Goal: Task Accomplishment & Management: Manage account settings

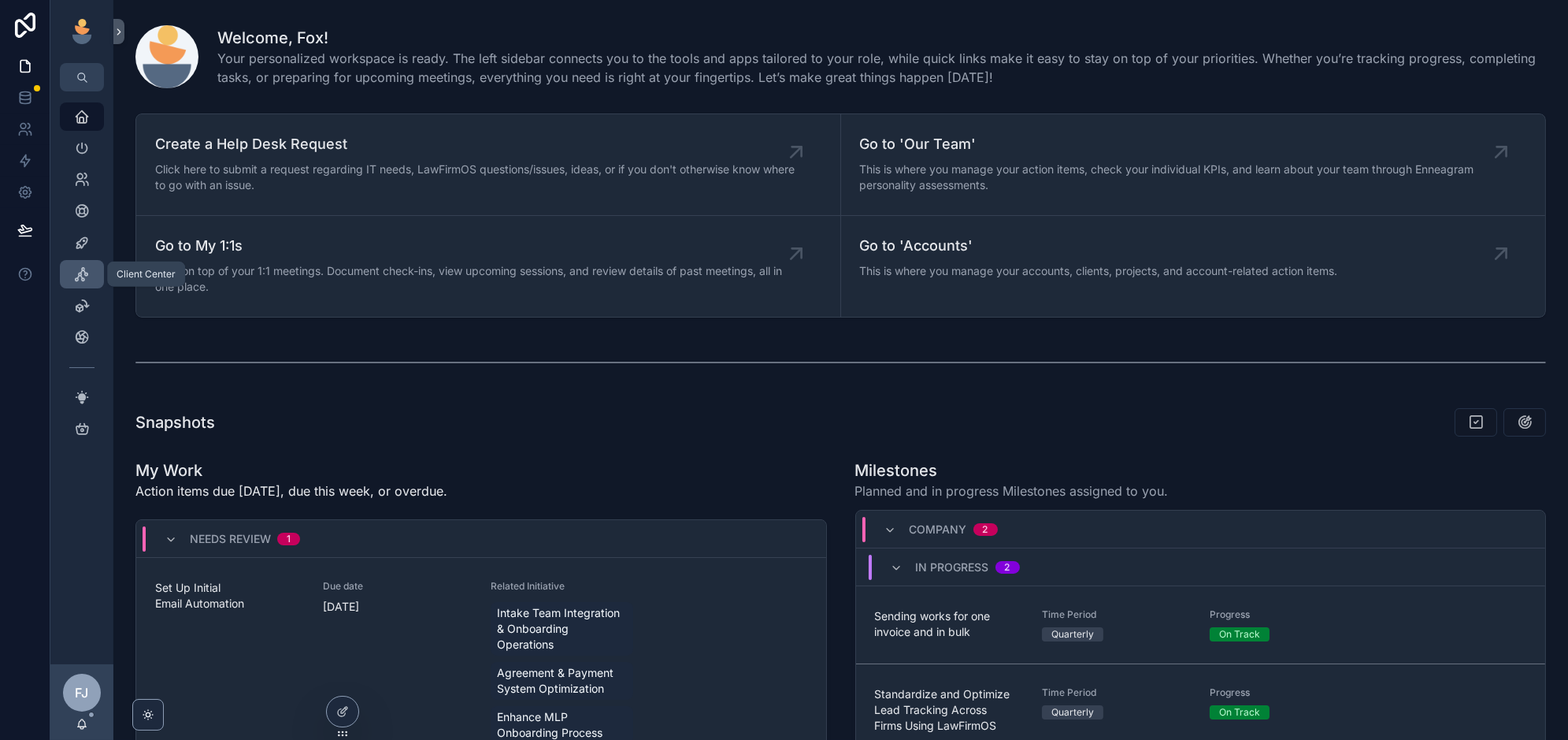
click at [85, 273] on icon "scrollable content" at bounding box center [82, 274] width 16 height 16
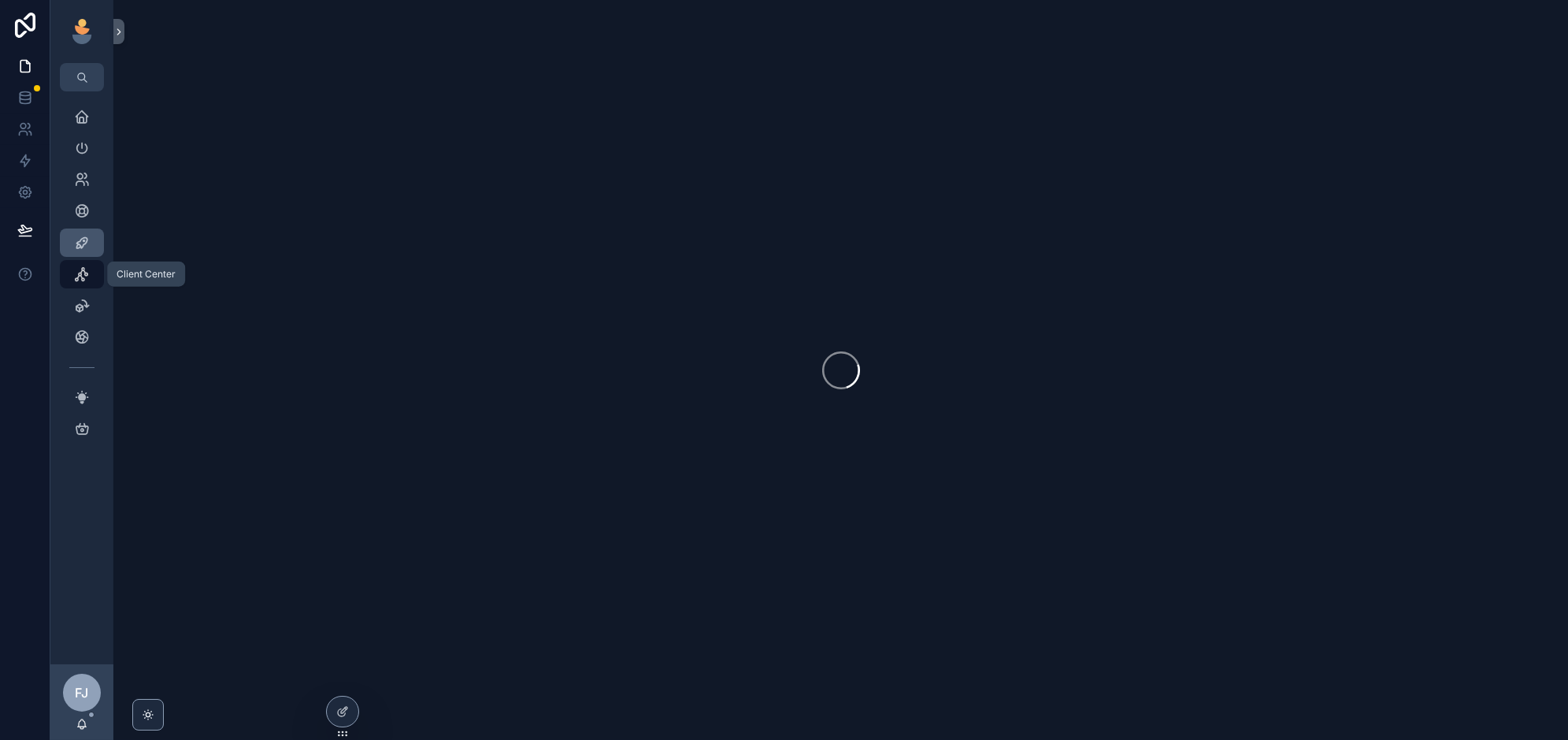
click at [81, 242] on icon "scrollable content" at bounding box center [82, 243] width 16 height 16
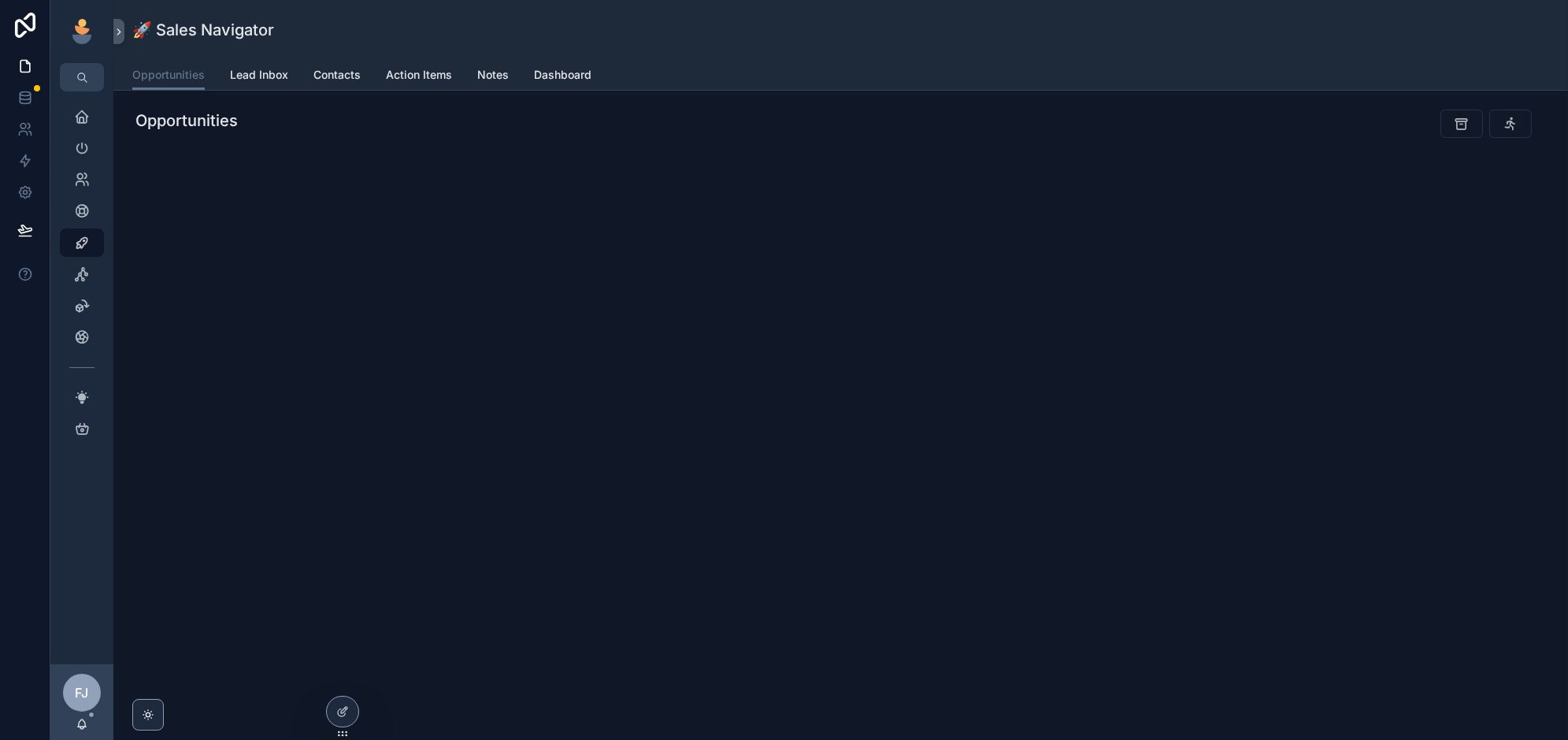
click at [0, 0] on div at bounding box center [0, 0] width 0 height 0
click at [0, 0] on icon at bounding box center [0, 0] width 0 height 0
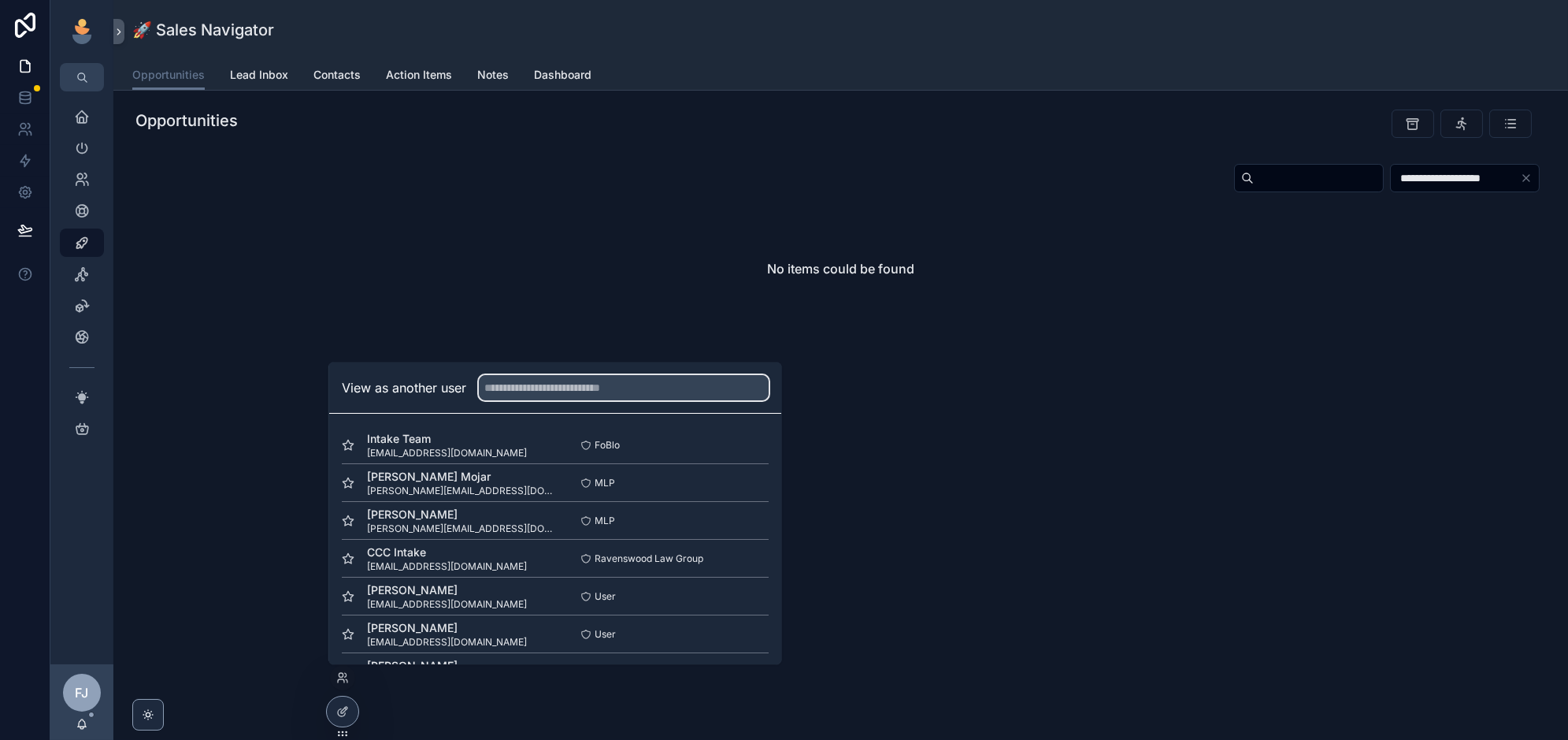
click at [608, 380] on input "text" at bounding box center [623, 387] width 290 height 25
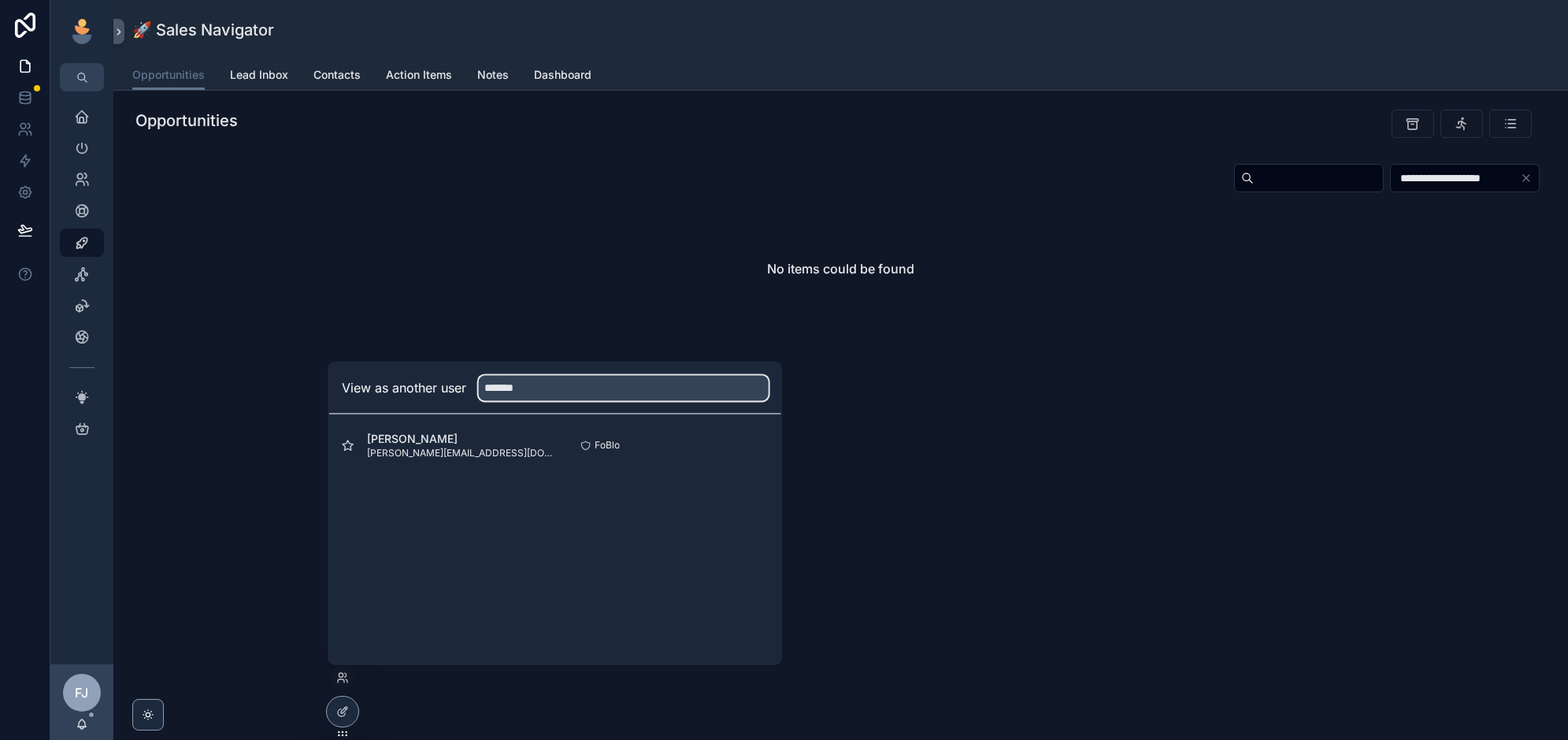
type input "*******"
click at [0, 0] on button "Select" at bounding box center [0, 0] width 0 height 0
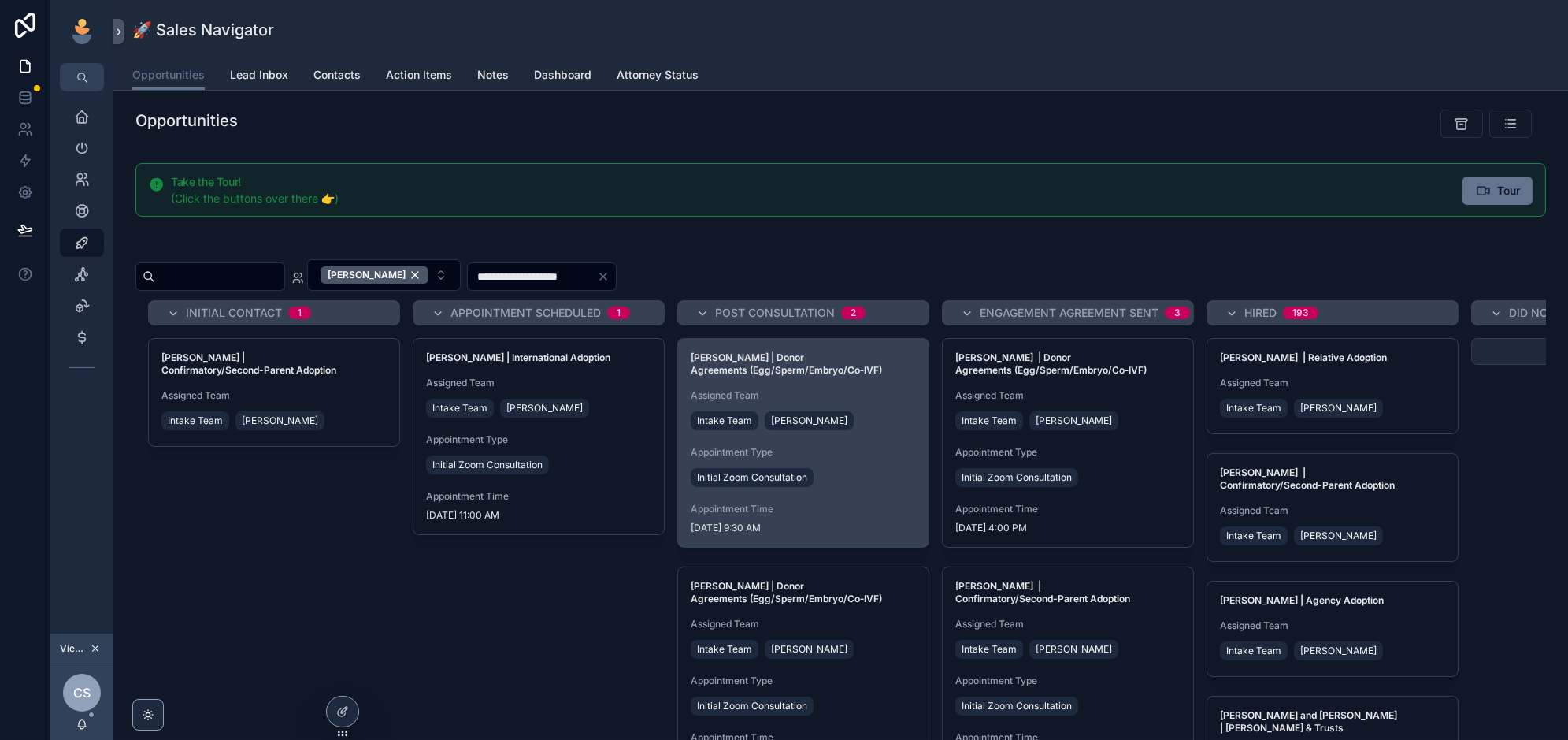
click at [862, 393] on span "Assigned Team" at bounding box center [803, 395] width 225 height 13
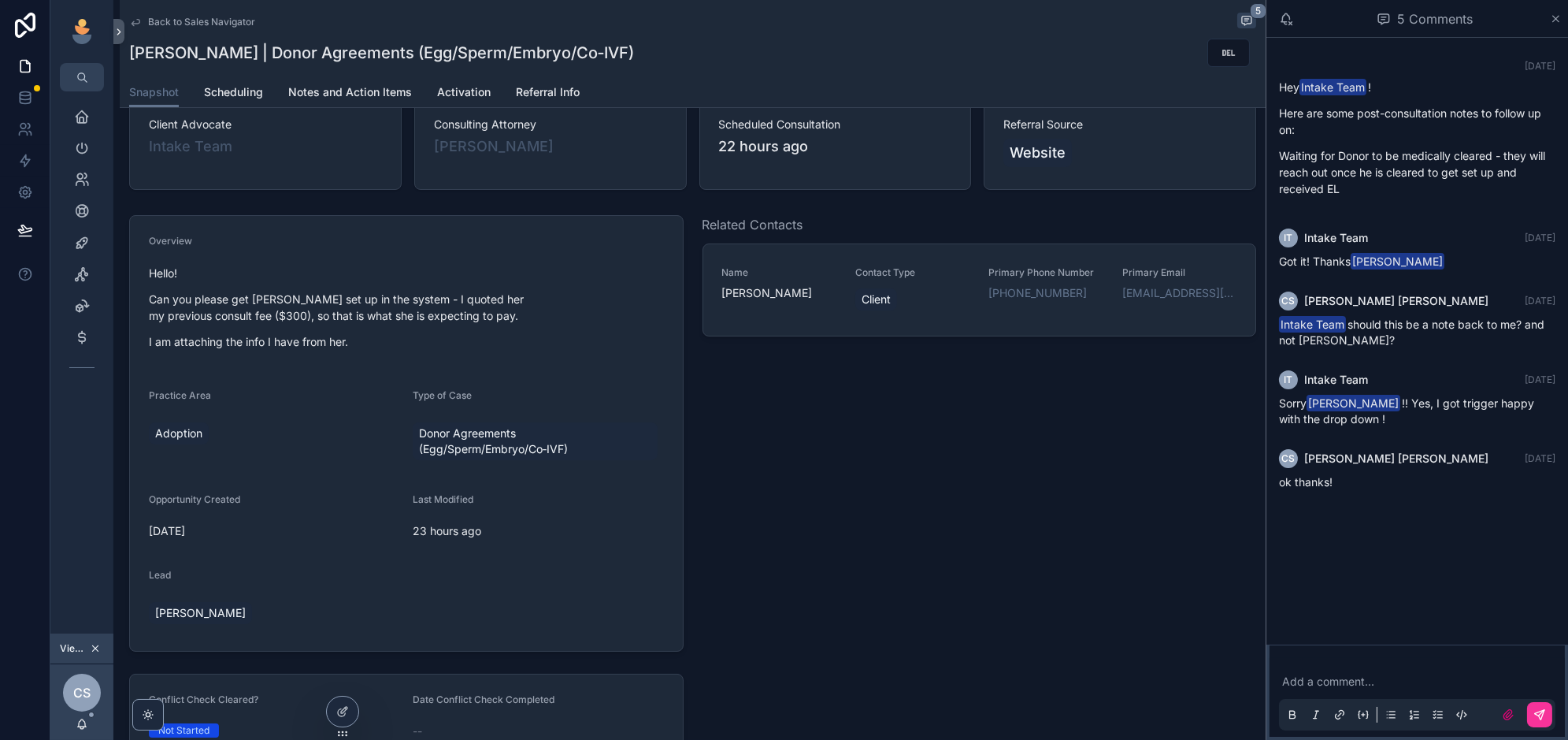
scroll to position [178, 0]
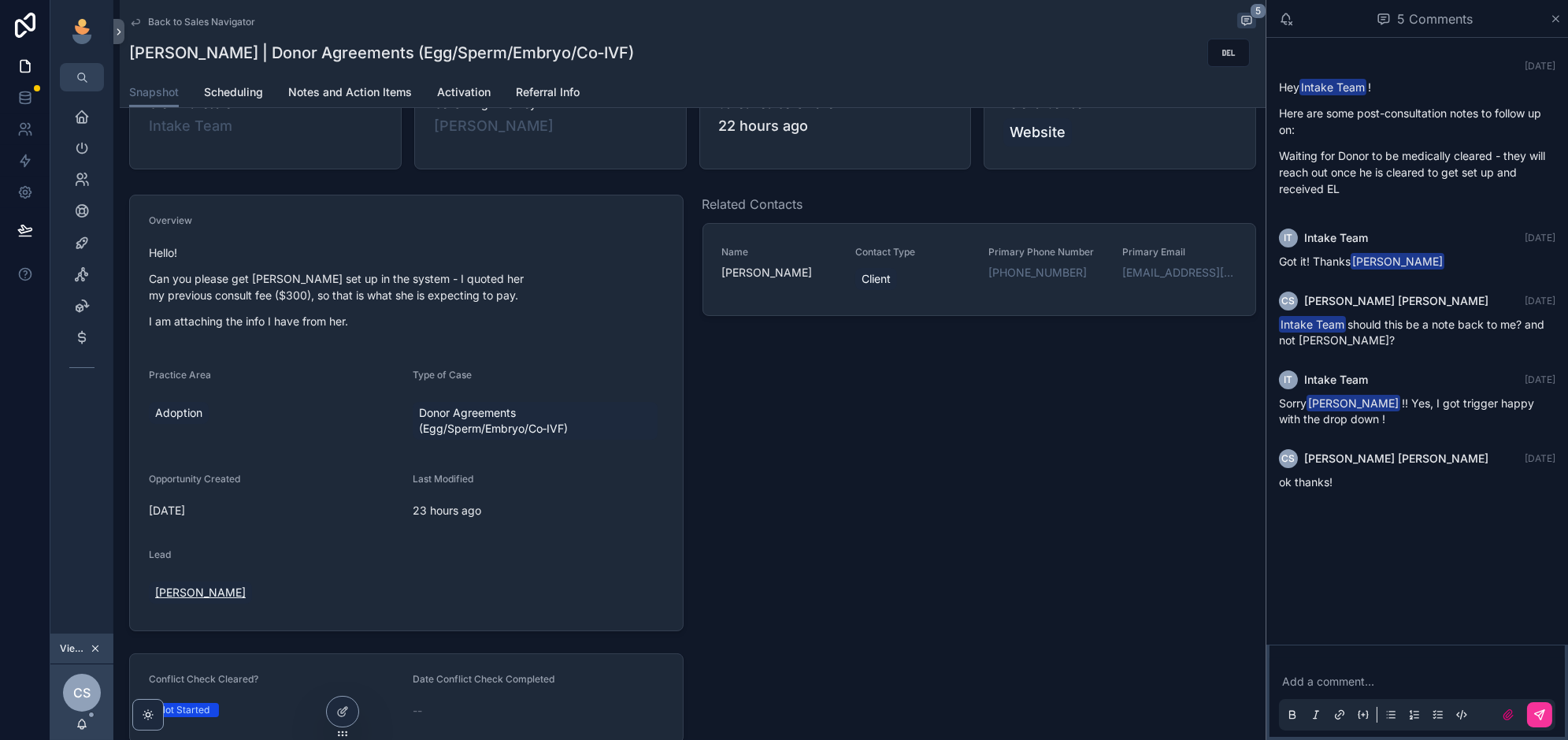
click at [193, 590] on span "Michelle Baldwin" at bounding box center [200, 592] width 91 height 16
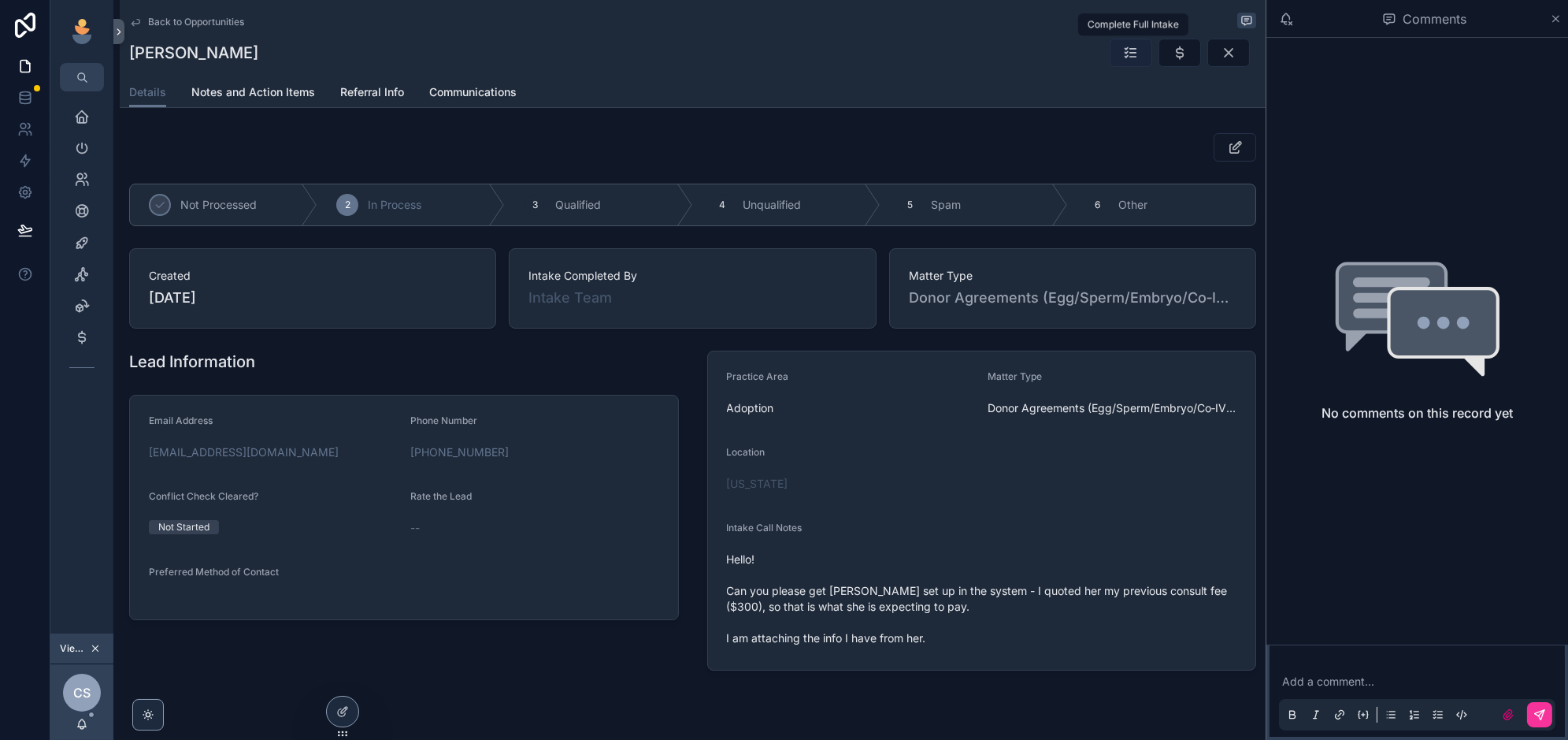
click at [1135, 58] on icon "scrollable content" at bounding box center [1131, 53] width 16 height 16
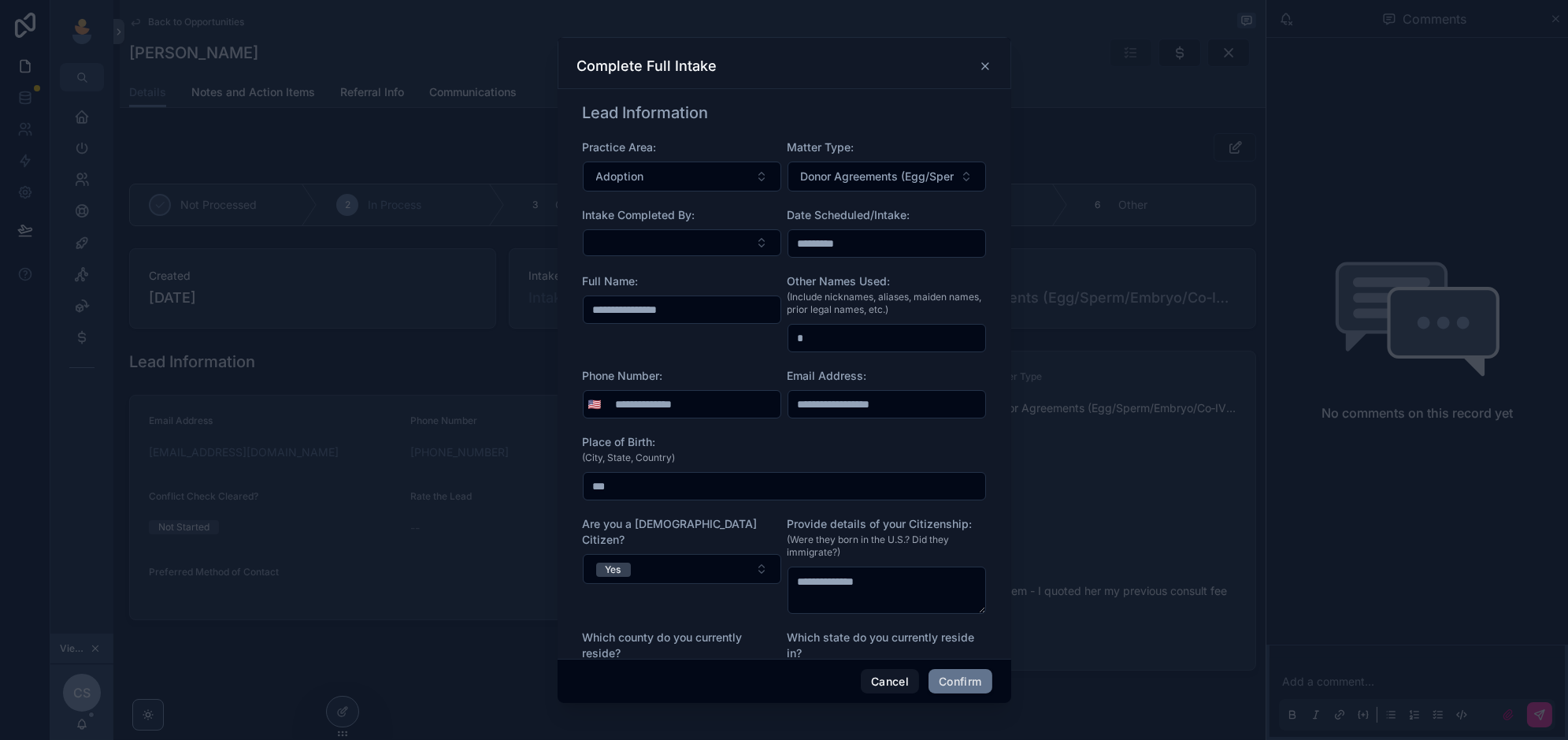
click at [981, 64] on icon at bounding box center [986, 67] width 13 height 13
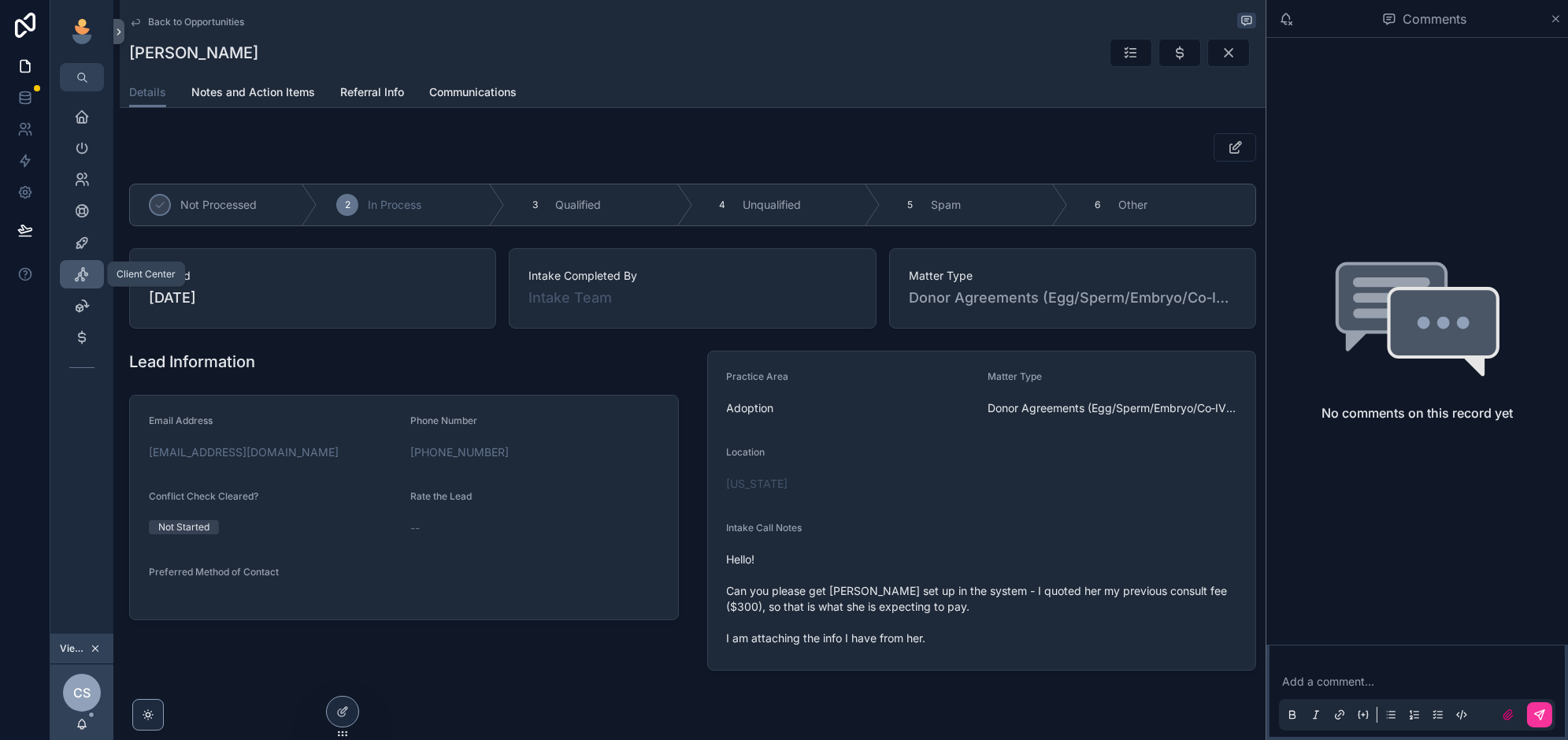
click at [89, 274] on icon "scrollable content" at bounding box center [82, 274] width 16 height 16
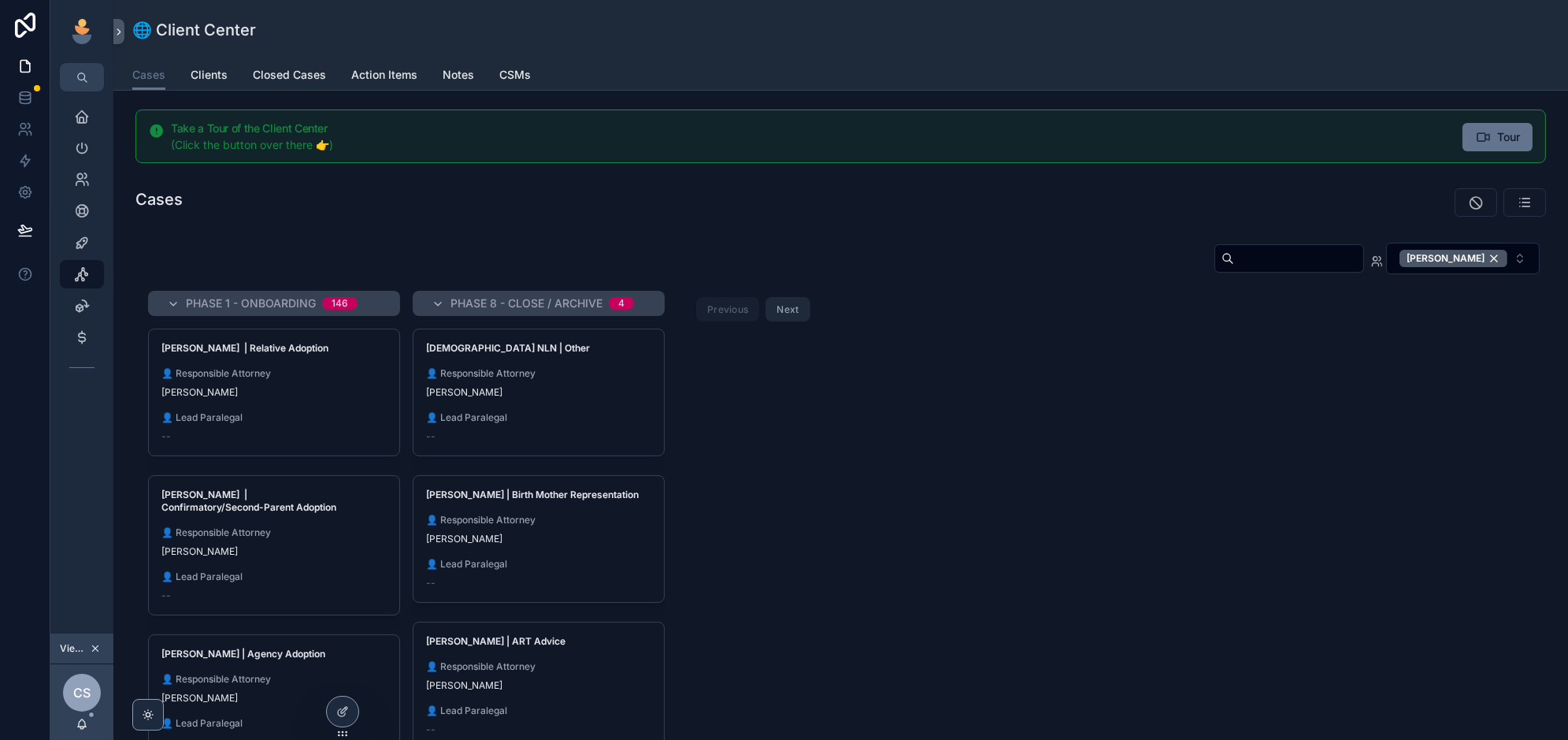
click at [340, 401] on div "Emily Alienello | Relative Adoption 👤 Responsible Attorney Catelyn Slattery 👤 L…" at bounding box center [274, 392] width 251 height 126
click at [842, 531] on div "🌐 Client Center Cases Cases Clients Closed Cases Action Items Notes CSMs Take a…" at bounding box center [840, 370] width 1455 height 740
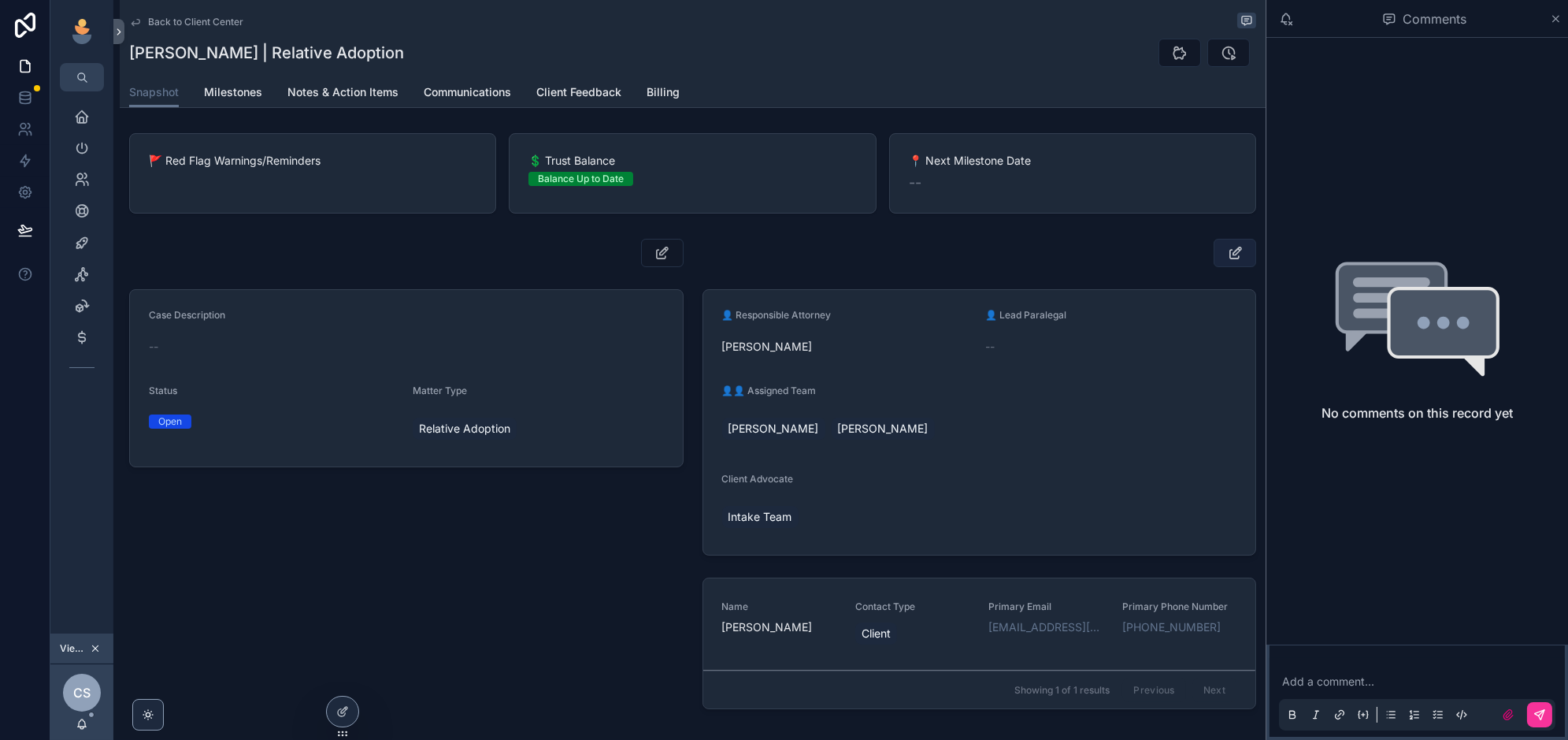
click at [1232, 251] on icon "scrollable content" at bounding box center [1235, 253] width 17 height 16
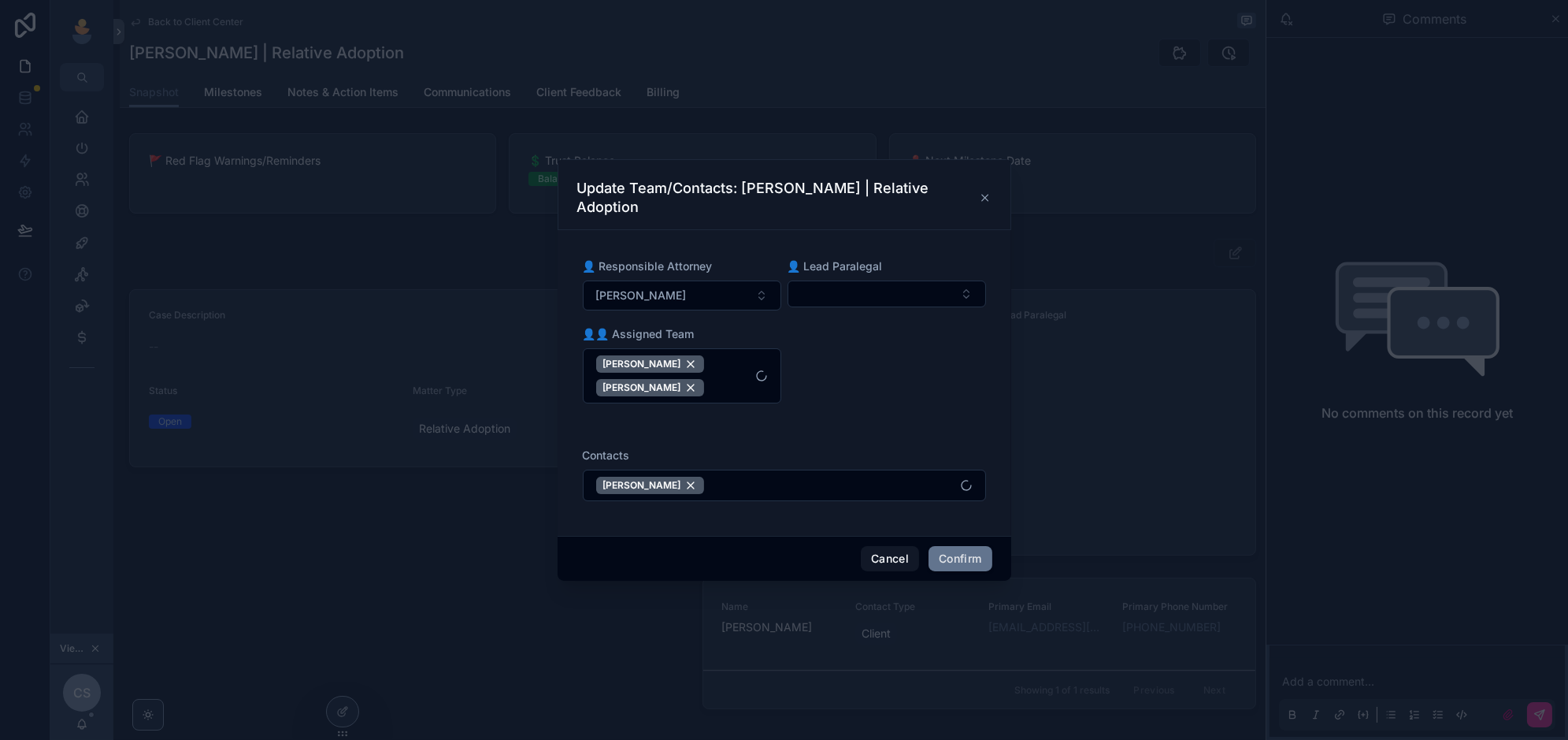
click at [986, 190] on div "Update Team/Contacts: Emily Alienello | Relative Adoption" at bounding box center [784, 194] width 454 height 71
click at [982, 203] on icon at bounding box center [985, 198] width 12 height 13
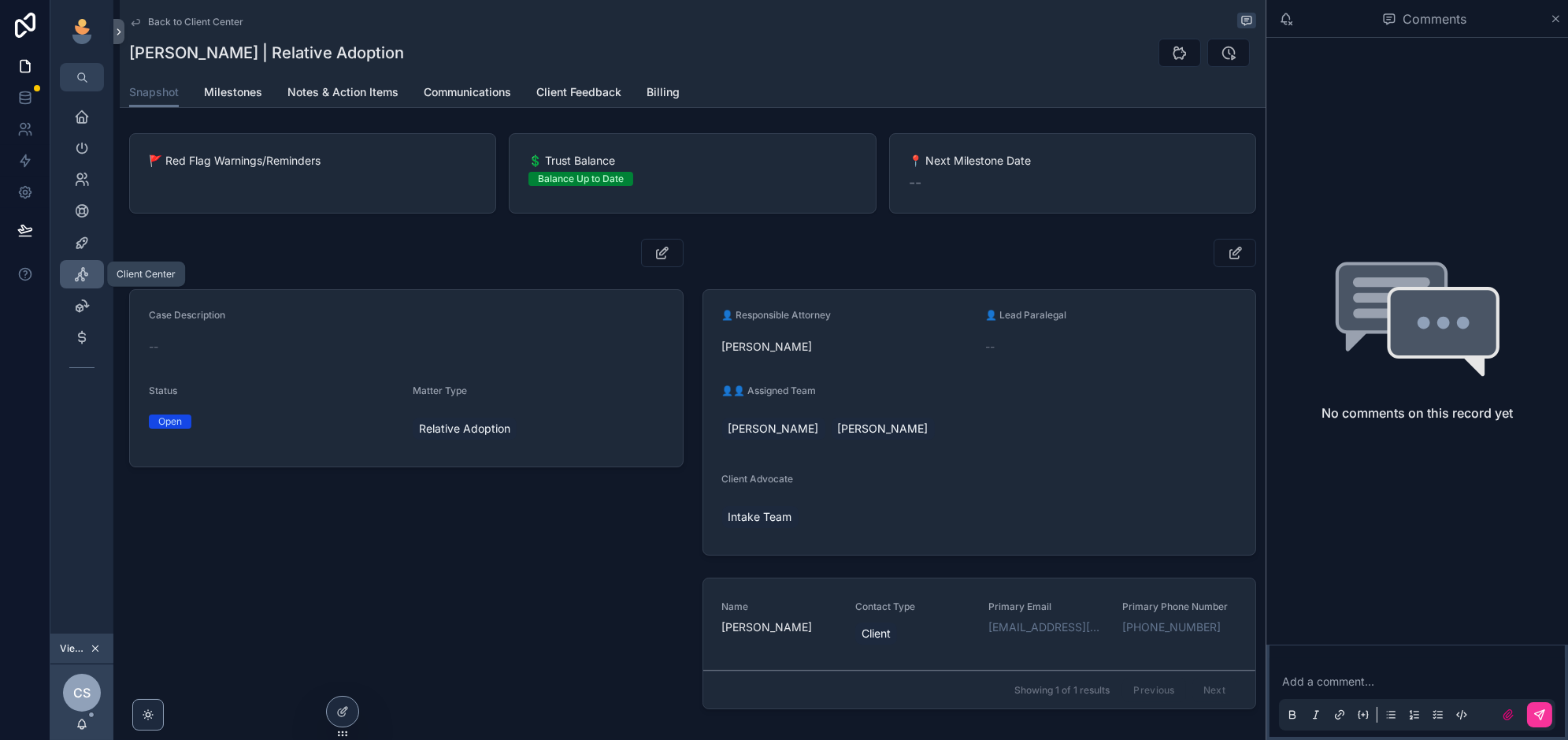
click at [84, 272] on icon "scrollable content" at bounding box center [82, 274] width 16 height 16
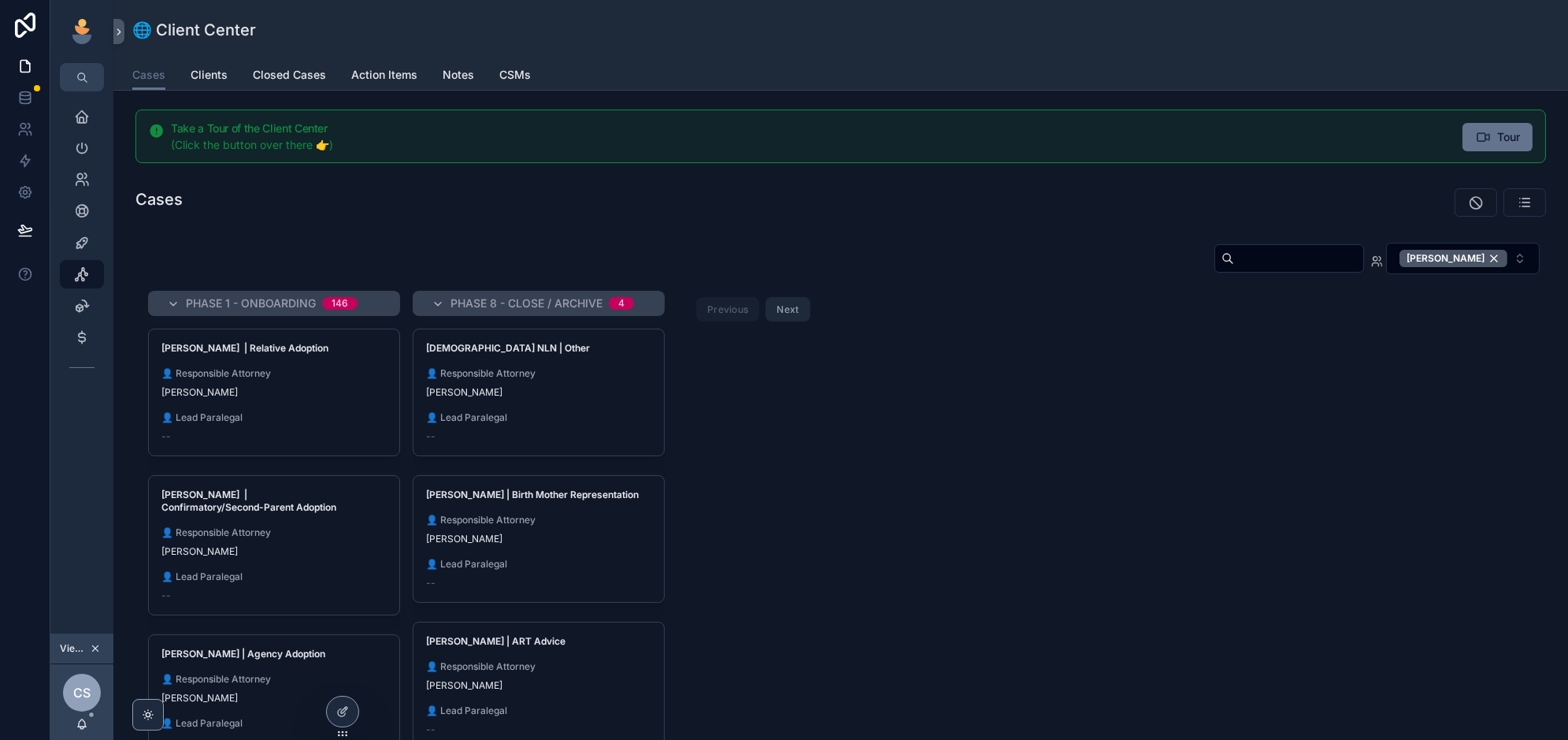
click at [1288, 260] on input "scrollable content" at bounding box center [1298, 258] width 129 height 22
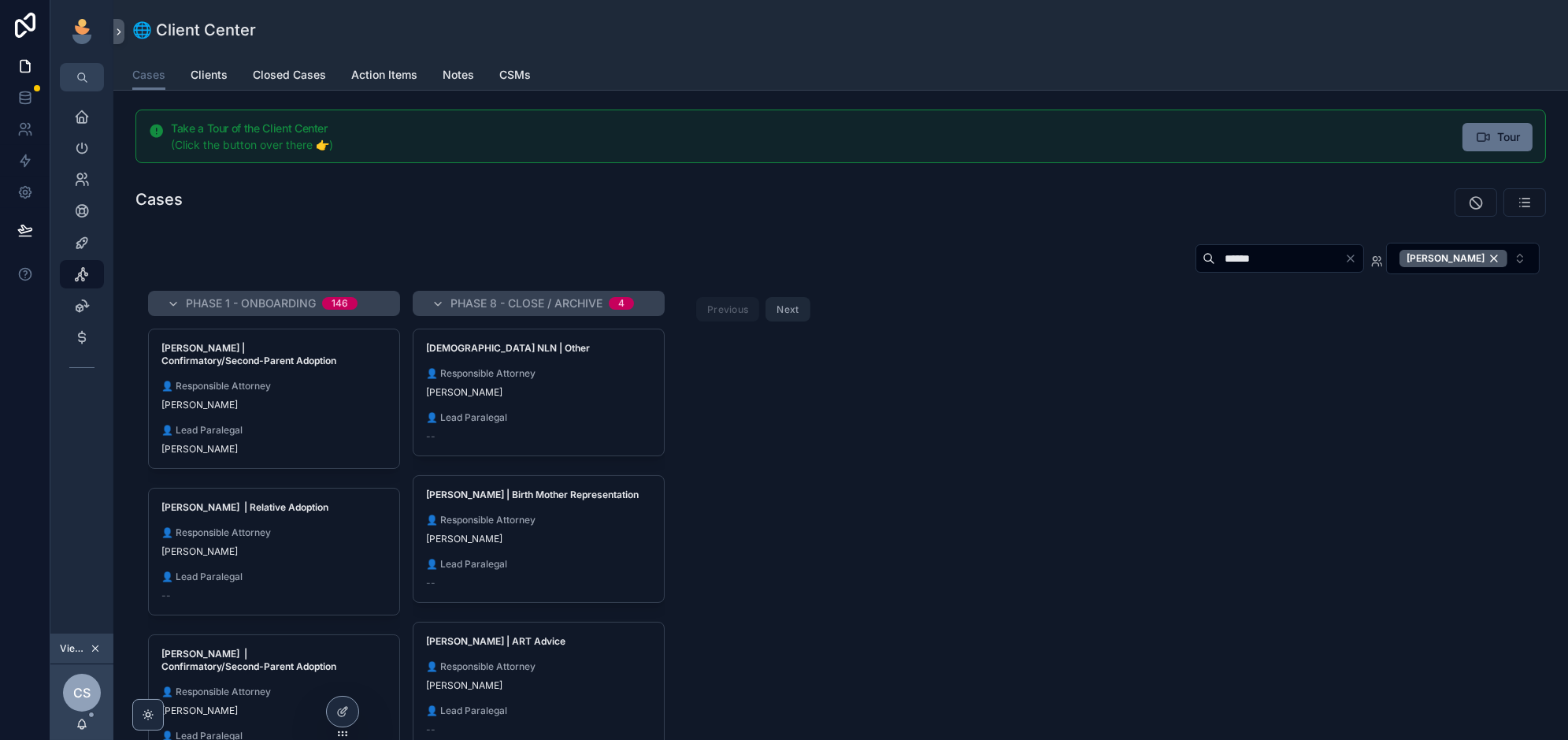
type input "******"
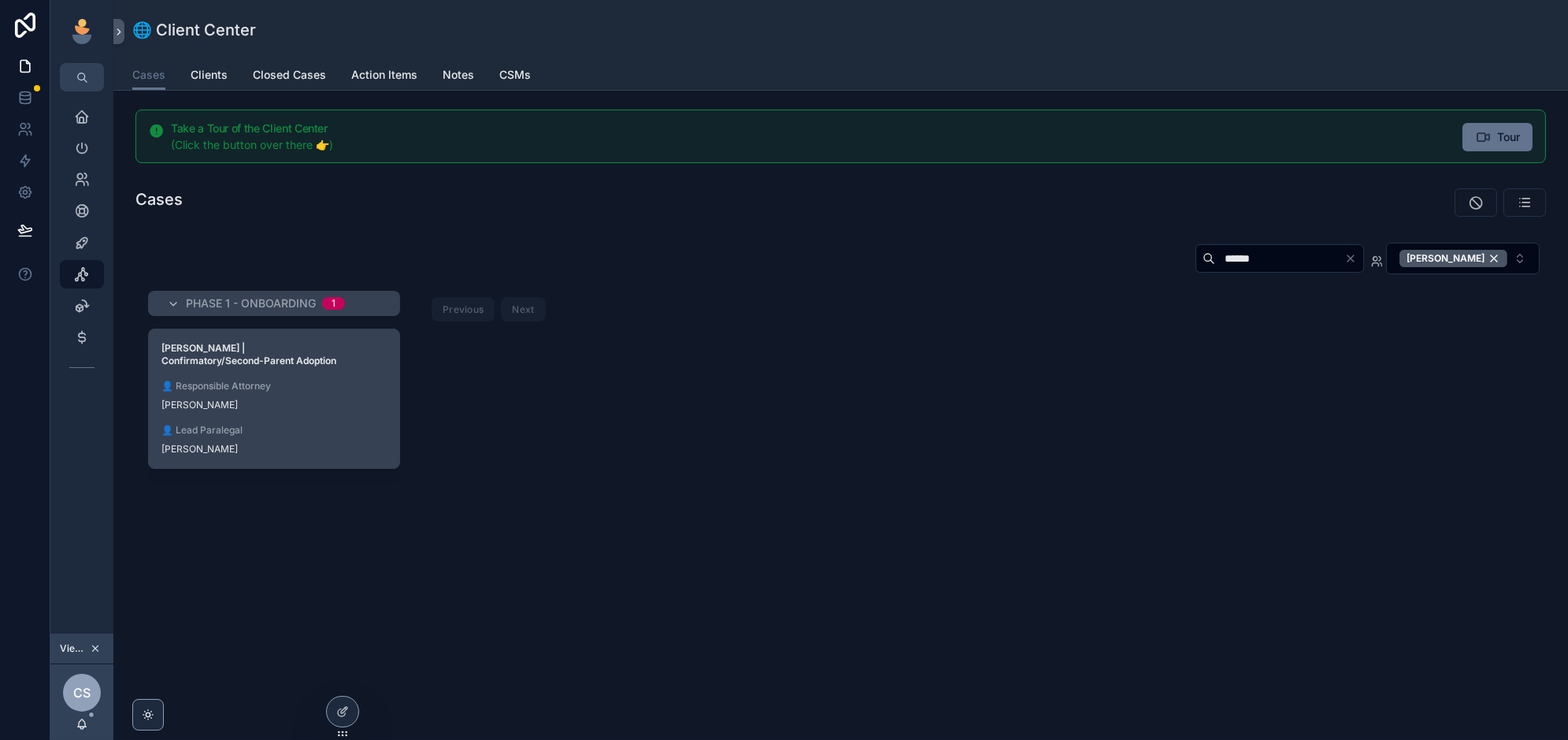
click at [310, 423] on span "👤 Lead Paralegal" at bounding box center [274, 430] width 225 height 13
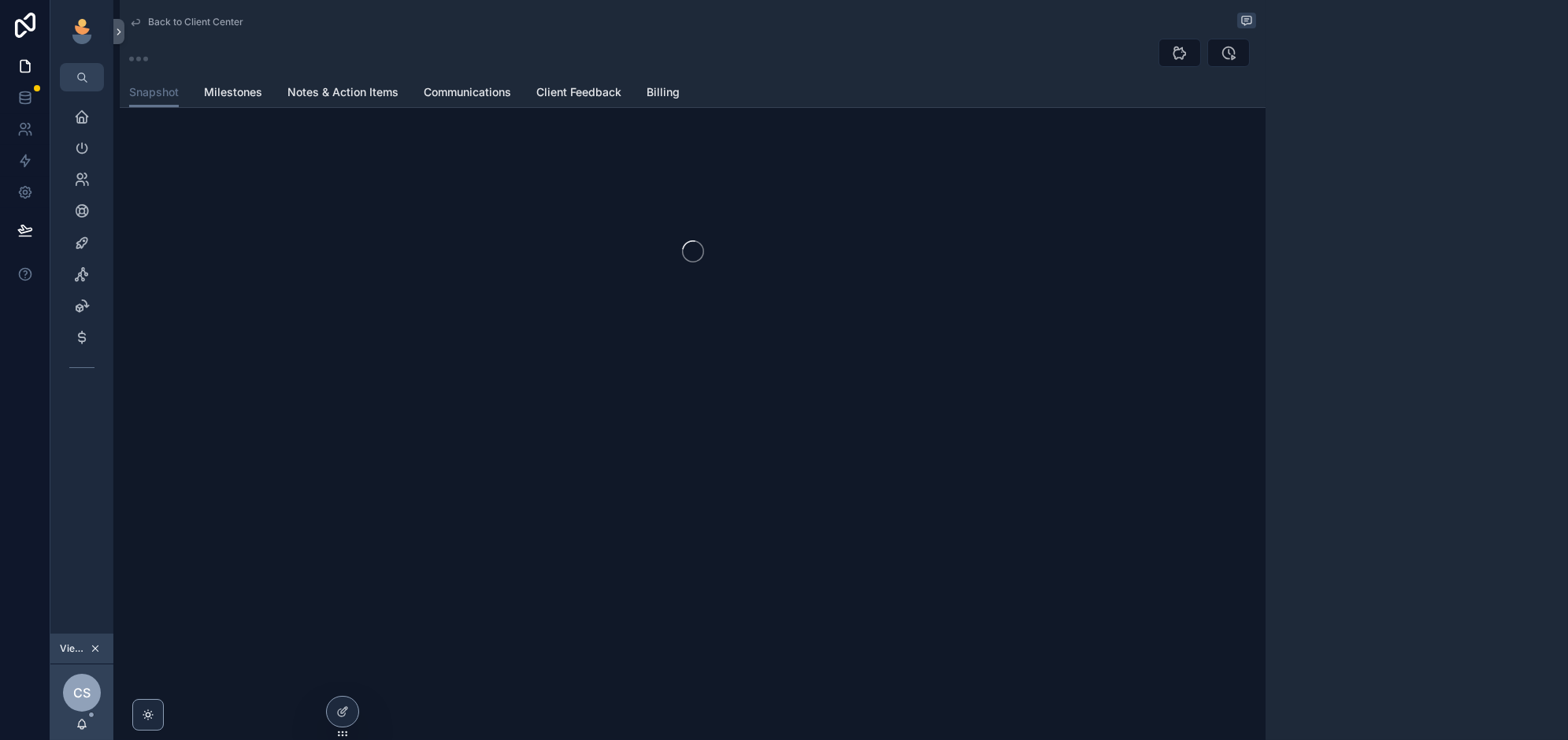
click at [793, 411] on div "Back to Client Center Snapshot Snapshot Milestones Notes & Action Items Communi…" at bounding box center [692, 238] width 1145 height 476
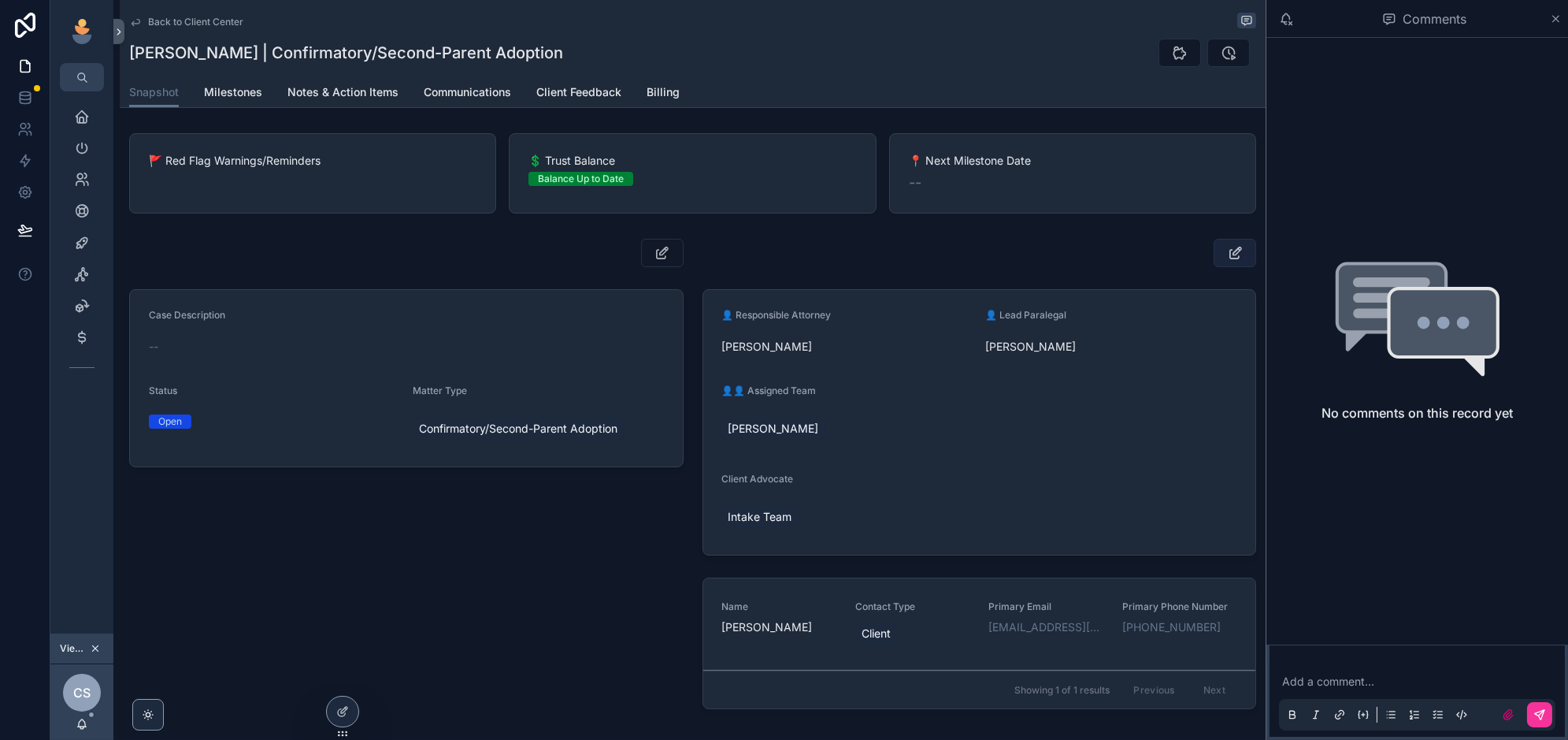
click at [1231, 248] on icon "scrollable content" at bounding box center [1235, 253] width 17 height 16
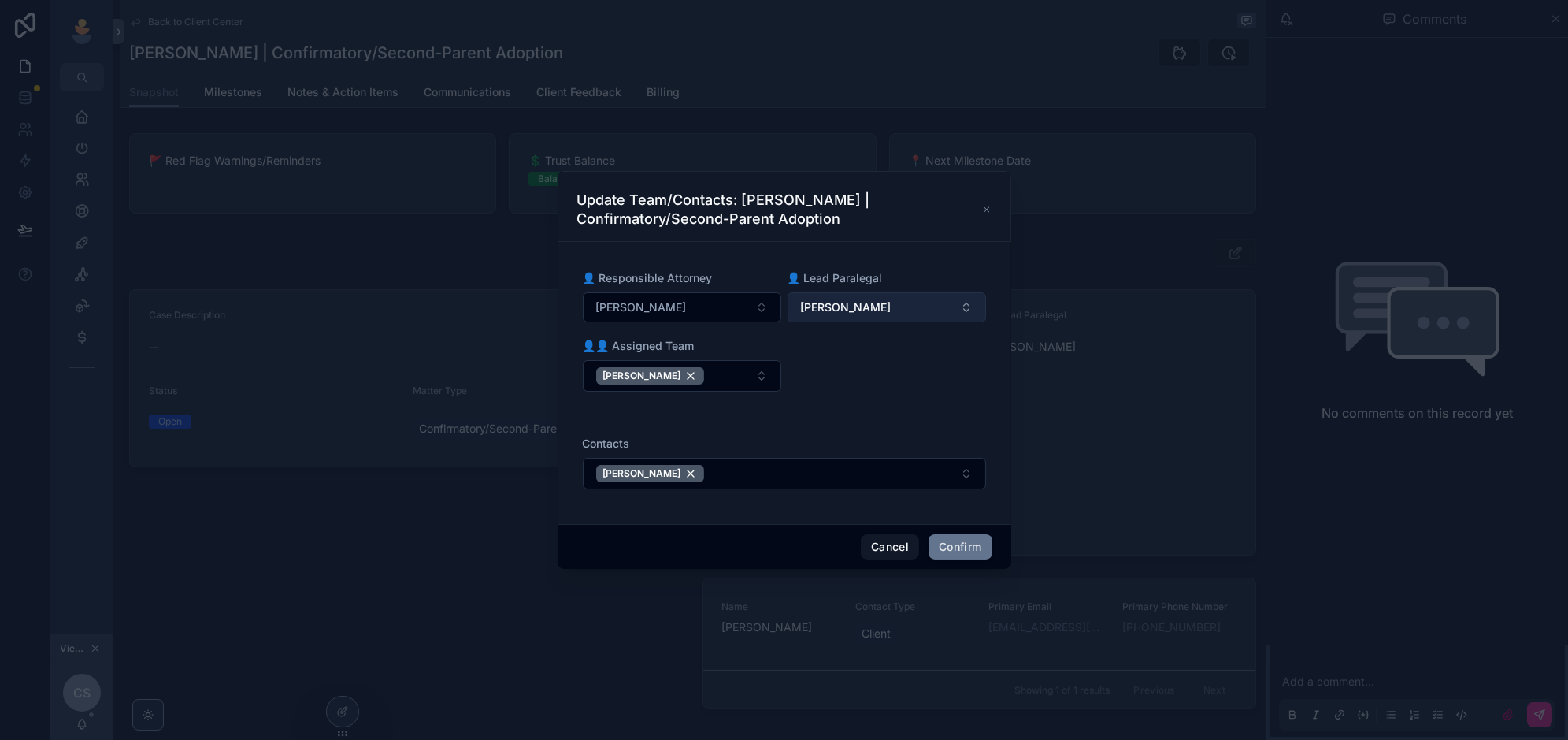
click at [956, 300] on button "[PERSON_NAME]" at bounding box center [886, 307] width 198 height 30
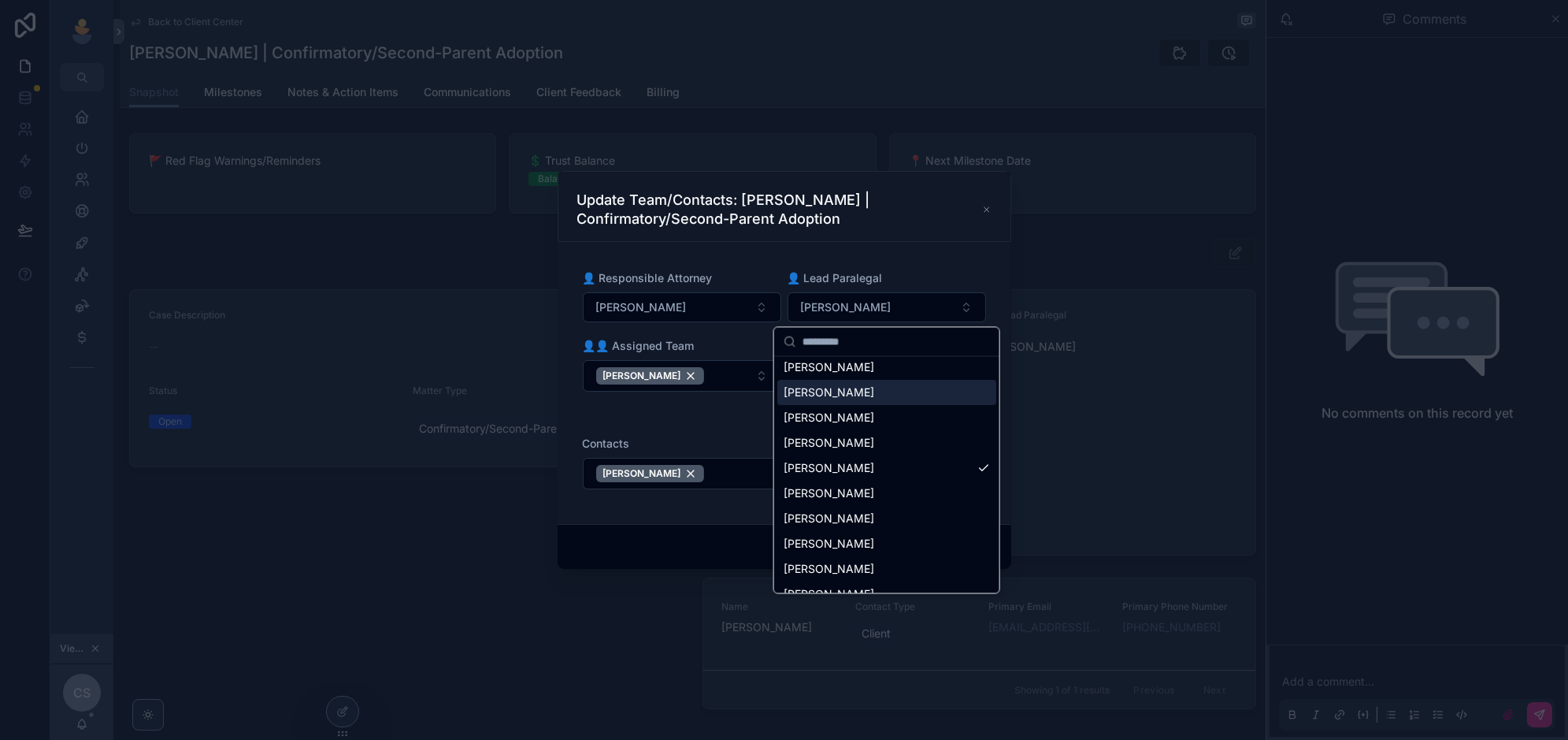
scroll to position [130, 0]
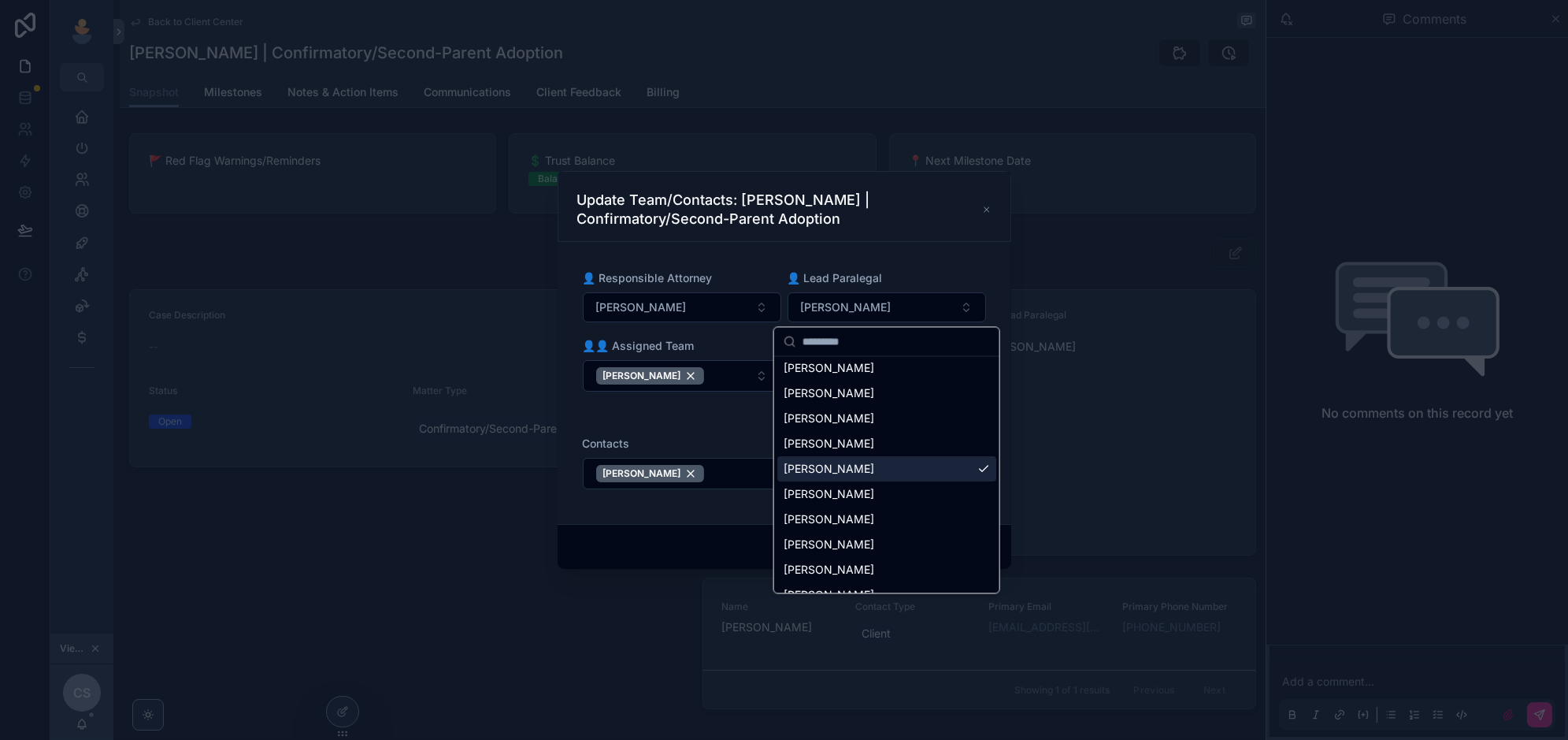
click at [928, 465] on div "[PERSON_NAME]" at bounding box center [887, 468] width 219 height 25
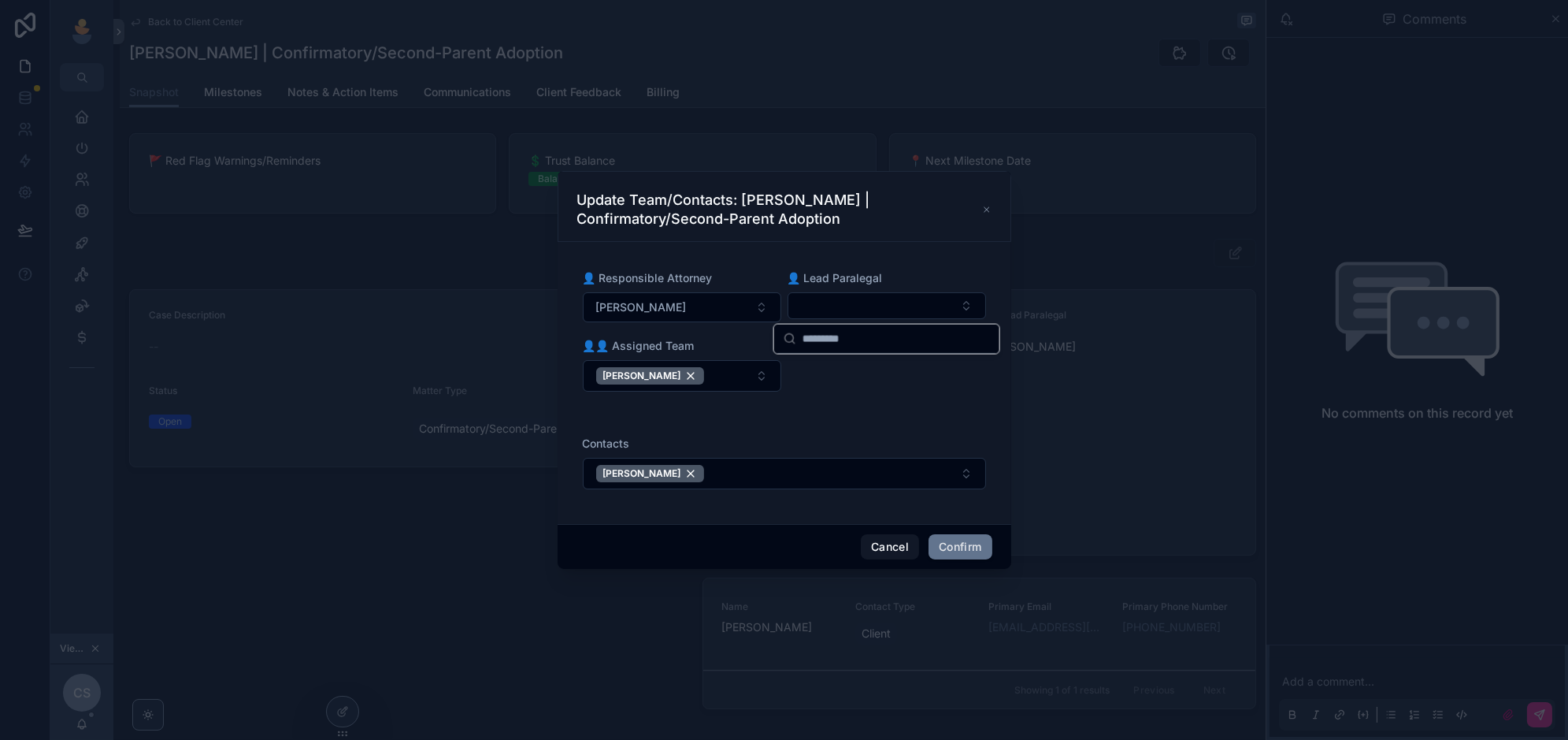
scroll to position [0, 0]
click at [907, 228] on h3 "Update Team/Contacts: Fallon Migliorini | Confirmatory/Second-Parent Adoption" at bounding box center [780, 209] width 405 height 38
click at [749, 374] on button "[PERSON_NAME]" at bounding box center [681, 375] width 198 height 31
type input "*****"
drag, startPoint x: 720, startPoint y: 444, endPoint x: 741, endPoint y: 442, distance: 21.1
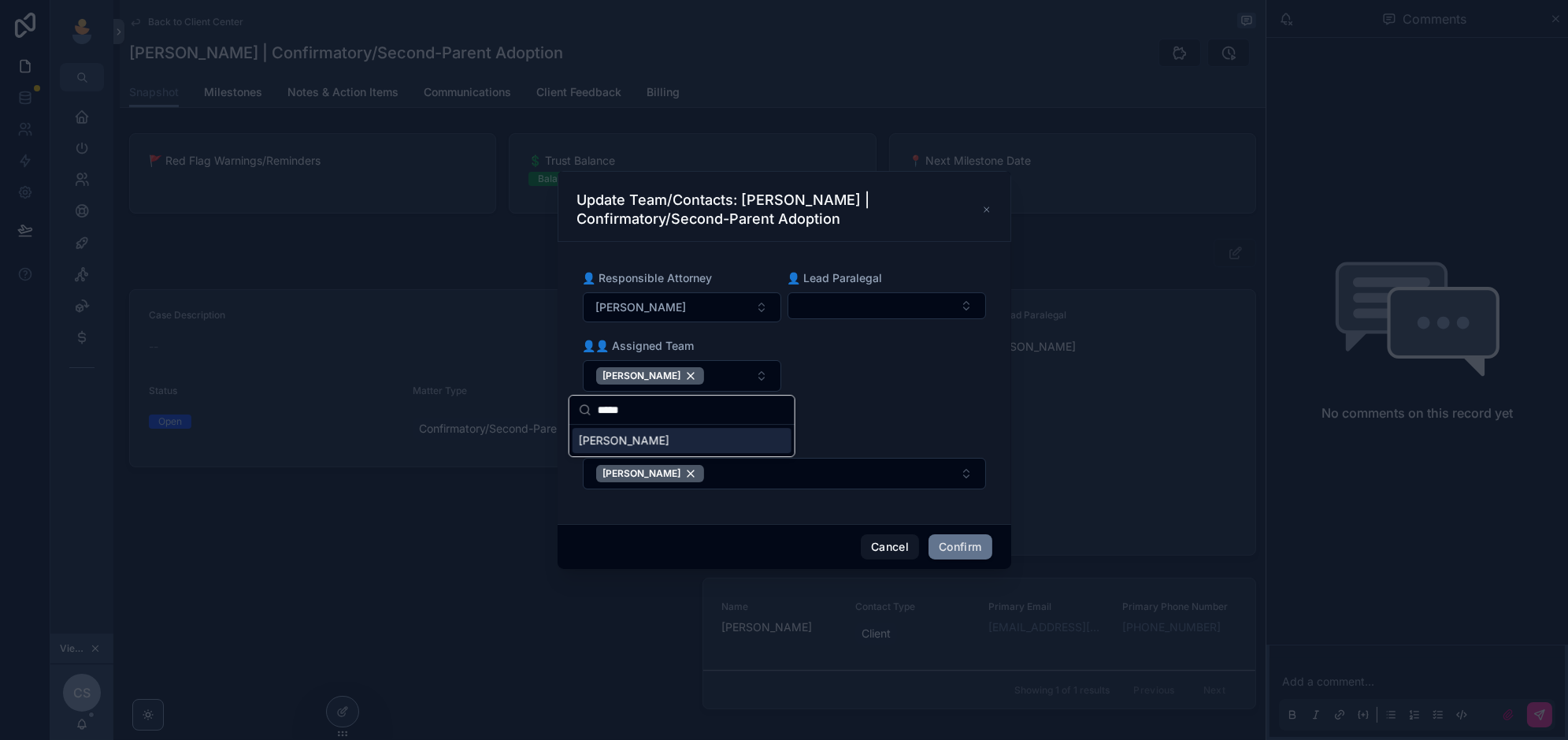
click at [720, 444] on div "[PERSON_NAME]" at bounding box center [682, 440] width 219 height 25
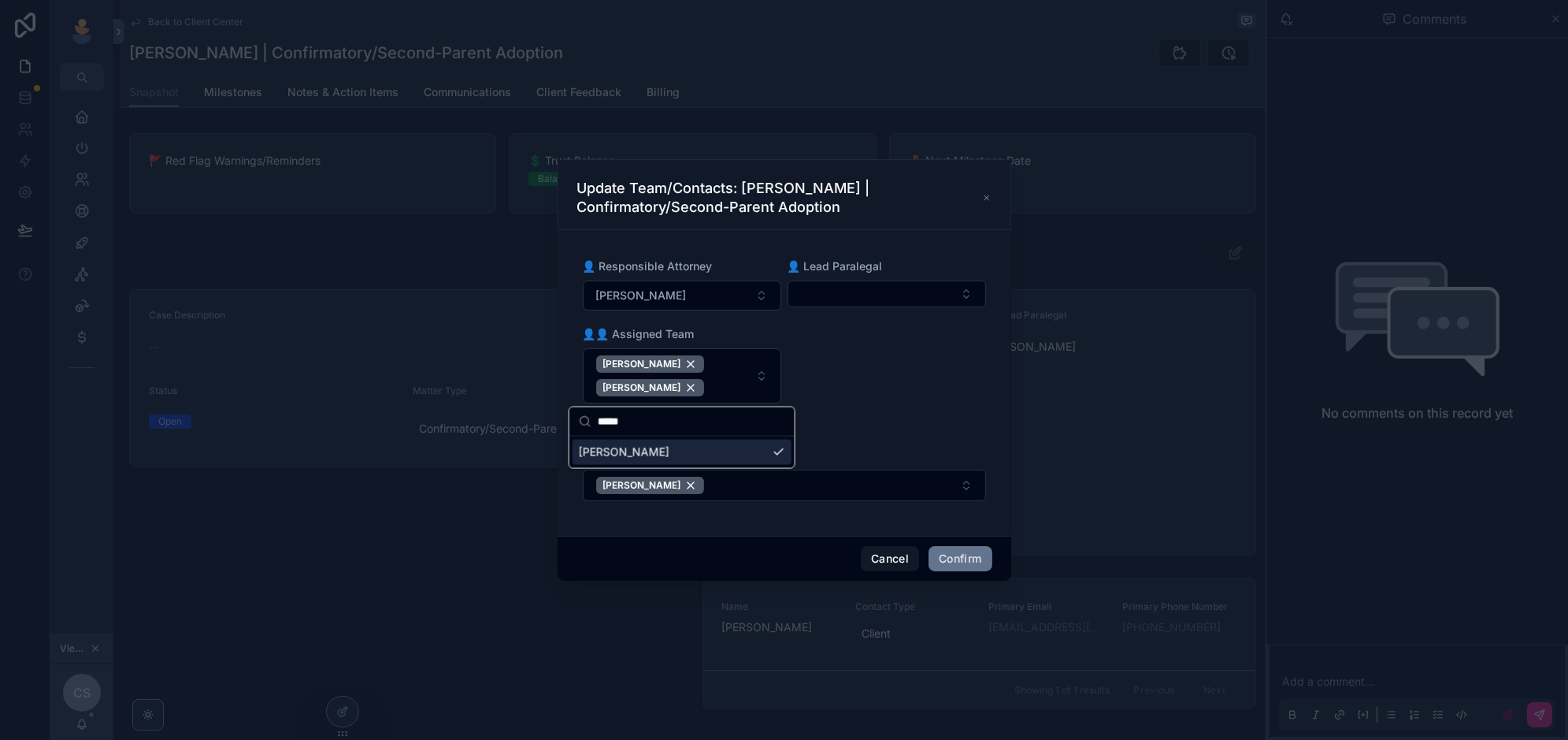
click at [941, 418] on div "👤 Responsible Attorney Catelyn Slattery 👤 Lead Paralegal 👤👤 Assigned Team LeAnn…" at bounding box center [784, 339] width 403 height 161
click at [966, 561] on button "Confirm" at bounding box center [960, 558] width 63 height 25
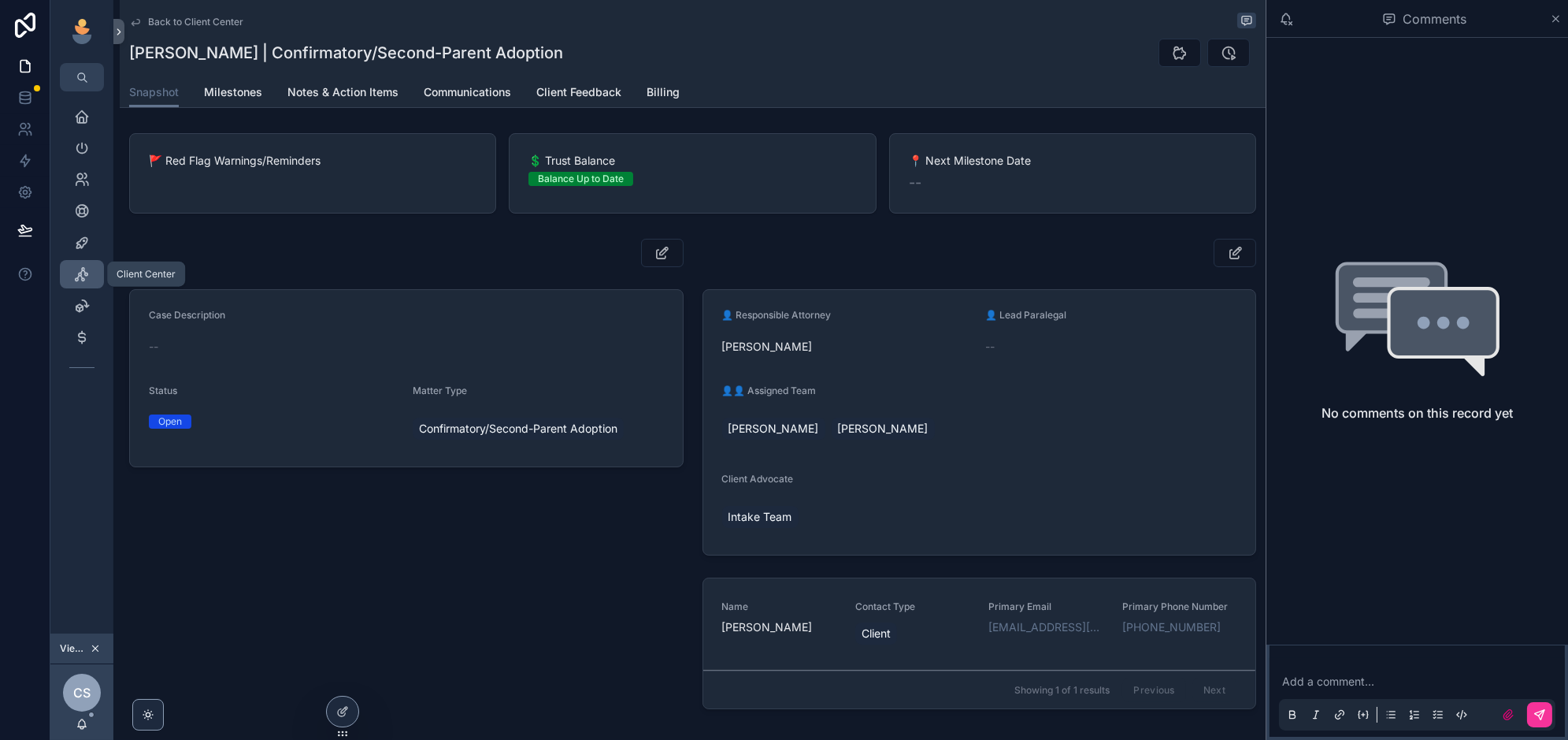
click at [84, 270] on icon "scrollable content" at bounding box center [82, 274] width 16 height 16
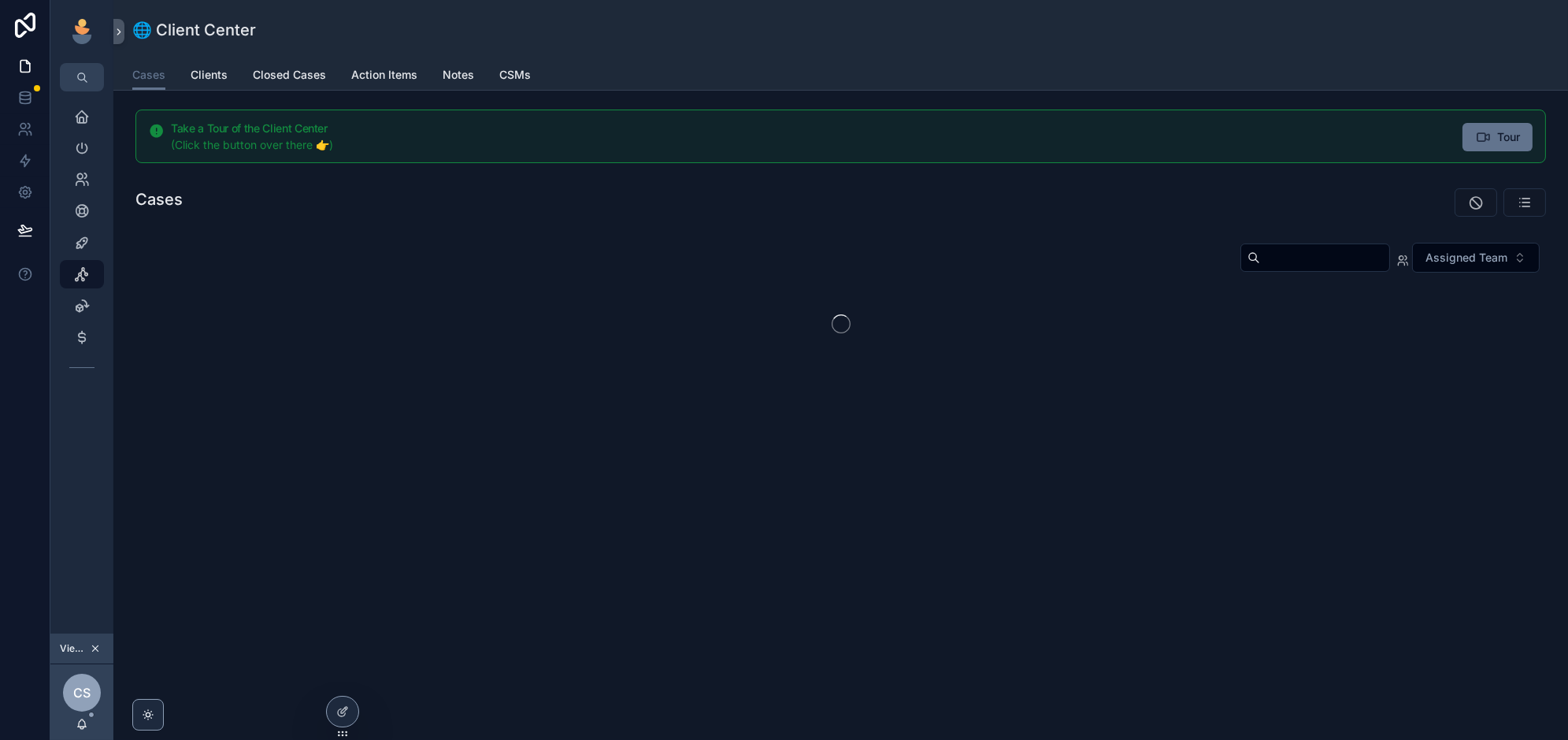
click at [1528, 257] on button "Assigned Team" at bounding box center [1476, 257] width 128 height 30
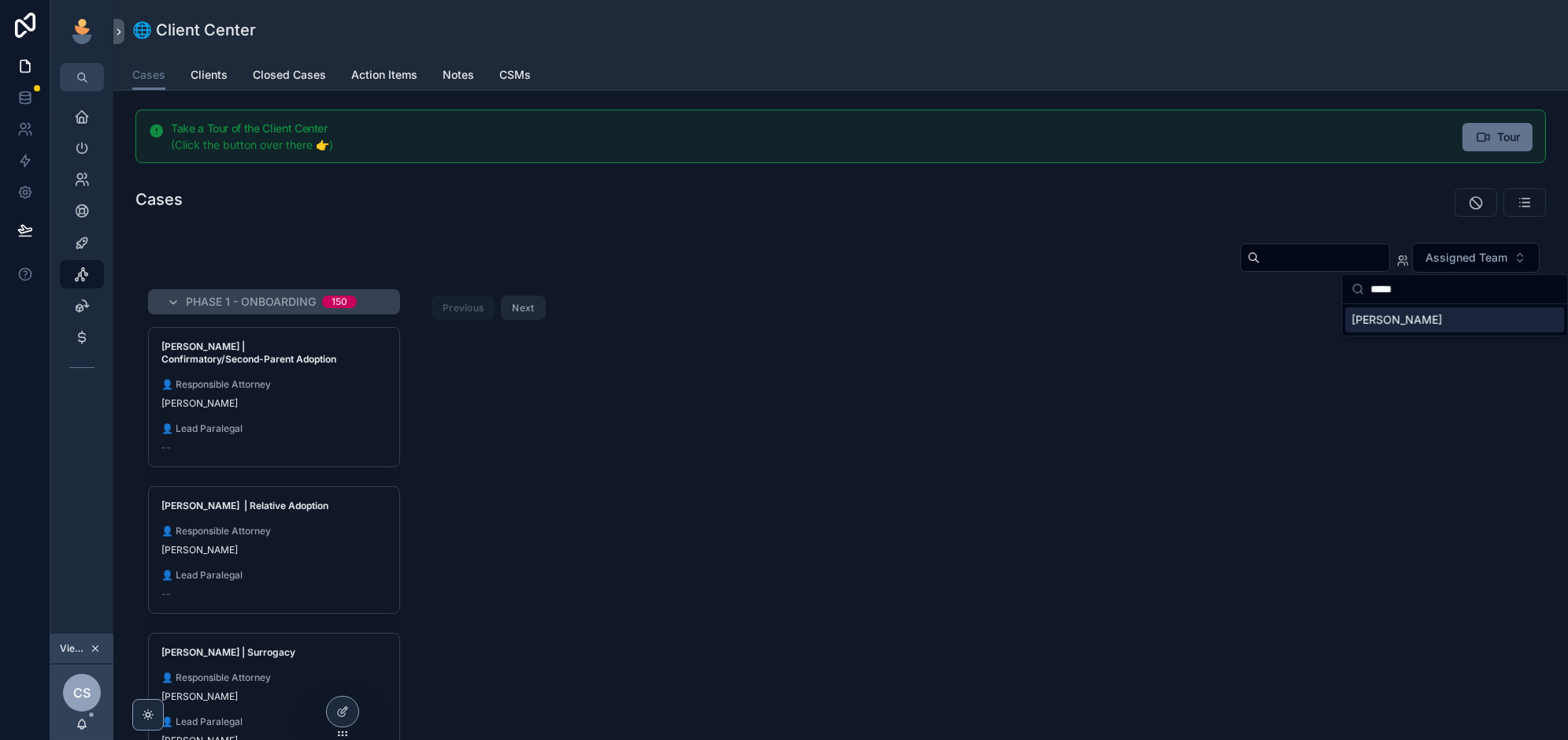
type input "*****"
click at [1422, 321] on span "[PERSON_NAME]" at bounding box center [1396, 320] width 91 height 16
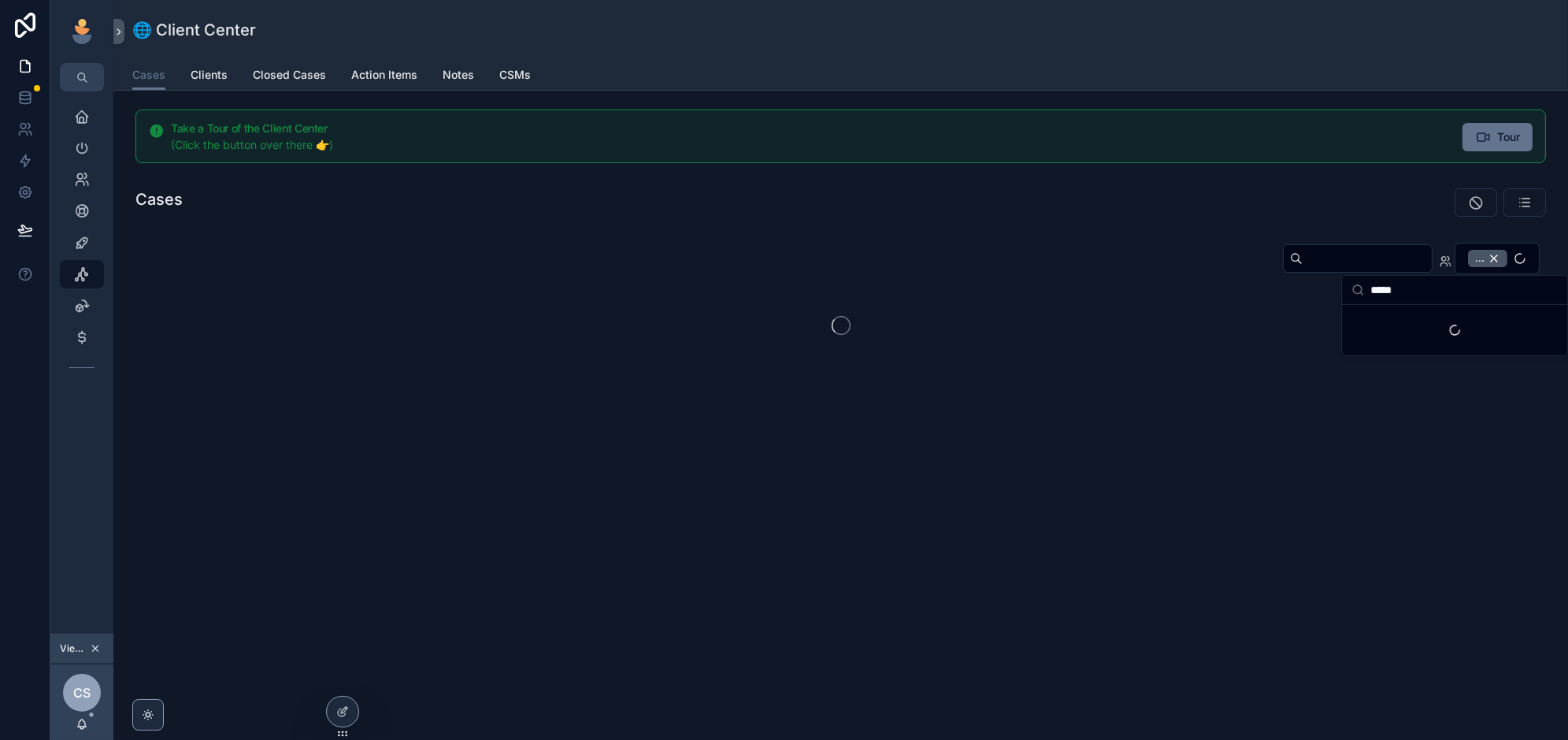
click at [825, 225] on div "Take a Tour of the Client Center (Click the button over there 👉) Tour Cases ..." at bounding box center [840, 279] width 1455 height 377
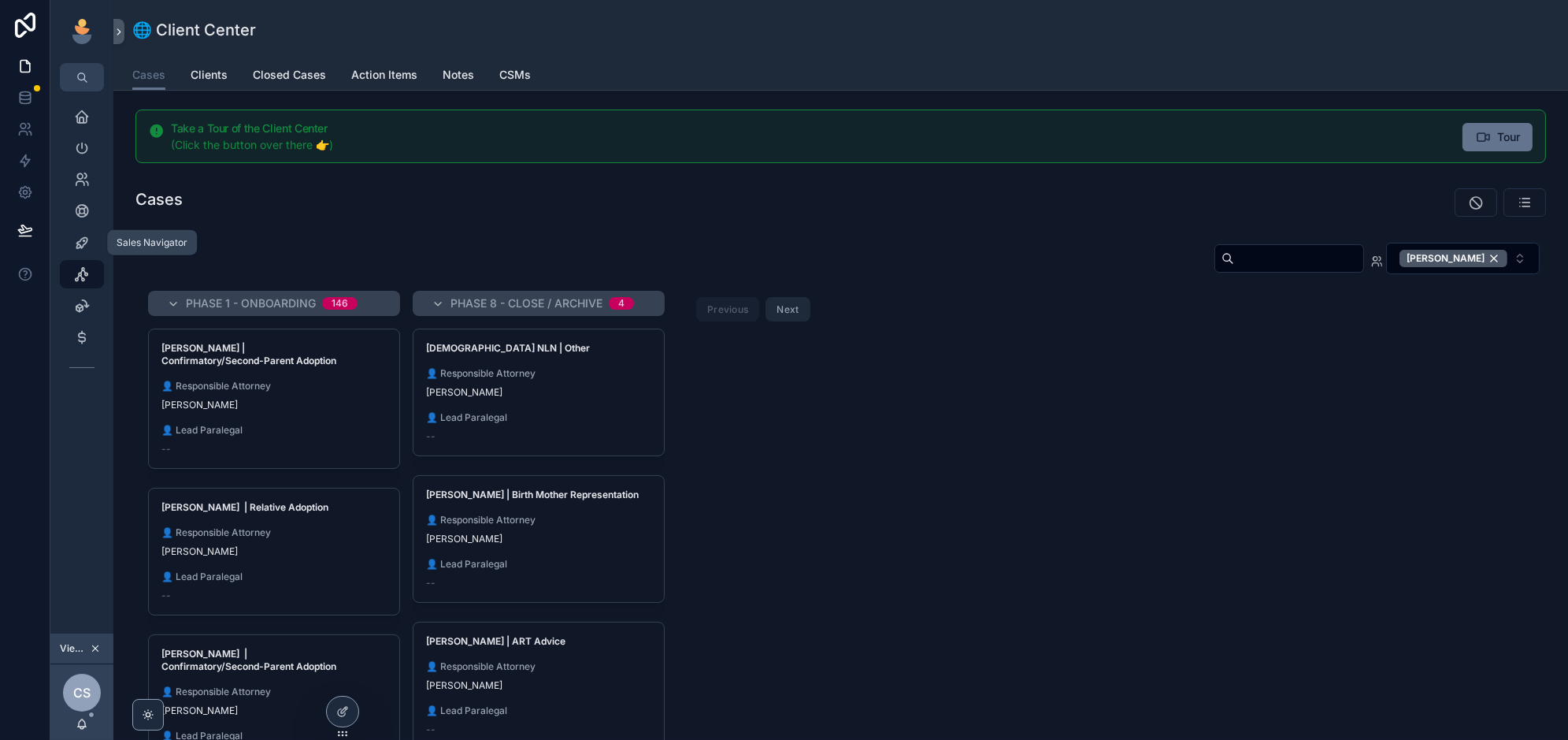
click at [86, 241] on icon "scrollable content" at bounding box center [82, 243] width 16 height 16
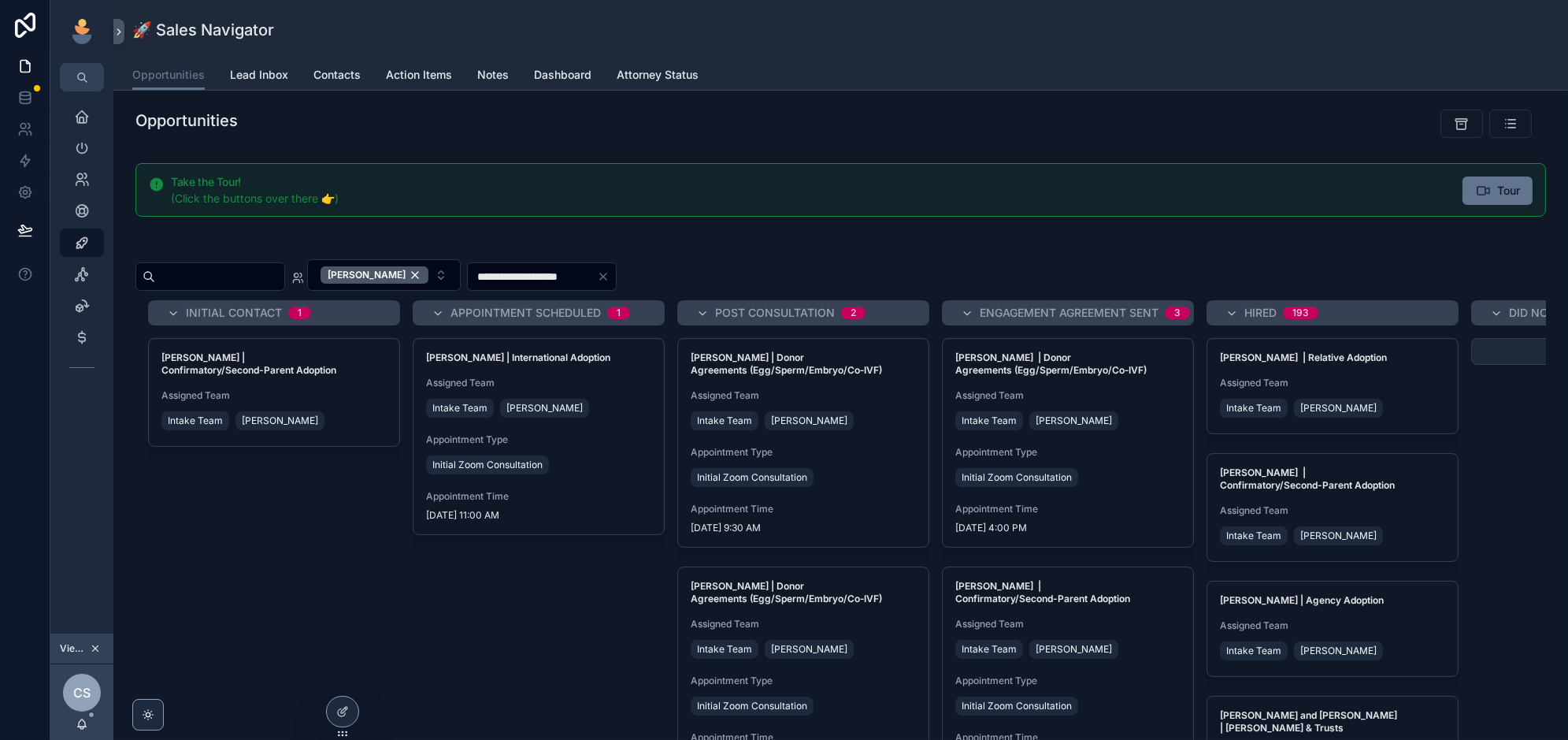
click at [297, 533] on div "Fallon Migliorini | Confirmatory/Second-Parent Adoption Assigned Team Intake Te…" at bounding box center [274, 489] width 252 height 302
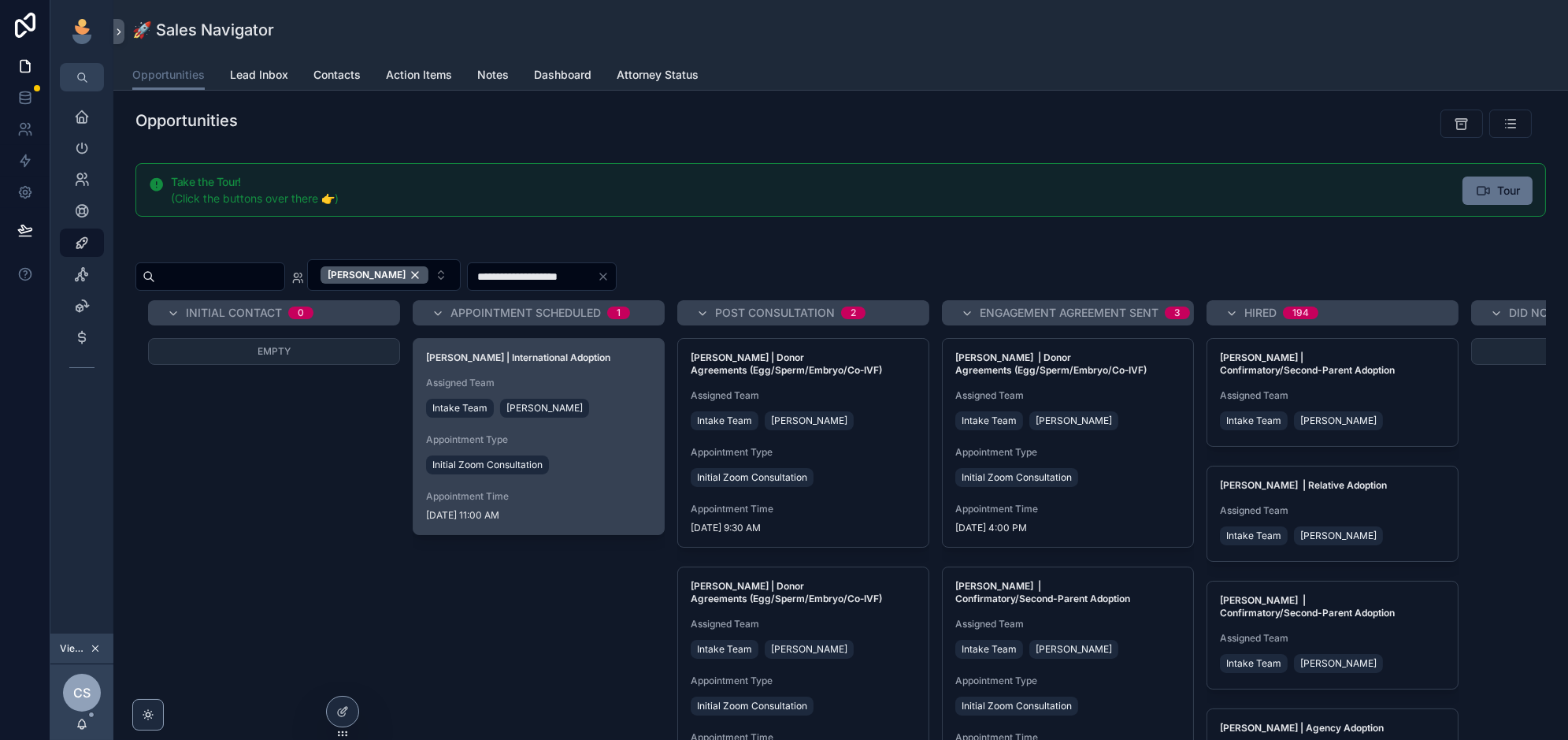
click at [623, 444] on div "Appointment Type Initial Zoom Consultation" at bounding box center [538, 455] width 225 height 44
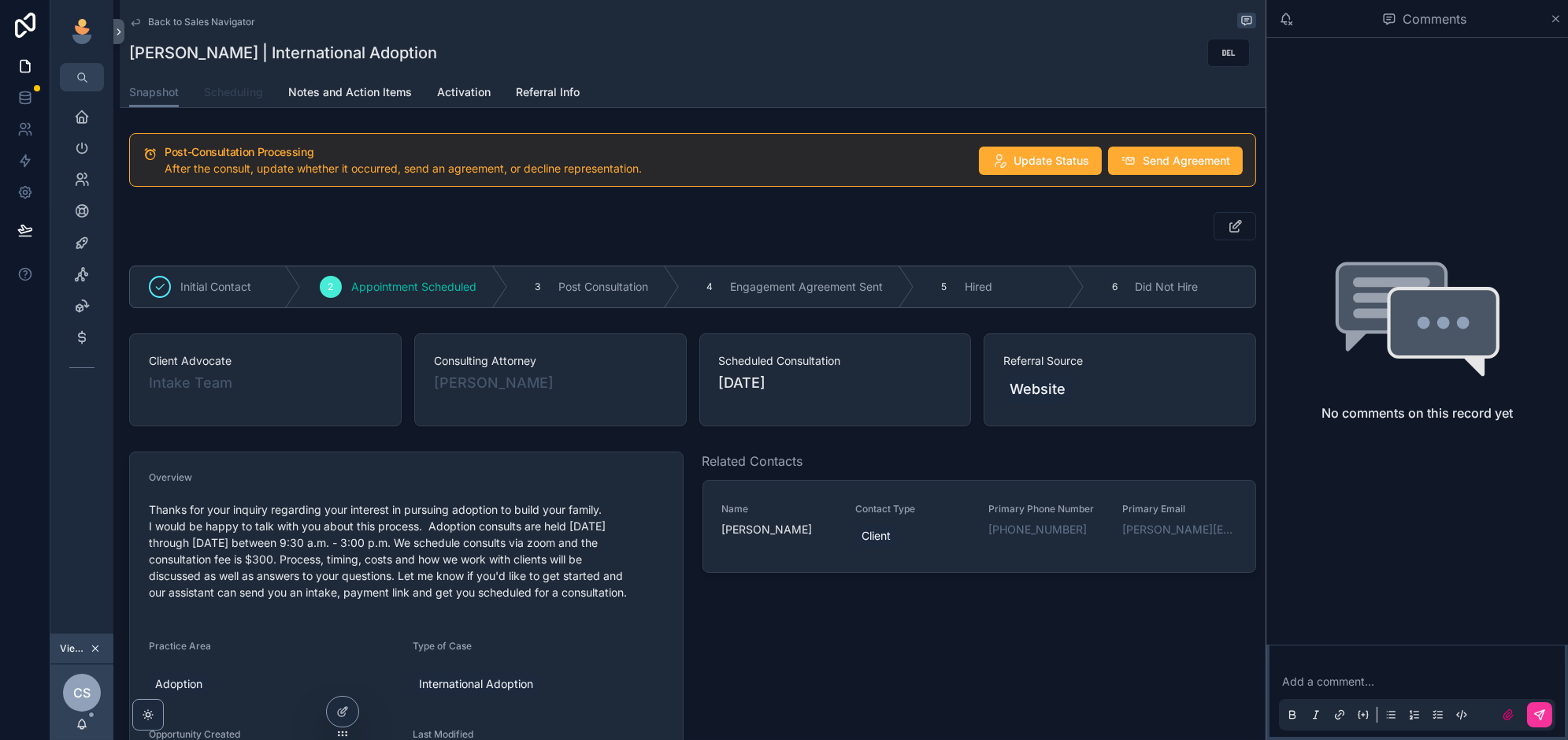
click at [239, 98] on span "Scheduling" at bounding box center [234, 92] width 59 height 16
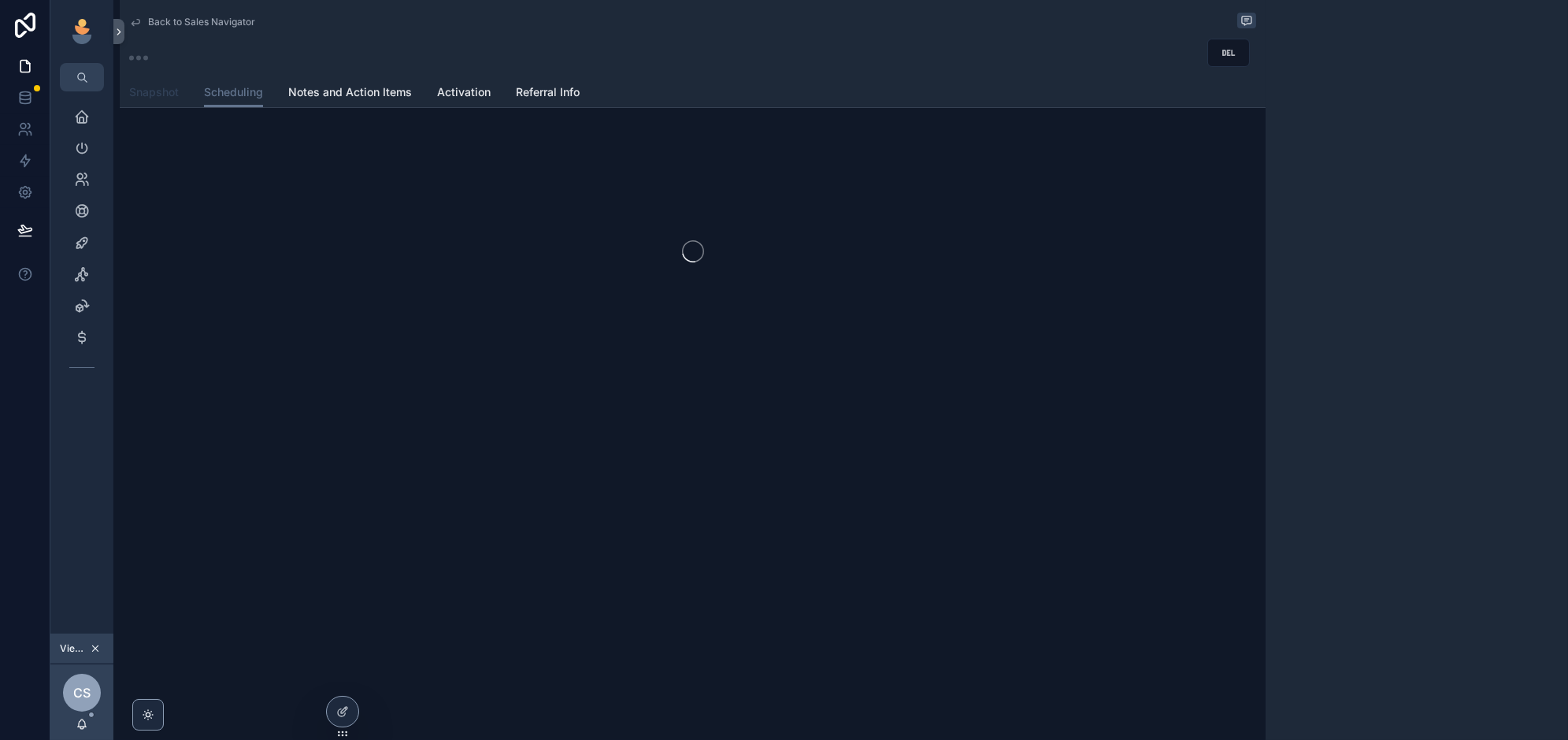
click at [158, 94] on span "Snapshot" at bounding box center [154, 92] width 50 height 16
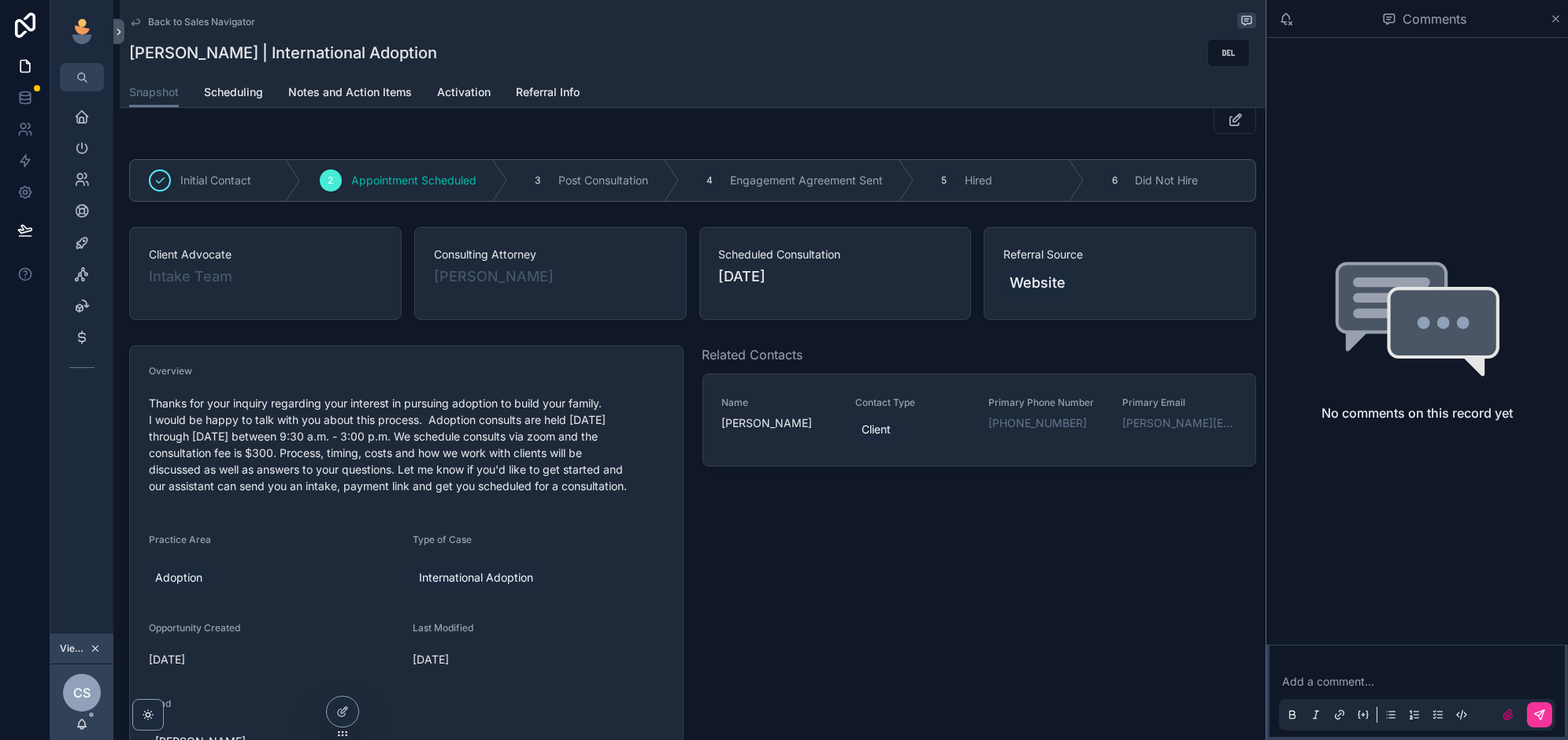
scroll to position [119, 0]
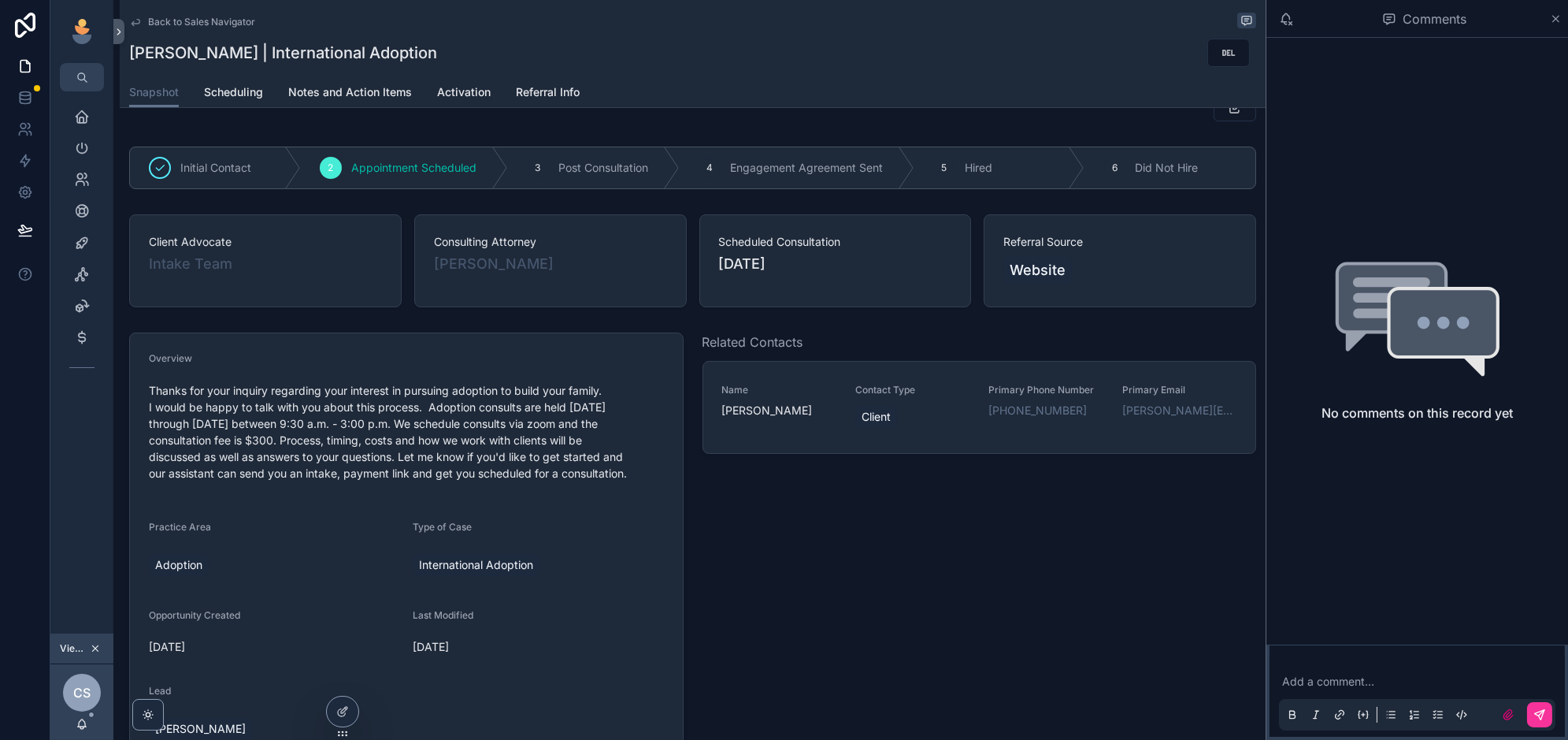
drag, startPoint x: 218, startPoint y: 727, endPoint x: 472, endPoint y: 606, distance: 281.3
click at [218, 727] on span "Gabrielle Nichols" at bounding box center [200, 729] width 91 height 16
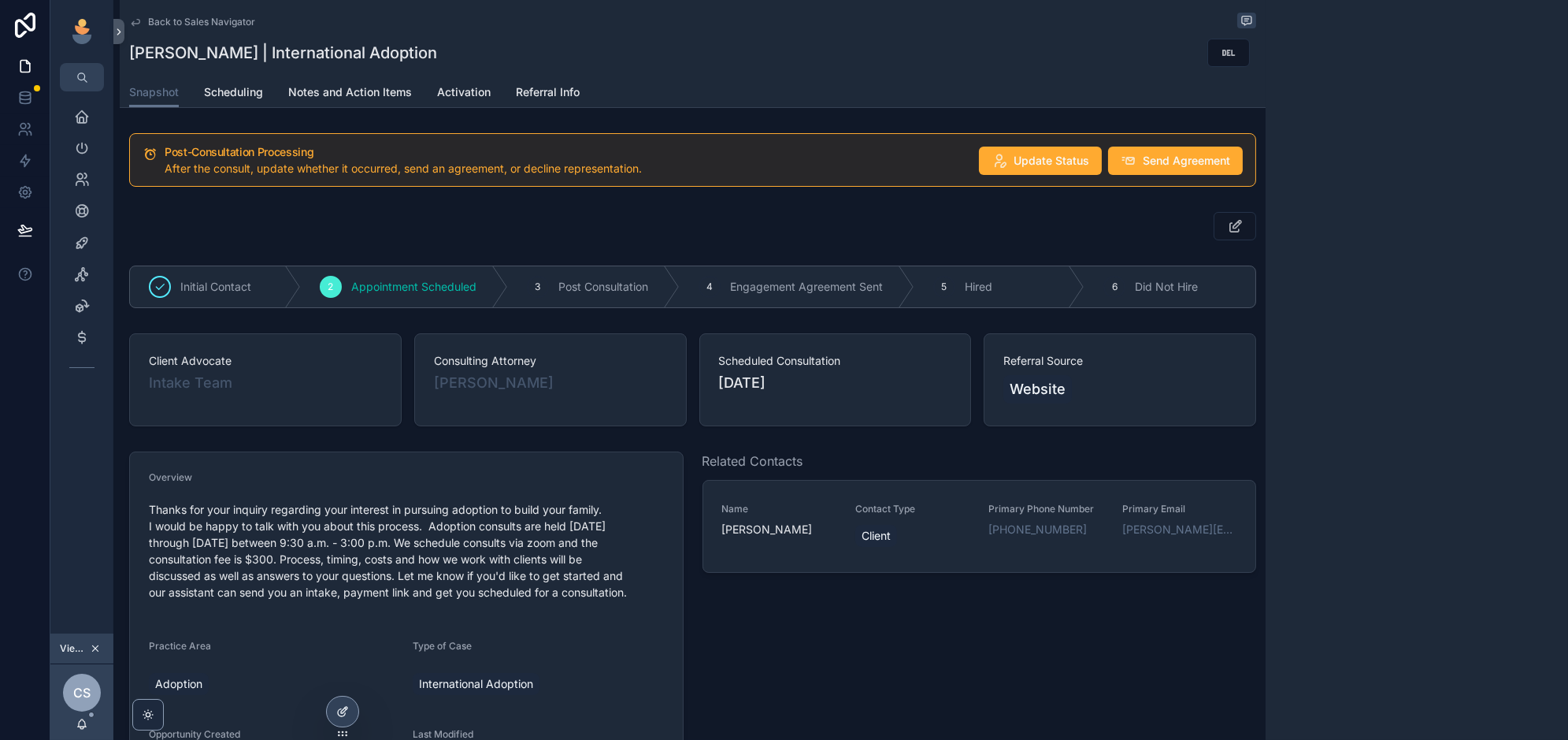
click at [346, 708] on icon at bounding box center [344, 709] width 6 height 6
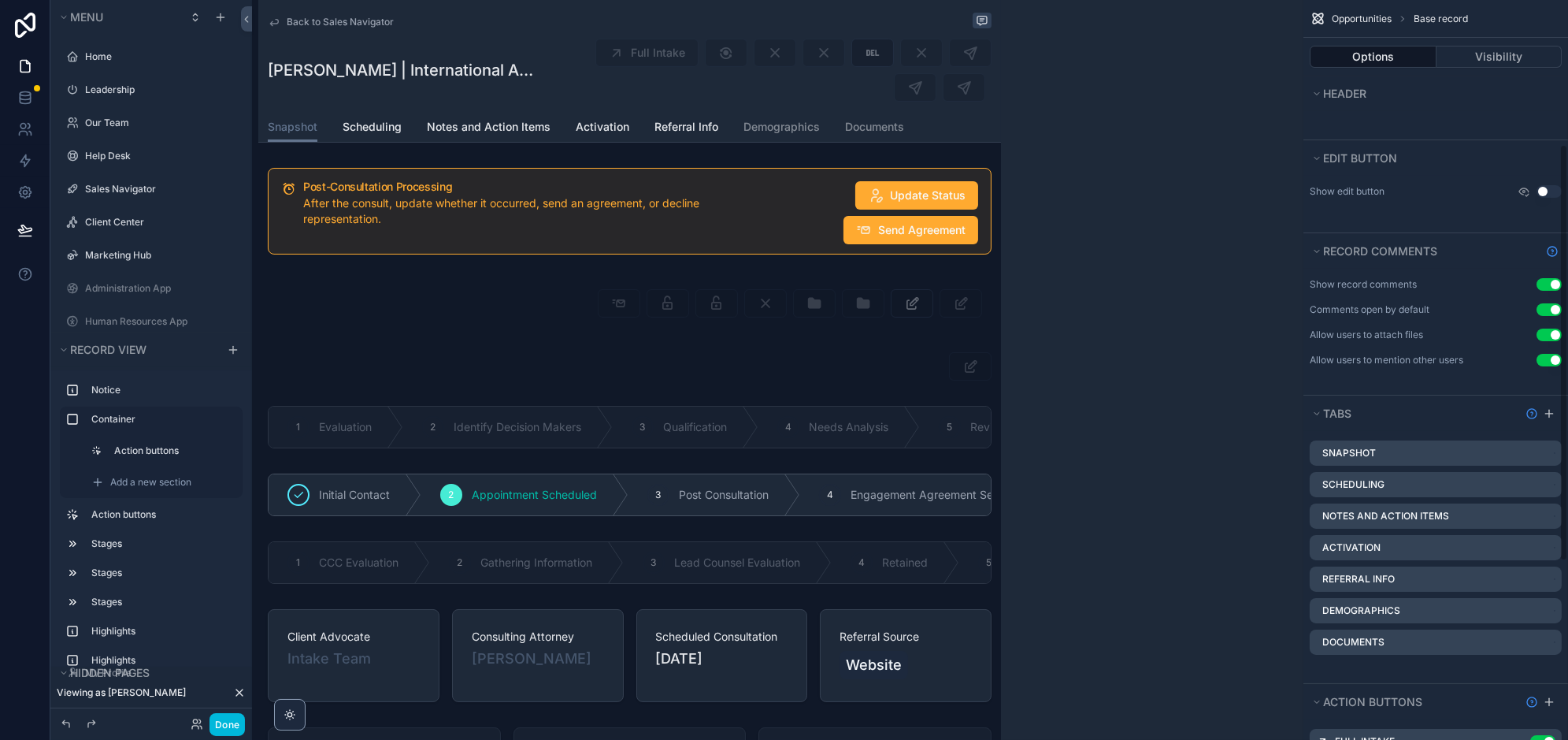
scroll to position [1397, 0]
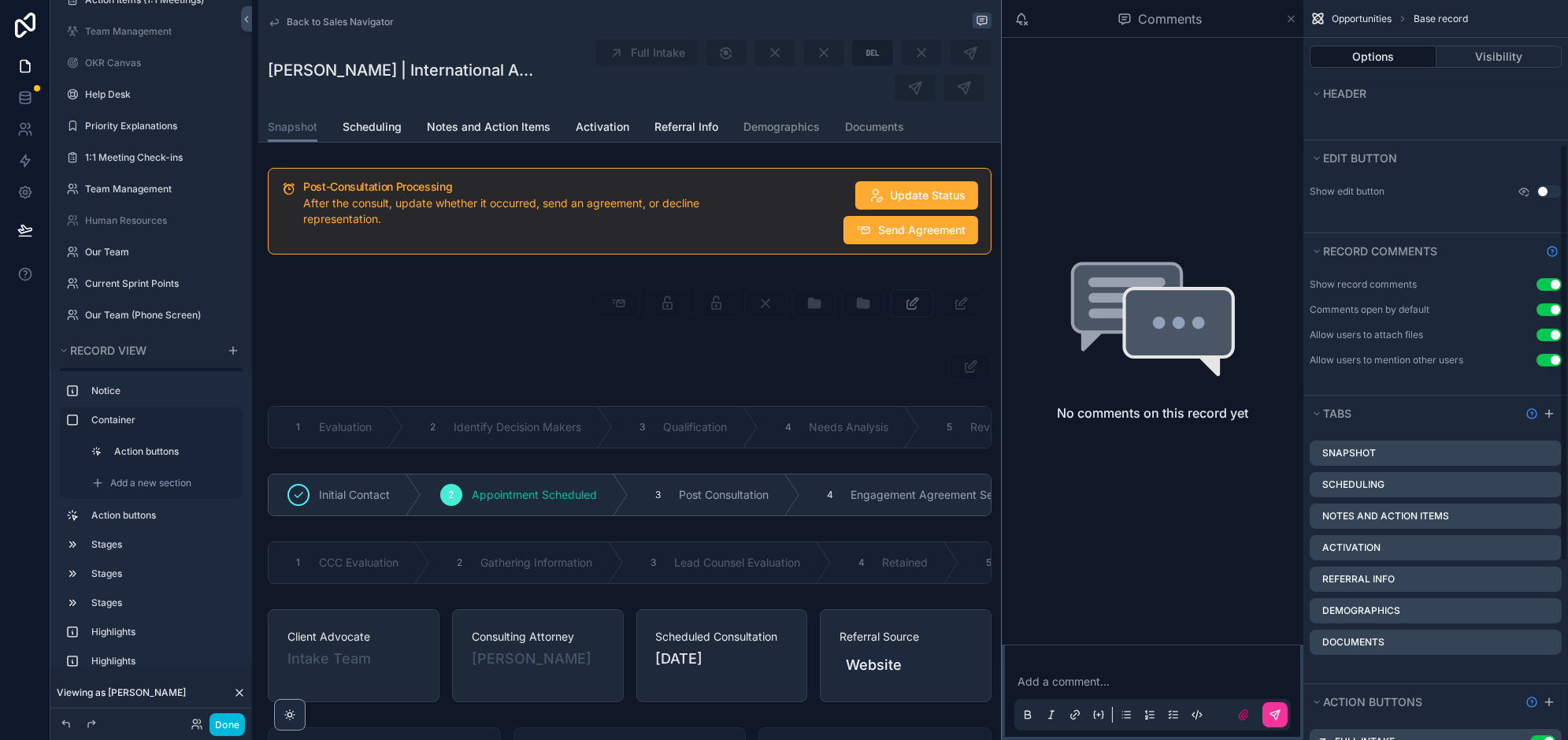
click at [1289, 19] on icon "scrollable content" at bounding box center [1291, 19] width 12 height 13
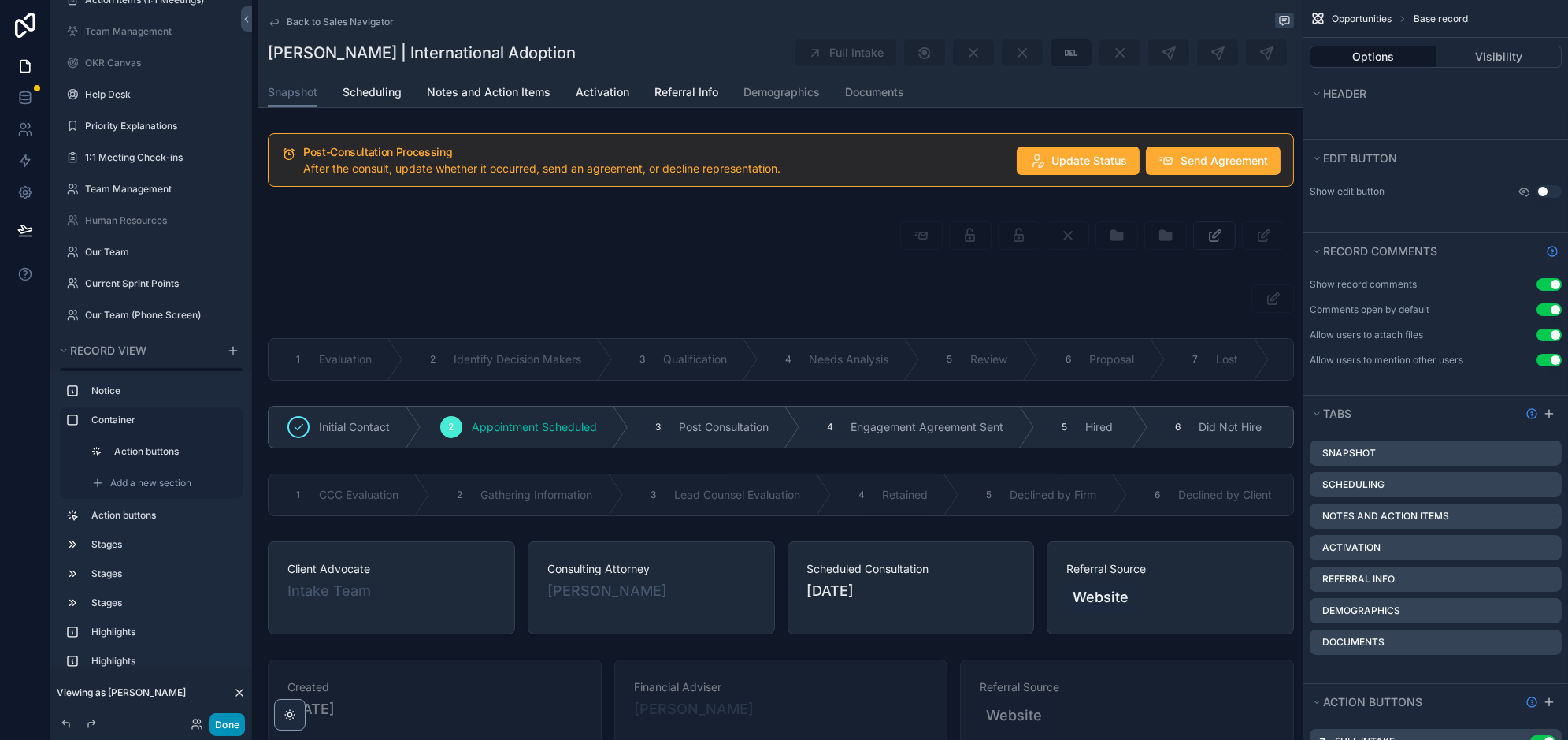
click at [238, 727] on button "Done" at bounding box center [227, 724] width 35 height 22
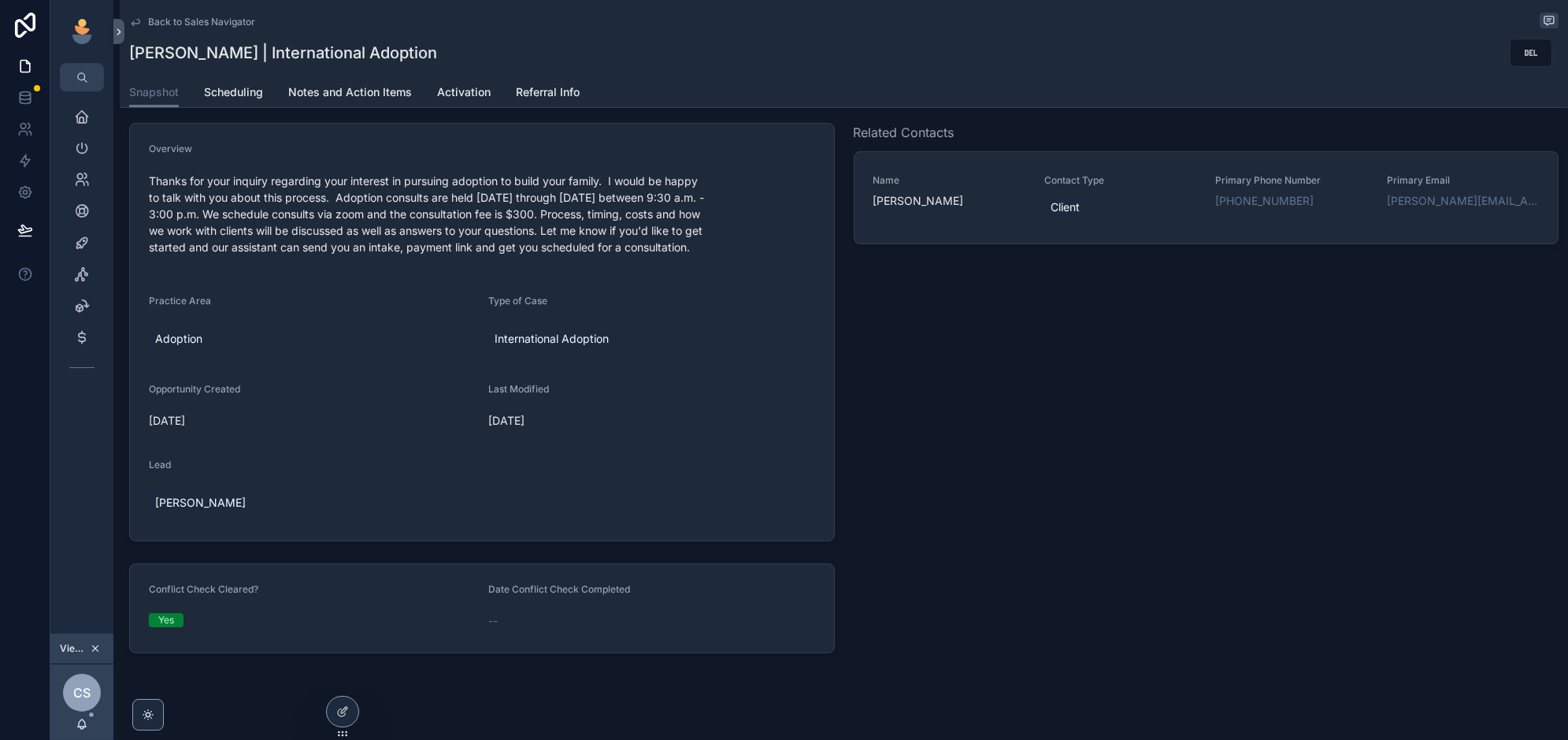
scroll to position [328, 0]
drag, startPoint x: 219, startPoint y: 500, endPoint x: 202, endPoint y: 496, distance: 17.5
click at [201, 496] on span "Gabrielle Nichols" at bounding box center [200, 504] width 91 height 16
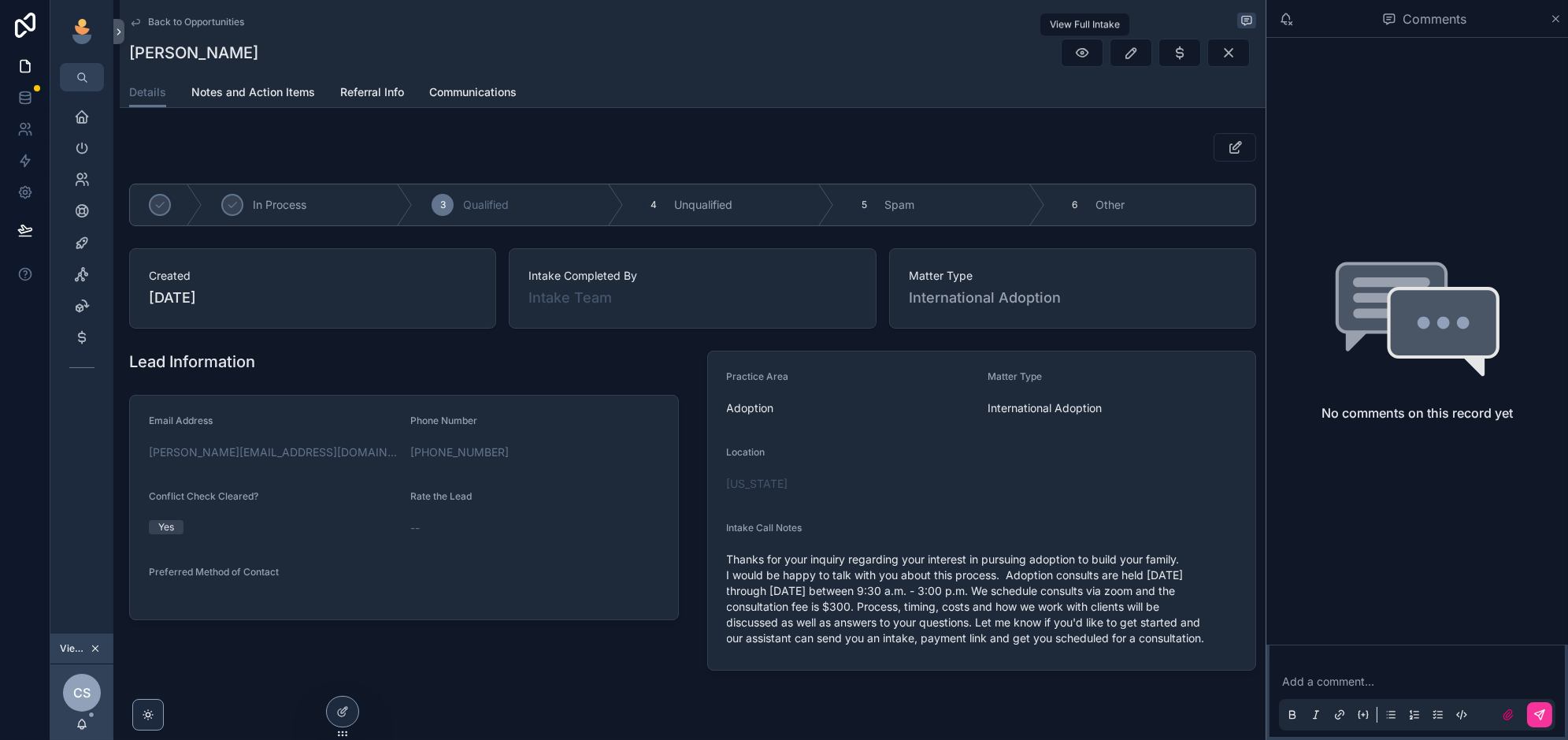
click at [1084, 58] on icon "scrollable content" at bounding box center [1082, 53] width 16 height 16
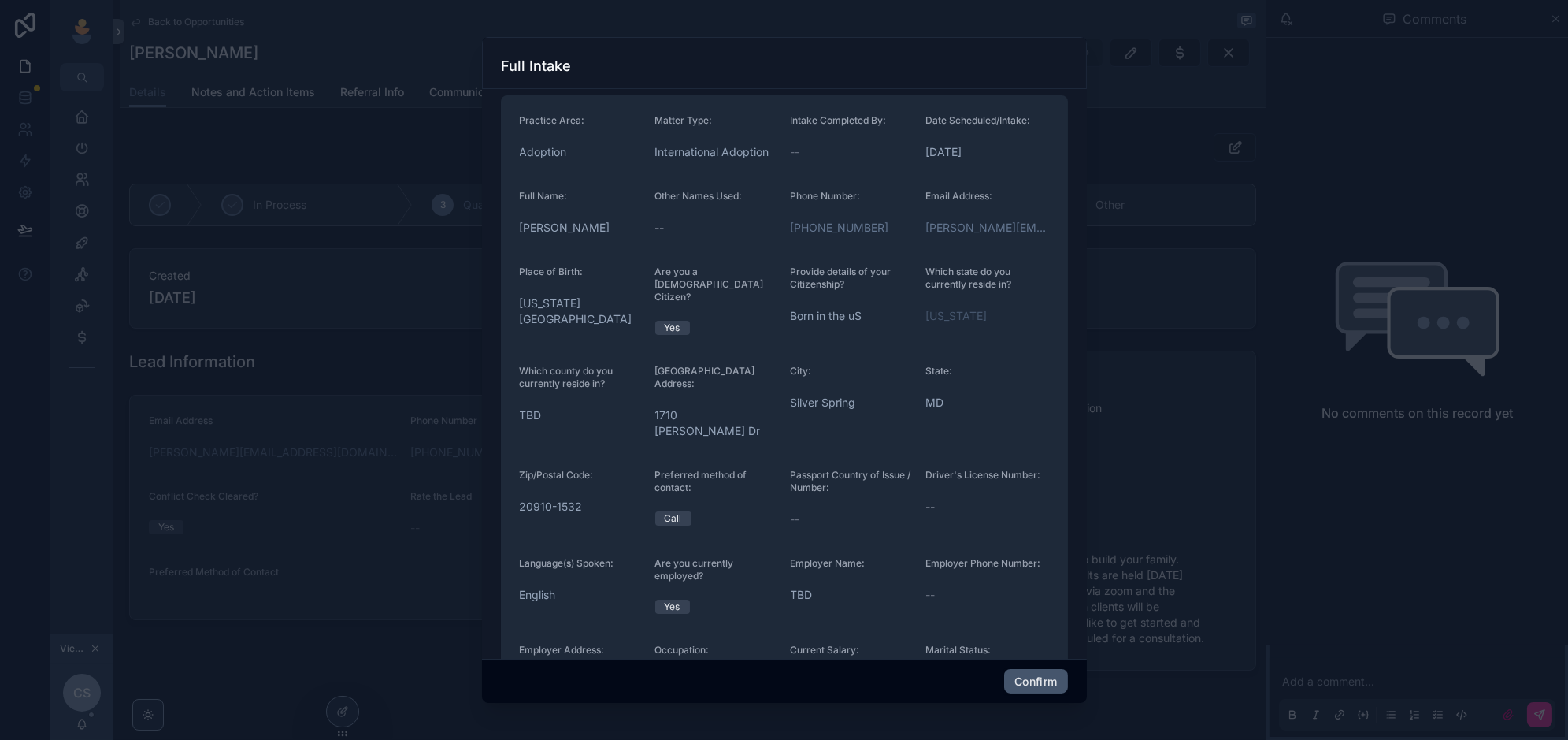
click at [1027, 691] on button "Confirm" at bounding box center [1035, 681] width 63 height 25
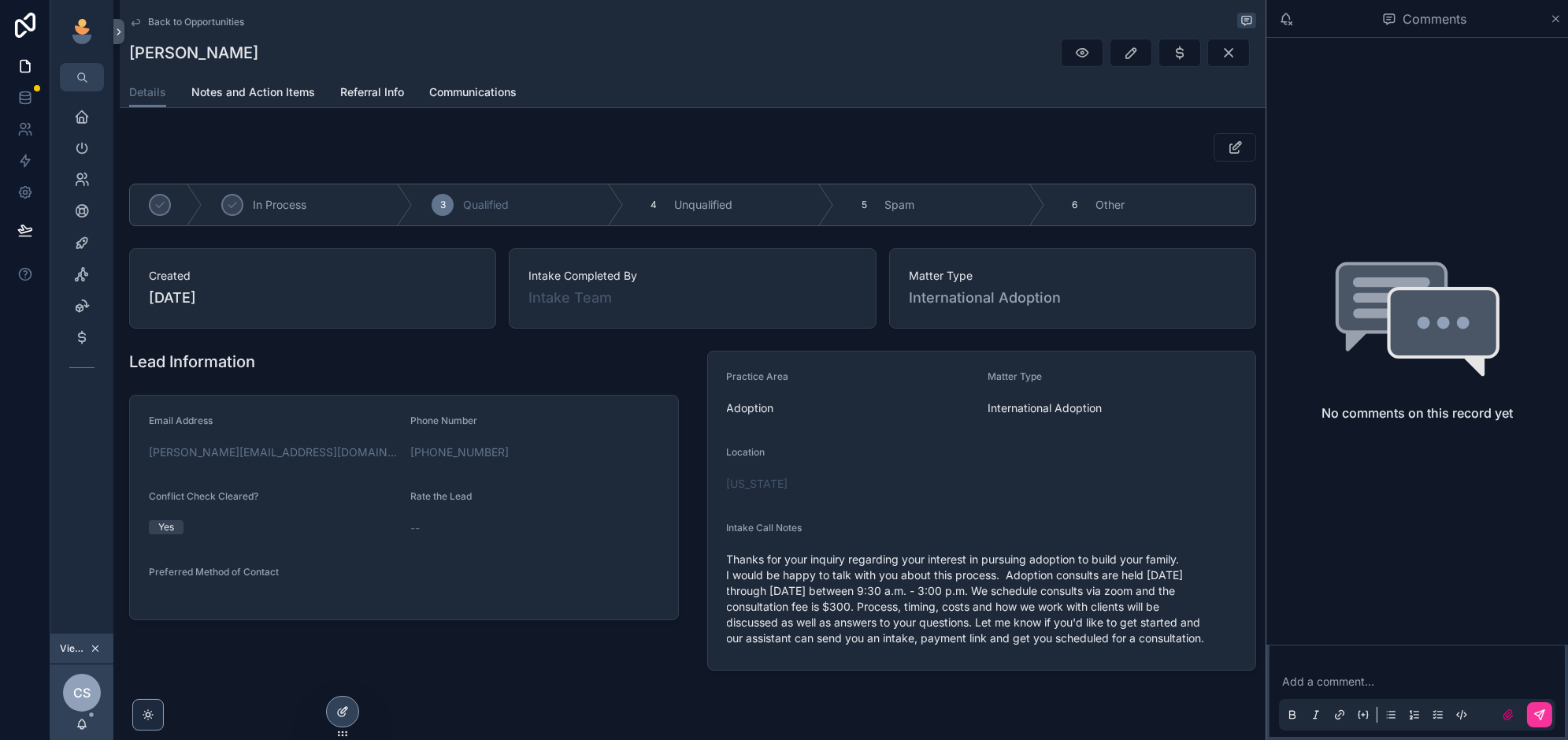
click at [345, 712] on icon at bounding box center [343, 711] width 13 height 13
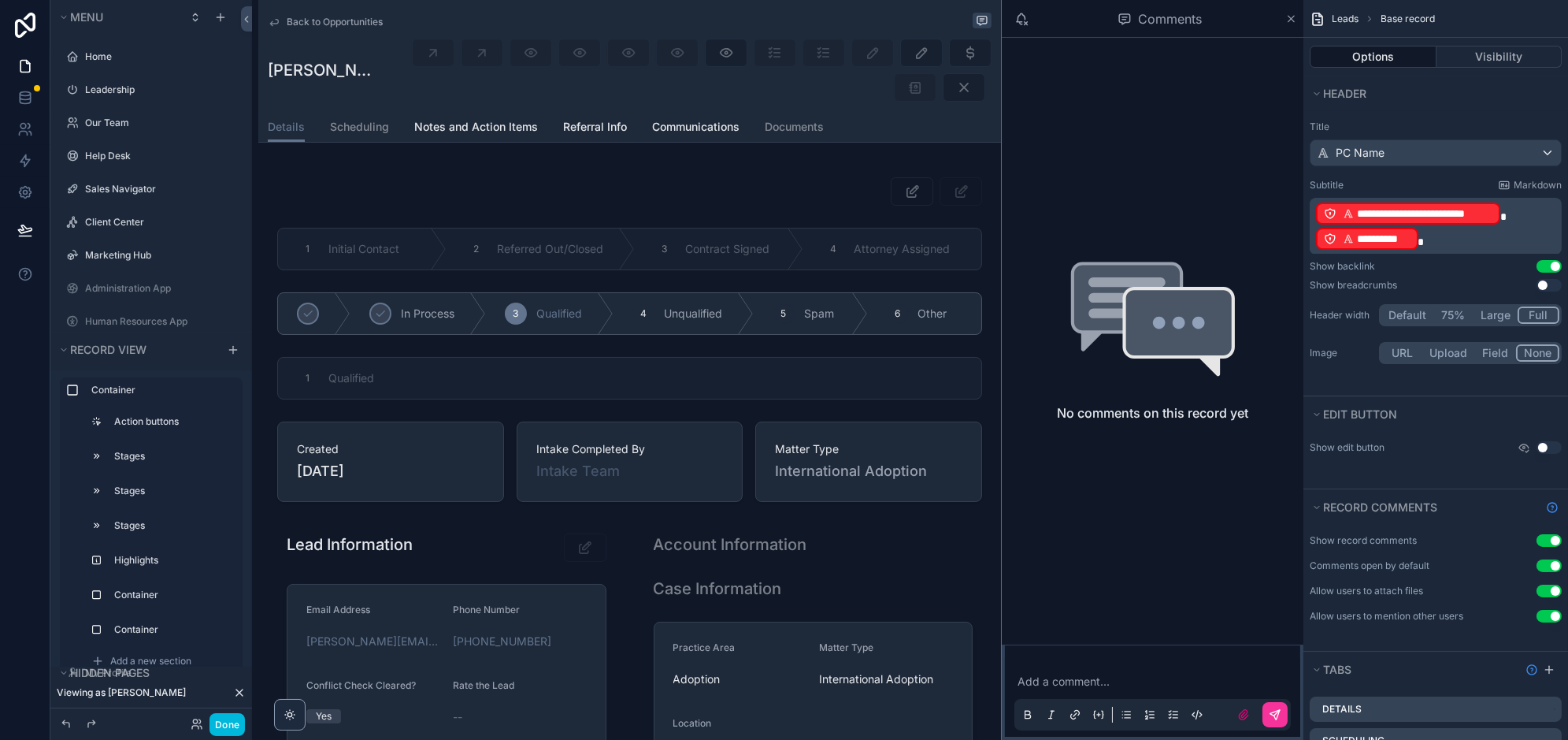
scroll to position [327, 0]
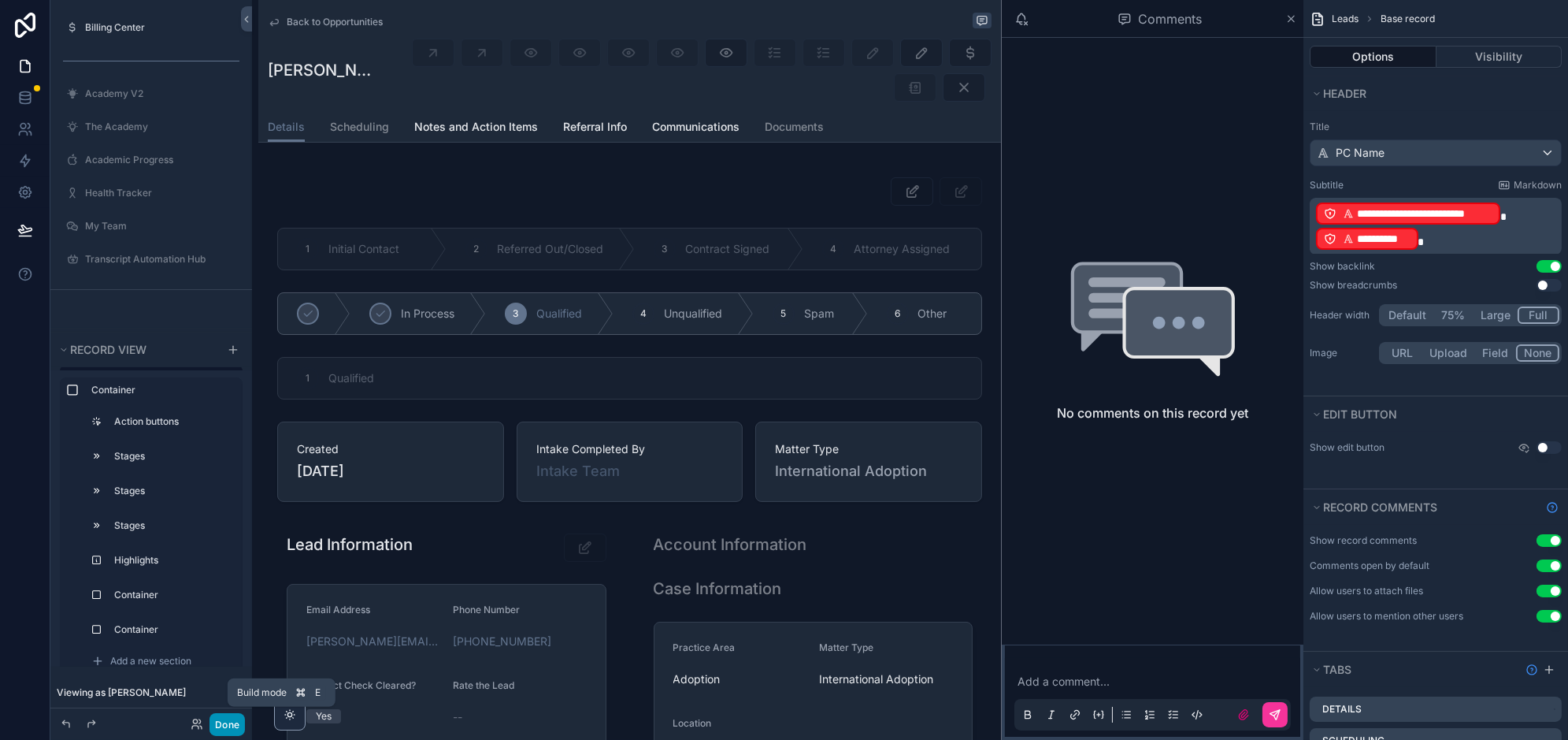
click at [229, 727] on button "Done" at bounding box center [227, 724] width 35 height 22
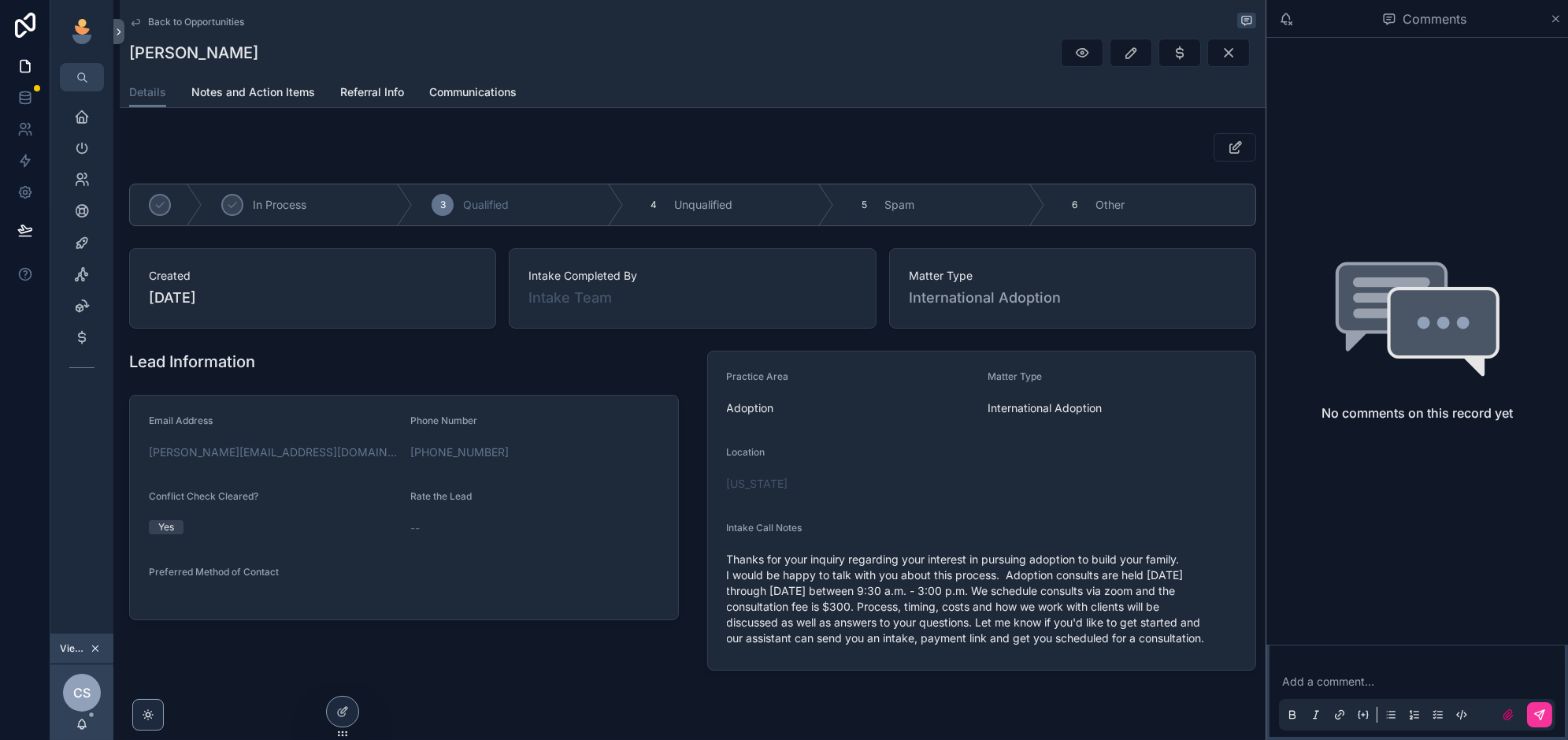
click at [391, 156] on div "scrollable content" at bounding box center [692, 147] width 1127 height 28
click at [85, 206] on icon "scrollable content" at bounding box center [82, 211] width 16 height 16
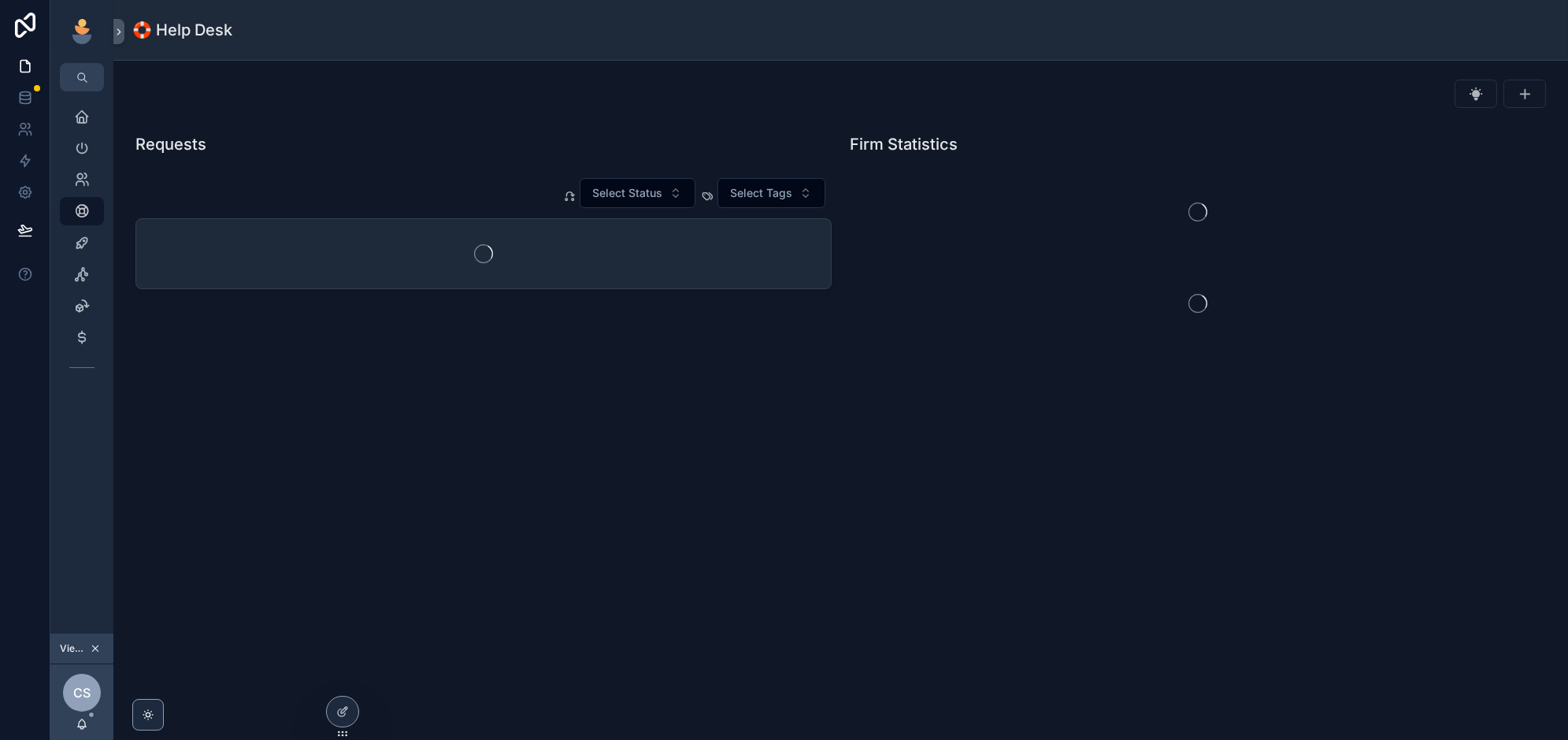
click at [96, 645] on icon "scrollable content" at bounding box center [96, 648] width 11 height 11
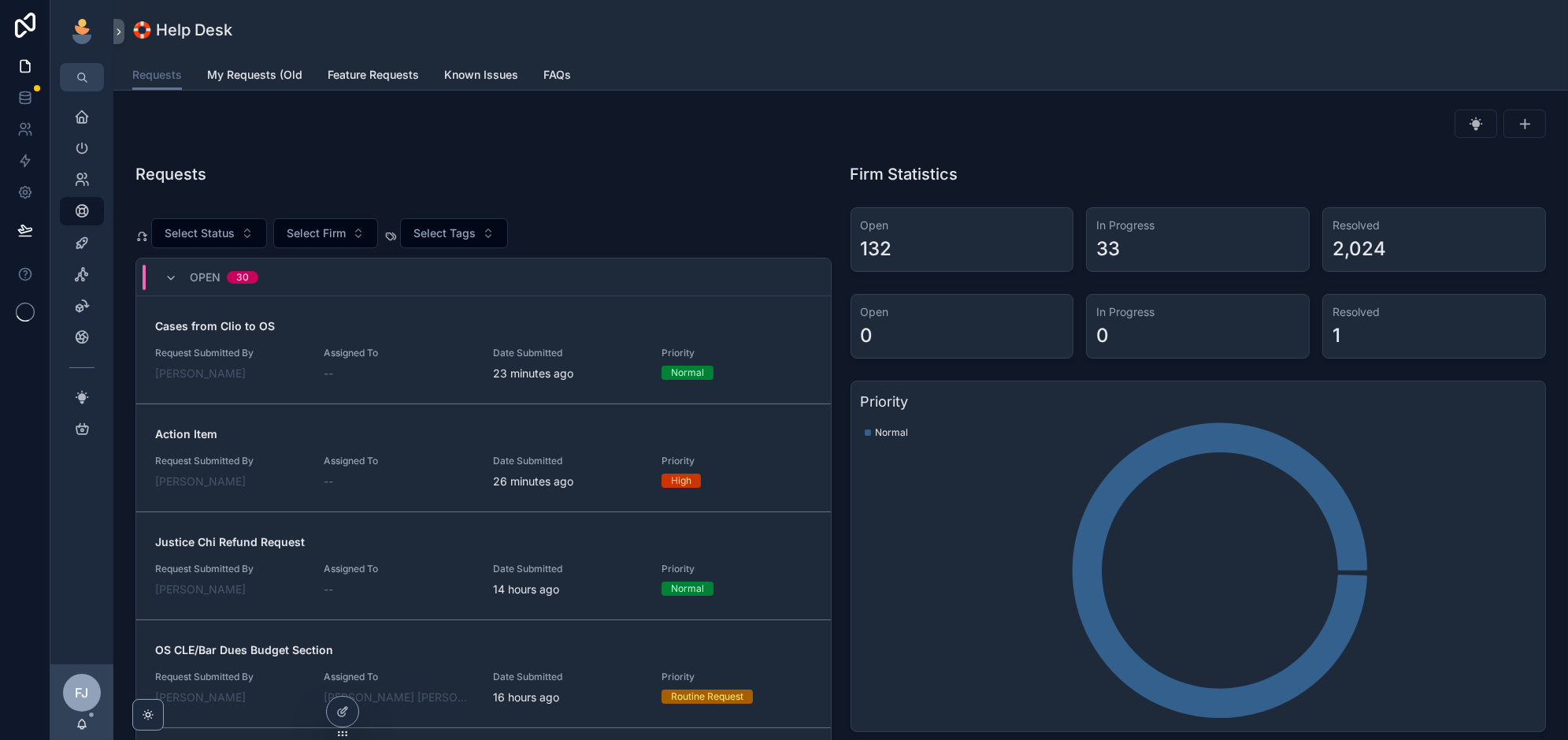
click at [431, 341] on div "Cases from Clio to OS Request Submitted By Catelyn Slattery Assigned To -- Date…" at bounding box center [484, 350] width 657 height 63
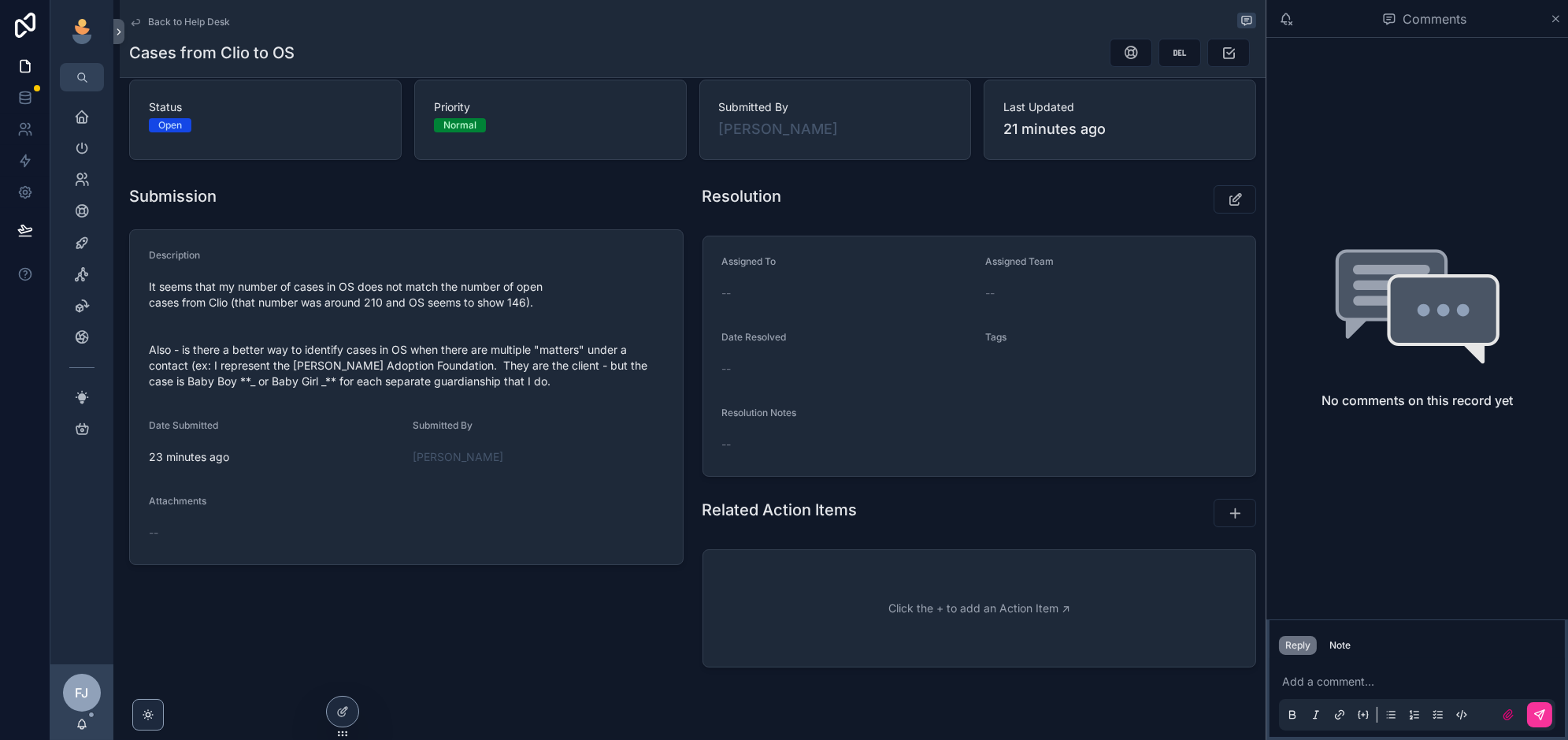
scroll to position [4, 0]
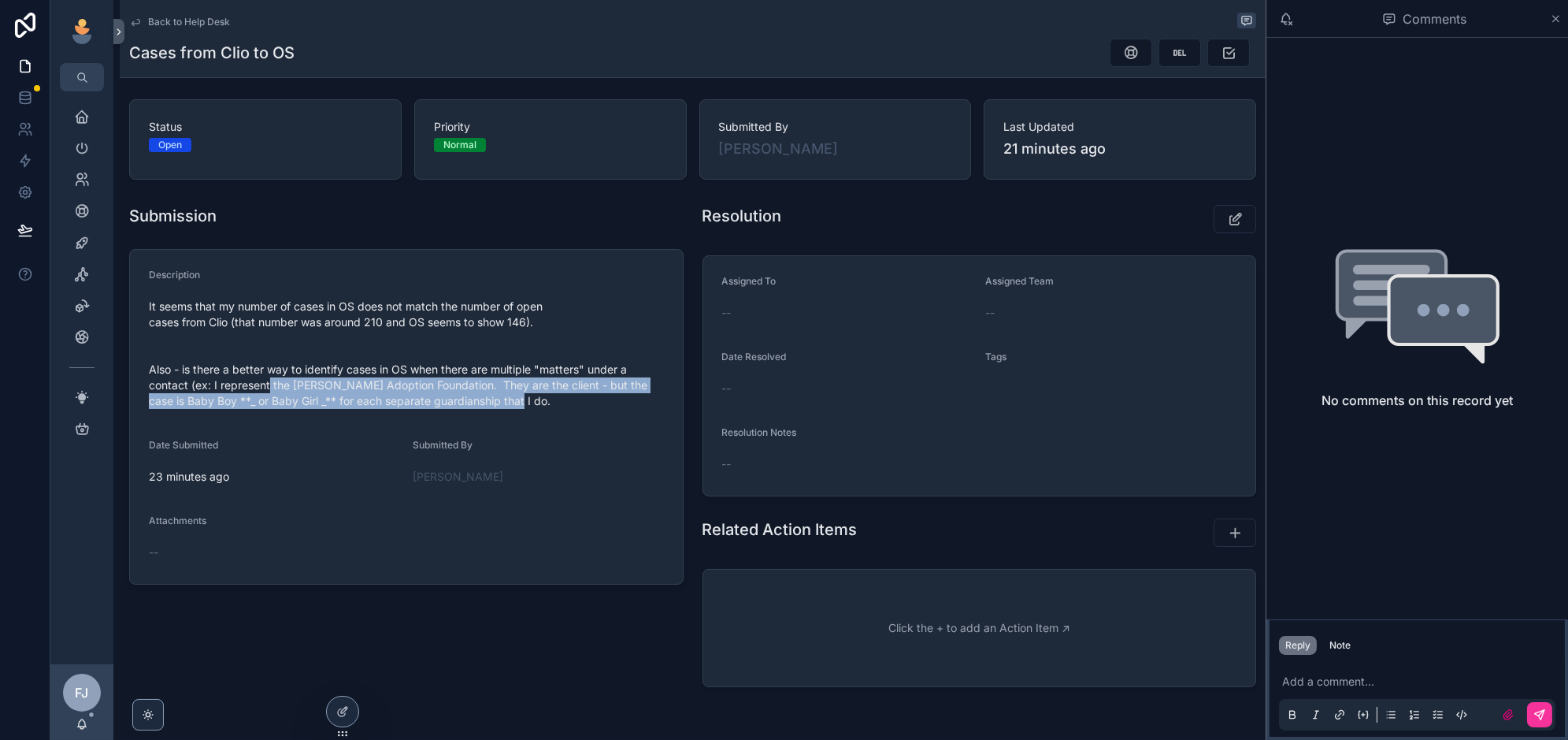
drag, startPoint x: 495, startPoint y: 401, endPoint x: 254, endPoint y: 376, distance: 242.3
click at [254, 376] on span "It seems that my number of cases in OS does not match the number of open cases …" at bounding box center [406, 354] width 515 height 110
click at [488, 380] on span "It seems that my number of cases in OS does not match the number of open cases …" at bounding box center [406, 354] width 515 height 110
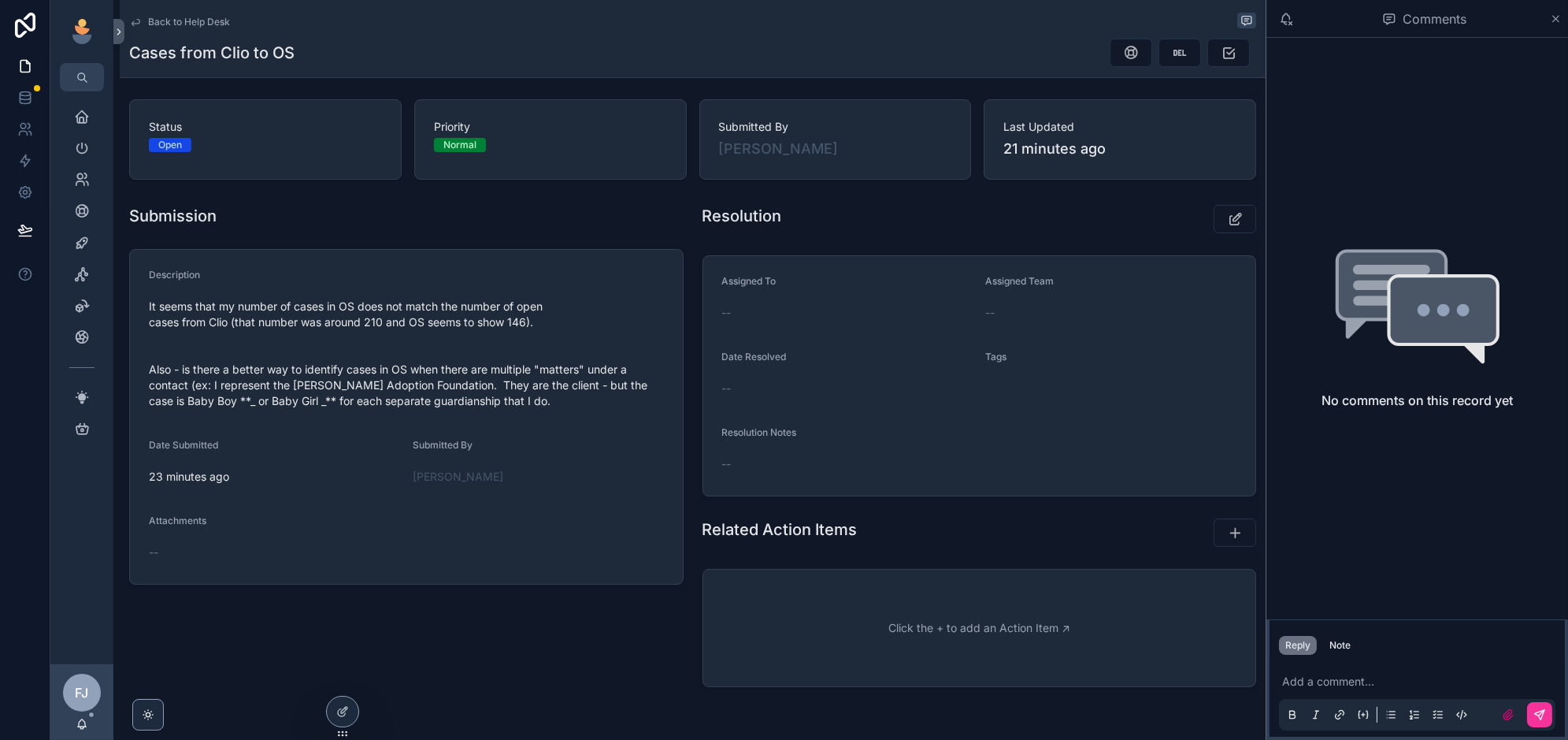
scroll to position [0, 0]
click at [354, 313] on span "It seems that my number of cases in OS does not match the number of open cases …" at bounding box center [406, 357] width 515 height 110
click at [79, 272] on icon "scrollable content" at bounding box center [82, 274] width 16 height 16
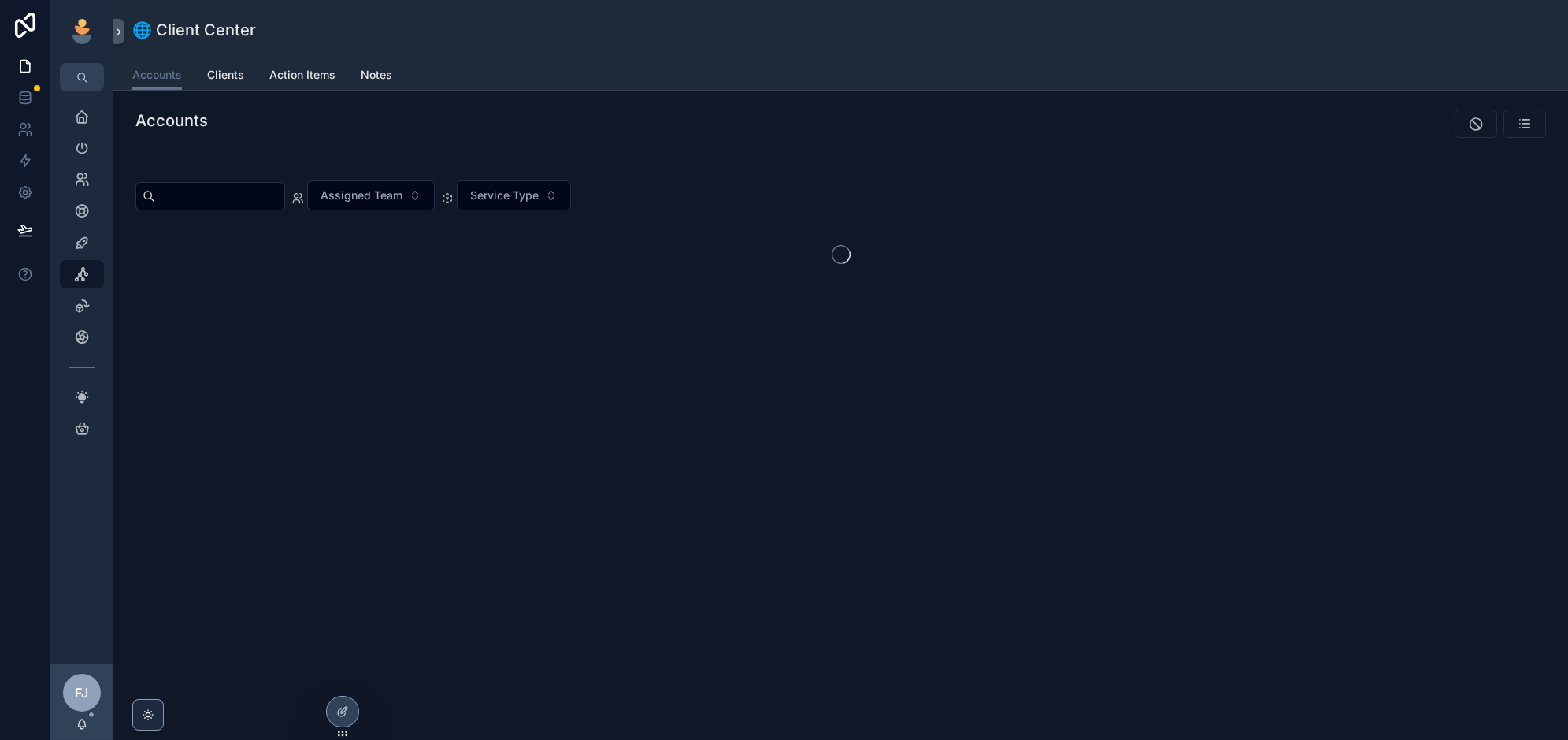
click at [0, 0] on icon at bounding box center [0, 0] width 0 height 0
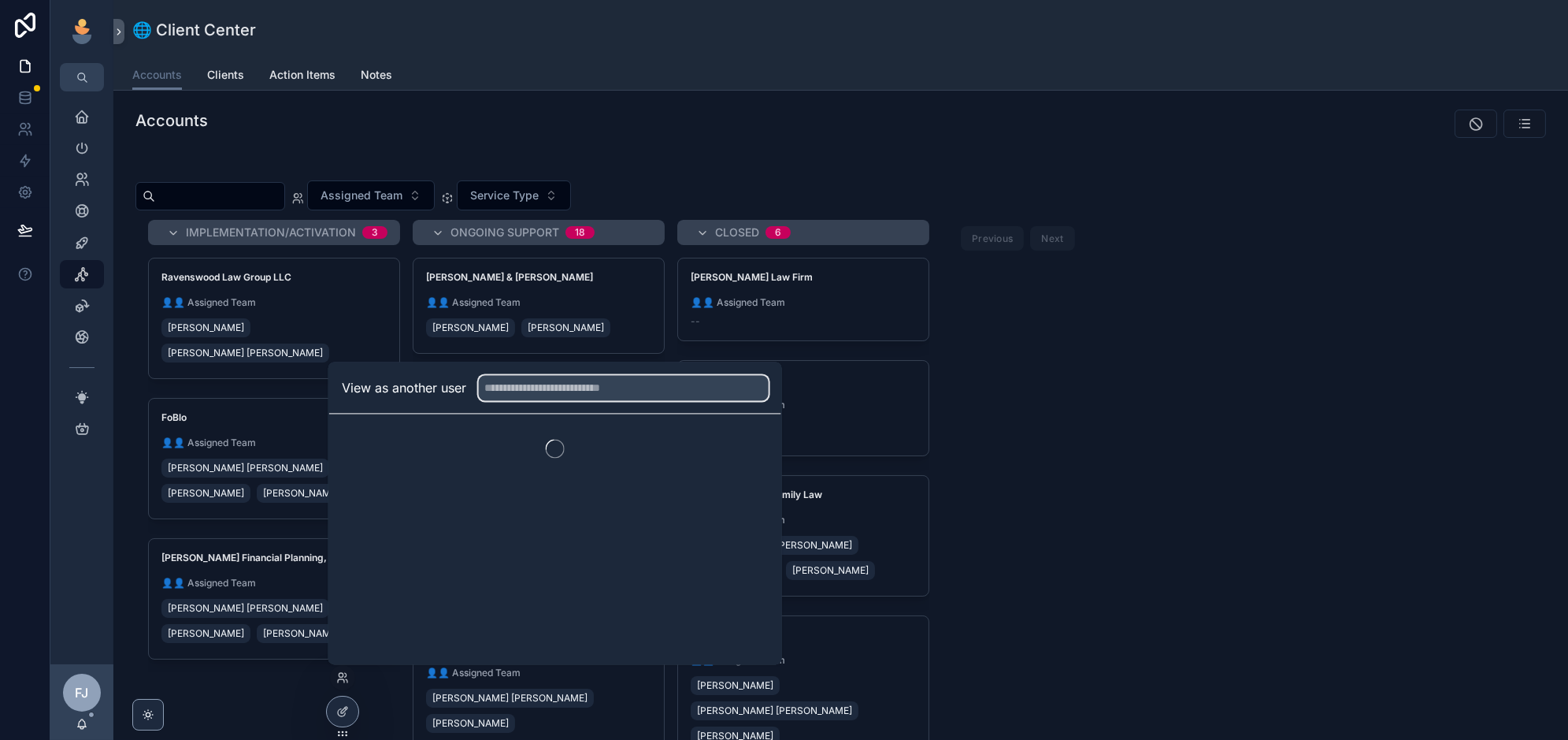
click at [566, 387] on input "text" at bounding box center [623, 387] width 290 height 25
type input "*******"
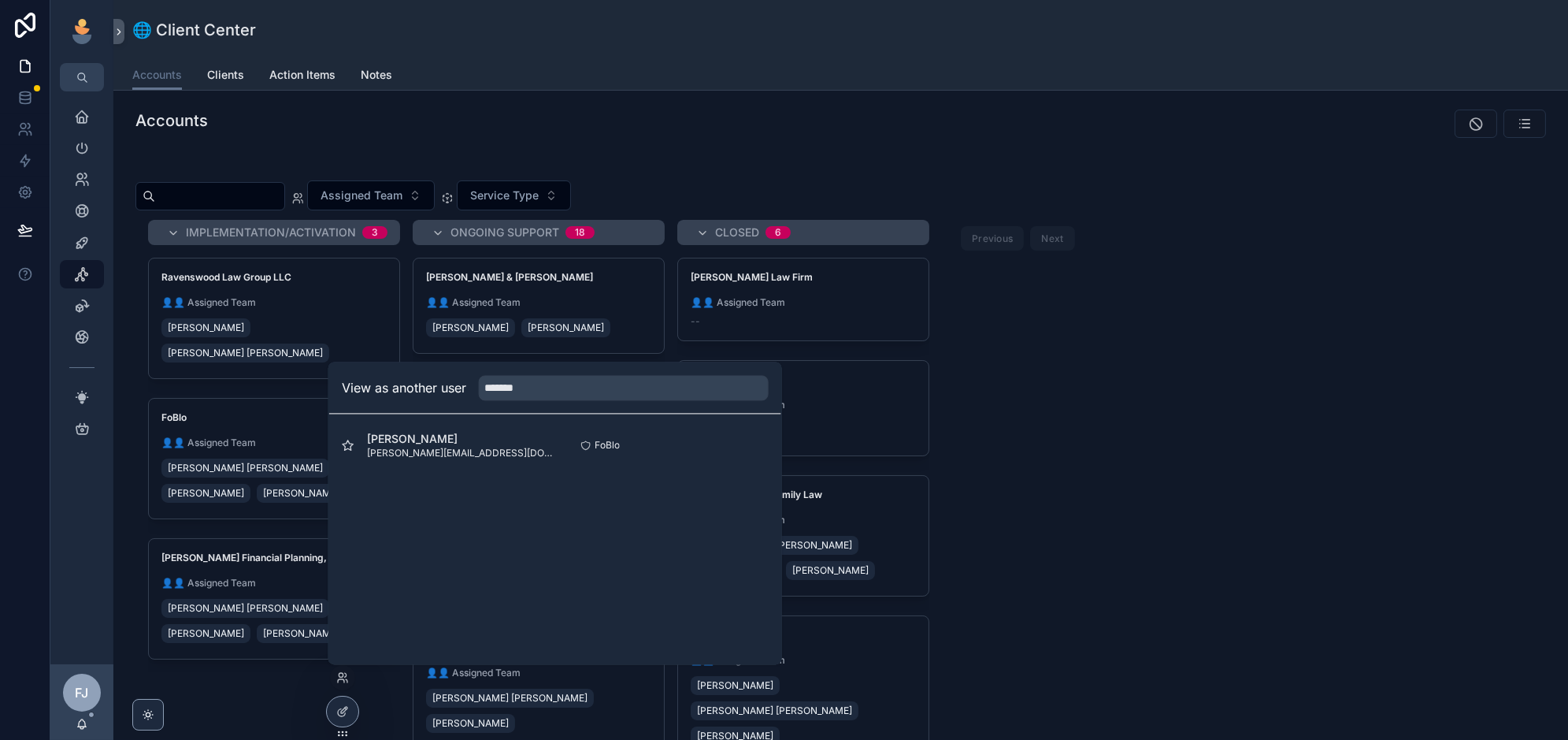
click at [0, 0] on button "Select" at bounding box center [0, 0] width 0 height 0
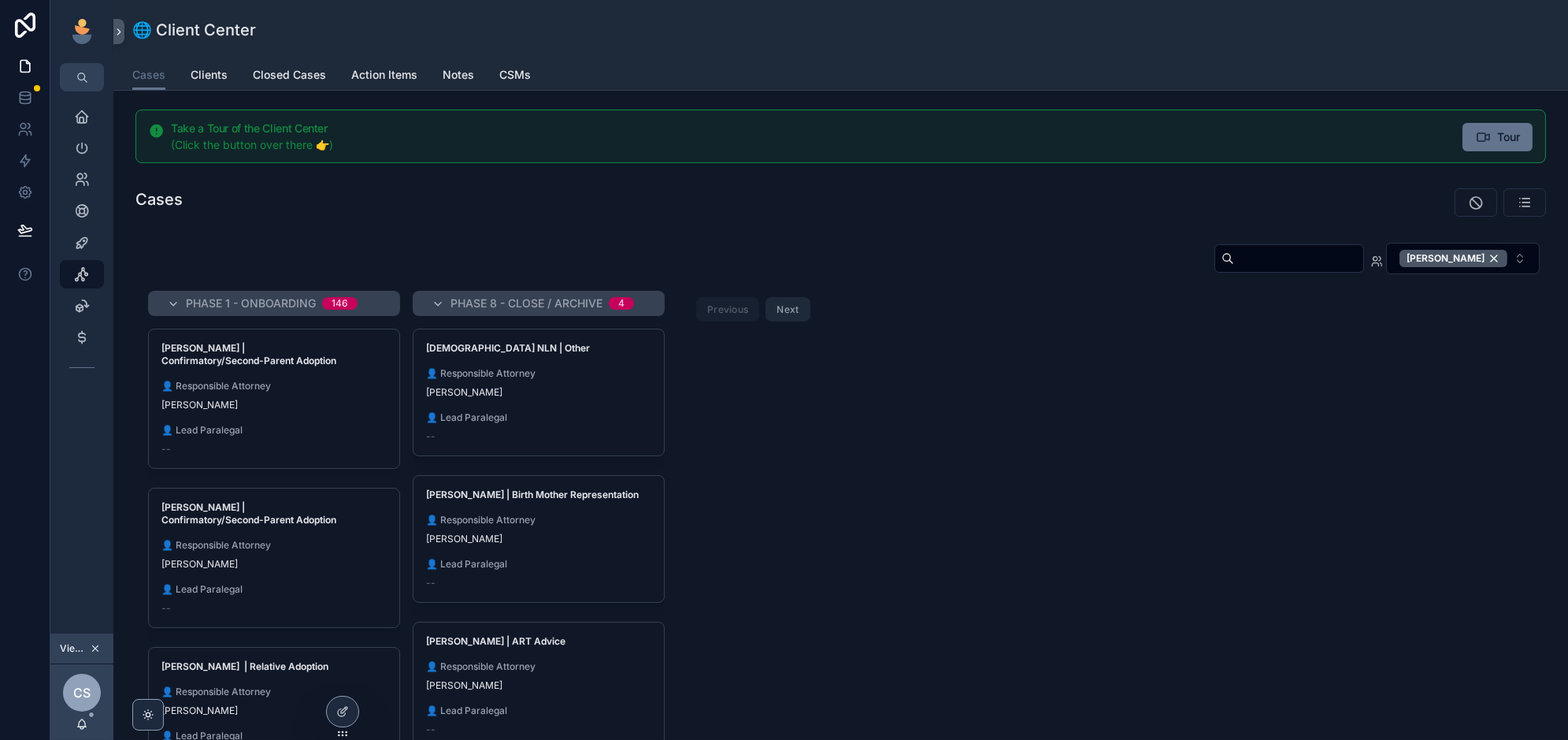
click at [788, 302] on button "Next" at bounding box center [787, 309] width 44 height 24
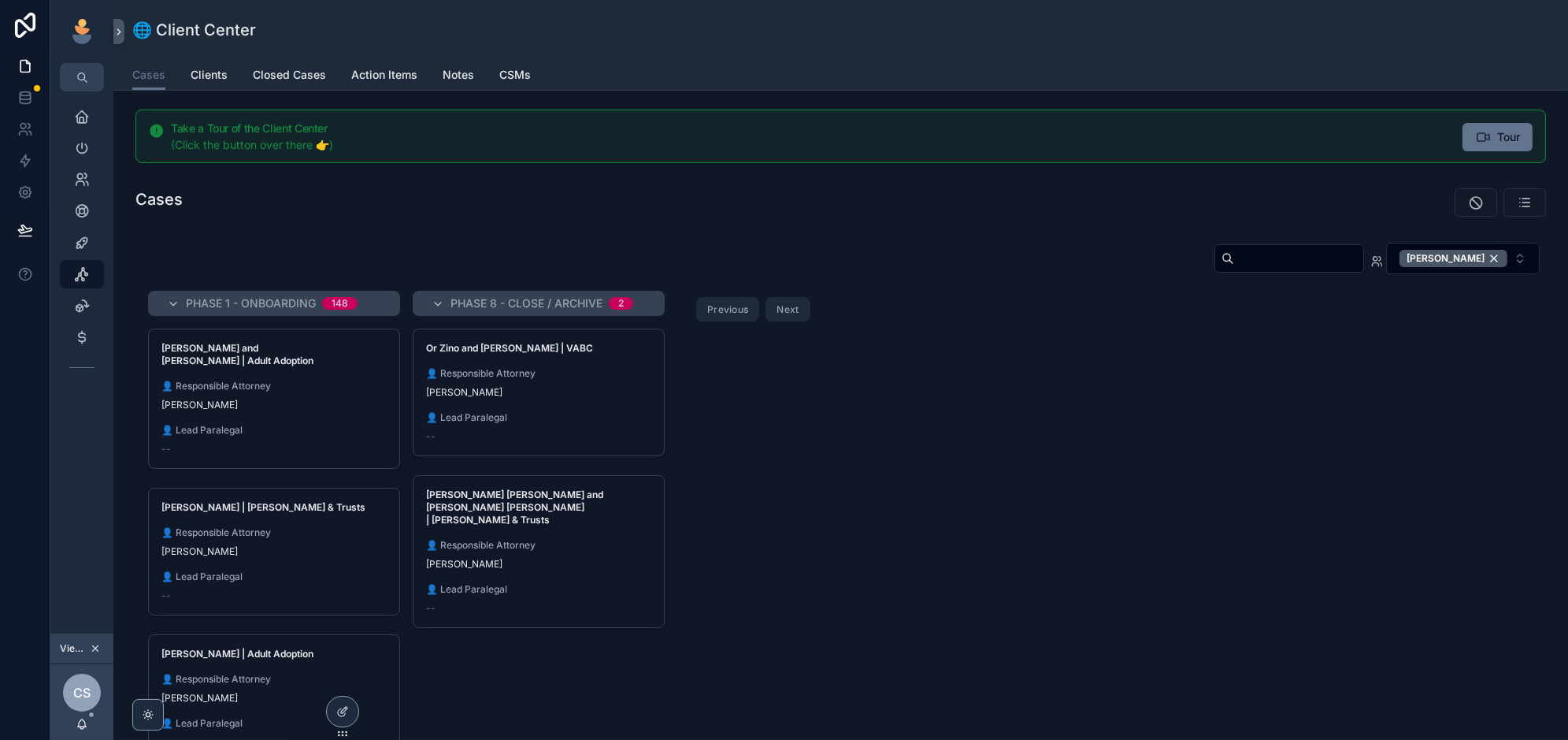
click at [786, 309] on button "Next" at bounding box center [787, 309] width 44 height 24
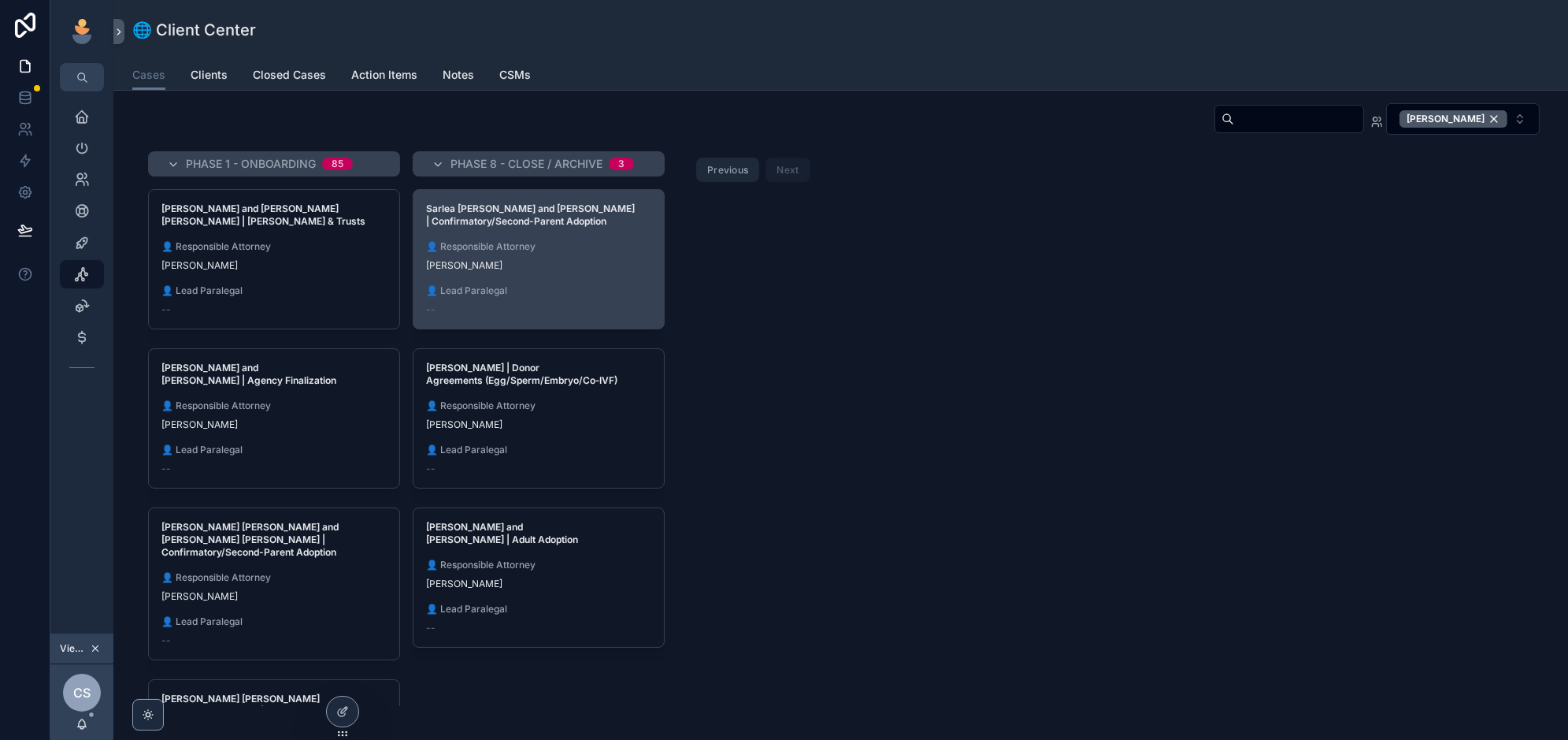
scroll to position [125, 0]
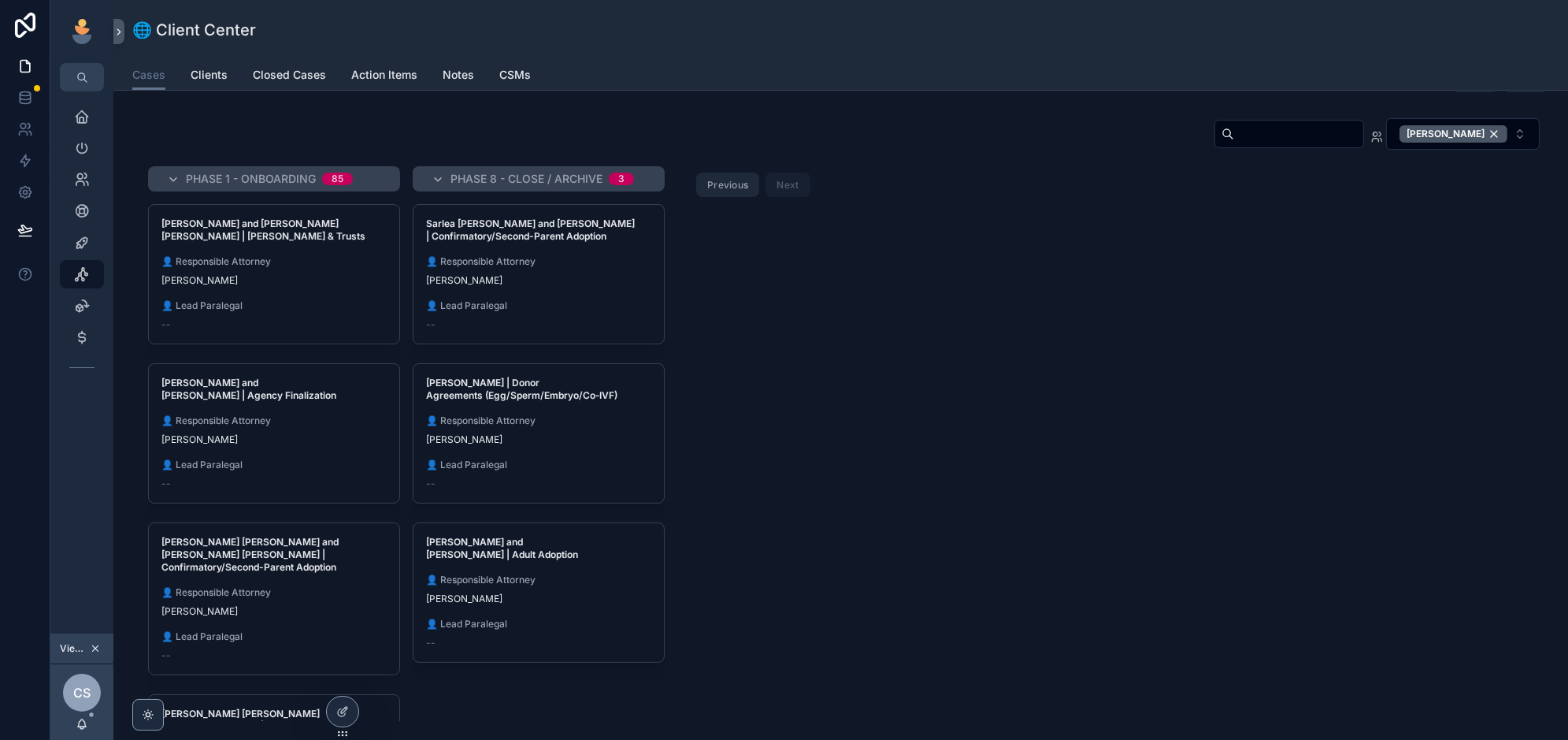
click at [719, 197] on div "Previous Next" at bounding box center [753, 185] width 152 height 37
click at [723, 178] on button "Previous" at bounding box center [728, 185] width 63 height 24
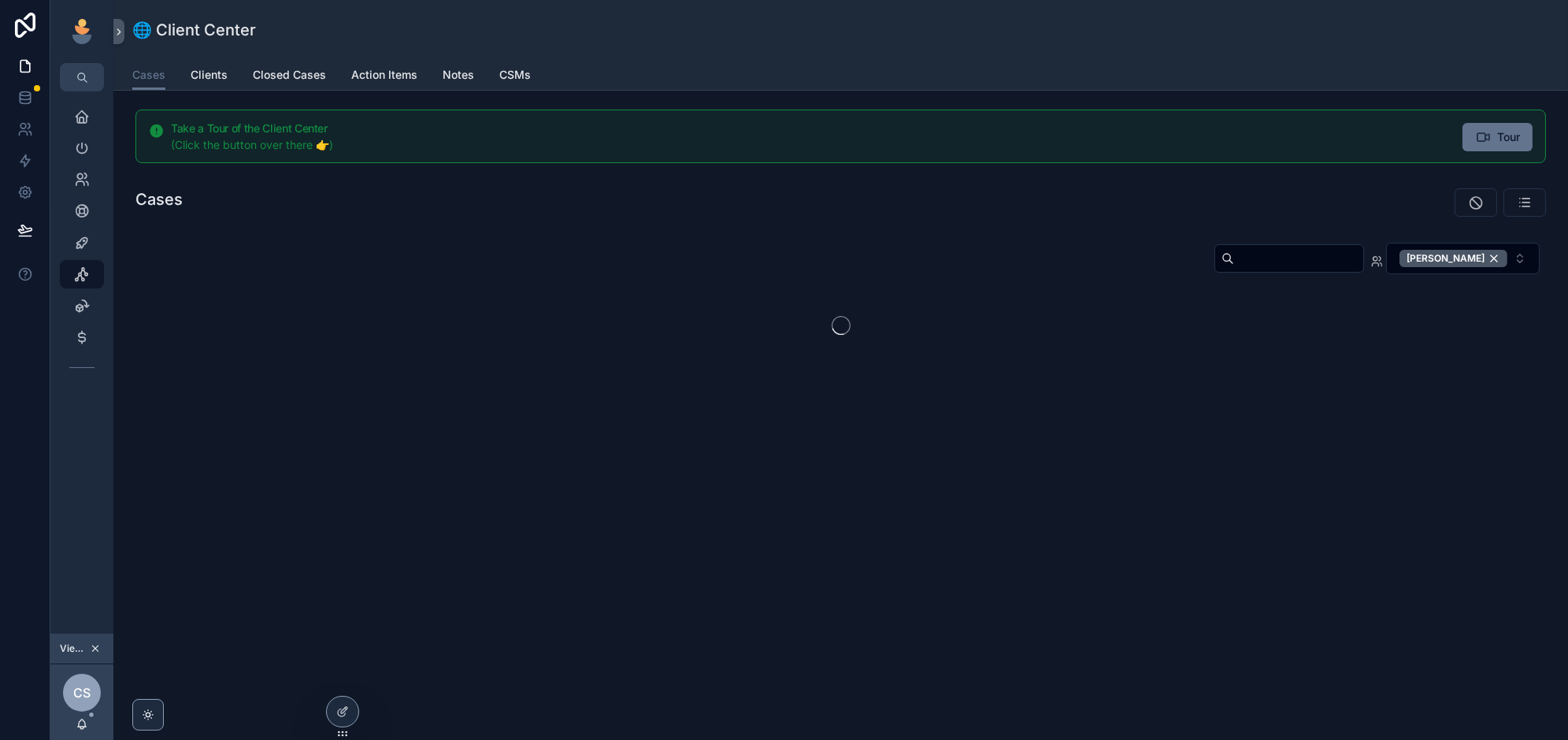
click at [1309, 252] on input "scrollable content" at bounding box center [1298, 258] width 129 height 22
click at [1279, 260] on input "scrollable content" at bounding box center [1298, 258] width 129 height 22
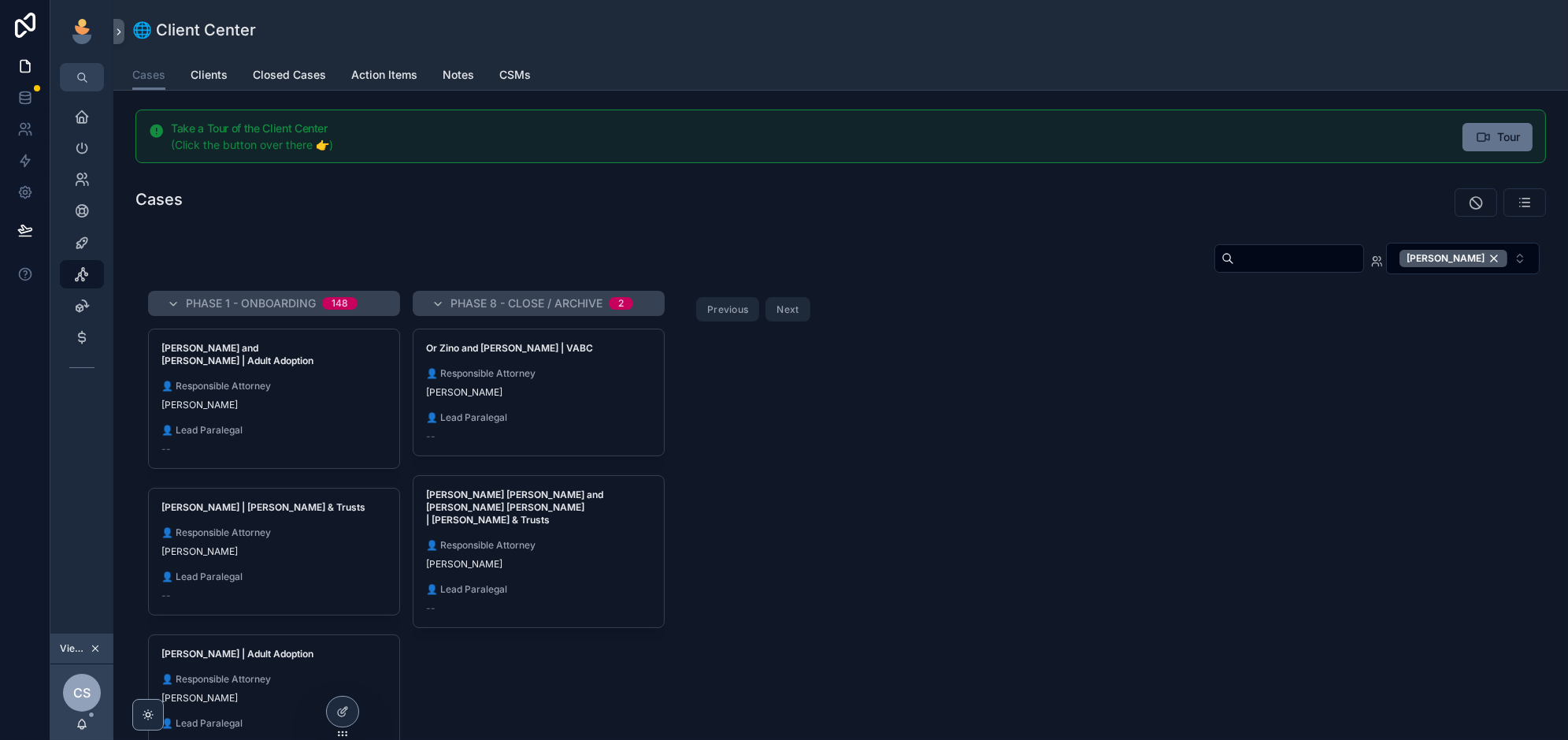
click at [1216, 218] on div "scrollable content" at bounding box center [1201, 202] width 710 height 41
click at [723, 311] on button "Previous" at bounding box center [728, 309] width 63 height 24
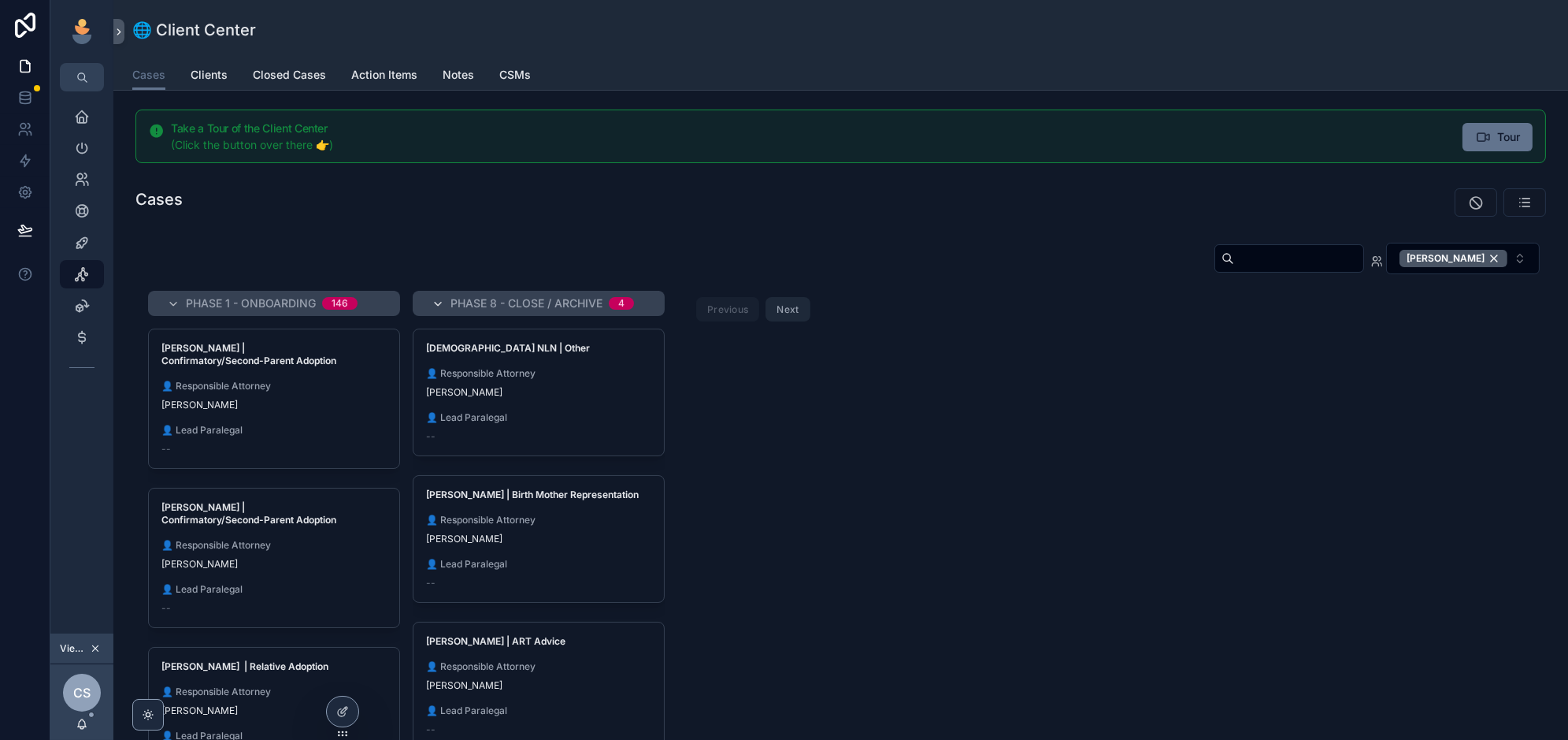
click at [439, 300] on icon "scrollable content" at bounding box center [438, 305] width 13 height 13
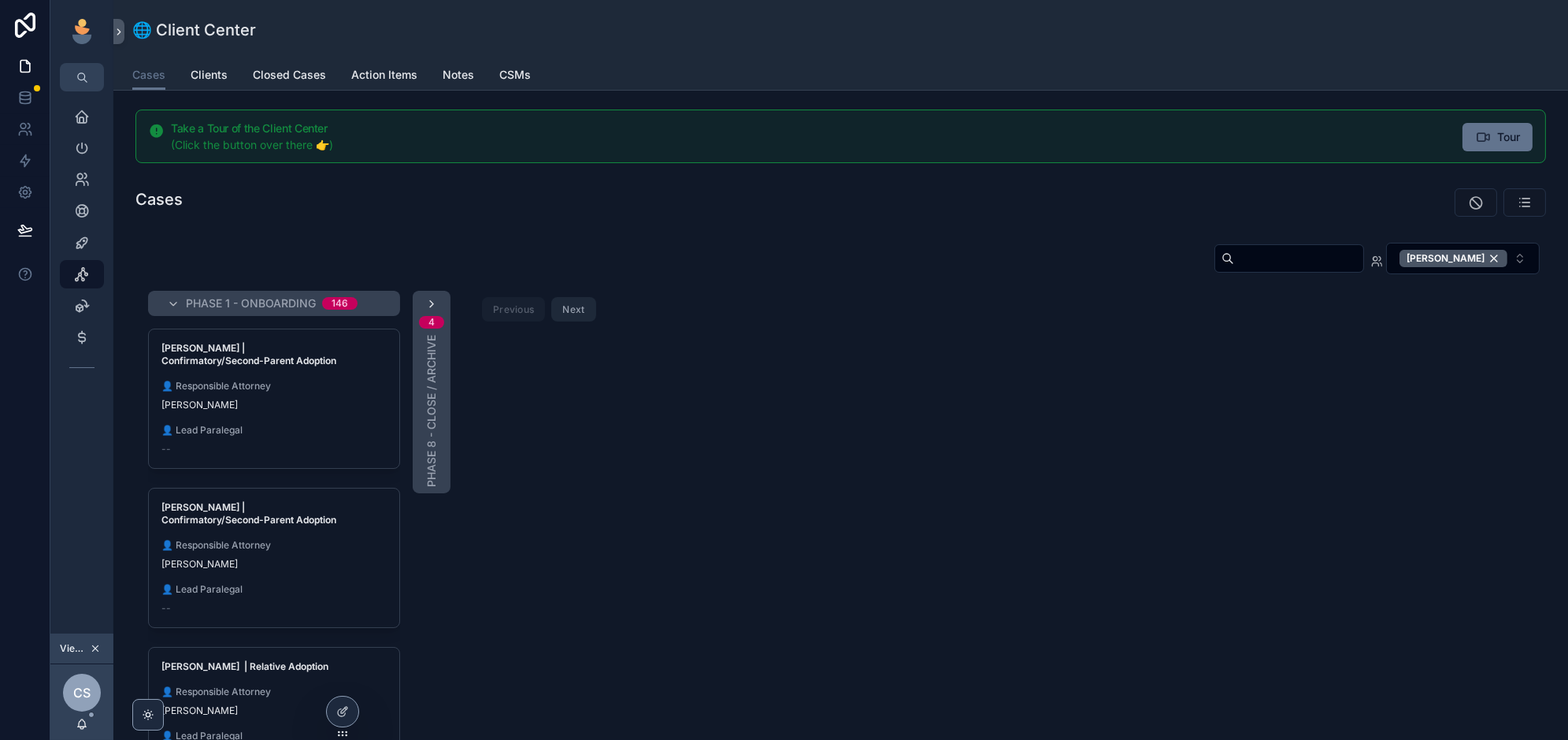
click at [427, 298] on icon "scrollable content" at bounding box center [431, 305] width 13 height 13
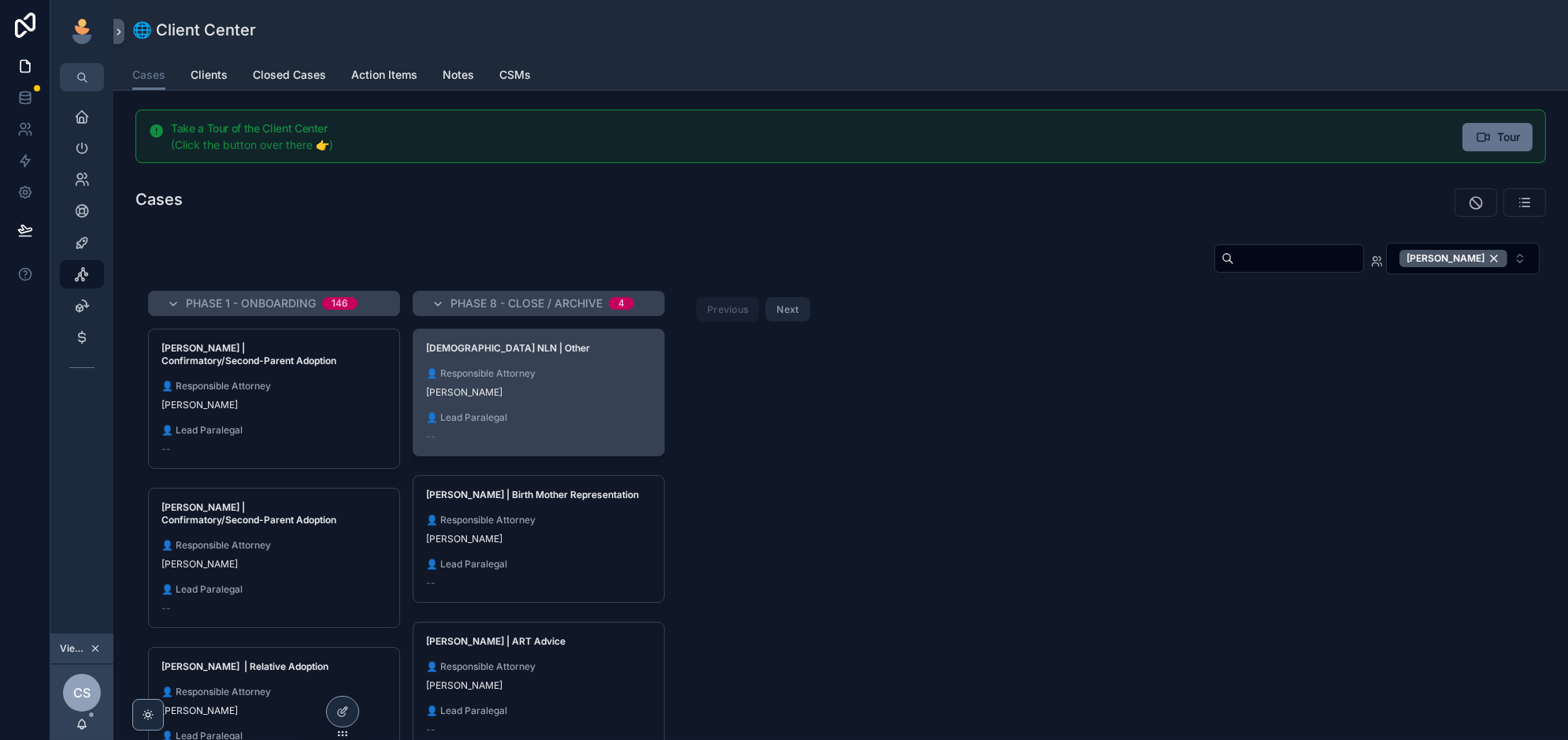
scroll to position [72, 0]
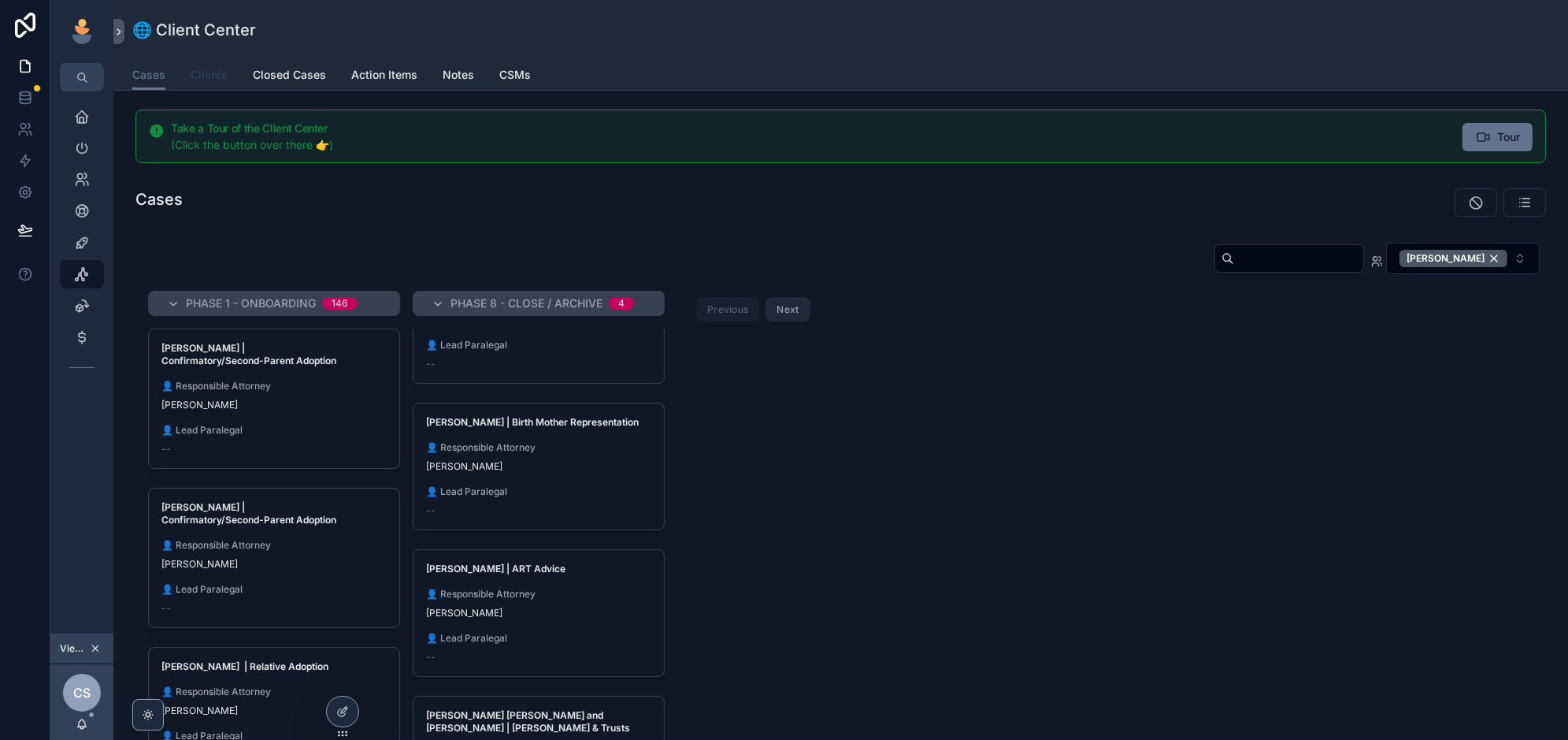
click at [194, 76] on span "Clients" at bounding box center [209, 75] width 37 height 16
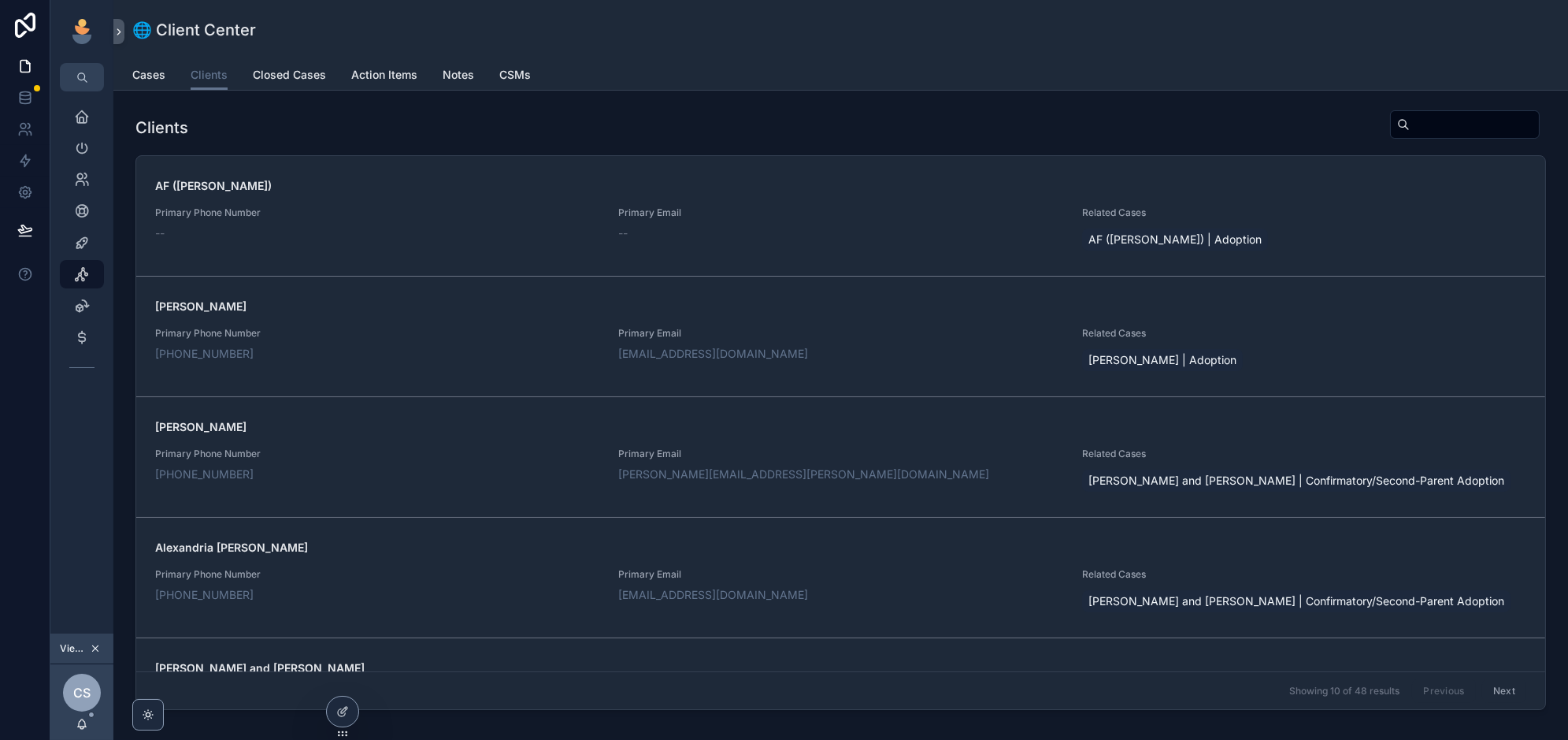
click at [1464, 117] on input "scrollable content" at bounding box center [1474, 124] width 129 height 22
type input "******"
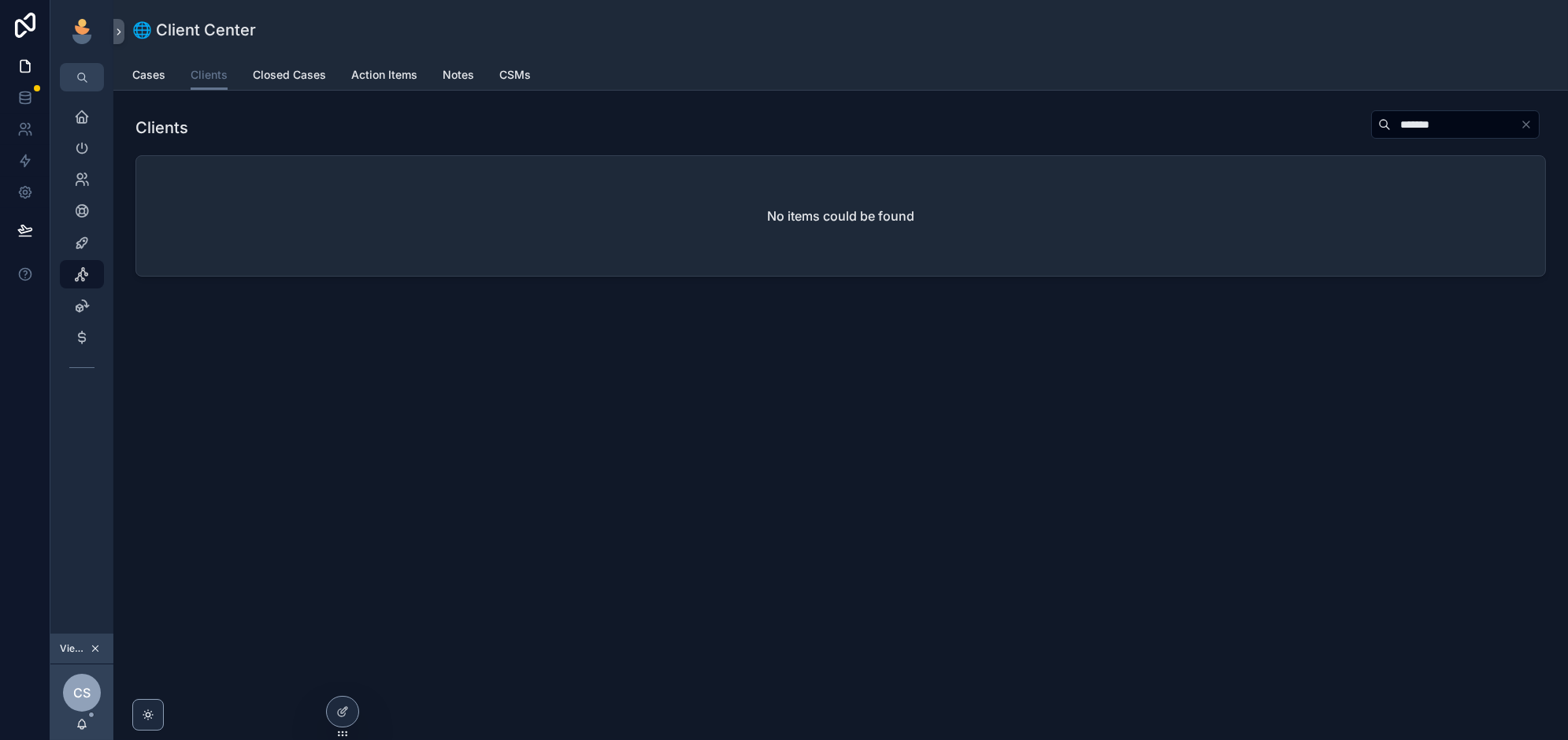
type input "********"
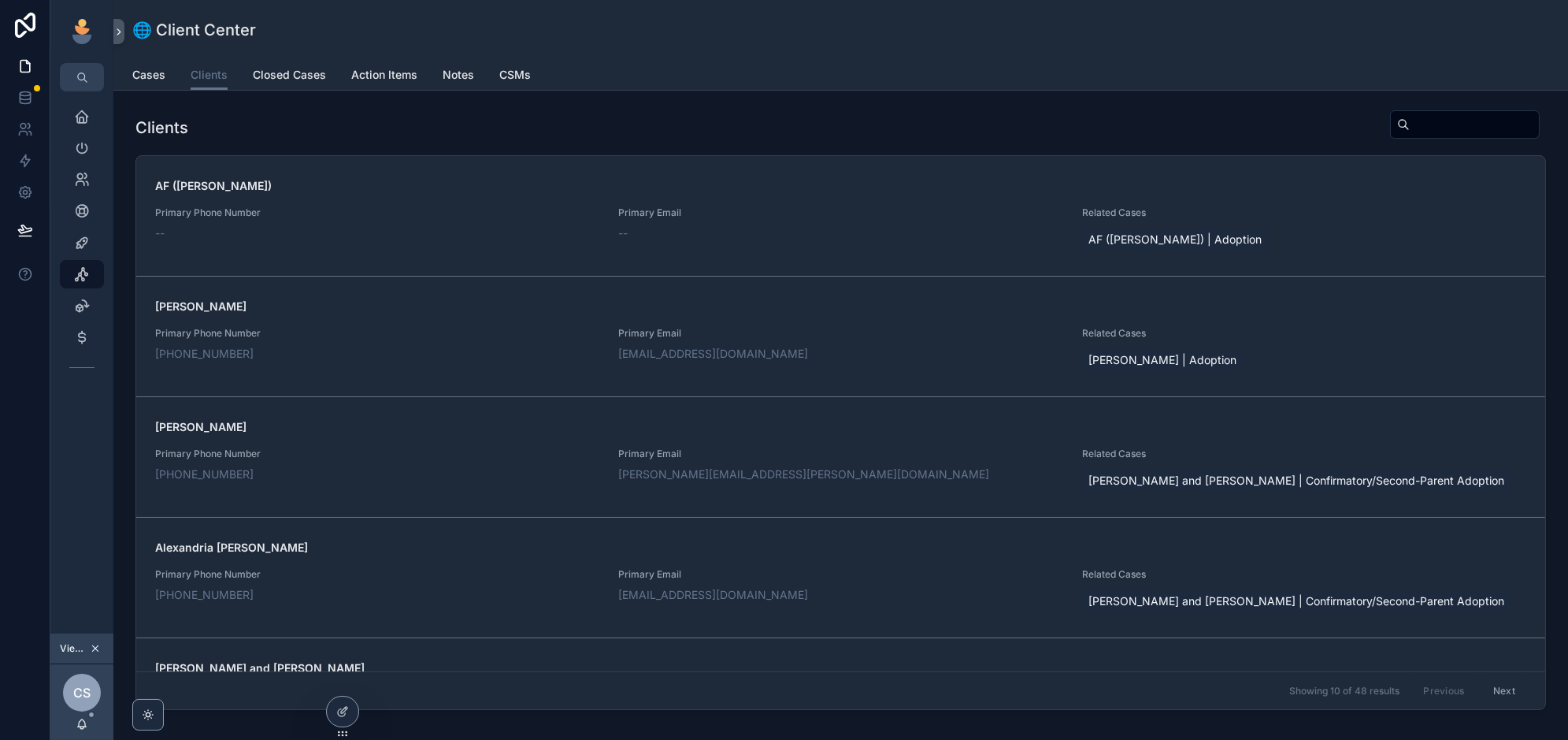
click at [988, 591] on div "allie_mackinnon@msn.com" at bounding box center [840, 595] width 444 height 16
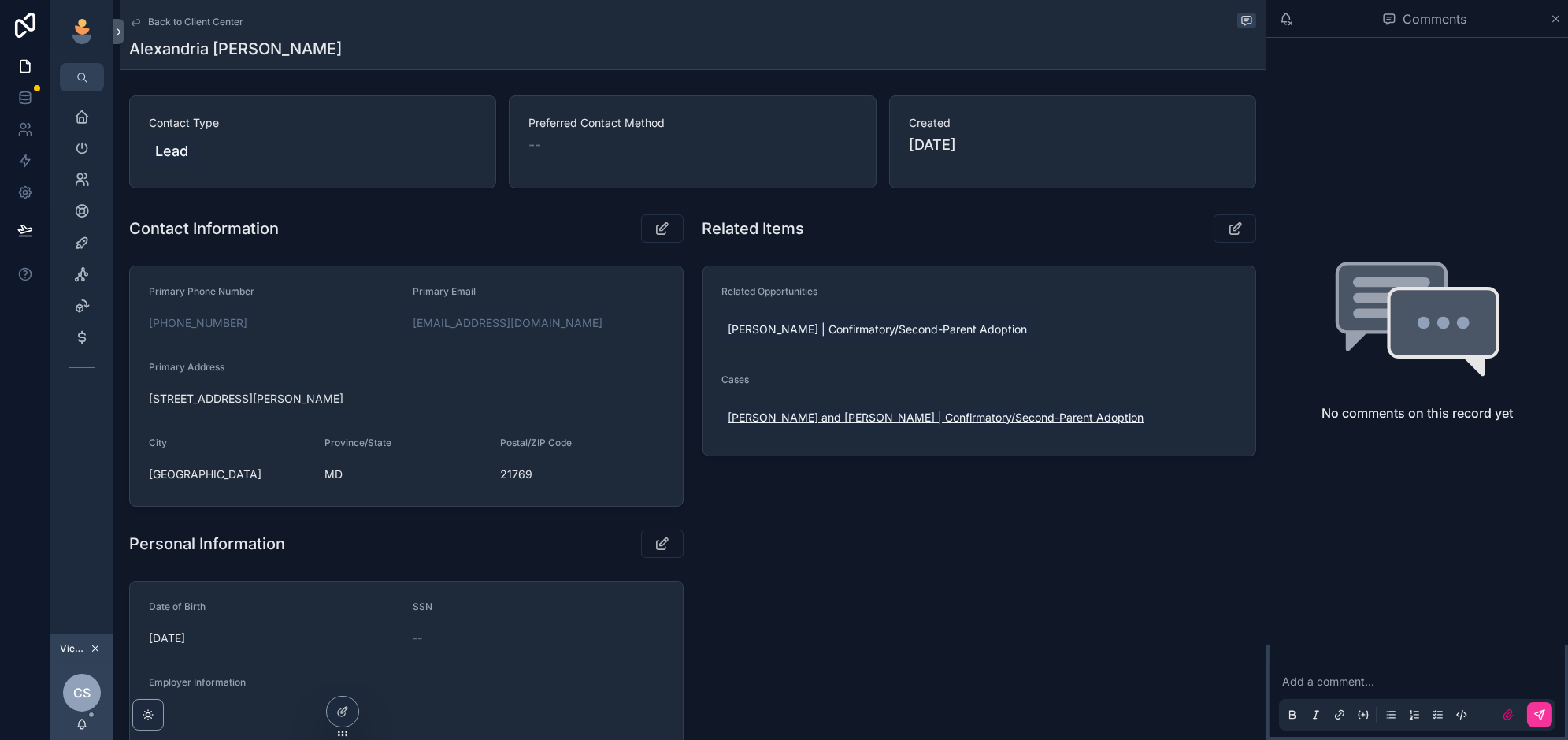
click at [850, 419] on span "Alexandria and Vanessa Mackinnon | Confirmatory/Second-Parent Adoption" at bounding box center [937, 418] width 416 height 16
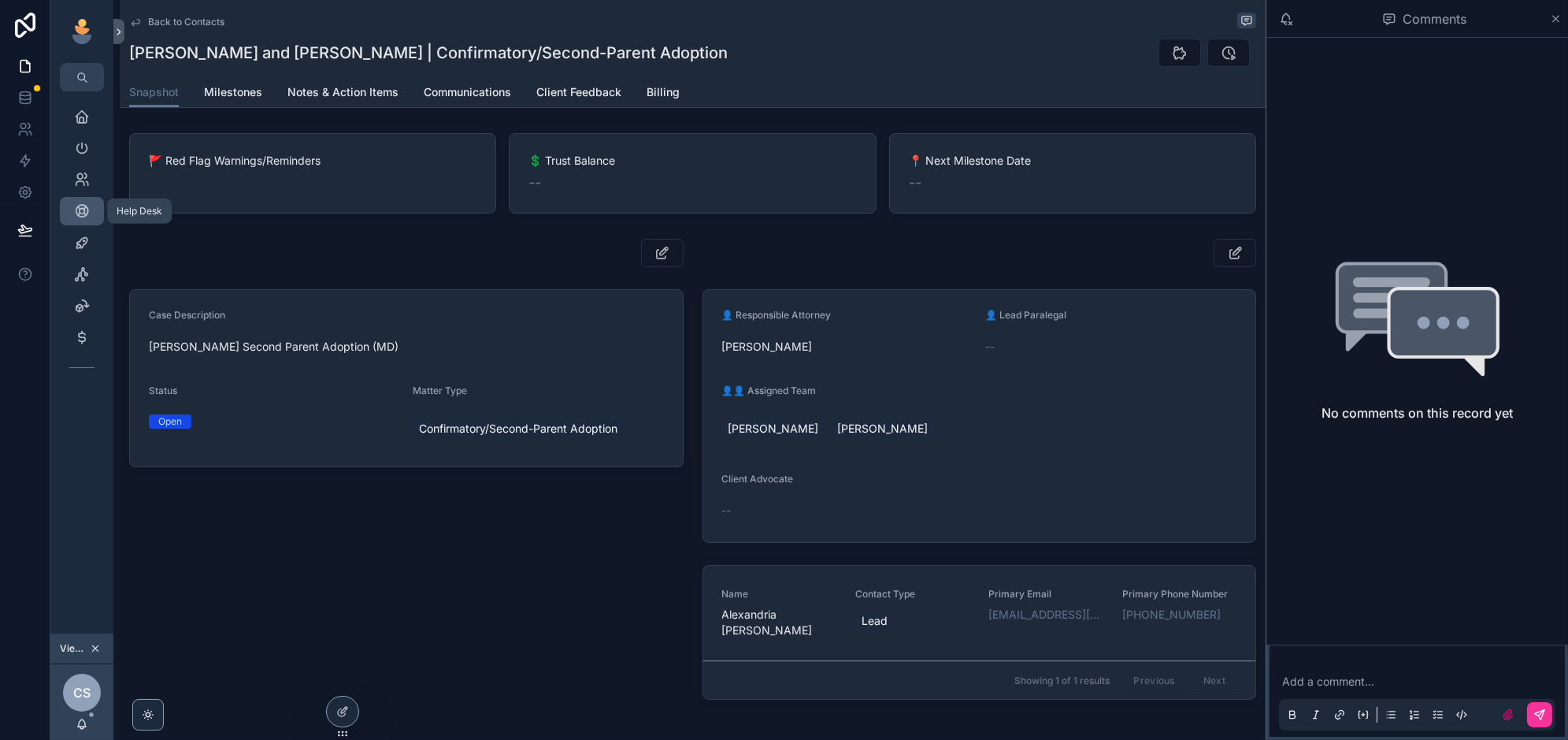
click at [83, 220] on div "Help Desk" at bounding box center [81, 211] width 25 height 25
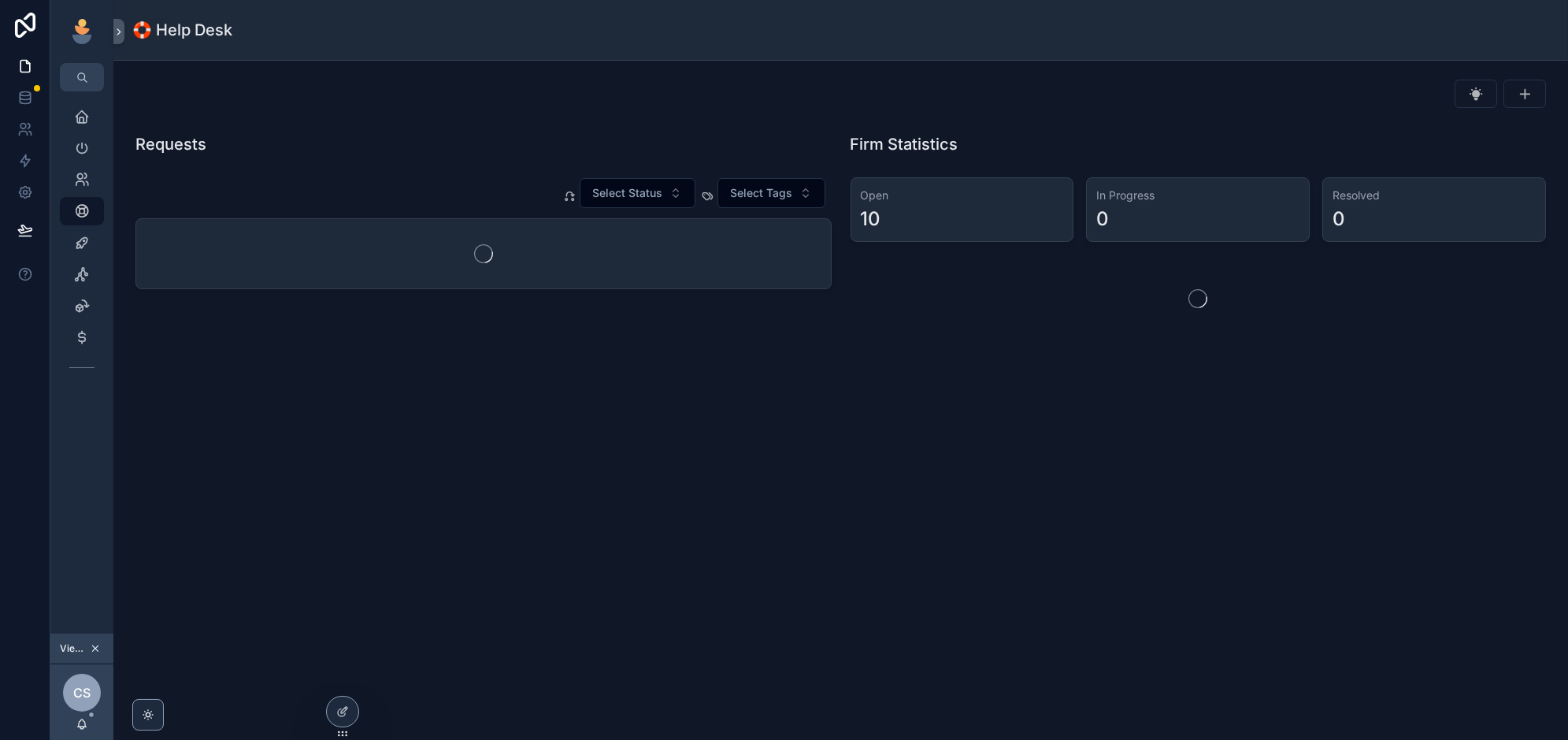
click at [90, 648] on icon "scrollable content" at bounding box center [96, 648] width 11 height 11
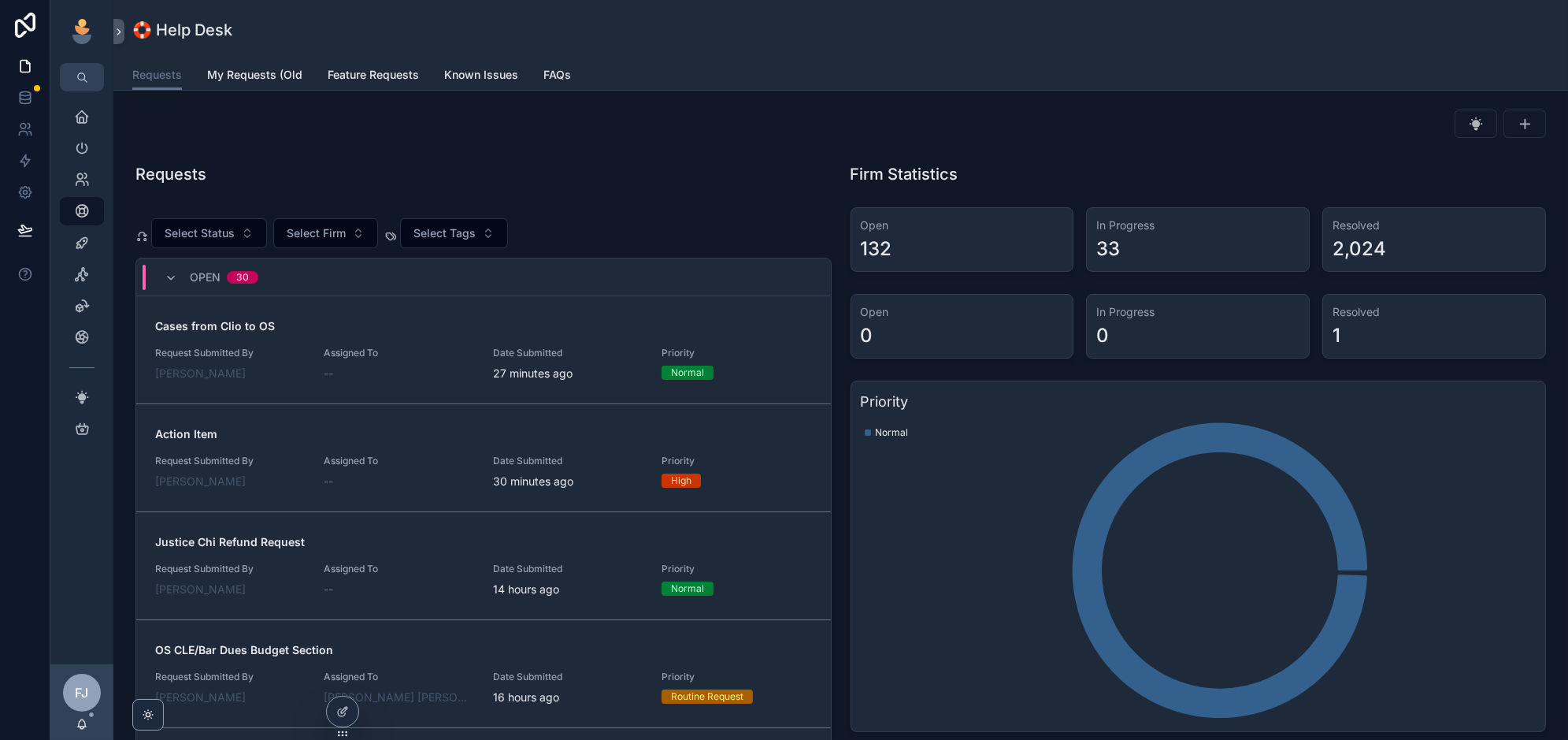
click at [349, 348] on span "Assigned To" at bounding box center [398, 353] width 149 height 13
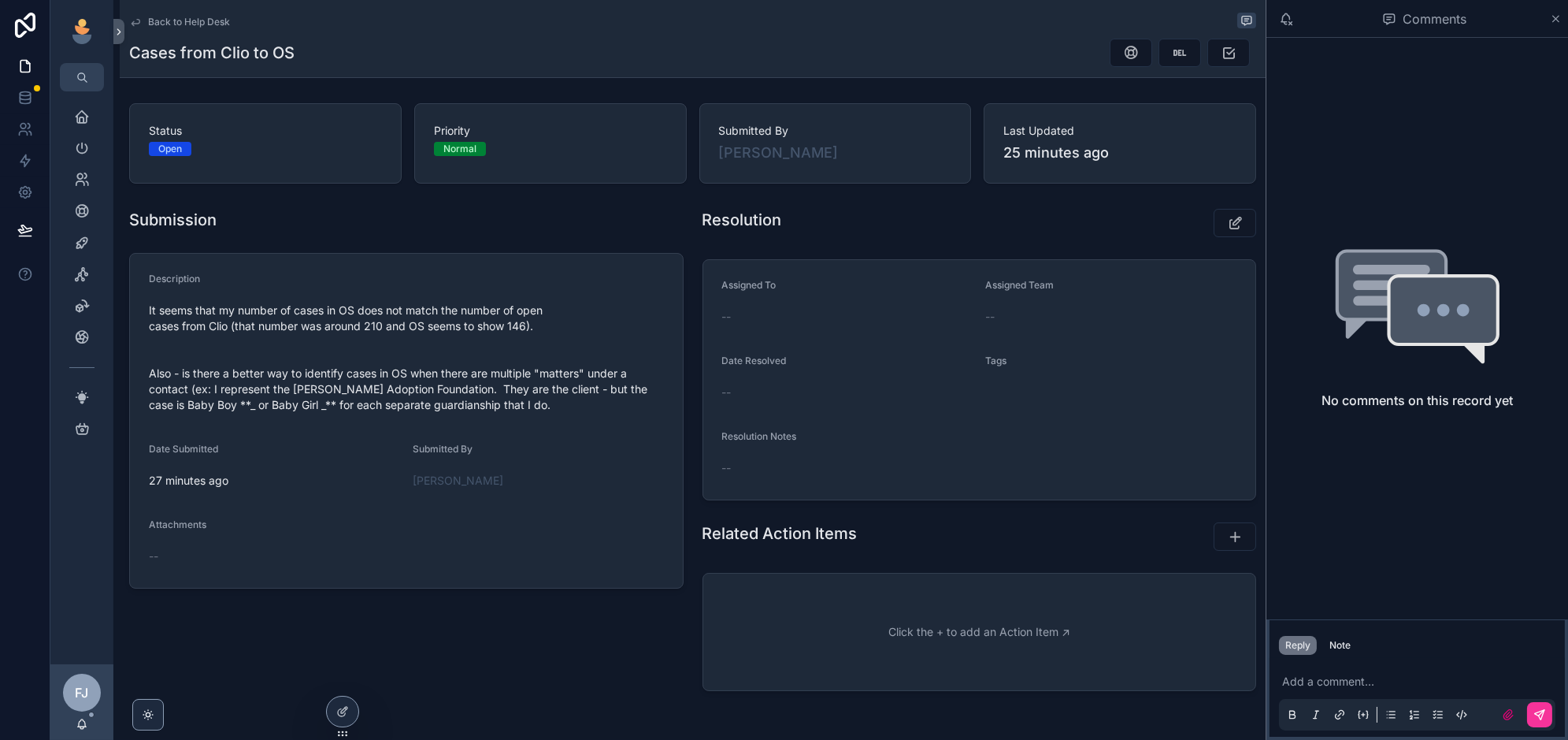
click at [1350, 677] on p "scrollable content" at bounding box center [1420, 681] width 276 height 16
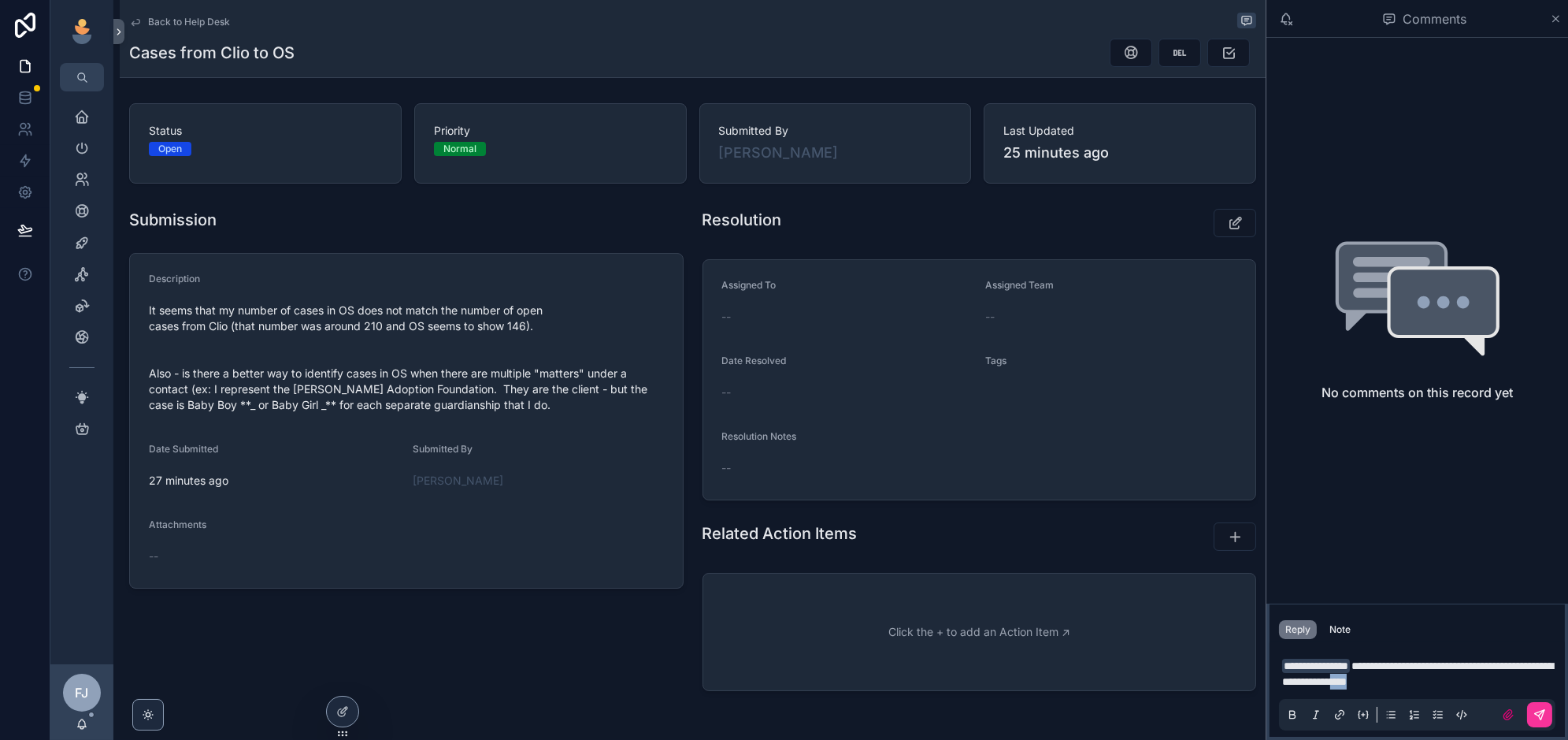
click at [1337, 711] on icon "scrollable content" at bounding box center [1340, 714] width 13 height 13
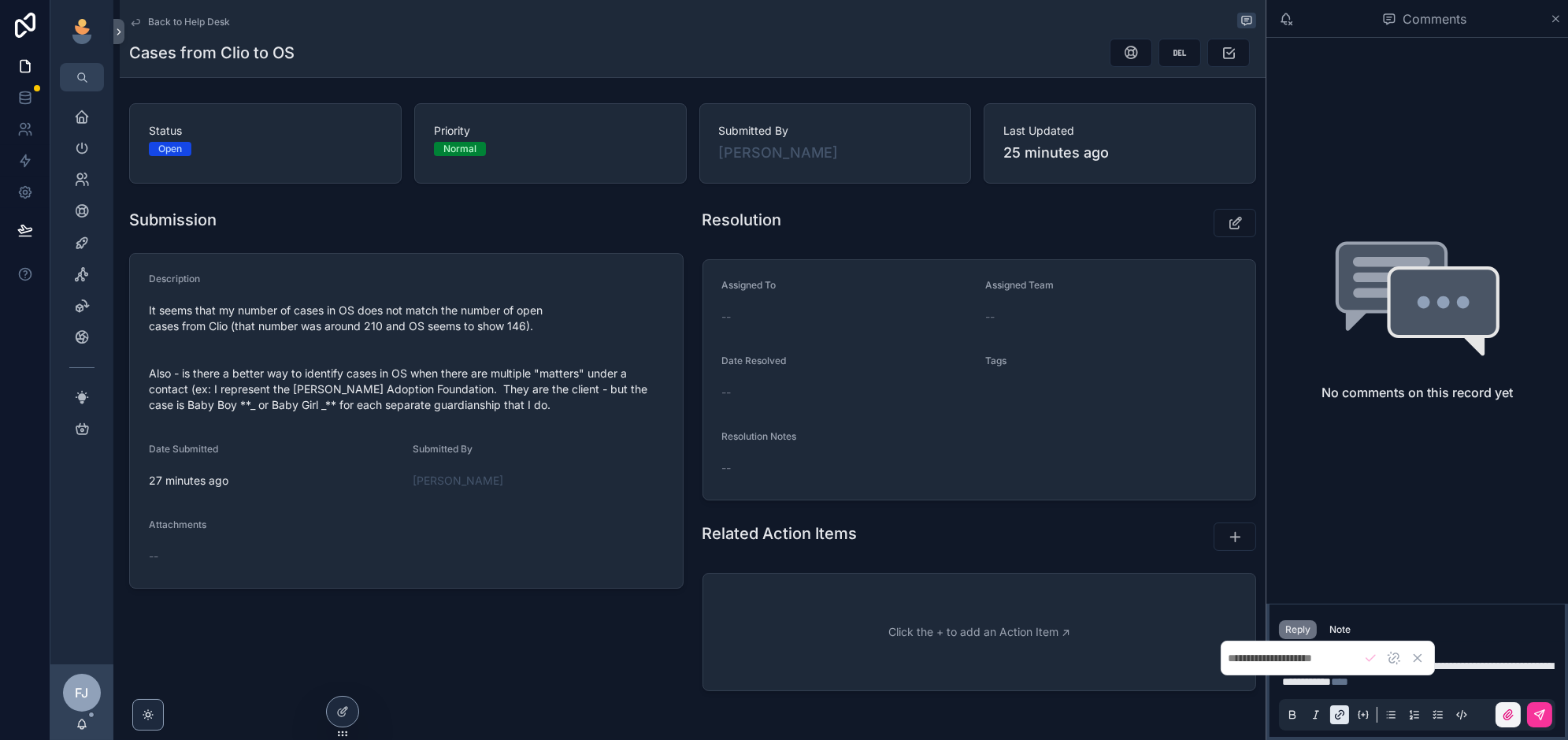
type input "**********"
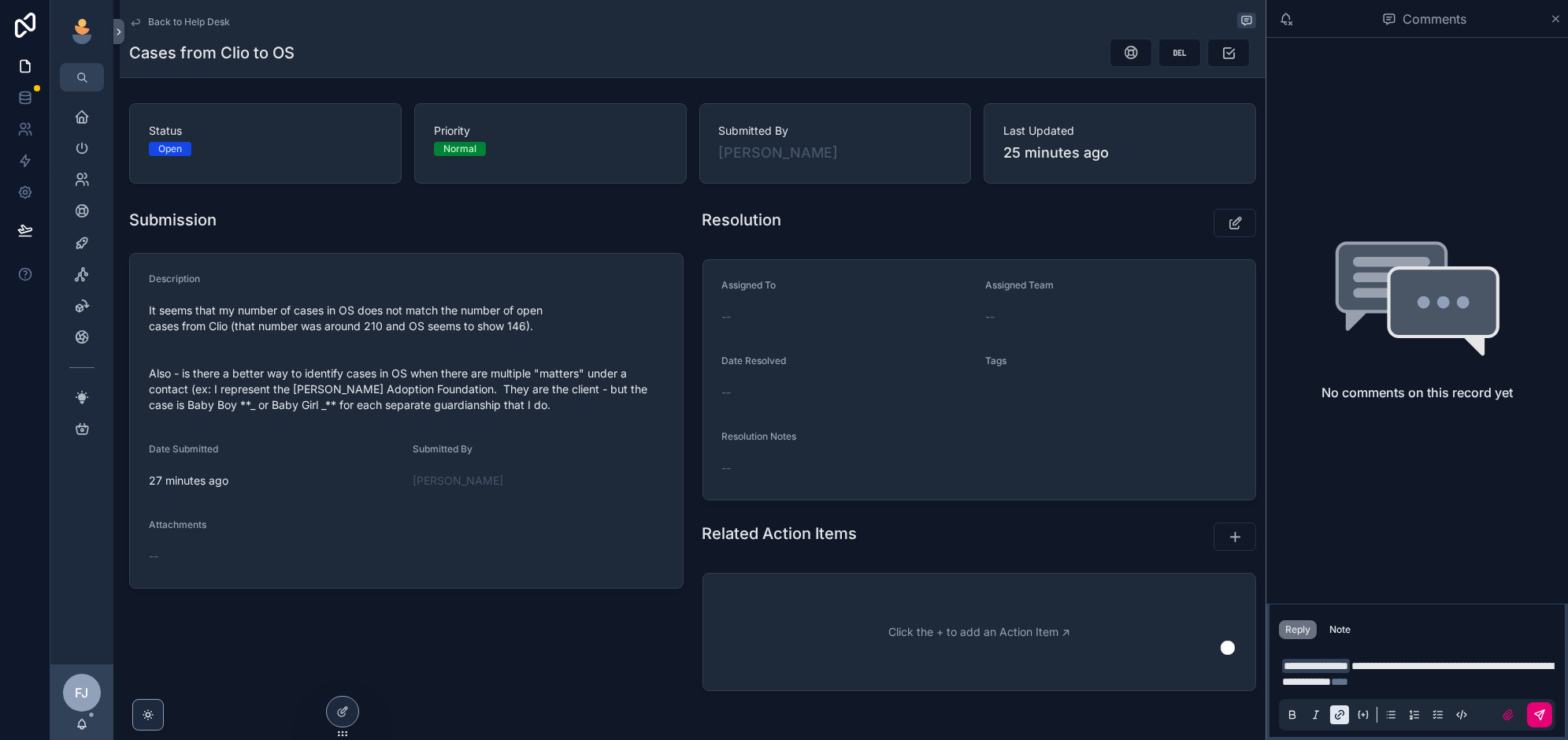
click at [1542, 721] on button "scrollable content" at bounding box center [1539, 713] width 25 height 25
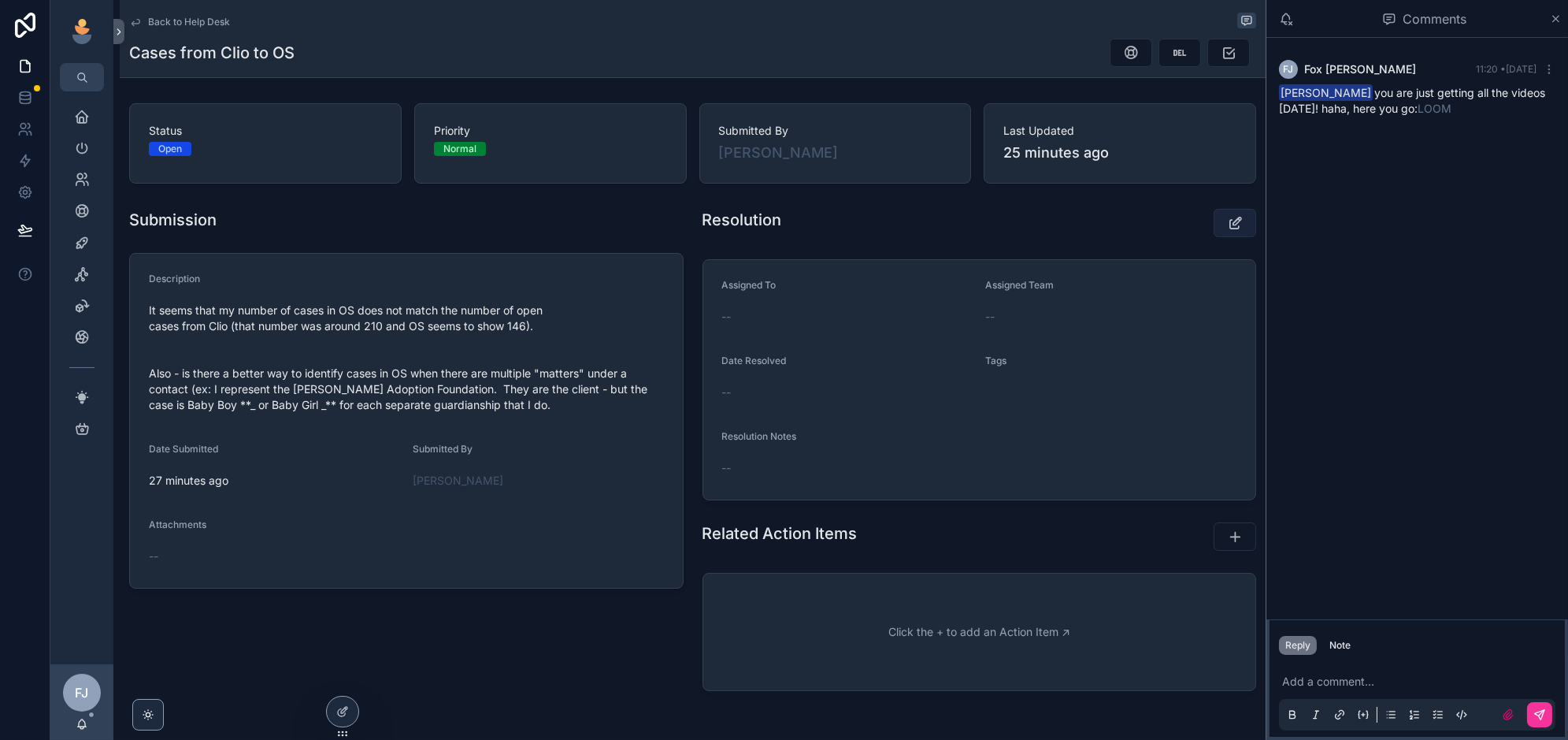
click at [1215, 221] on button "scrollable content" at bounding box center [1235, 223] width 43 height 28
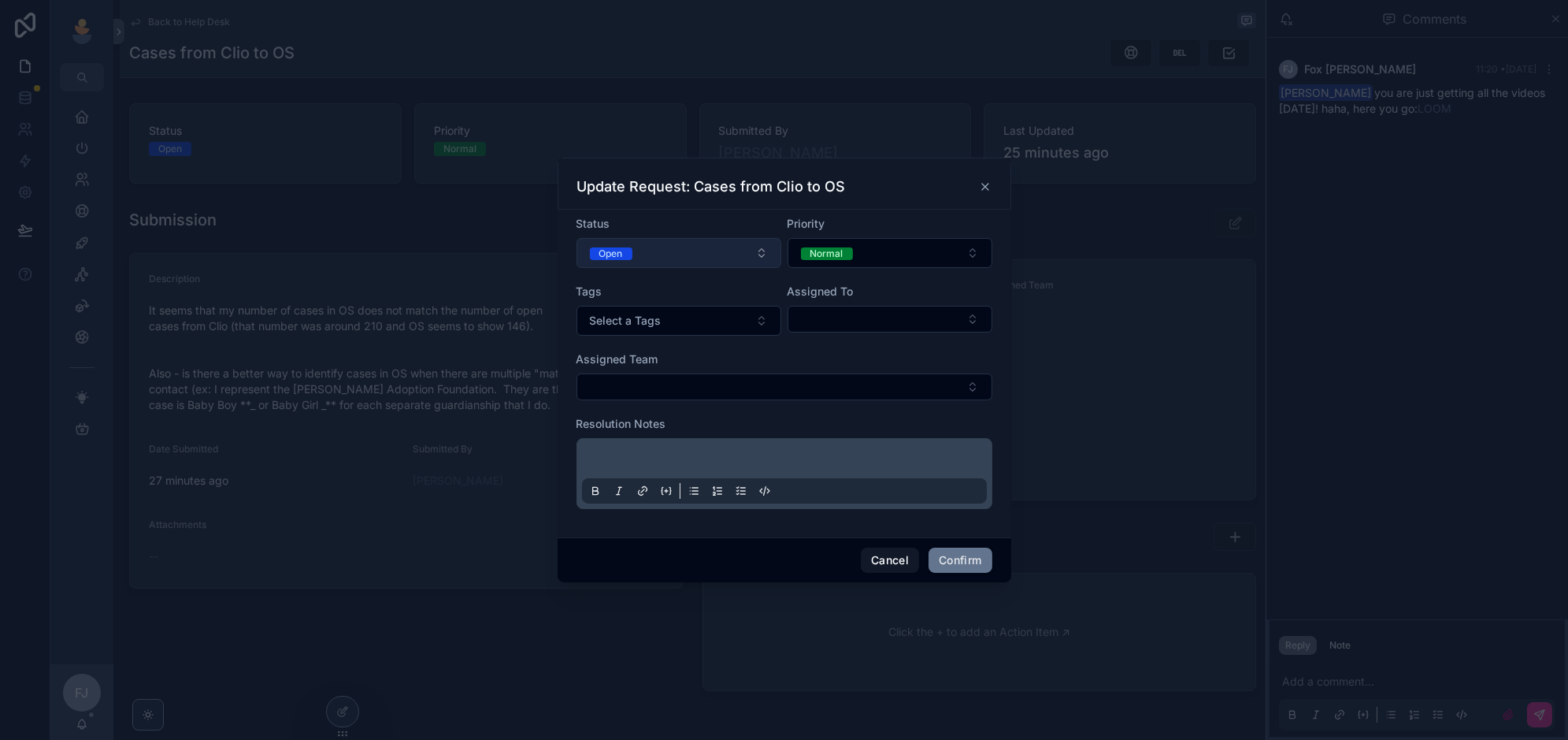
click at [712, 264] on button "Open" at bounding box center [679, 252] width 205 height 30
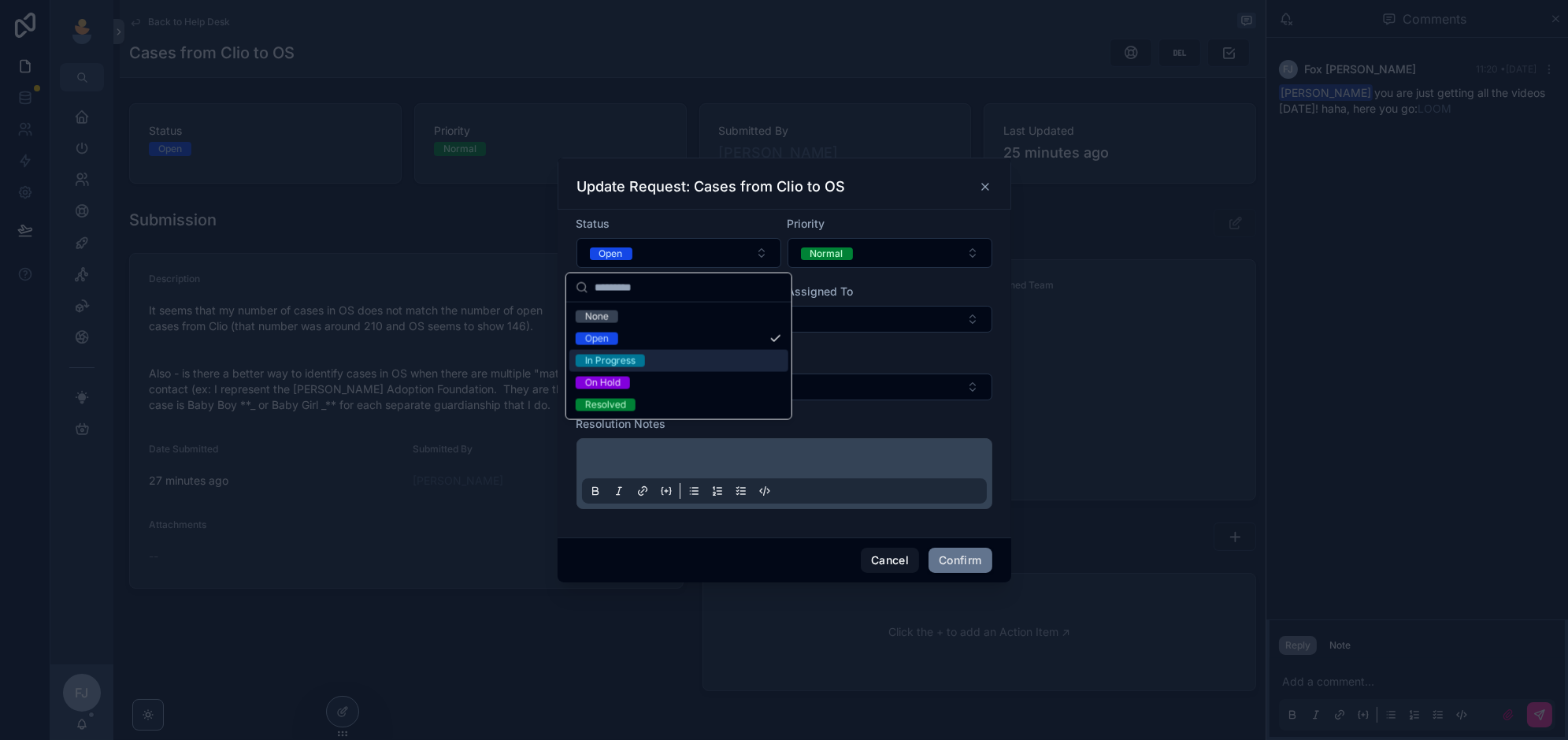
click at [695, 362] on div "In Progress" at bounding box center [679, 360] width 219 height 22
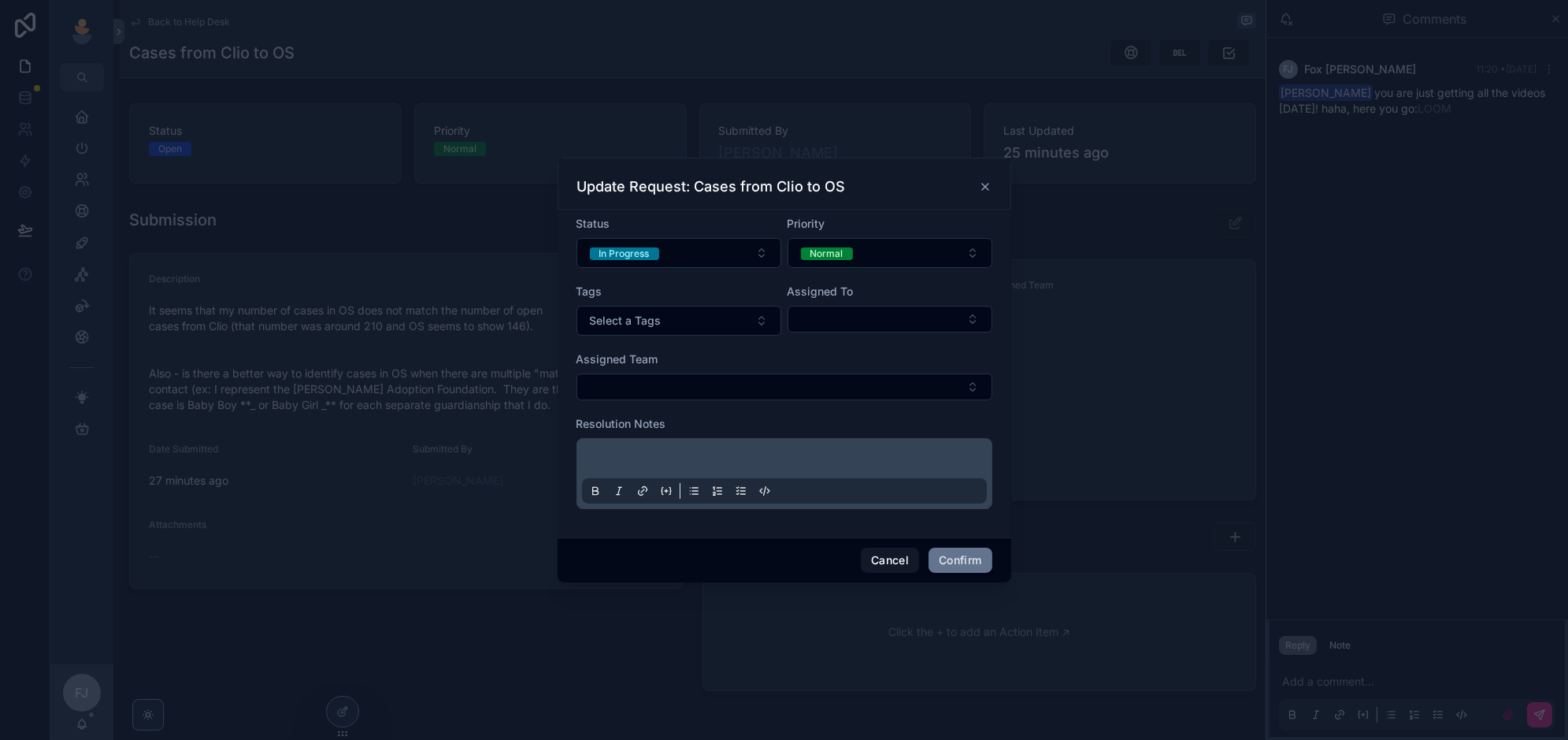
click at [871, 338] on form "Status In Progress Priority Normal Tags Select a Tags Assigned To Assigned Team…" at bounding box center [785, 370] width 416 height 309
click at [871, 321] on button "Select Button" at bounding box center [889, 318] width 205 height 27
type input "***"
click at [854, 385] on span "[PERSON_NAME] [PERSON_NAME]" at bounding box center [878, 382] width 184 height 16
click at [961, 556] on button "Confirm" at bounding box center [960, 559] width 63 height 25
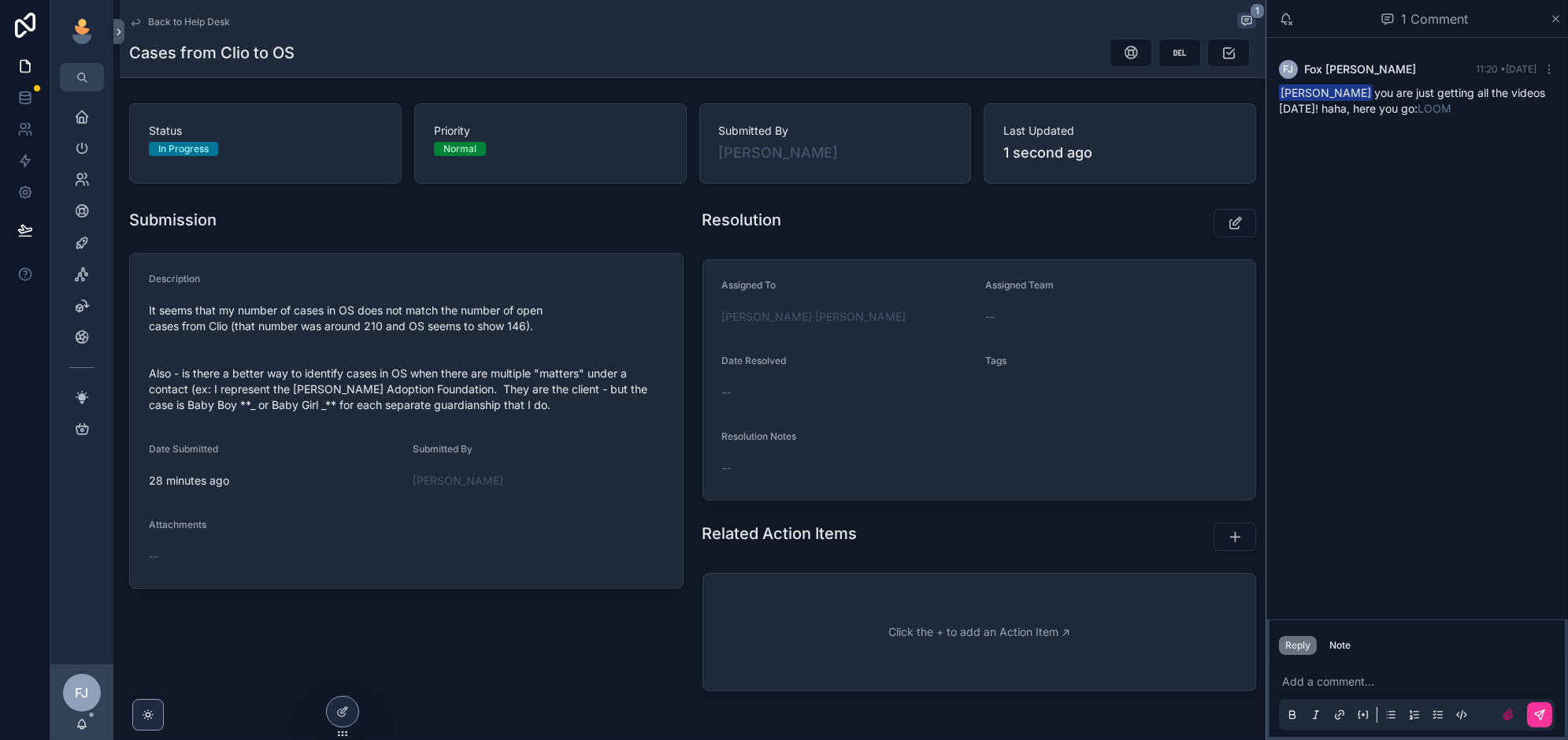
click at [186, 18] on span "Back to Help Desk" at bounding box center [189, 22] width 82 height 13
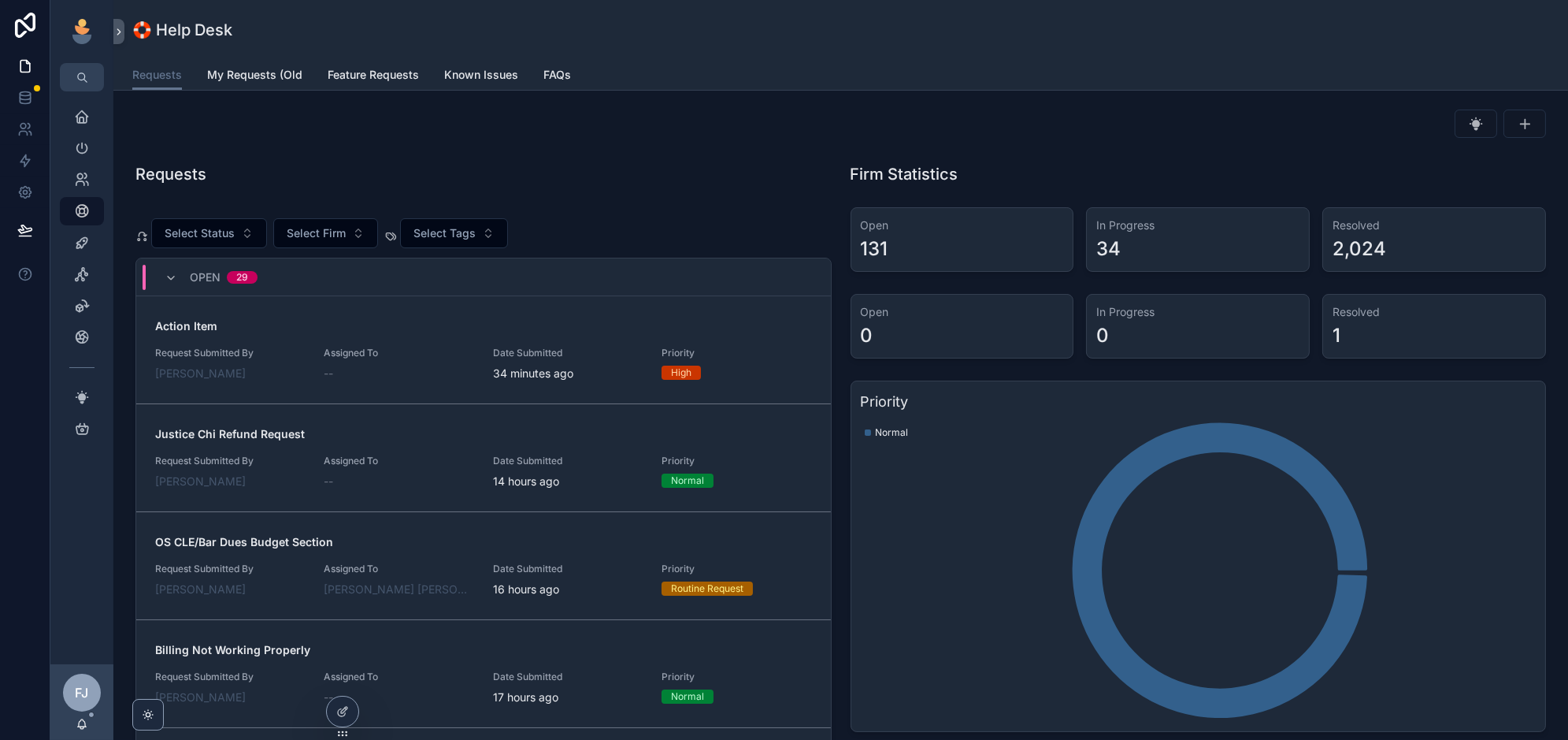
click at [429, 346] on span "Assigned To" at bounding box center [398, 353] width 149 height 13
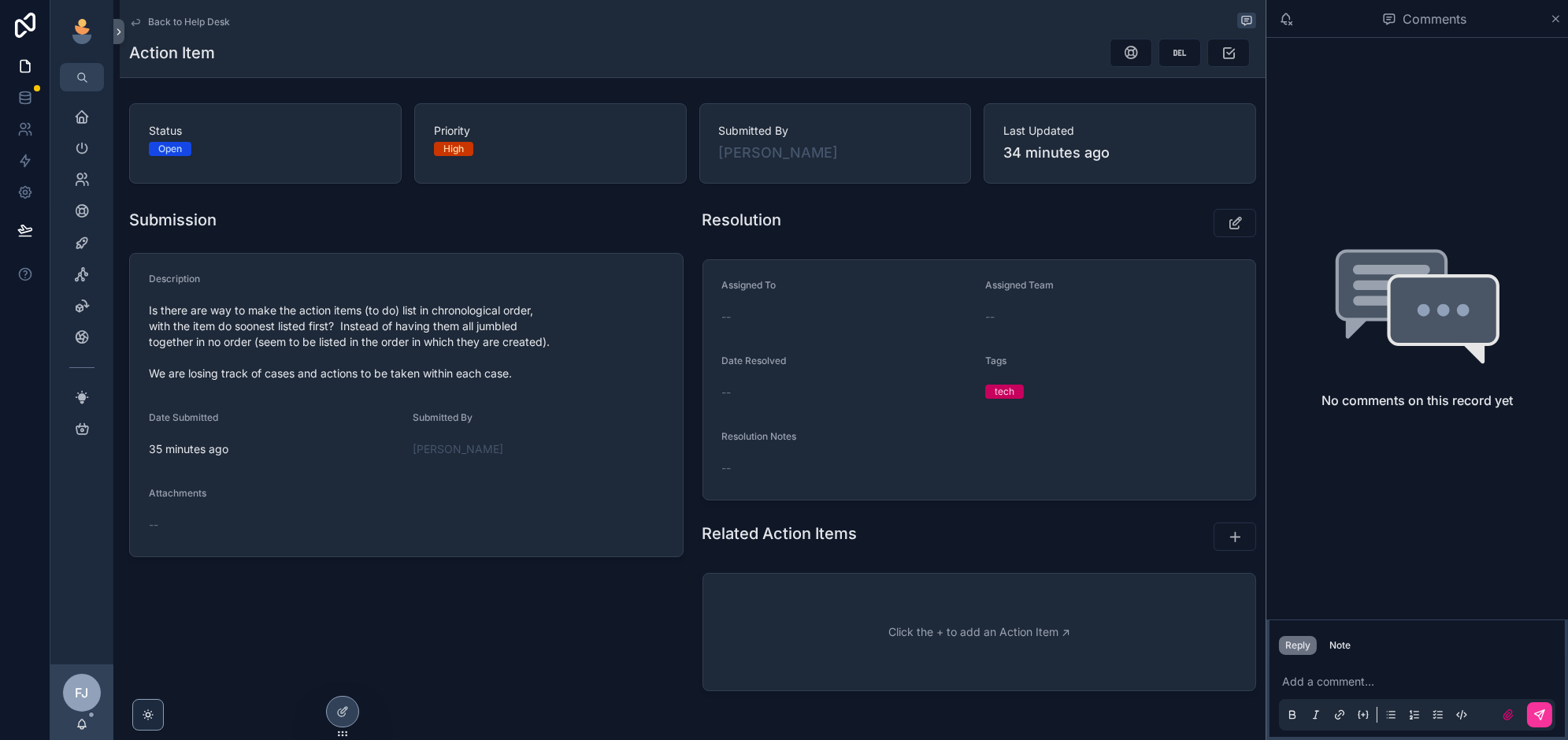
click at [0, 0] on icon at bounding box center [0, 0] width 0 height 0
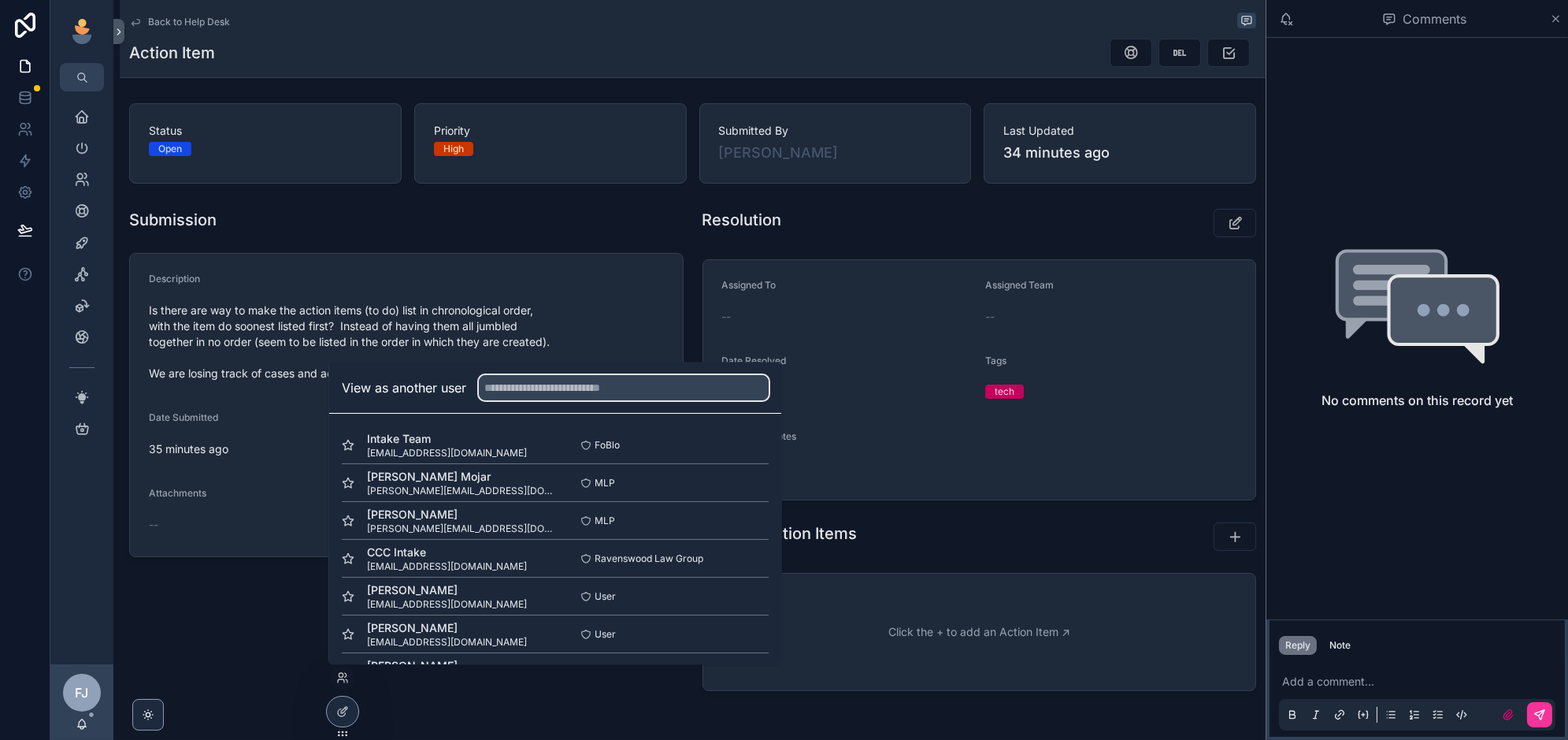
click at [556, 391] on input "text" at bounding box center [623, 387] width 290 height 25
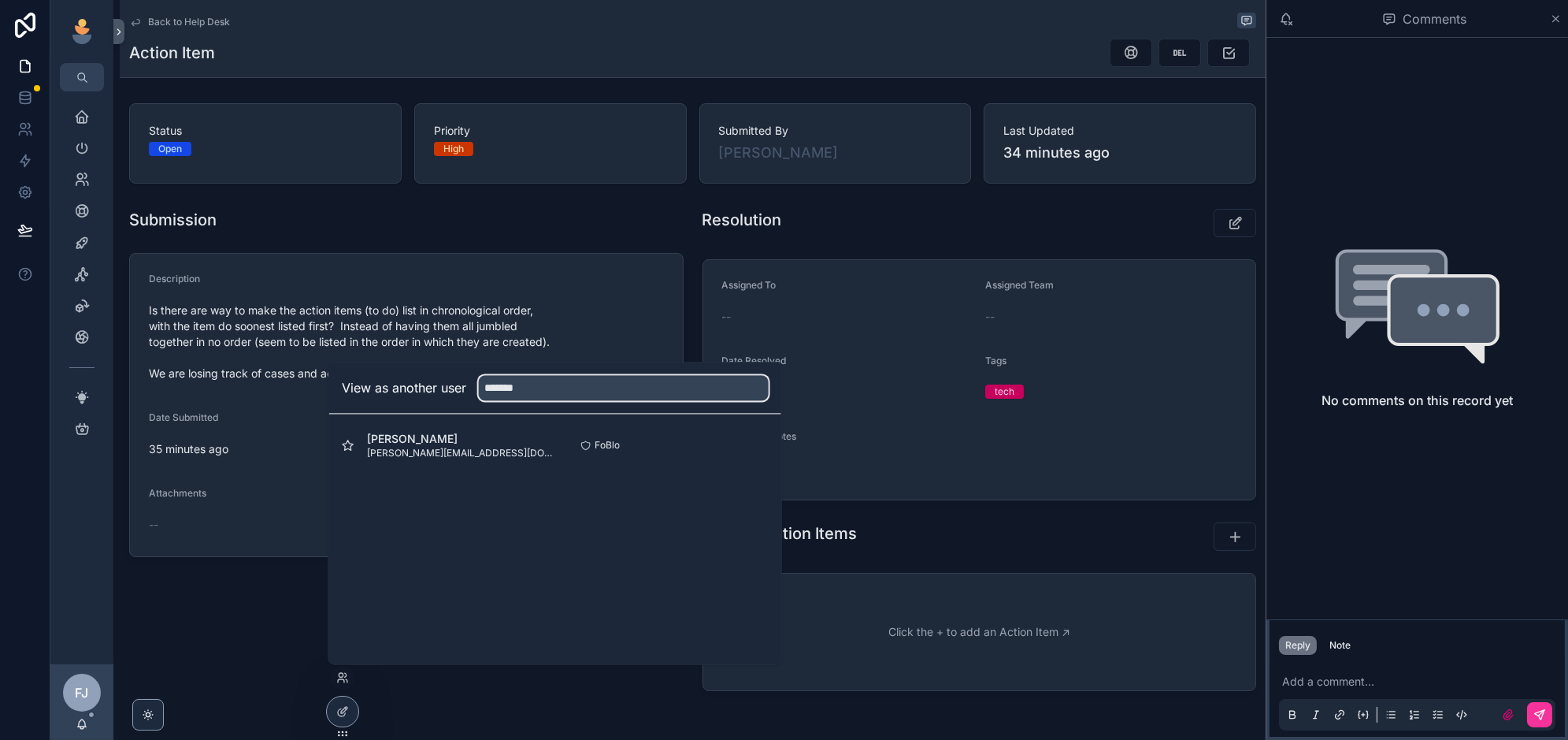
type input "*******"
click at [0, 0] on button "Select" at bounding box center [0, 0] width 0 height 0
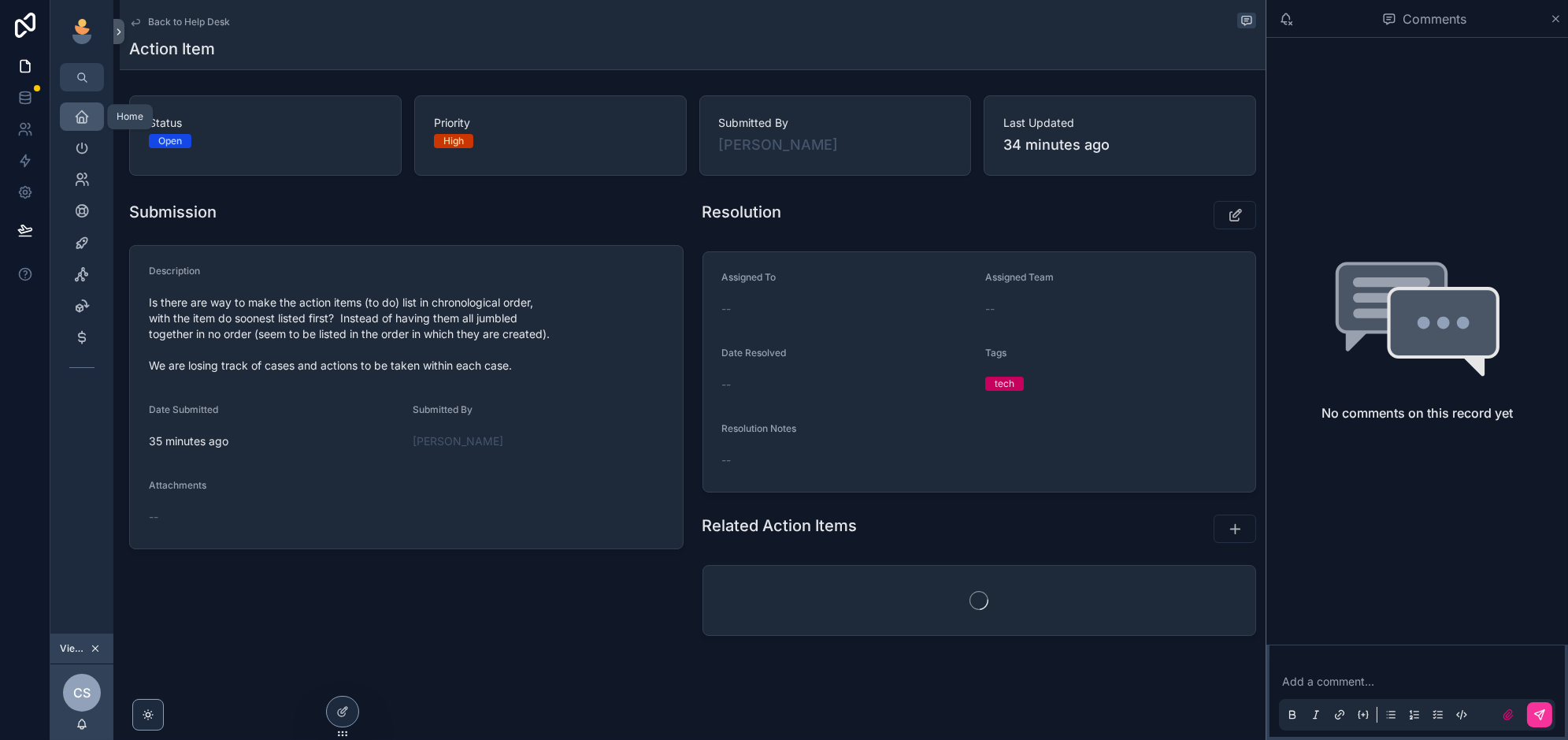
click at [92, 108] on div "Home" at bounding box center [81, 116] width 25 height 25
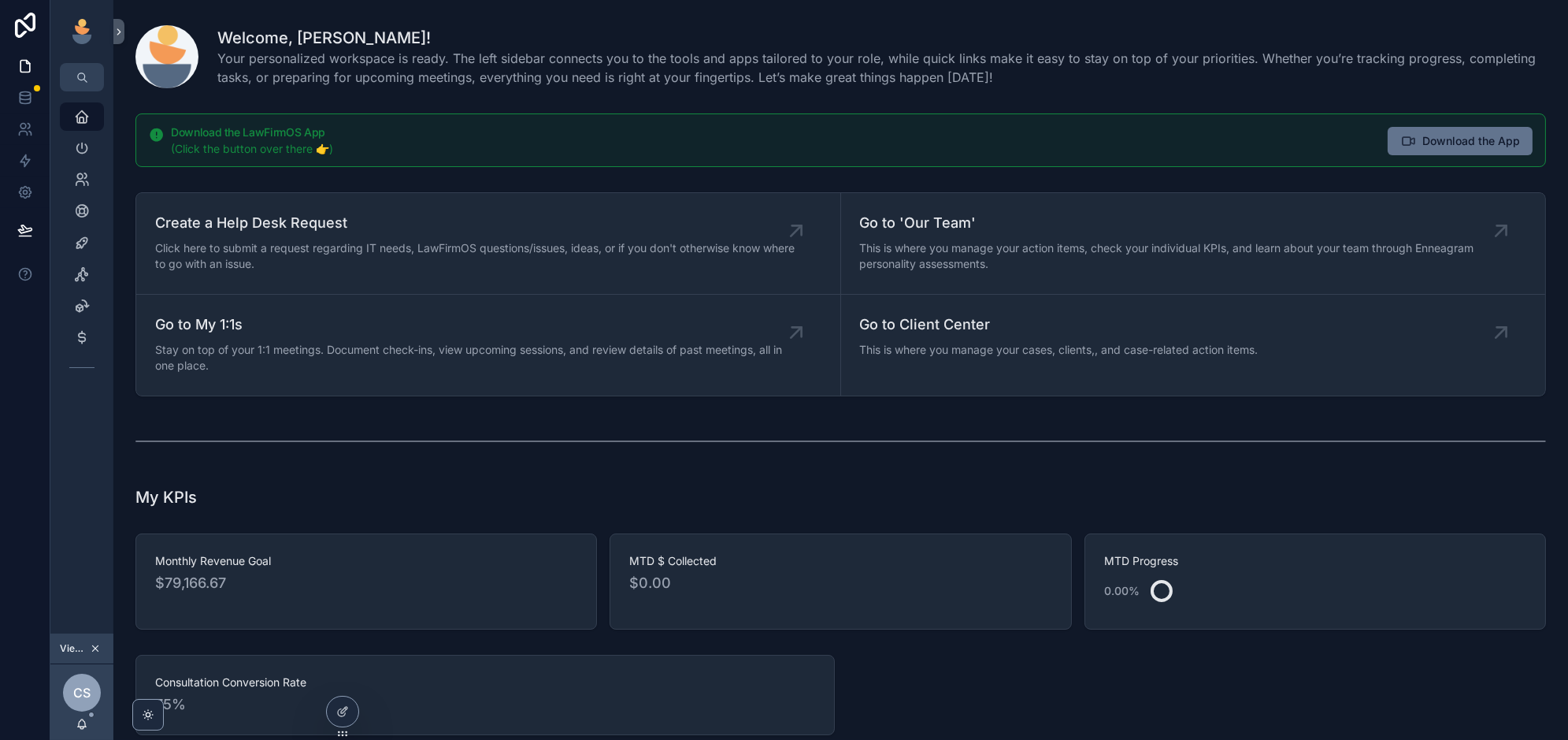
scroll to position [566, 0]
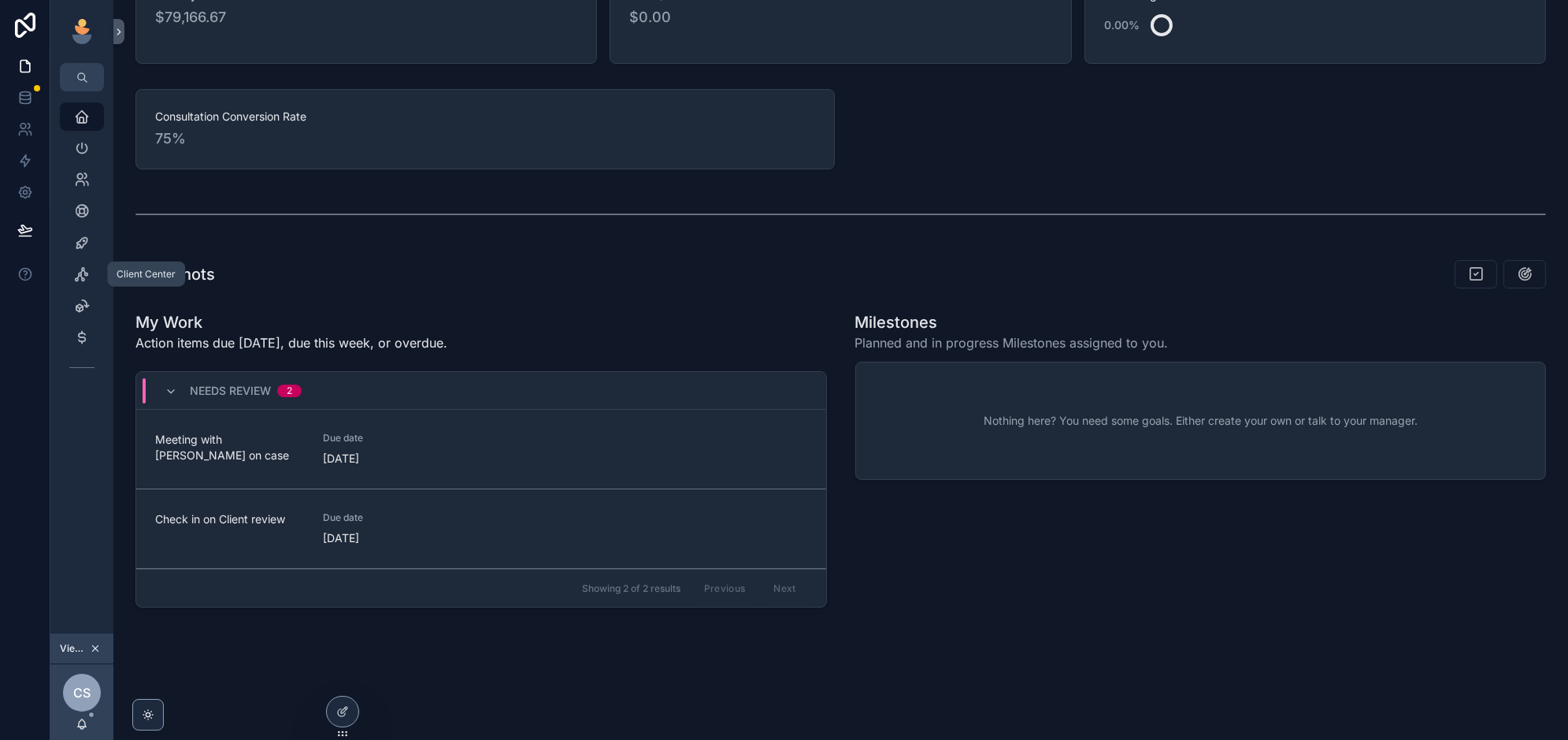
click at [80, 280] on icon "scrollable content" at bounding box center [82, 274] width 16 height 16
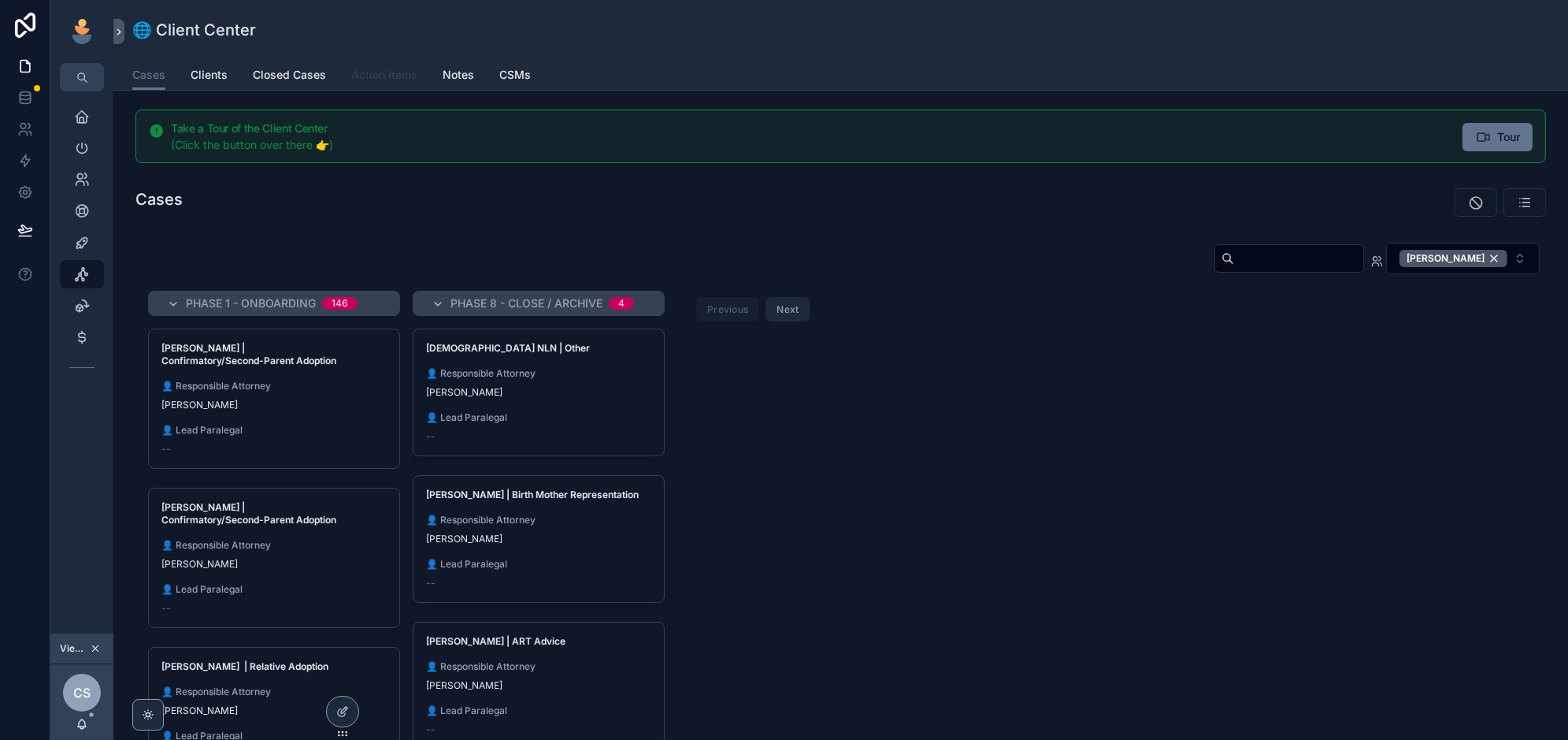
click at [375, 80] on span "Action Items" at bounding box center [384, 75] width 66 height 16
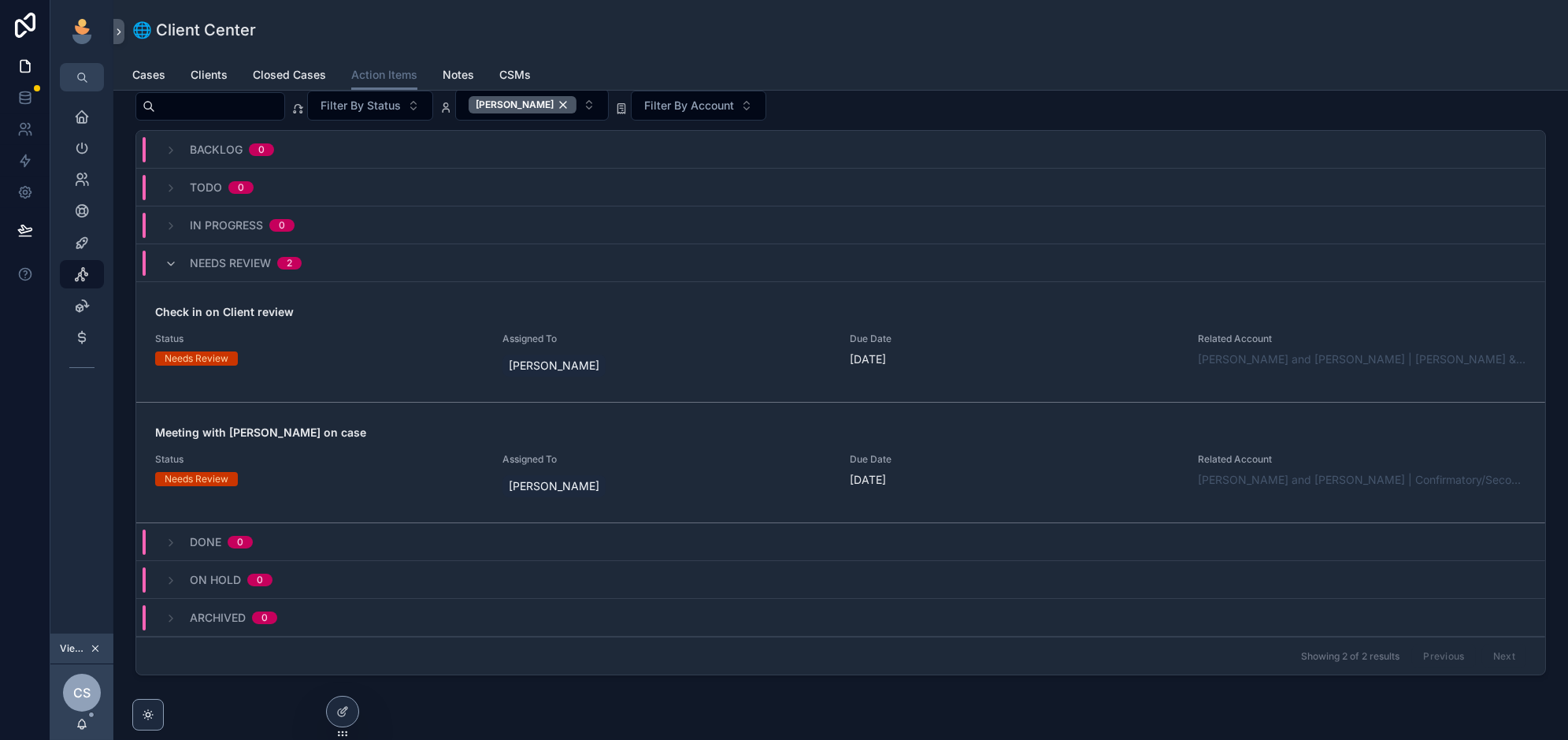
scroll to position [20, 0]
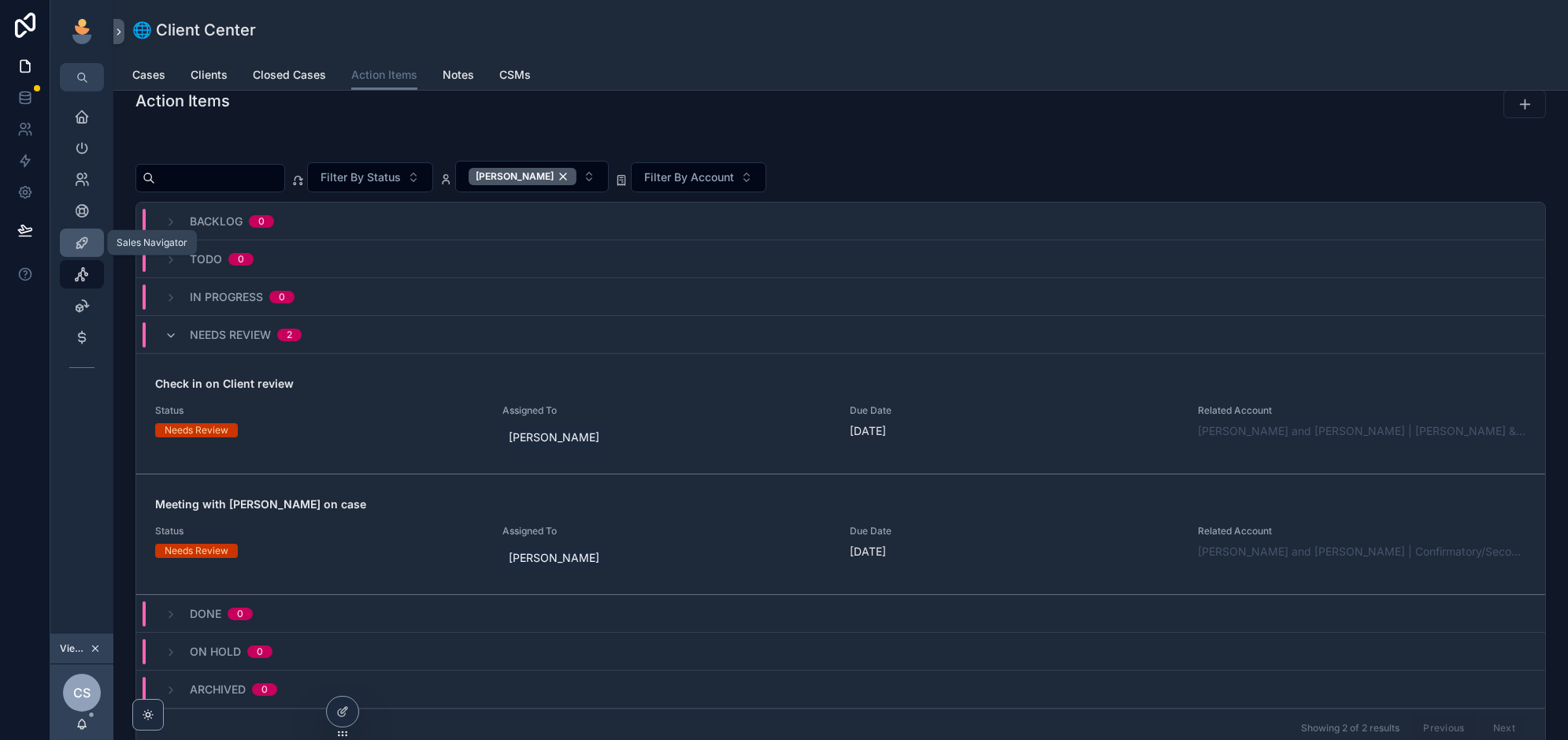
click at [87, 241] on icon "scrollable content" at bounding box center [82, 243] width 16 height 16
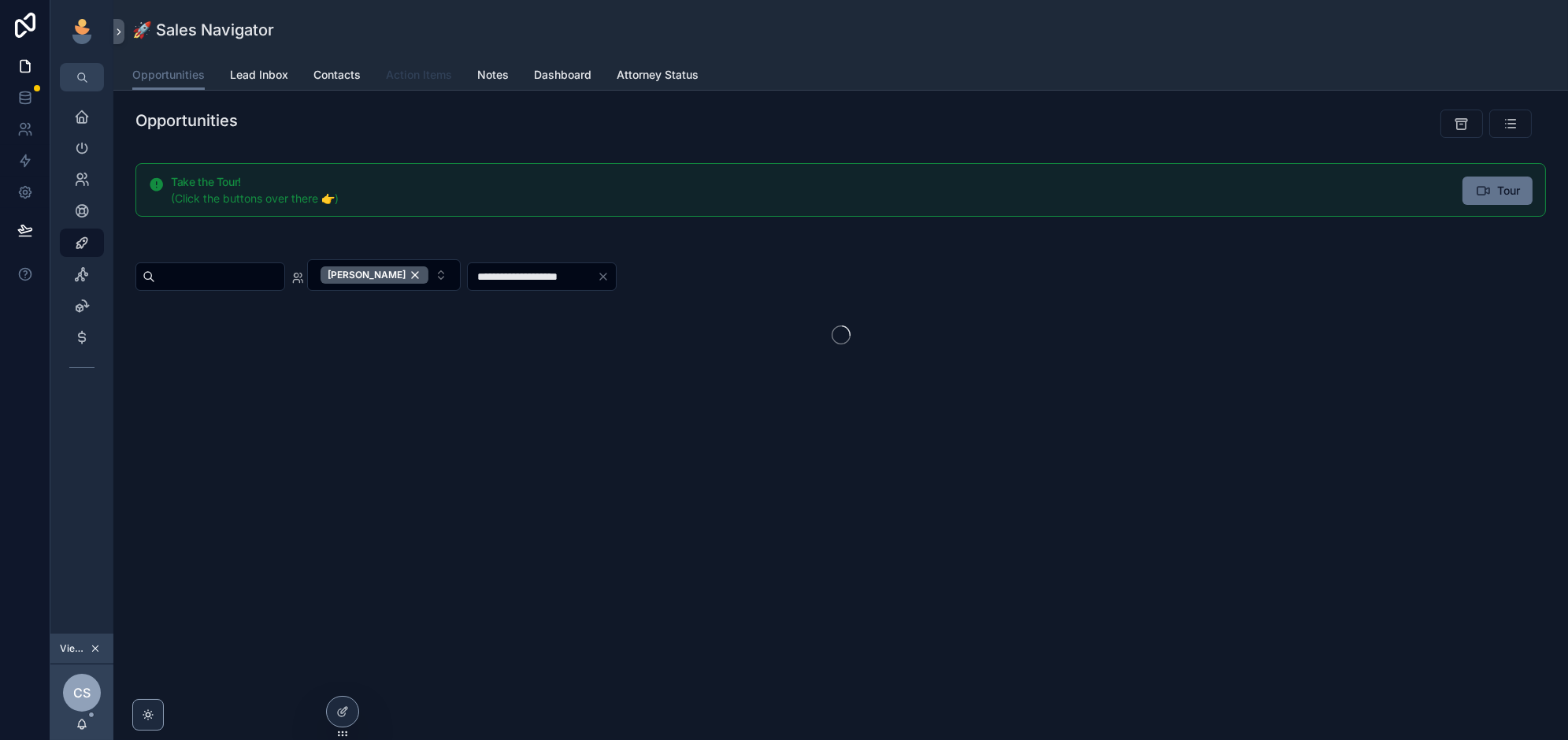
click at [417, 77] on span "Action Items" at bounding box center [419, 75] width 66 height 16
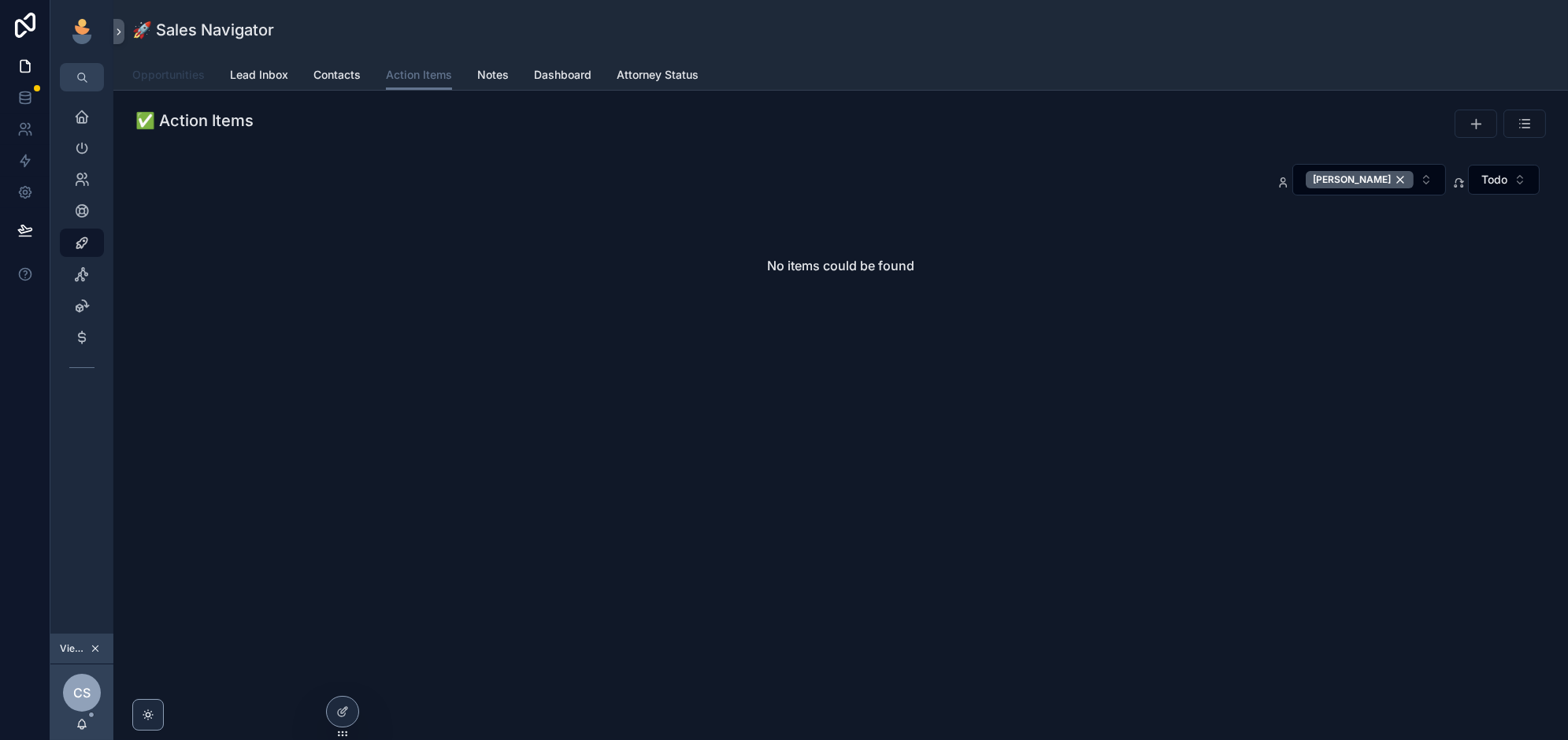
click at [172, 79] on span "Opportunities" at bounding box center [169, 75] width 72 height 16
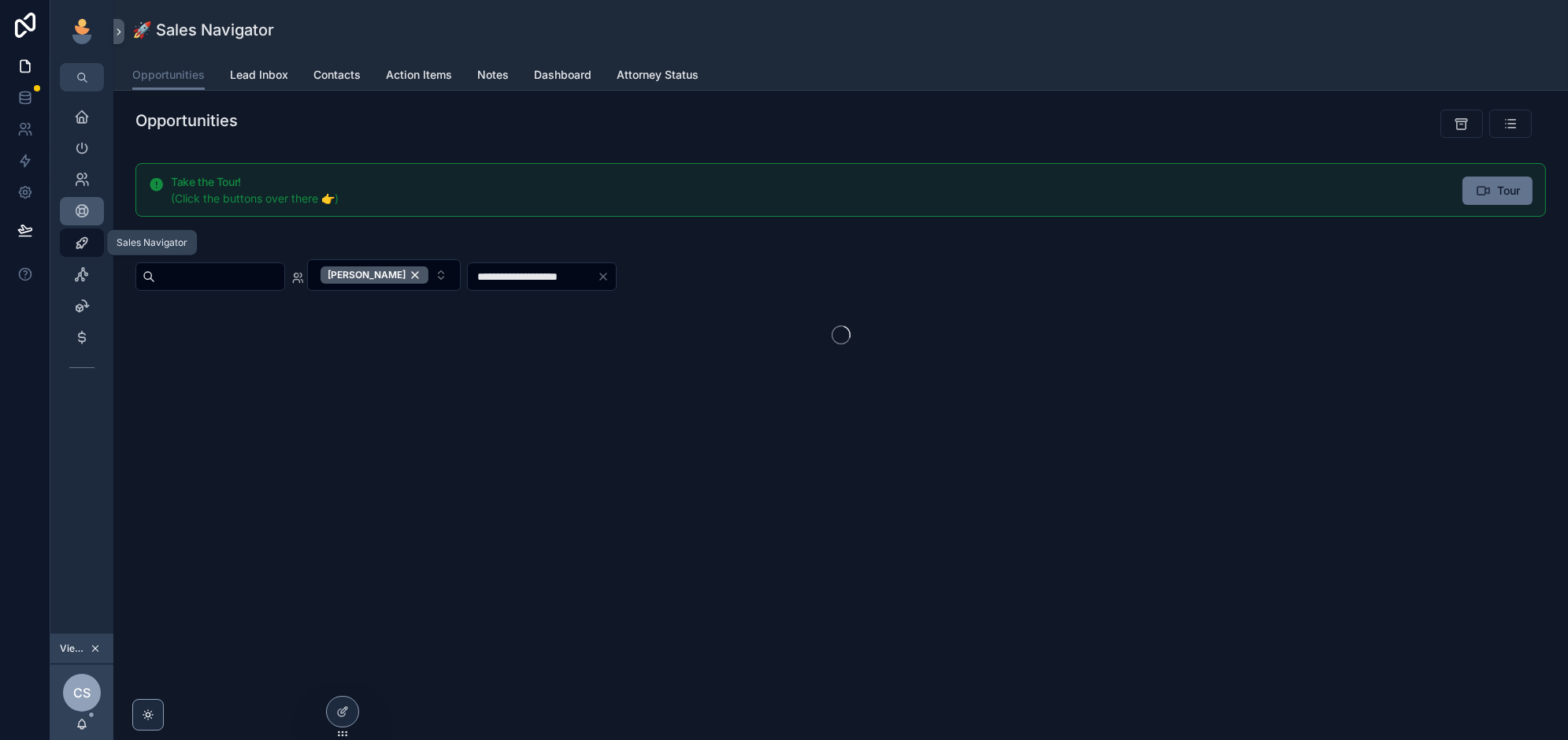
click at [75, 211] on icon "scrollable content" at bounding box center [82, 211] width 16 height 16
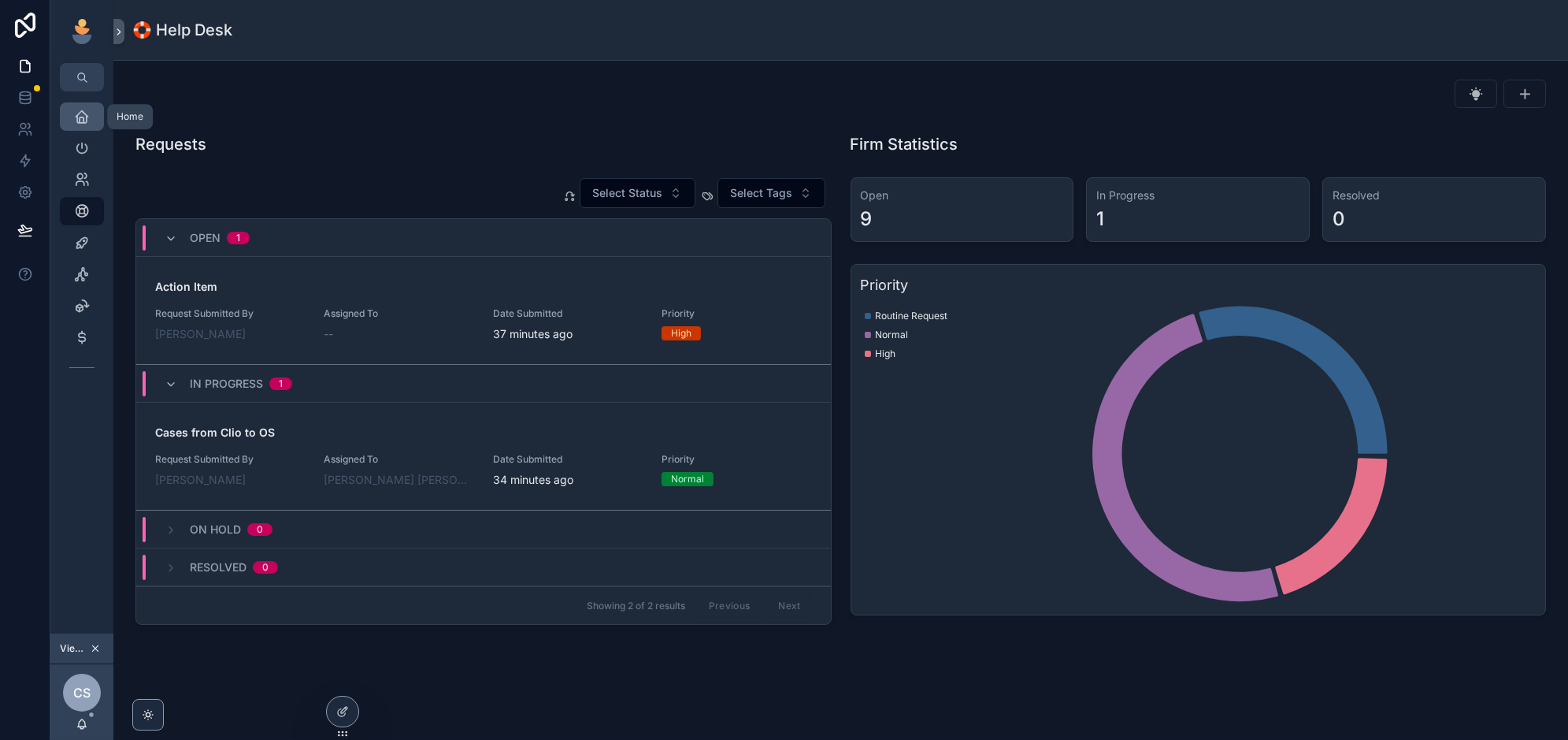
click at [81, 116] on icon "scrollable content" at bounding box center [82, 117] width 16 height 16
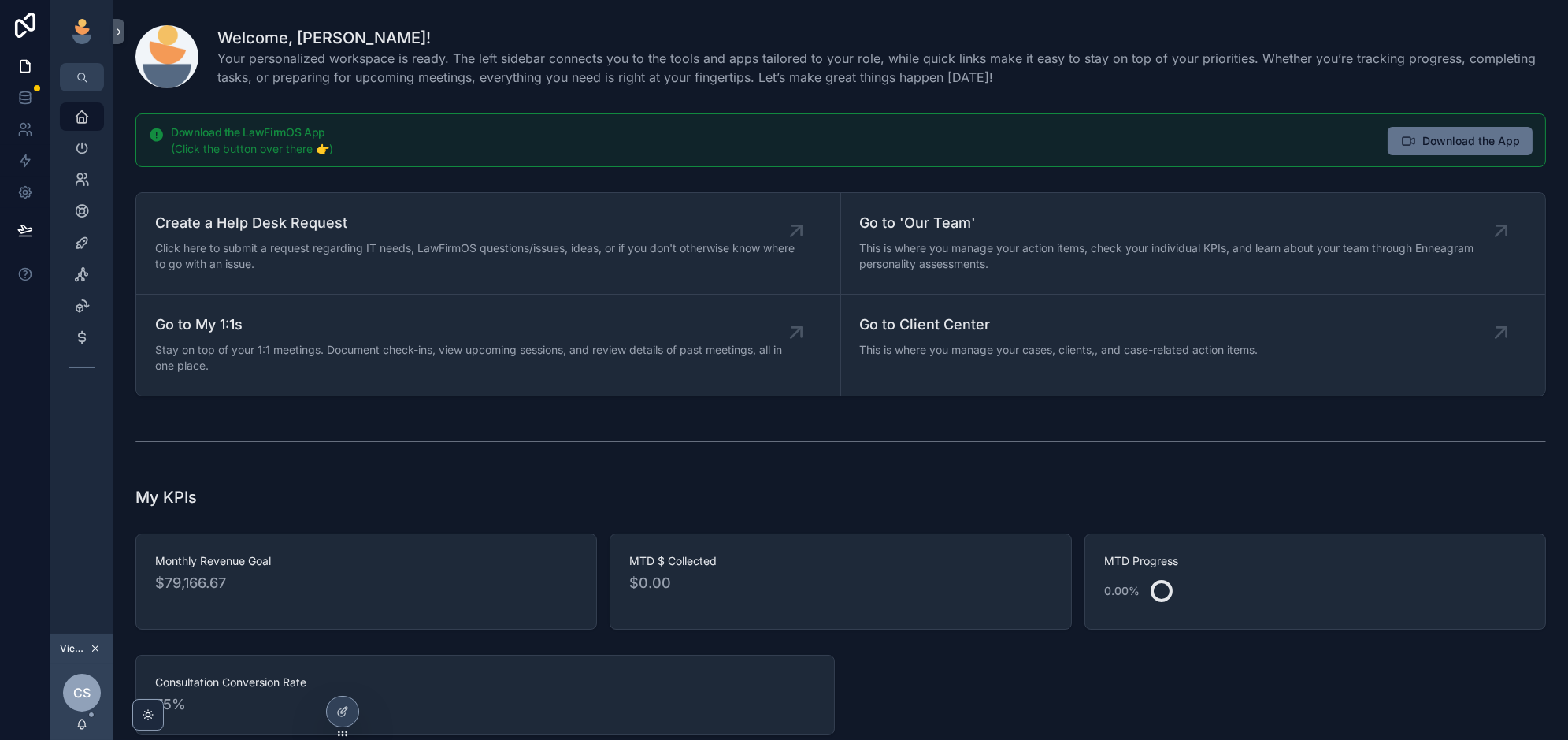
click at [0, 0] on icon at bounding box center [0, 0] width 0 height 0
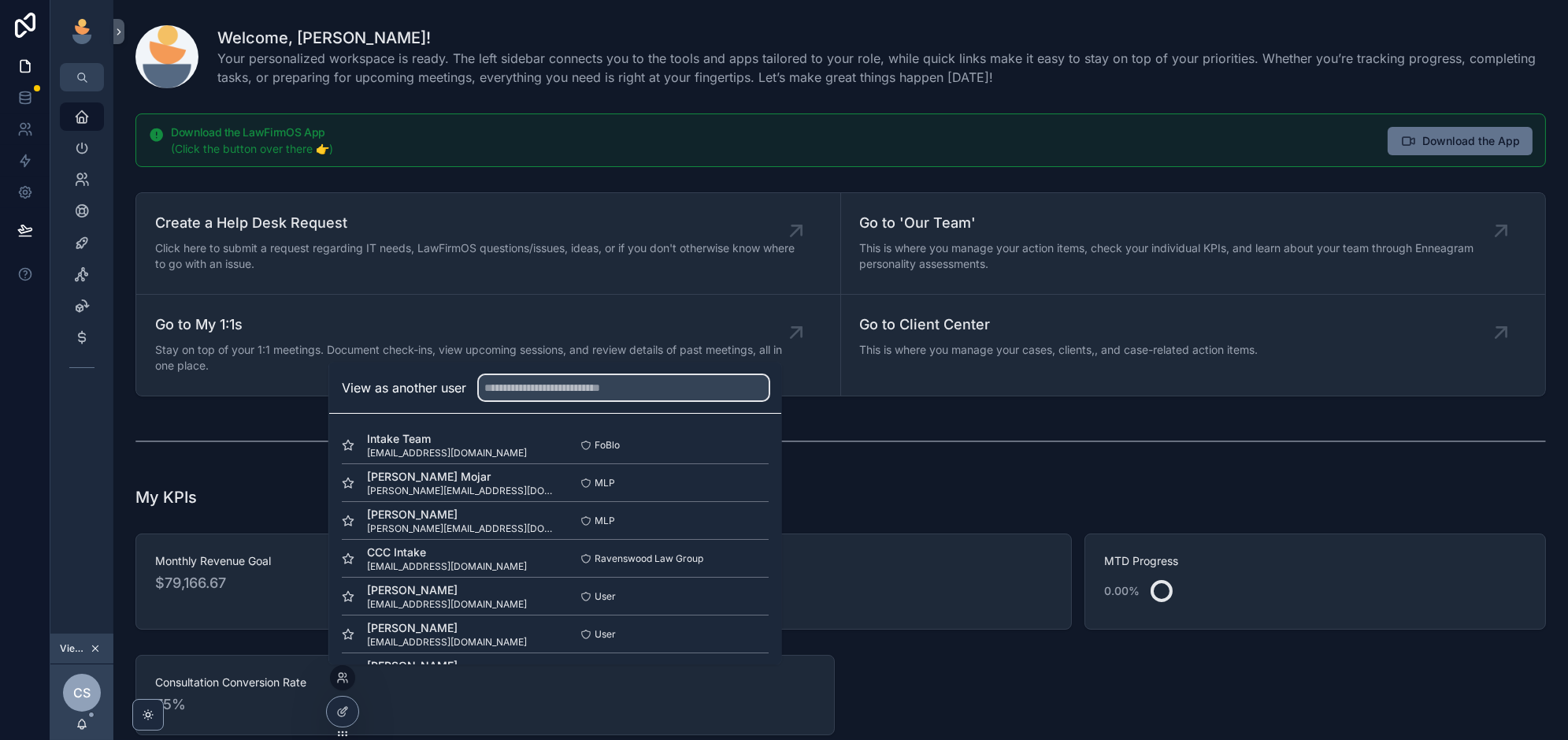
click at [528, 393] on input "text" at bounding box center [623, 387] width 290 height 25
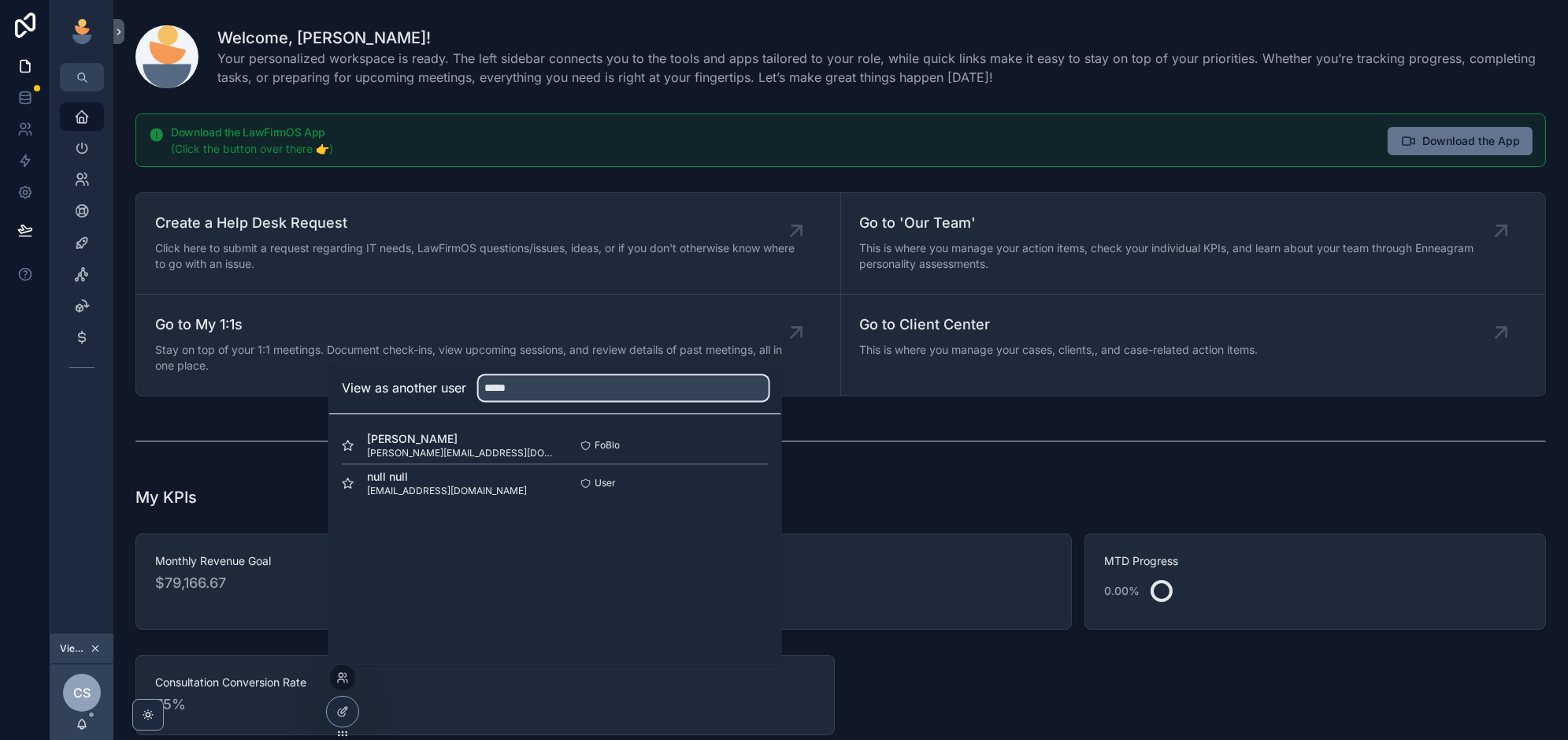
type input "*****"
click at [0, 0] on button "Select" at bounding box center [0, 0] width 0 height 0
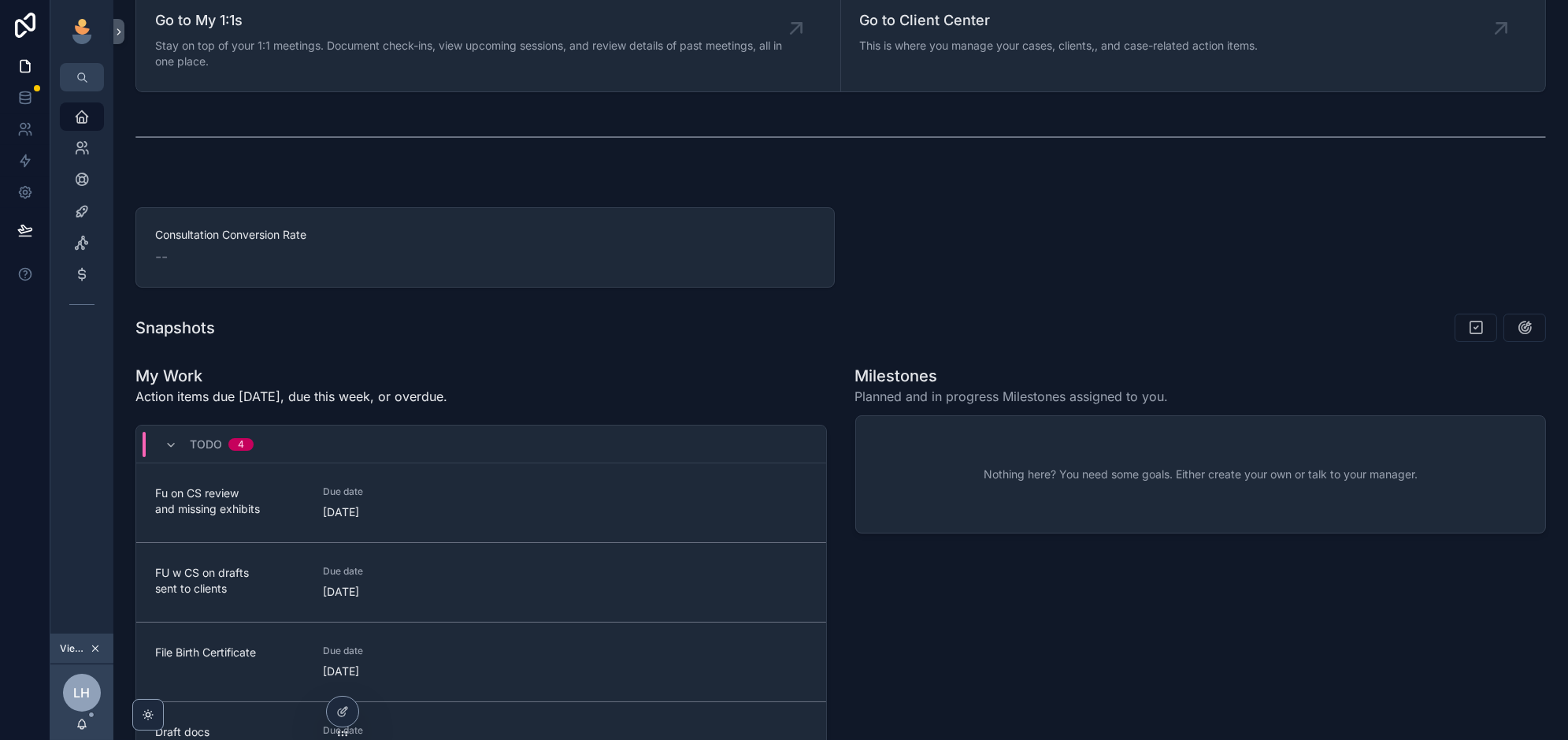
scroll to position [110, 0]
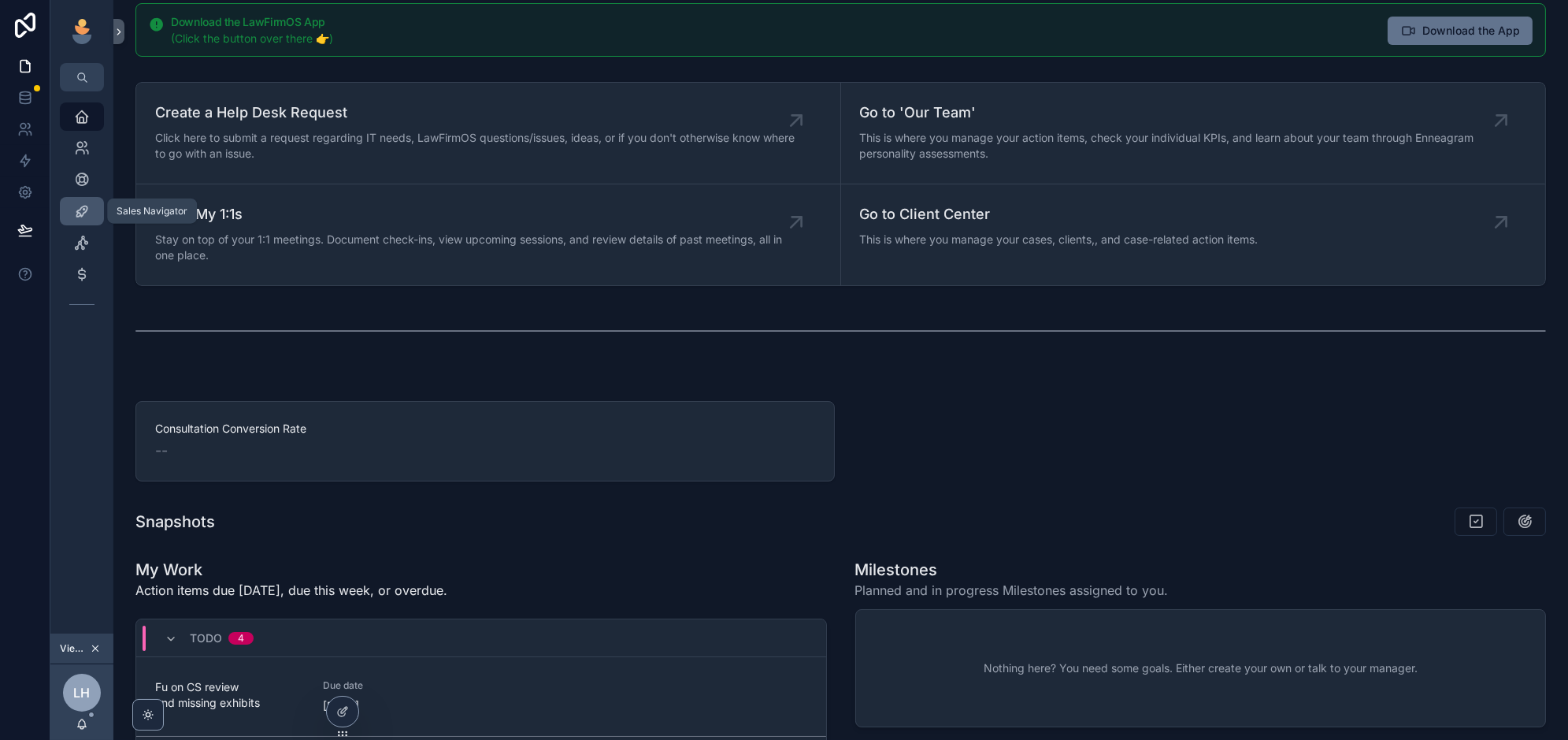
click at [76, 203] on icon "scrollable content" at bounding box center [82, 211] width 16 height 16
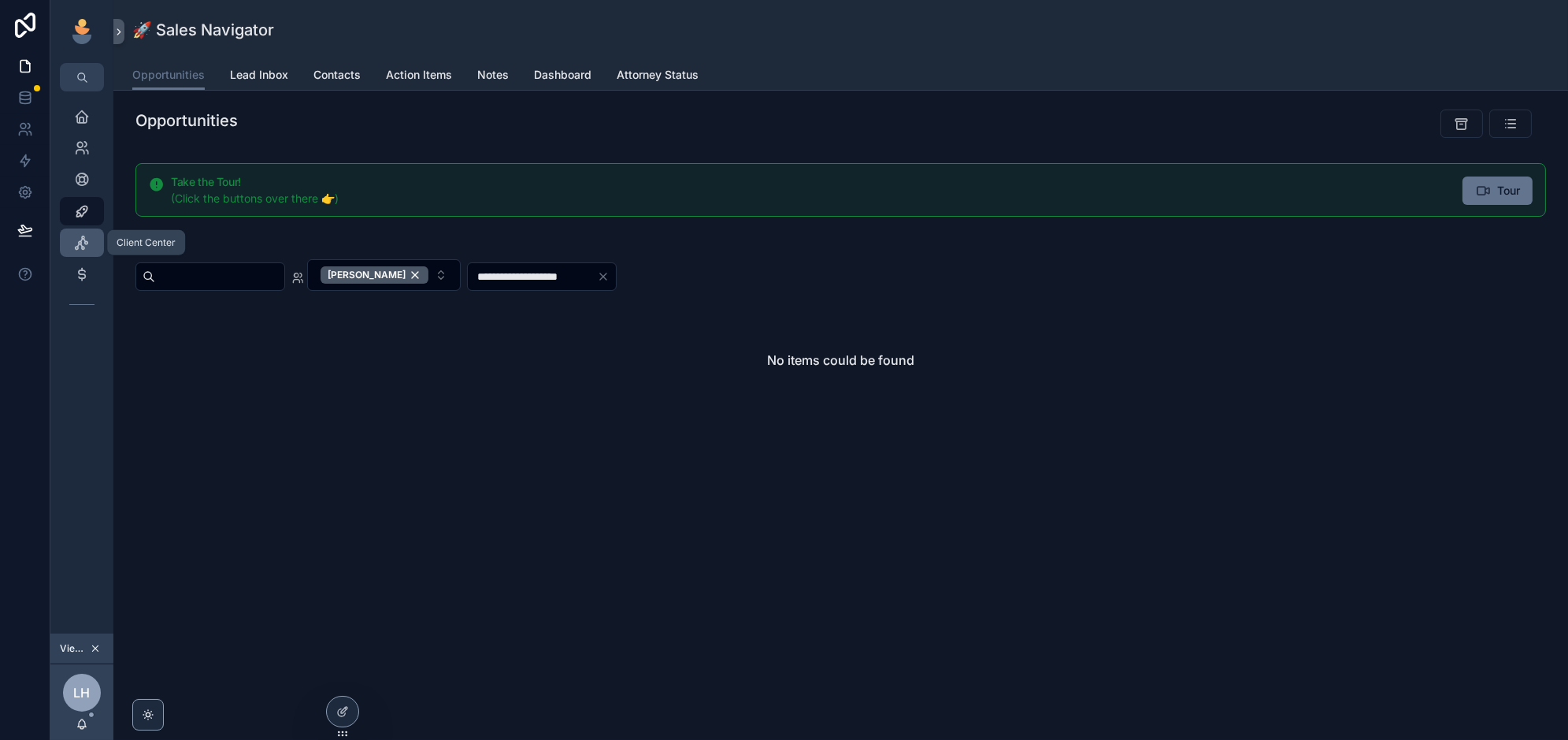
click at [81, 242] on icon "scrollable content" at bounding box center [82, 243] width 16 height 16
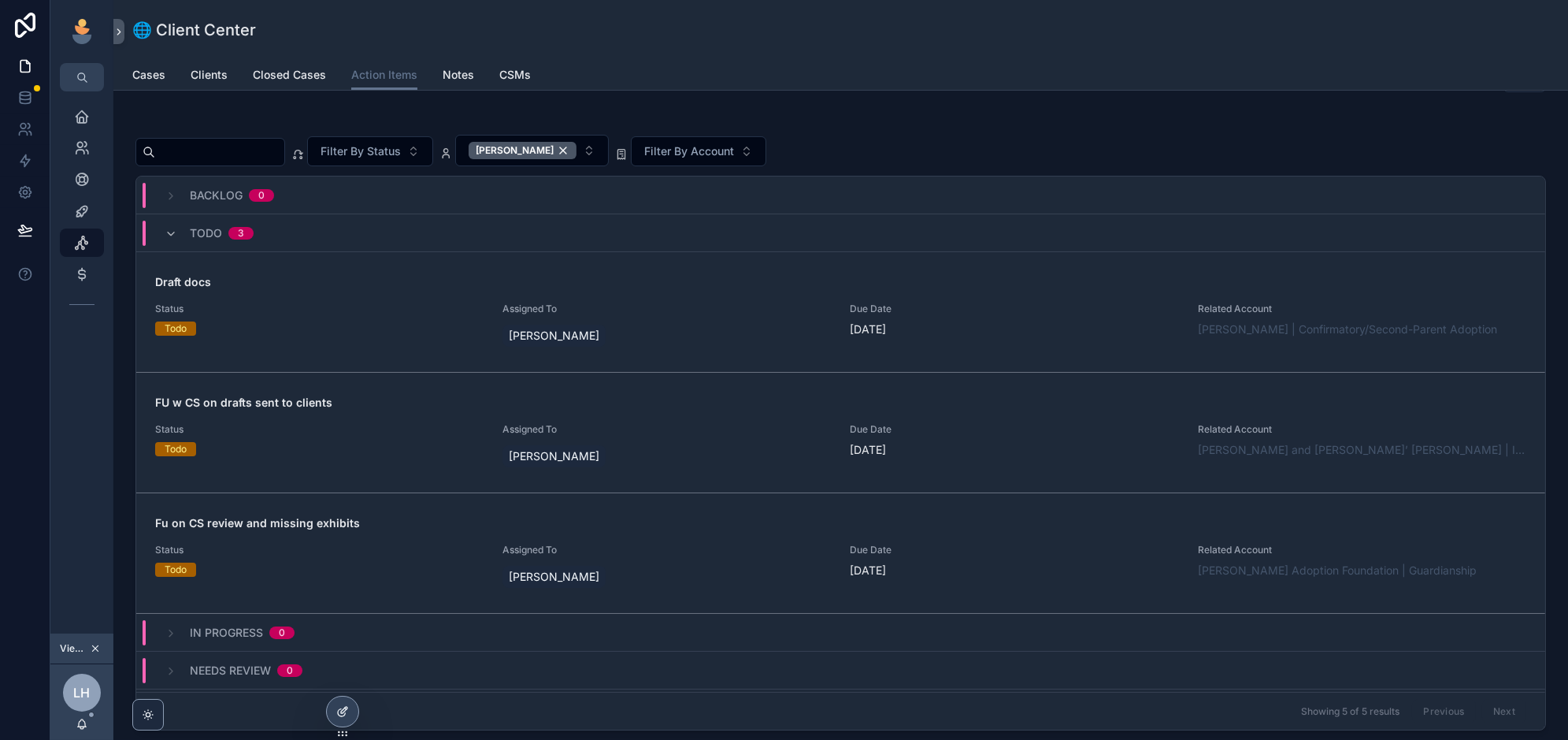
click at [335, 721] on div at bounding box center [342, 711] width 31 height 30
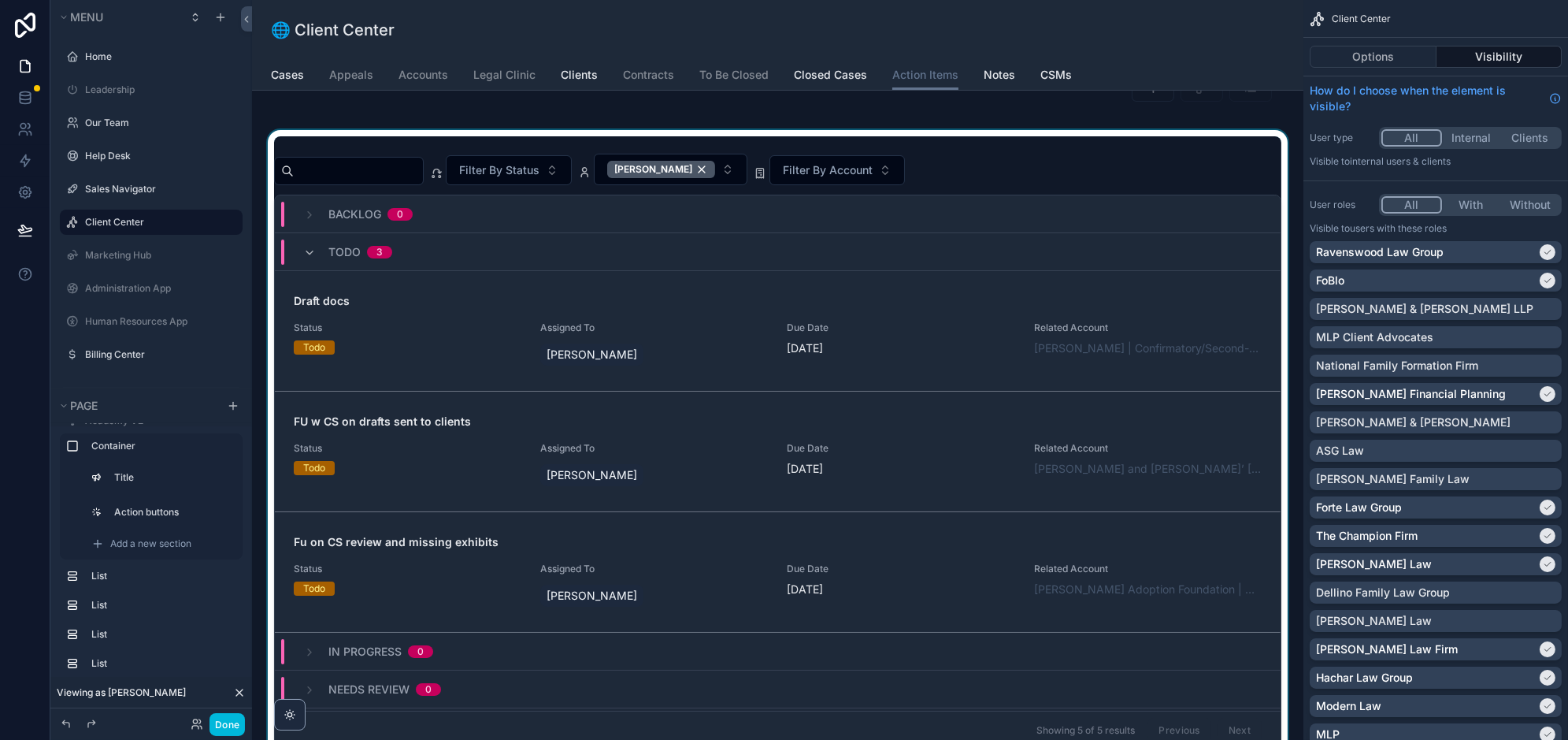
click at [883, 195] on div "Backlog 0" at bounding box center [778, 214] width 1006 height 38
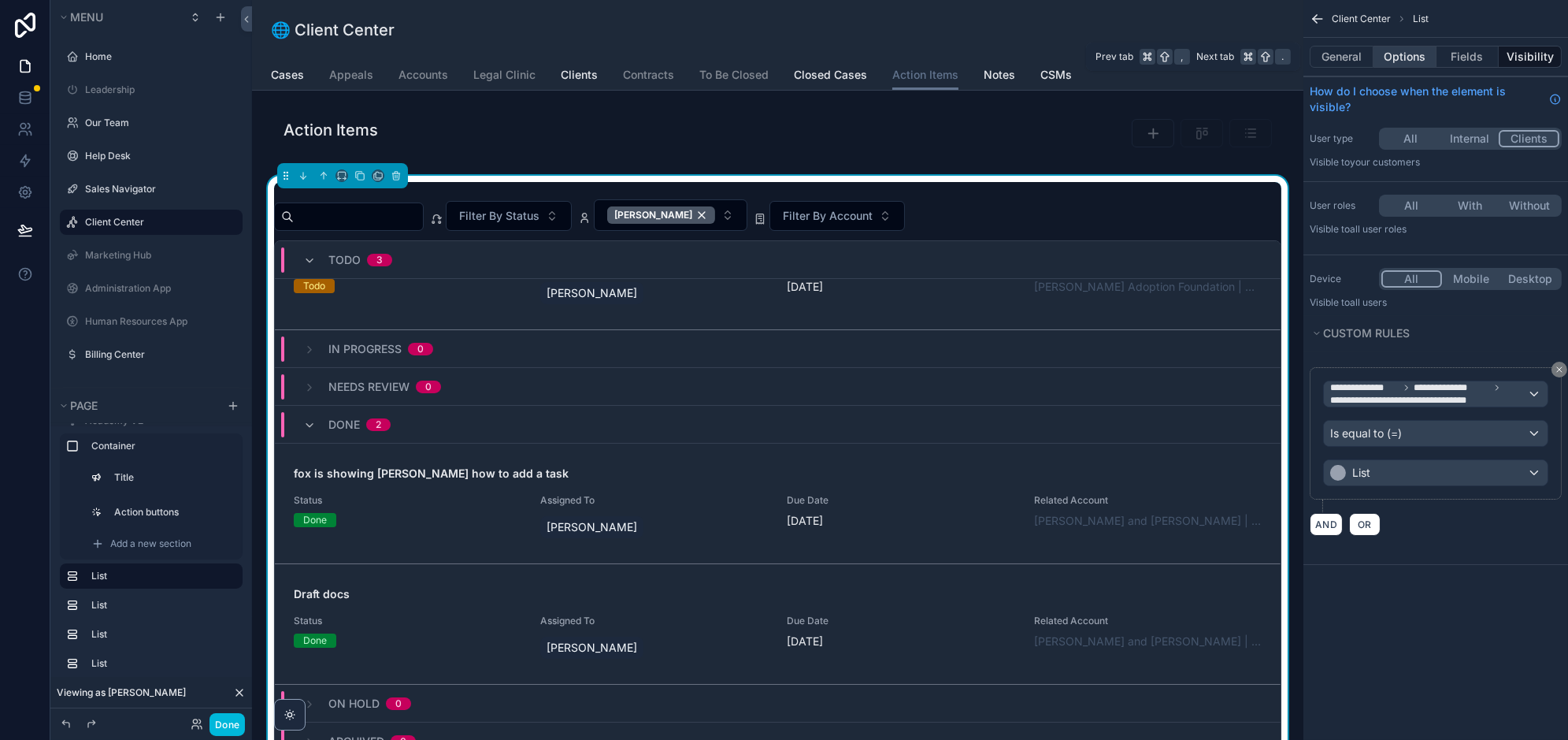
click at [1413, 62] on button "Options" at bounding box center [1405, 56] width 63 height 22
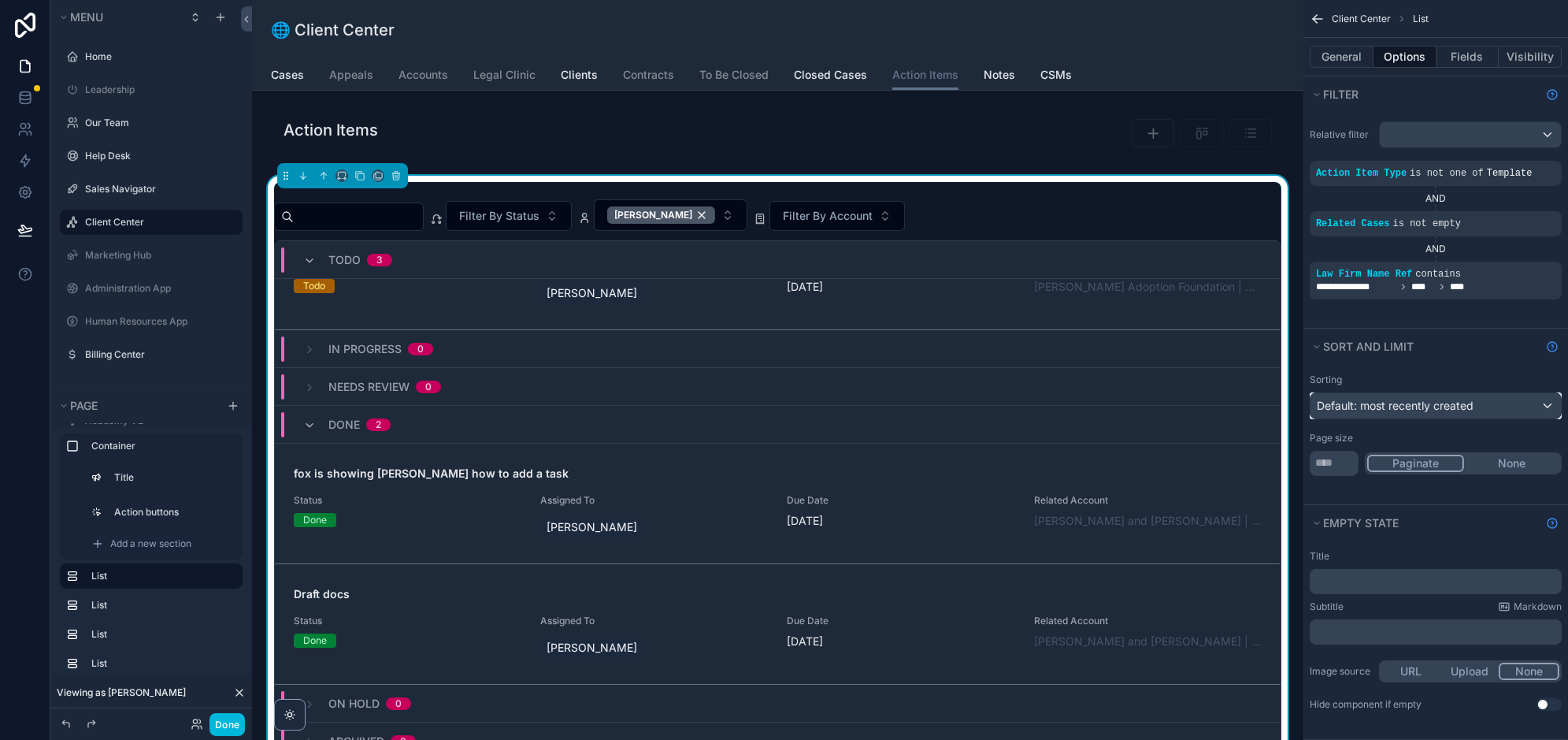
click at [1427, 405] on span "Default: most recently created" at bounding box center [1394, 405] width 157 height 14
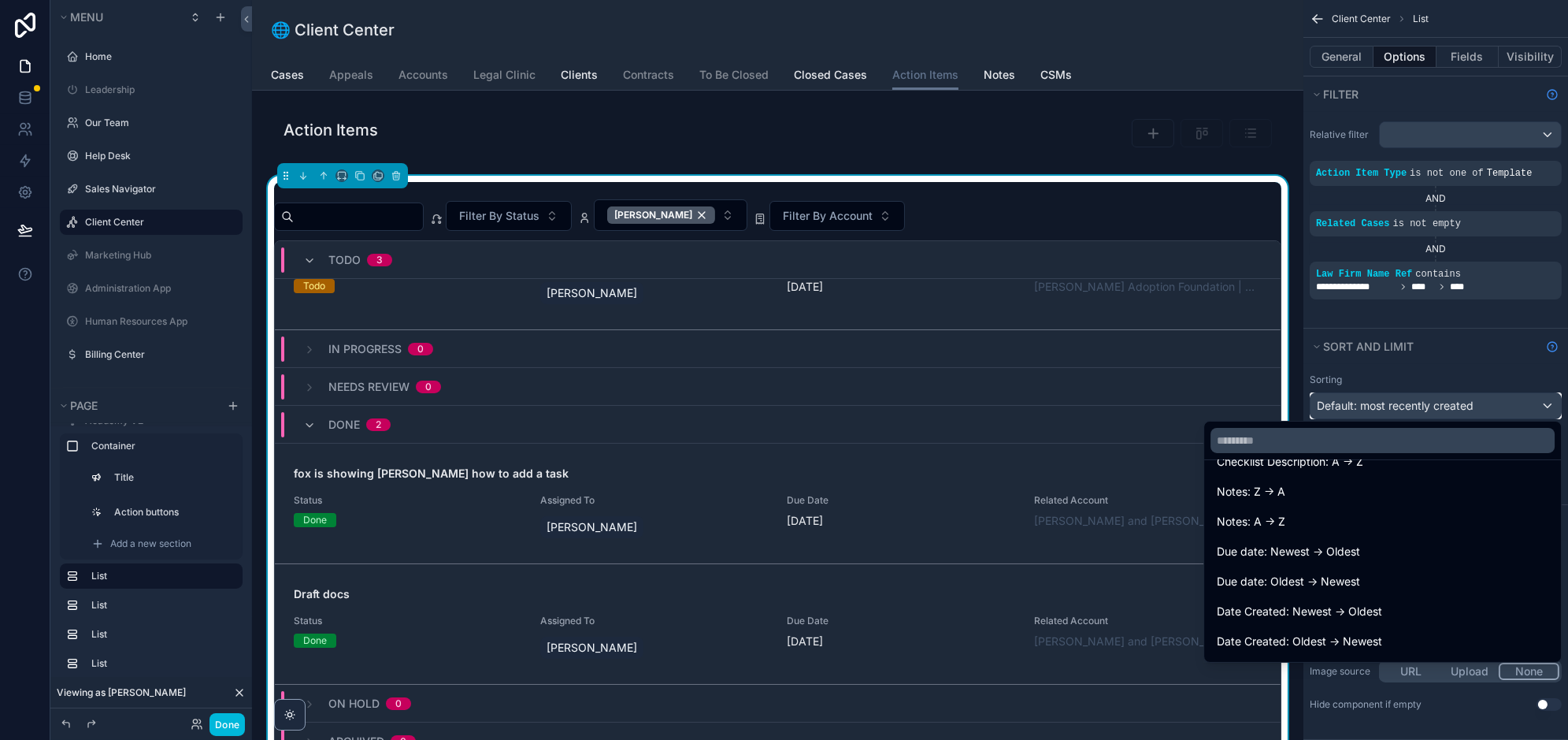
scroll to position [279, 0]
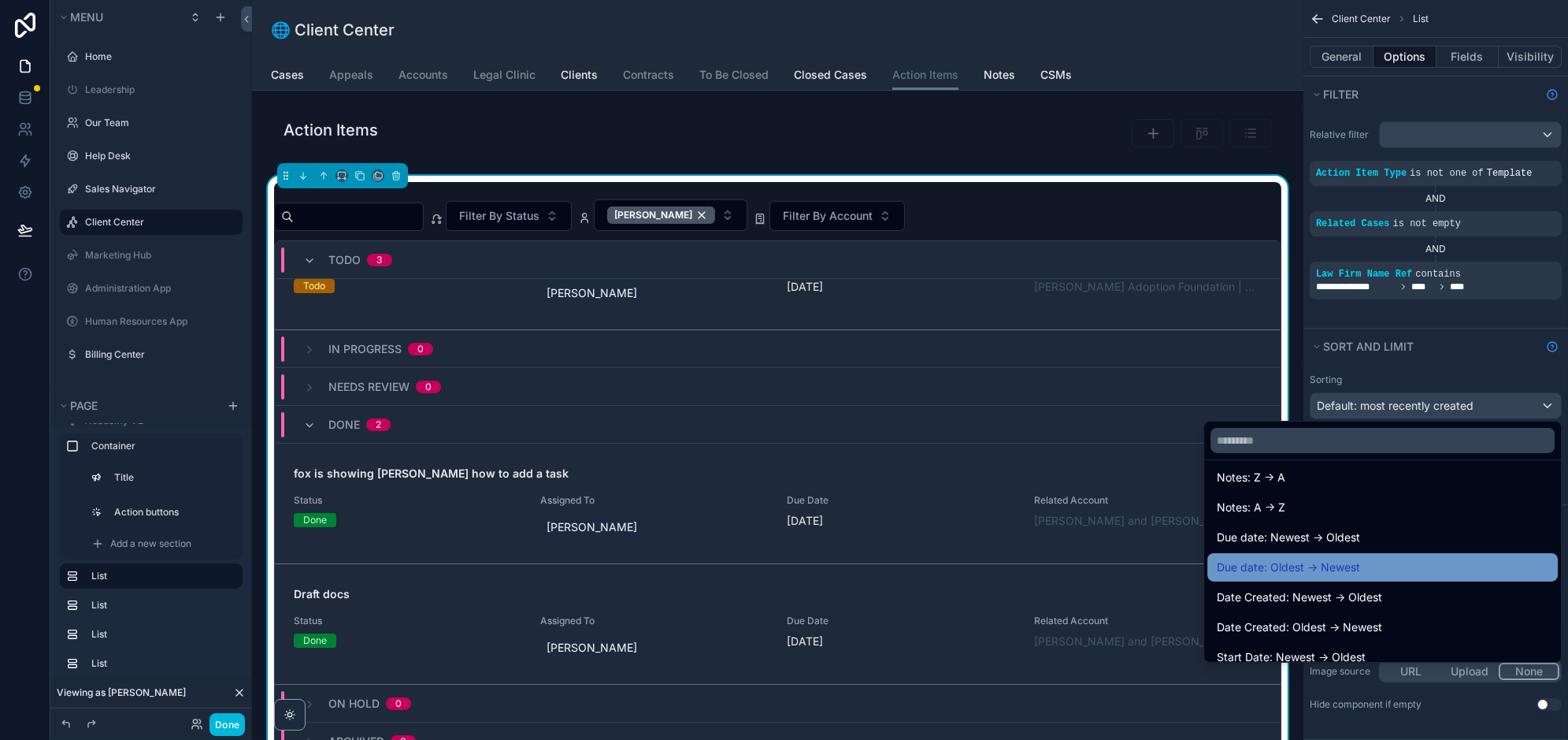
click at [1345, 567] on span "Due date: Oldest -> Newest" at bounding box center [1288, 567] width 143 height 19
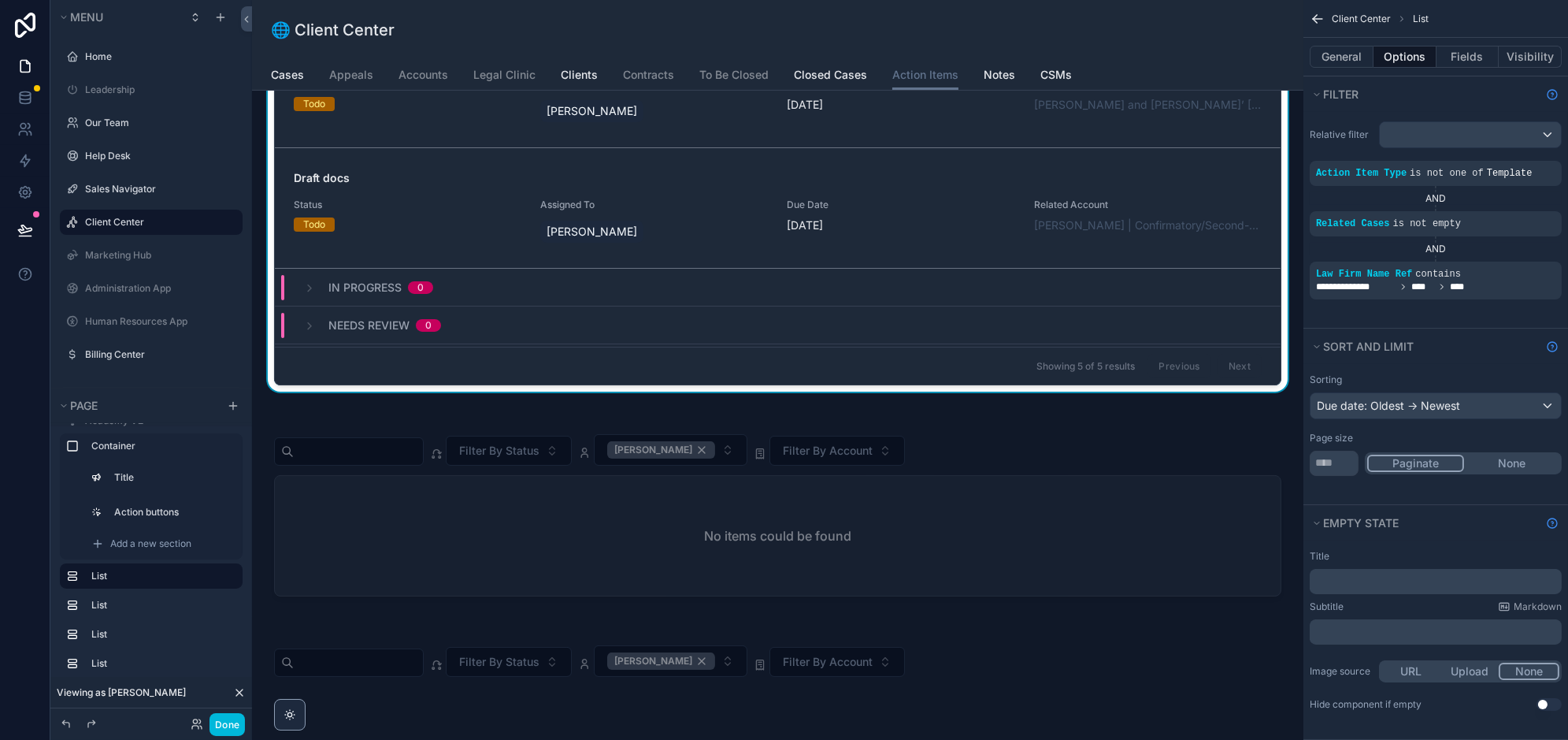
scroll to position [589, 0]
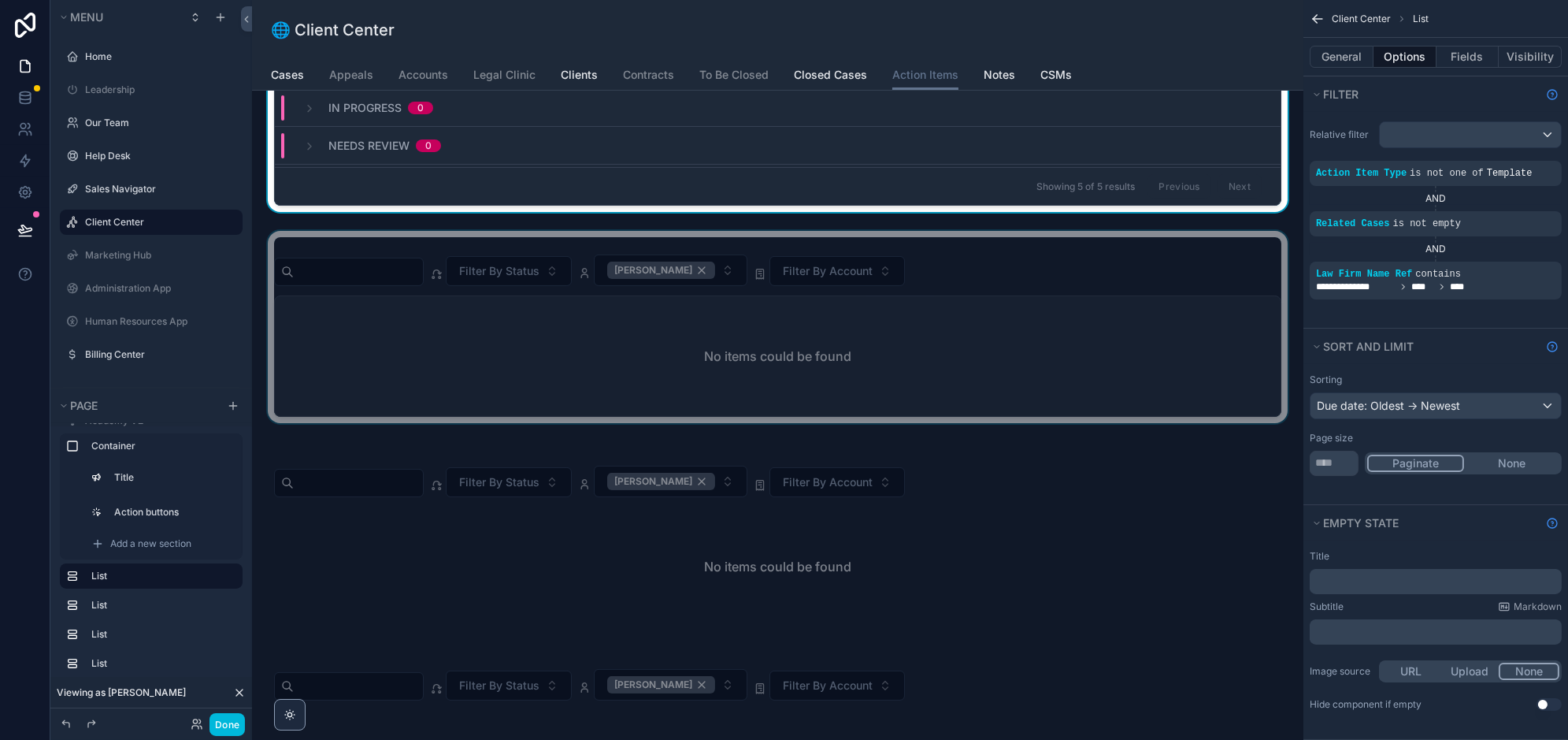
click at [966, 268] on div "scrollable content" at bounding box center [777, 329] width 1026 height 198
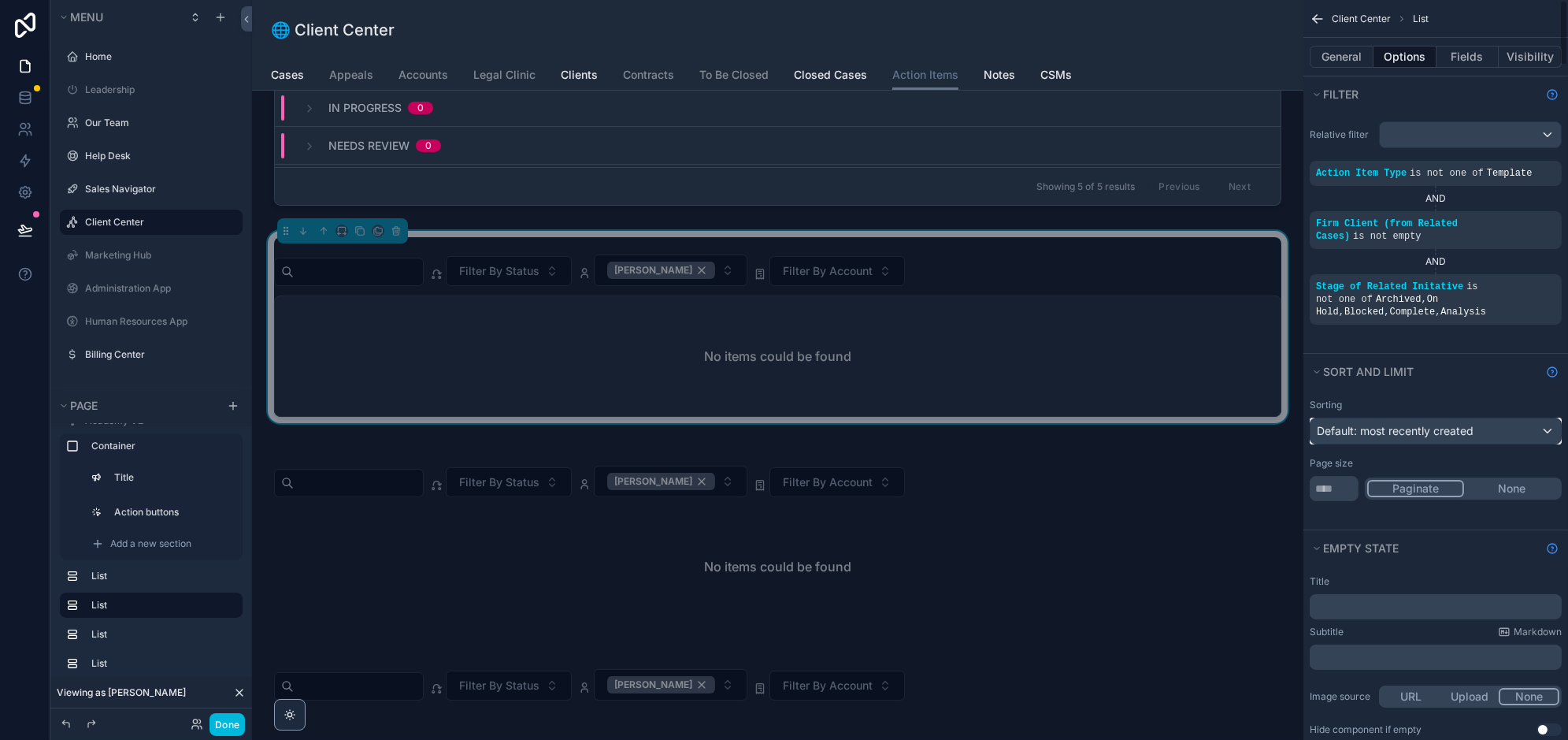
click at [1461, 423] on span "Default: most recently created" at bounding box center [1394, 430] width 157 height 14
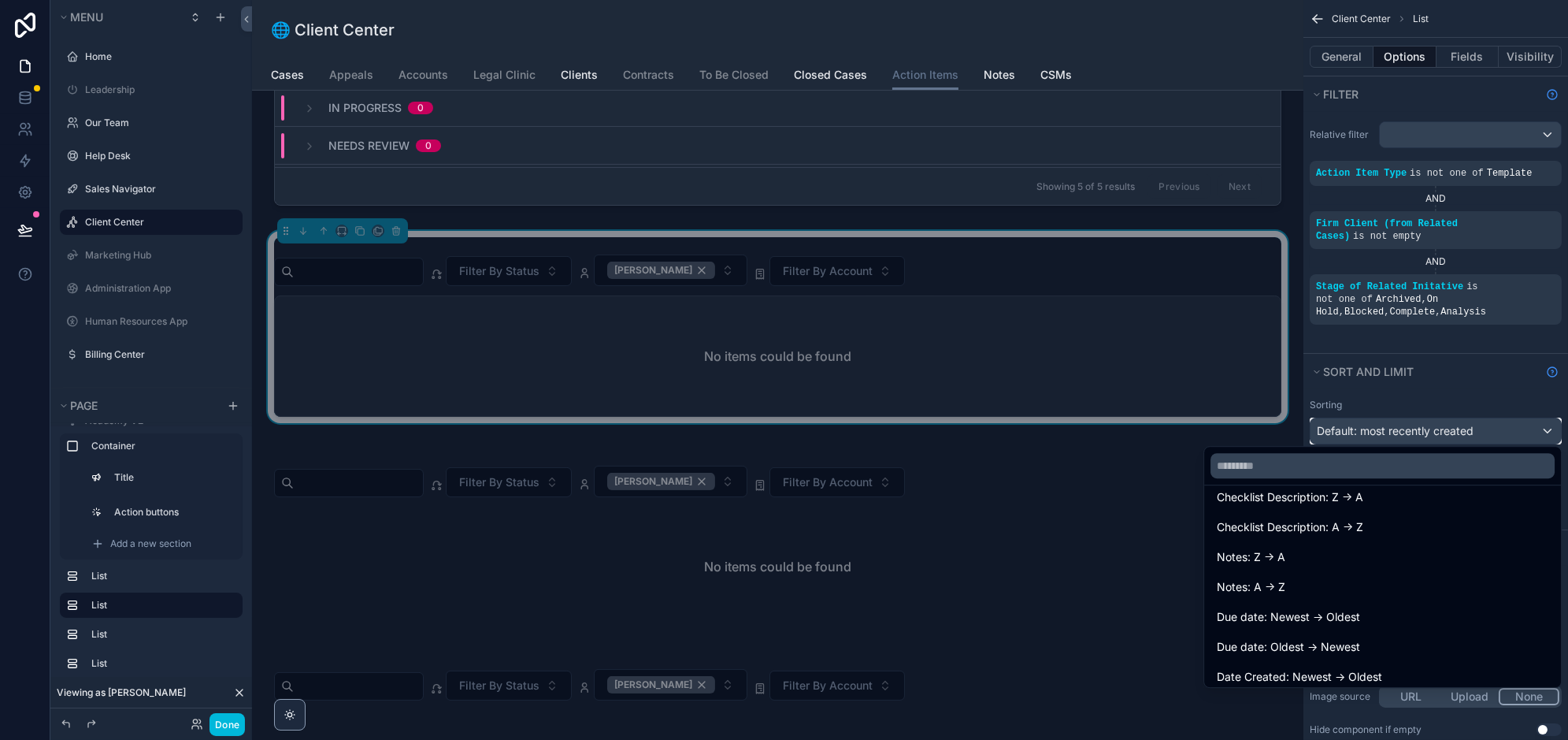
scroll to position [223, 0]
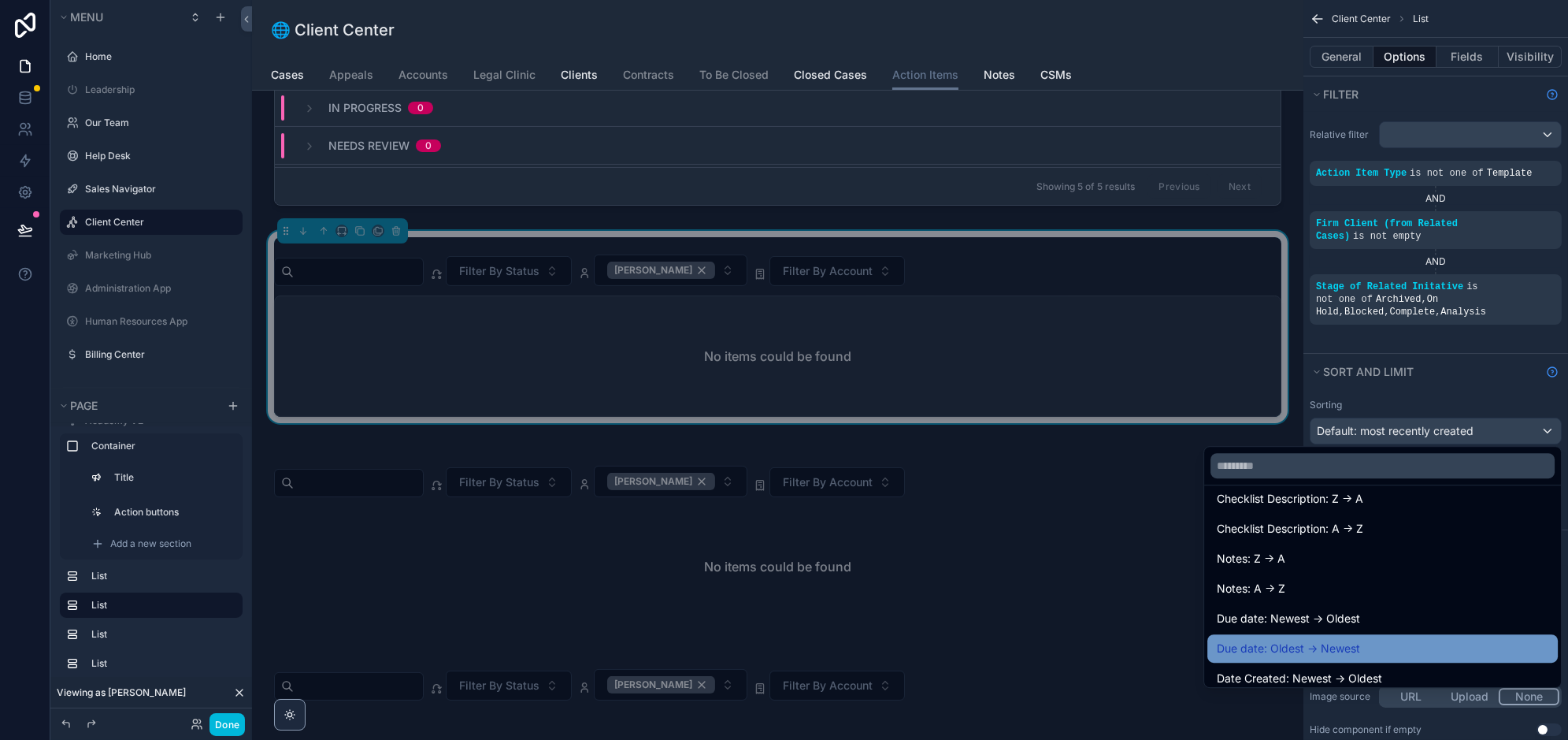
click at [1329, 648] on span "Due date: Oldest -> Newest" at bounding box center [1288, 648] width 143 height 19
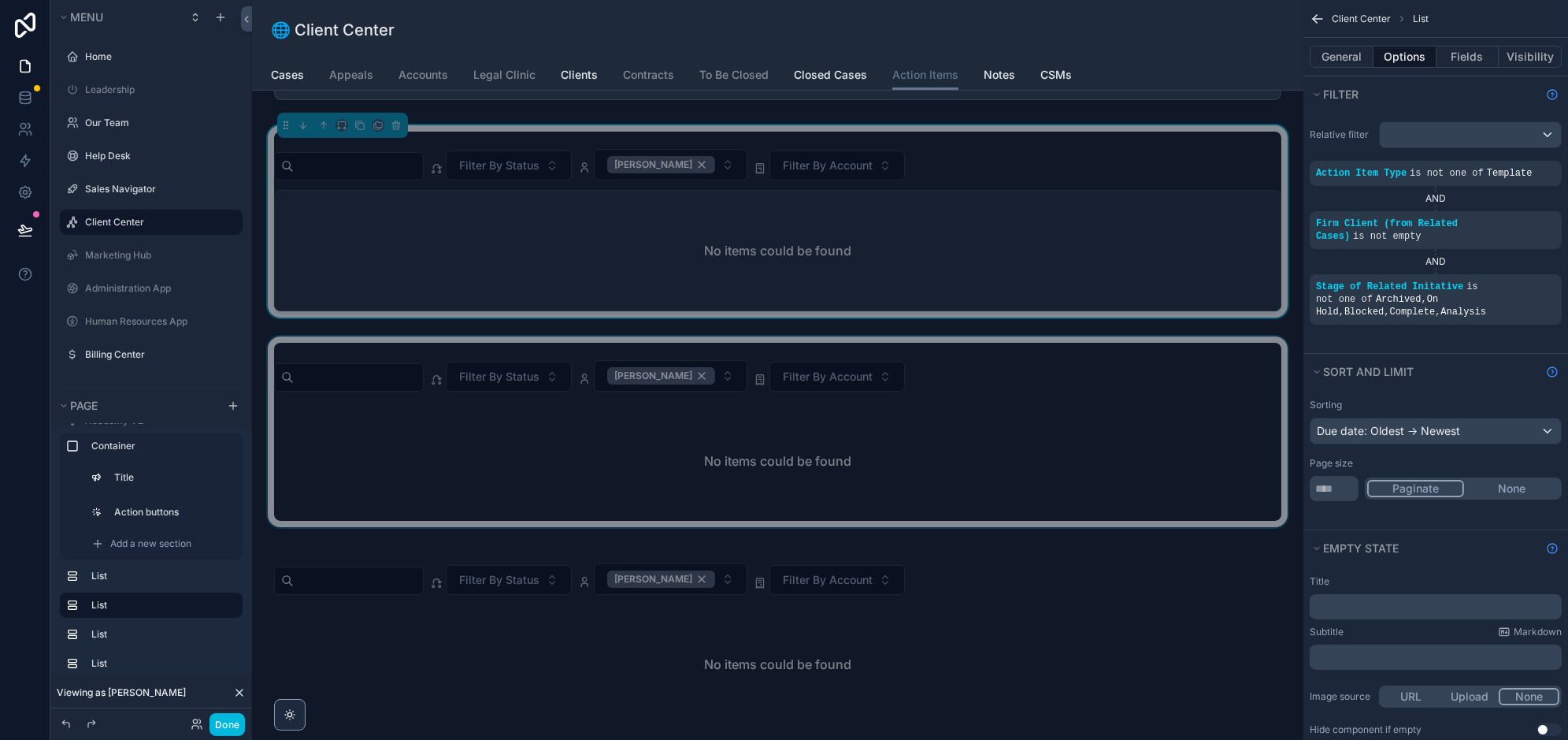
scroll to position [720, 0]
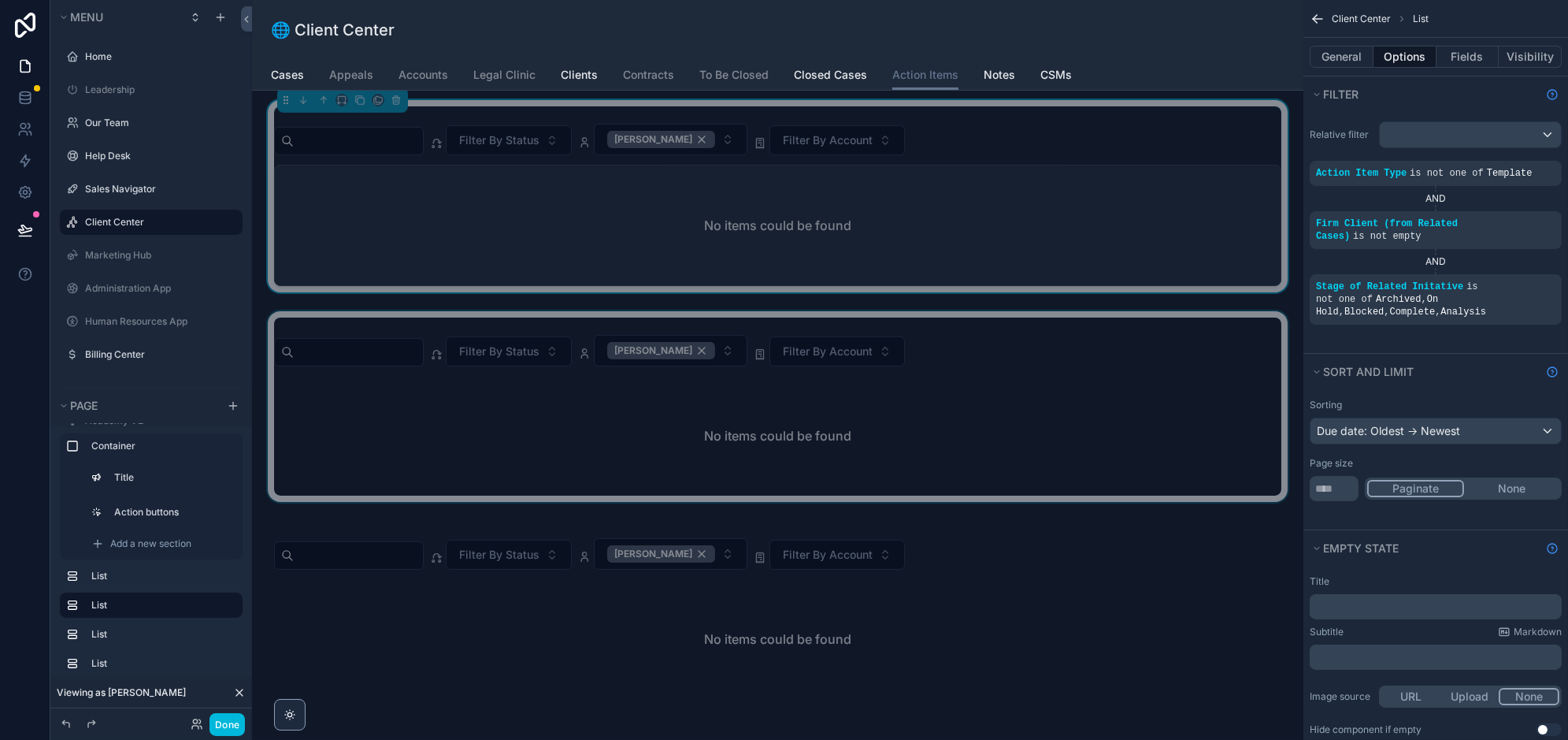
click at [1077, 350] on div "scrollable content" at bounding box center [777, 406] width 1026 height 190
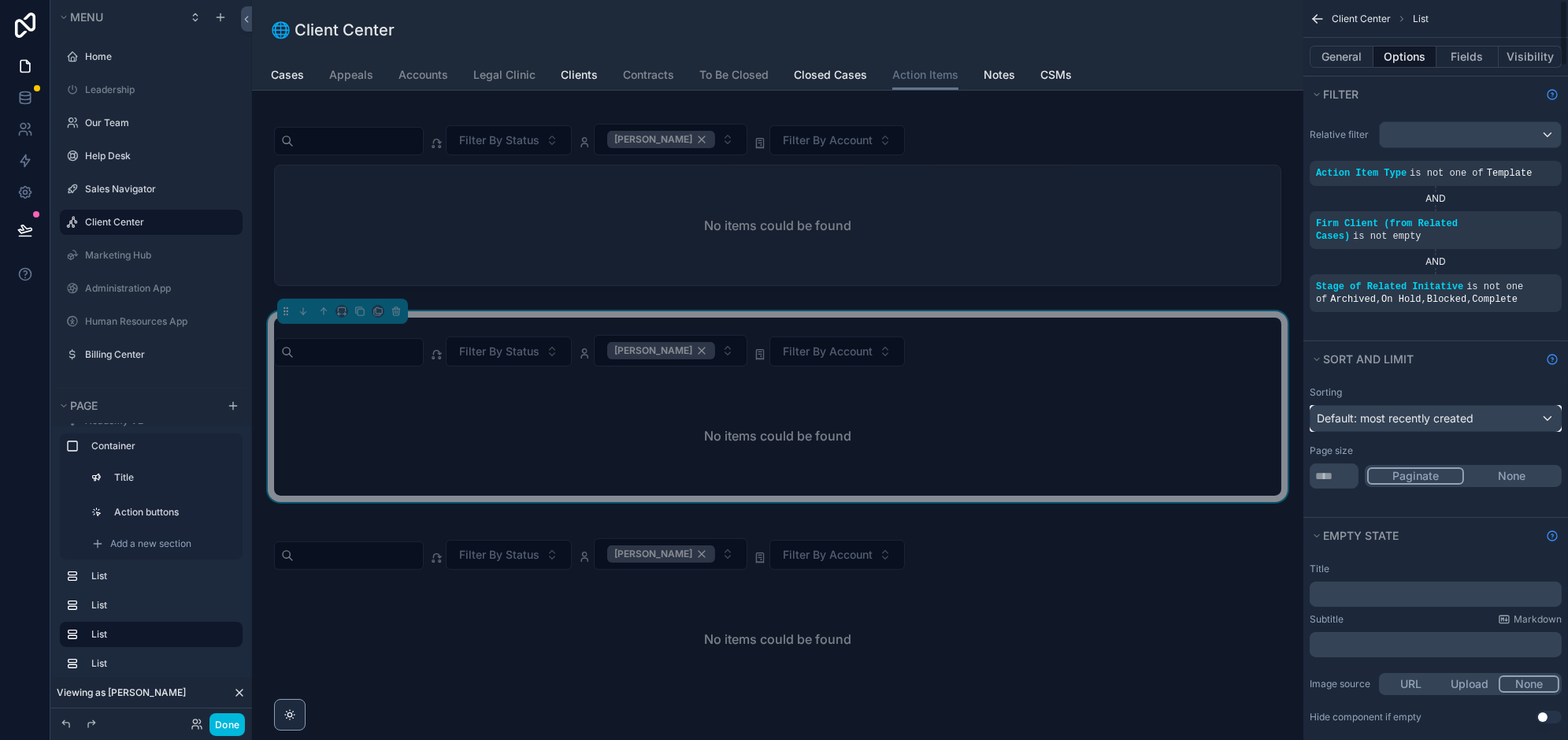
click at [1500, 423] on div "Default: most recently created" at bounding box center [1435, 418] width 251 height 25
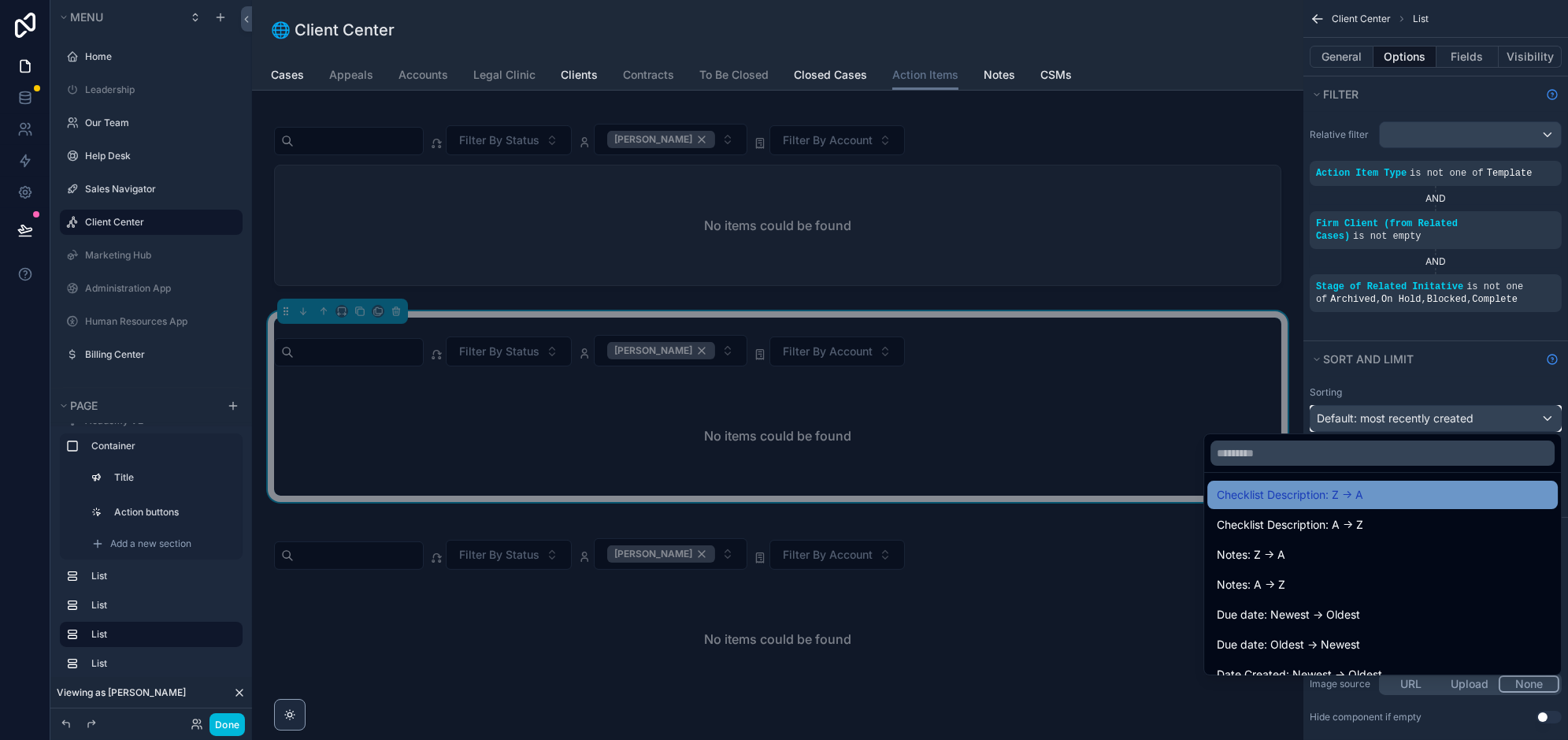
scroll to position [215, 0]
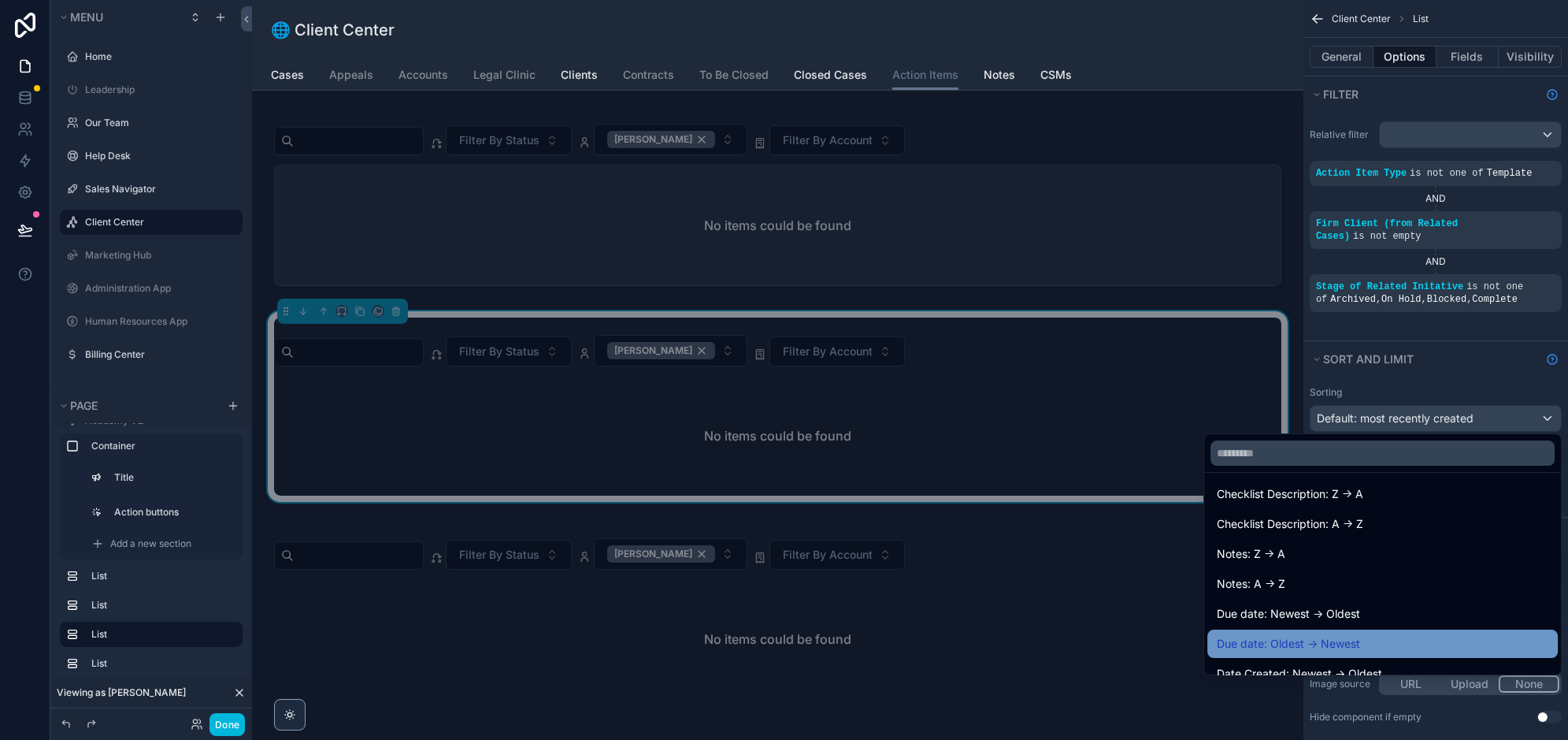
click at [1358, 634] on div "Due date: Oldest -> Newest" at bounding box center [1382, 644] width 332 height 19
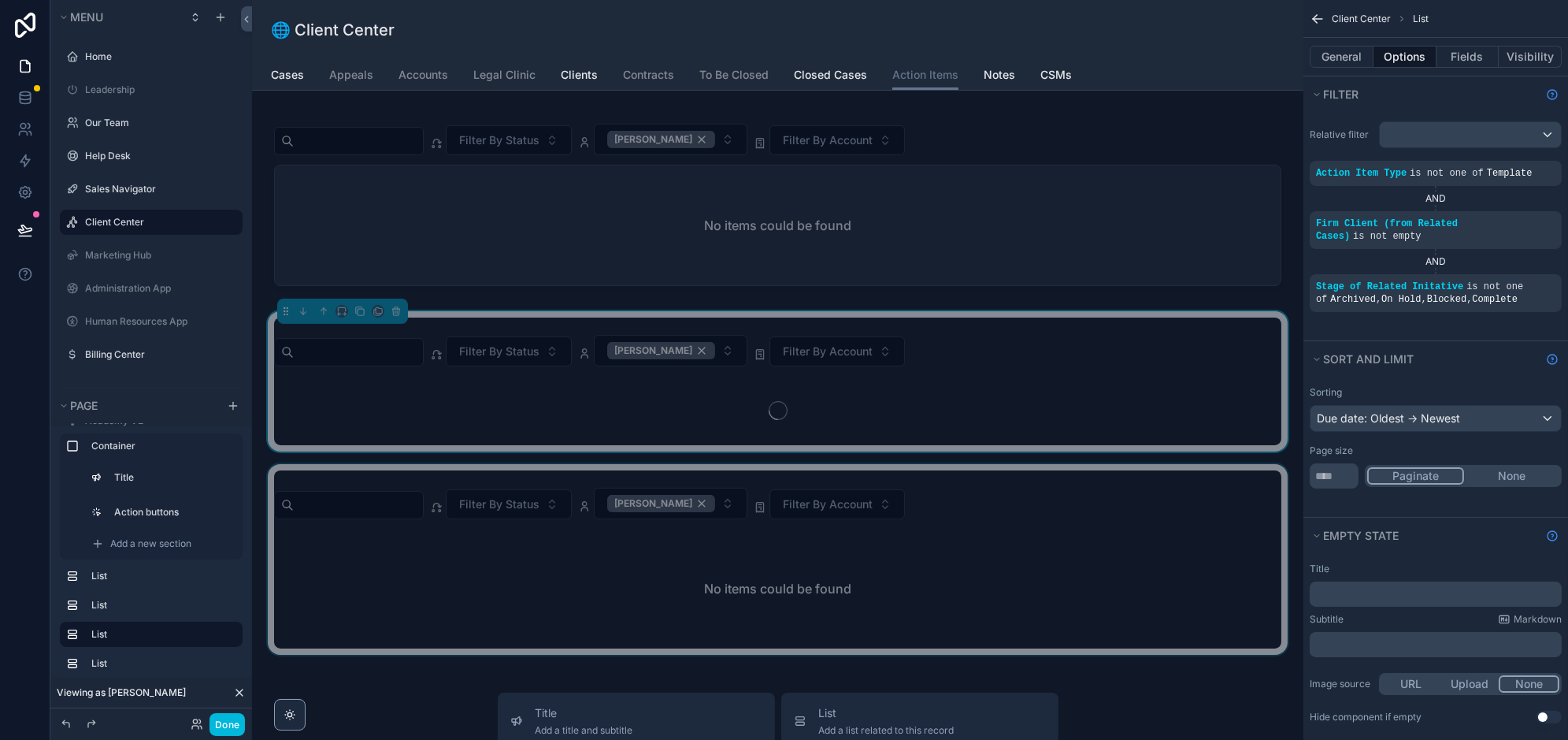
scroll to position [928, 0]
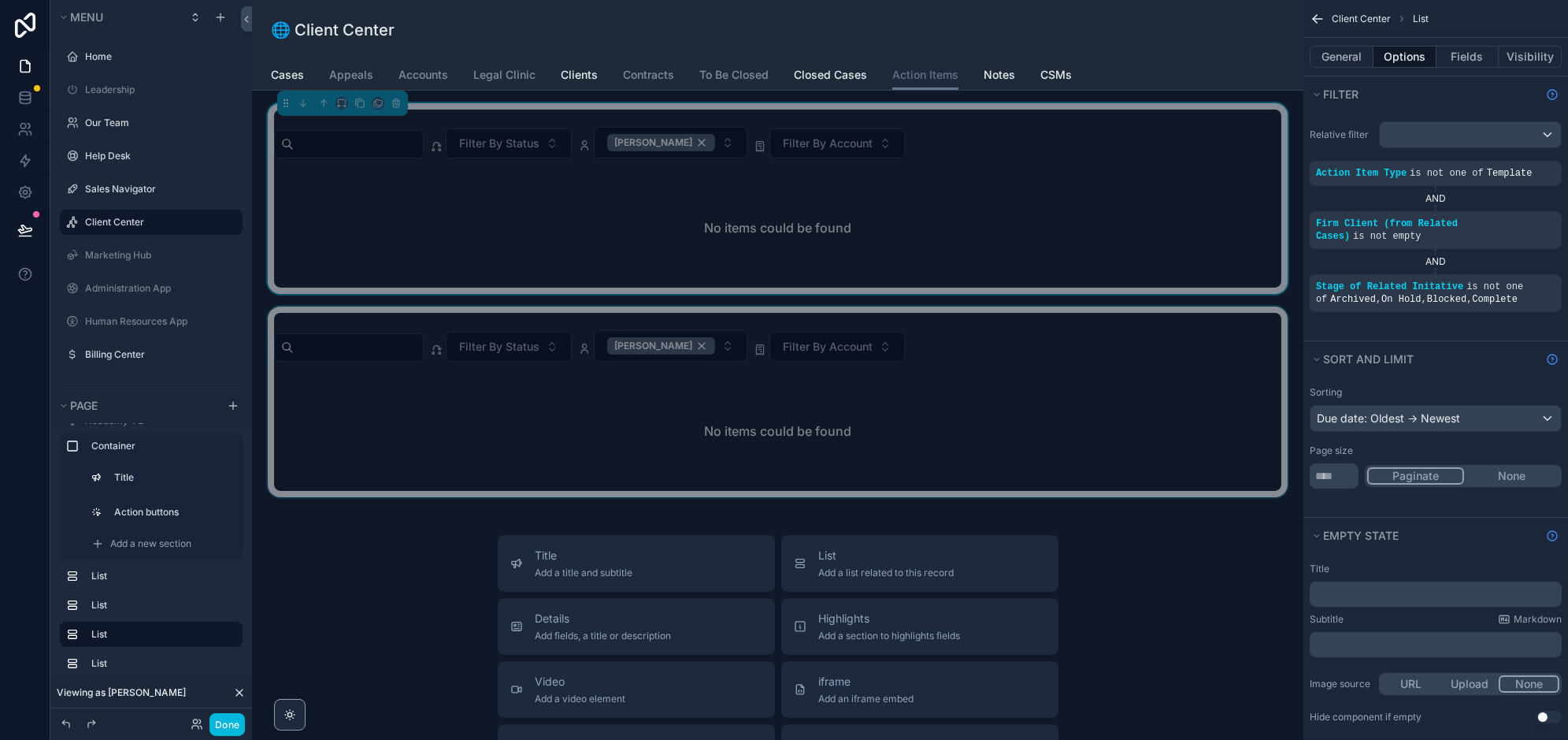
click at [962, 395] on div "scrollable content" at bounding box center [777, 401] width 1026 height 190
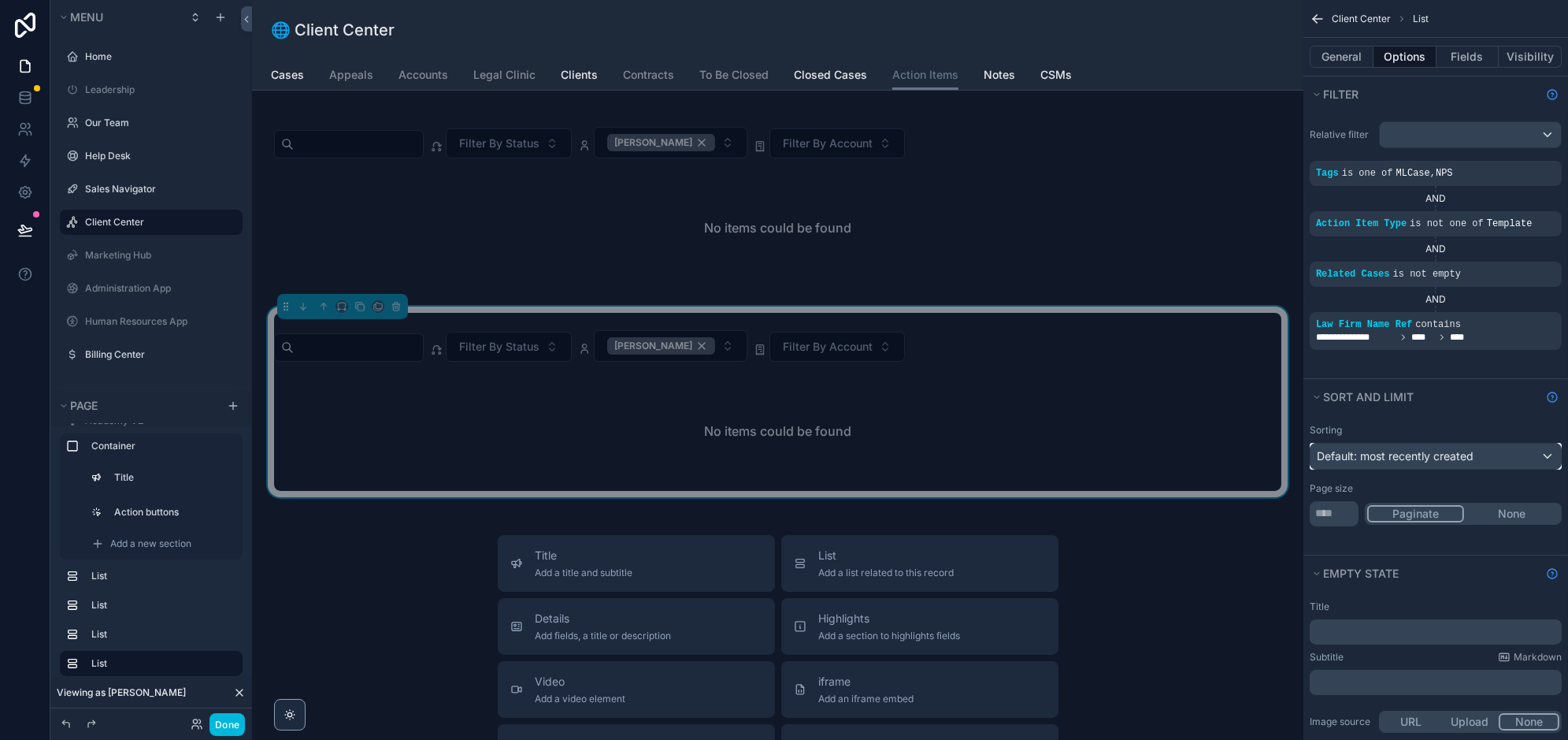
click at [1435, 459] on span "Default: most recently created" at bounding box center [1394, 456] width 157 height 14
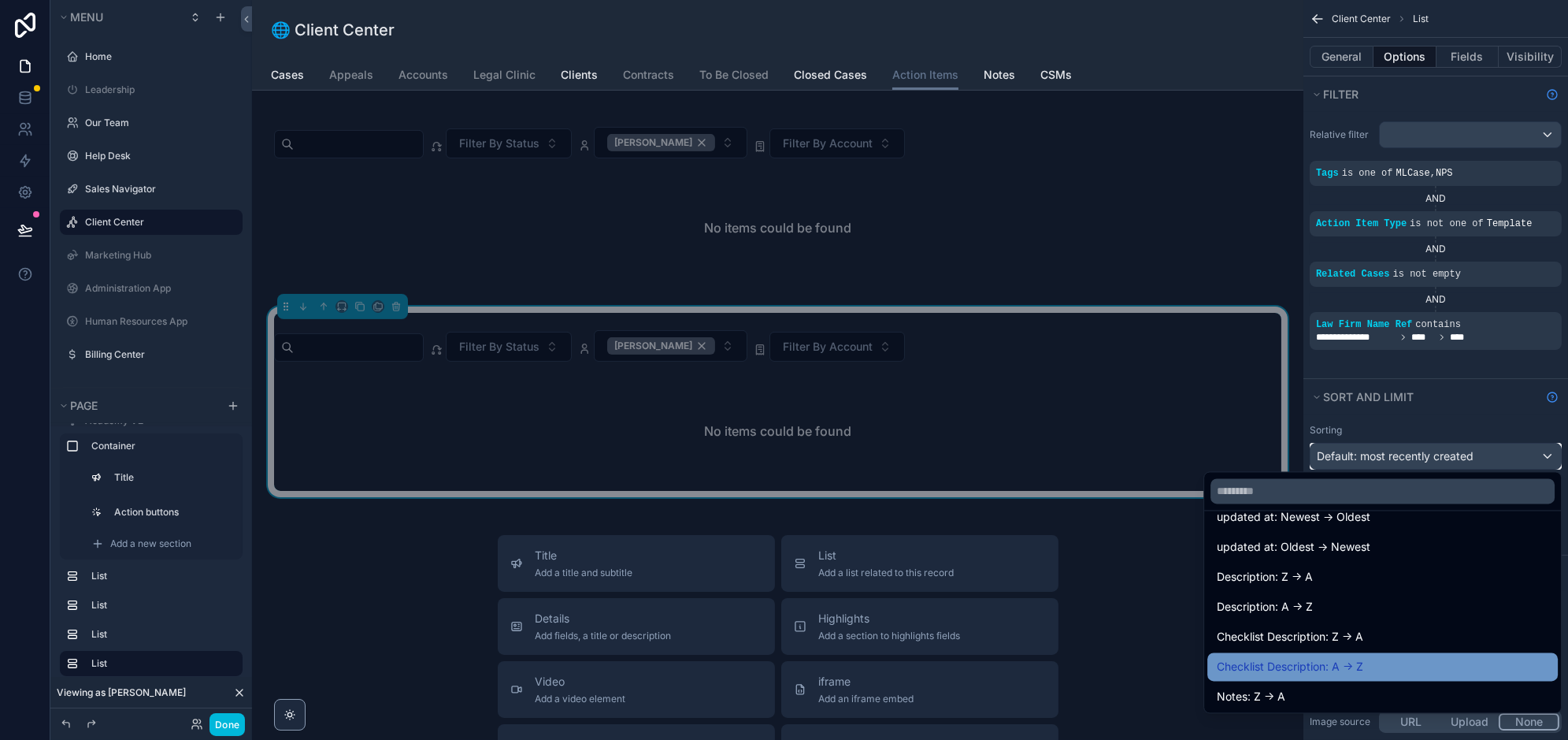
scroll to position [223, 0]
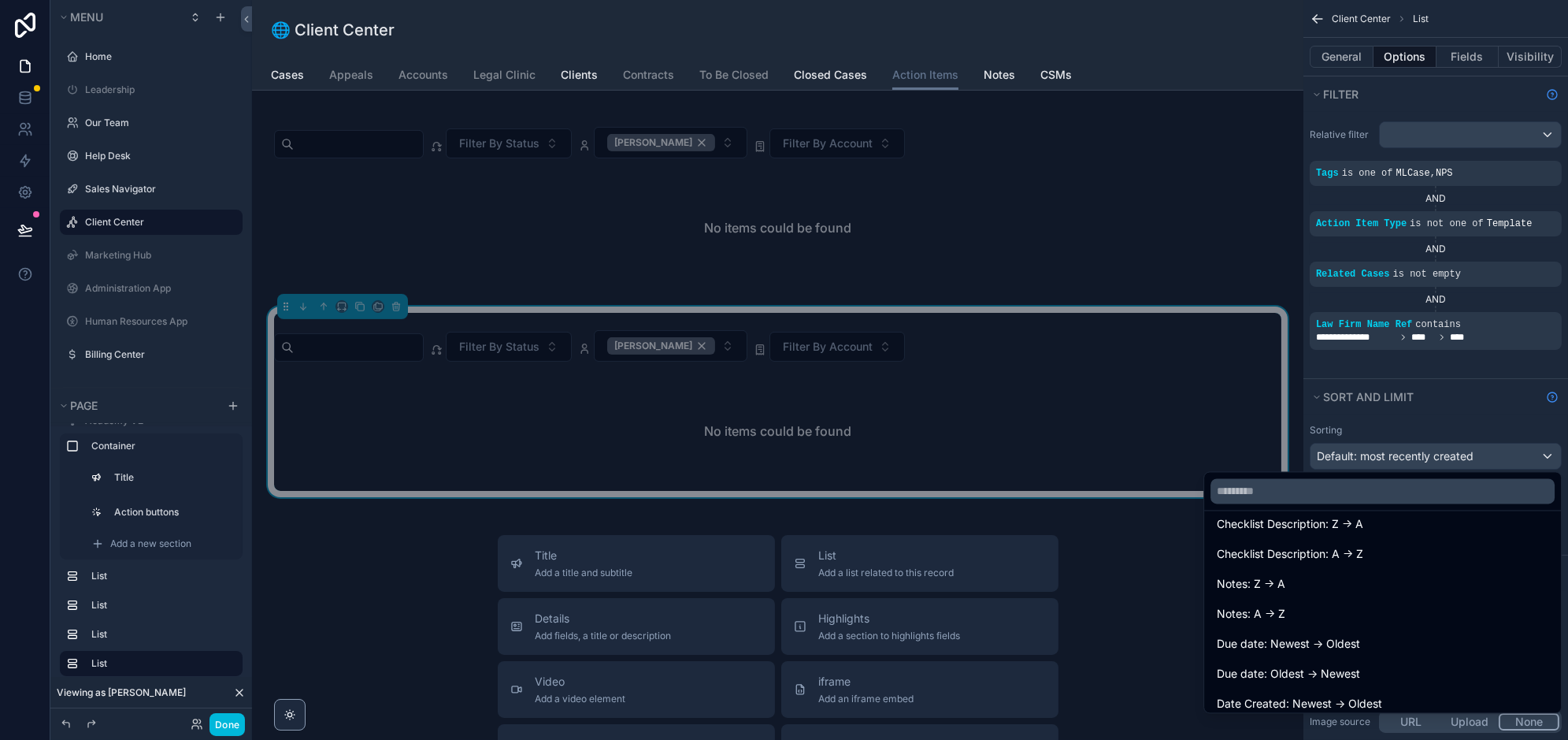
drag, startPoint x: 1323, startPoint y: 674, endPoint x: 1359, endPoint y: 354, distance: 322.0
click at [1323, 674] on span "Due date: Oldest -> Newest" at bounding box center [1288, 673] width 143 height 19
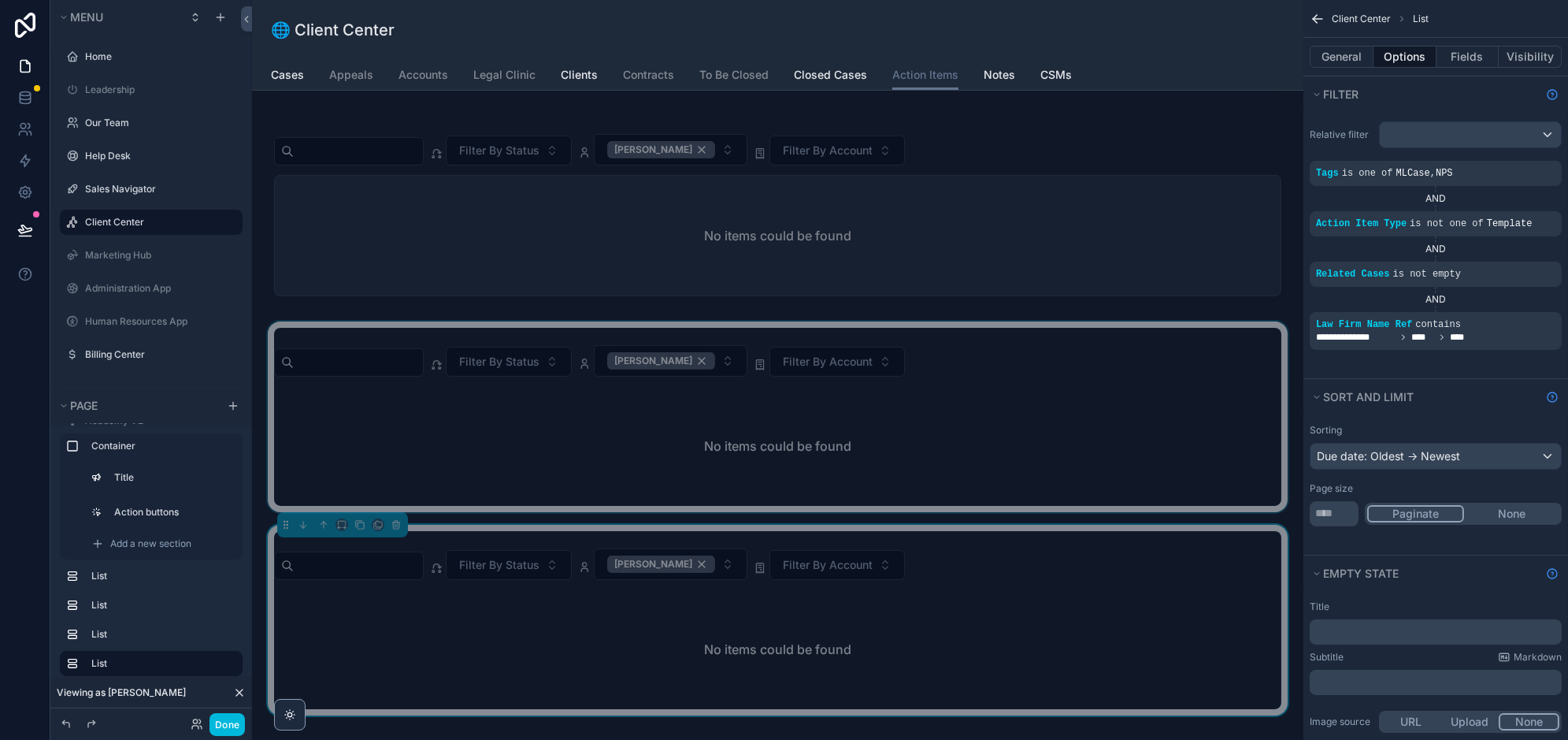
scroll to position [0, 0]
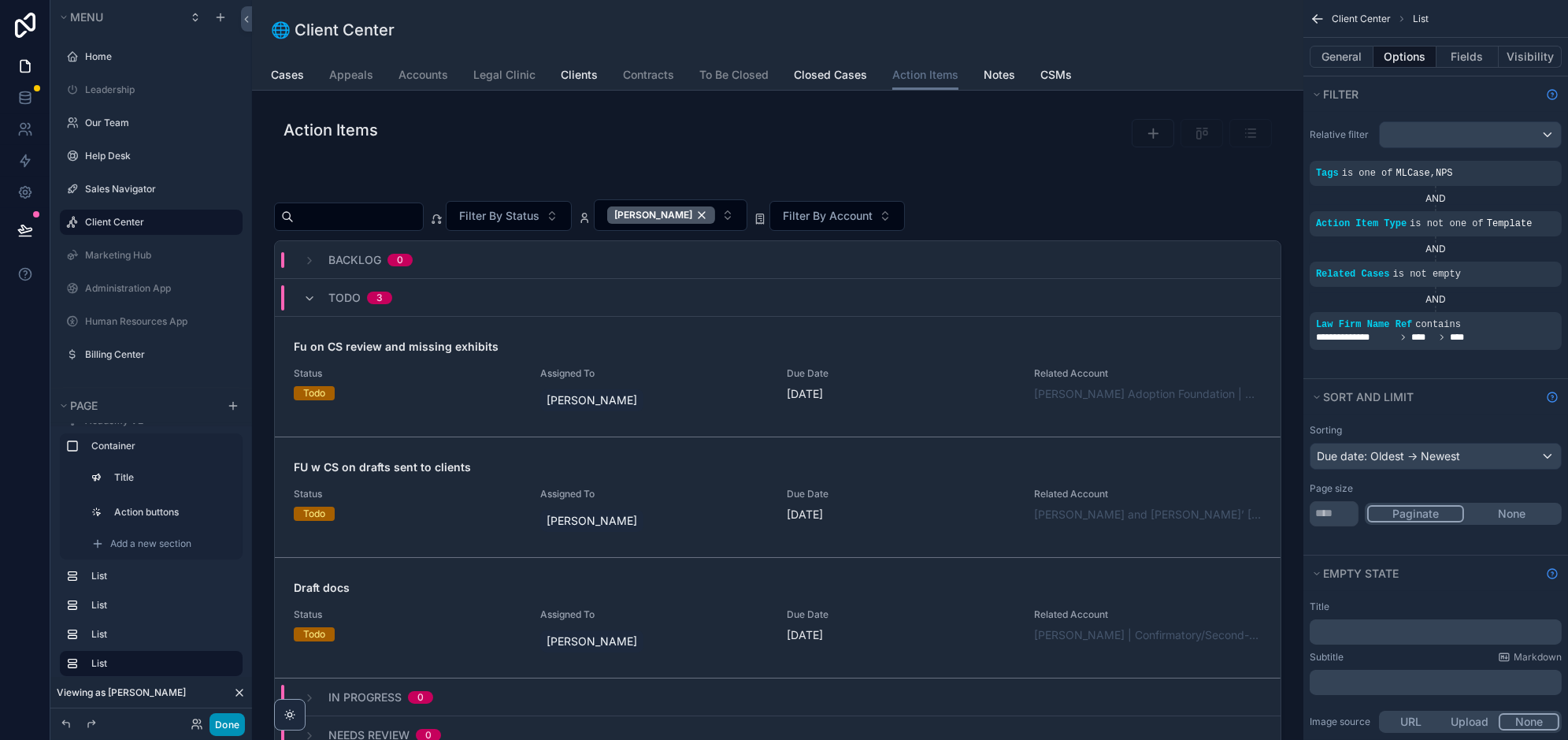
click at [227, 725] on button "Done" at bounding box center [227, 724] width 35 height 22
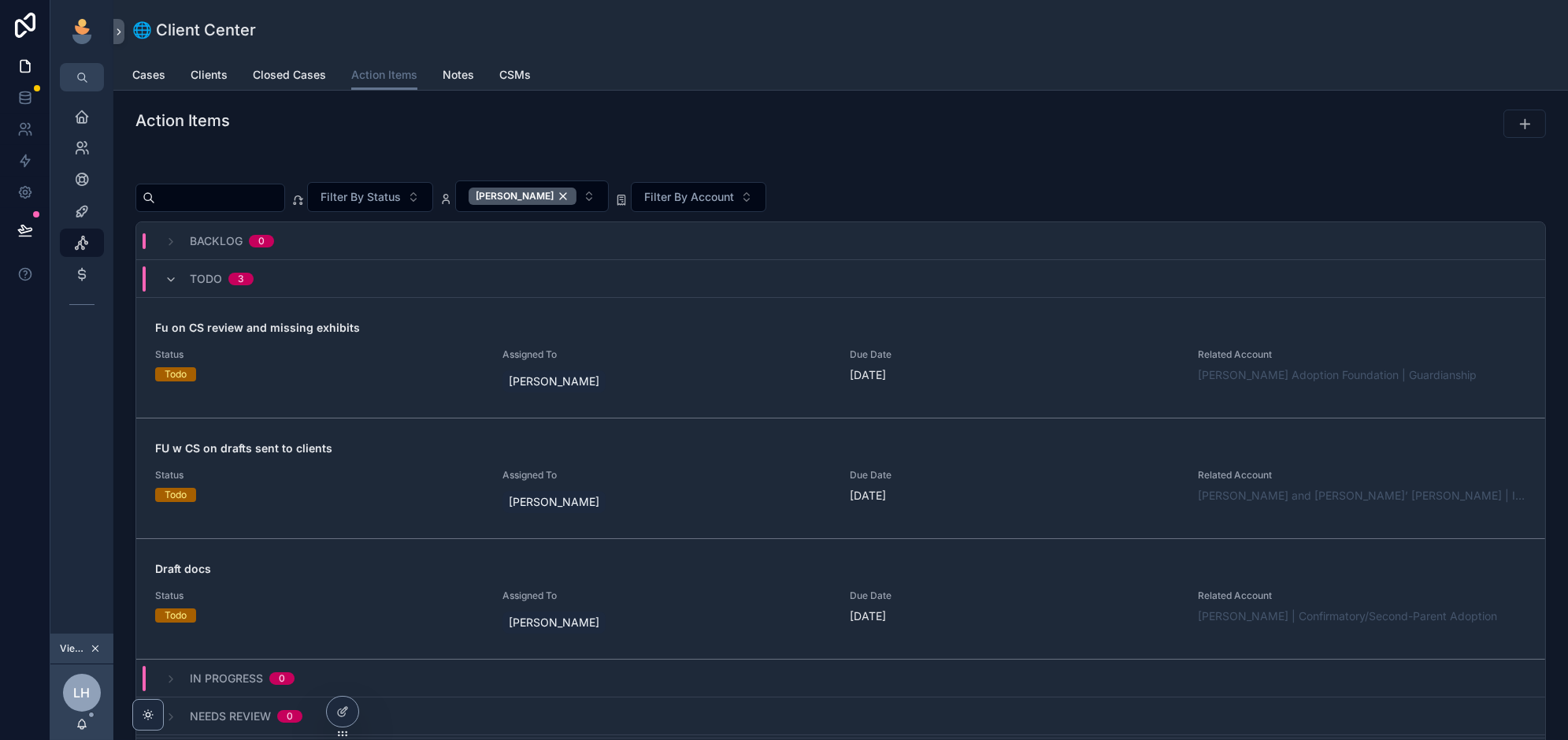
click at [96, 652] on icon "scrollable content" at bounding box center [96, 648] width 11 height 11
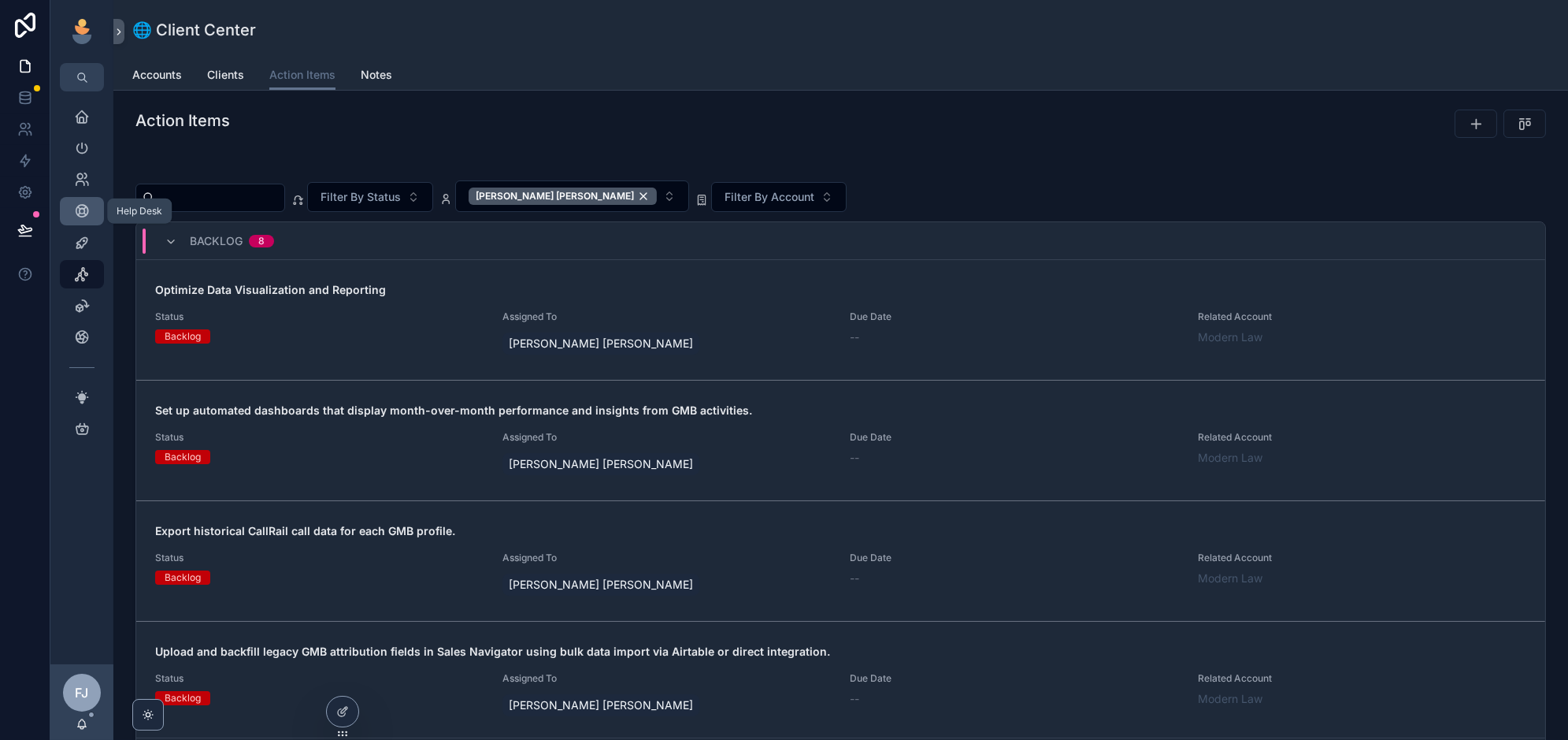
click at [78, 208] on icon "scrollable content" at bounding box center [82, 211] width 16 height 16
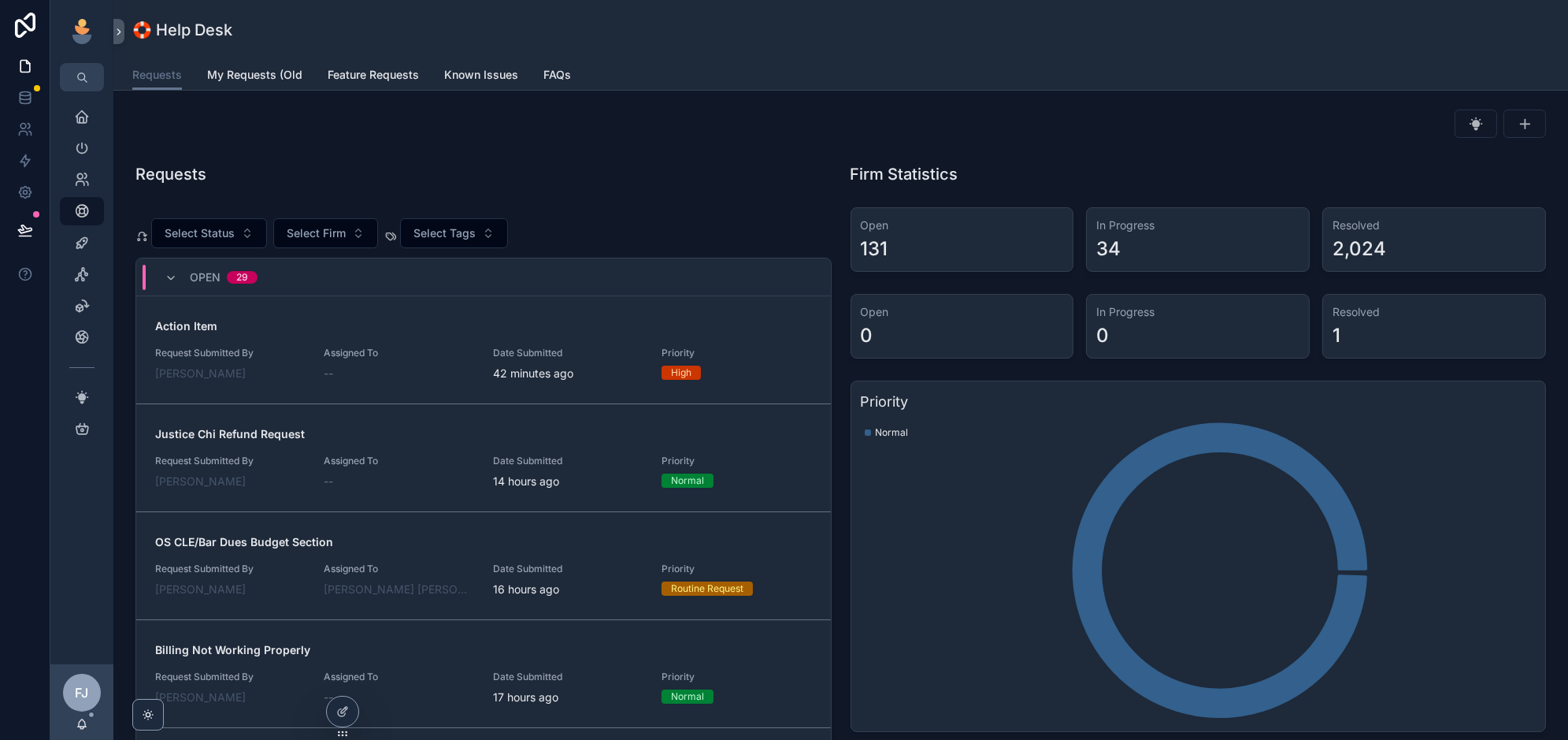
click at [439, 350] on span "Assigned To" at bounding box center [398, 353] width 149 height 13
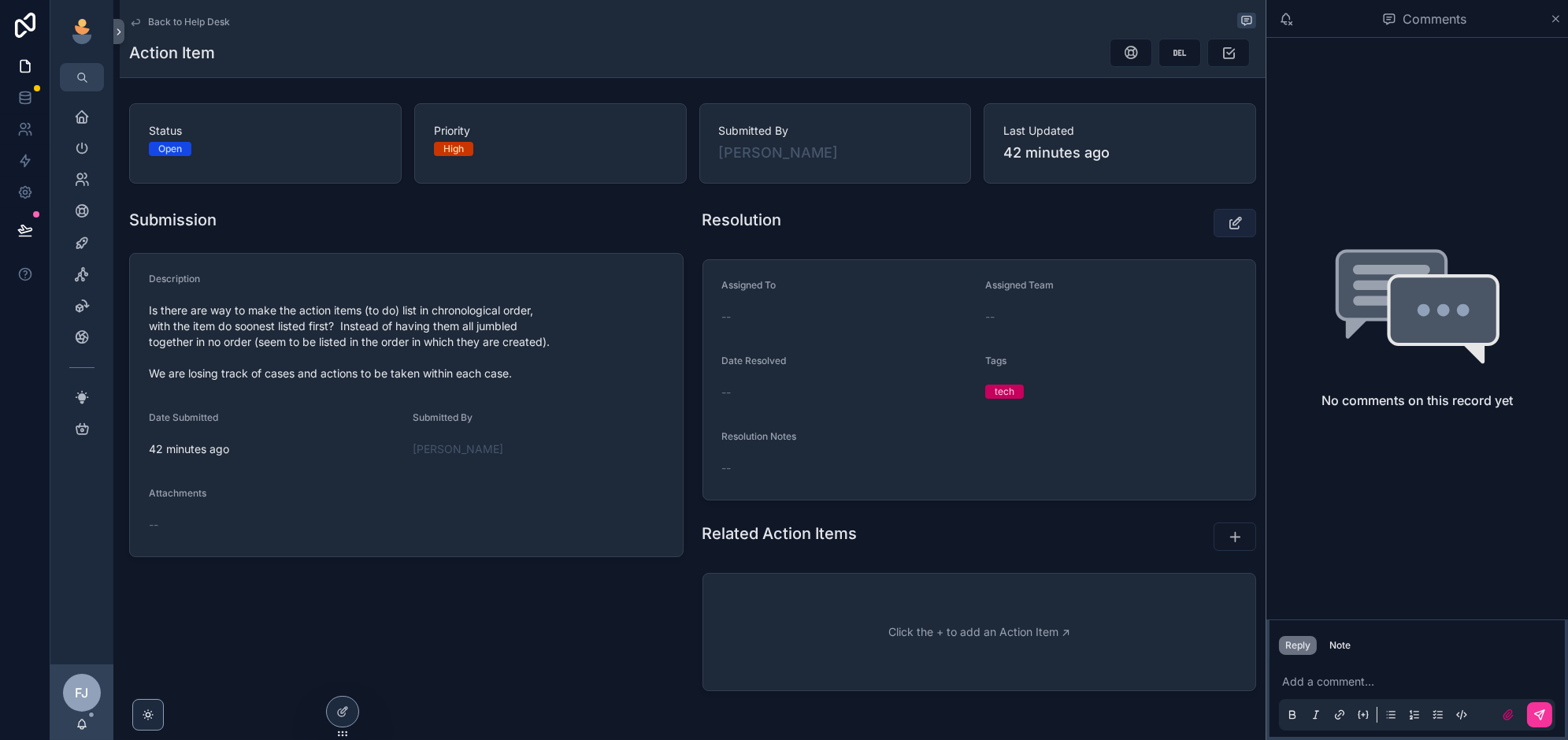
click at [1230, 219] on icon "scrollable content" at bounding box center [1235, 223] width 17 height 16
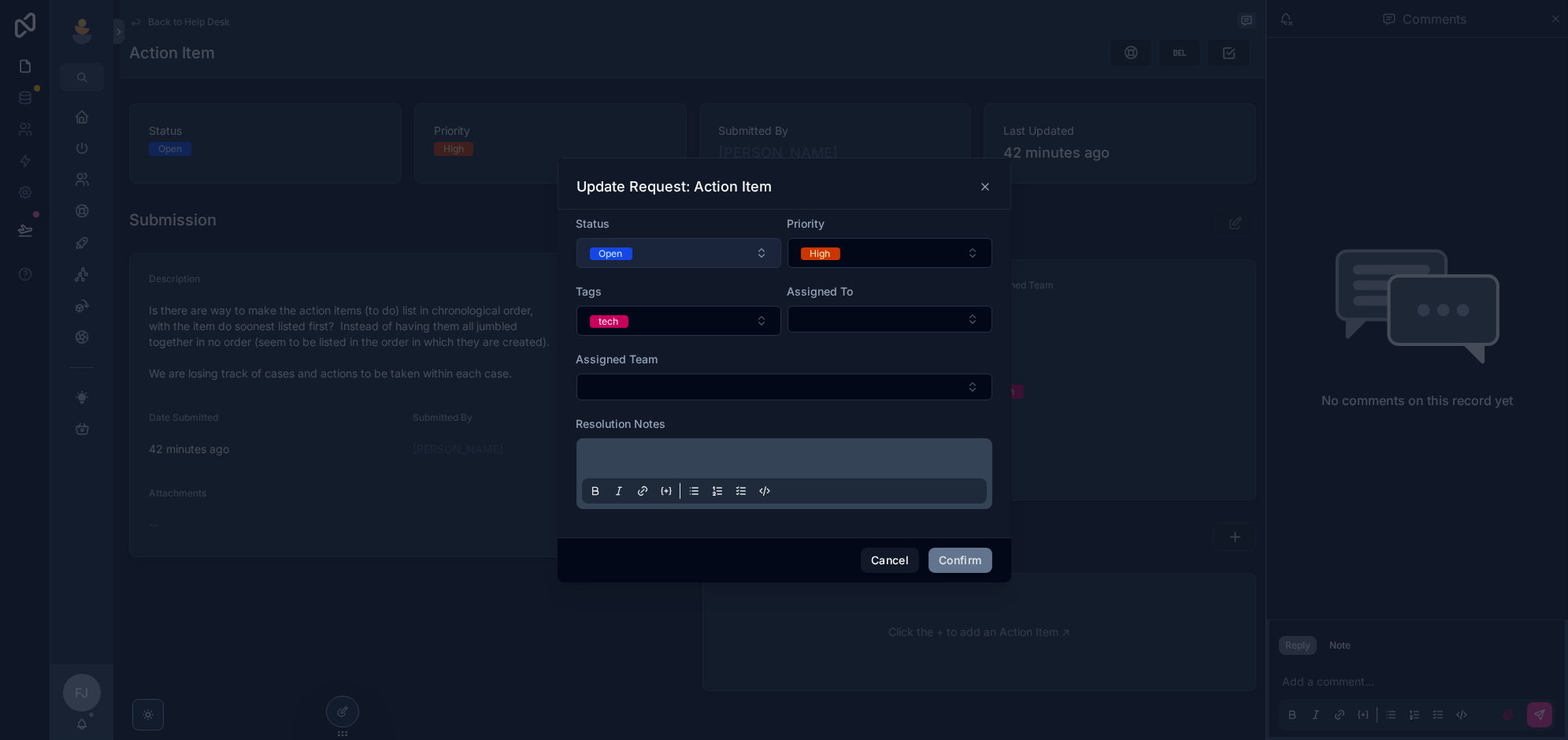
click at [680, 258] on button "Open" at bounding box center [679, 252] width 205 height 30
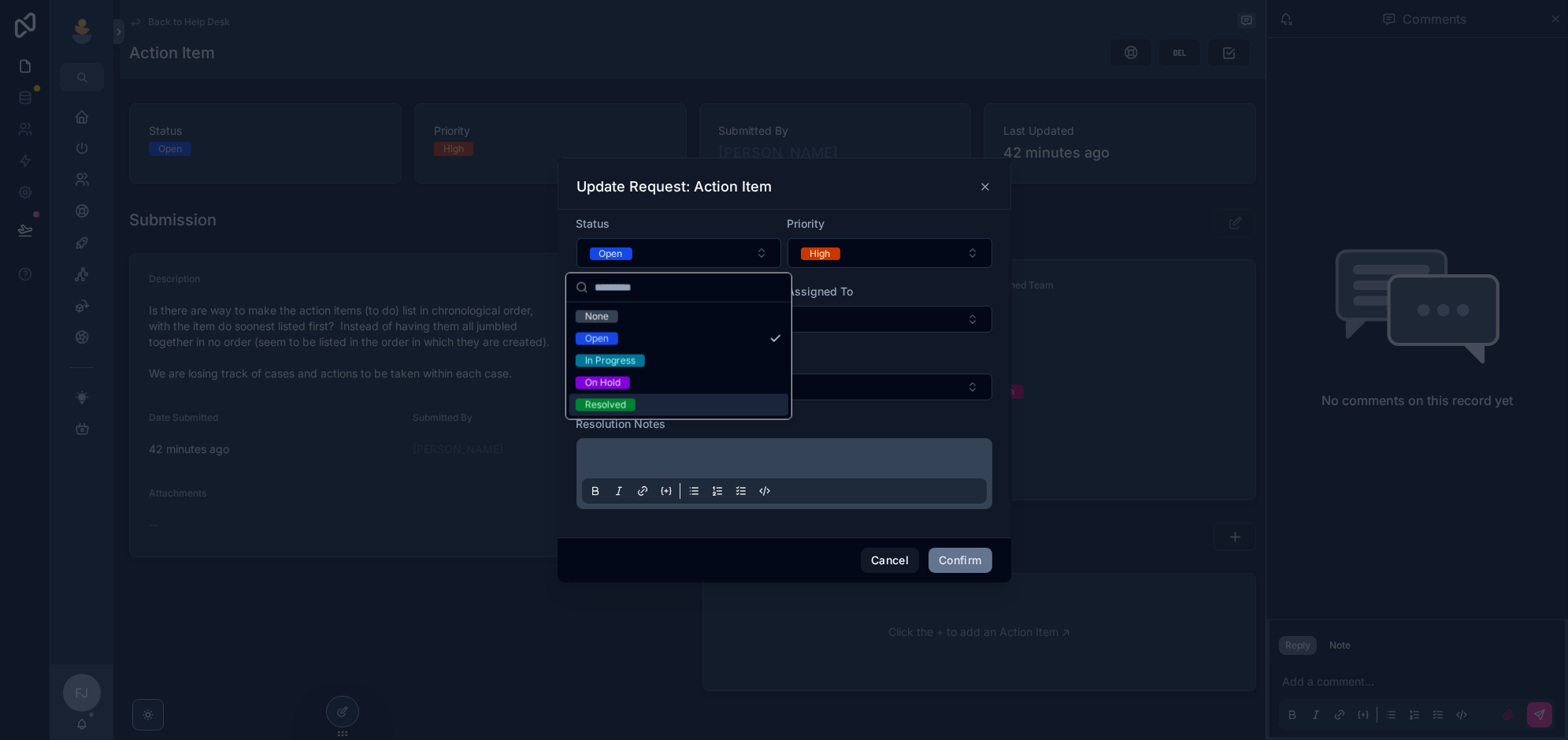
click at [663, 405] on div "Resolved" at bounding box center [679, 404] width 219 height 22
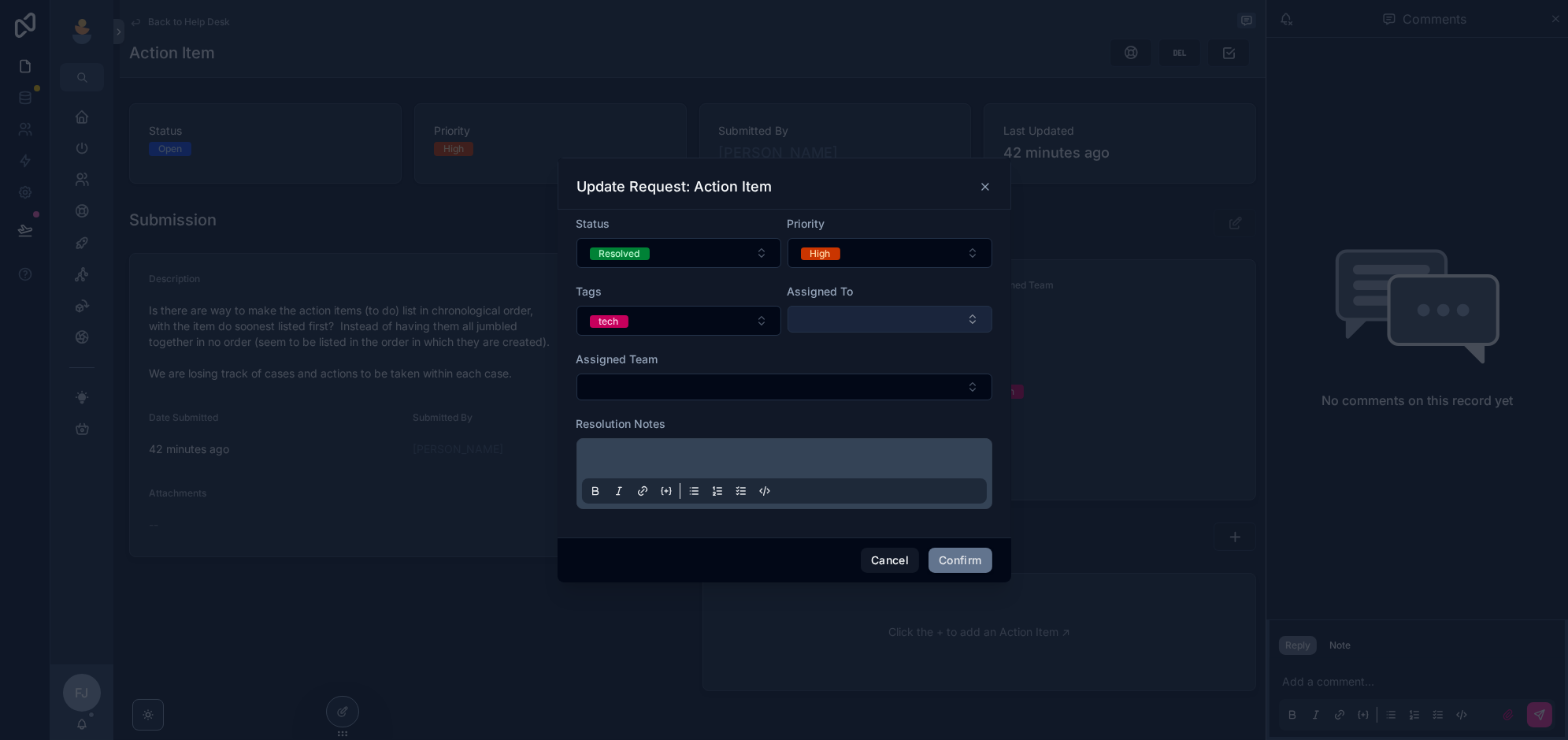
click at [896, 315] on button "Select Button" at bounding box center [889, 318] width 205 height 27
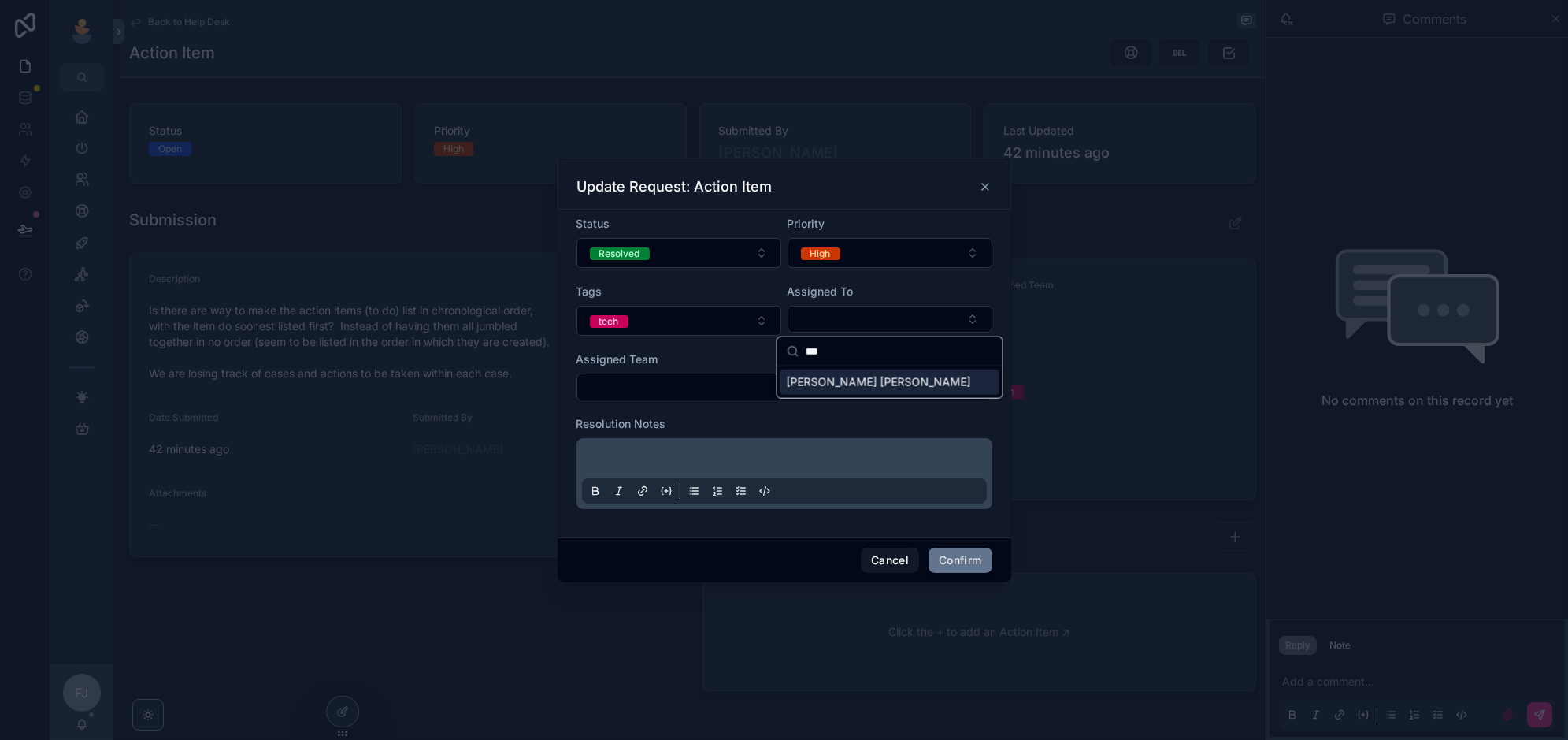
type input "***"
click at [872, 380] on div "[PERSON_NAME] [PERSON_NAME]" at bounding box center [889, 382] width 219 height 25
click at [750, 446] on div at bounding box center [784, 473] width 405 height 60
click at [741, 451] on div at bounding box center [784, 473] width 405 height 60
click at [676, 457] on p at bounding box center [787, 461] width 405 height 16
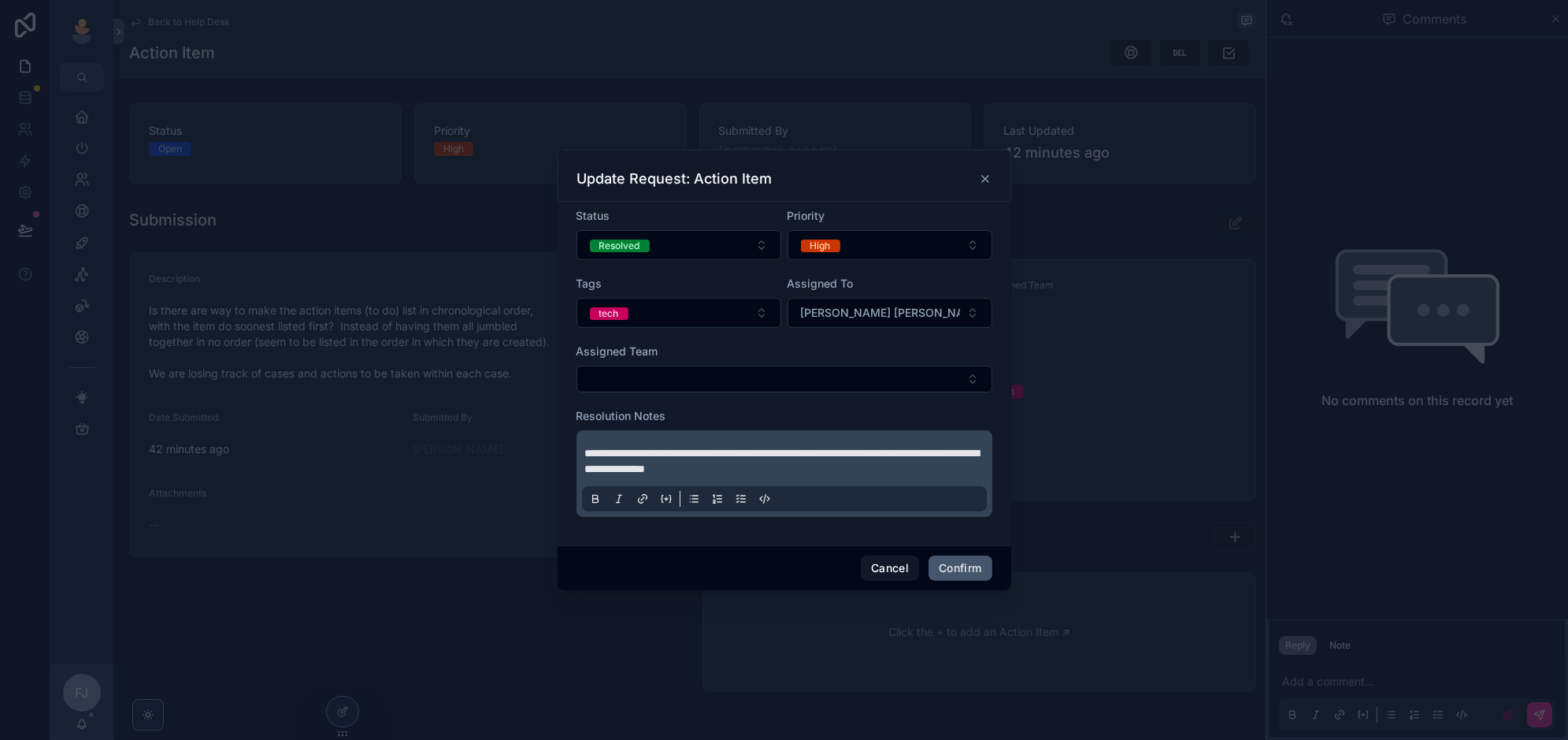
click at [963, 571] on button "Confirm" at bounding box center [960, 567] width 63 height 25
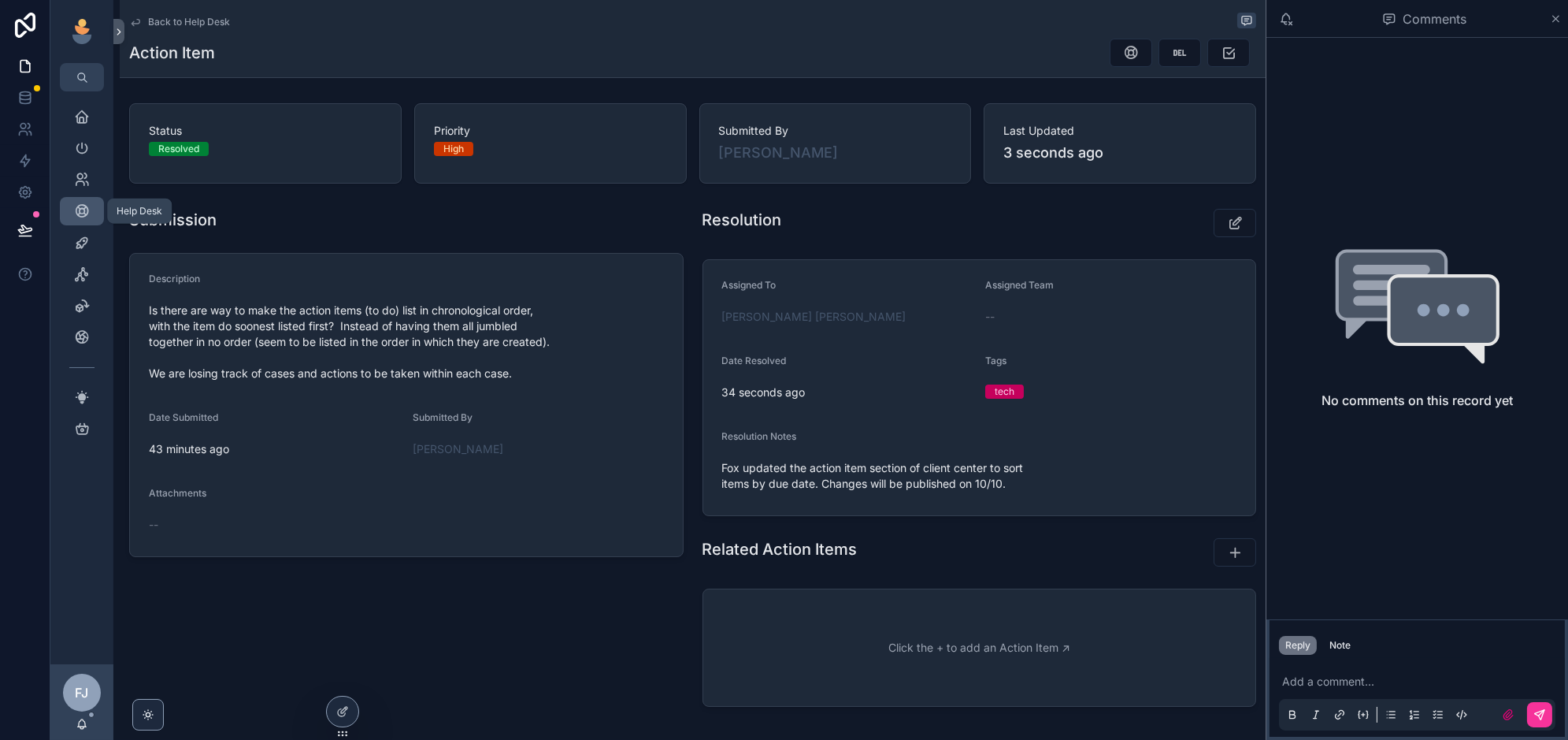
click at [78, 204] on icon "scrollable content" at bounding box center [82, 211] width 16 height 16
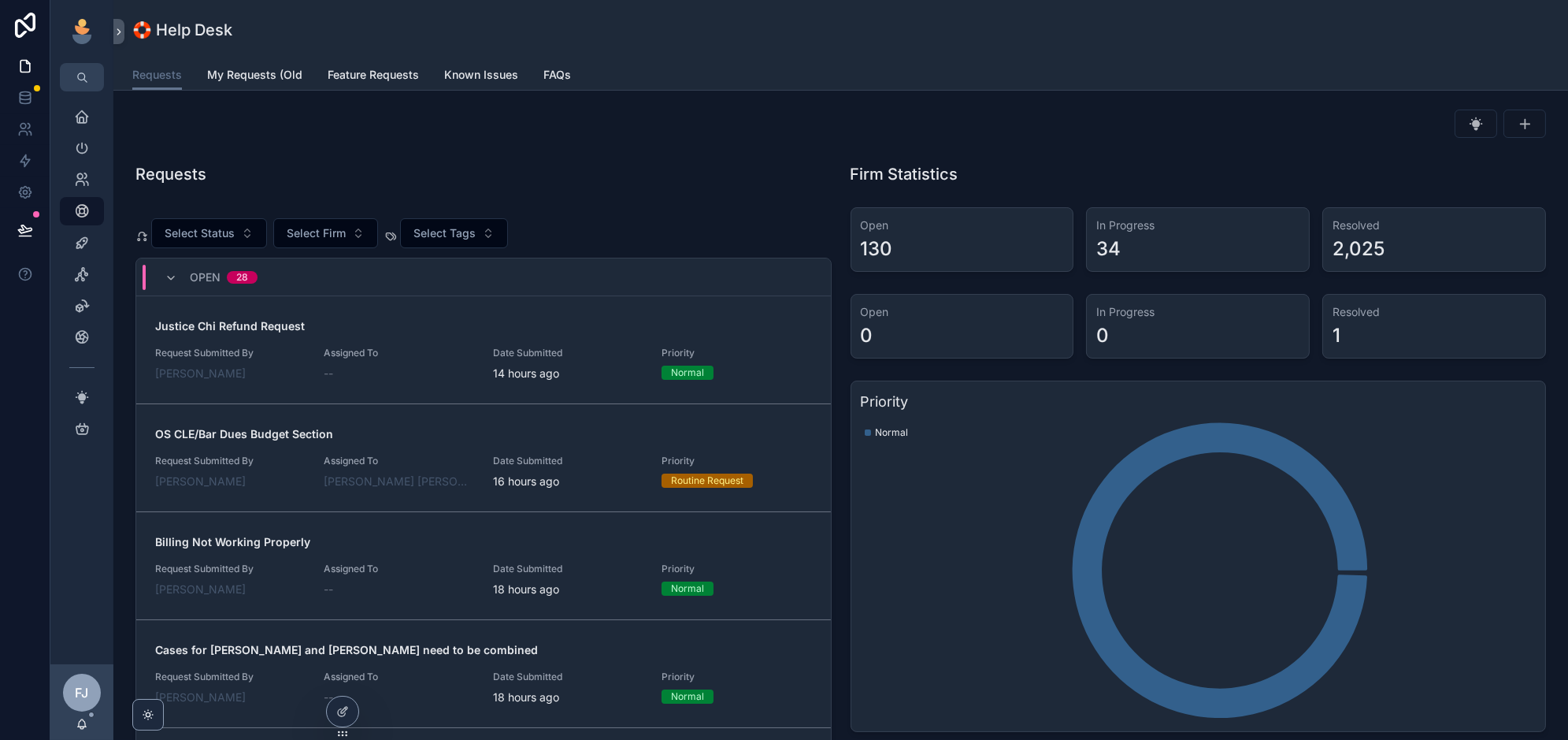
scroll to position [127, 0]
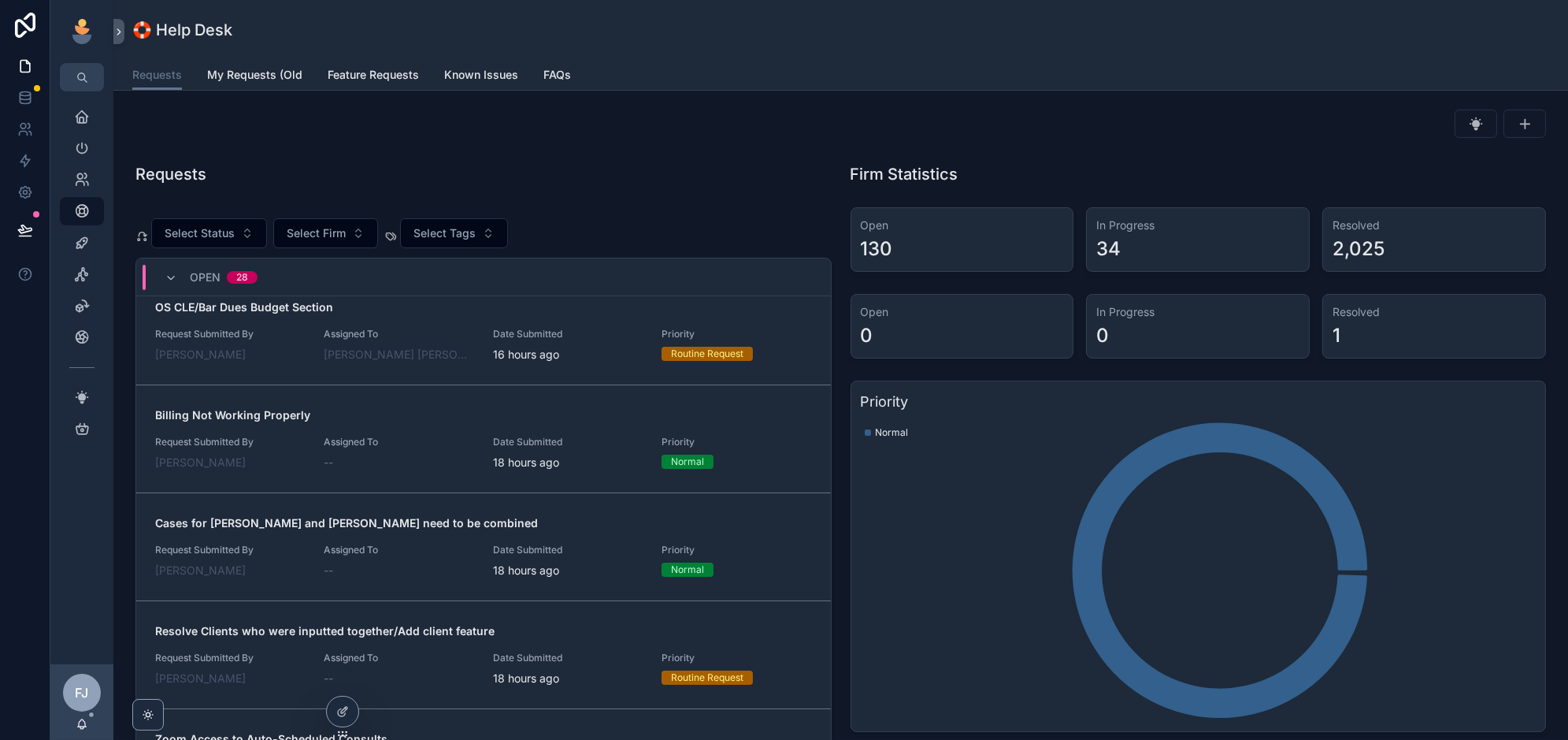
click at [437, 437] on span "Assigned To" at bounding box center [398, 442] width 149 height 13
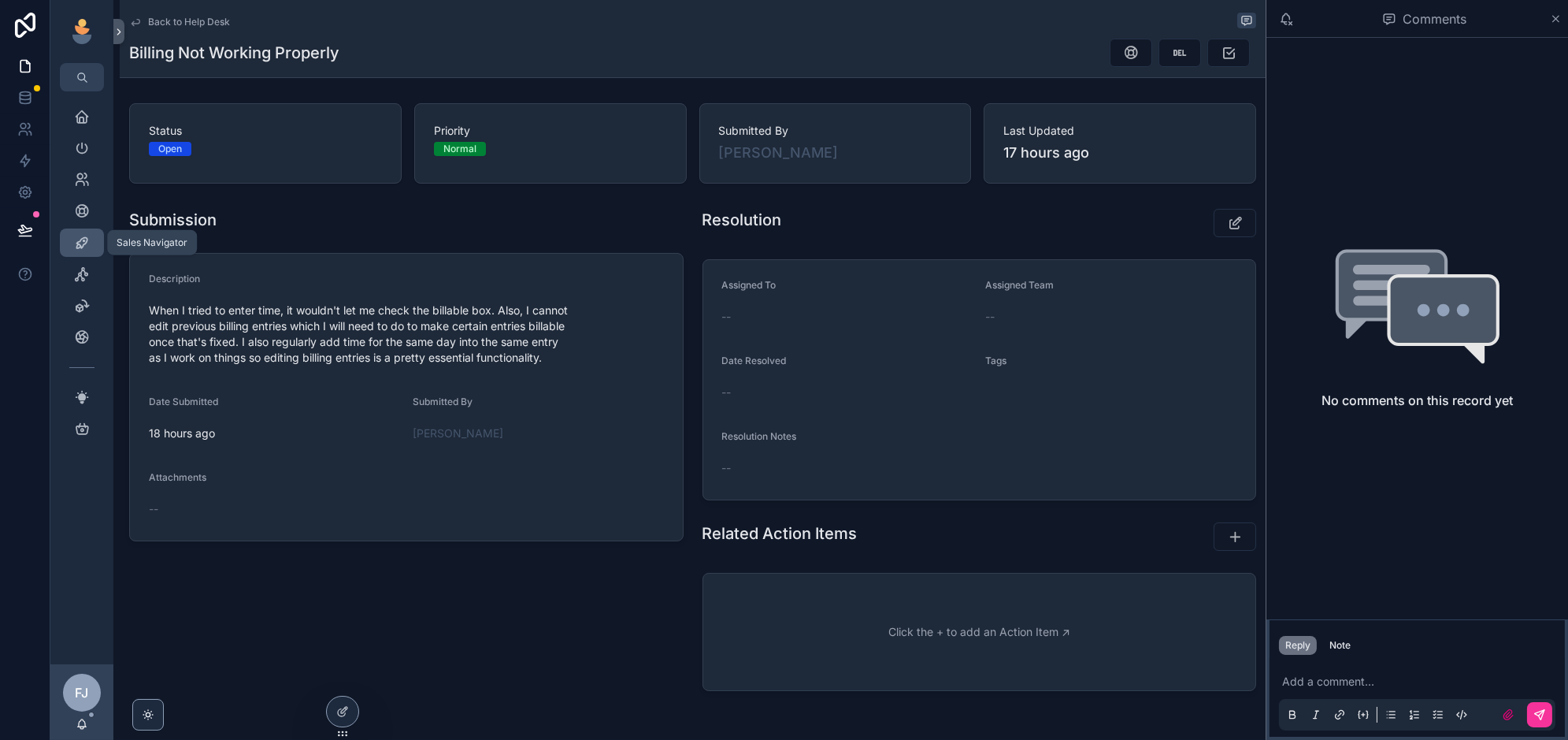
click at [81, 239] on icon "scrollable content" at bounding box center [82, 243] width 16 height 16
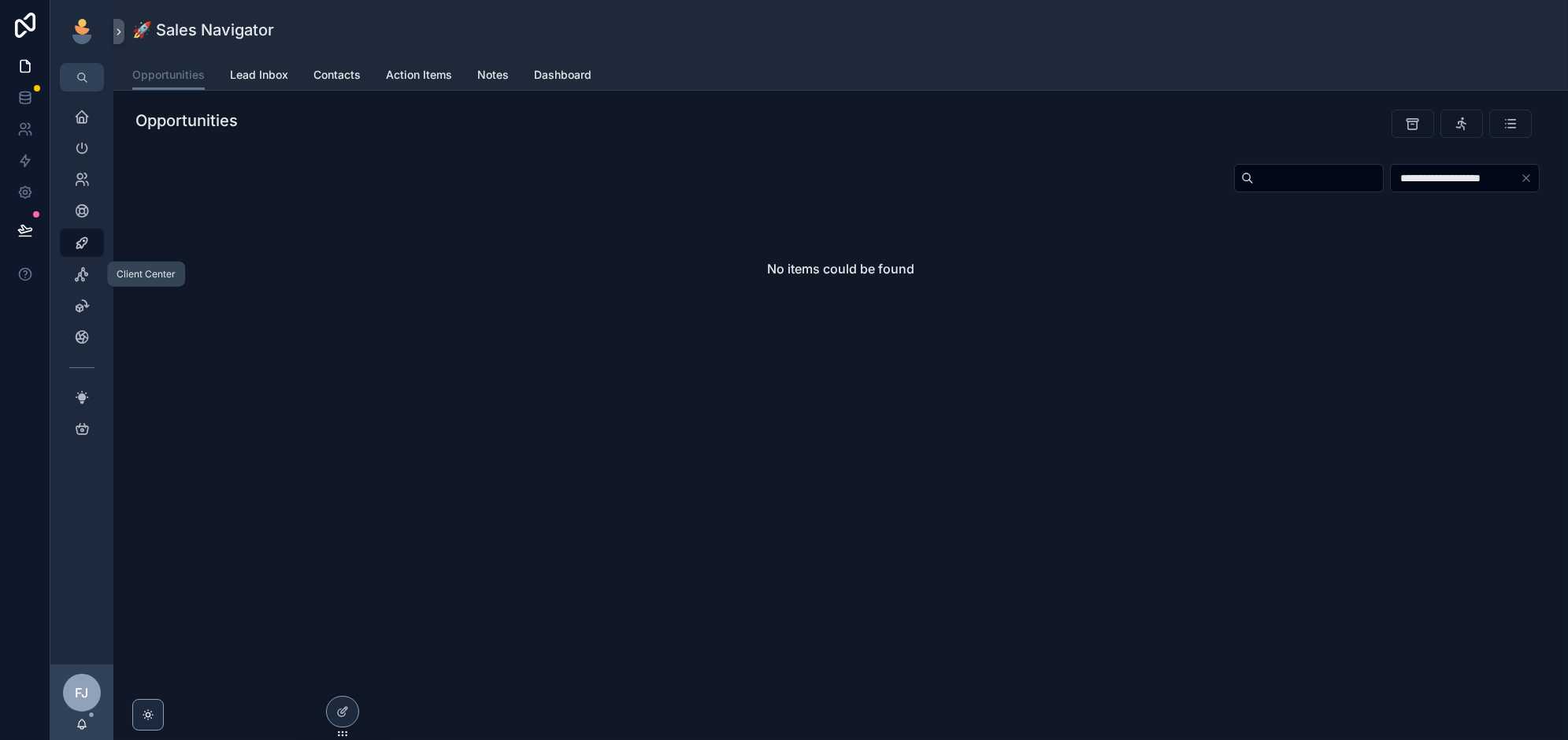
click at [90, 275] on div "Client Center" at bounding box center [81, 273] width 25 height 25
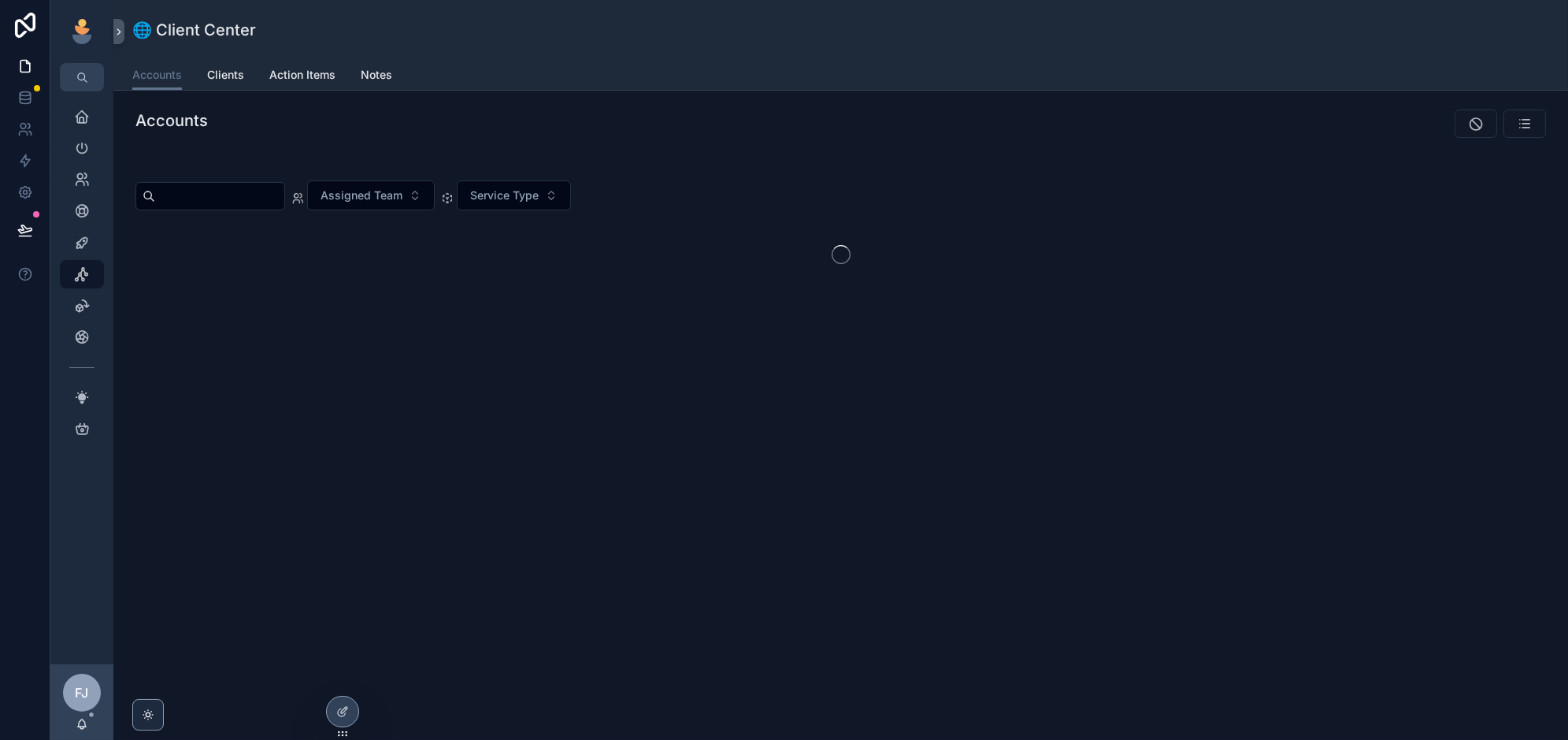
click at [0, 0] on div at bounding box center [0, 0] width 0 height 0
click at [0, 0] on icon at bounding box center [0, 0] width 0 height 0
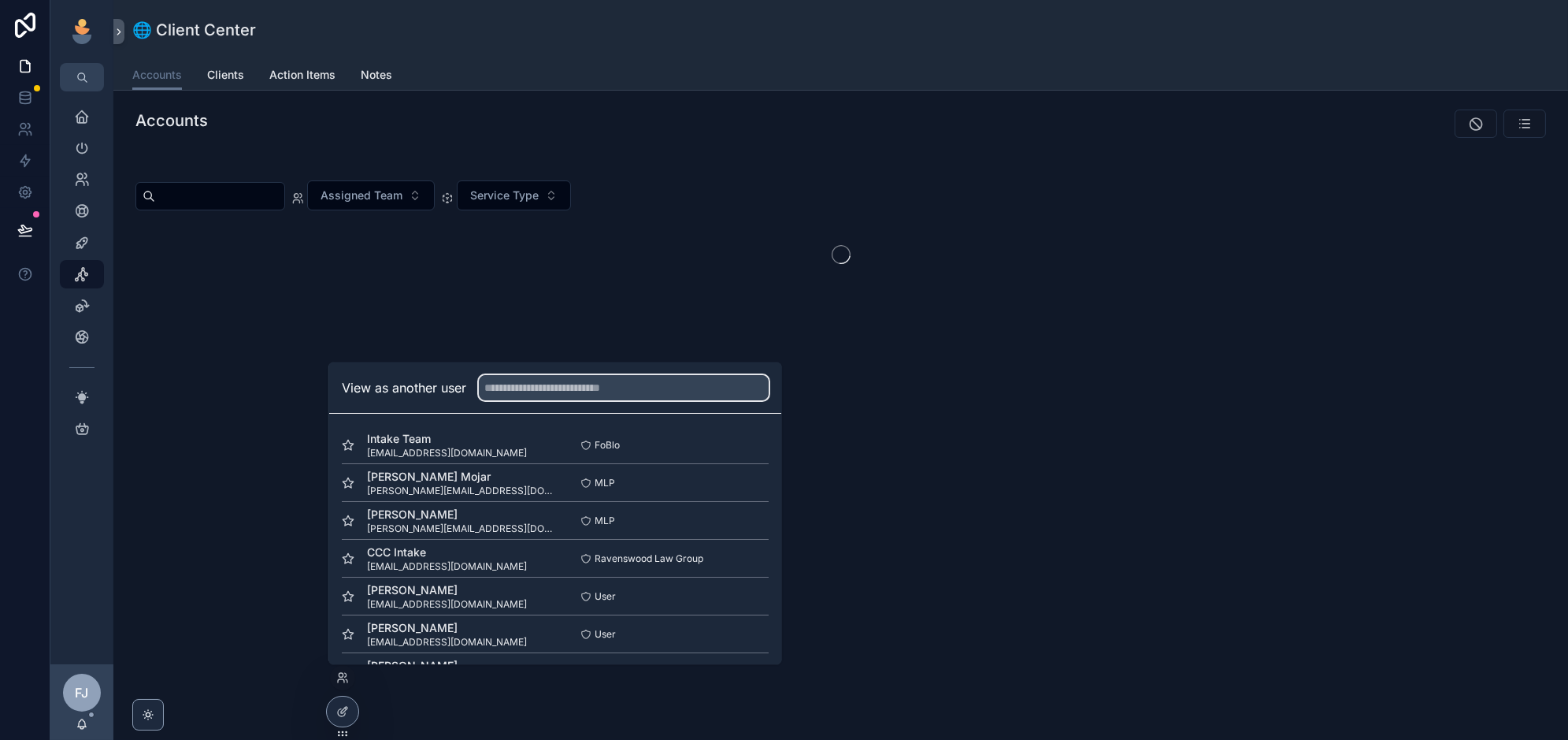
click at [538, 386] on input "text" at bounding box center [623, 387] width 290 height 25
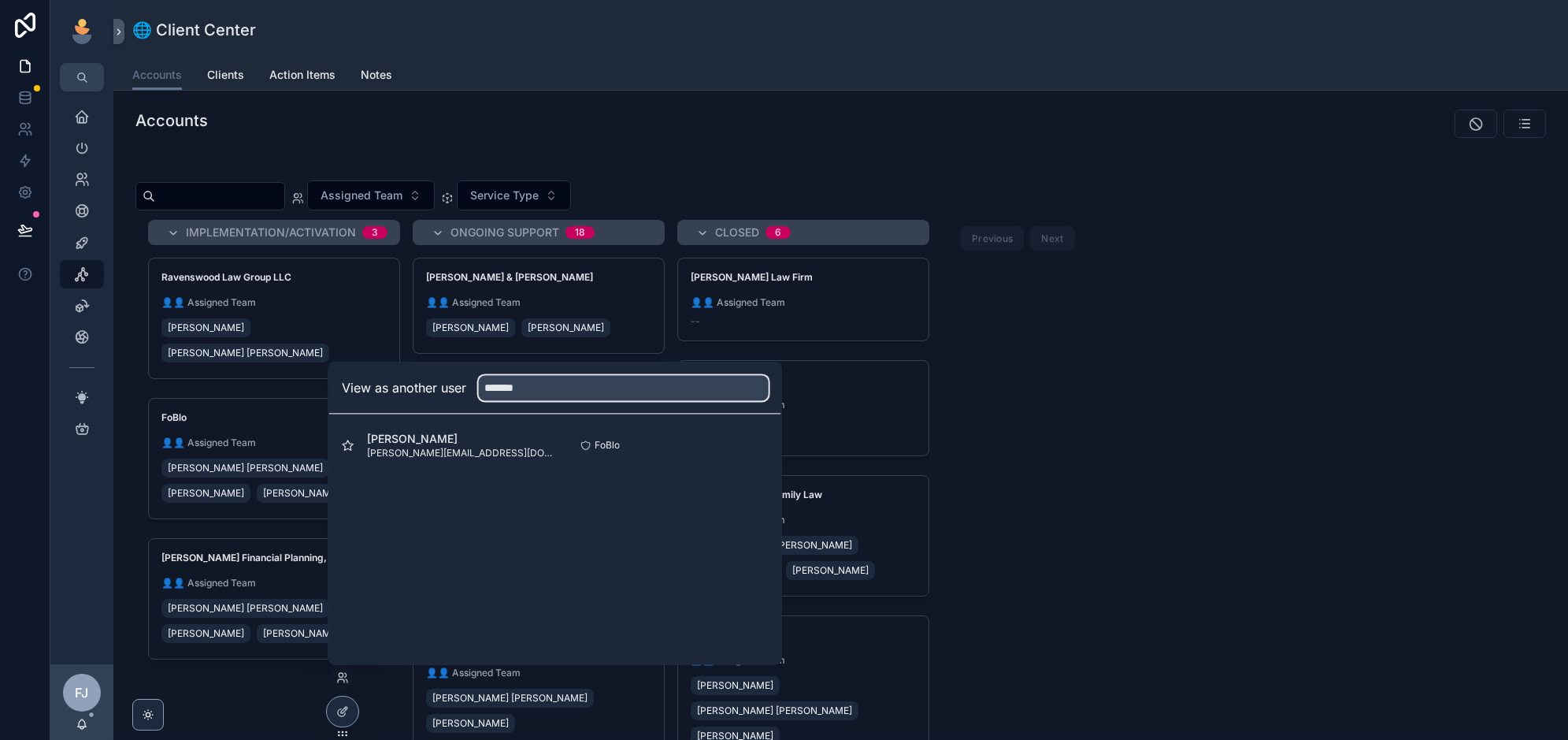
type input "*******"
click at [0, 0] on button "Select" at bounding box center [0, 0] width 0 height 0
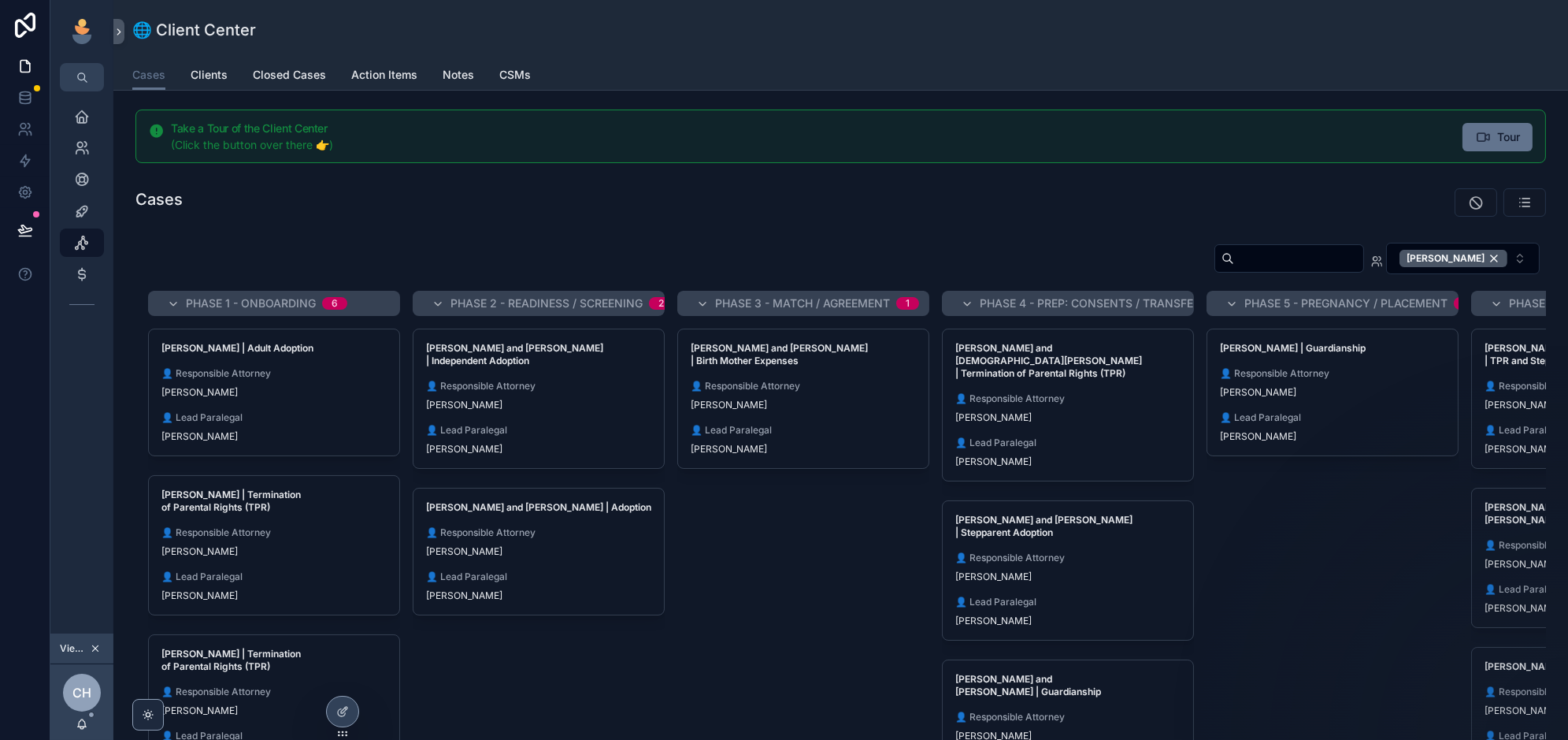
click at [0, 0] on div at bounding box center [0, 0] width 0 height 0
click at [0, 0] on icon at bounding box center [0, 0] width 0 height 0
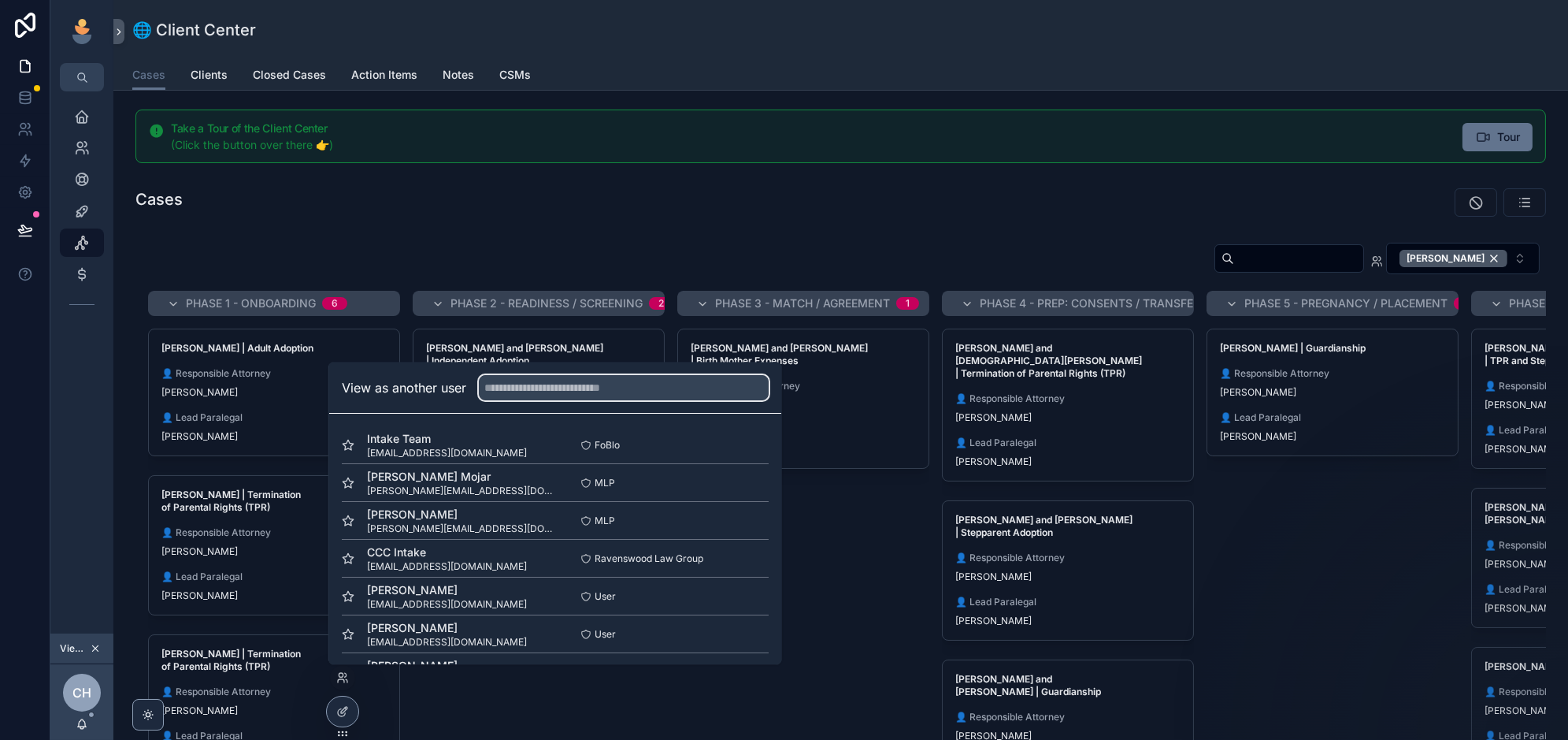
click at [561, 399] on input "text" at bounding box center [623, 387] width 290 height 25
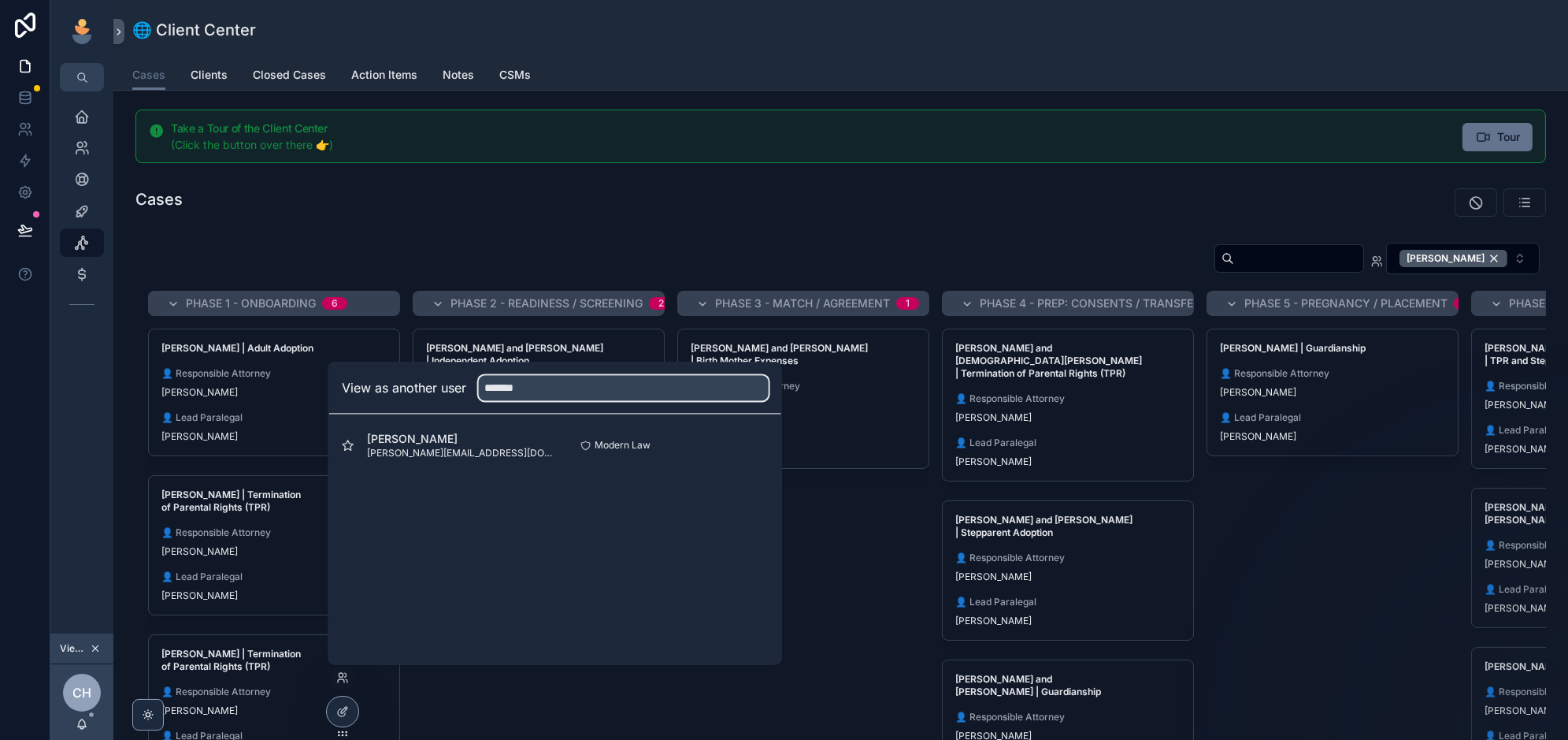
type input "*******"
click at [0, 0] on button "Select" at bounding box center [0, 0] width 0 height 0
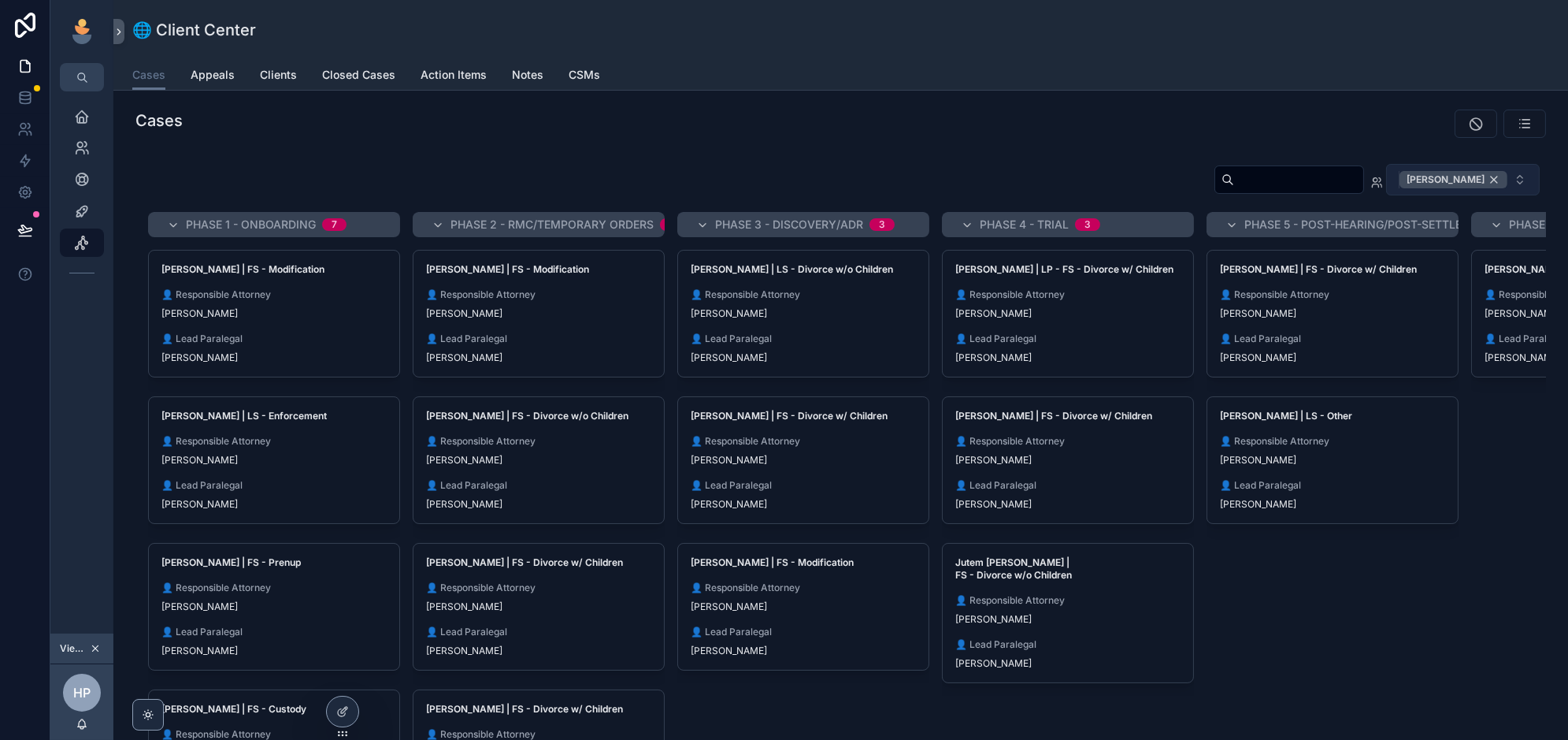
click at [1497, 177] on div "[PERSON_NAME]" at bounding box center [1453, 180] width 108 height 18
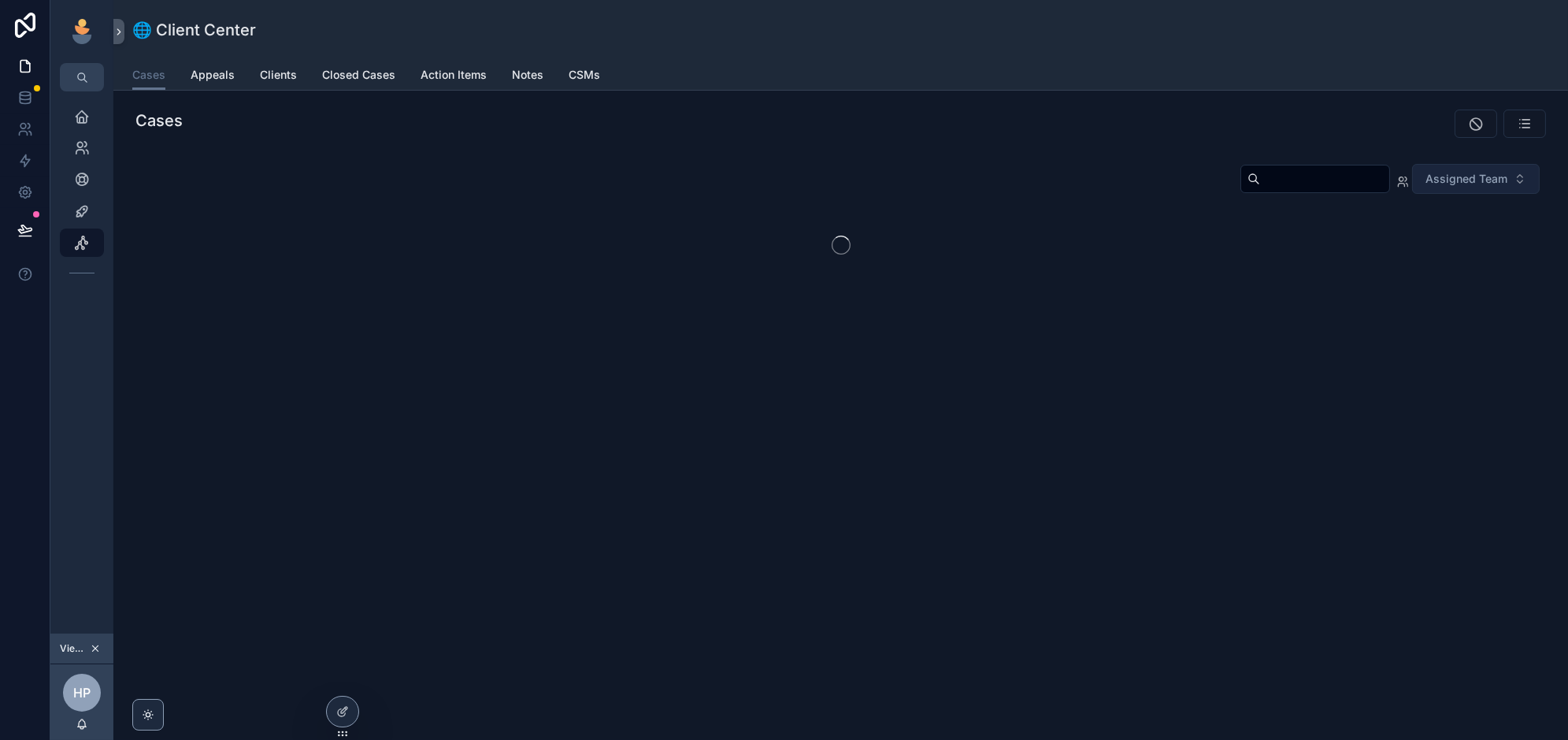
click at [1287, 176] on input "scrollable content" at bounding box center [1324, 178] width 129 height 22
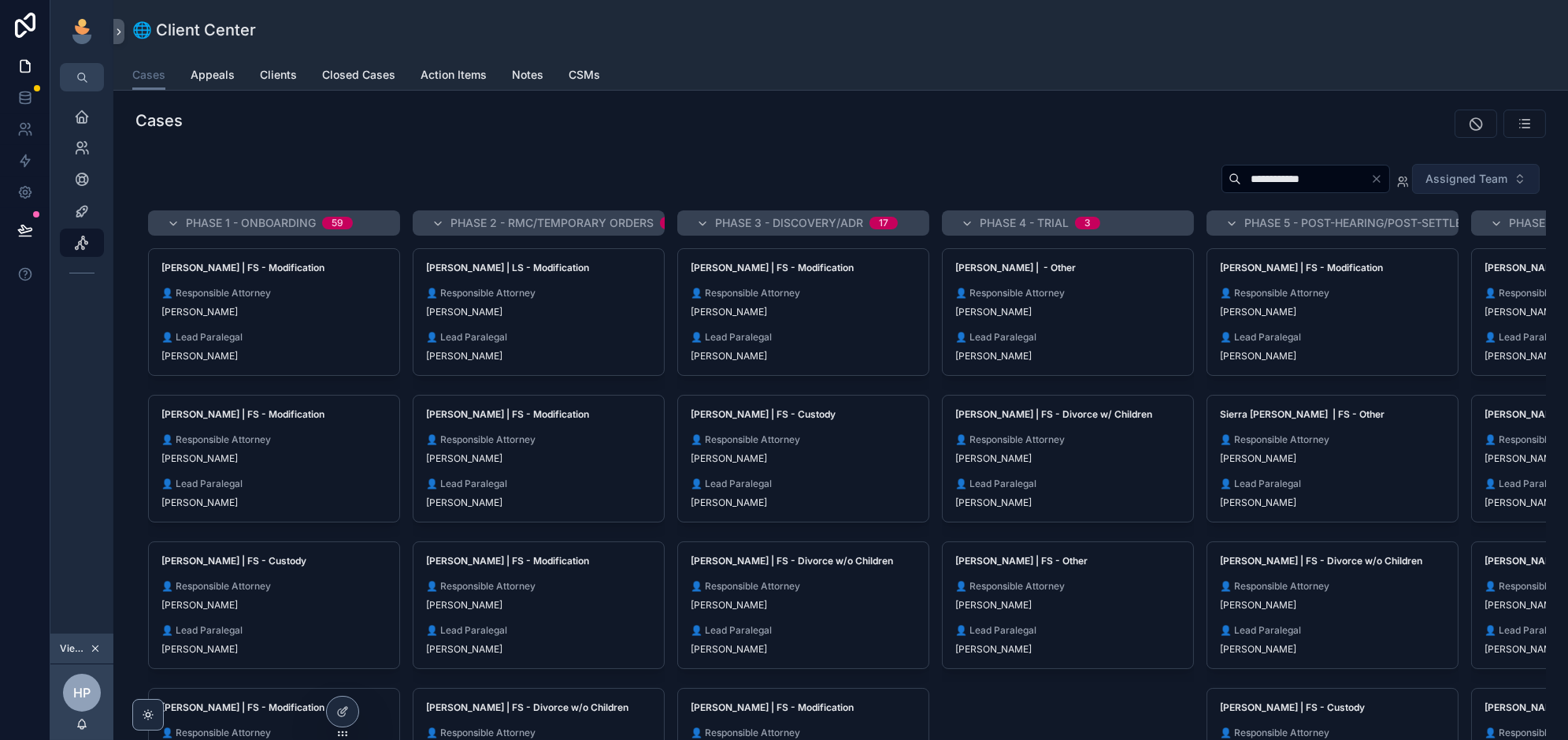
type input "**********"
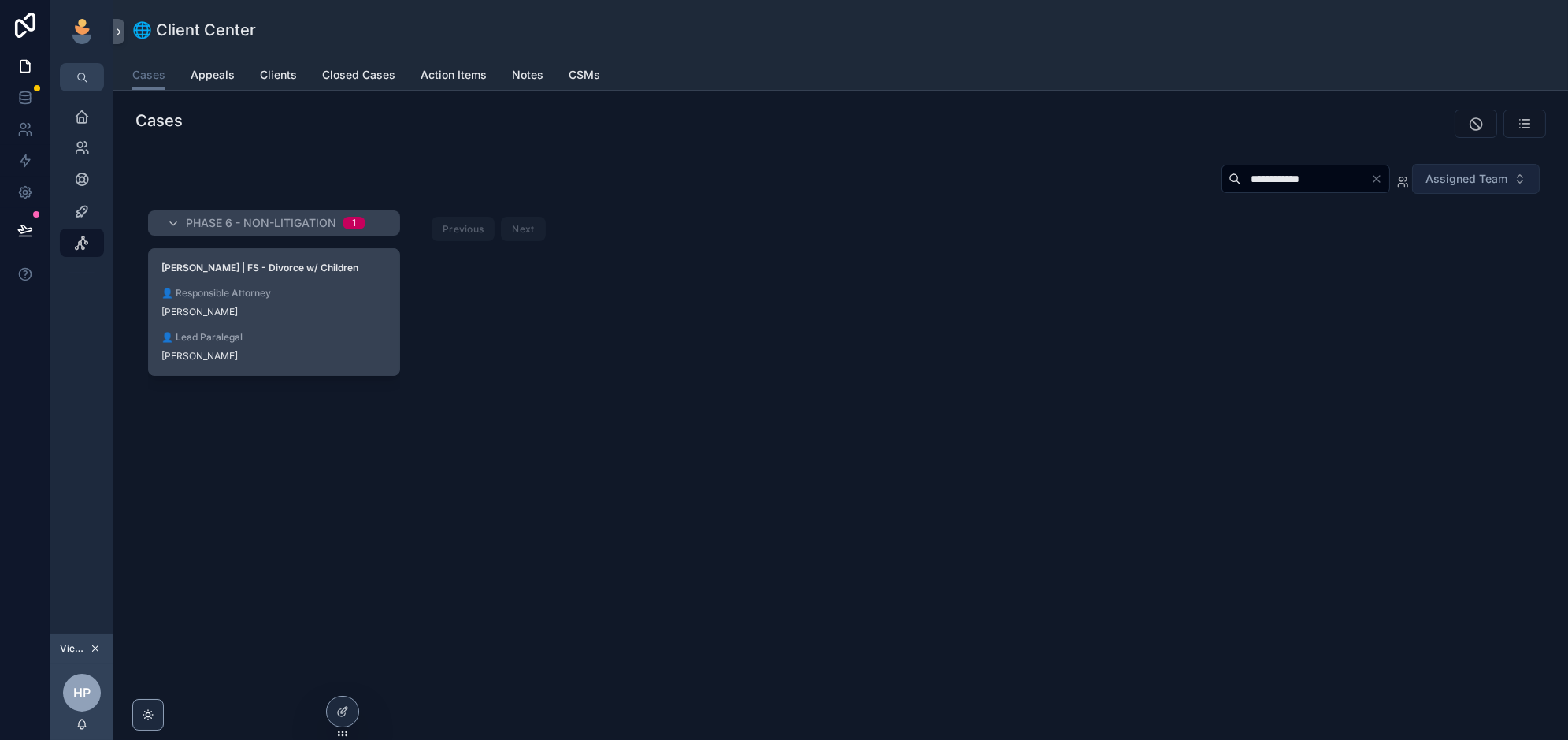
click at [349, 337] on span "👤 Lead Paralegal" at bounding box center [274, 337] width 225 height 13
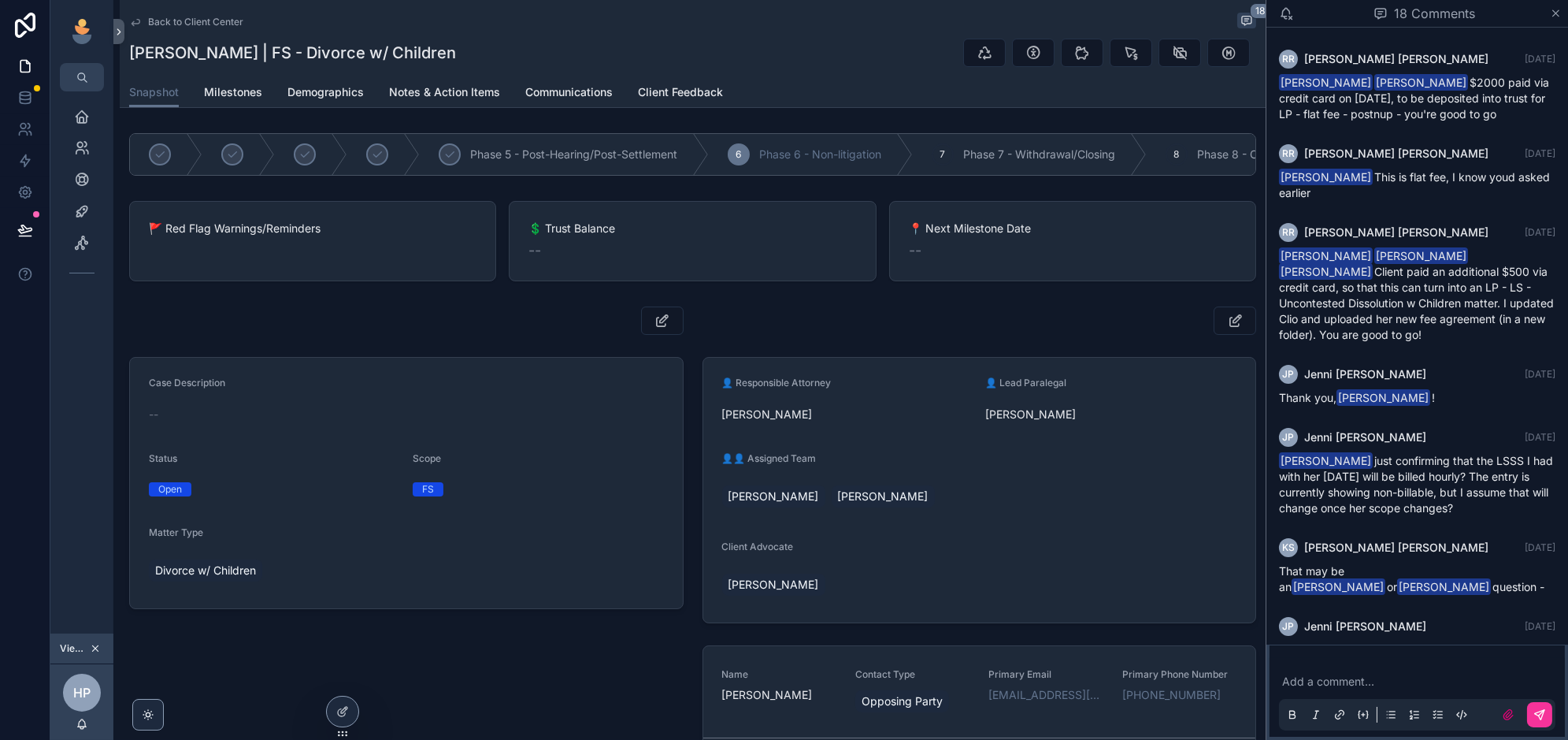
scroll to position [853, 0]
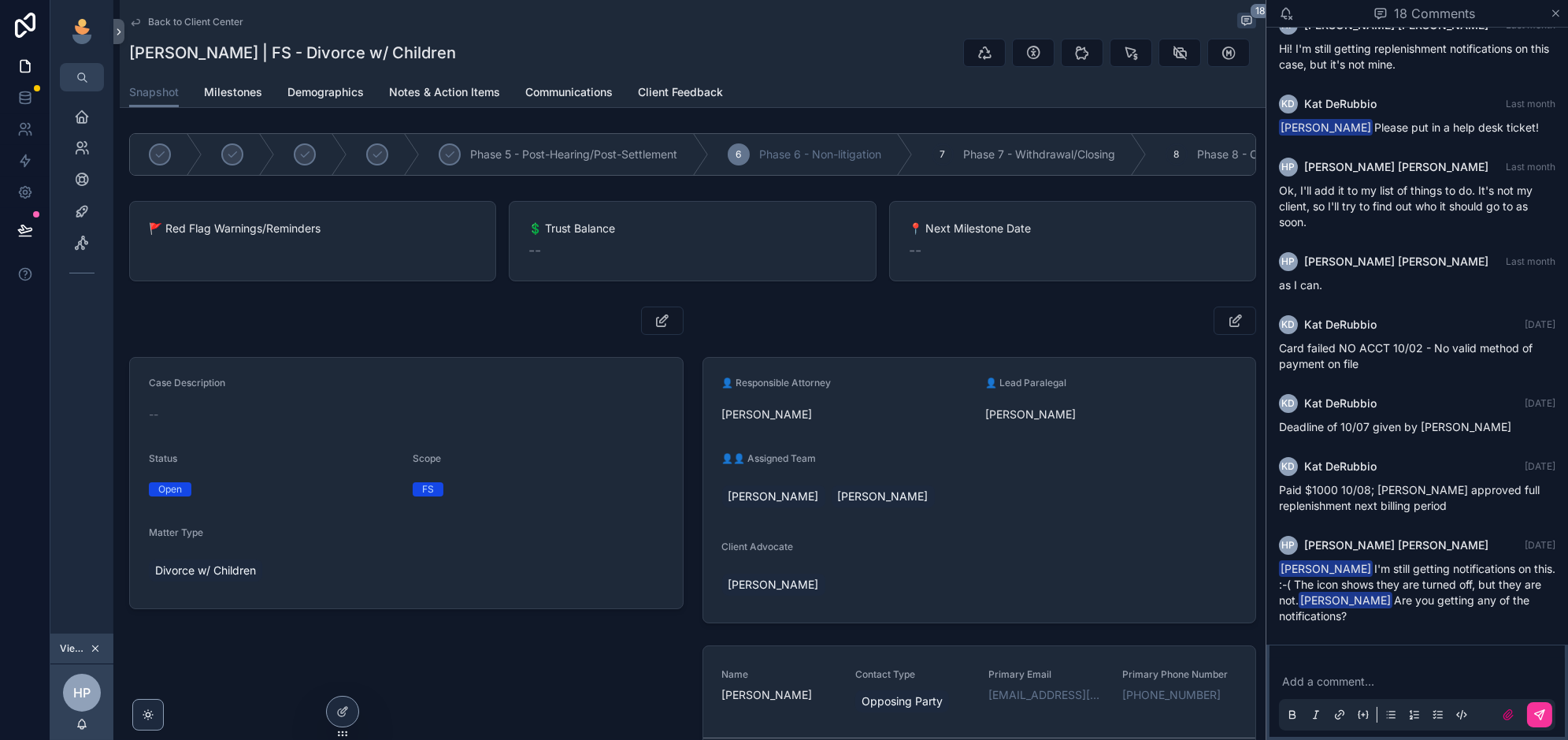
click at [1370, 675] on p "scrollable content" at bounding box center [1420, 681] width 276 height 16
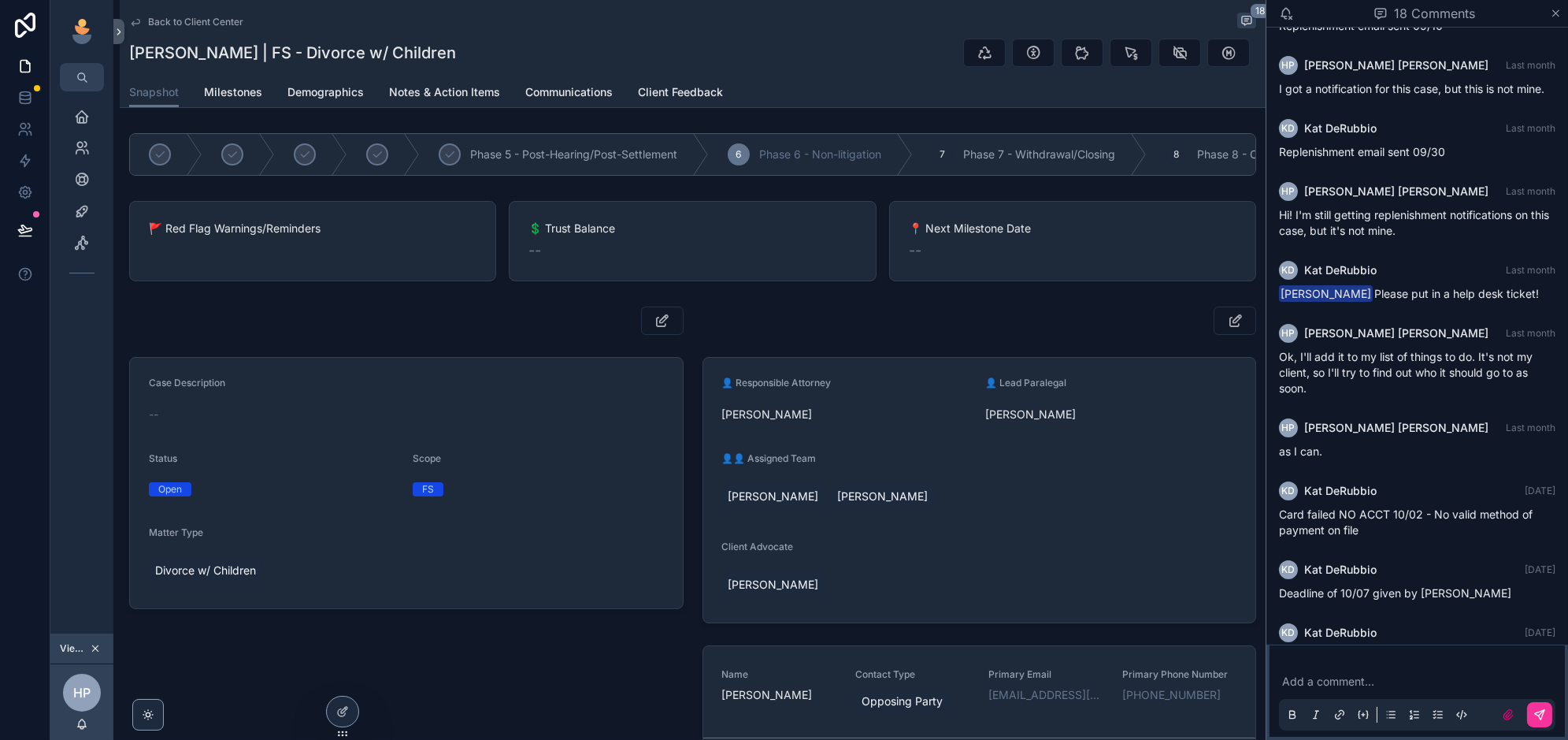
scroll to position [647, 0]
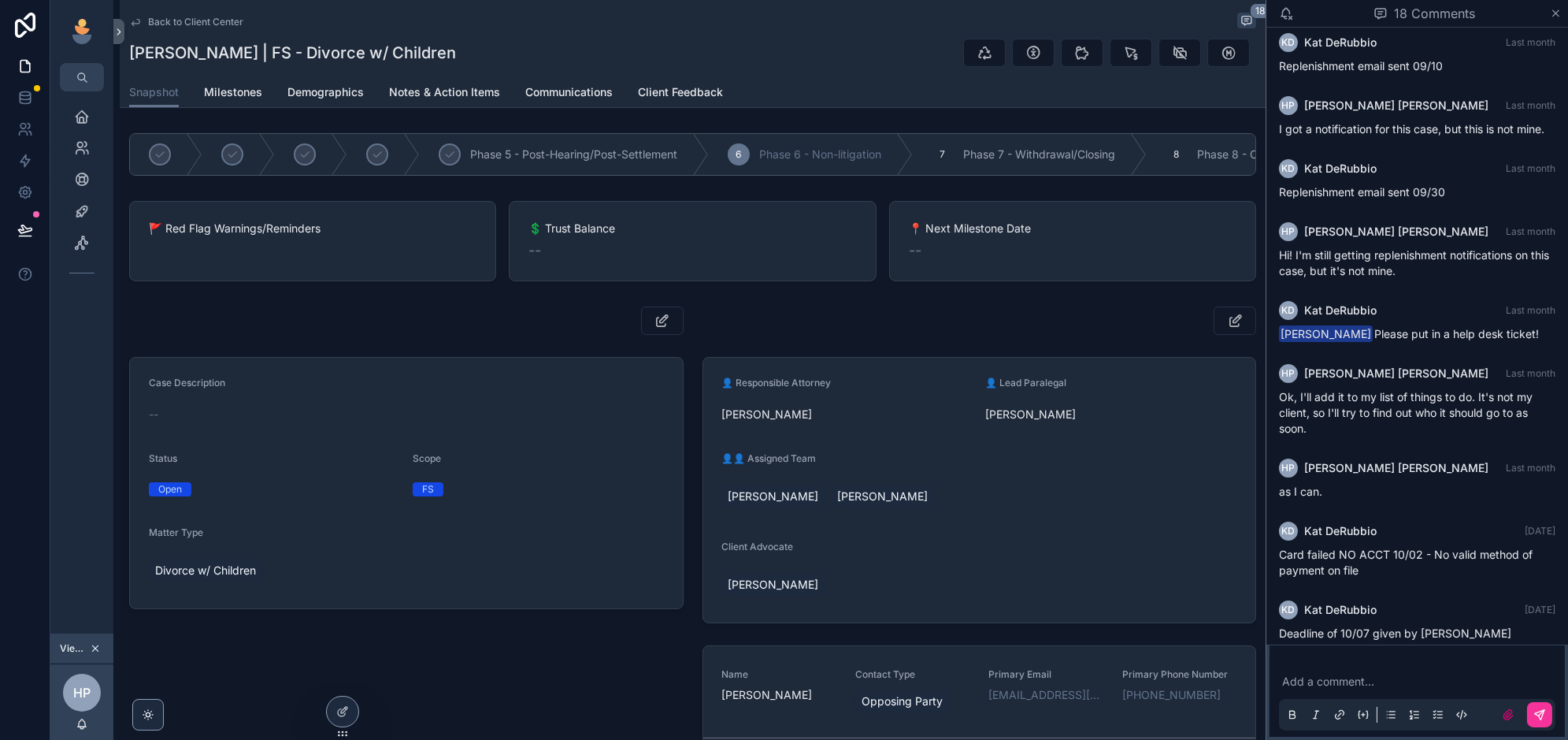
click at [98, 649] on icon "scrollable content" at bounding box center [96, 648] width 11 height 11
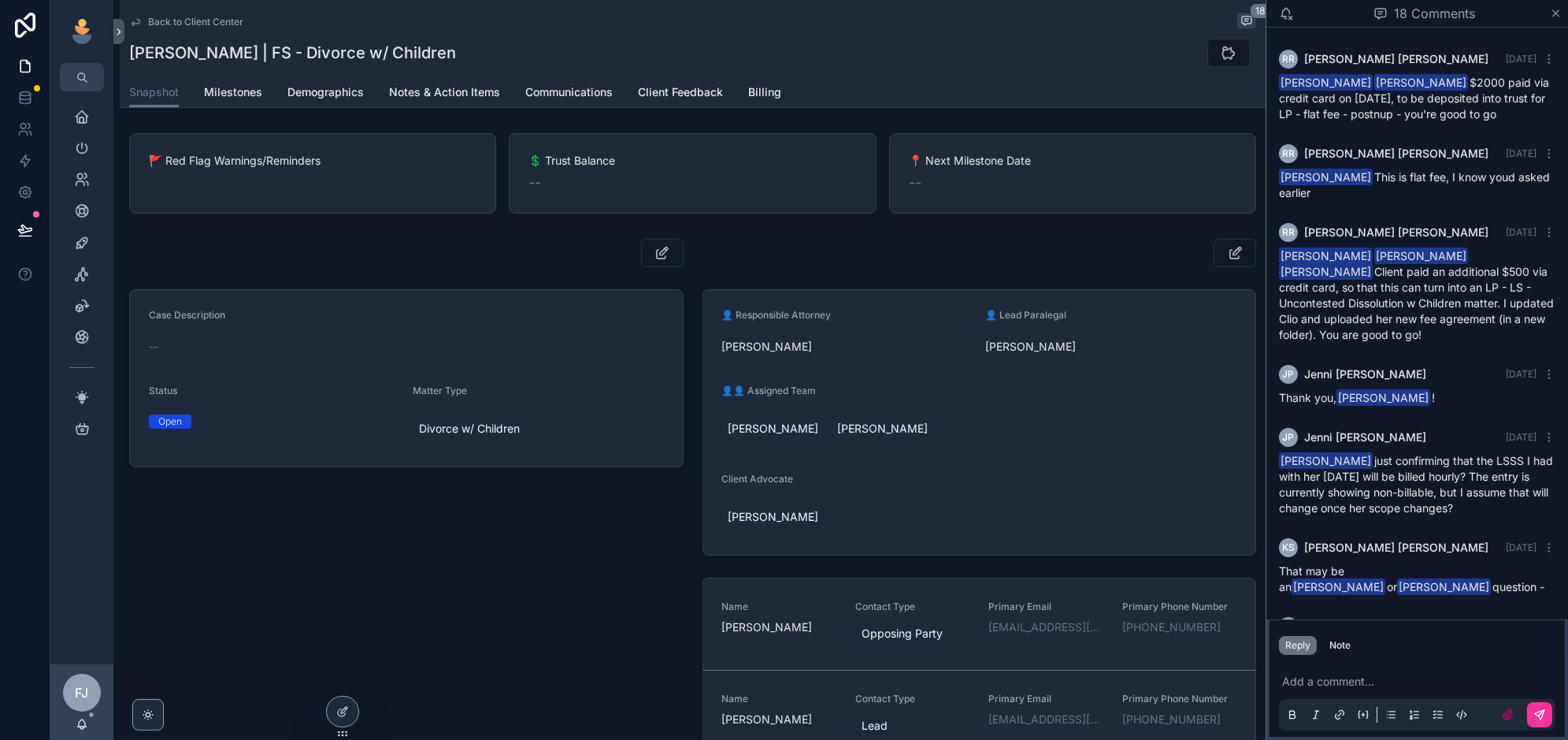
scroll to position [878, 0]
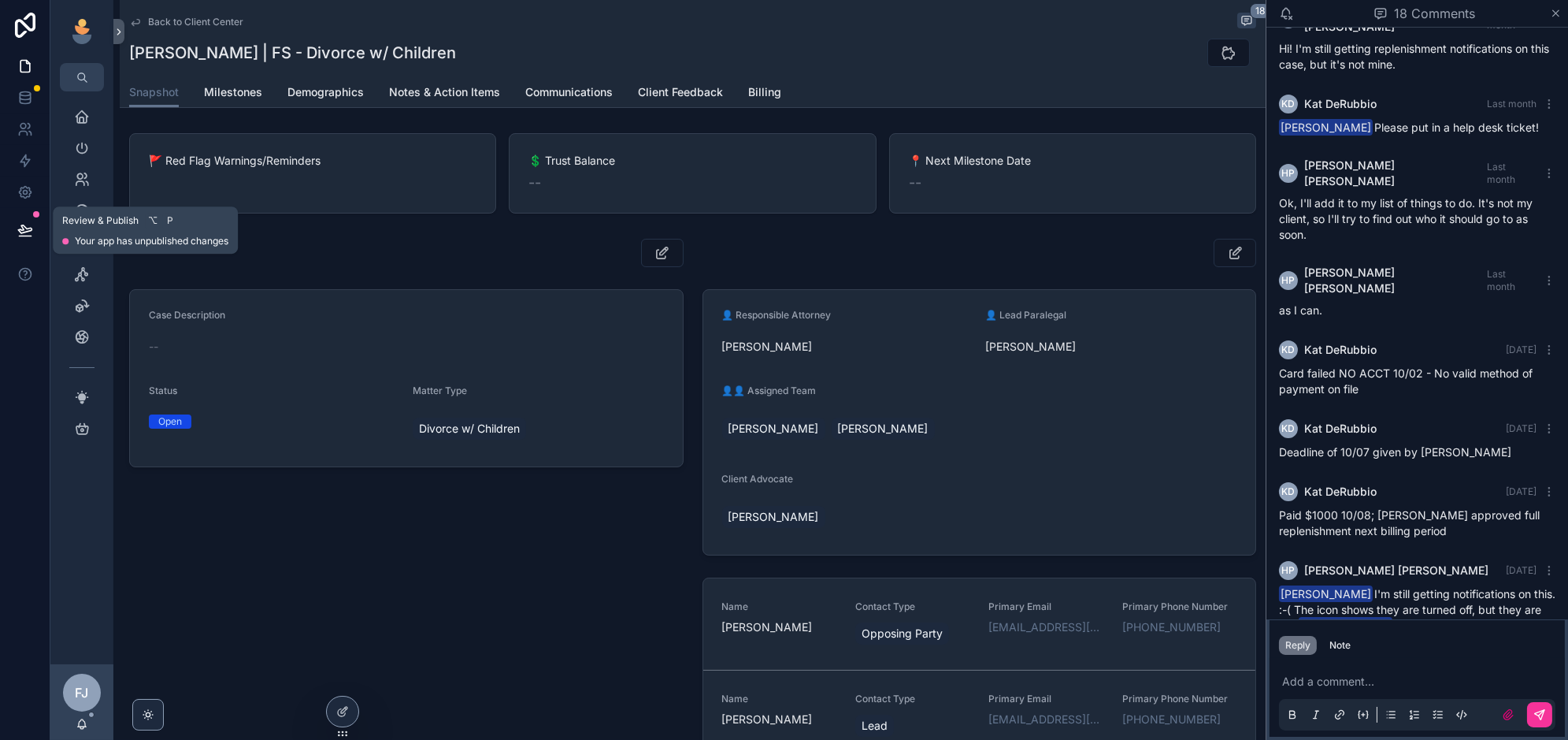
click at [90, 213] on div "Review & Publish ⌥ P" at bounding box center [145, 221] width 166 height 16
click at [86, 208] on icon "scrollable content" at bounding box center [82, 211] width 16 height 16
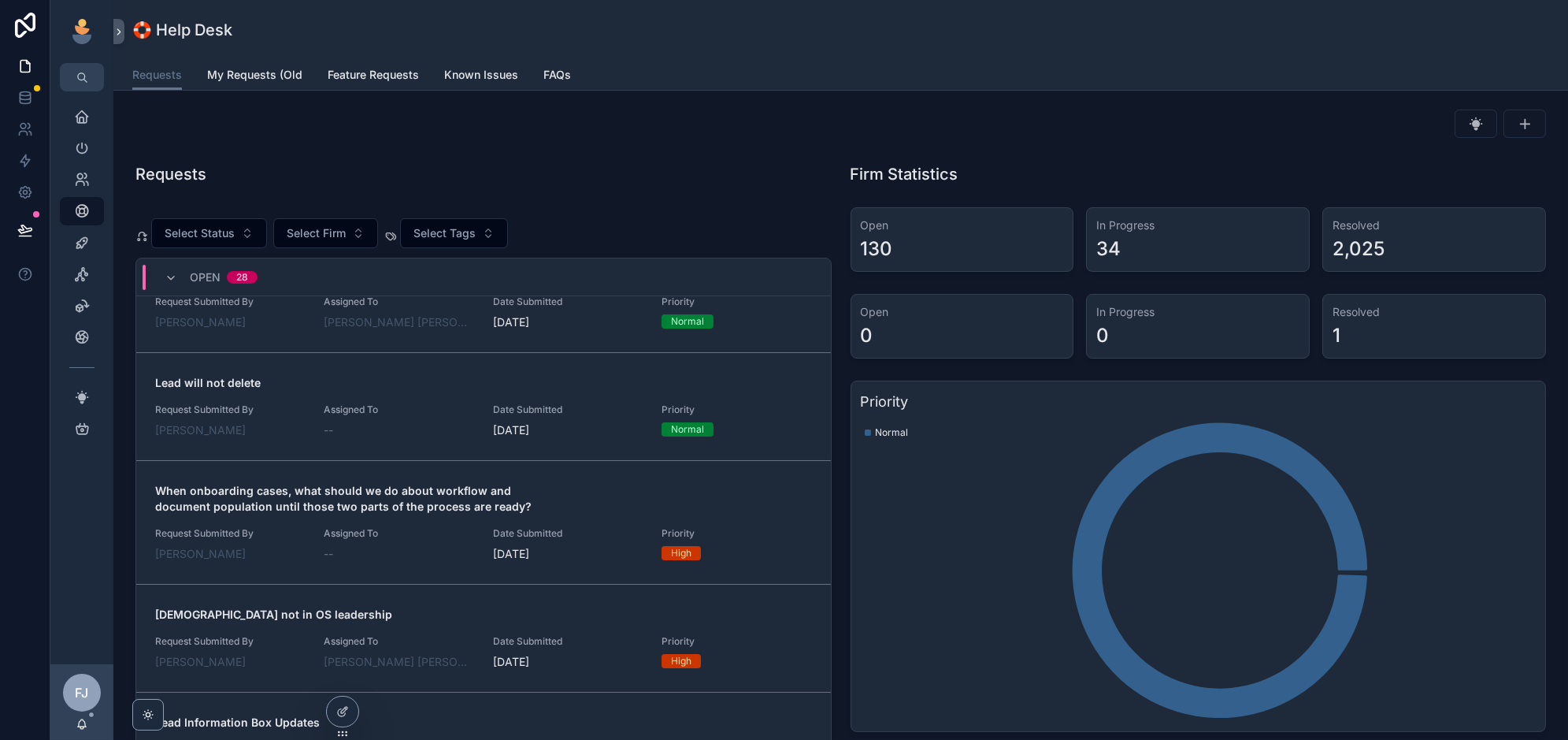
scroll to position [1328, 0]
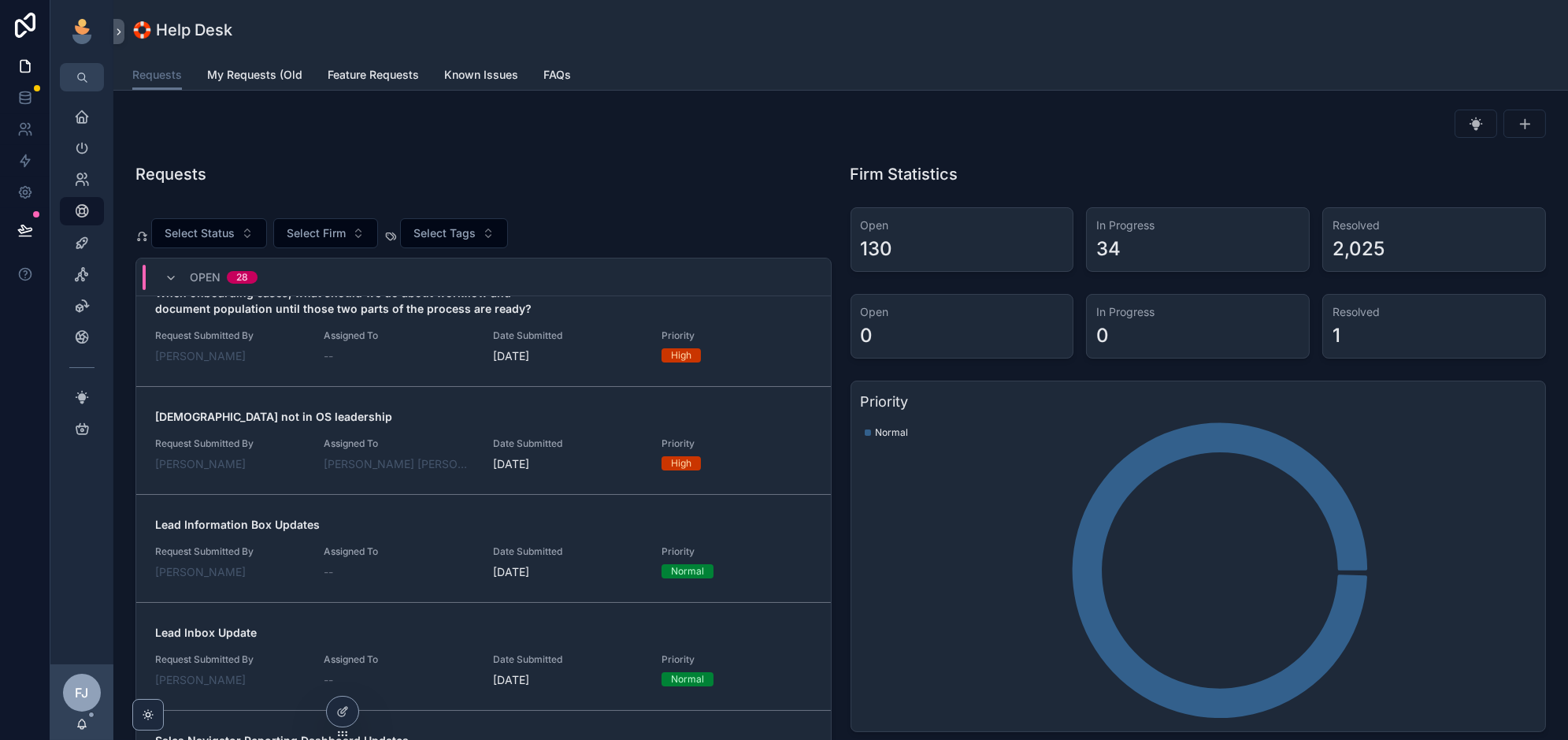
click at [450, 414] on span "[DEMOGRAPHIC_DATA] not in OS leadership" at bounding box center [484, 417] width 657 height 16
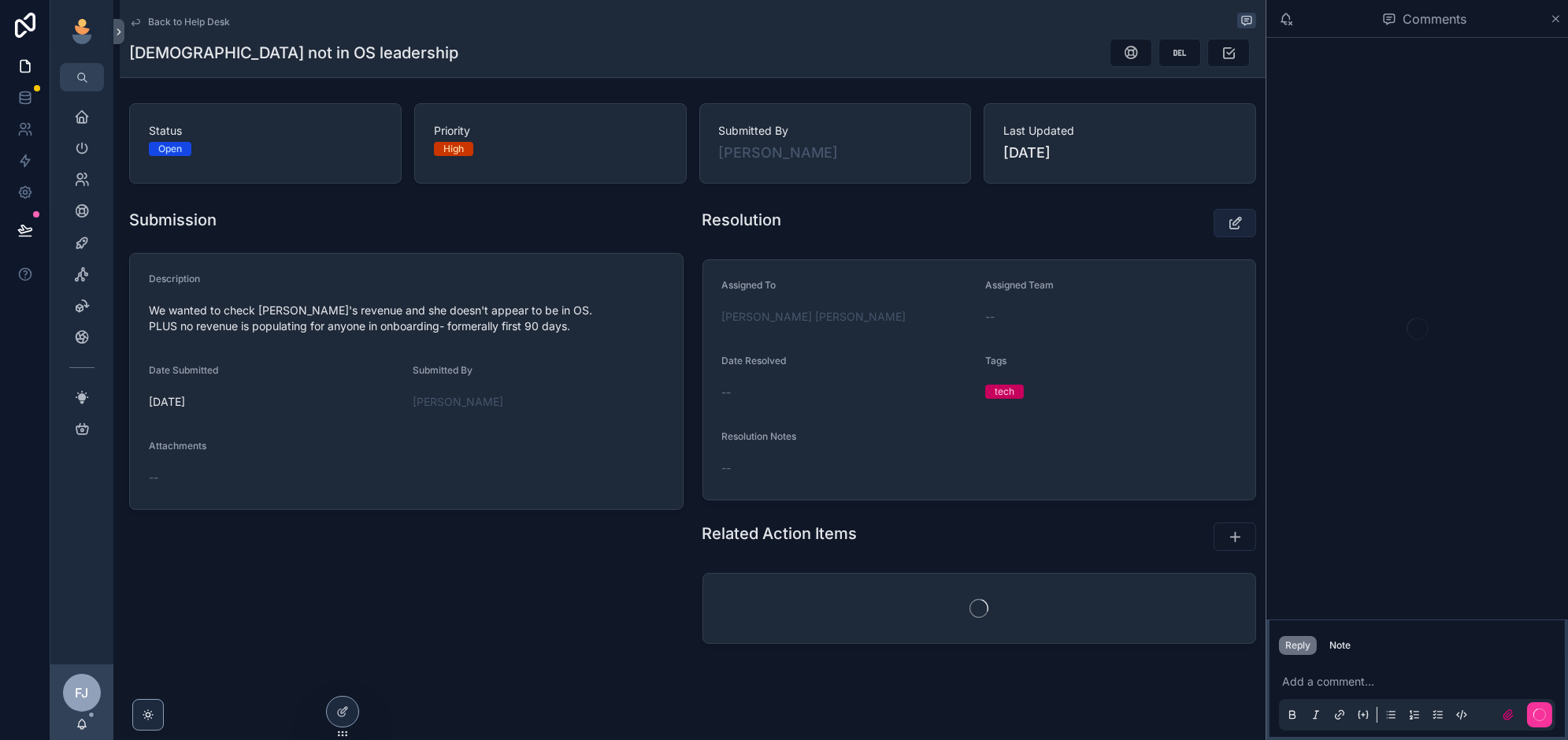
click at [1238, 226] on icon "scrollable content" at bounding box center [1235, 223] width 17 height 16
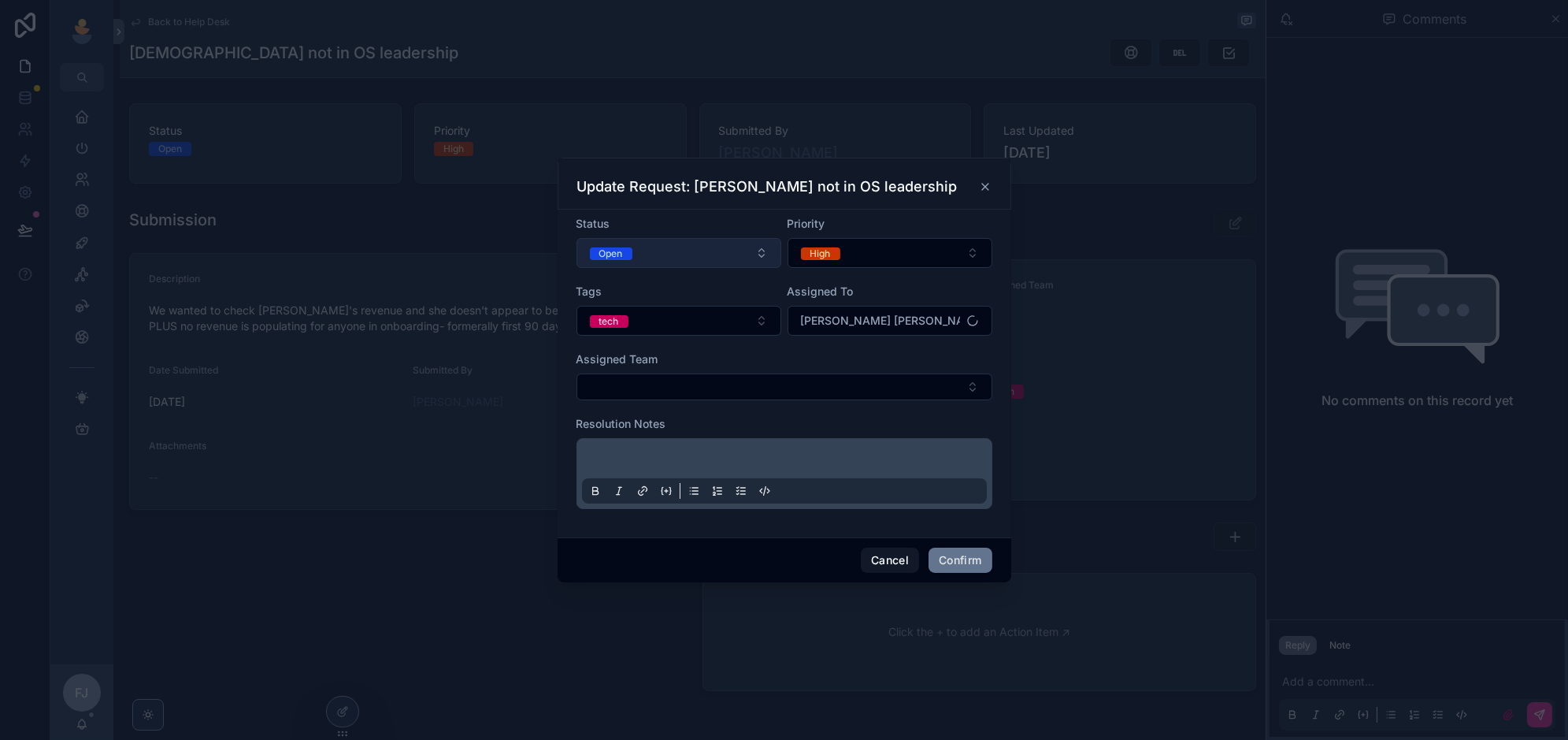
click at [725, 253] on button "Open" at bounding box center [679, 252] width 205 height 30
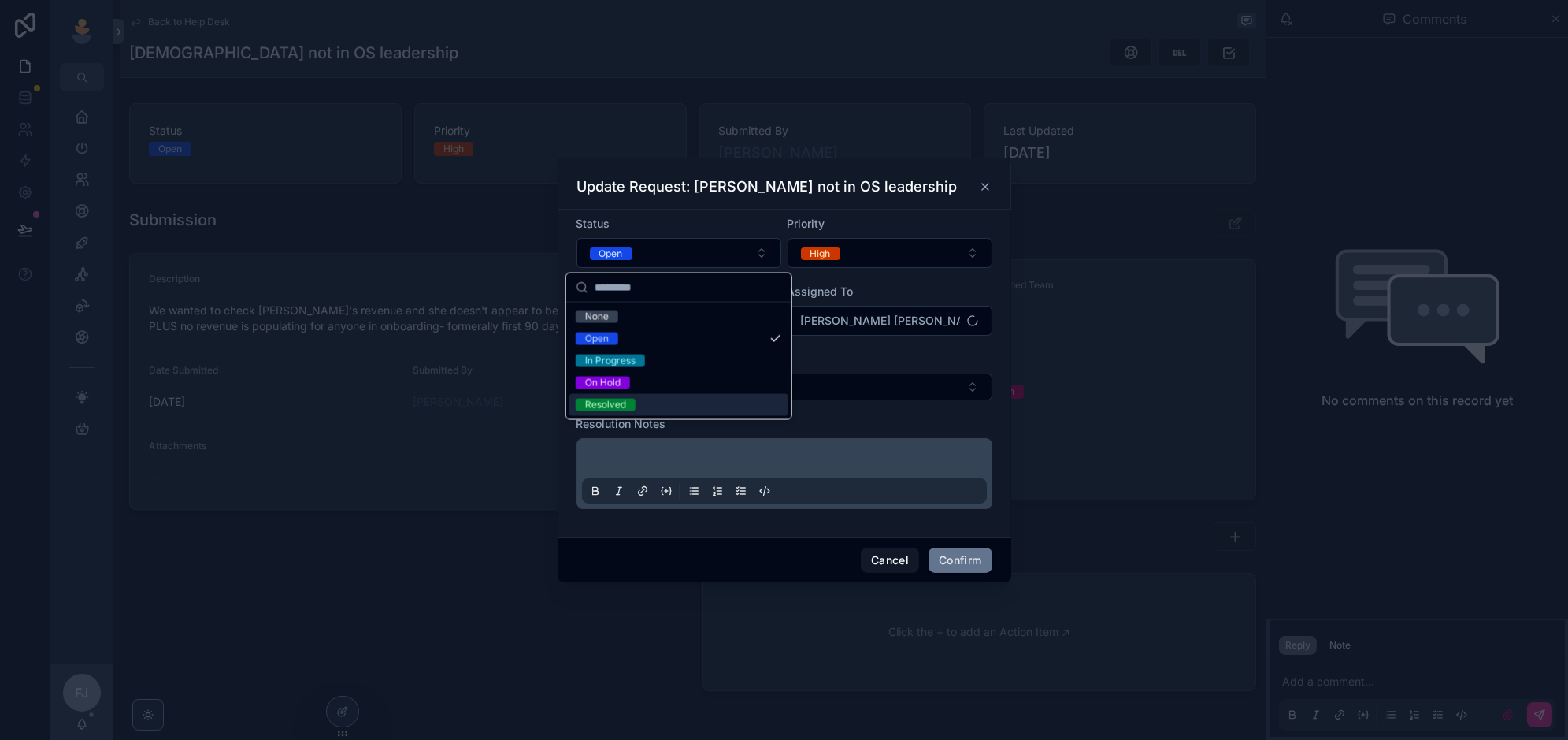
click at [687, 406] on div "Resolved" at bounding box center [679, 404] width 219 height 22
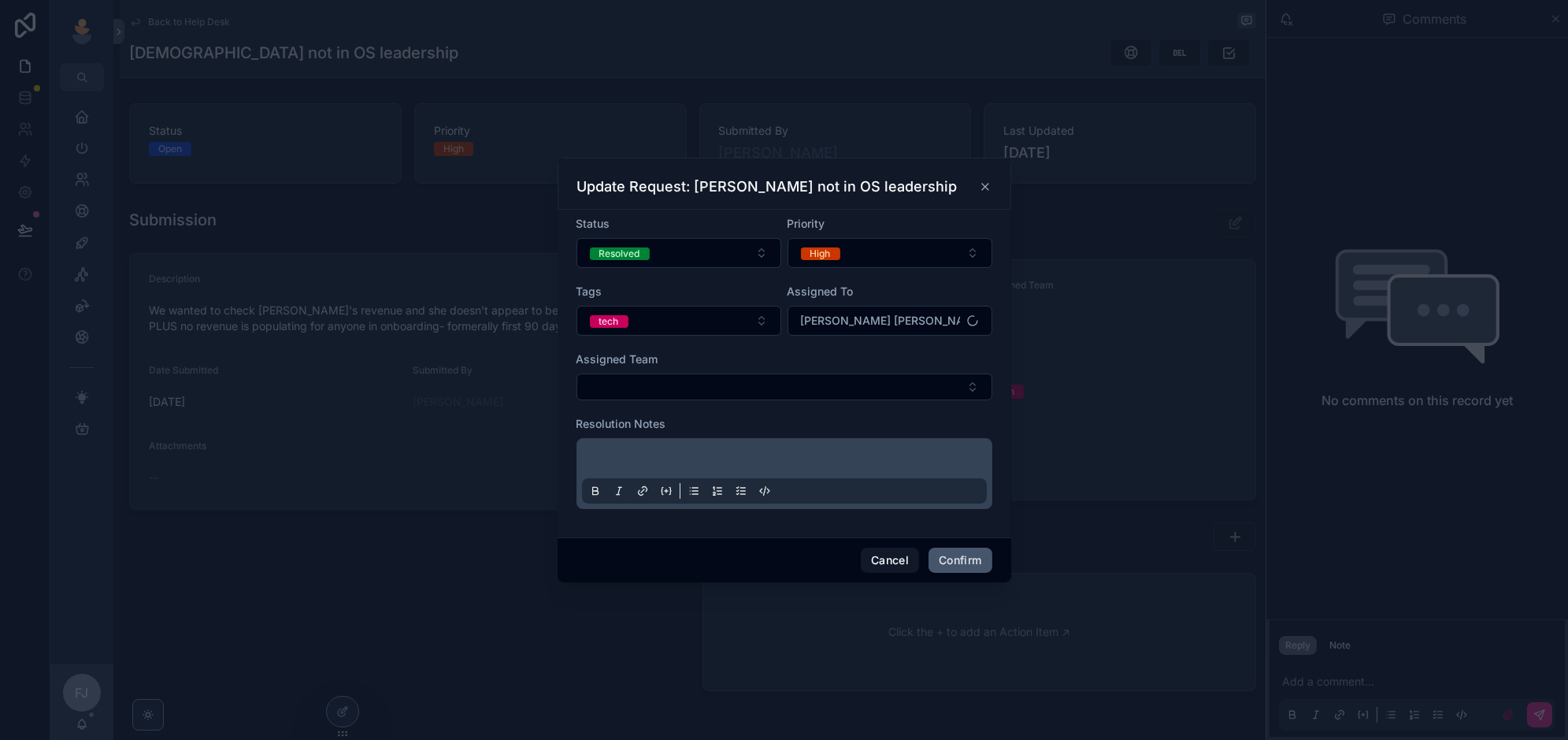
click at [979, 565] on button "Confirm" at bounding box center [960, 559] width 63 height 25
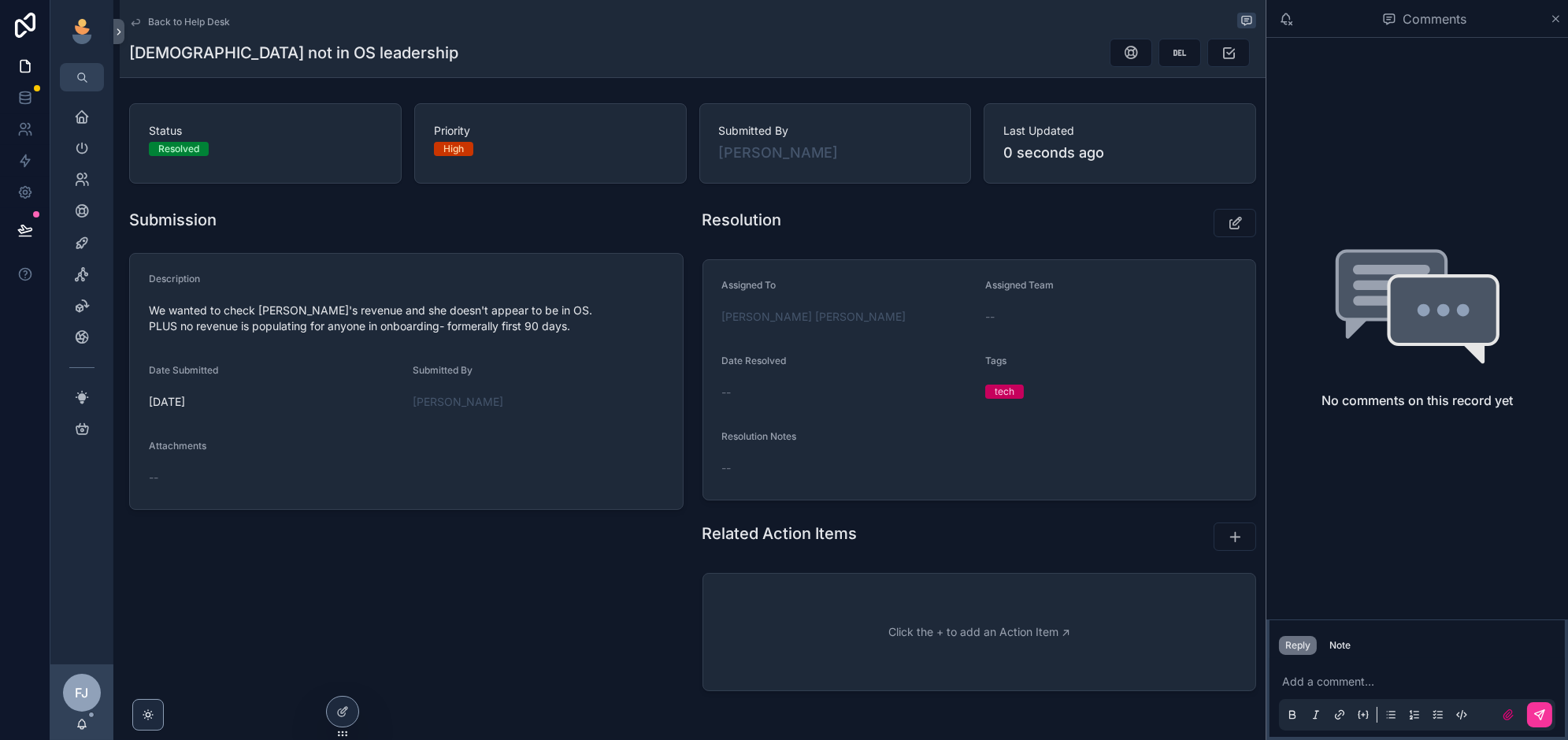
click at [181, 26] on span "Back to Help Desk" at bounding box center [189, 22] width 82 height 13
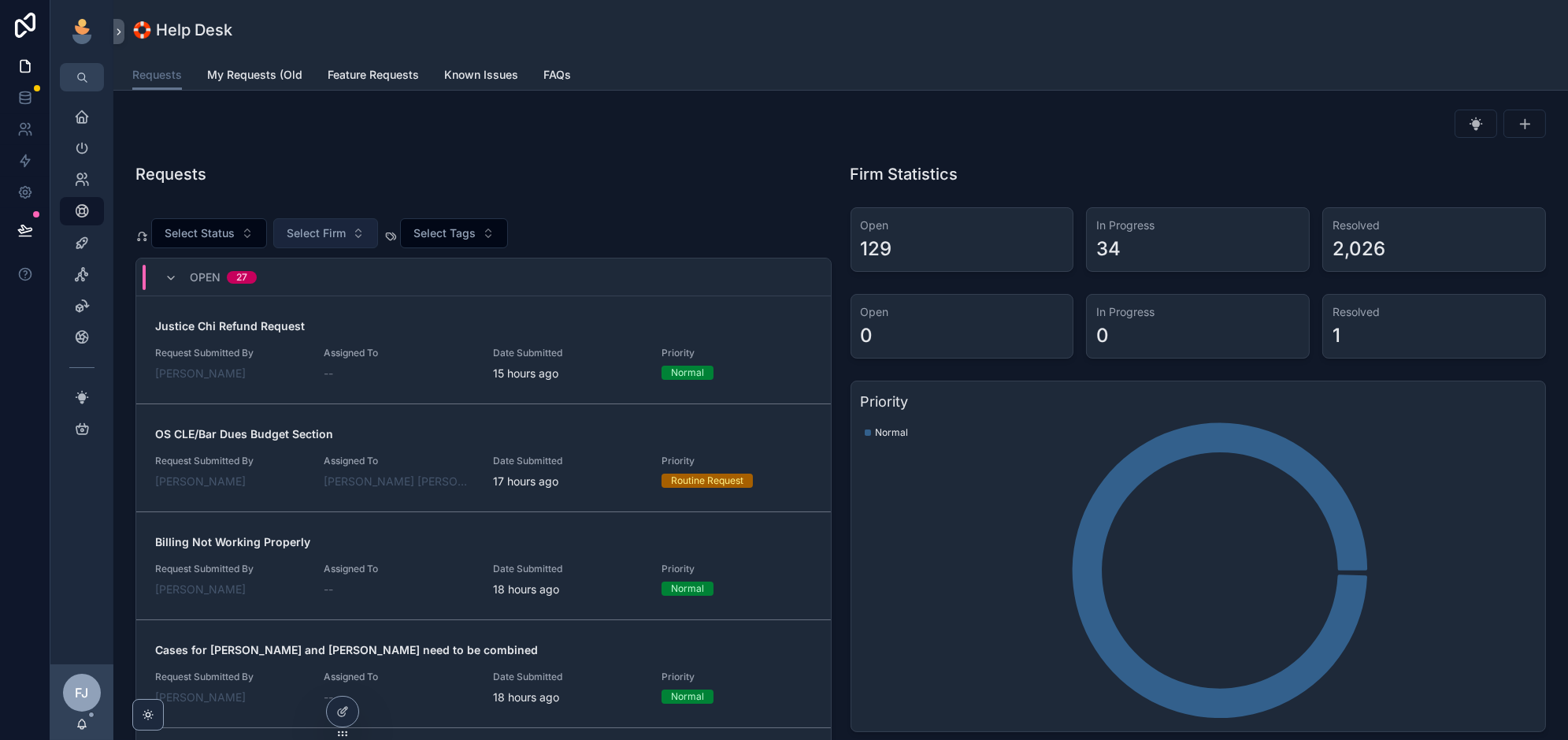
click at [333, 221] on button "Select Firm" at bounding box center [325, 233] width 104 height 30
type input "*"
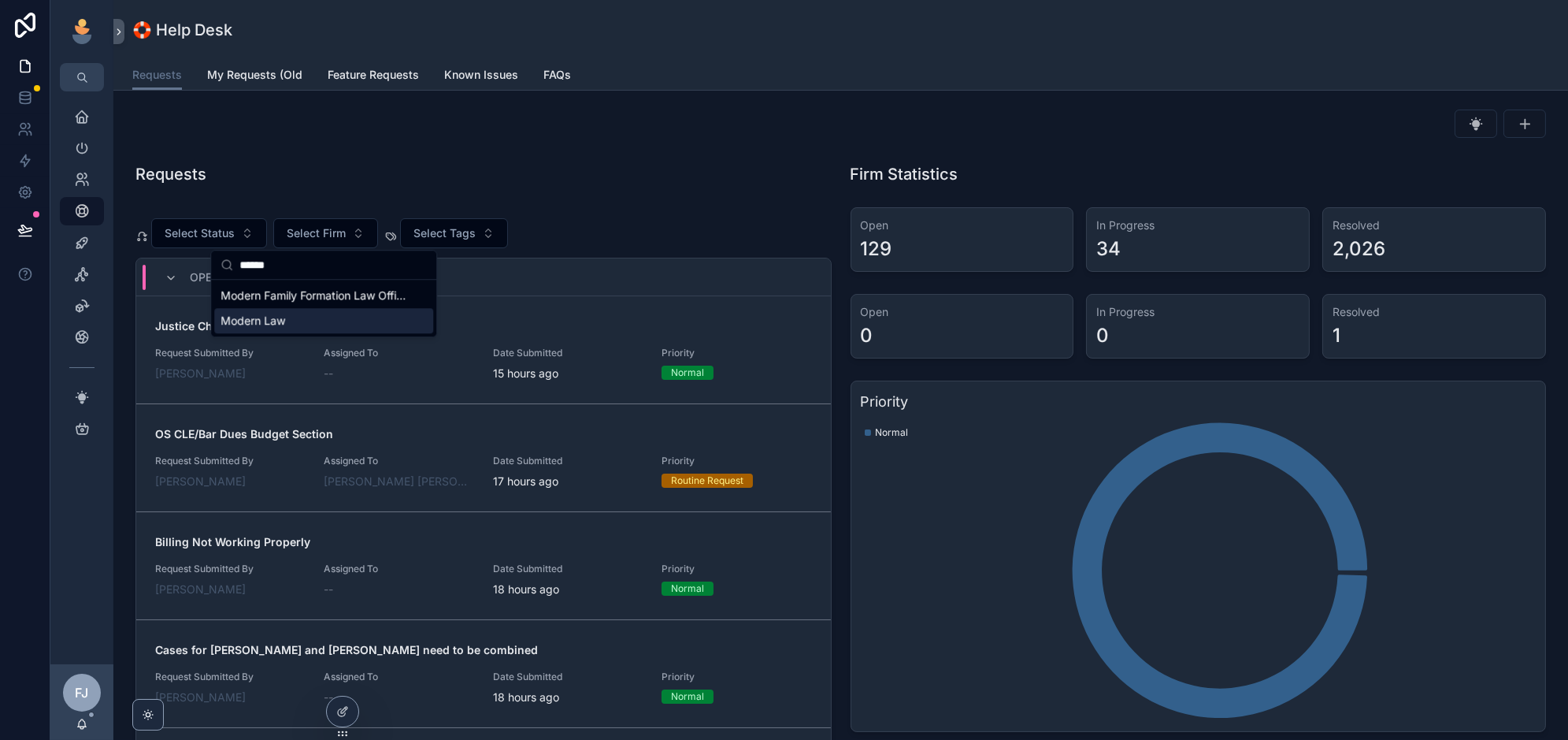
type input "******"
click at [317, 320] on div "Modern Law" at bounding box center [324, 320] width 219 height 25
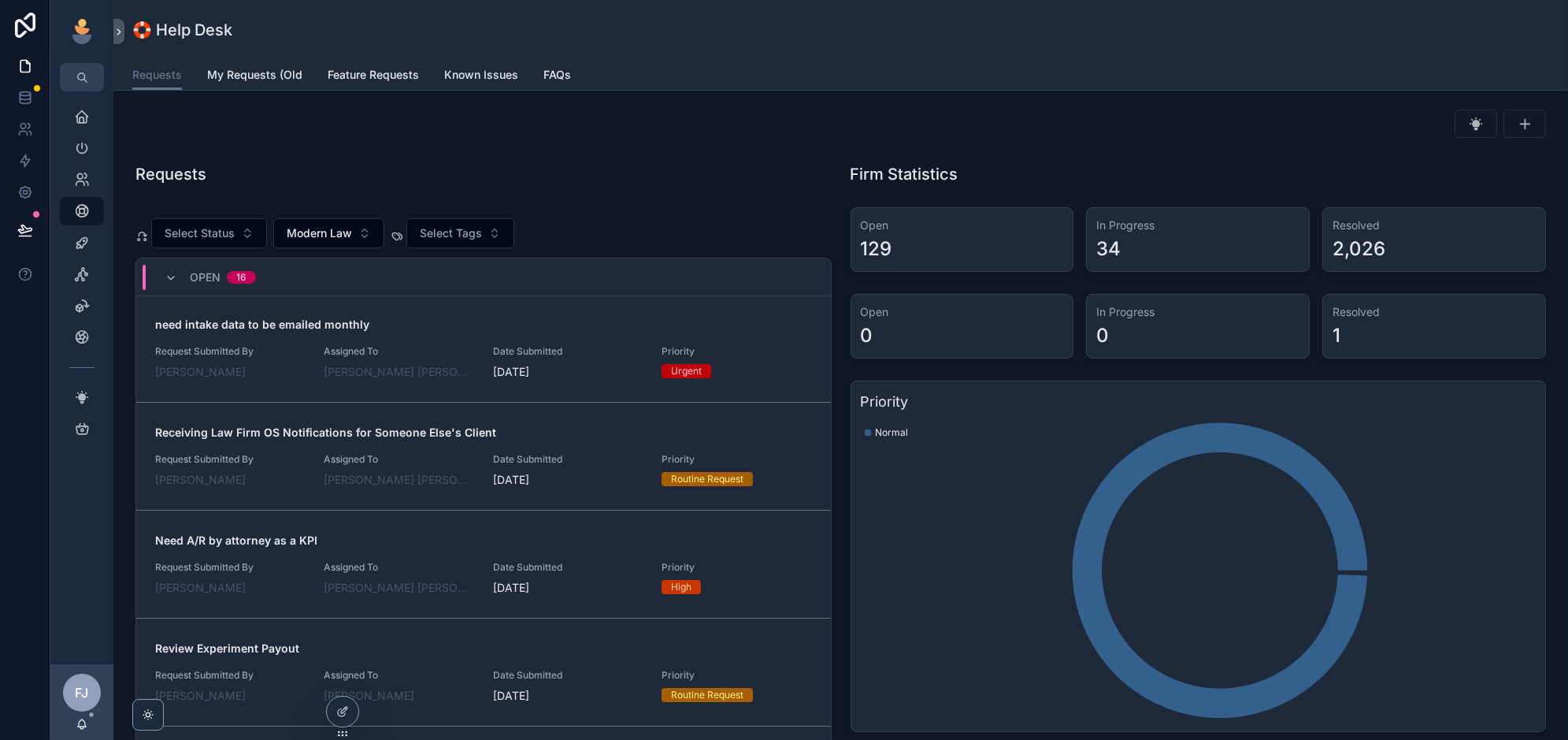
scroll to position [656, 0]
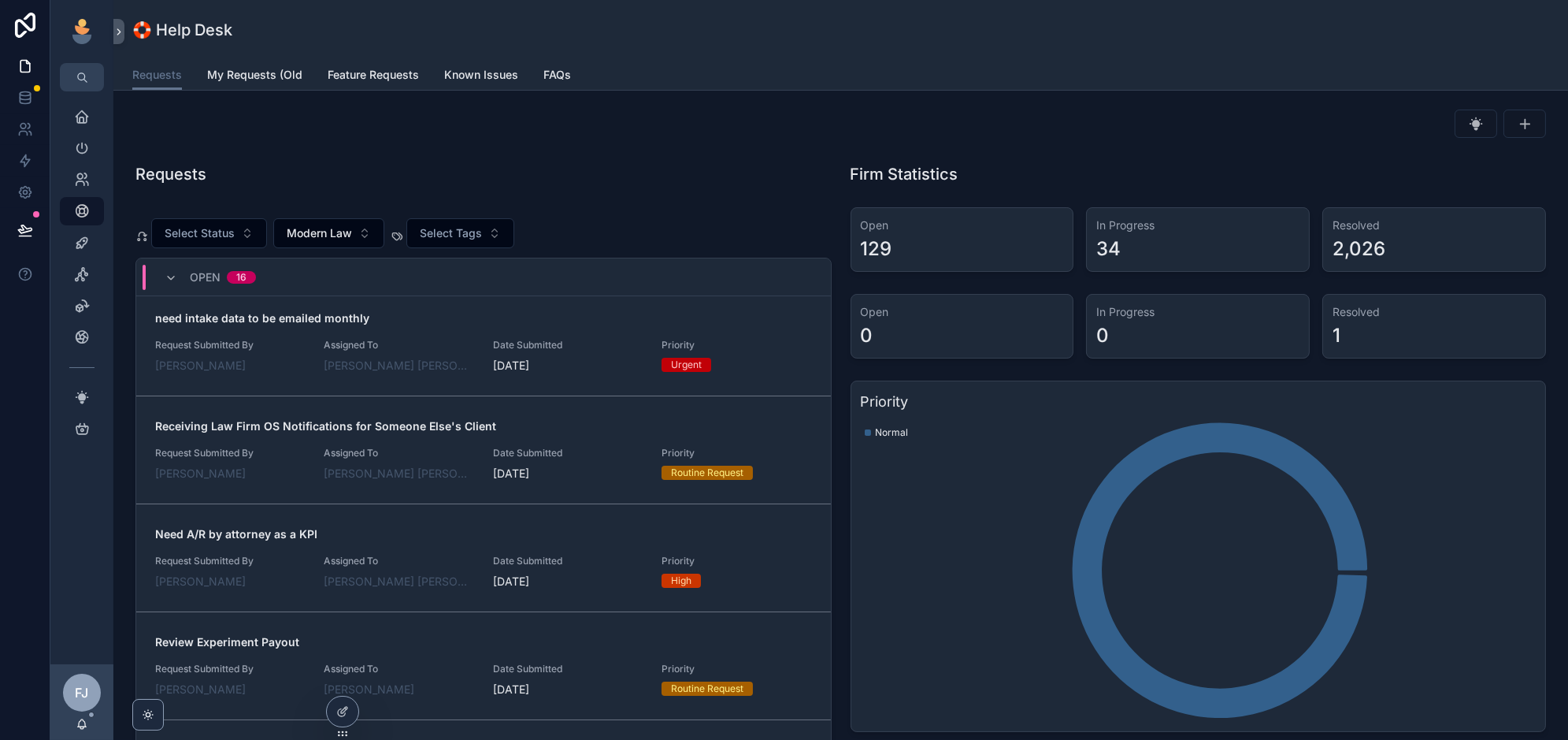
click at [451, 465] on div "[PERSON_NAME] [PERSON_NAME]" at bounding box center [398, 473] width 149 height 16
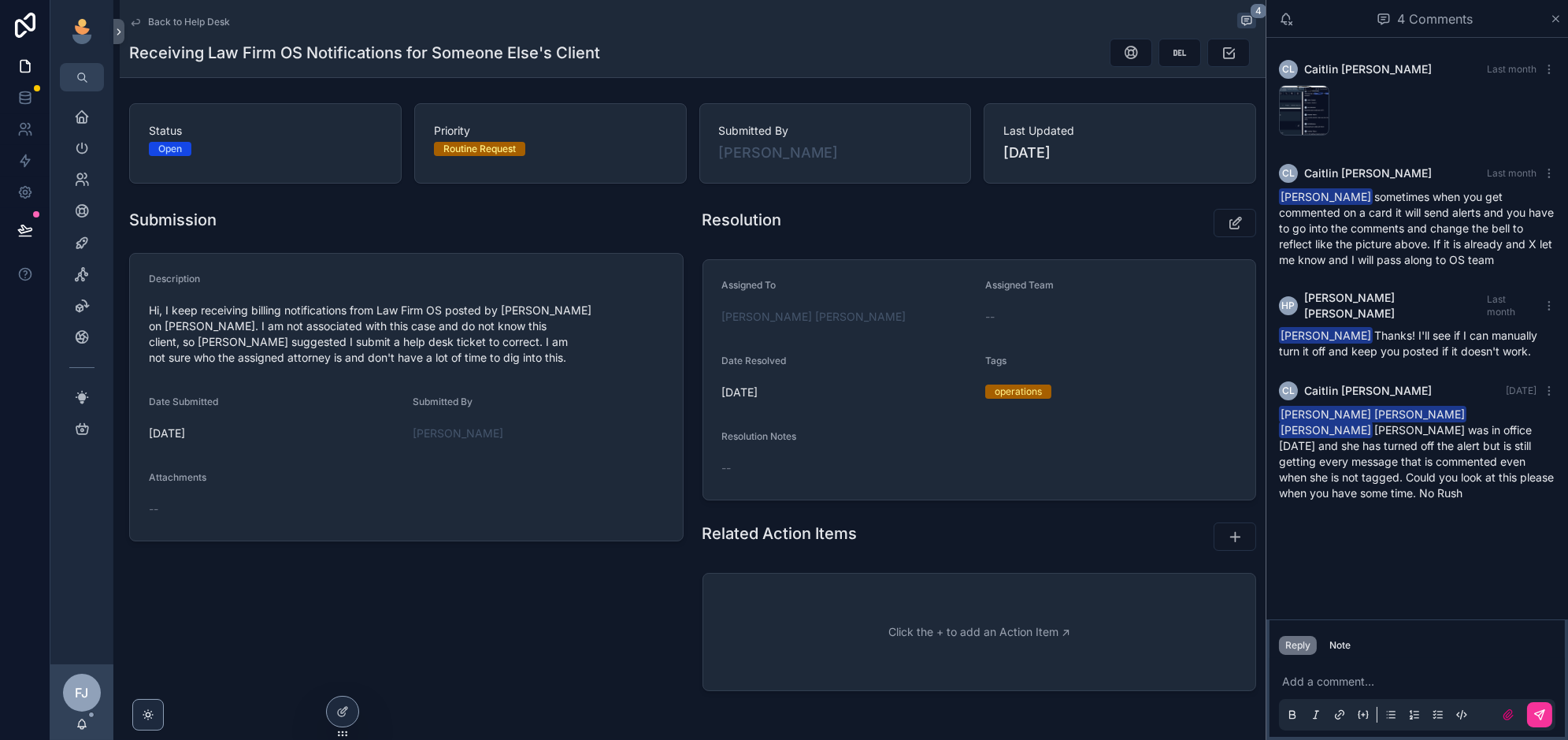
click at [1367, 681] on p "scrollable content" at bounding box center [1420, 681] width 276 height 16
click at [1506, 711] on icon "scrollable content" at bounding box center [1508, 714] width 10 height 10
click at [0, 0] on input "scrollable content" at bounding box center [0, 0] width 0 height 0
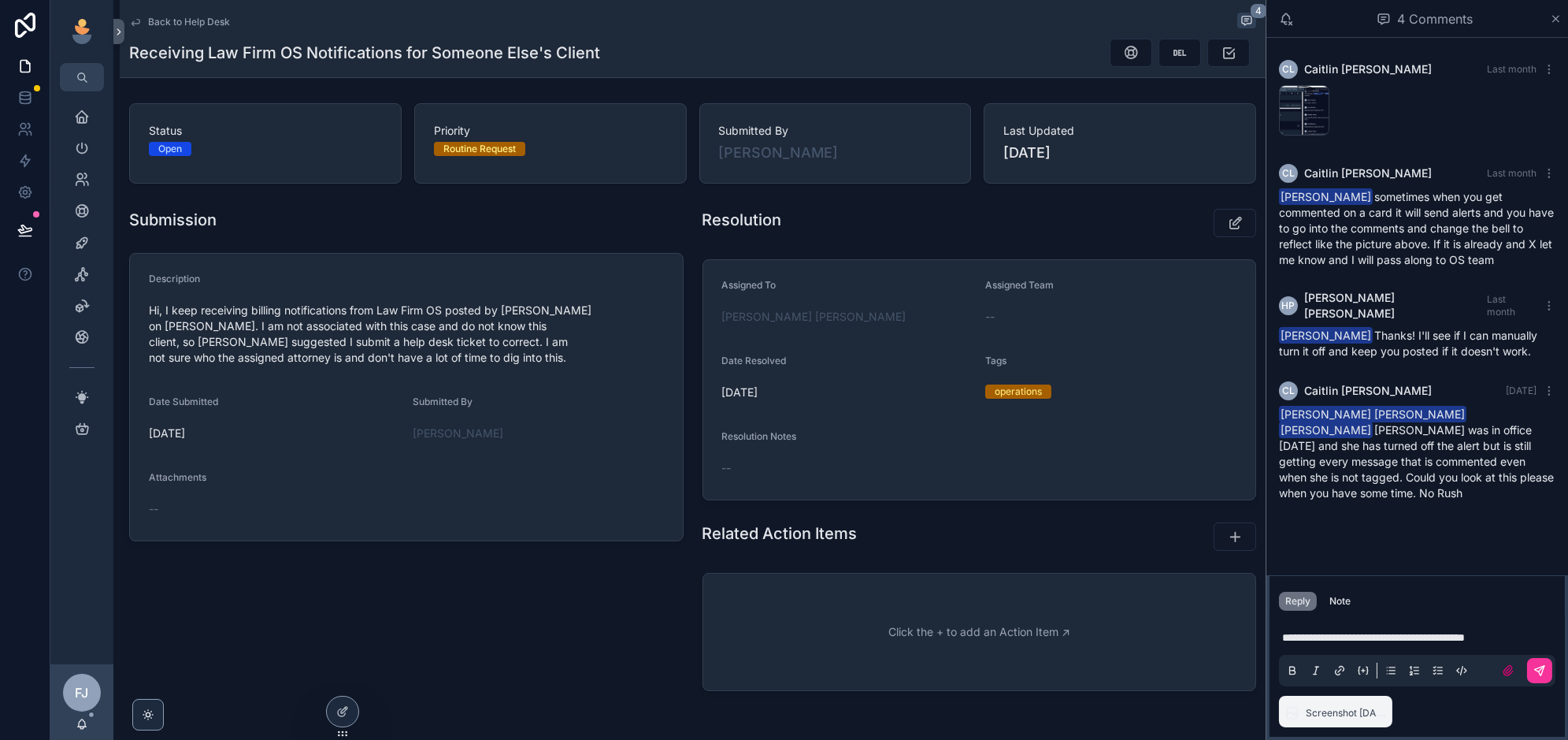
click at [1543, 635] on p "**********" at bounding box center [1420, 637] width 276 height 16
click at [1481, 623] on span "**********" at bounding box center [1420, 629] width 276 height 27
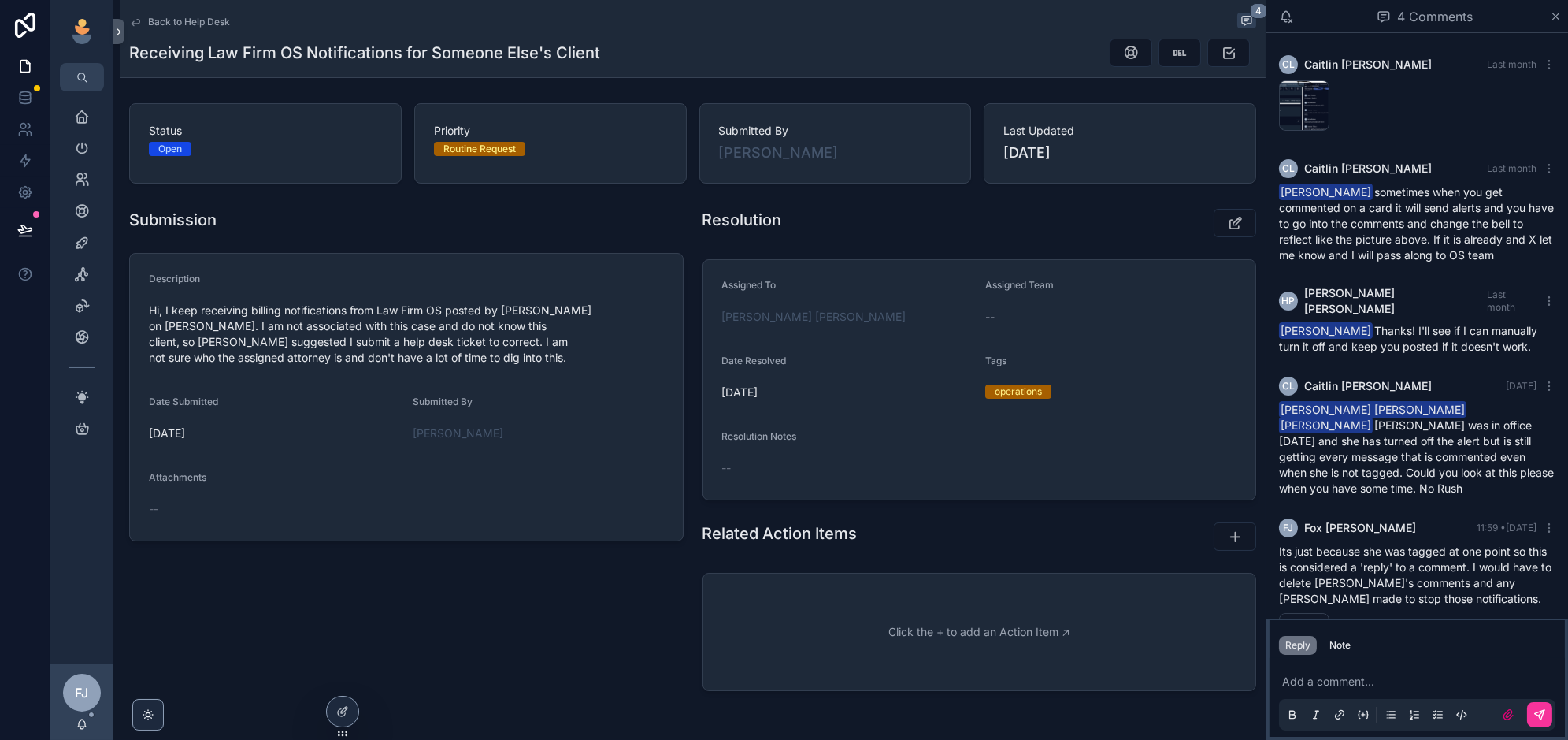
scroll to position [45, 0]
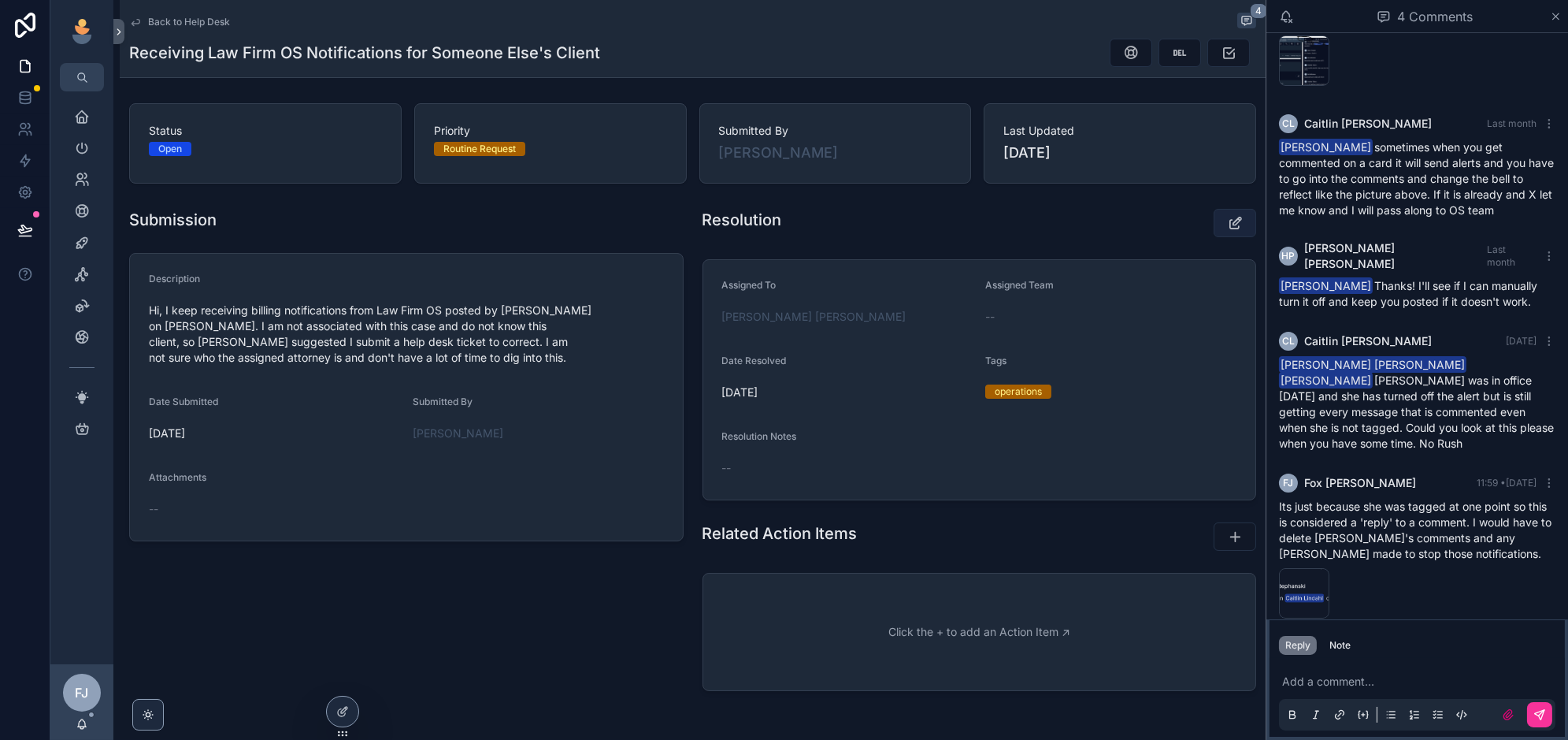
click at [1229, 220] on icon "scrollable content" at bounding box center [1235, 223] width 17 height 16
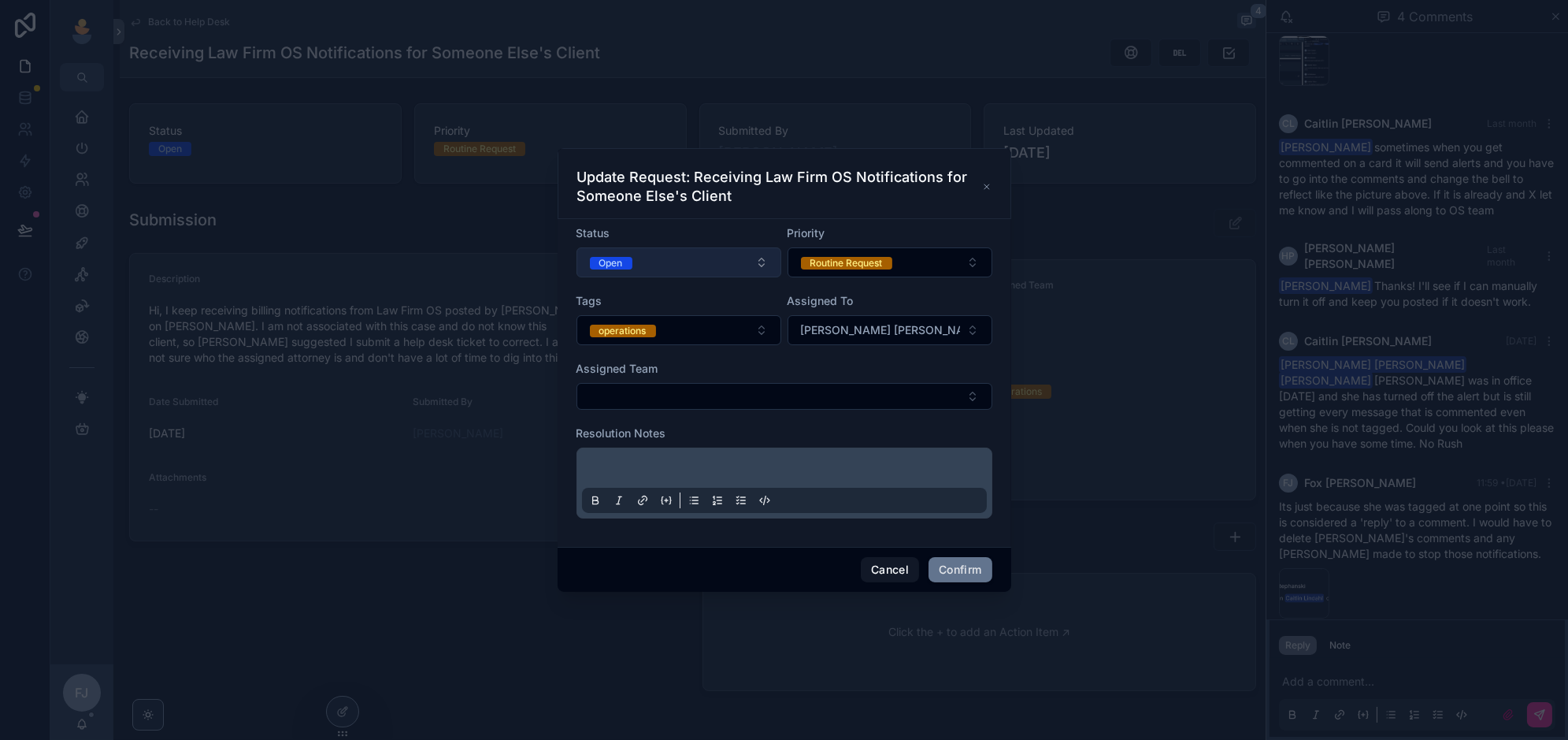
click at [731, 269] on button "Open" at bounding box center [679, 262] width 205 height 30
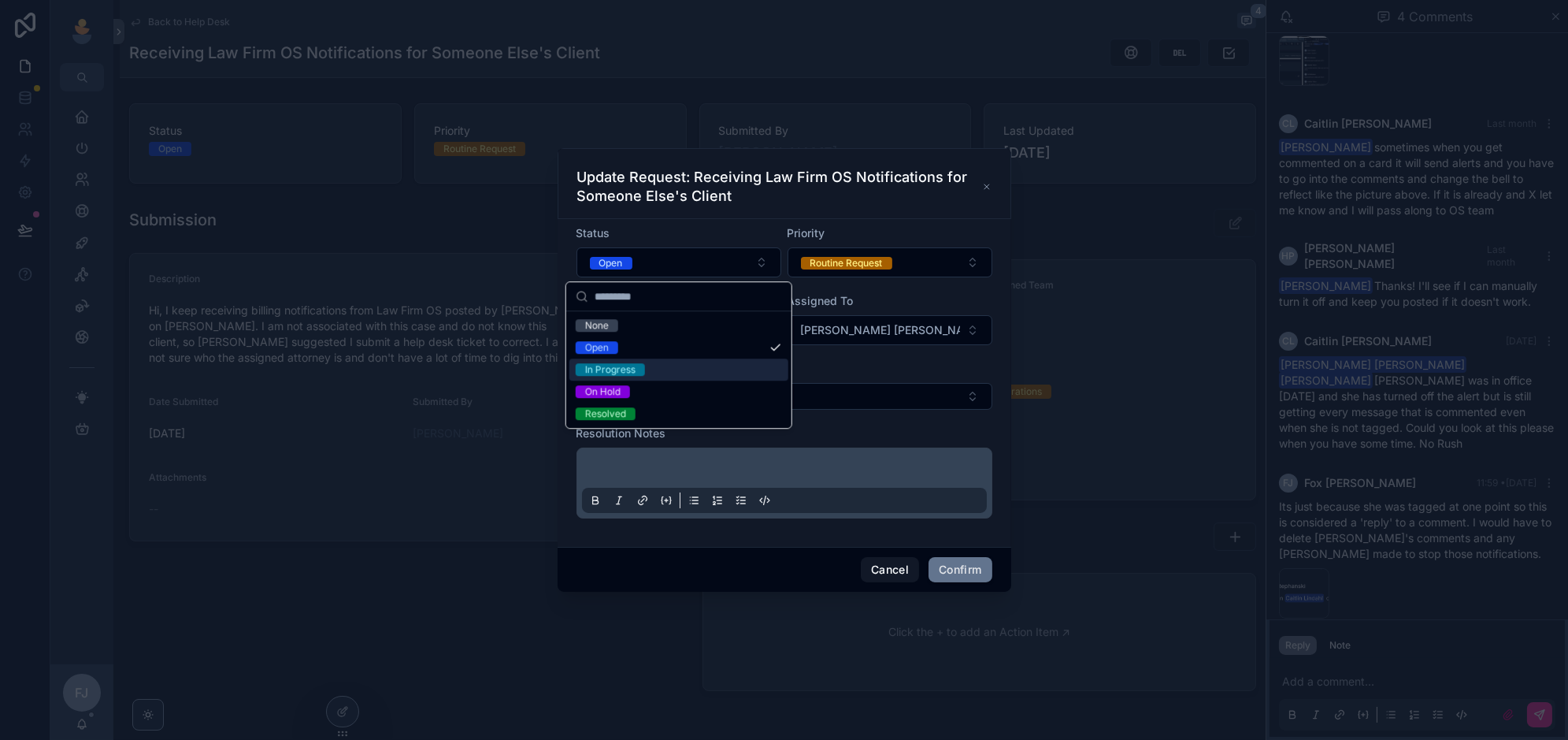
click at [707, 371] on div "In Progress" at bounding box center [679, 369] width 219 height 22
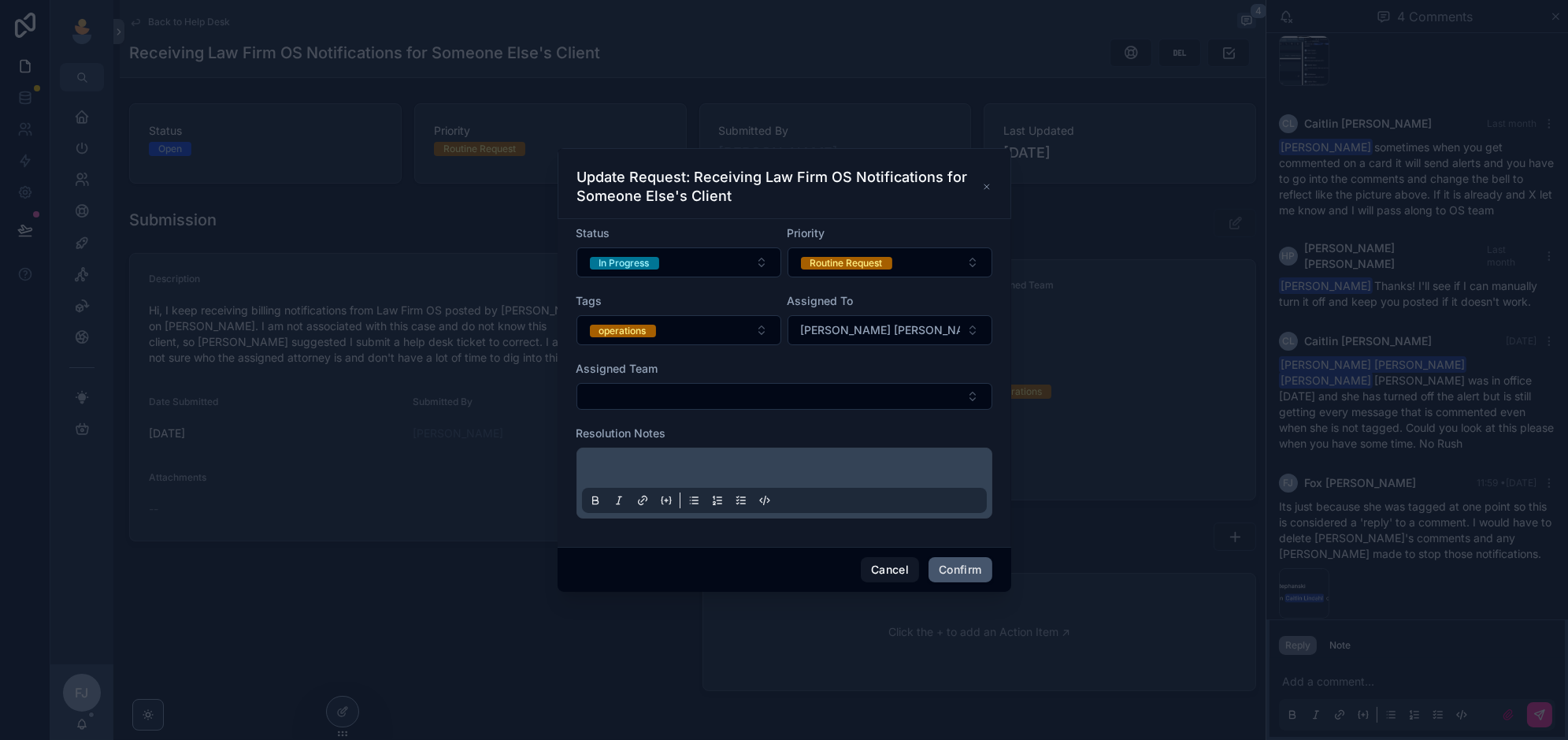
click at [962, 564] on button "Confirm" at bounding box center [960, 569] width 63 height 25
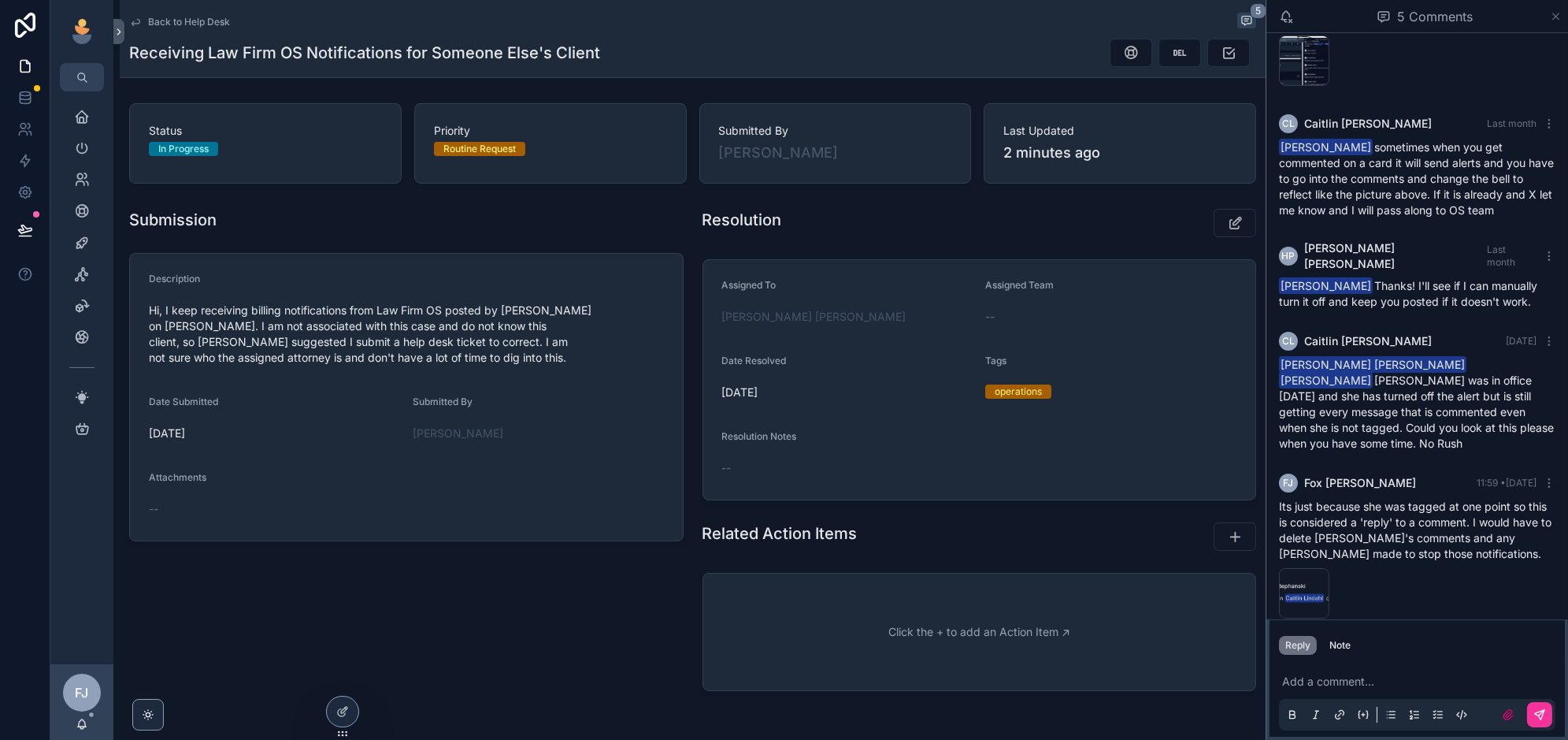
click at [1554, 13] on icon "scrollable content" at bounding box center [1555, 17] width 12 height 13
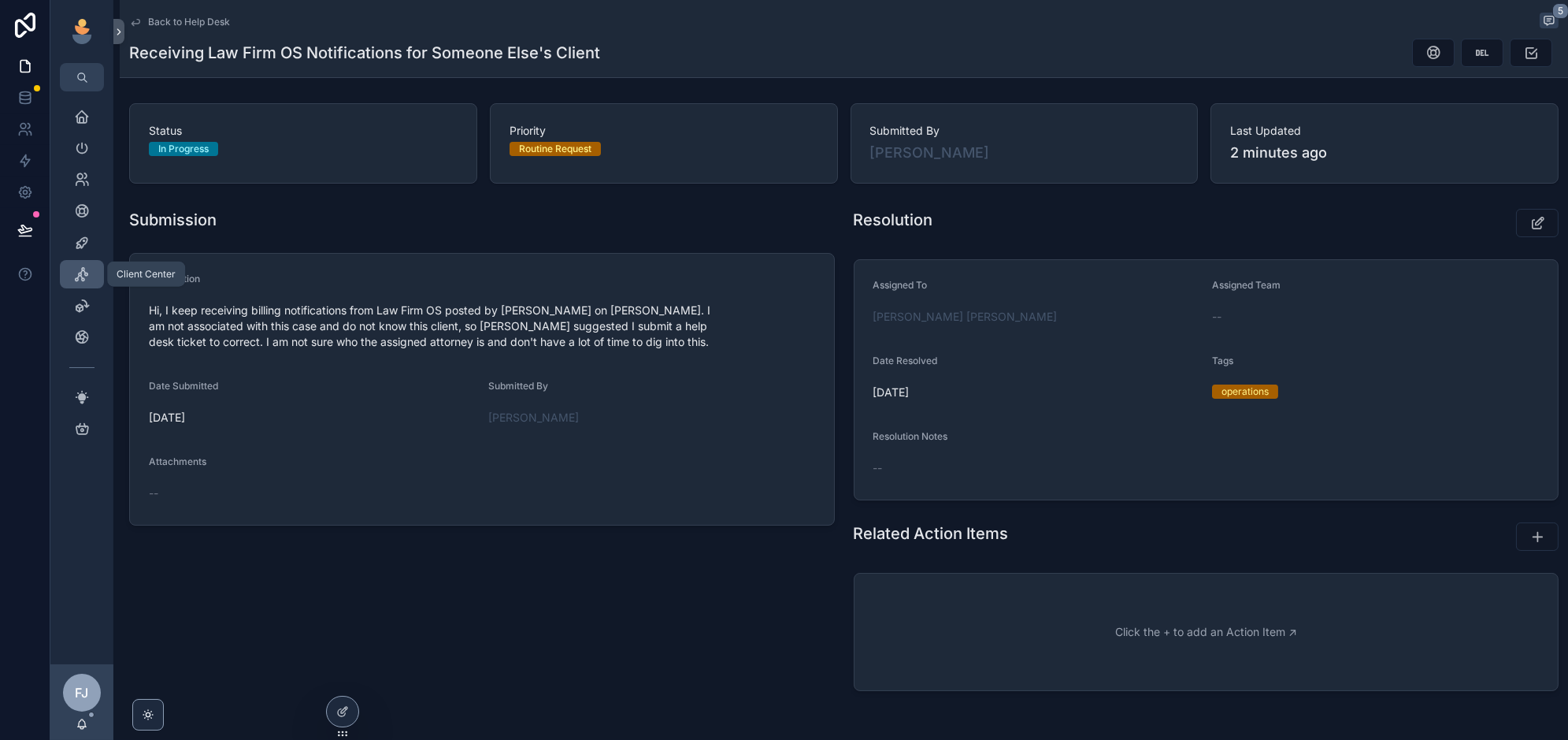
click at [80, 273] on icon "scrollable content" at bounding box center [82, 274] width 16 height 16
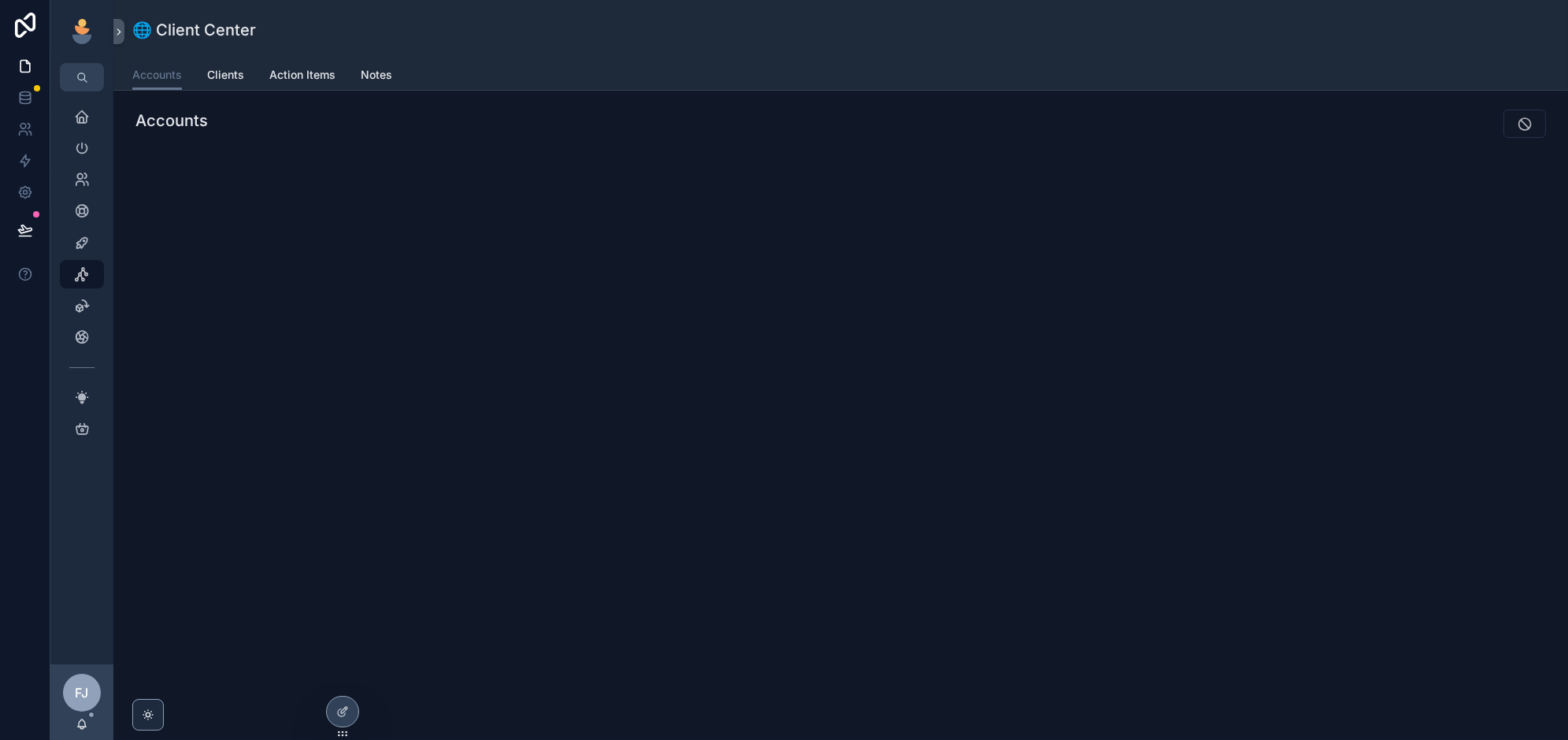
click at [0, 0] on icon at bounding box center [0, 0] width 0 height 0
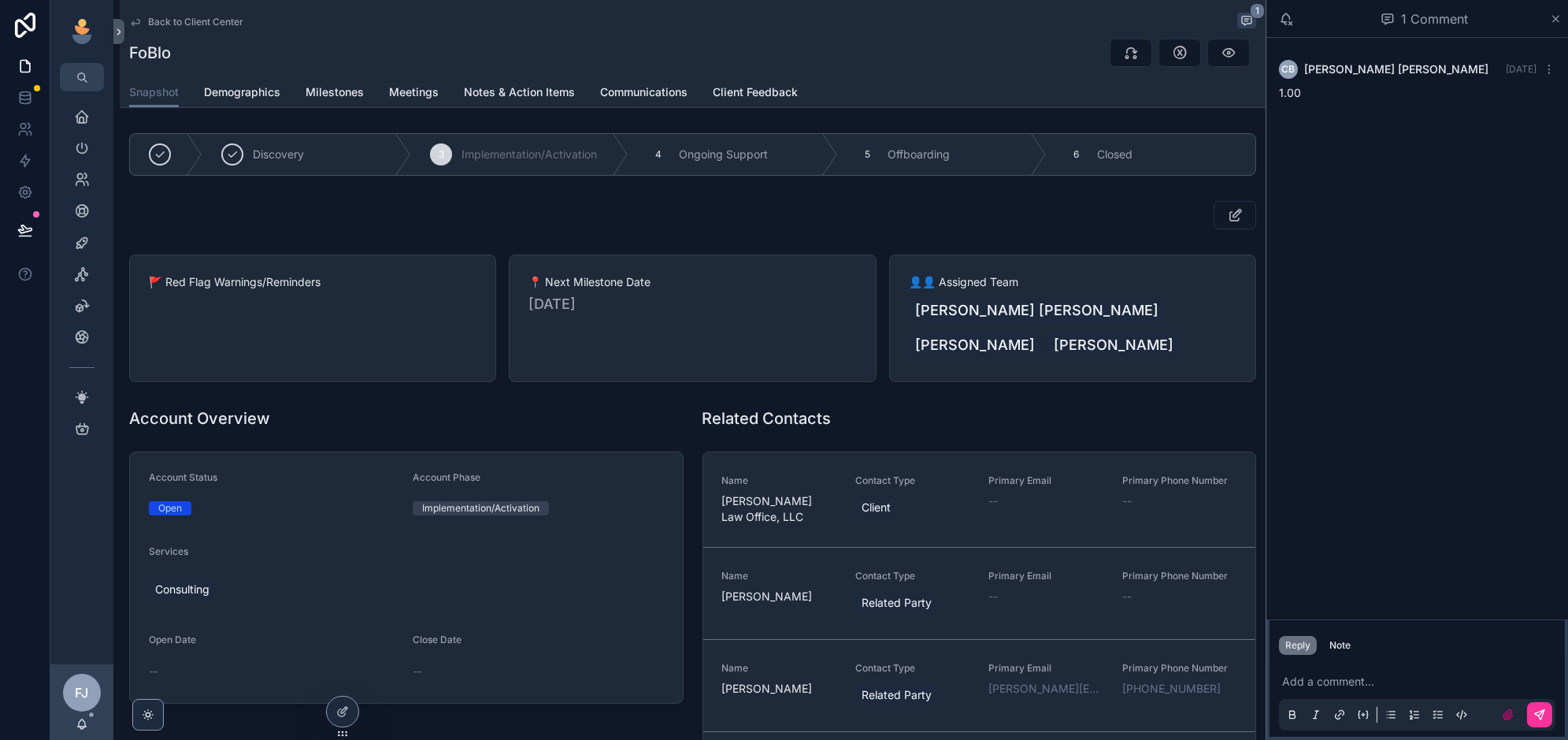
drag, startPoint x: 198, startPoint y: 21, endPoint x: 304, endPoint y: 500, distance: 490.6
click at [198, 21] on span "Back to Client Center" at bounding box center [195, 22] width 96 height 13
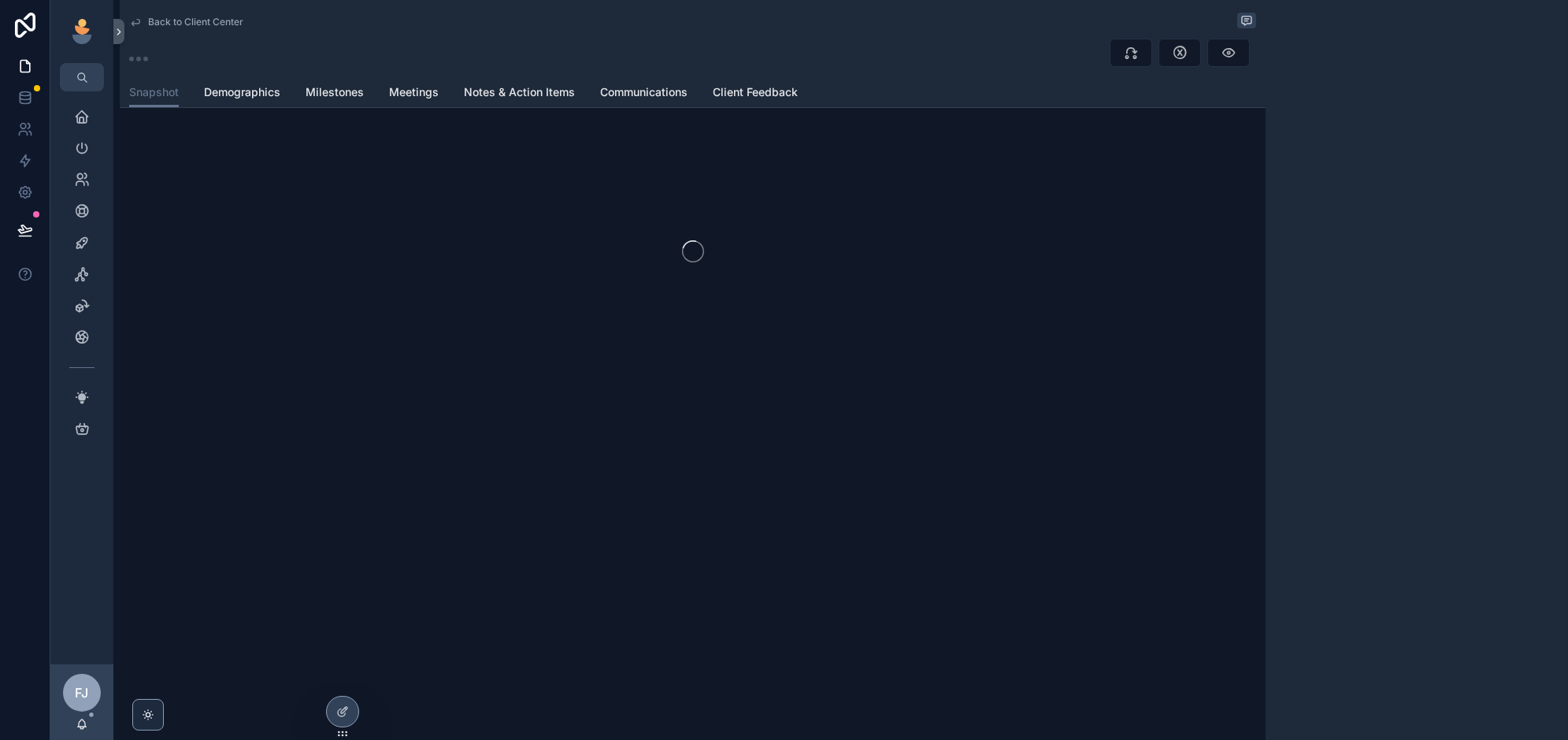
click at [0, 0] on icon at bounding box center [0, 0] width 0 height 0
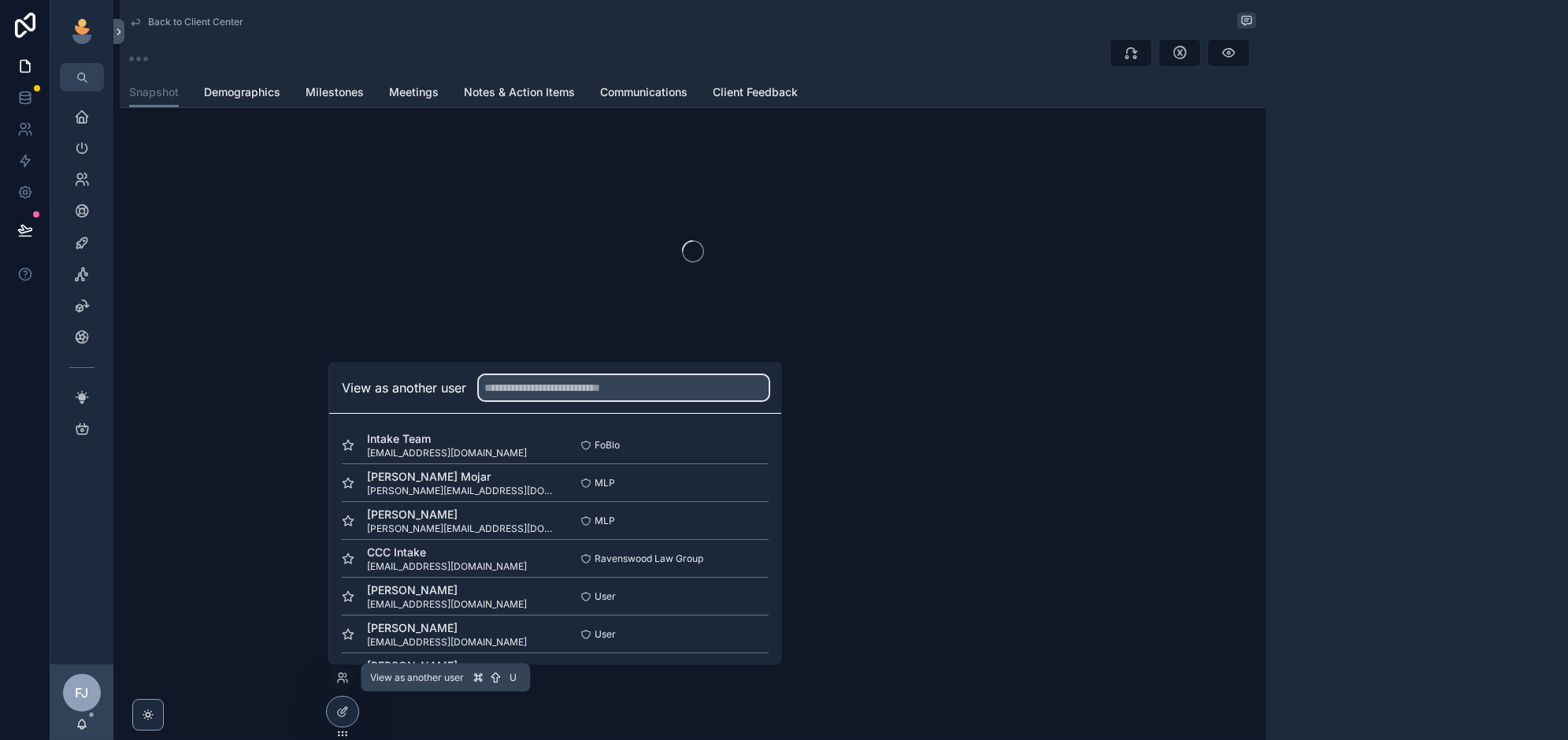
click at [528, 382] on input "text" at bounding box center [623, 387] width 290 height 25
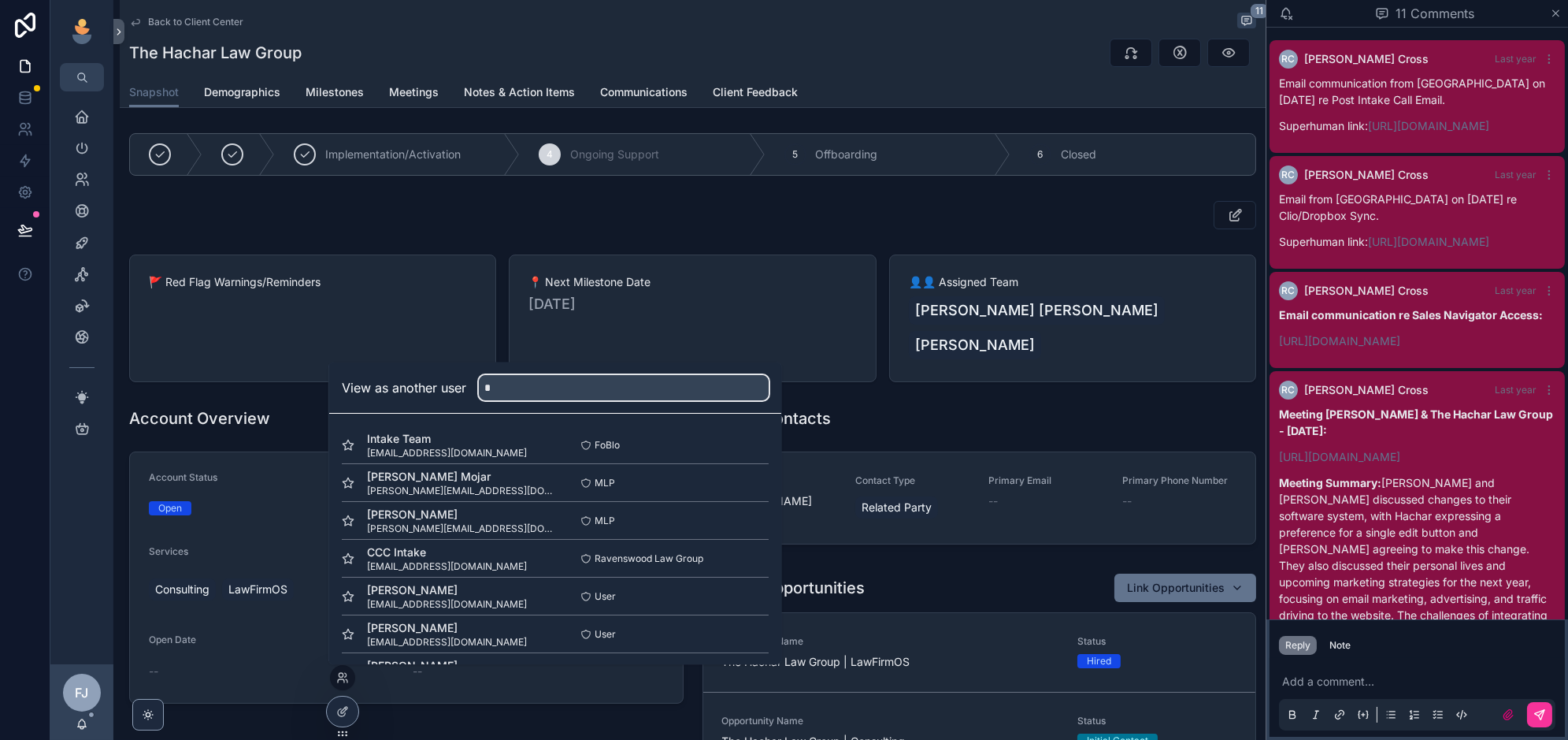
scroll to position [3566, 0]
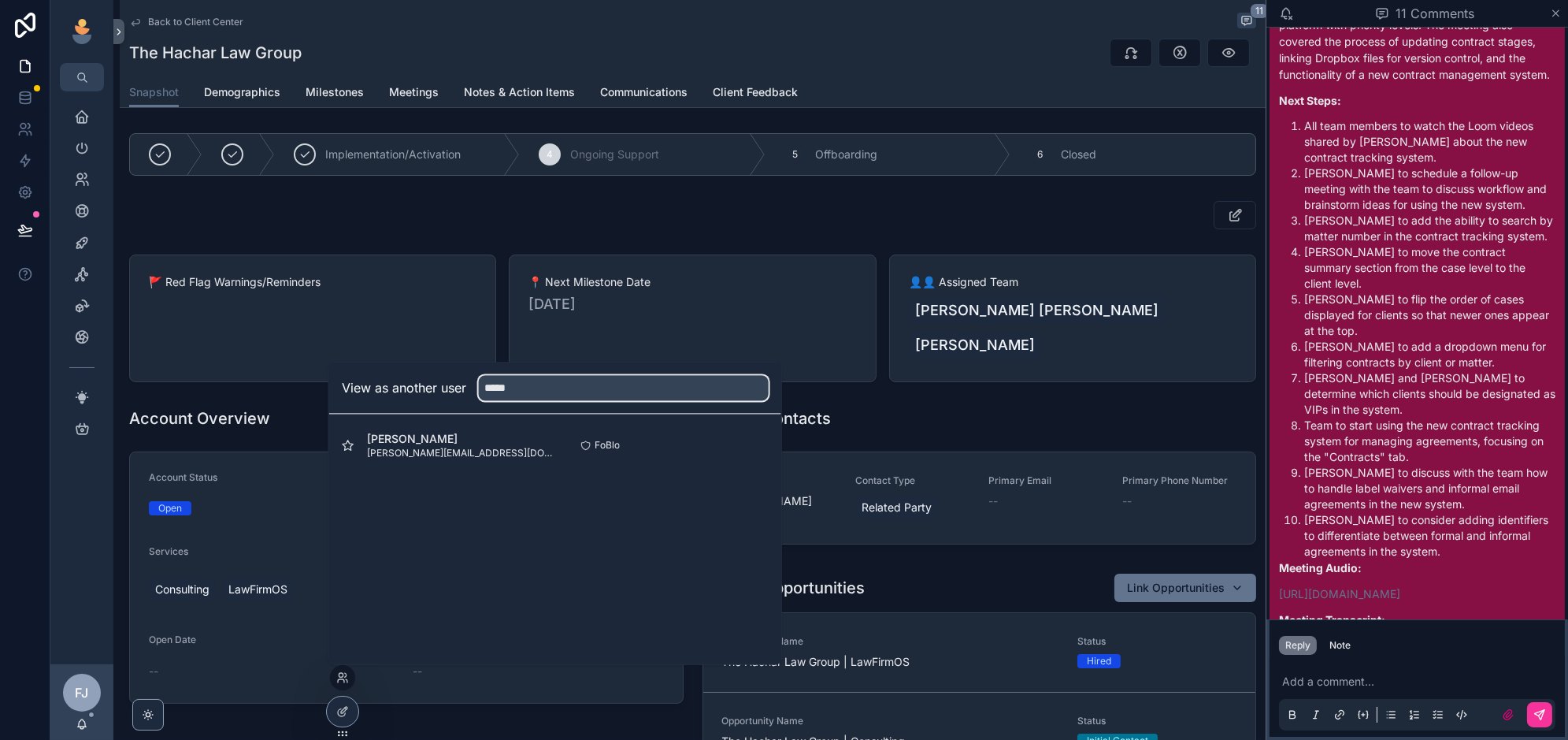
type input "*****"
click at [0, 0] on button "Select" at bounding box center [0, 0] width 0 height 0
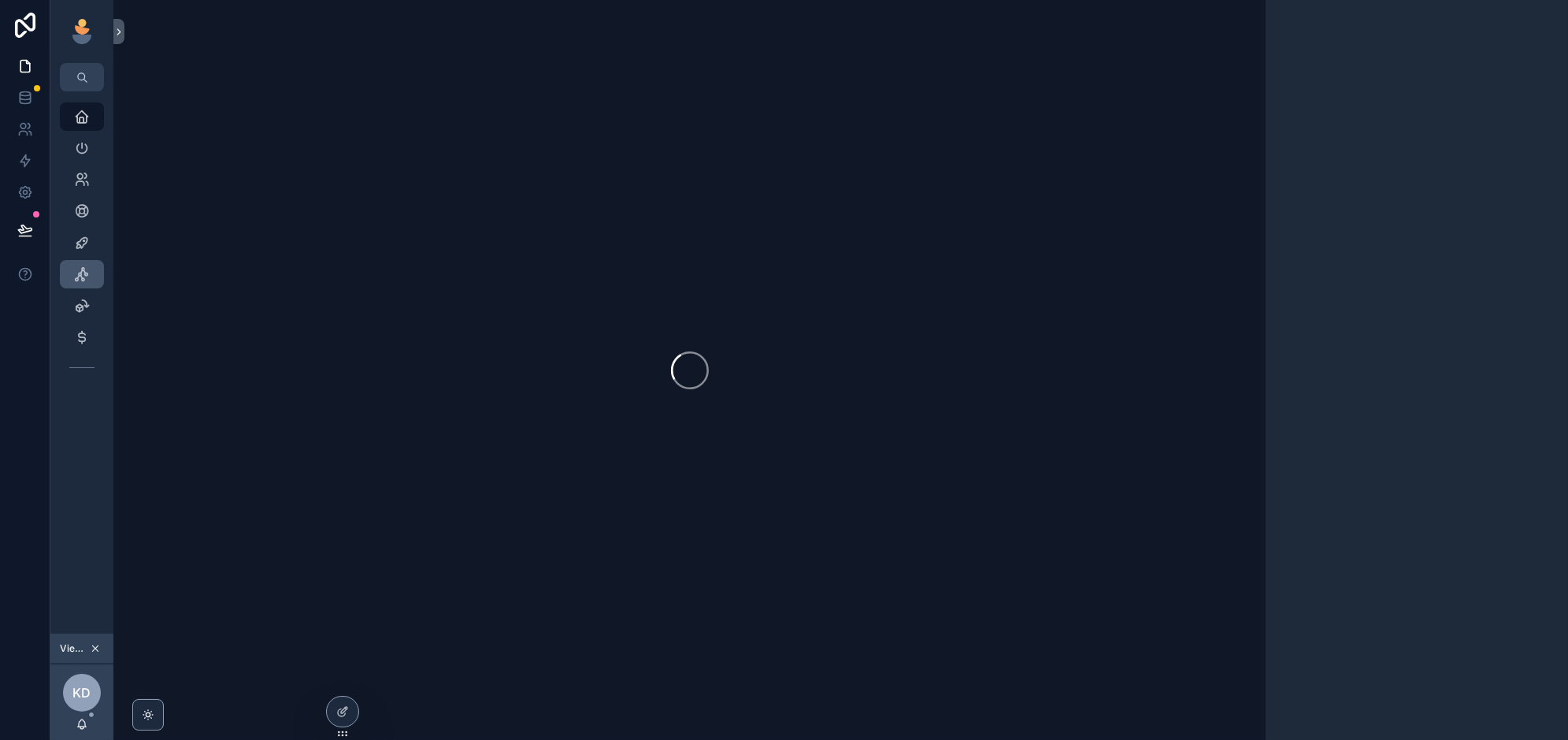
click at [81, 276] on icon "scrollable content" at bounding box center [82, 274] width 16 height 16
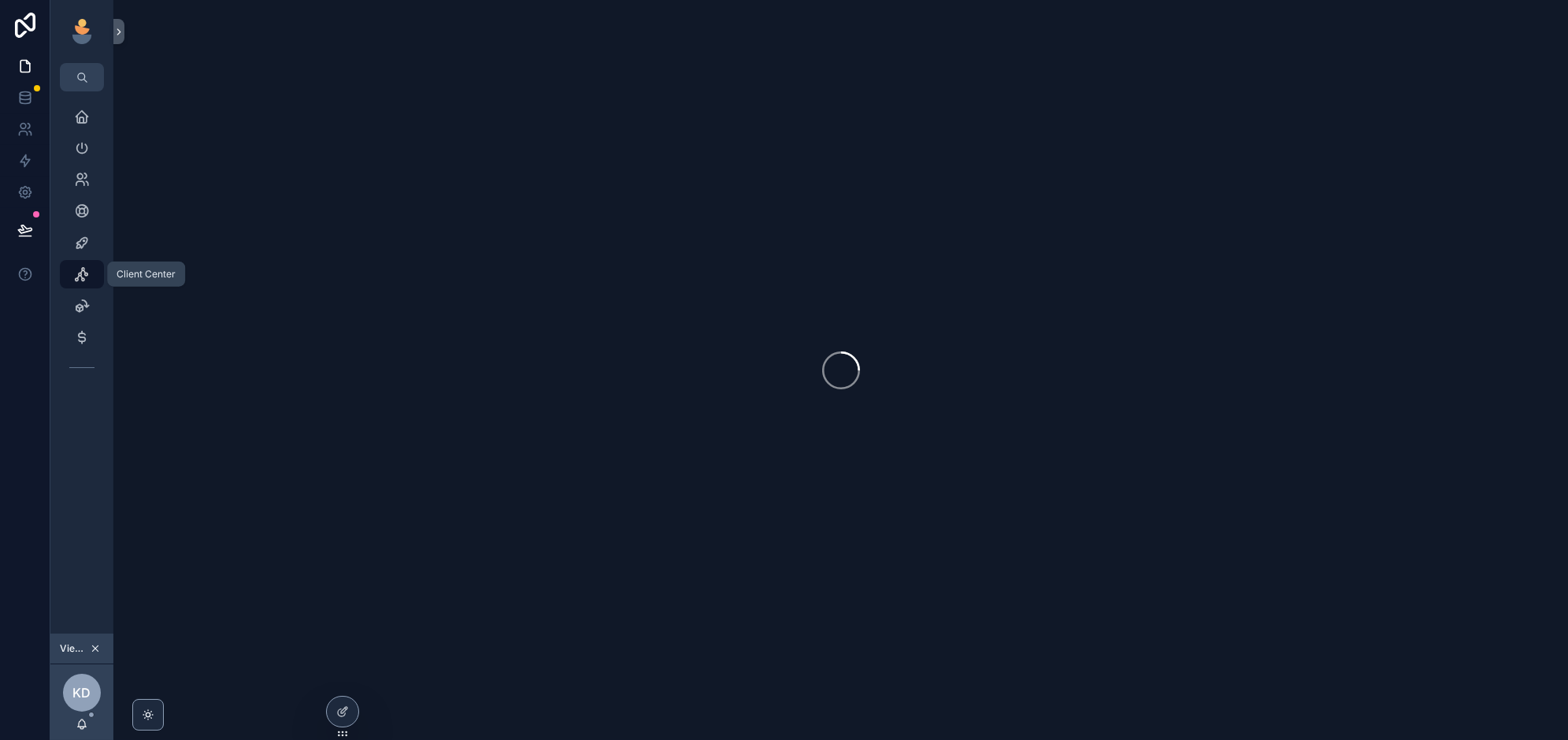
click at [84, 275] on icon "scrollable content" at bounding box center [82, 274] width 16 height 16
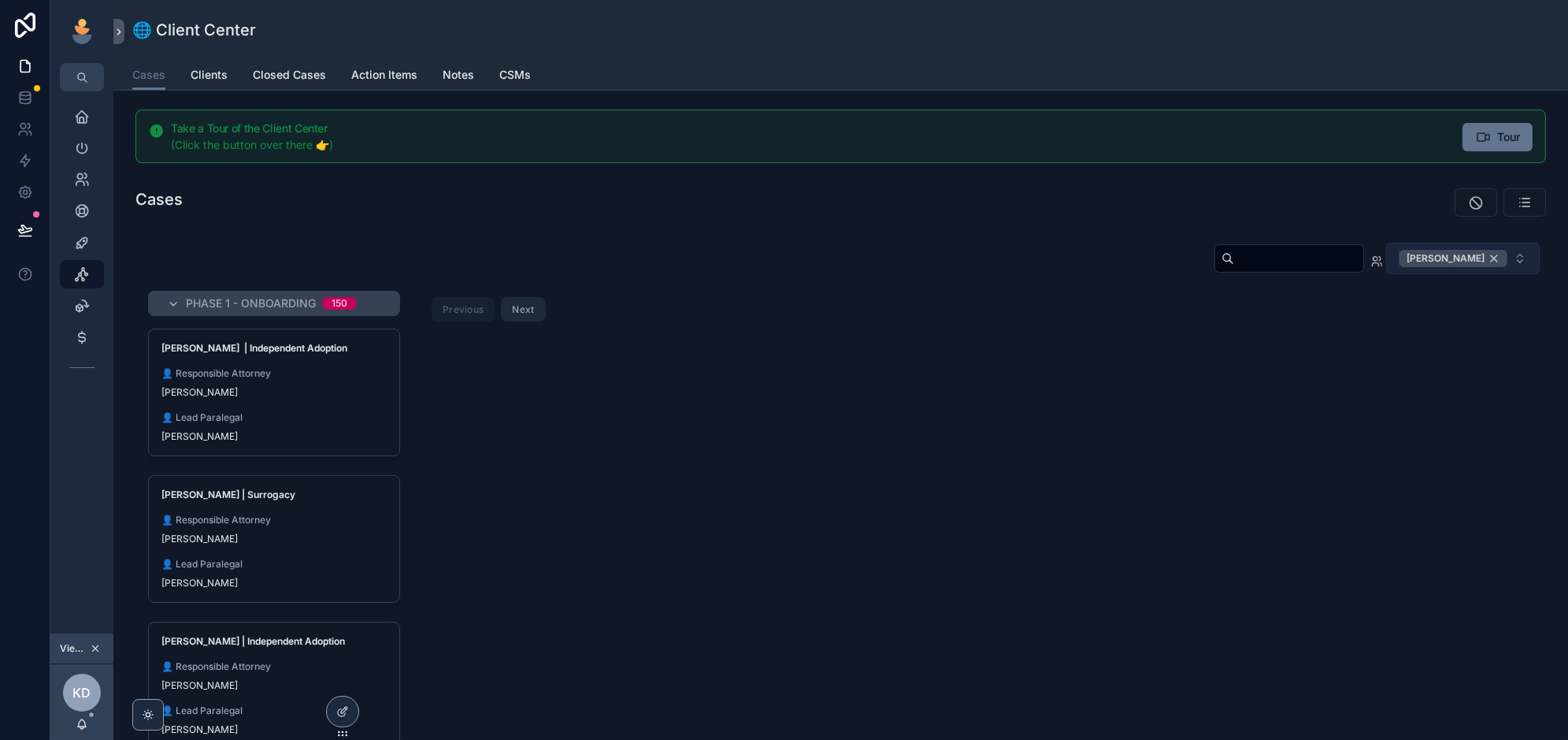
click at [1496, 257] on div "[PERSON_NAME]" at bounding box center [1453, 259] width 108 height 18
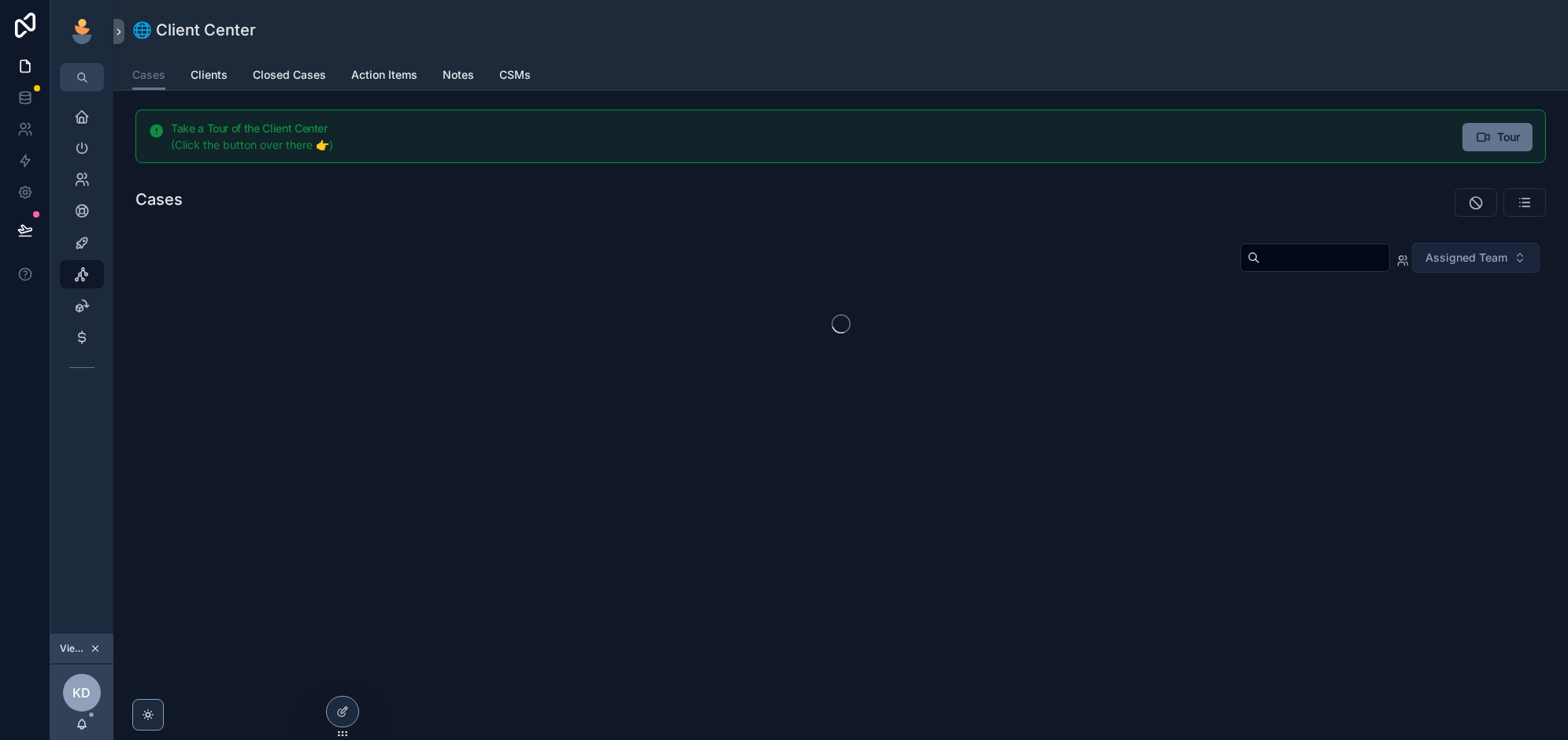
click at [1341, 251] on input "scrollable content" at bounding box center [1324, 257] width 129 height 22
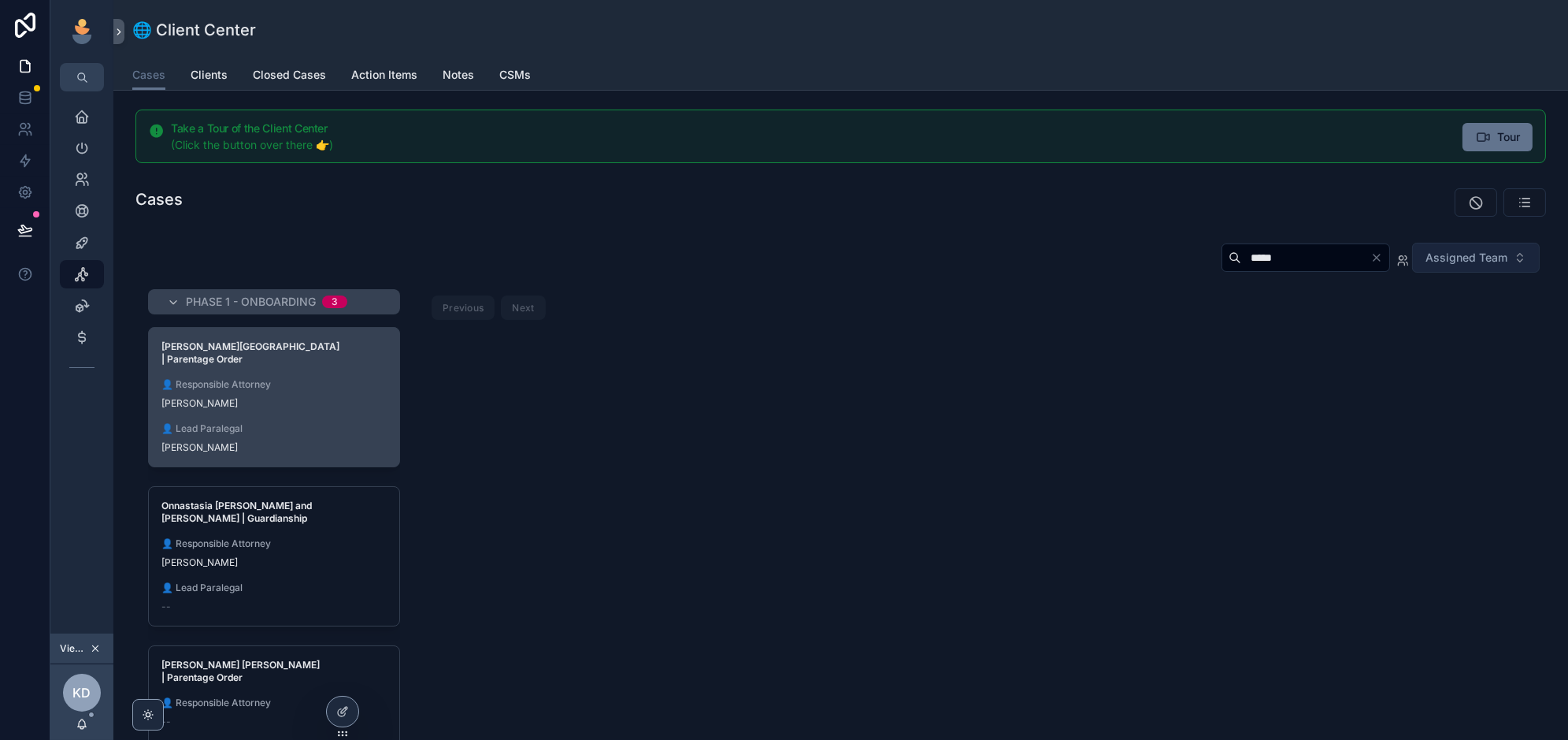
type input "*****"
click at [293, 422] on span "👤 Lead Paralegal" at bounding box center [274, 428] width 225 height 13
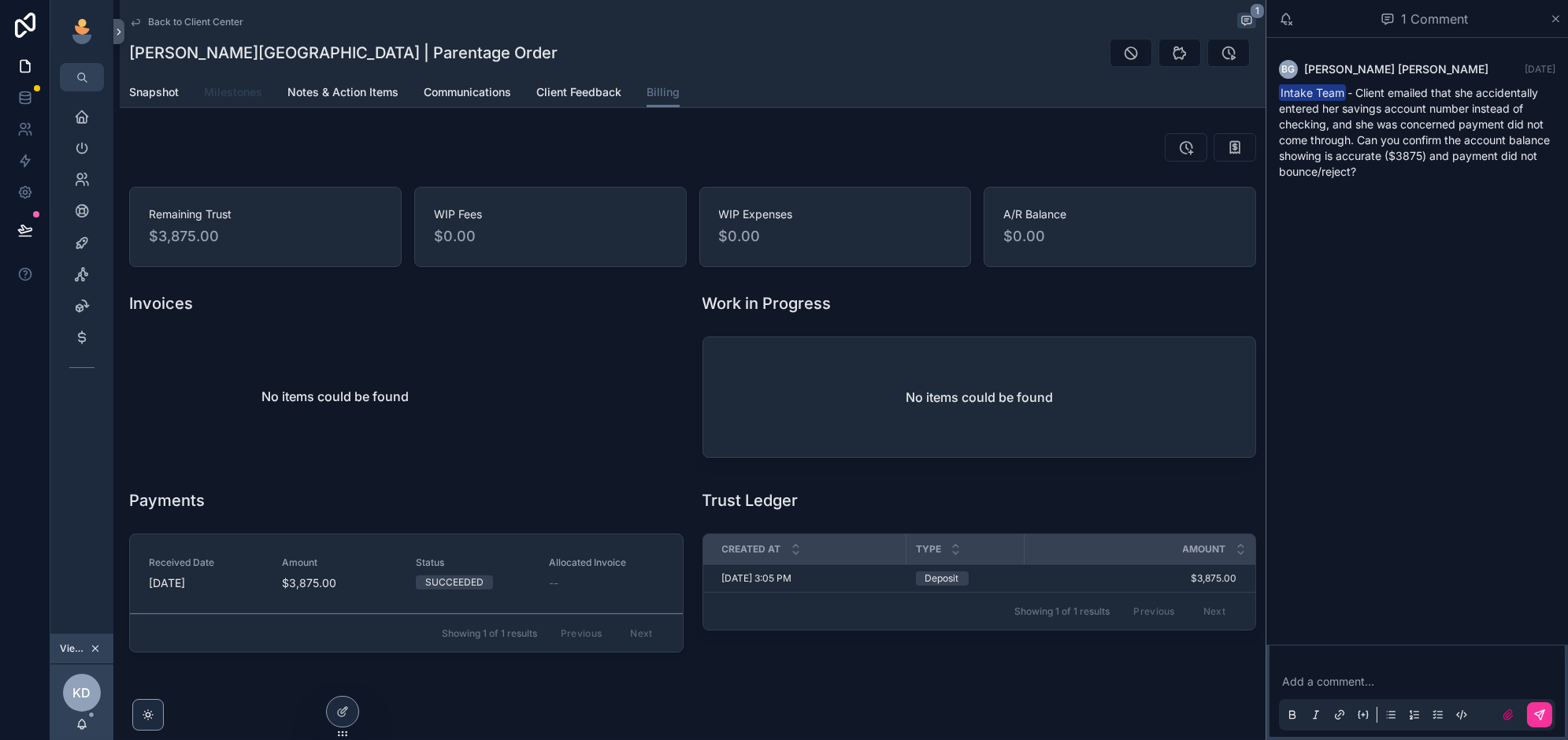
click at [248, 88] on span "Milestones" at bounding box center [233, 92] width 59 height 16
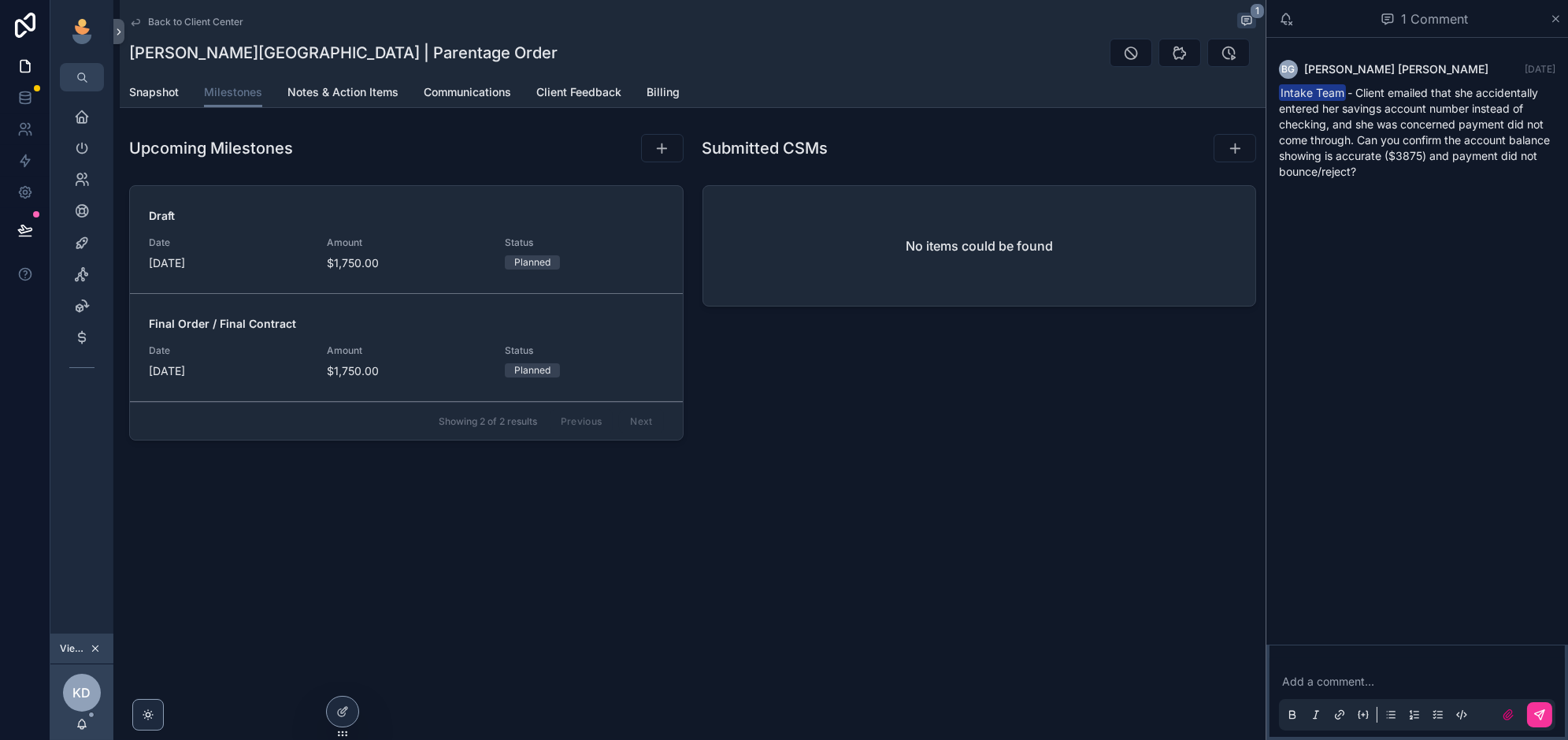
click at [682, 89] on div "Snapshot Milestones Notes & Action Items Communications Client Feedback Billing" at bounding box center [692, 92] width 1127 height 30
click at [655, 89] on span "Billing" at bounding box center [663, 92] width 33 height 16
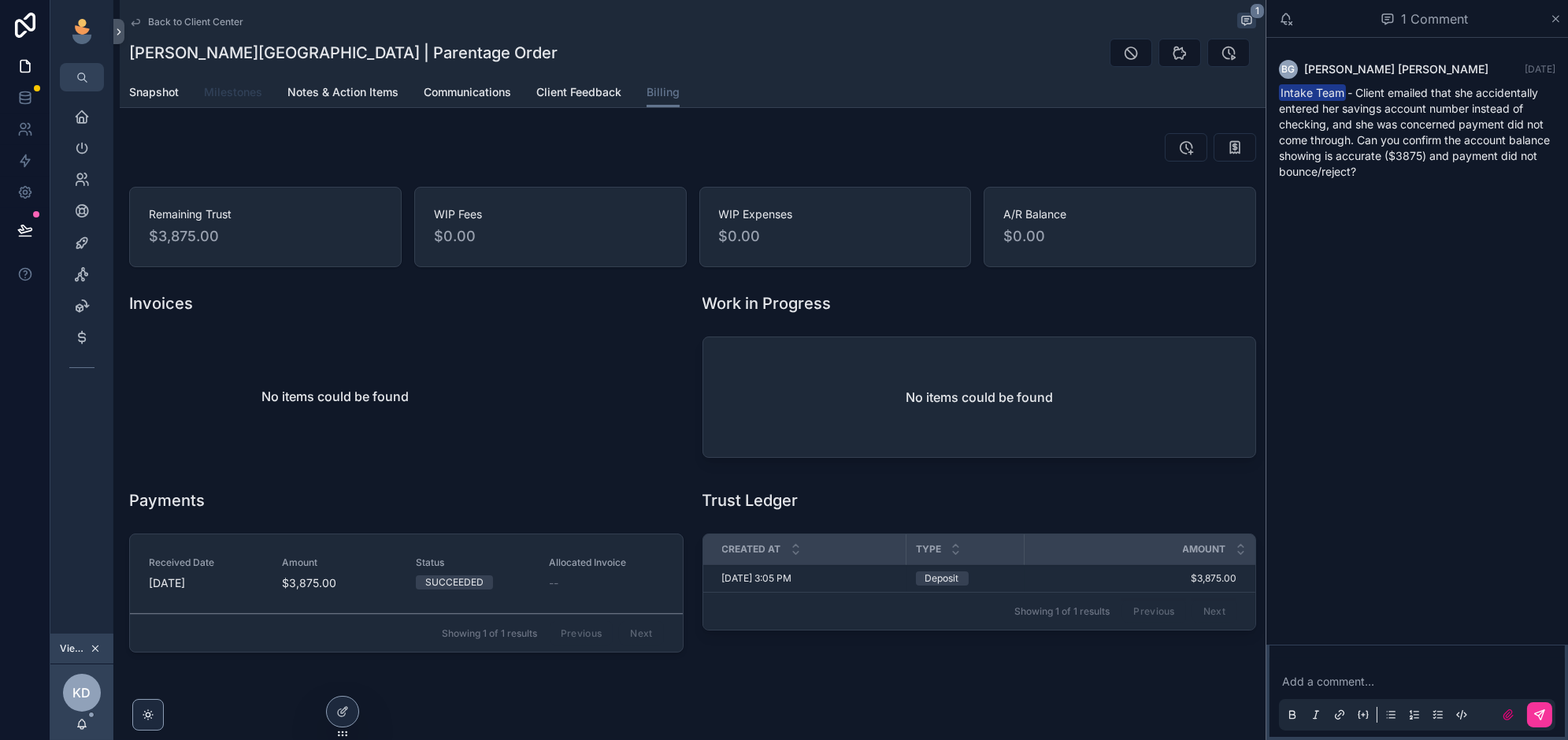
click at [251, 94] on span "Milestones" at bounding box center [233, 92] width 59 height 16
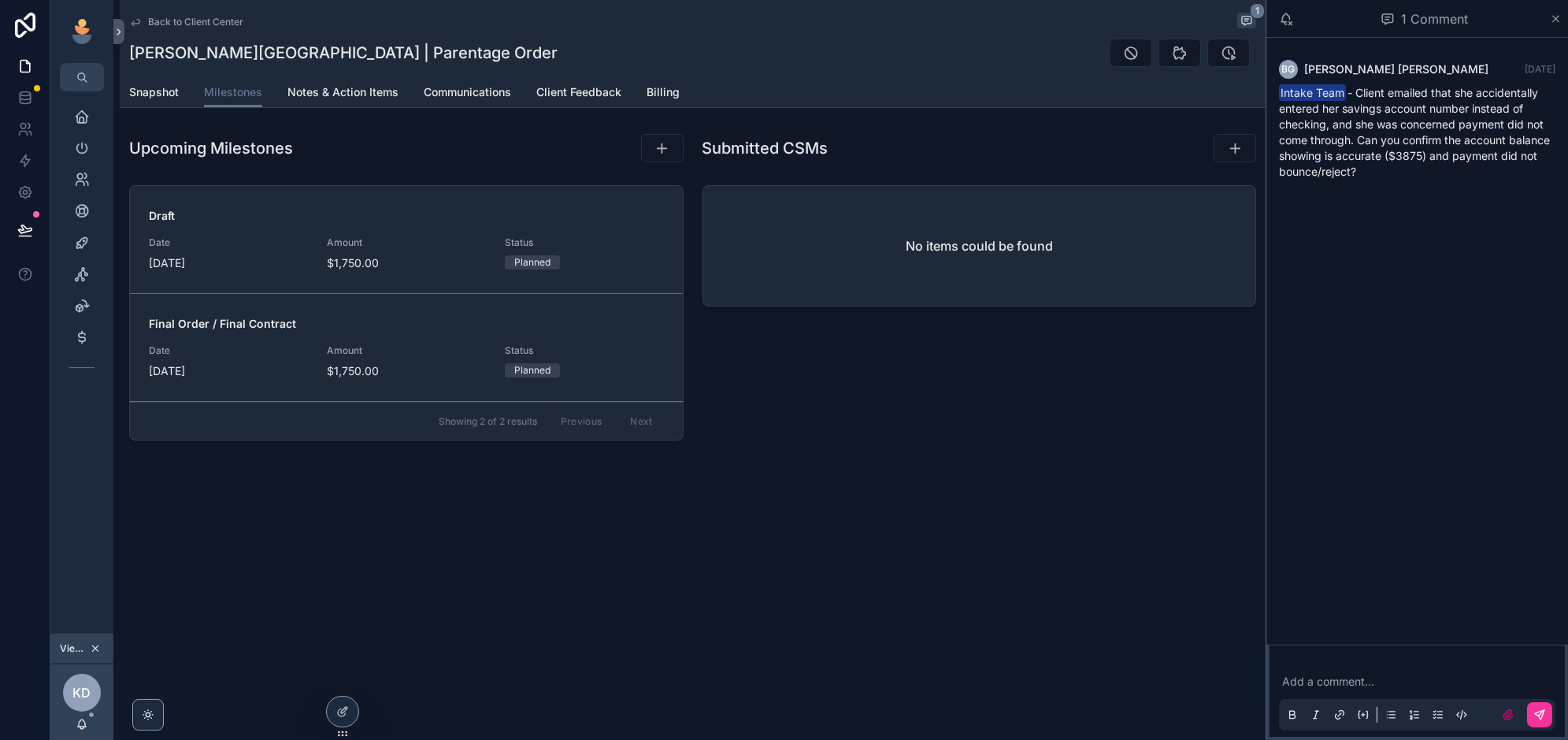
click at [970, 52] on div "[PERSON_NAME][GEOGRAPHIC_DATA] | Parentage Order" at bounding box center [692, 52] width 1127 height 30
click at [89, 332] on icon "scrollable content" at bounding box center [82, 337] width 16 height 16
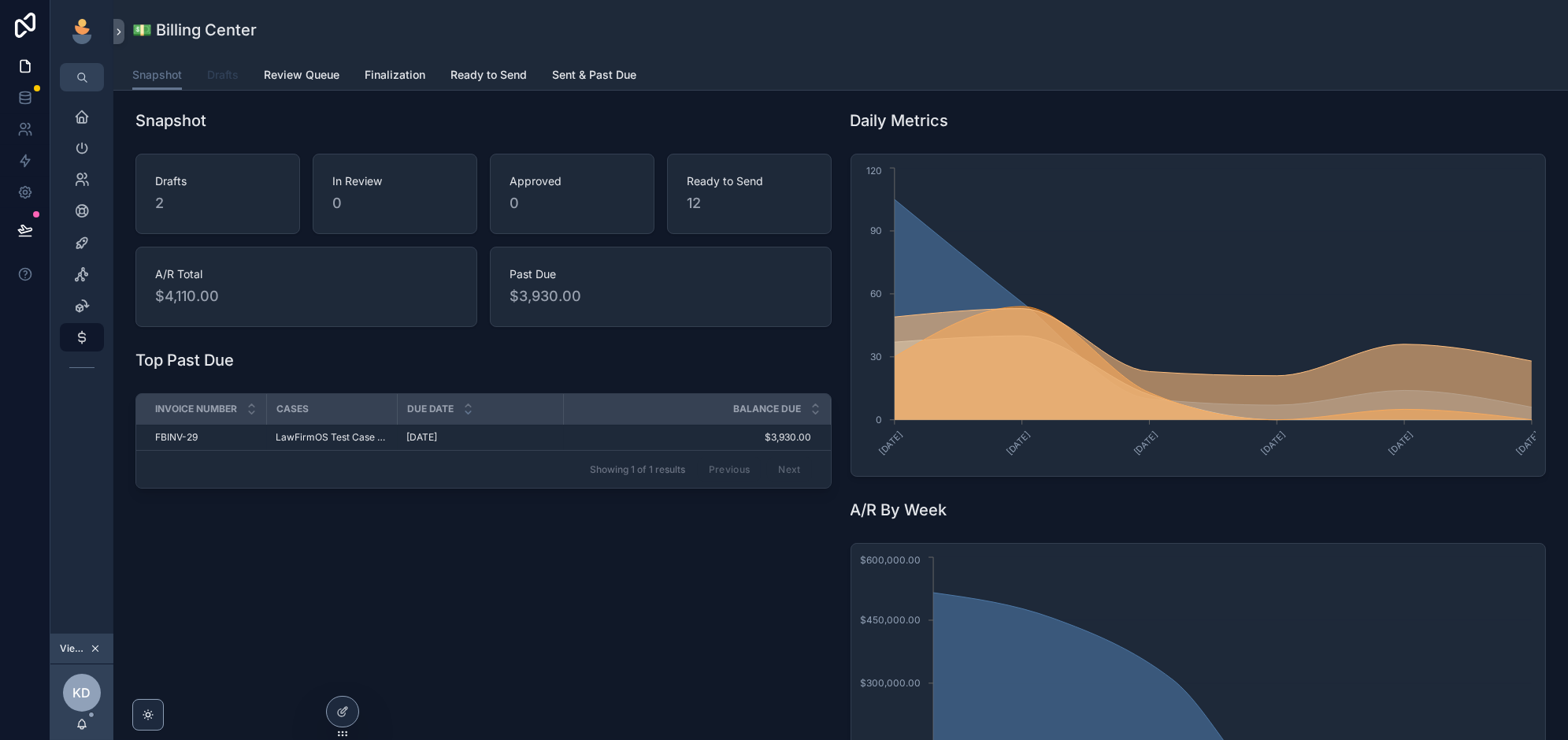
click at [218, 66] on link "Drafts" at bounding box center [223, 76] width 31 height 31
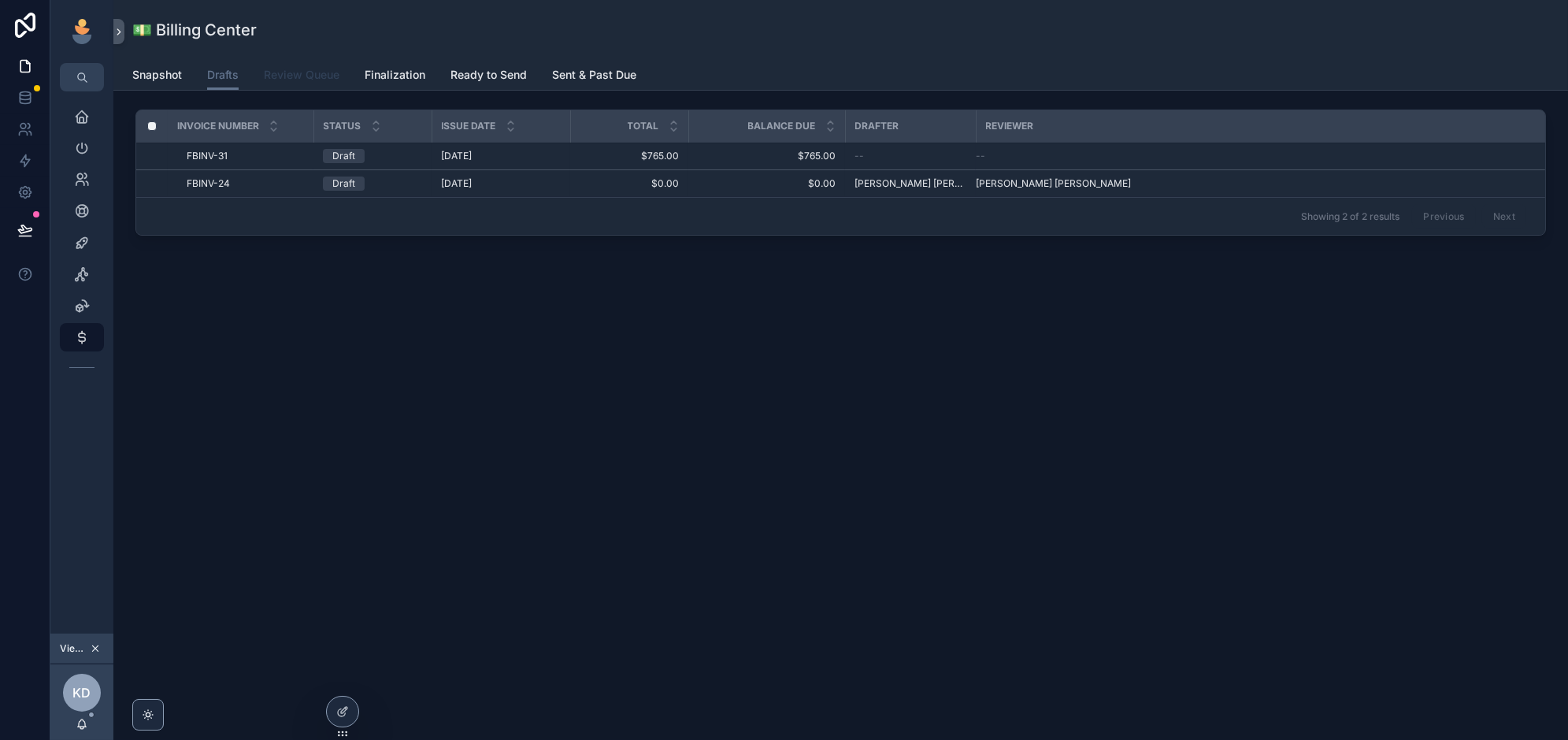
click at [319, 77] on span "Review Queue" at bounding box center [301, 75] width 76 height 16
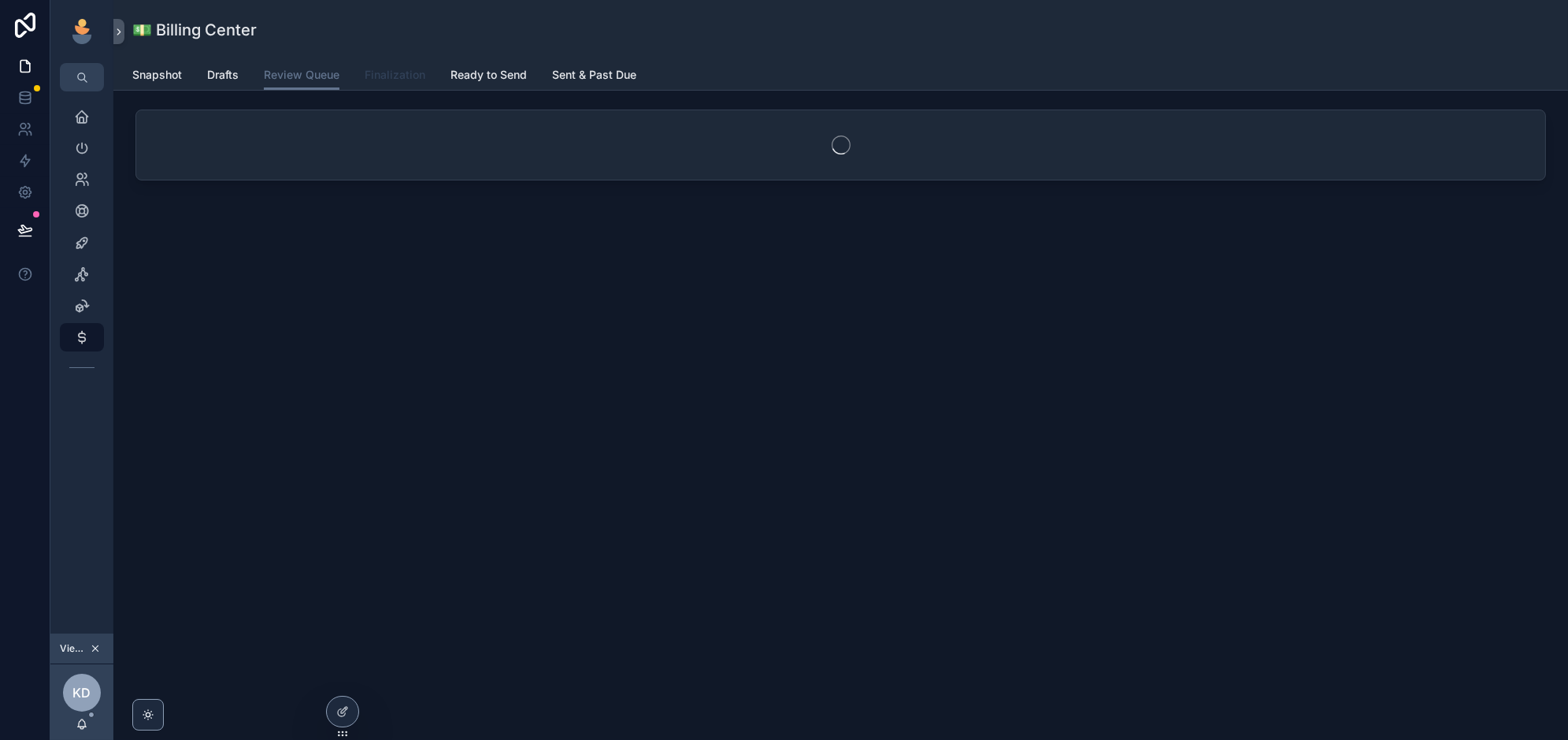
click at [401, 77] on span "Finalization" at bounding box center [394, 75] width 60 height 16
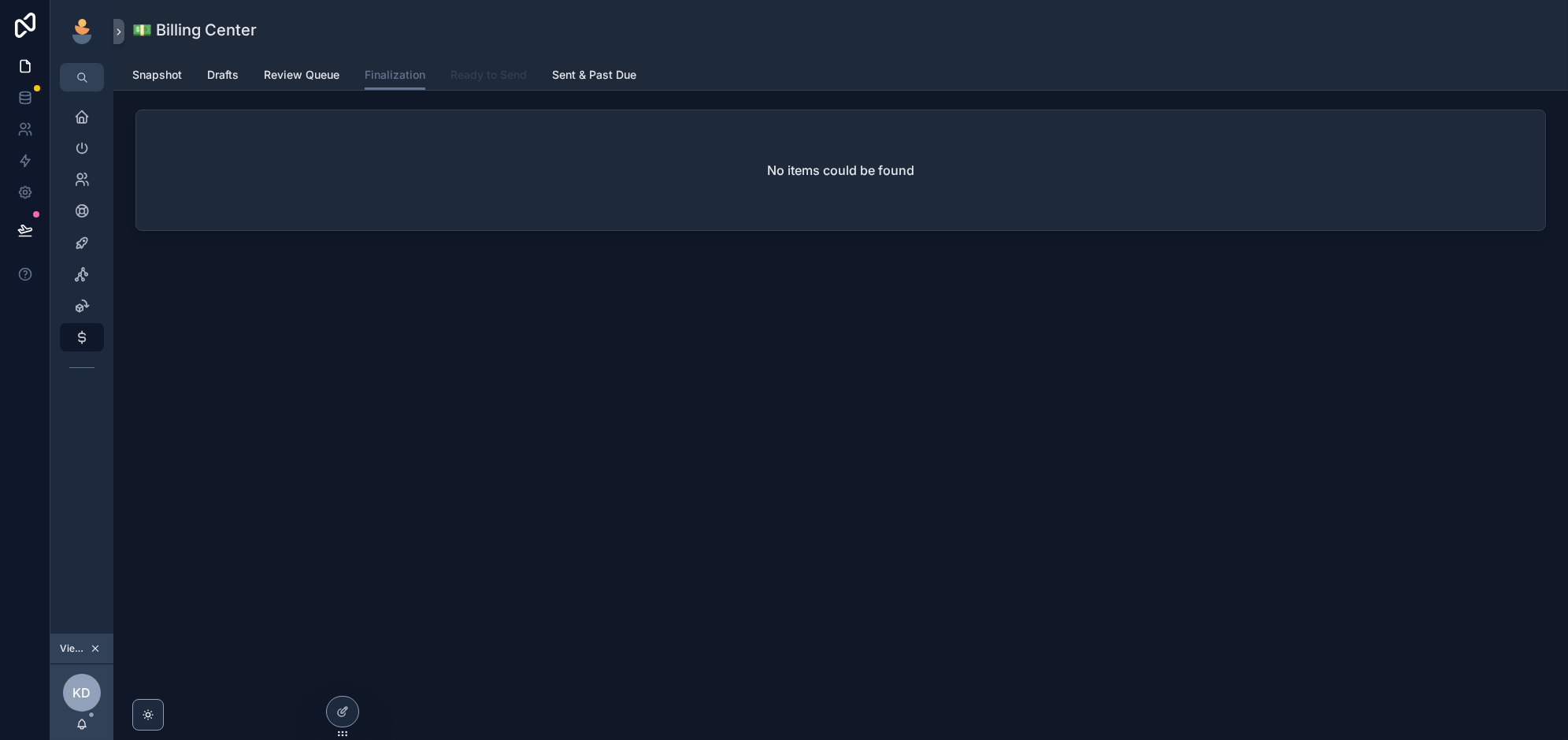
click at [482, 76] on span "Ready to Send" at bounding box center [488, 75] width 76 height 16
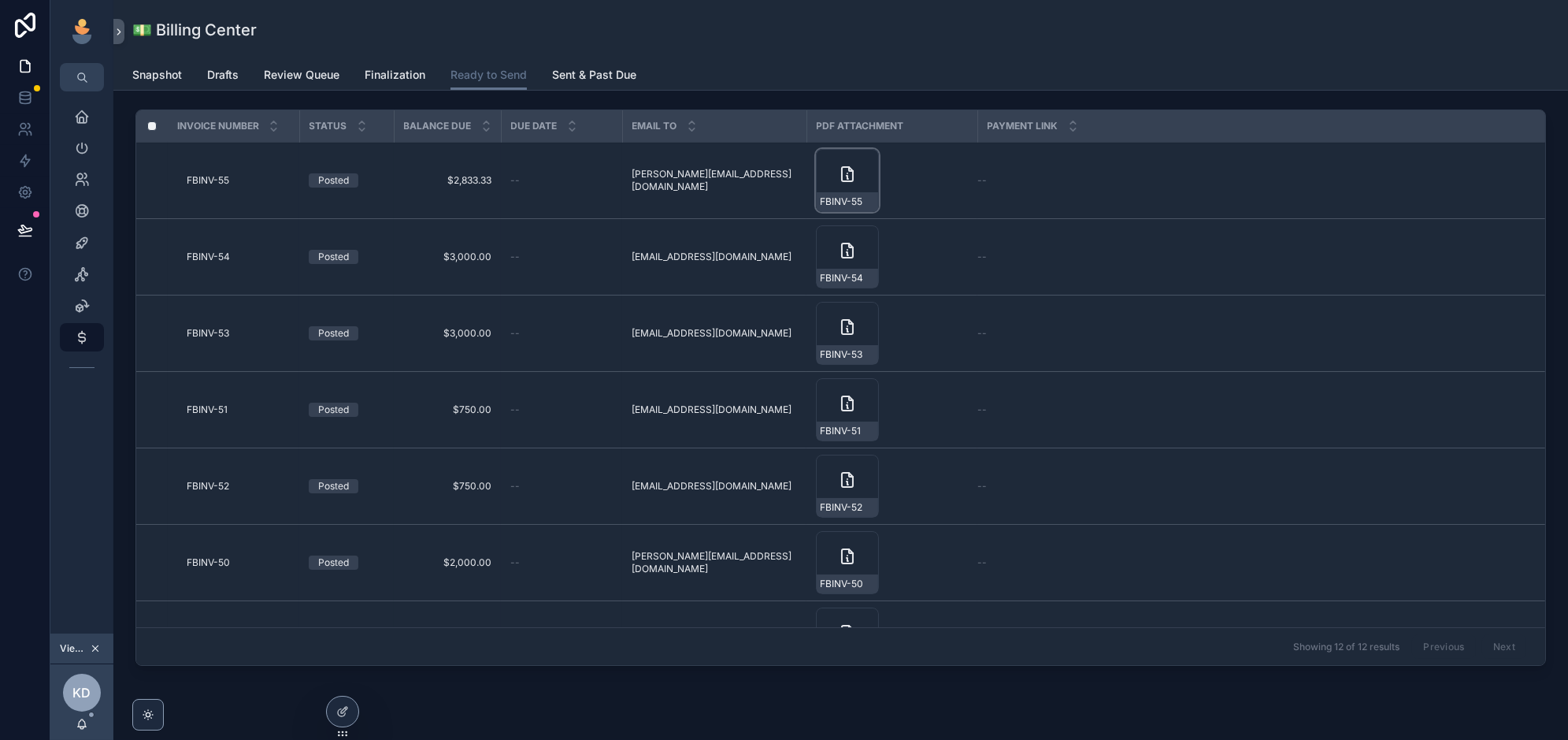
click at [827, 186] on div "FBINV-55" at bounding box center [847, 180] width 63 height 63
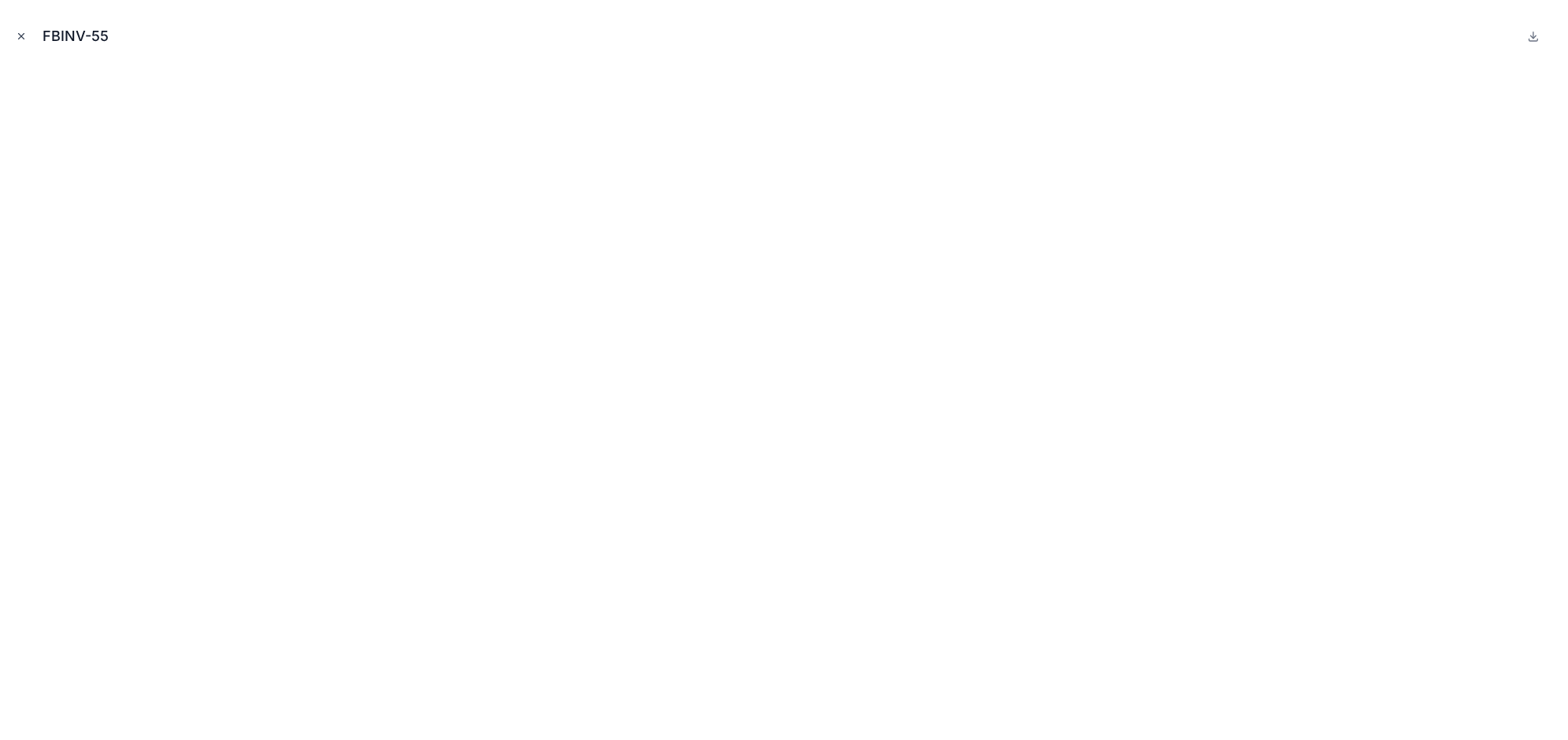
click at [22, 37] on icon "Close modal" at bounding box center [22, 36] width 11 height 11
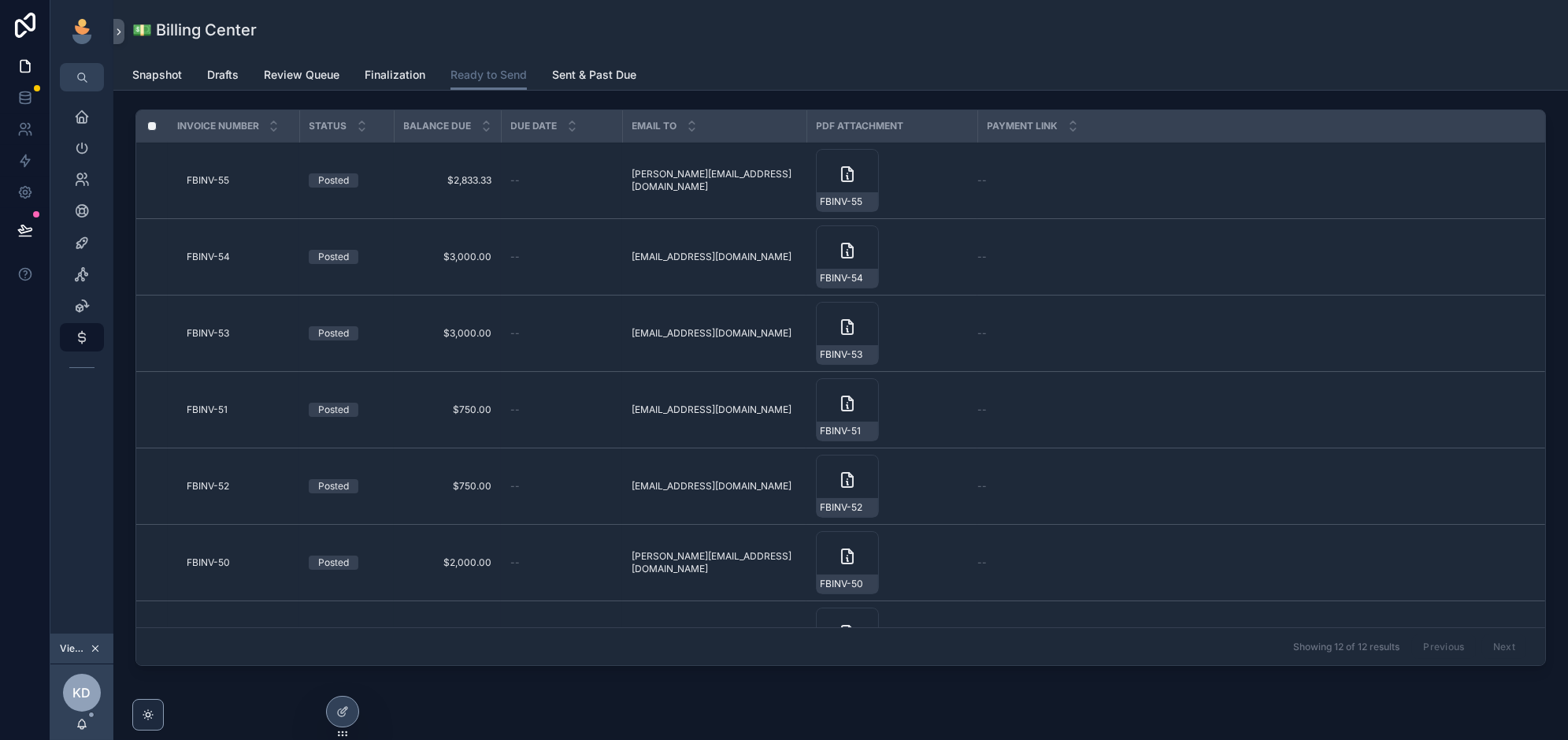
click at [0, 0] on icon at bounding box center [0, 0] width 0 height 0
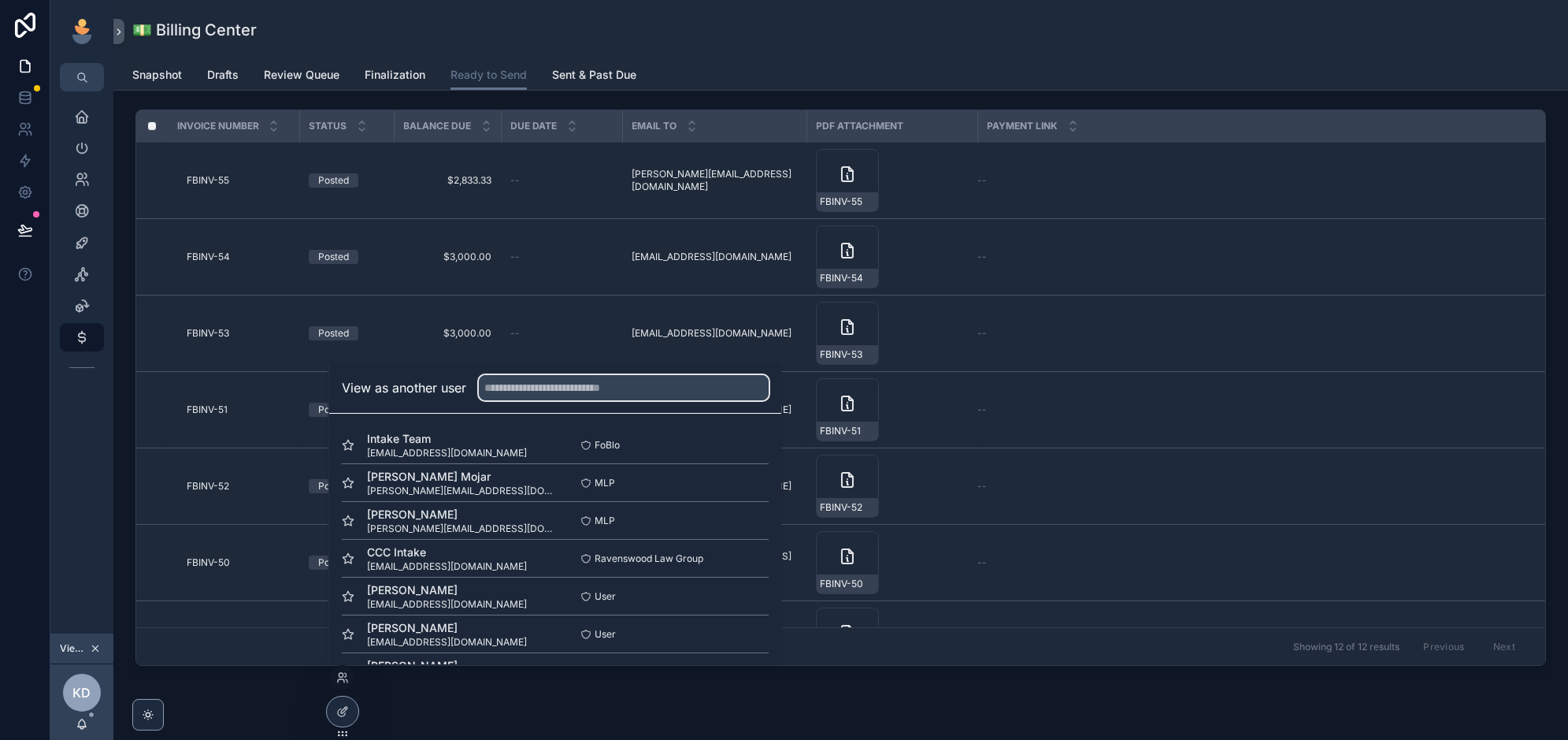
click at [561, 390] on input "text" at bounding box center [623, 387] width 290 height 25
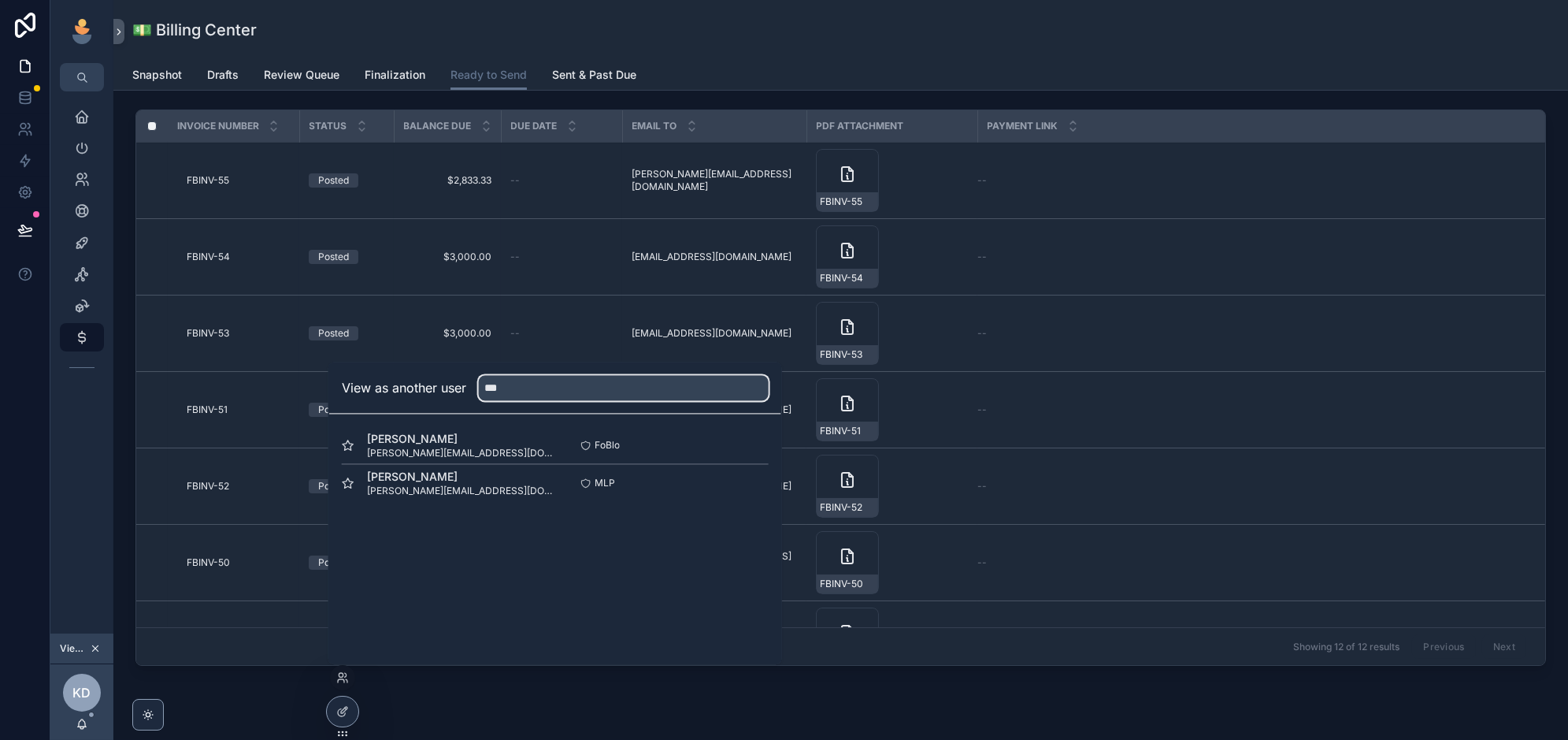
type input "***"
click at [756, 469] on div "[PERSON_NAME] [PERSON_NAME][EMAIL_ADDRESS][DOMAIN_NAME] MLP Select" at bounding box center [554, 482] width 427 height 38
click at [0, 0] on button "Select" at bounding box center [0, 0] width 0 height 0
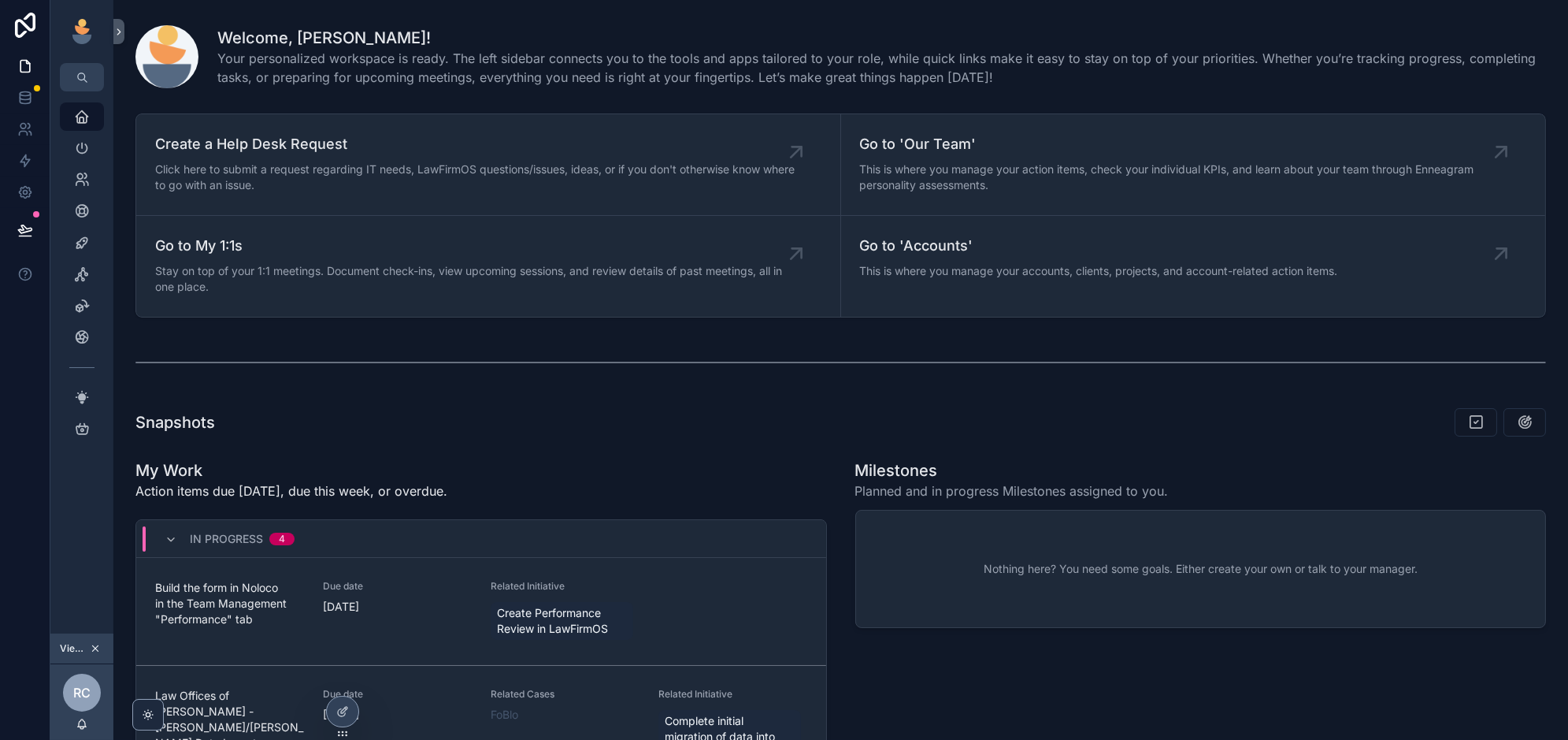
click at [0, 0] on icon at bounding box center [0, 0] width 0 height 0
click at [1268, 92] on div "Welcome, [PERSON_NAME]! Your personalized workspace is ready. The left sidebar …" at bounding box center [840, 54] width 1429 height 82
click at [0, 0] on icon at bounding box center [0, 0] width 0 height 0
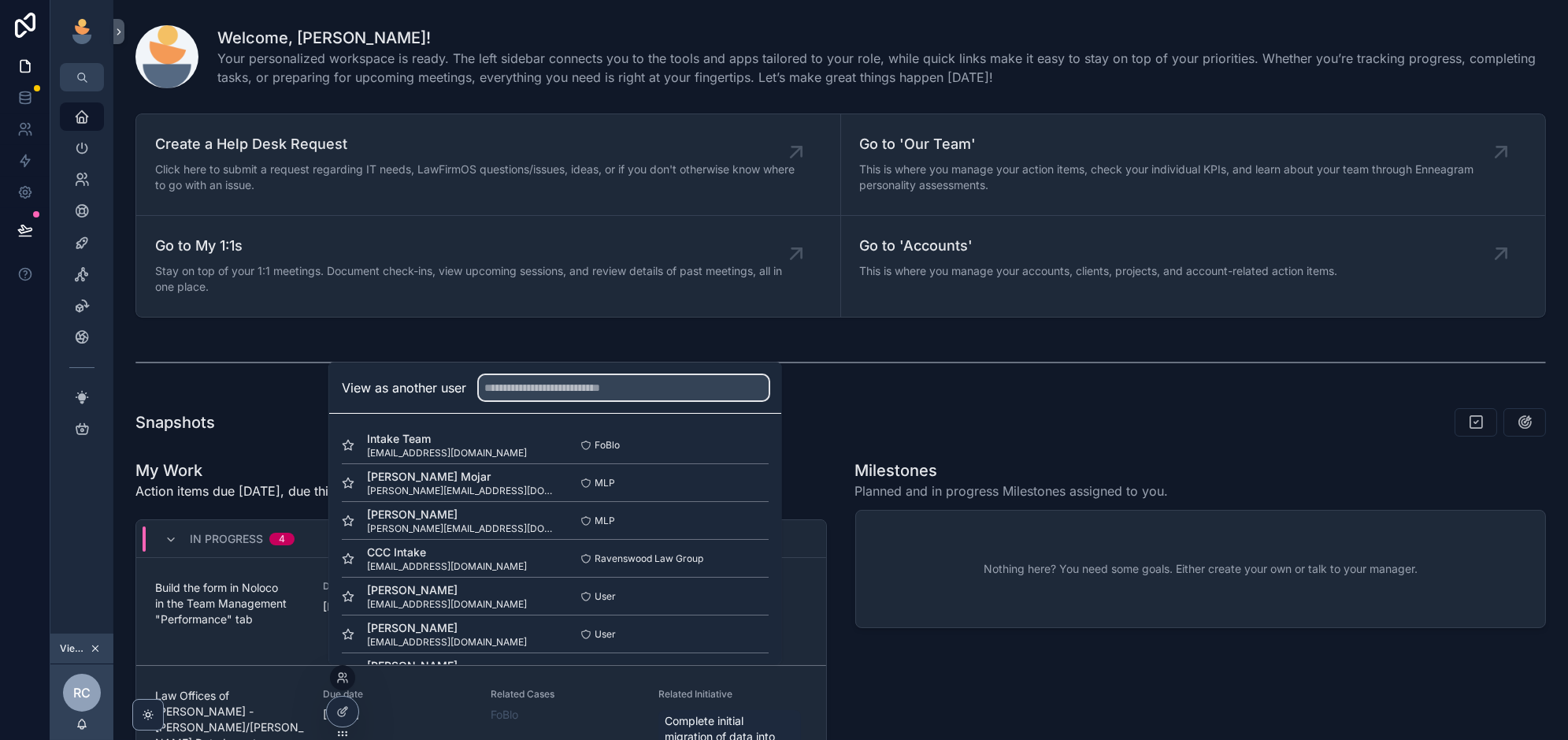
click at [551, 394] on input "text" at bounding box center [623, 387] width 290 height 25
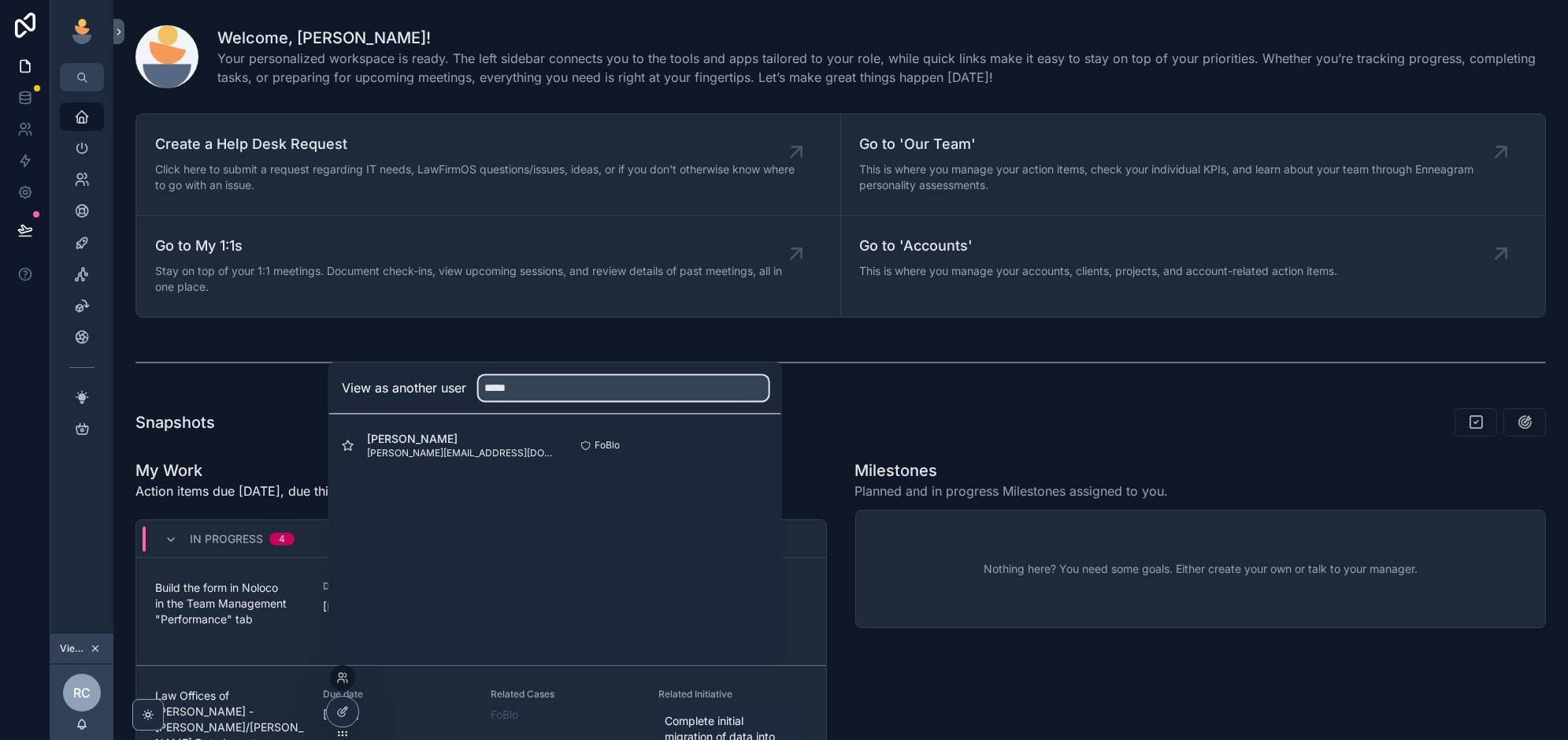
type input "*****"
click at [0, 0] on button "Select" at bounding box center [0, 0] width 0 height 0
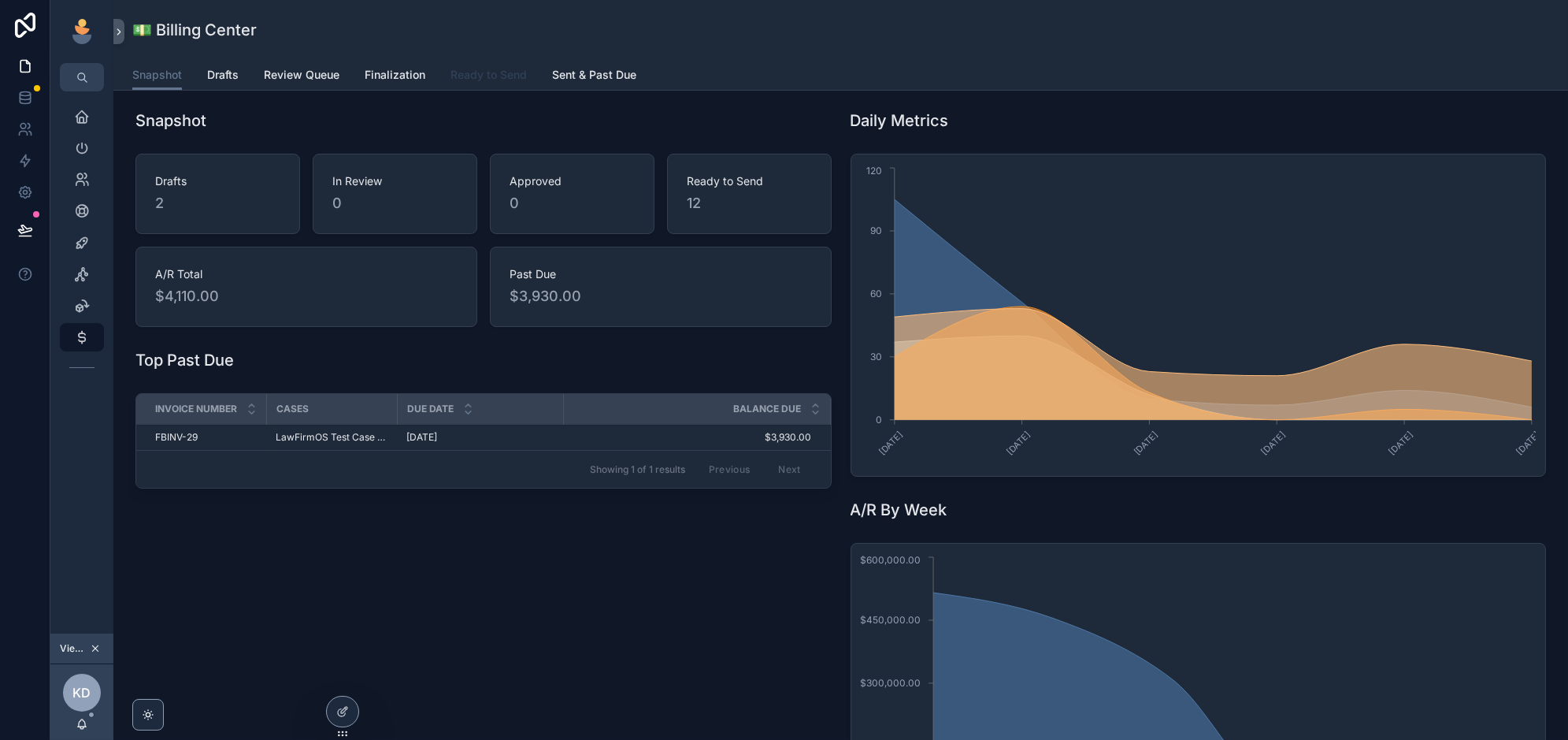
click at [499, 69] on span "Ready to Send" at bounding box center [488, 75] width 76 height 16
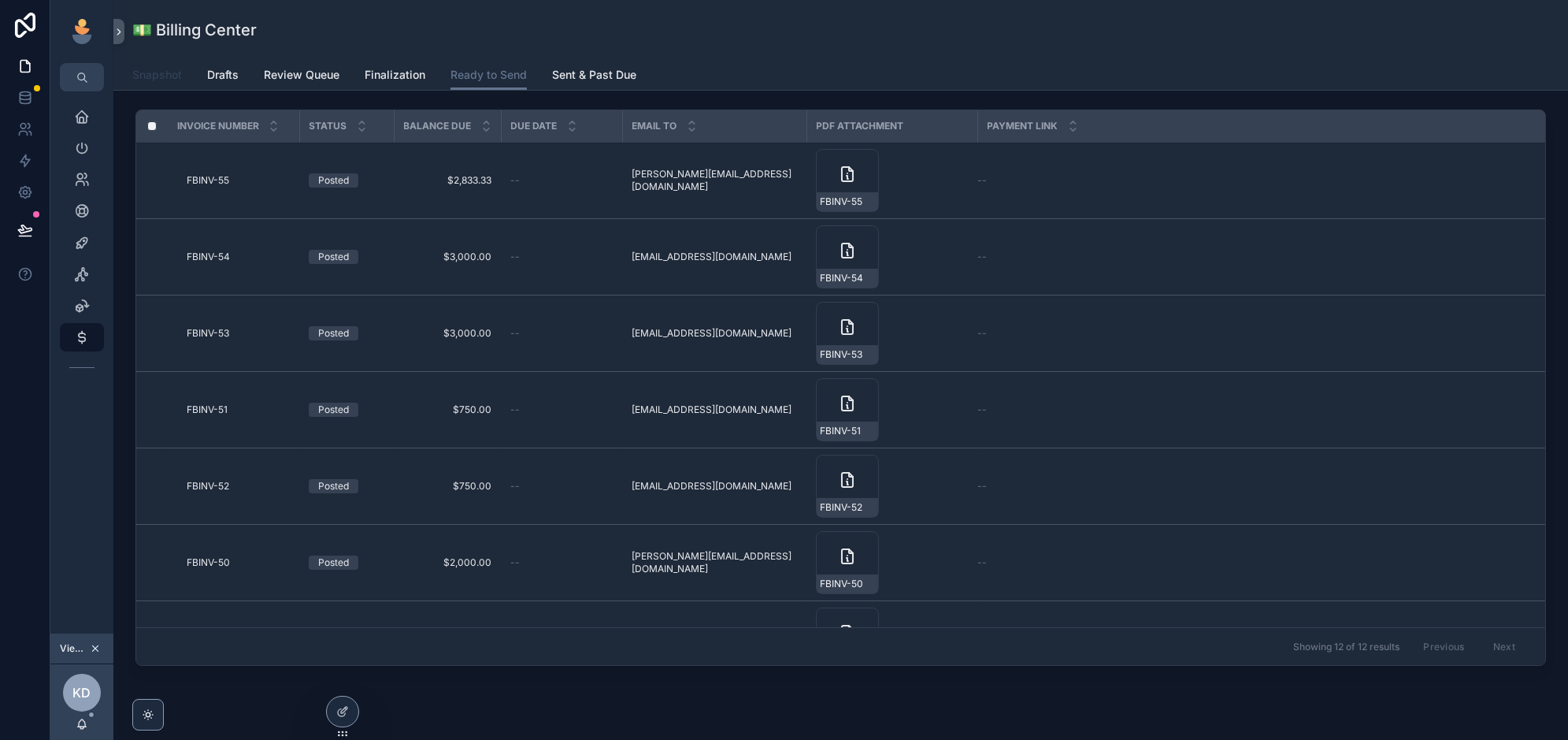
click at [149, 73] on span "Snapshot" at bounding box center [157, 75] width 50 height 16
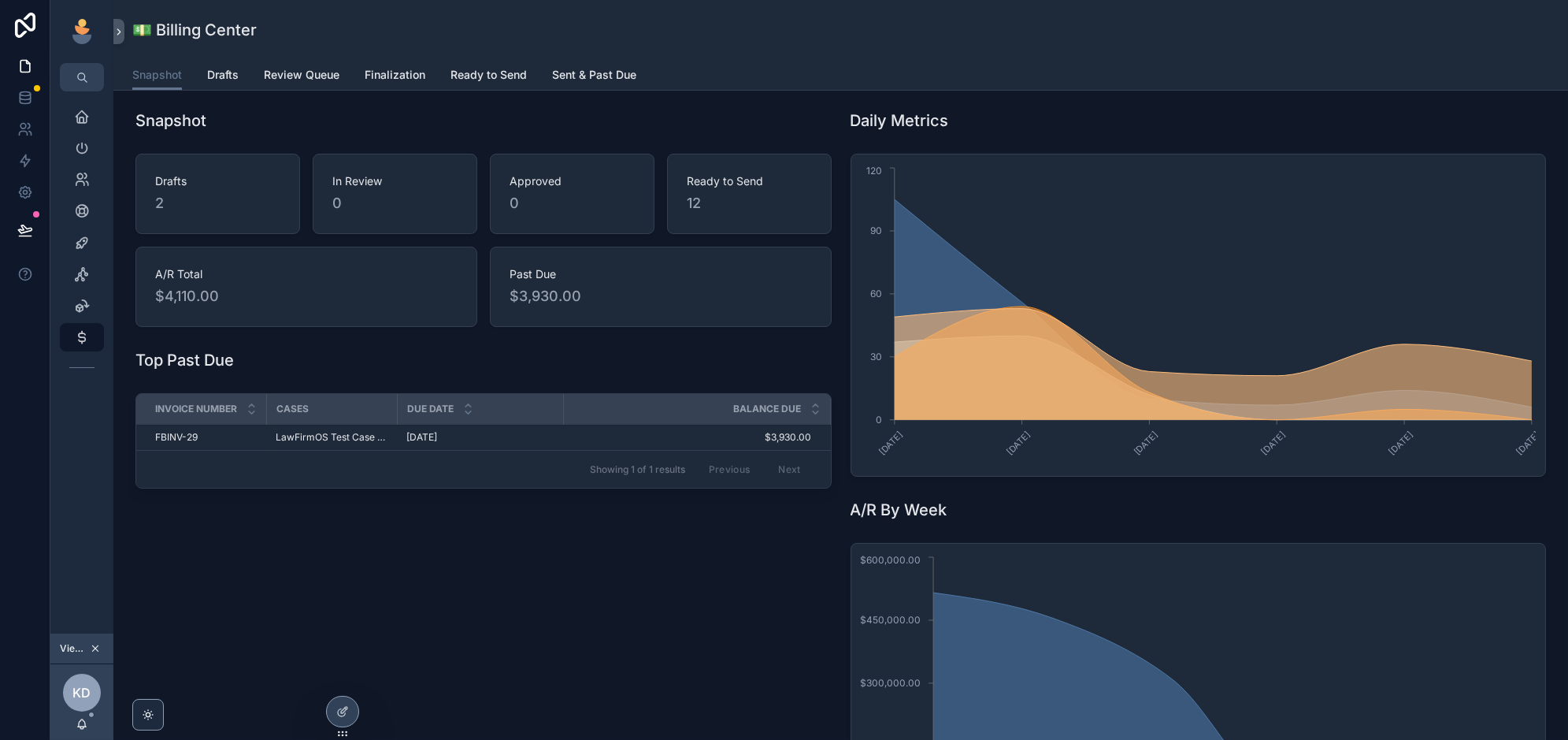
click at [0, 0] on icon at bounding box center [0, 0] width 0 height 0
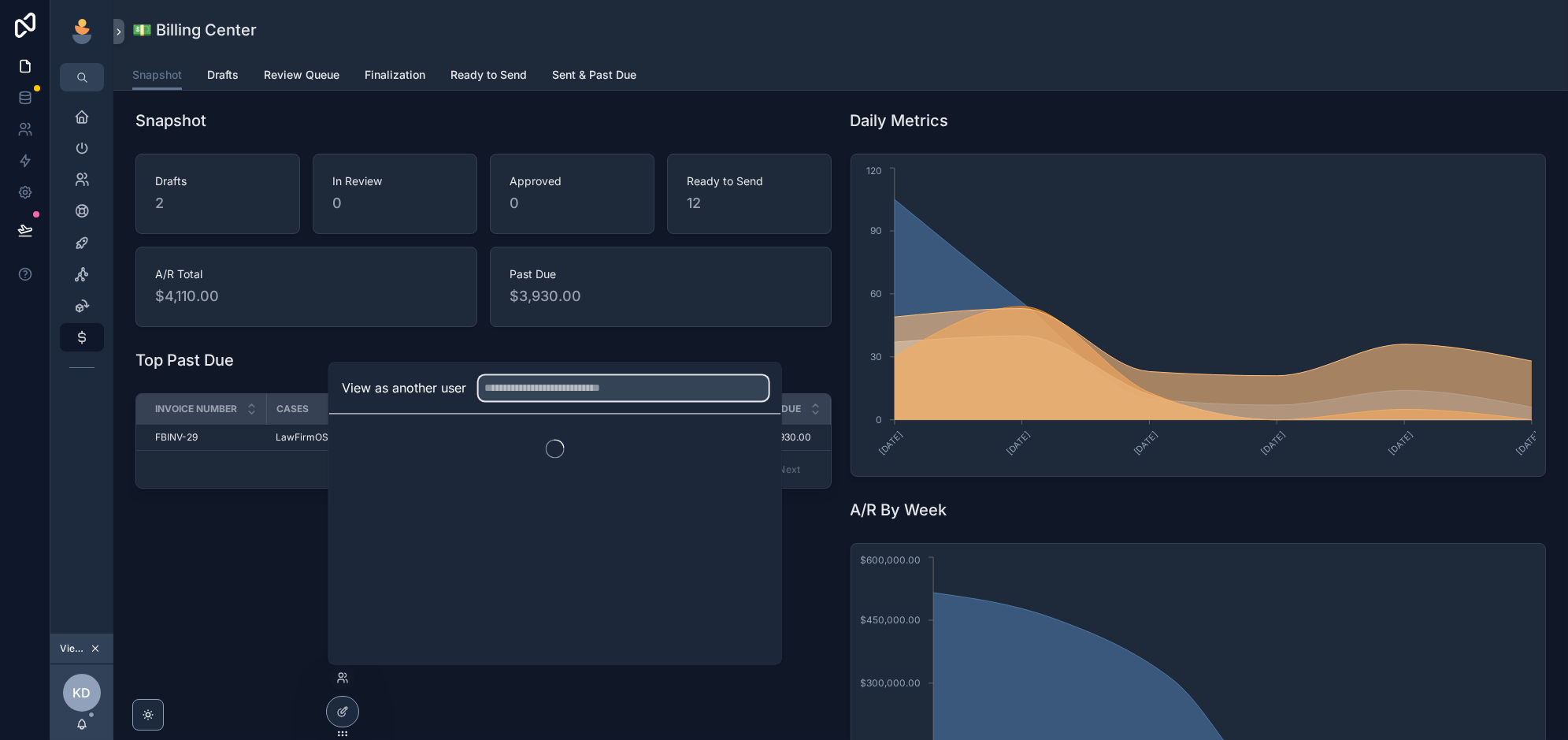
click at [536, 388] on input "text" at bounding box center [623, 387] width 290 height 25
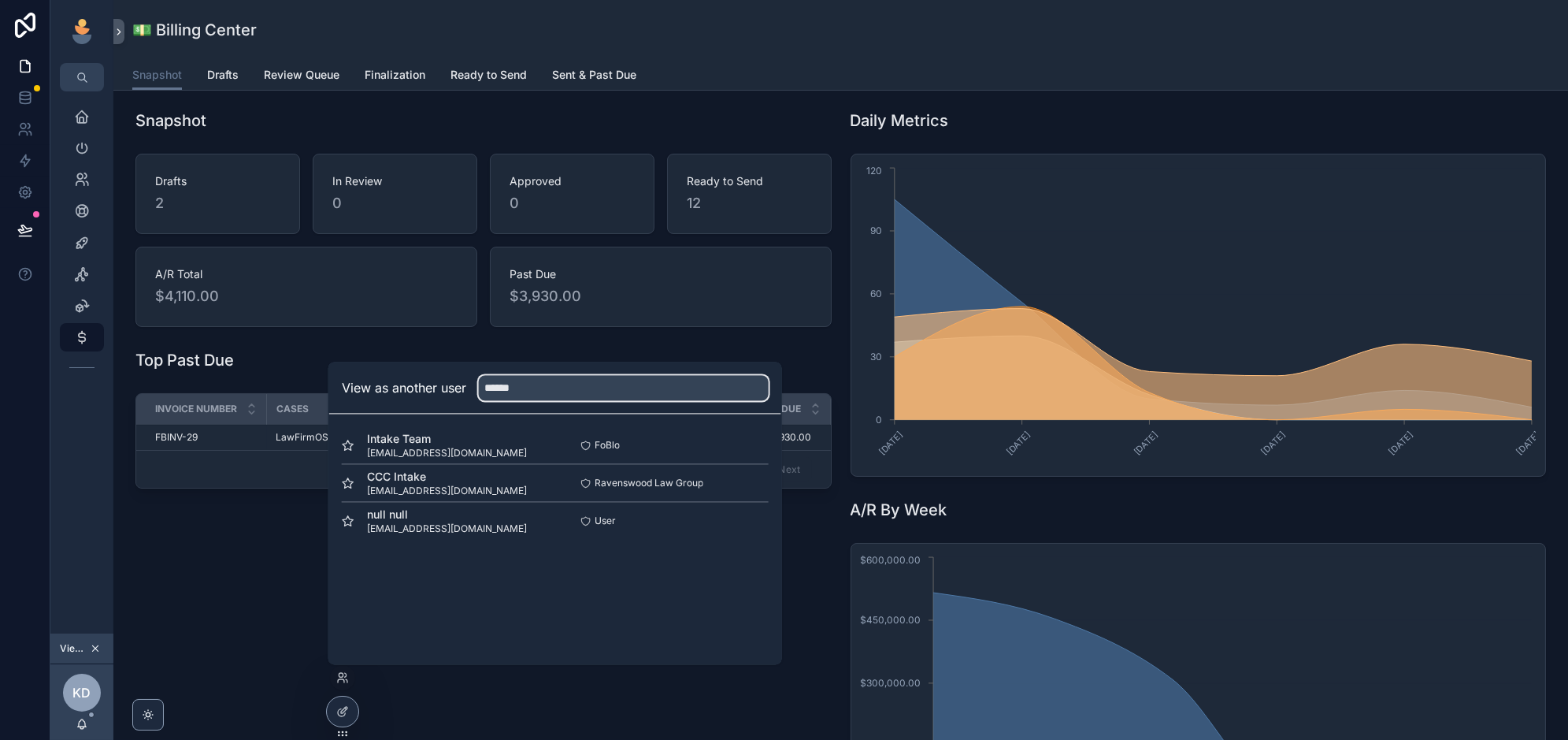
type input "******"
click at [0, 0] on button "Select" at bounding box center [0, 0] width 0 height 0
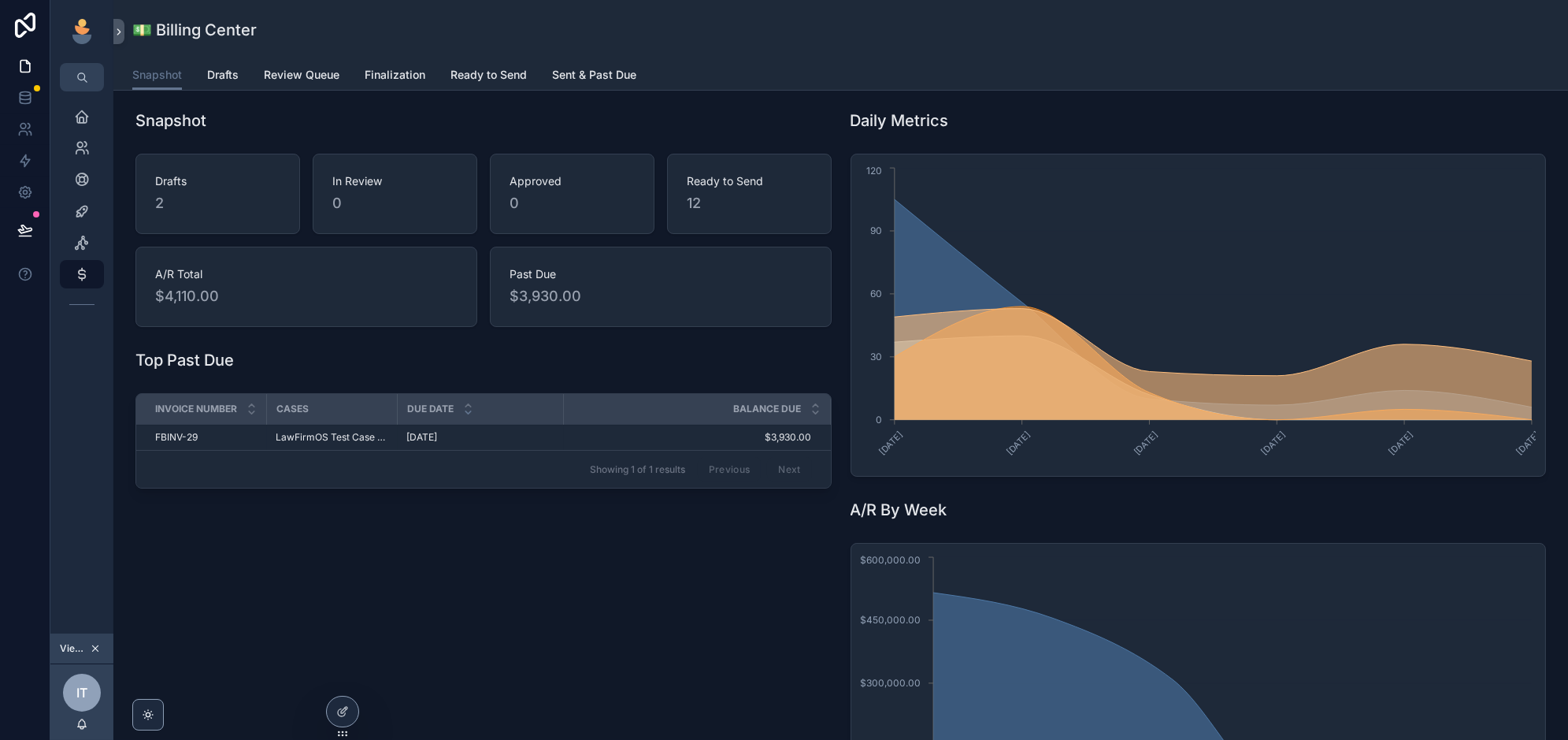
click at [439, 638] on div "Snapshot Drafts 2 In Review 0 Approved 0 Ready to Send 12 A/R Total $4,110.00 P…" at bounding box center [484, 487] width 715 height 769
click at [87, 218] on icon "scrollable content" at bounding box center [82, 211] width 16 height 16
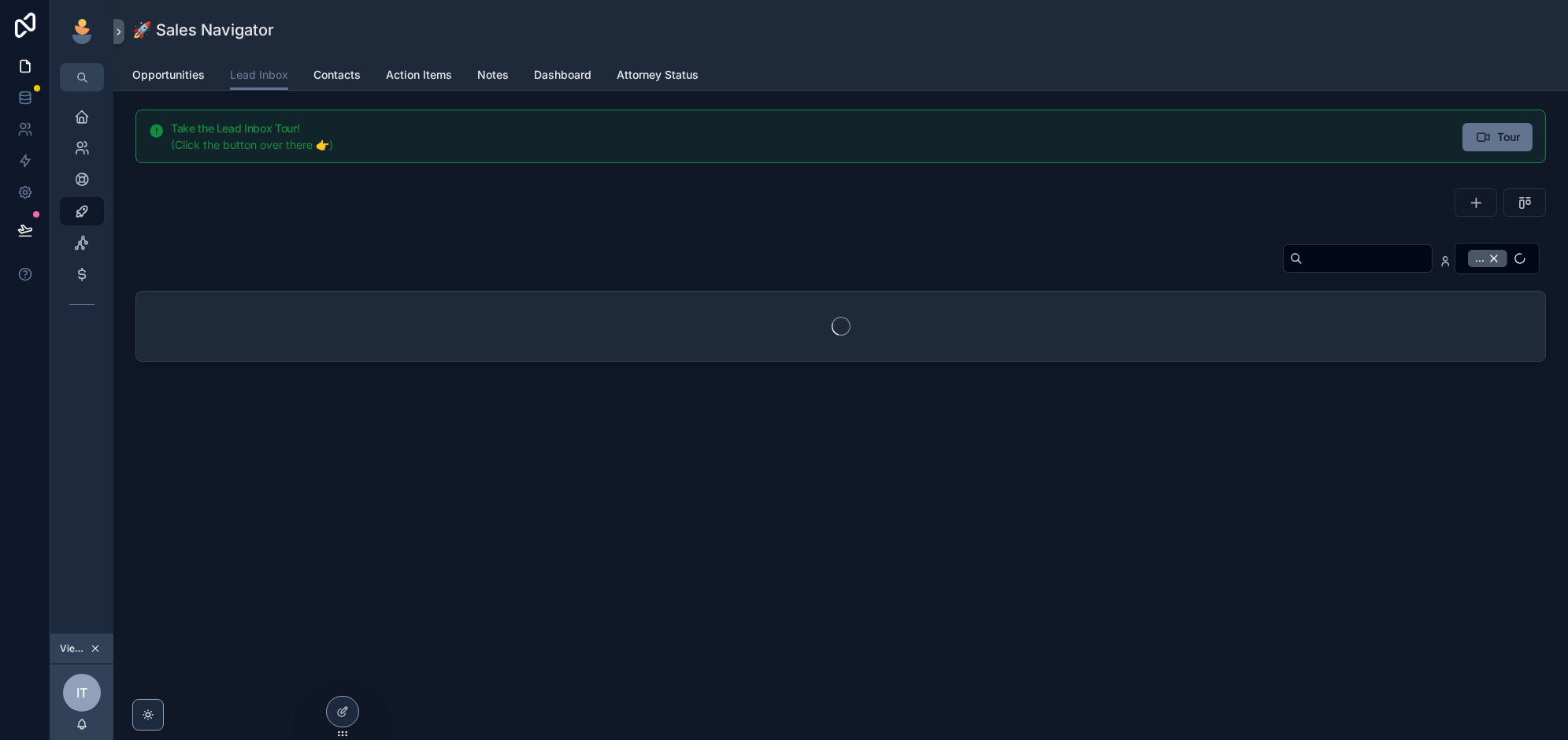
click at [249, 76] on span "Lead Inbox" at bounding box center [259, 75] width 59 height 16
click at [1325, 260] on input "scrollable content" at bounding box center [1366, 258] width 129 height 22
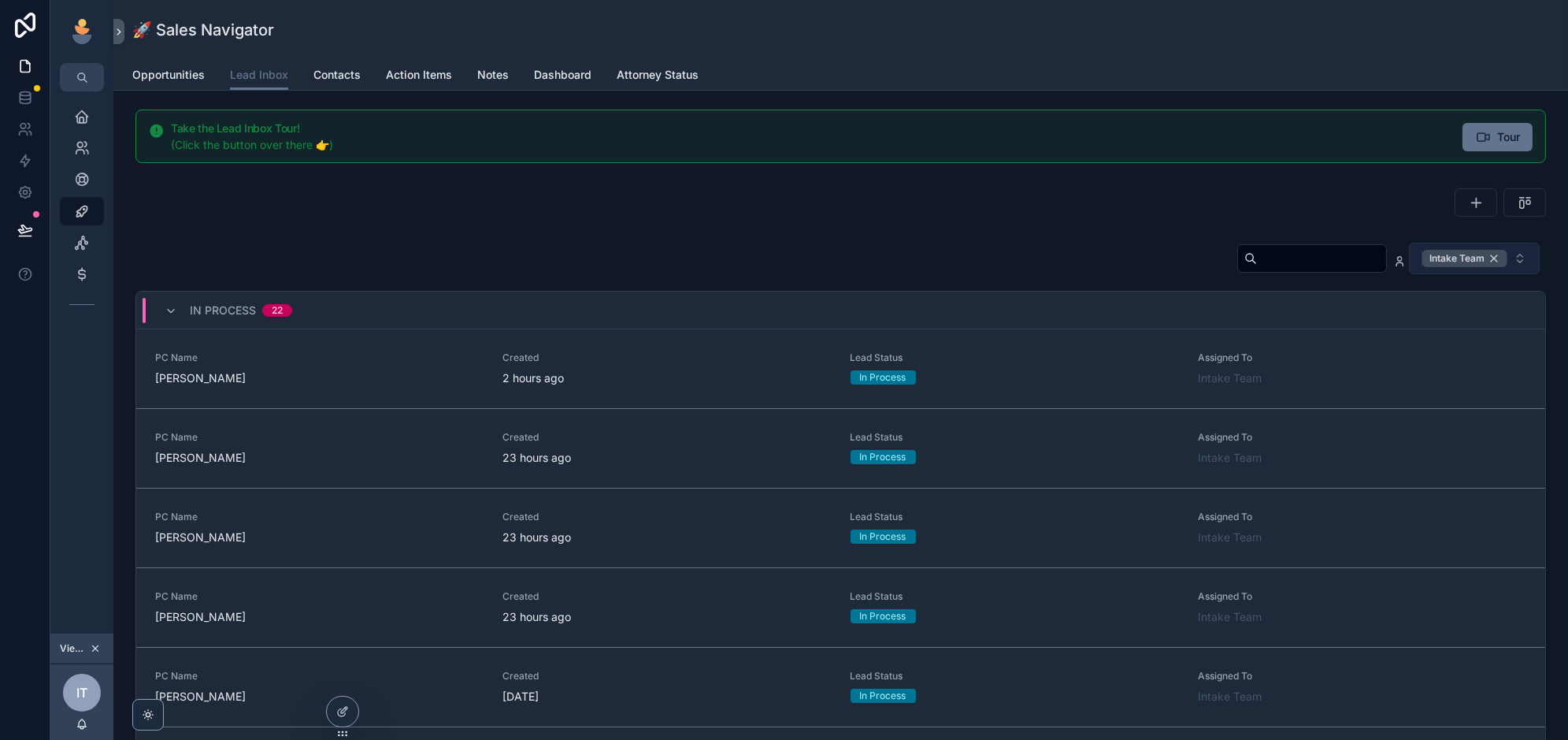
click at [1493, 260] on div "Intake Team" at bounding box center [1464, 259] width 85 height 18
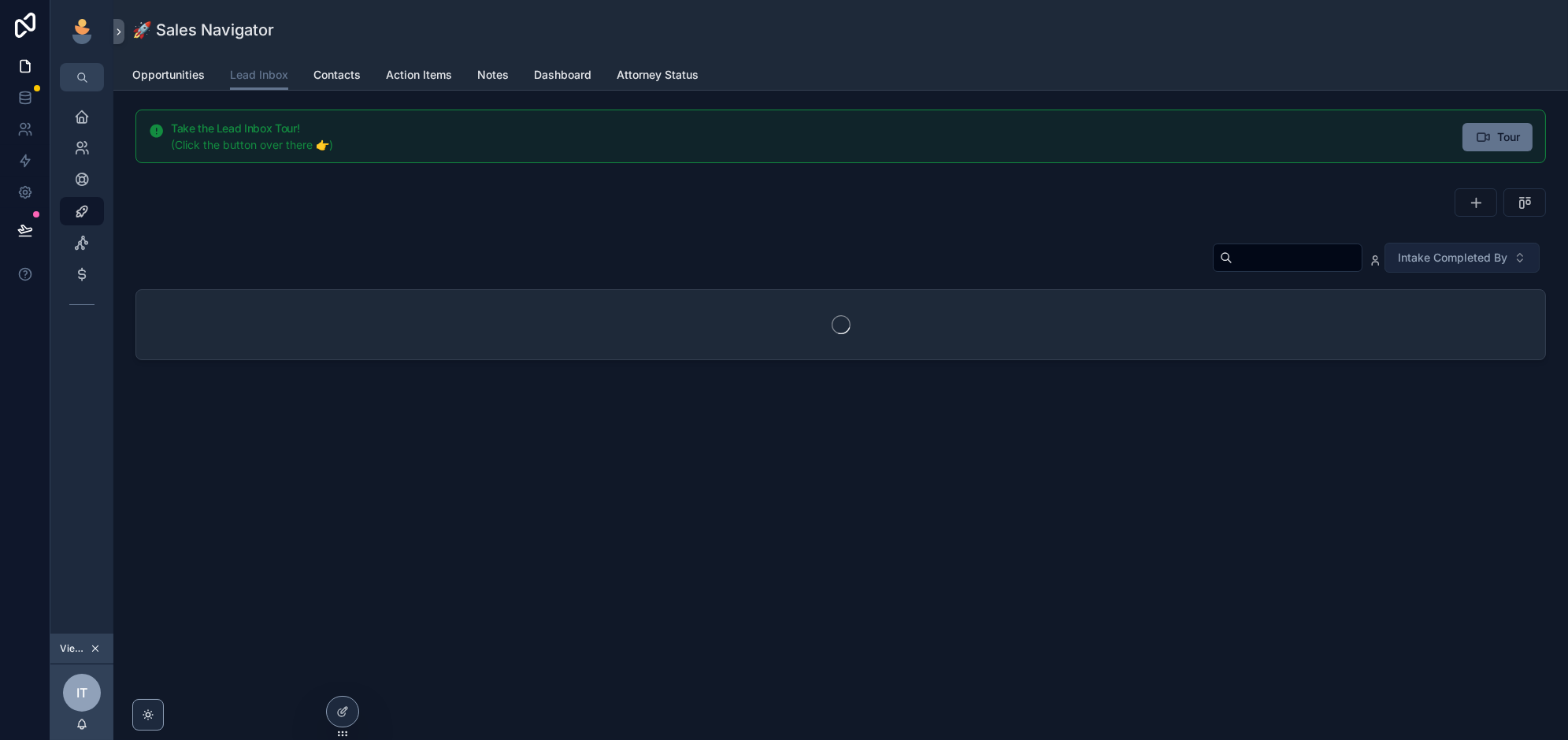
click at [1285, 259] on input "scrollable content" at bounding box center [1296, 257] width 129 height 22
paste input "********"
click at [1214, 256] on input "********" at bounding box center [1278, 257] width 129 height 22
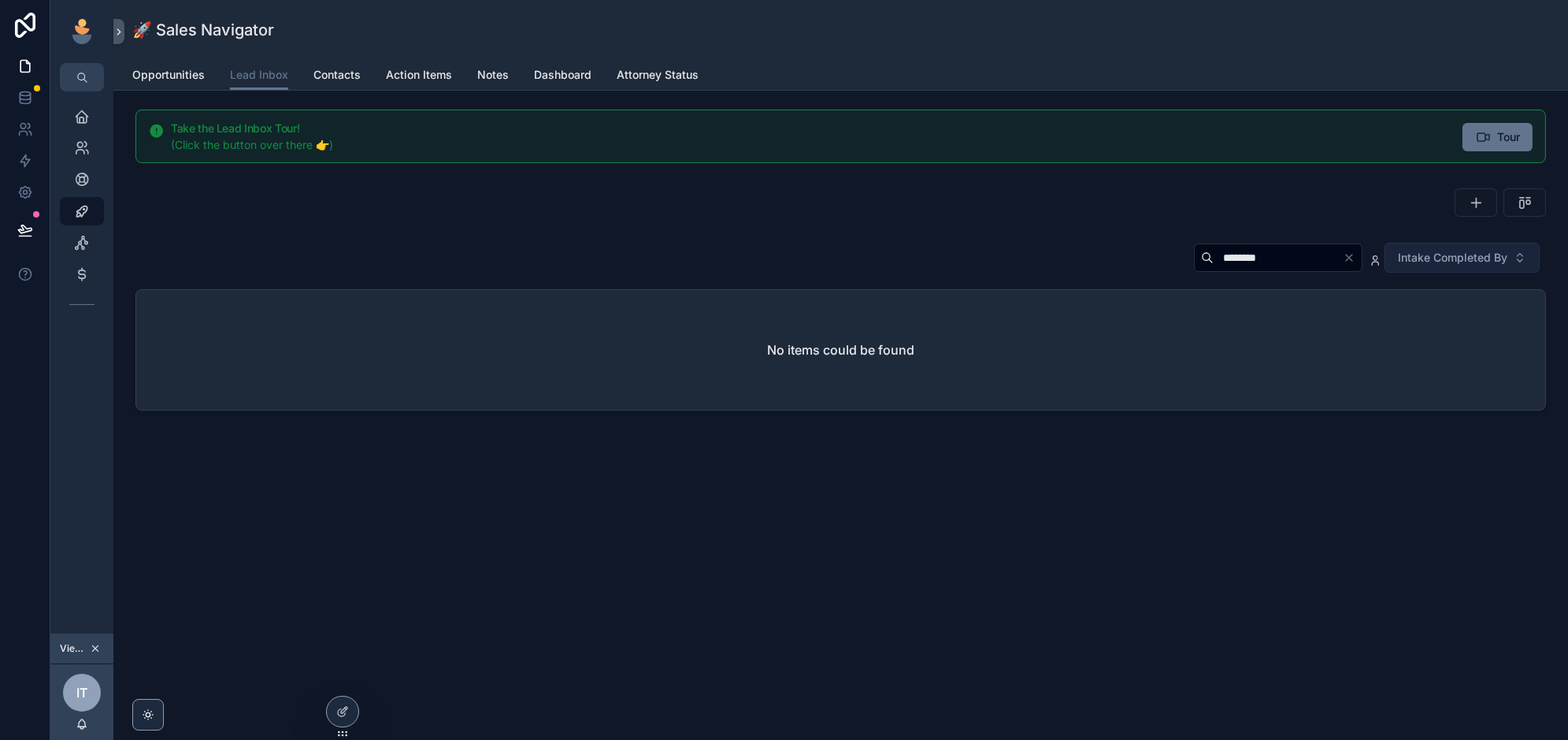
type input "********"
click at [925, 229] on div "Take the Lead Inbox Tour! (Click the button over there 👉) Tour ******** Intake …" at bounding box center [840, 307] width 1455 height 433
click at [1263, 256] on input "********" at bounding box center [1278, 257] width 129 height 22
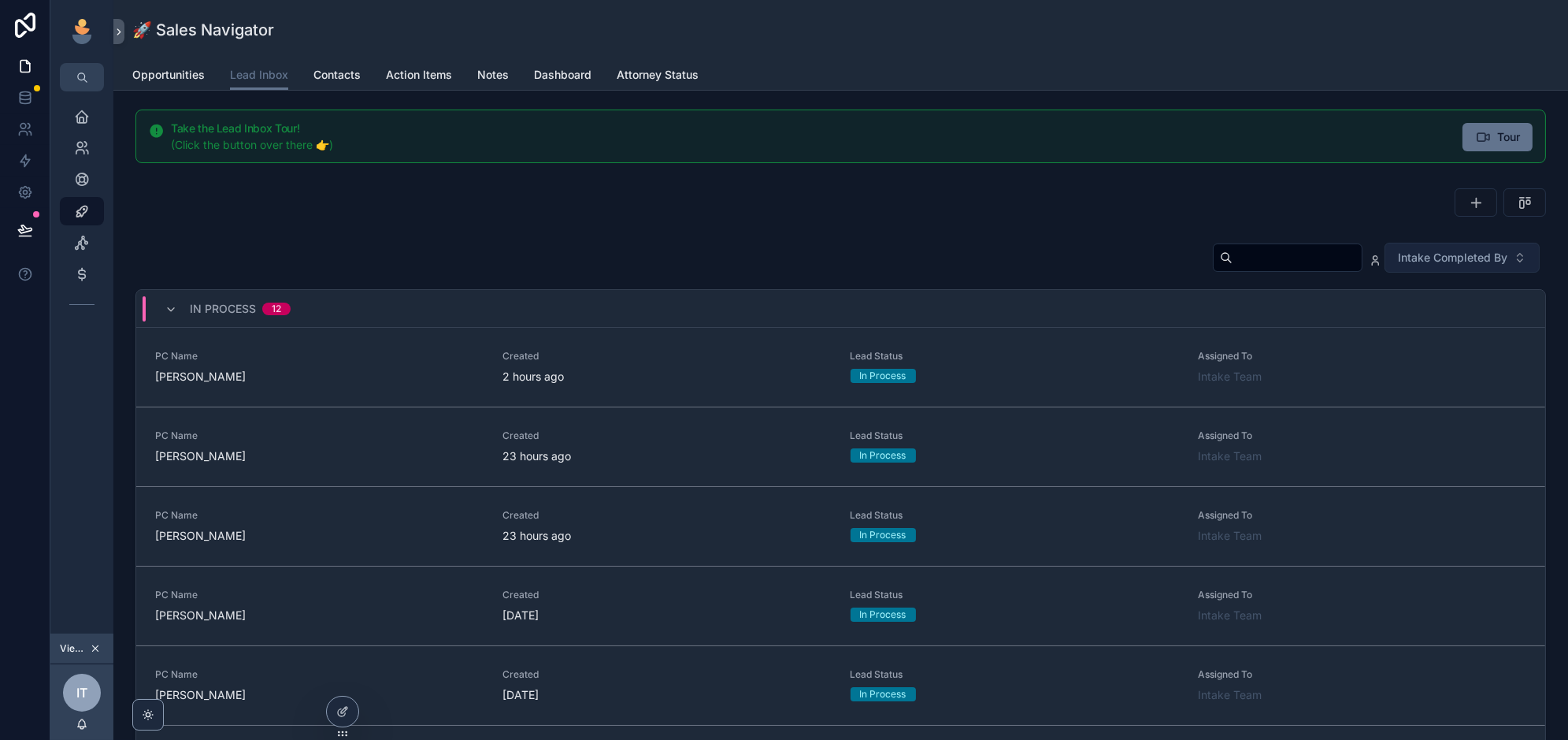
click at [1275, 257] on input "scrollable content" at bounding box center [1296, 257] width 129 height 22
type input "******"
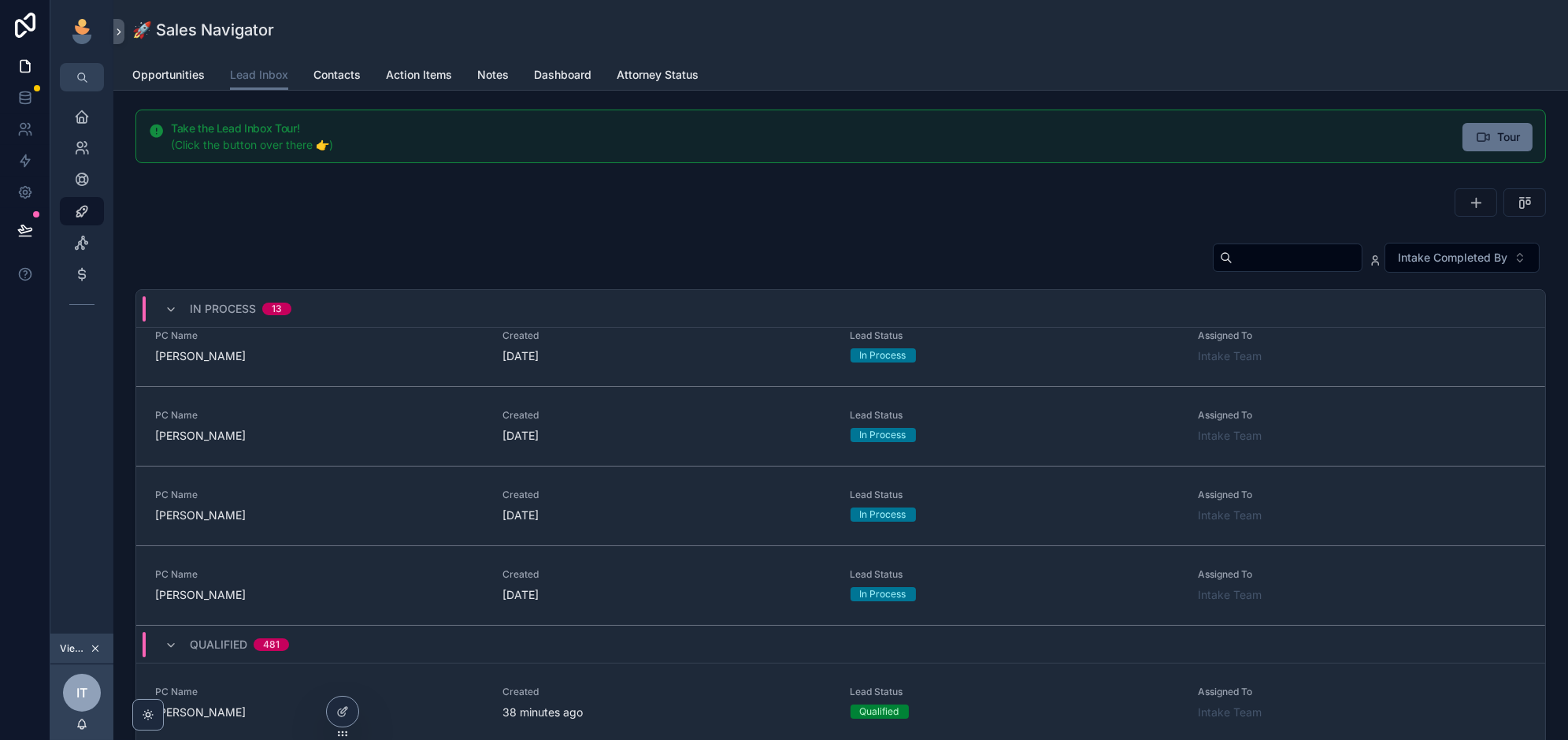
scroll to position [827, 0]
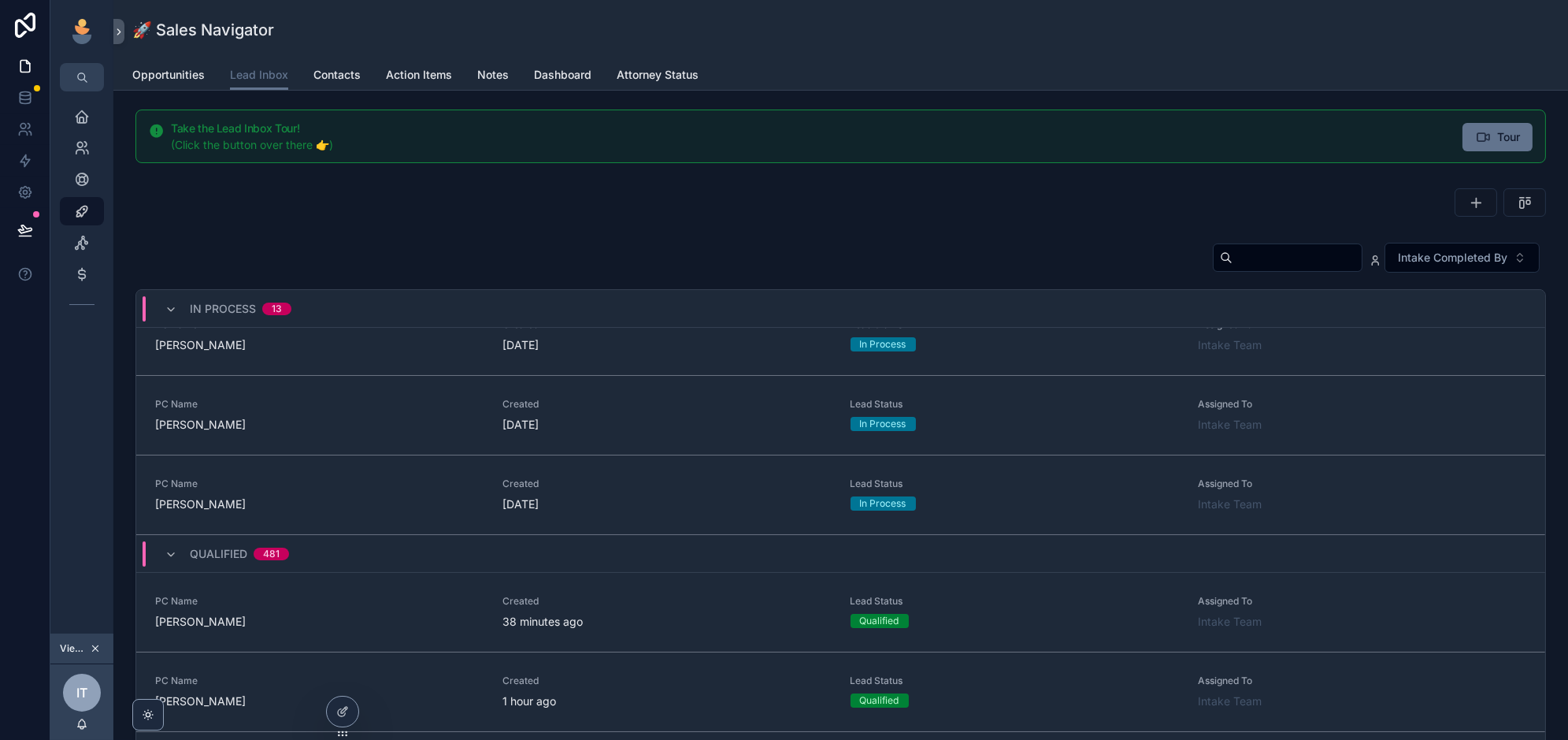
click at [633, 194] on div "scrollable content" at bounding box center [841, 202] width 1411 height 28
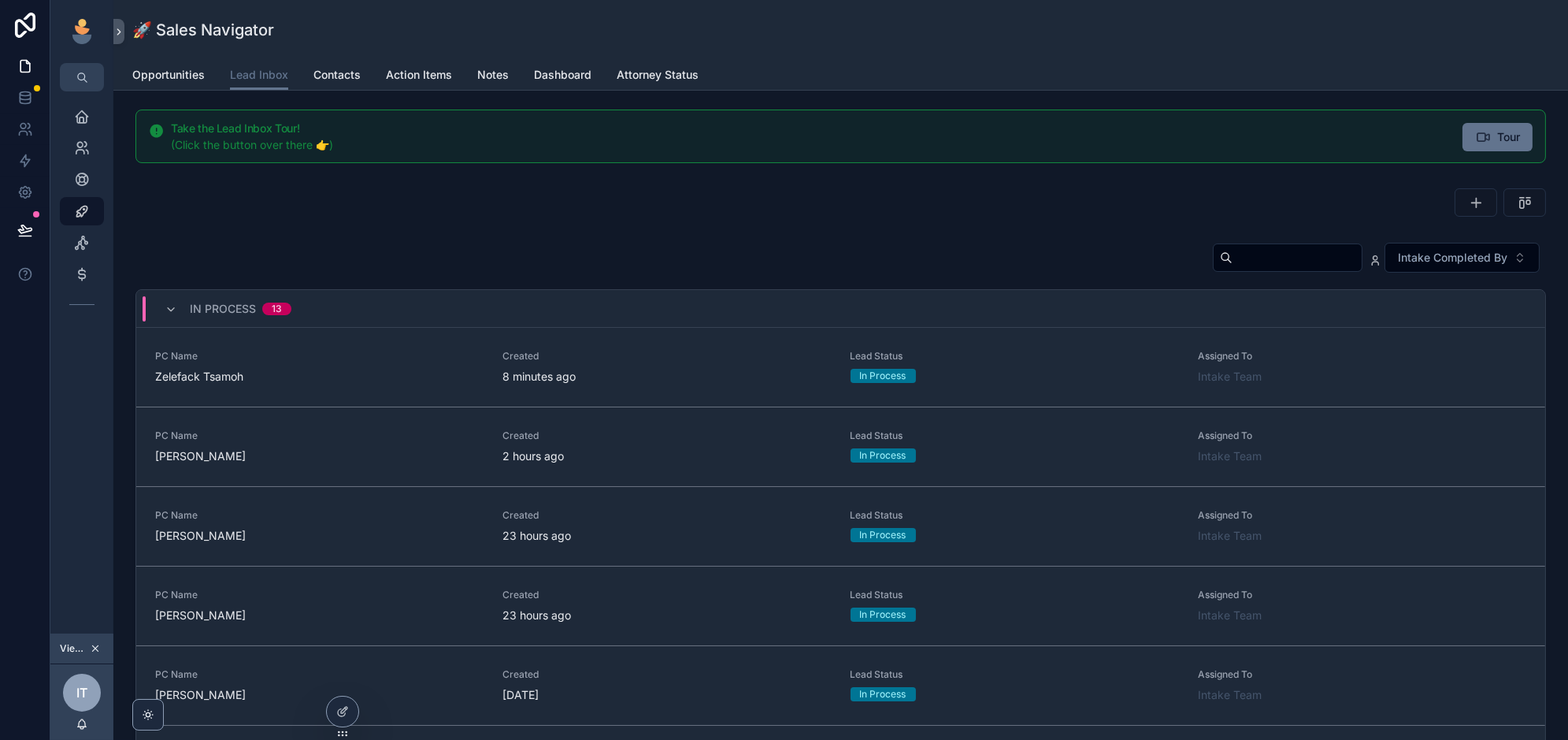
click at [1278, 256] on input "scrollable content" at bounding box center [1296, 257] width 129 height 22
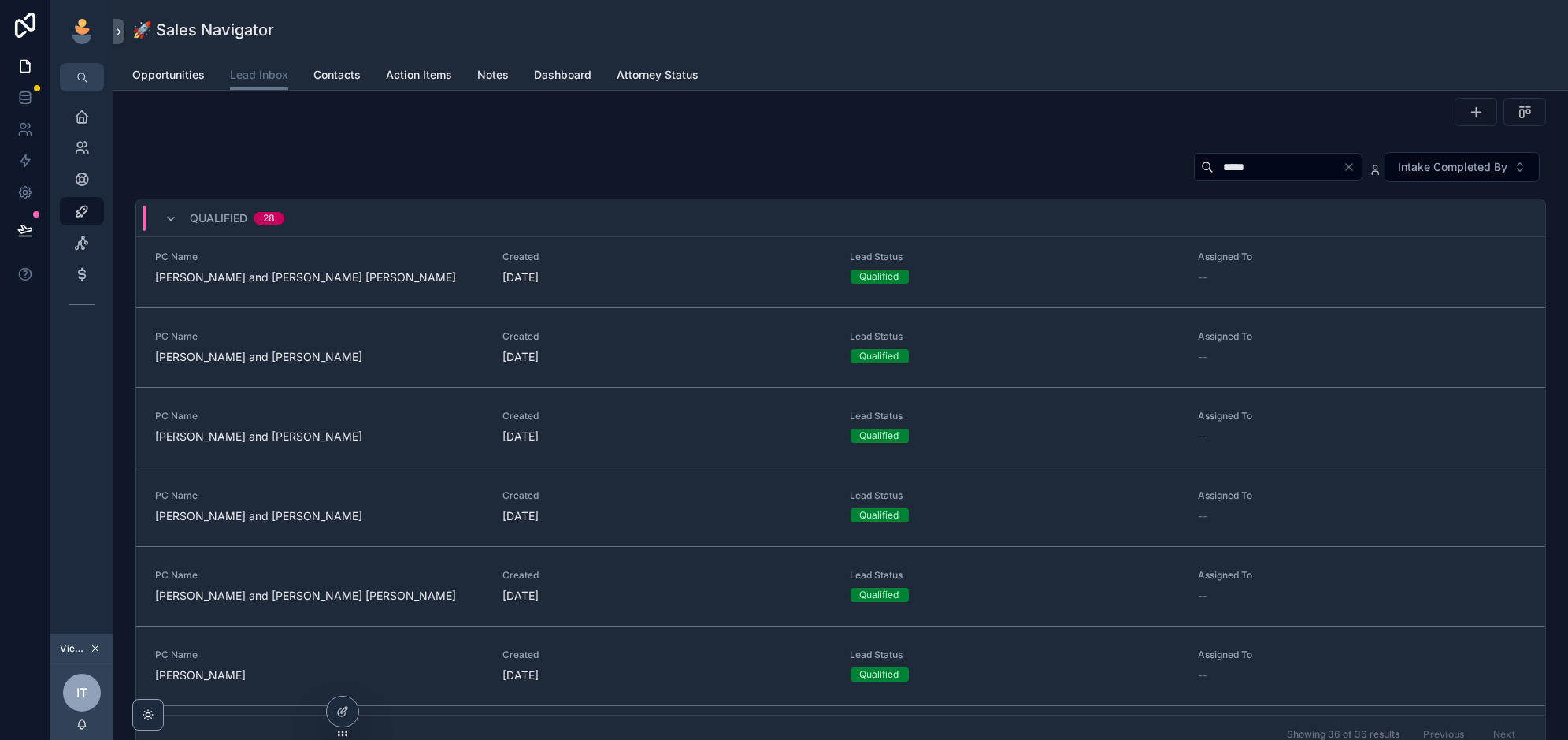
scroll to position [418, 0]
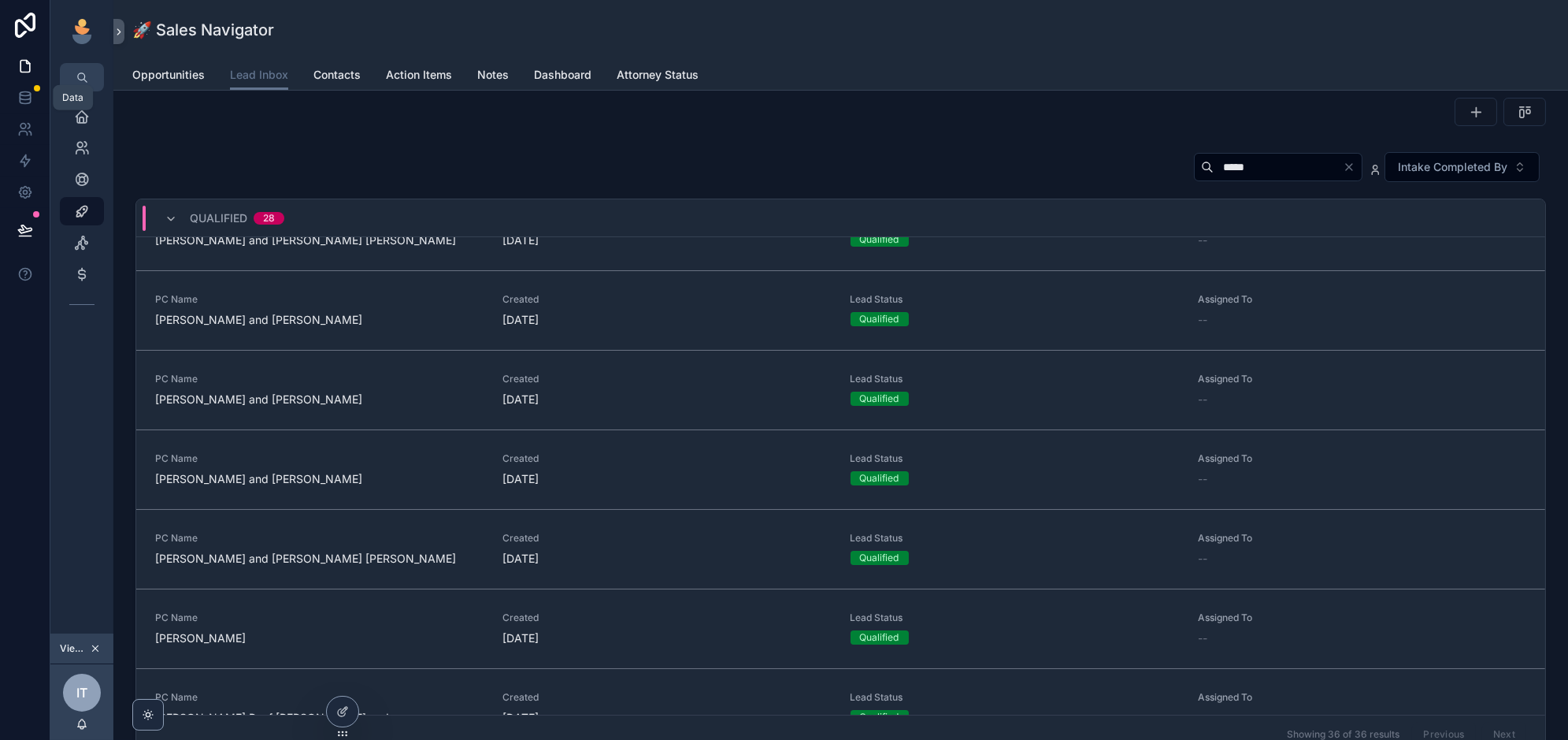
type input "*****"
click at [24, 100] on icon at bounding box center [26, 98] width 16 height 16
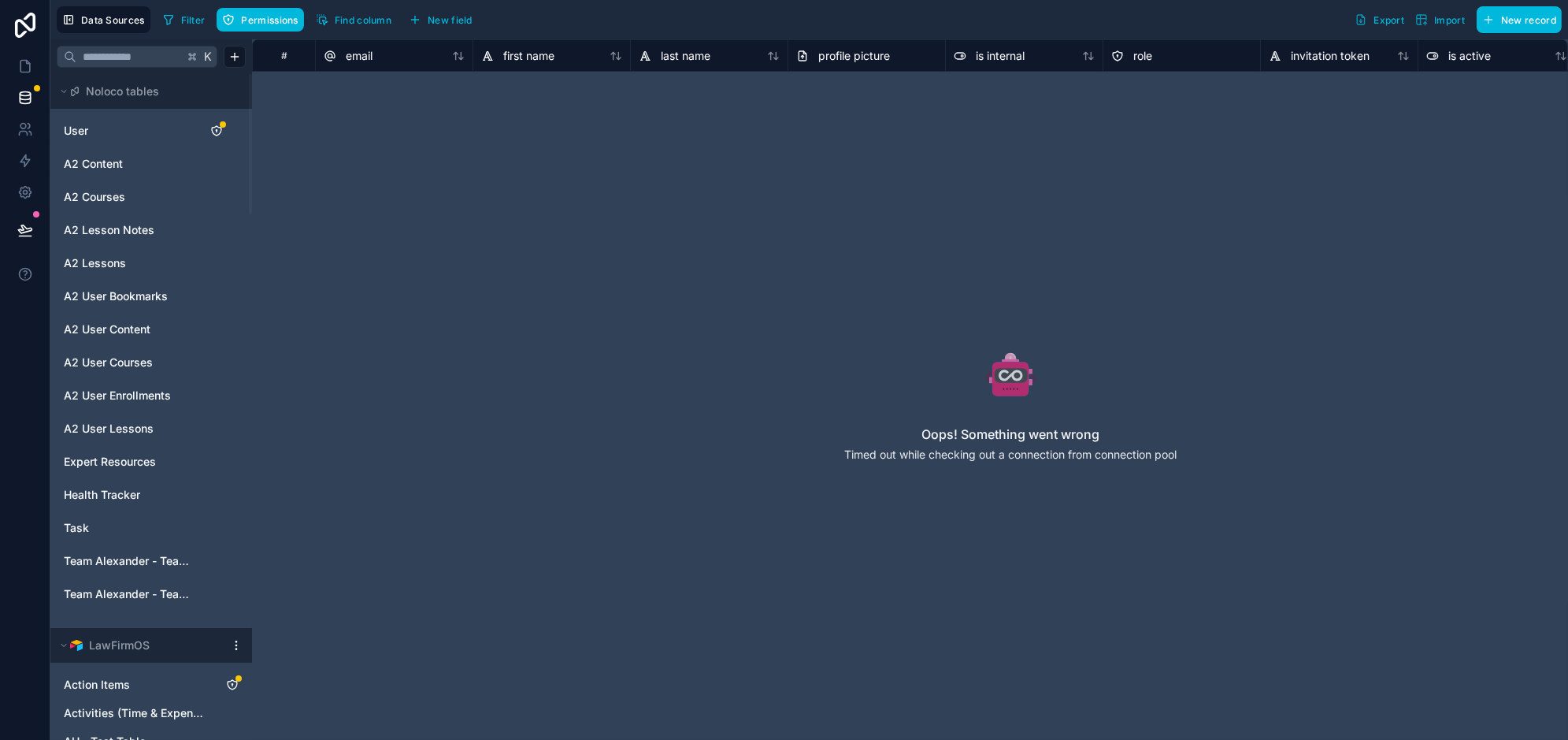
scroll to position [104, 0]
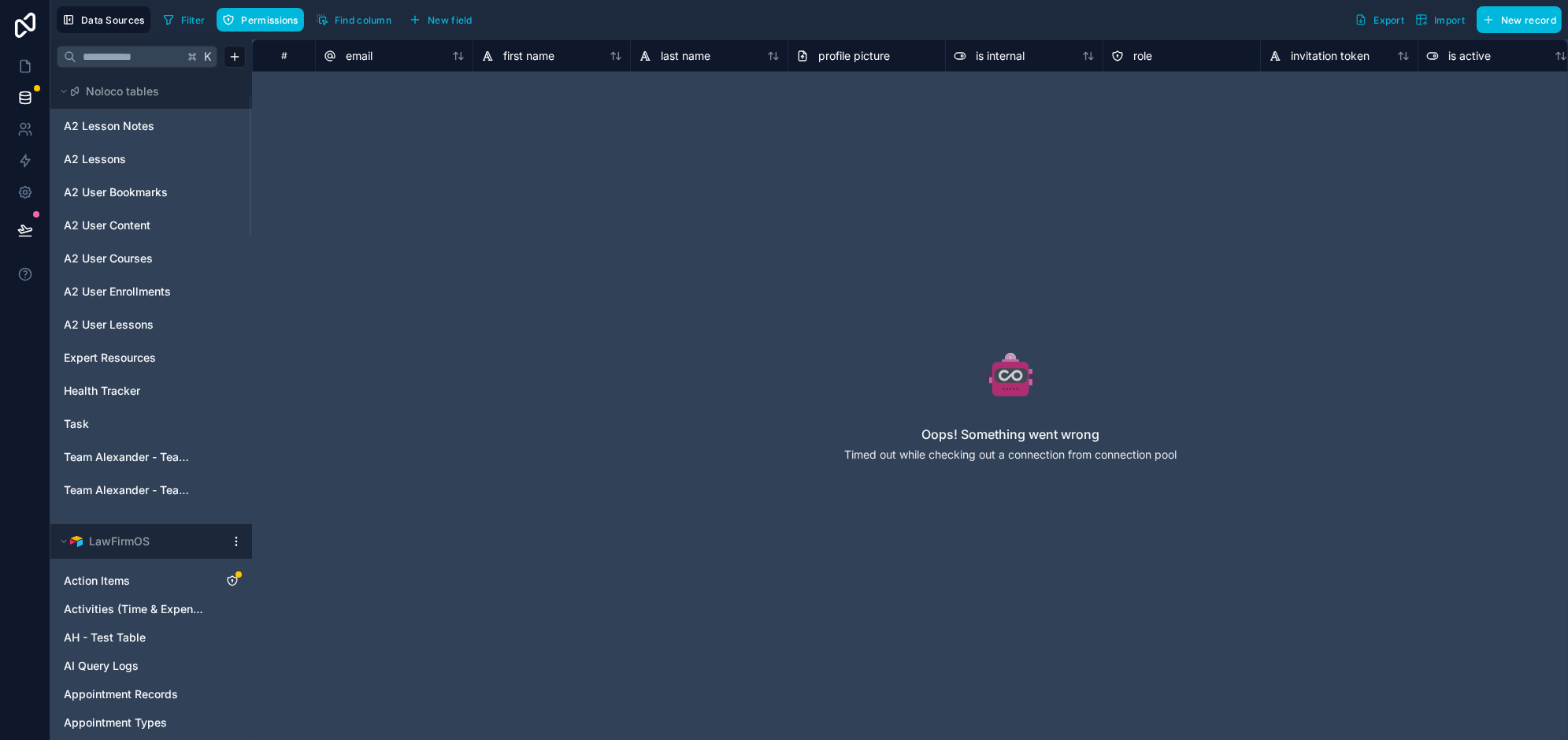
click at [238, 540] on html "Data Sources Filter Permissions Find column New field Export Import New record …" at bounding box center [784, 429] width 1568 height 858
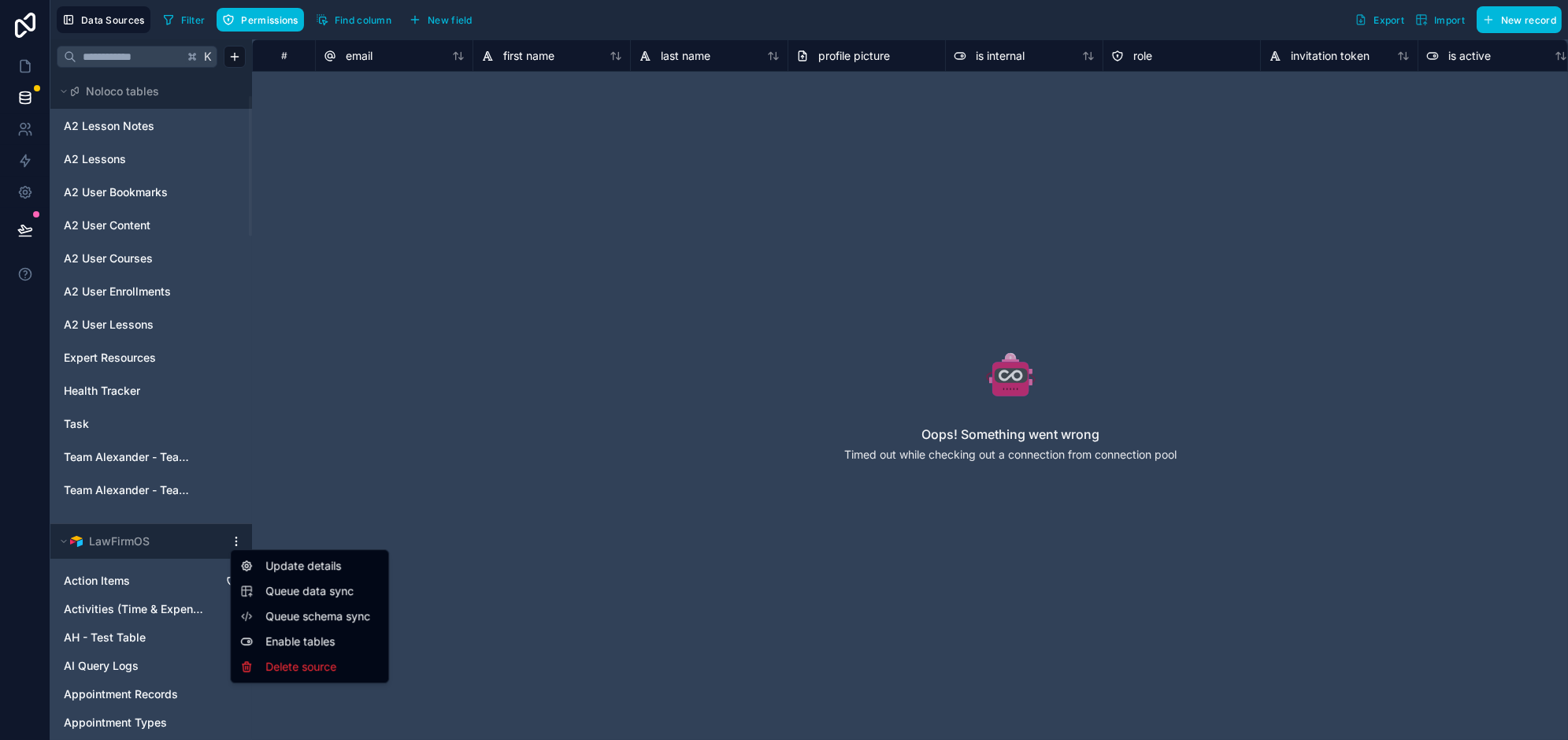
click at [336, 586] on span "Queue data sync" at bounding box center [321, 591] width 113 height 16
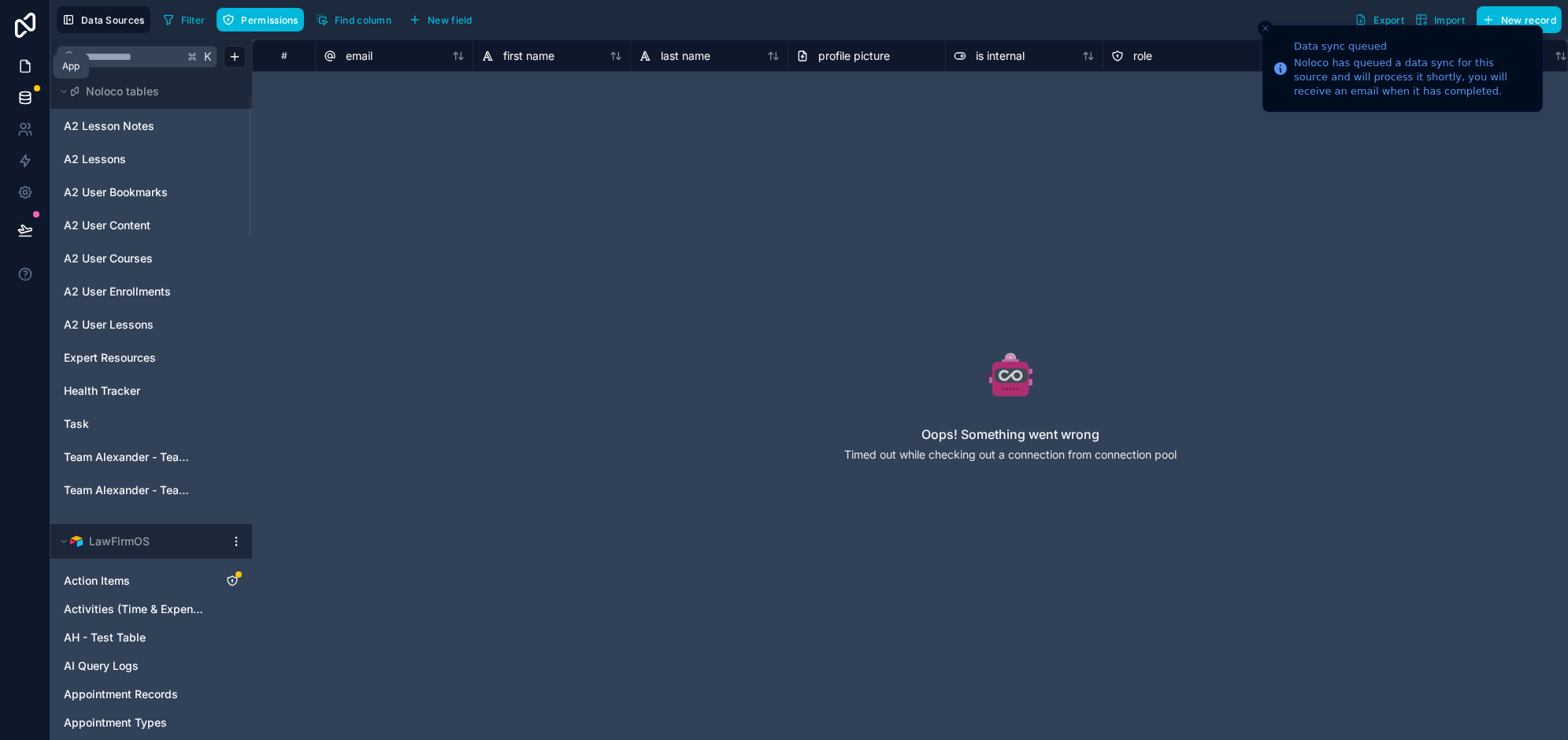
click at [22, 67] on icon at bounding box center [26, 67] width 16 height 16
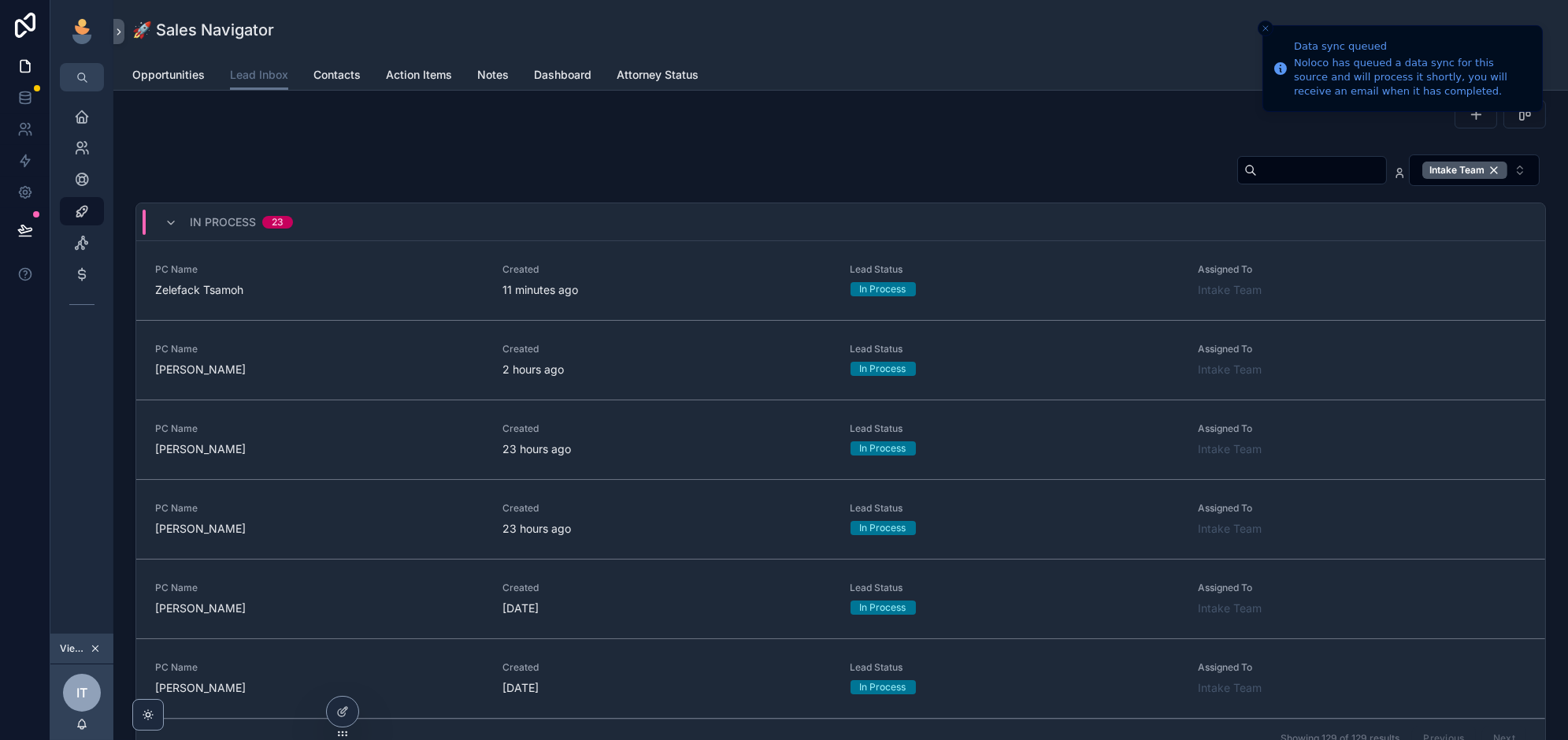
click at [1321, 159] on input "scrollable content" at bounding box center [1321, 170] width 129 height 22
type input "*****"
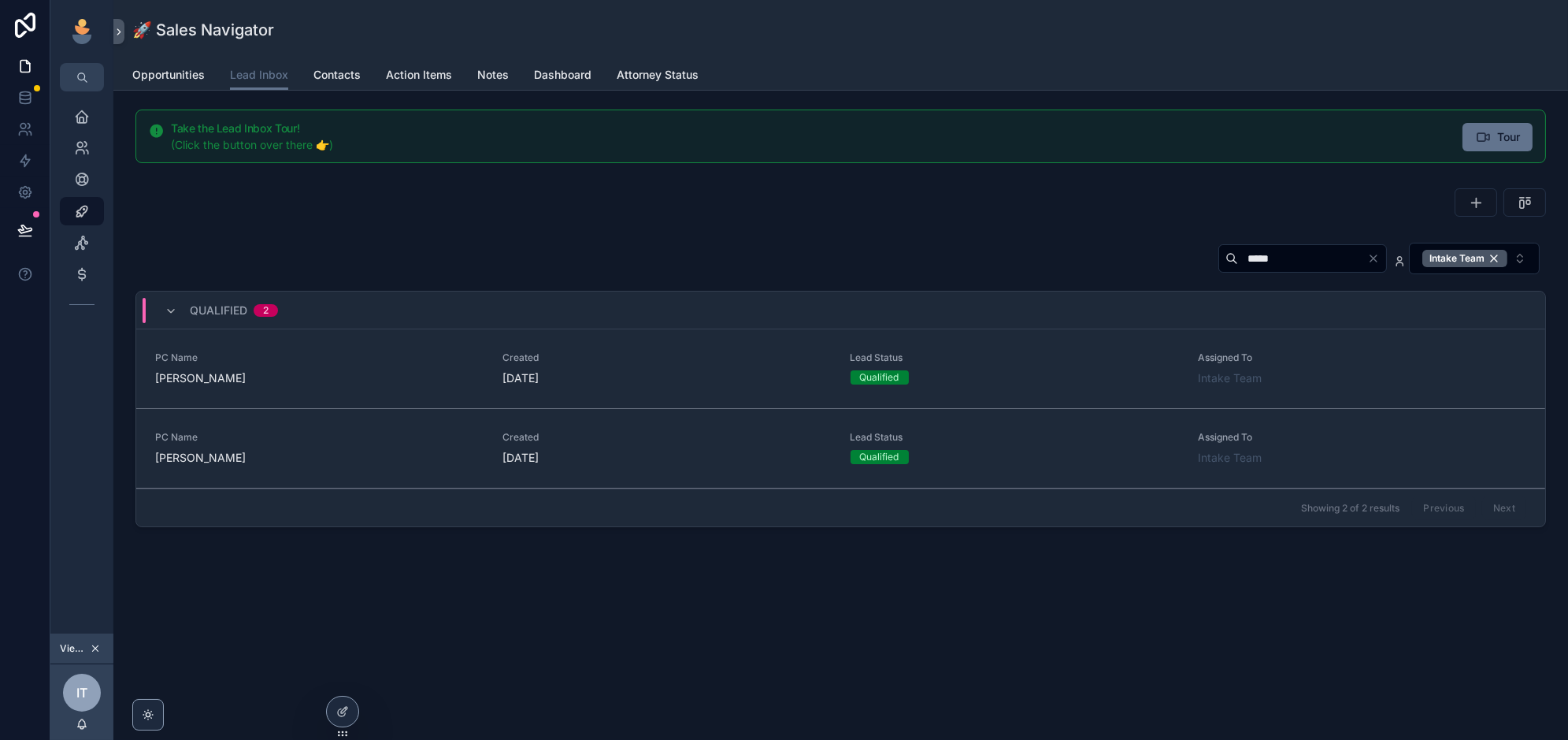
click at [1272, 258] on input "*****" at bounding box center [1302, 258] width 129 height 22
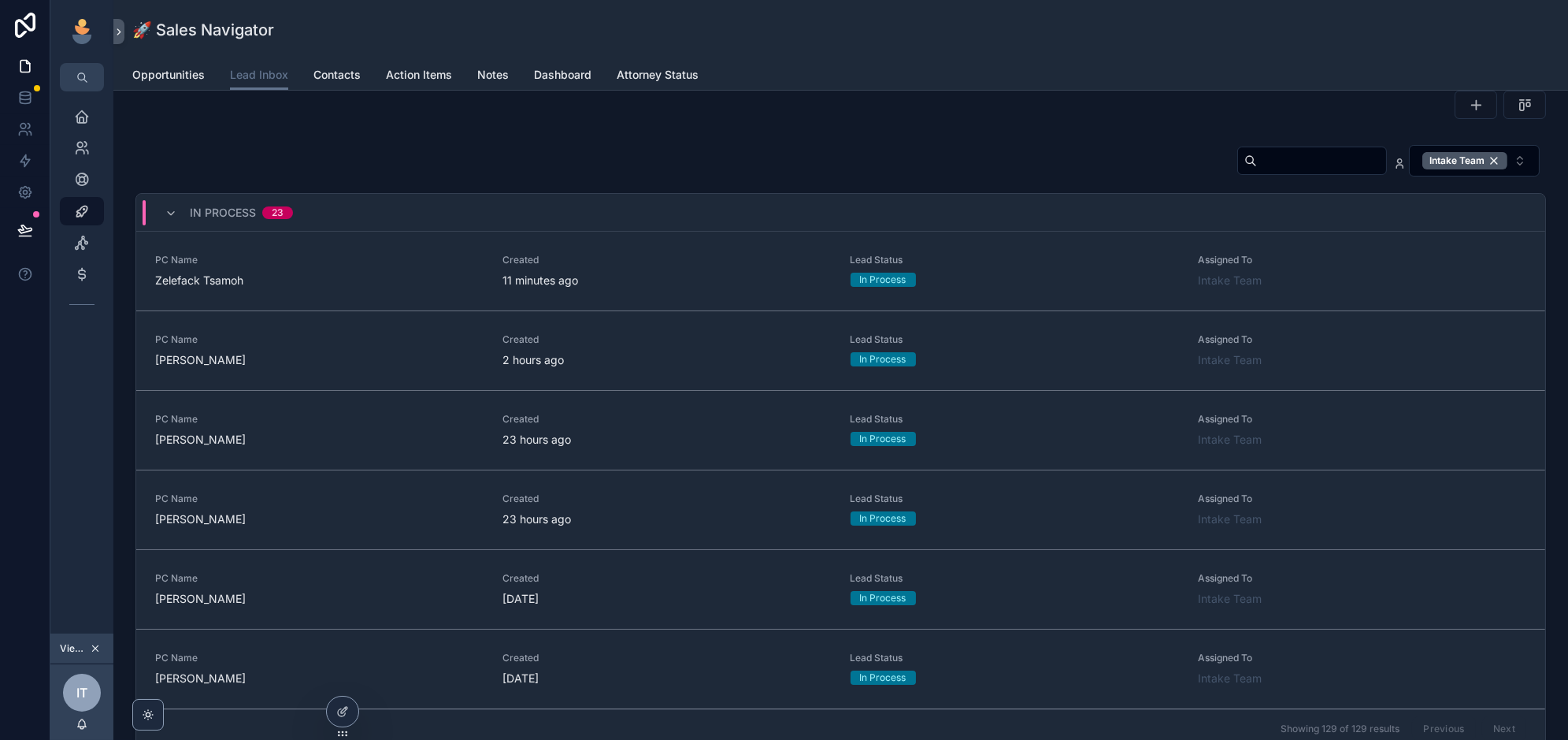
scroll to position [104, 0]
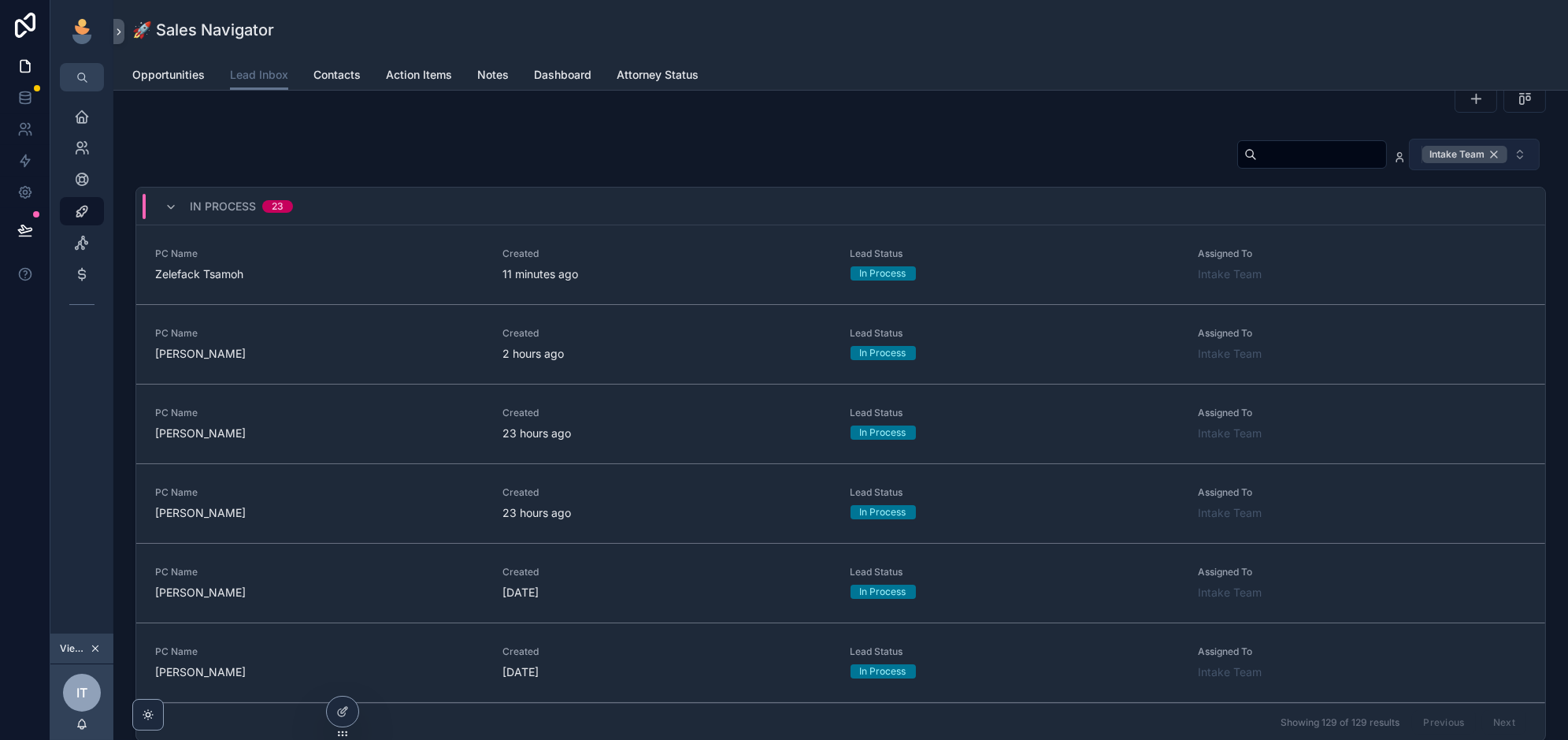
click at [1499, 151] on div "Intake Team" at bounding box center [1464, 154] width 85 height 18
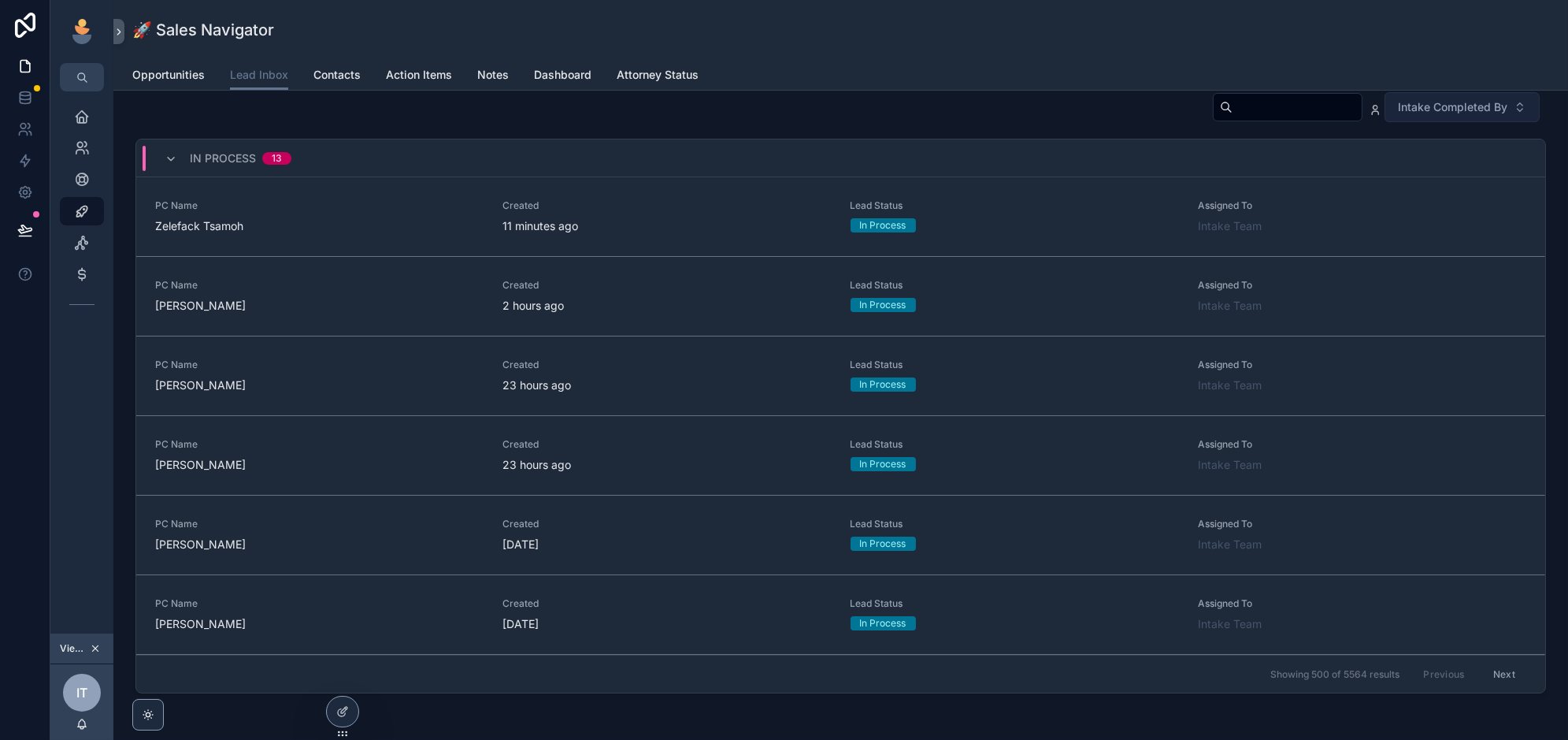
click at [1254, 100] on input "scrollable content" at bounding box center [1296, 107] width 129 height 22
type input "*****"
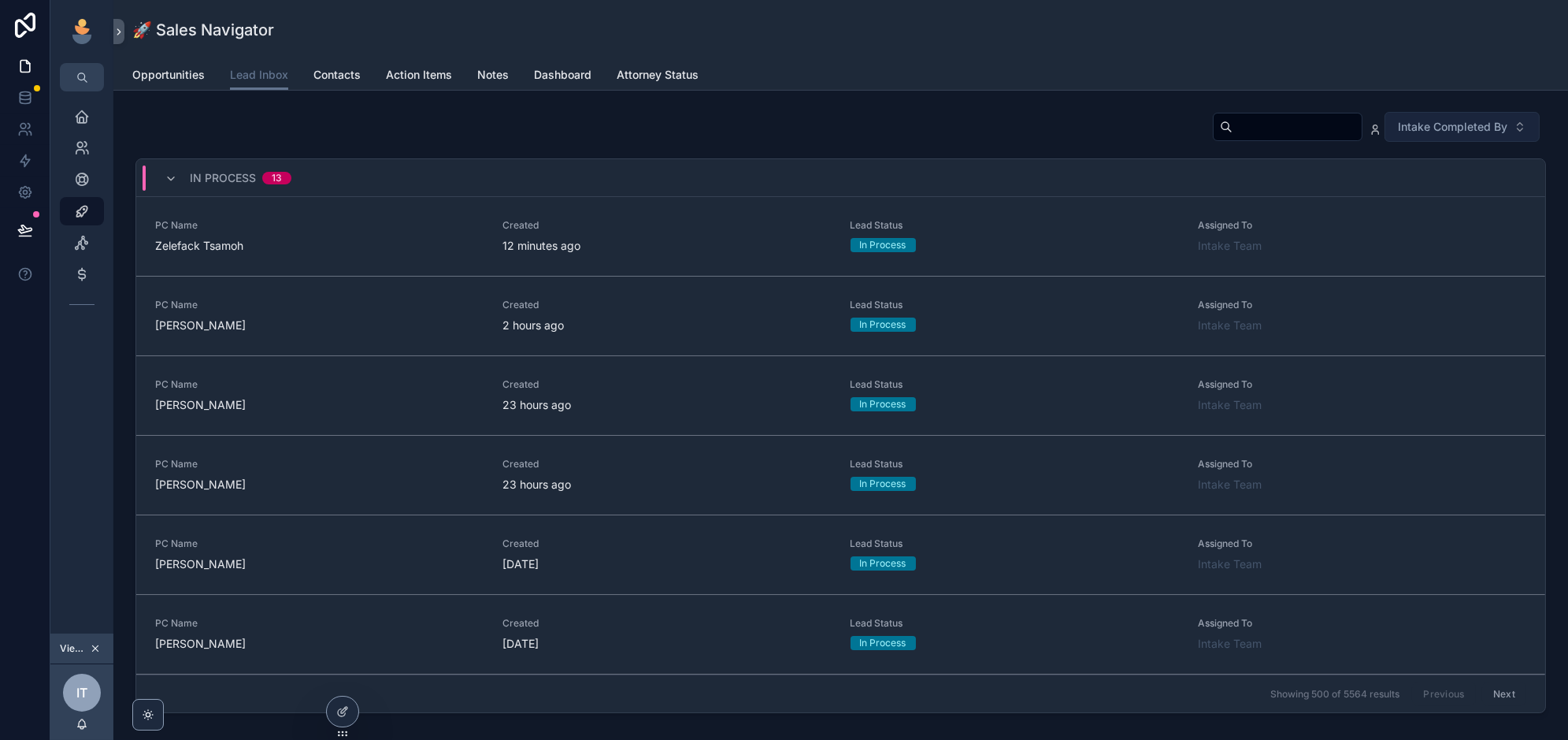
click at [1239, 128] on input "scrollable content" at bounding box center [1296, 126] width 129 height 22
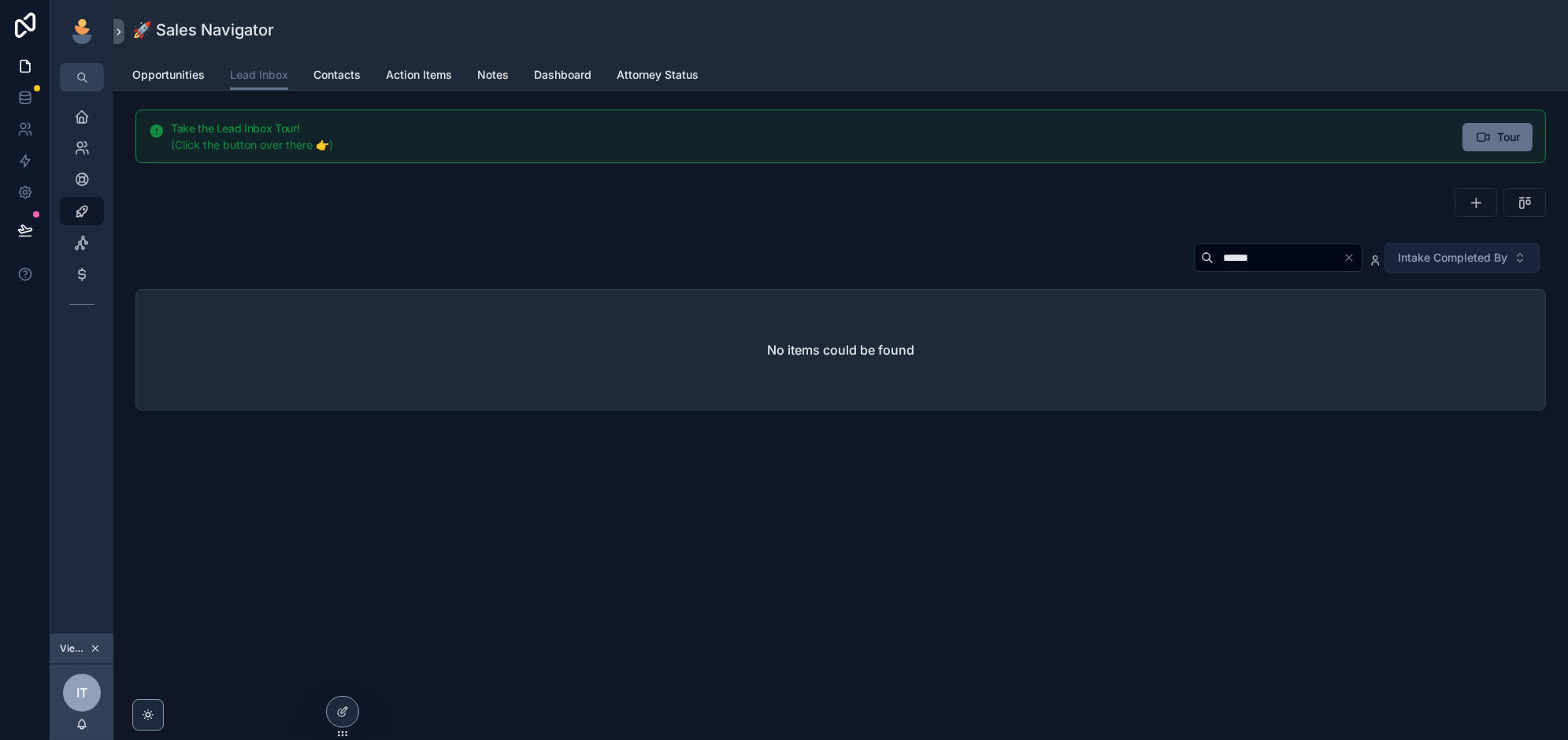
type input "******"
click at [1487, 262] on span "Intake Completed By" at bounding box center [1452, 258] width 109 height 16
type input "******"
click at [1393, 320] on div "No items could be found" at bounding box center [841, 350] width 1409 height 120
click at [1315, 261] on input "******" at bounding box center [1278, 257] width 129 height 22
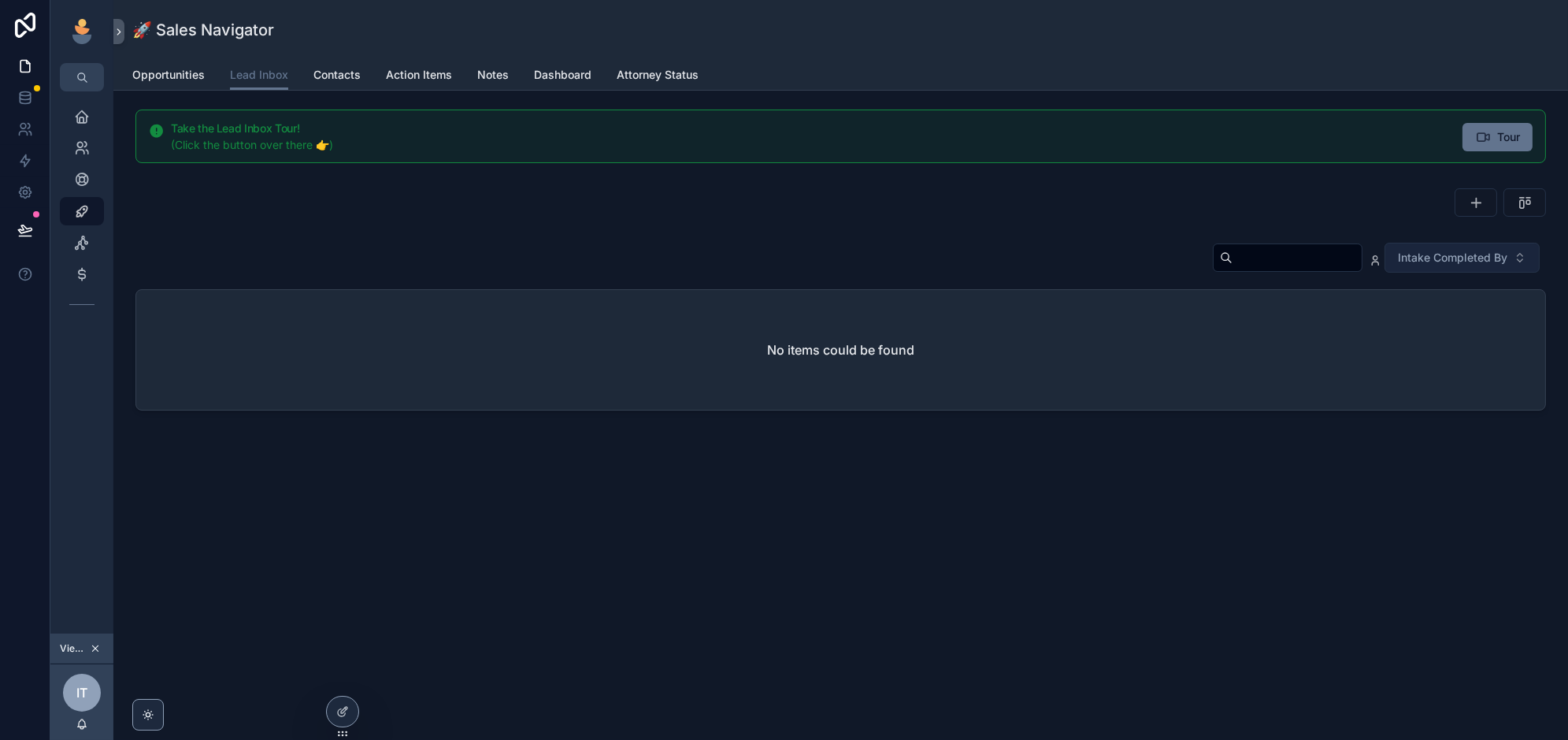
click at [1405, 251] on span "Intake Completed By" at bounding box center [1452, 258] width 109 height 16
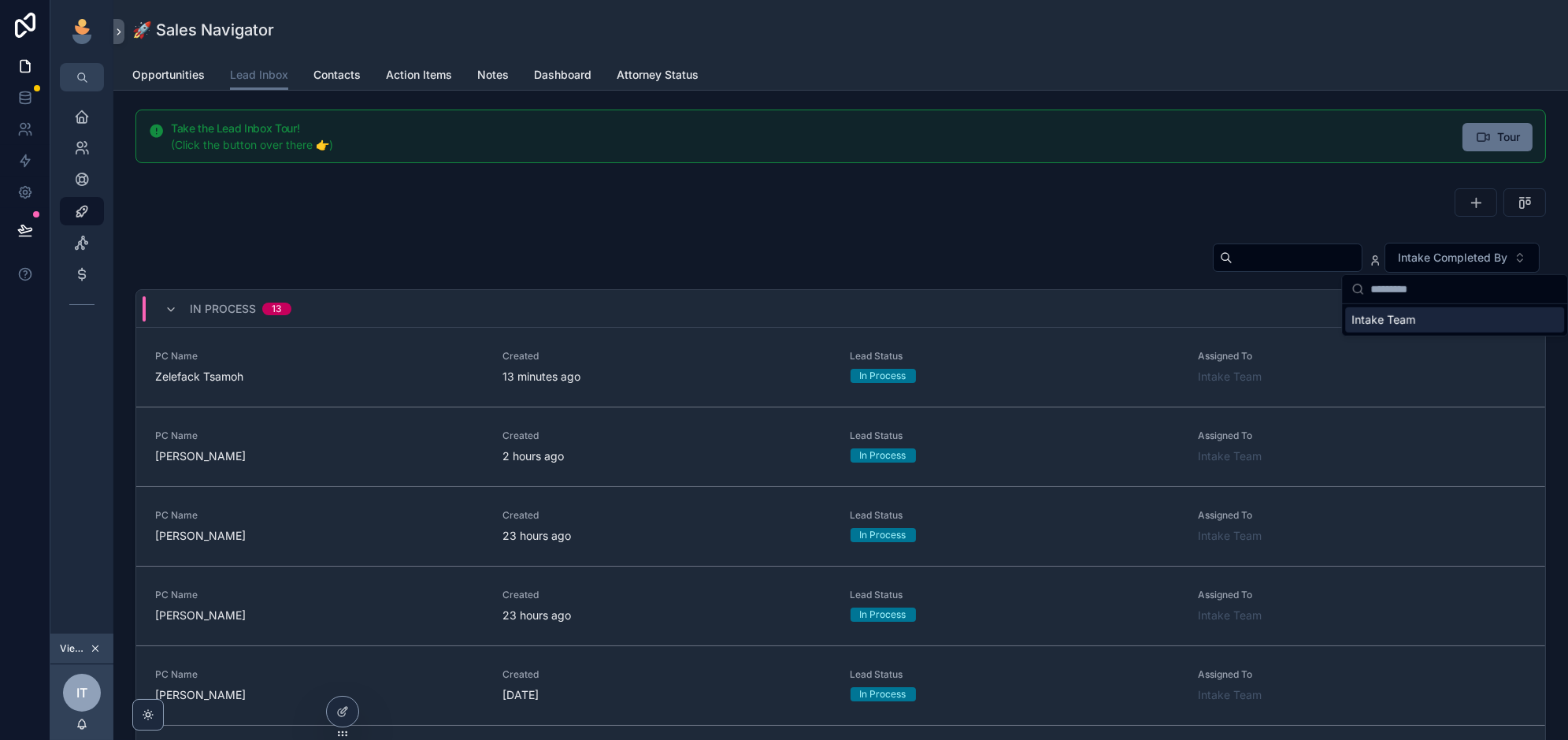
click at [1402, 319] on span "Intake Team" at bounding box center [1382, 320] width 63 height 16
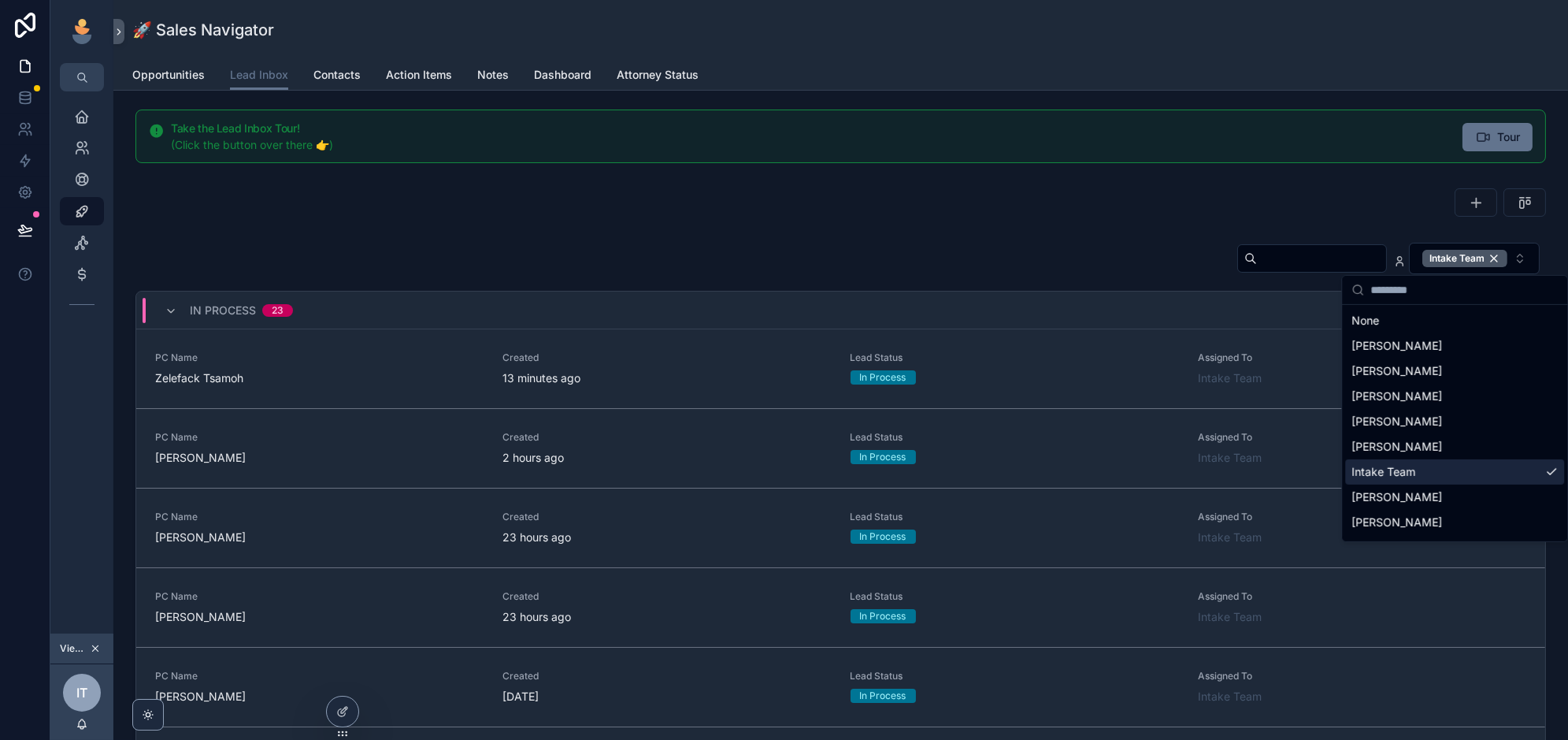
click at [985, 249] on div "Intake Team" at bounding box center [841, 261] width 1411 height 39
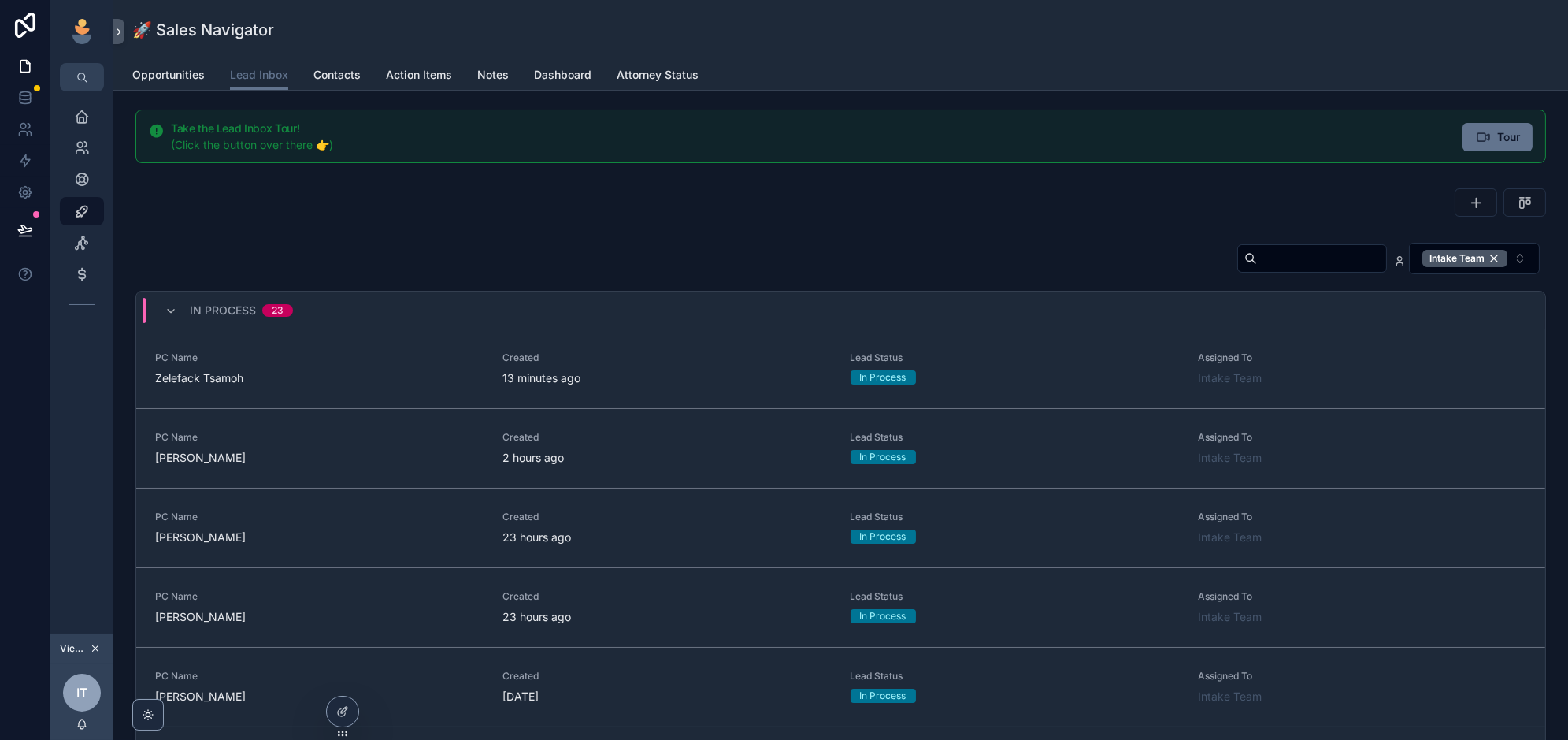
click at [1291, 264] on input "scrollable content" at bounding box center [1321, 258] width 129 height 22
type input "****"
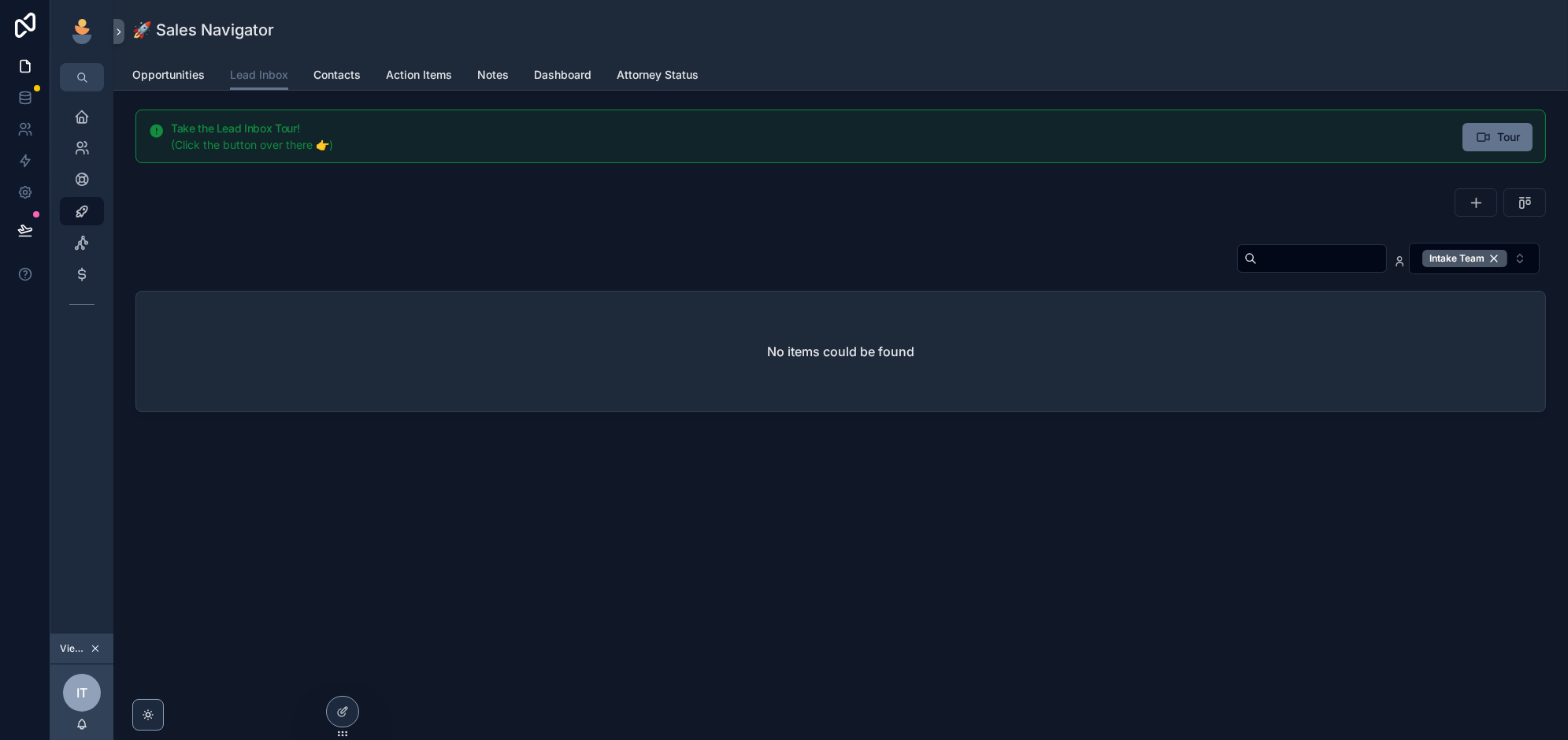
click at [1023, 251] on div "Intake Team" at bounding box center [841, 261] width 1411 height 39
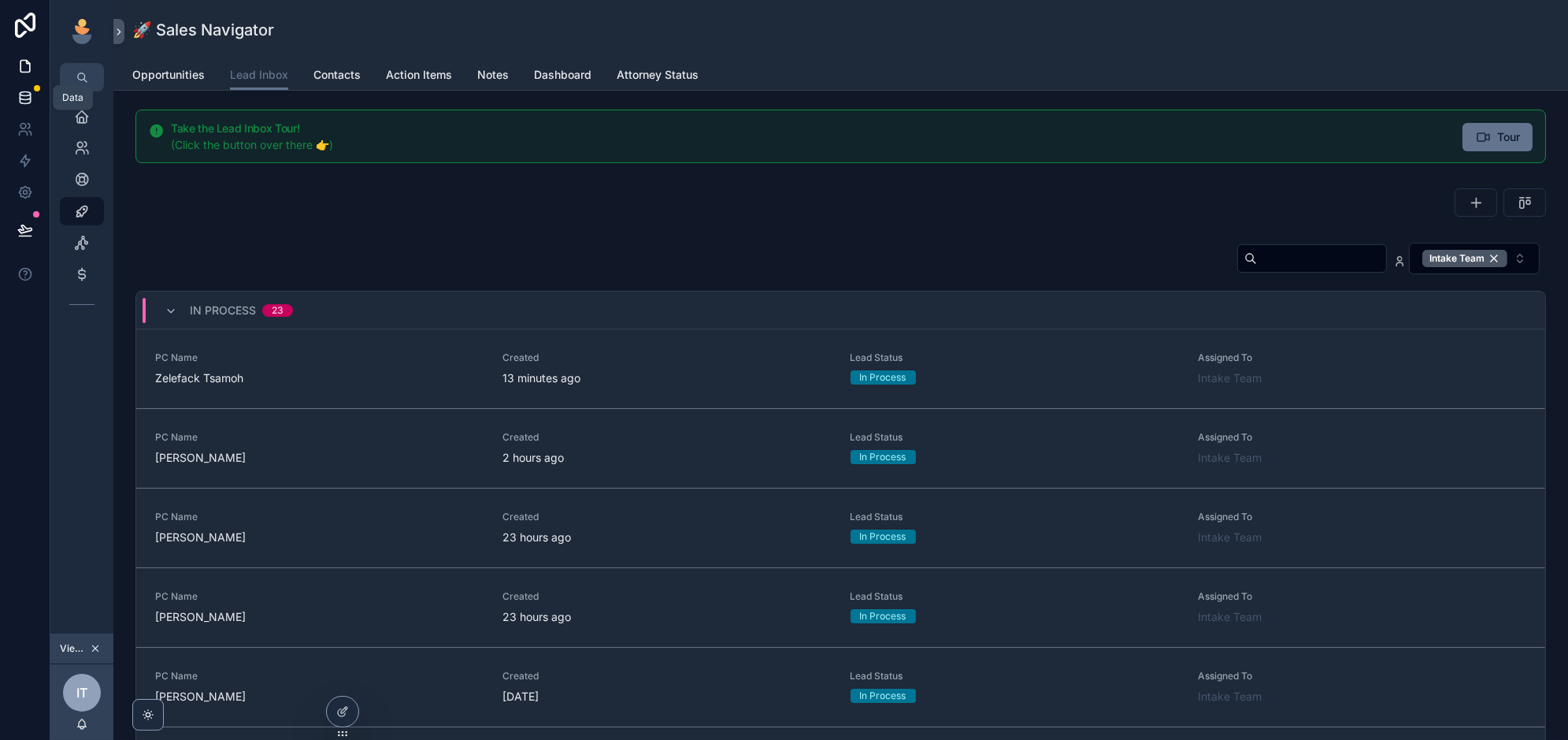
click at [26, 99] on icon at bounding box center [26, 98] width 16 height 16
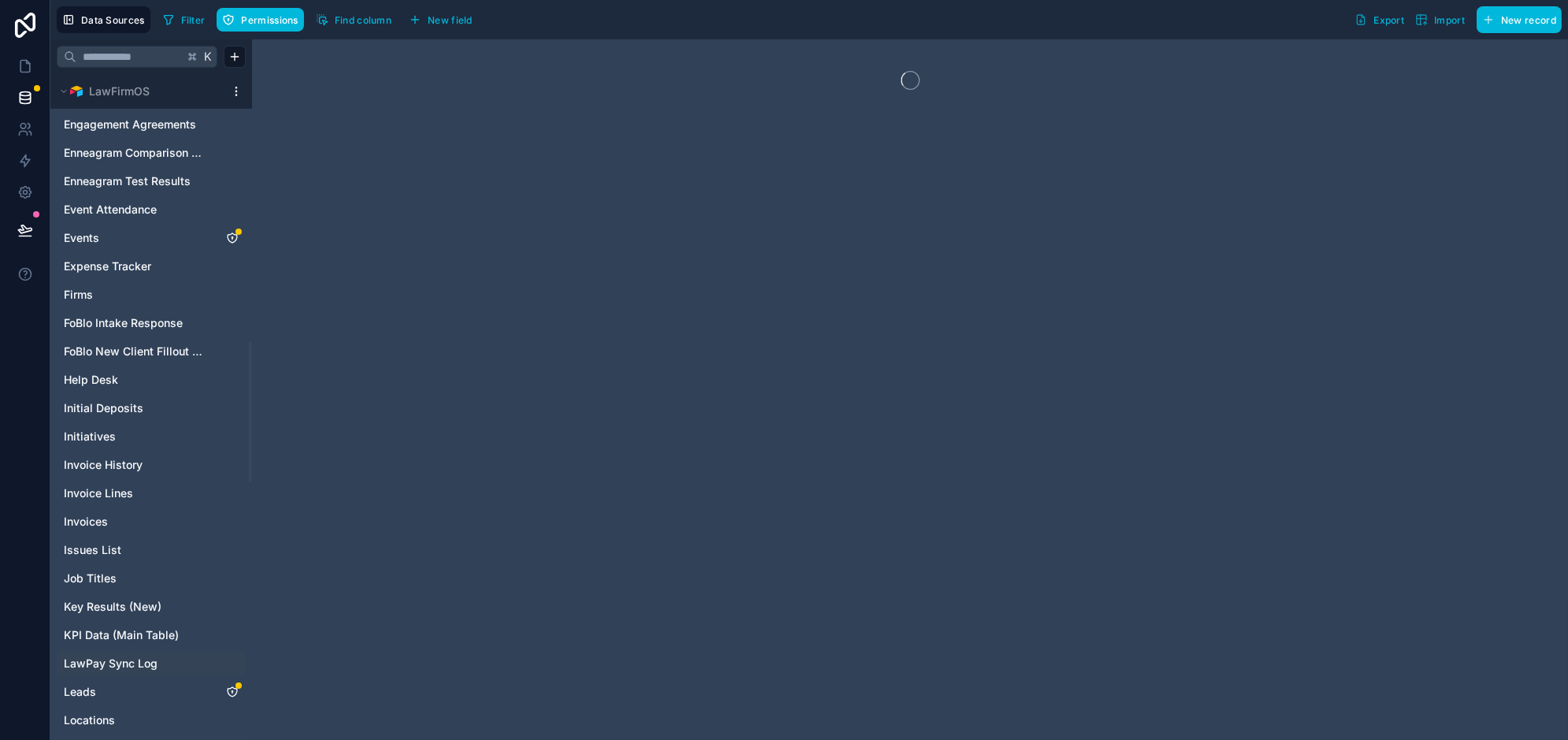
scroll to position [1355, 0]
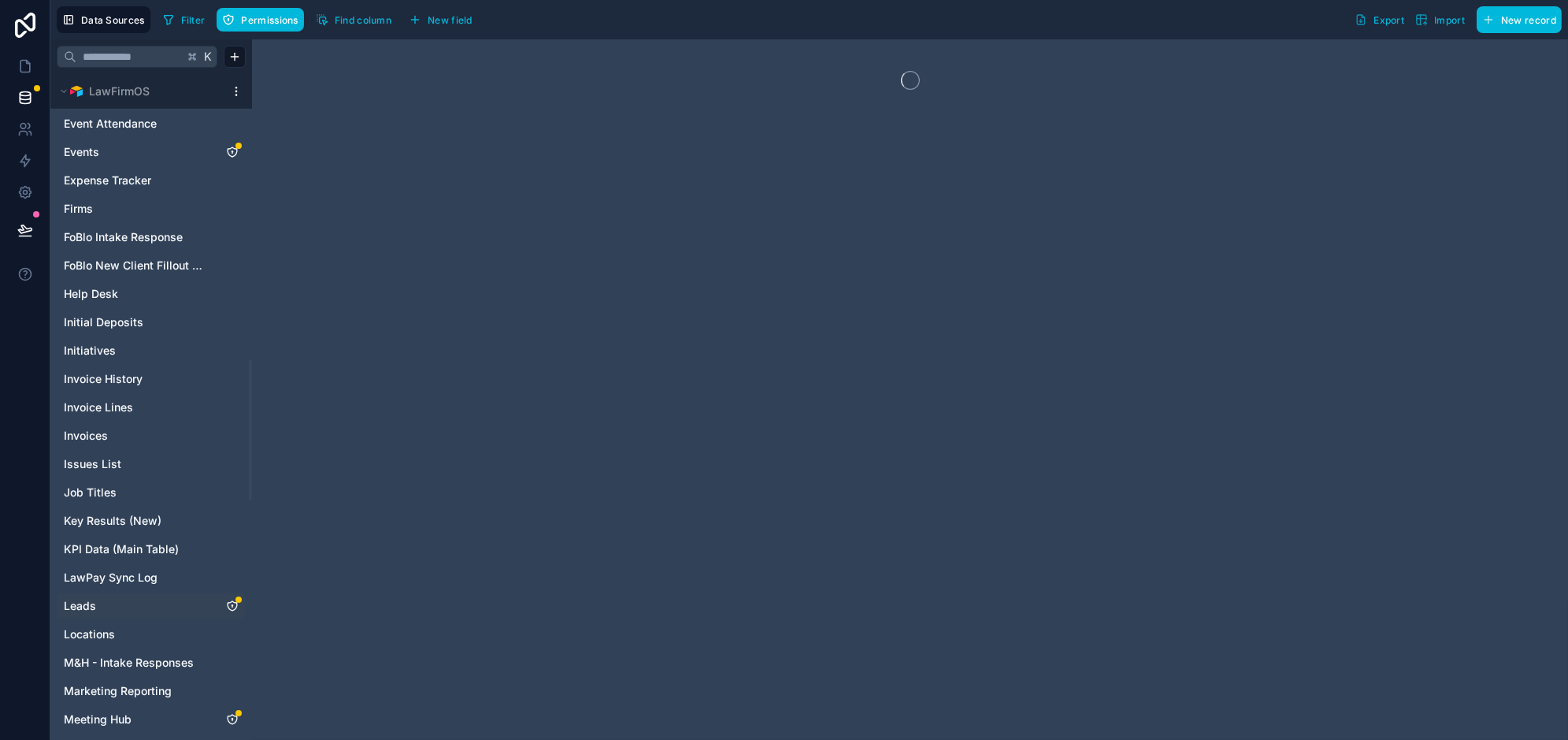
click at [122, 600] on link "Leads" at bounding box center [135, 606] width 143 height 16
click at [175, 17] on button "Filter" at bounding box center [184, 19] width 55 height 23
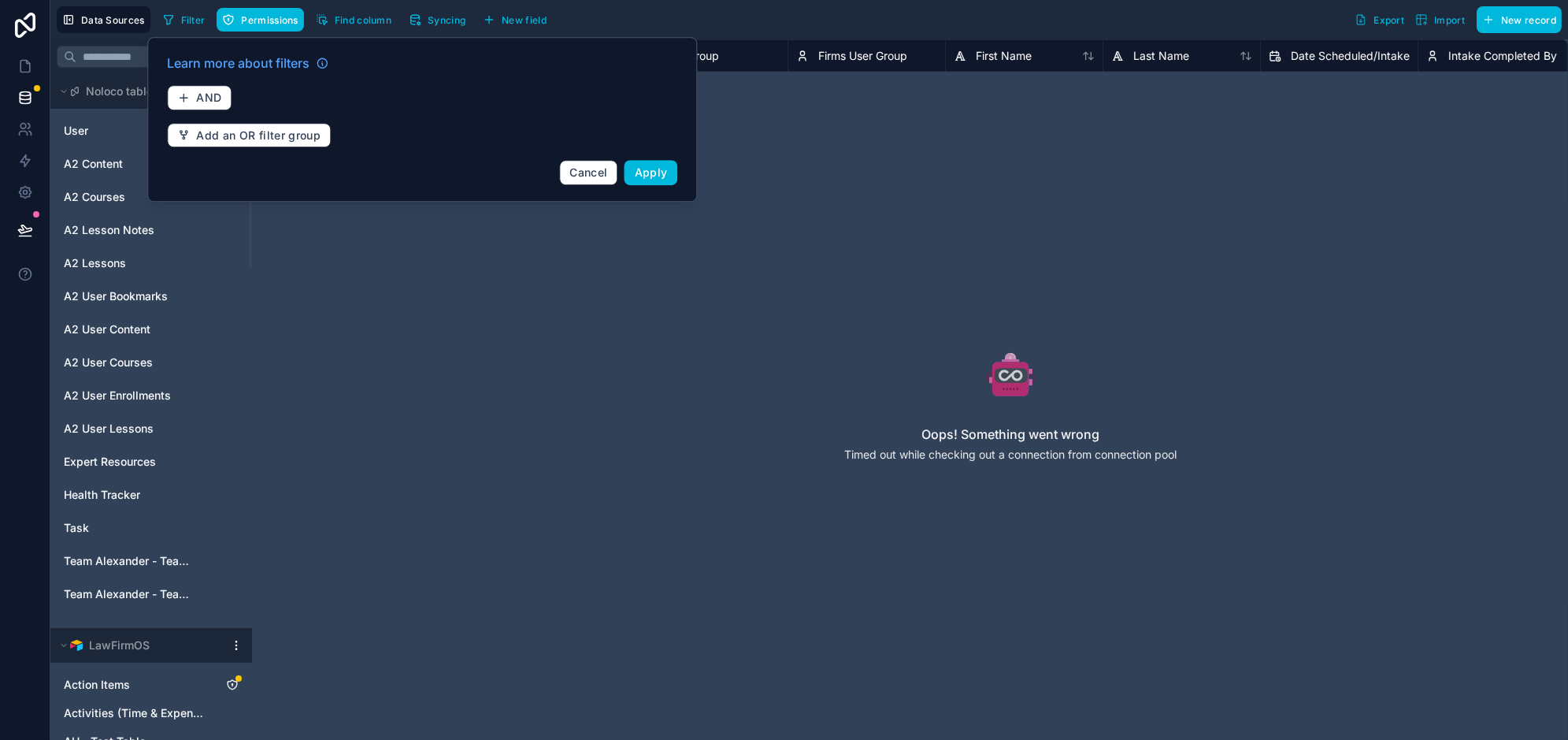
scroll to position [253, 0]
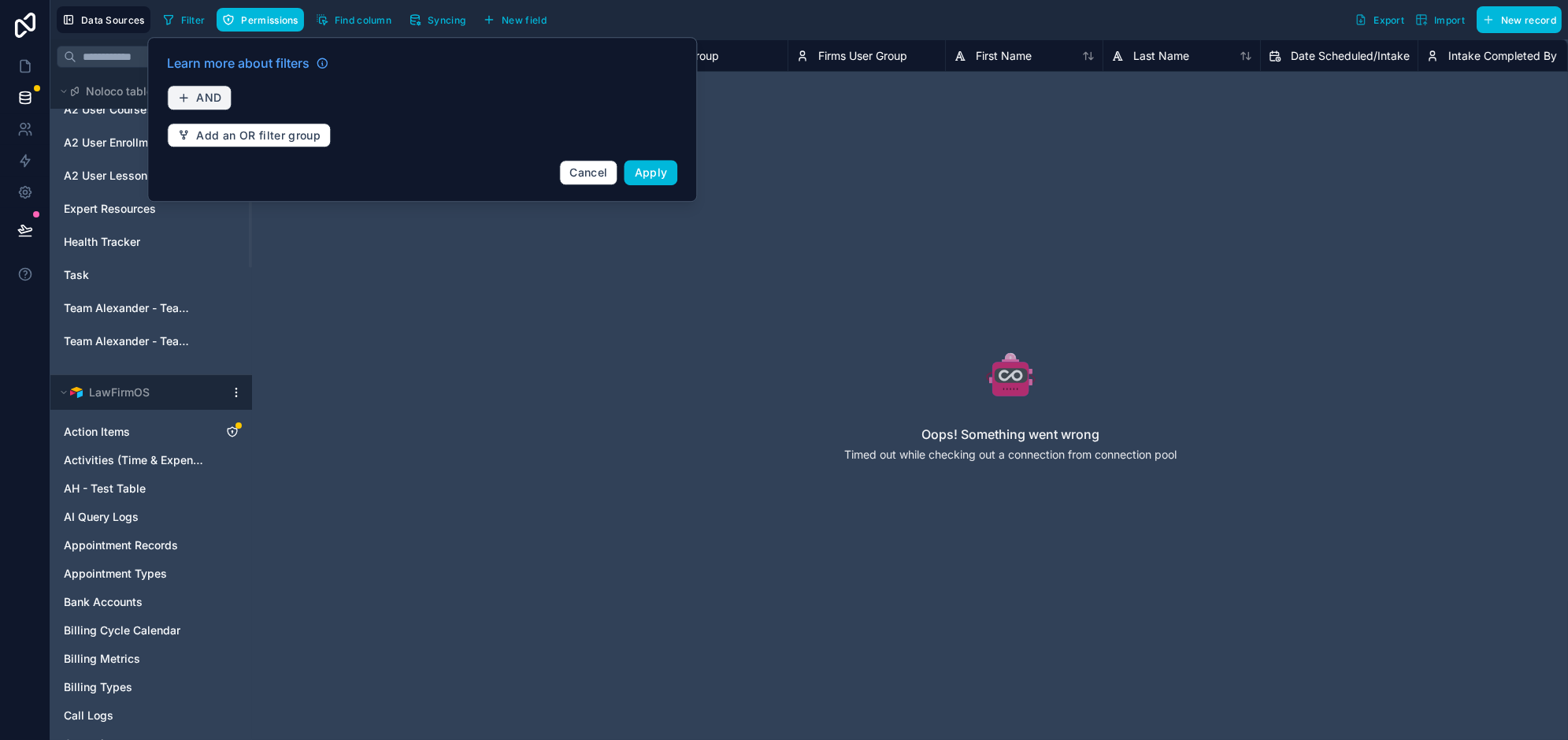
click at [205, 101] on span "AND" at bounding box center [208, 98] width 25 height 14
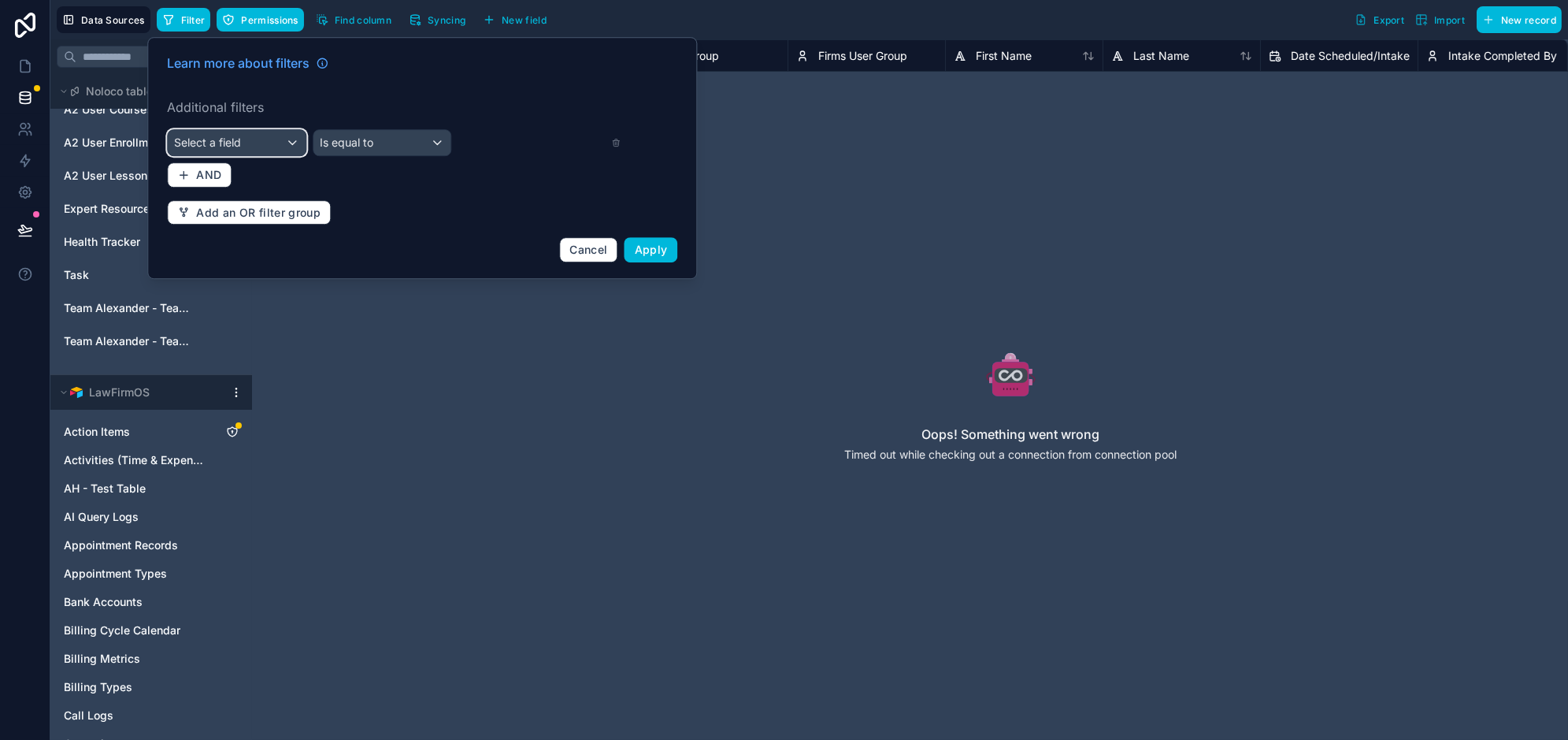
click at [245, 135] on div "Select a field" at bounding box center [237, 142] width 138 height 25
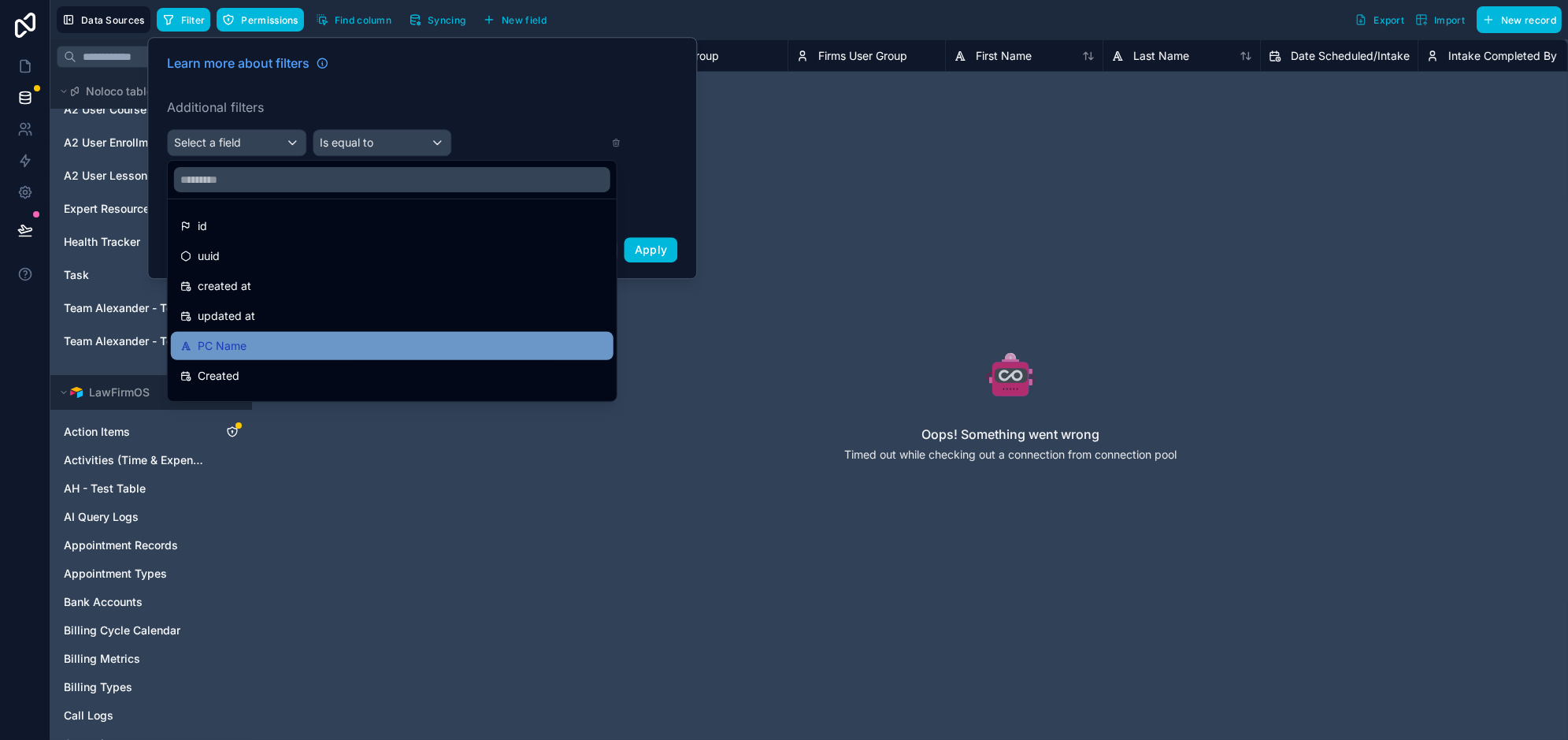
click at [255, 343] on div "PC Name" at bounding box center [391, 346] width 423 height 19
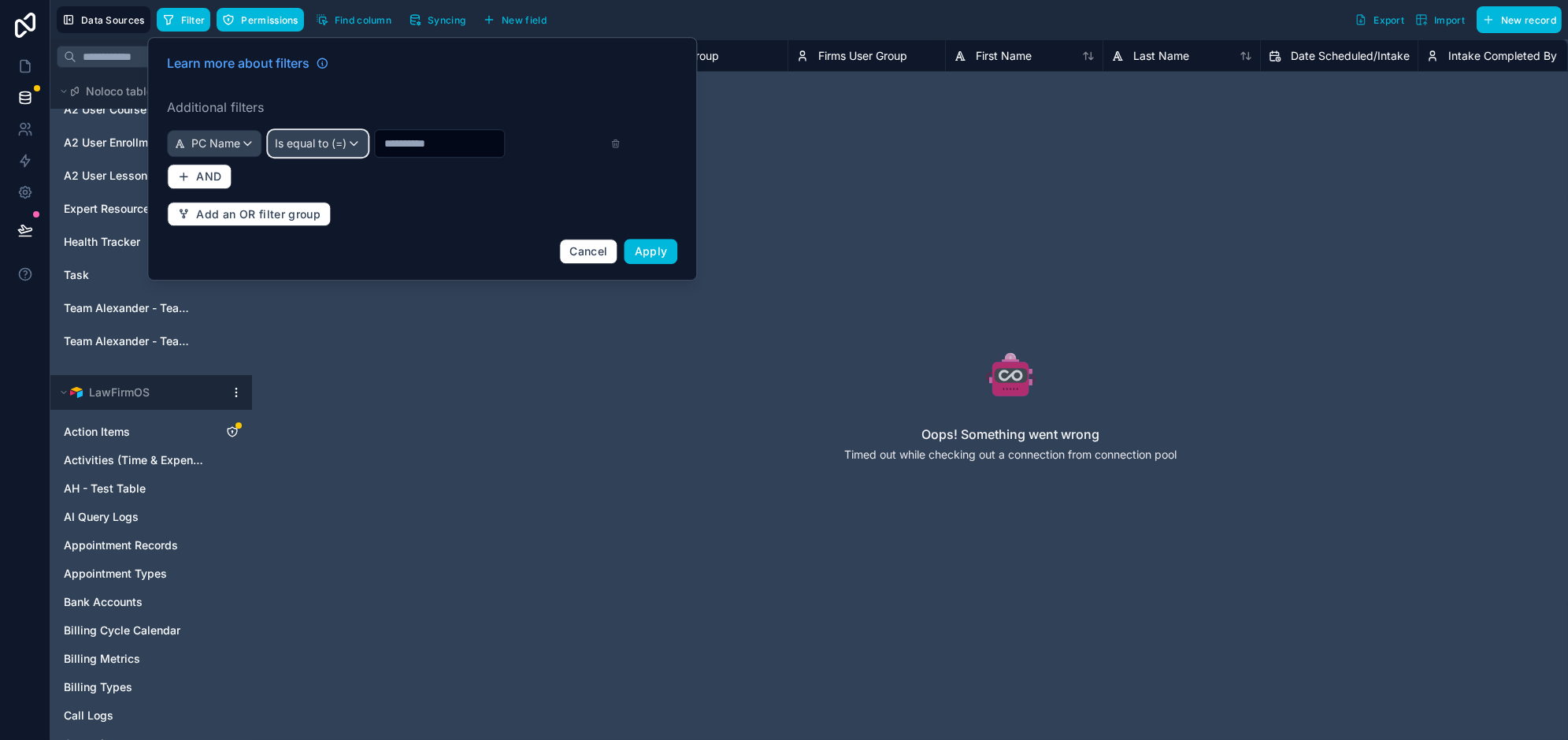
click at [318, 132] on div "Is equal to (=)" at bounding box center [317, 143] width 99 height 25
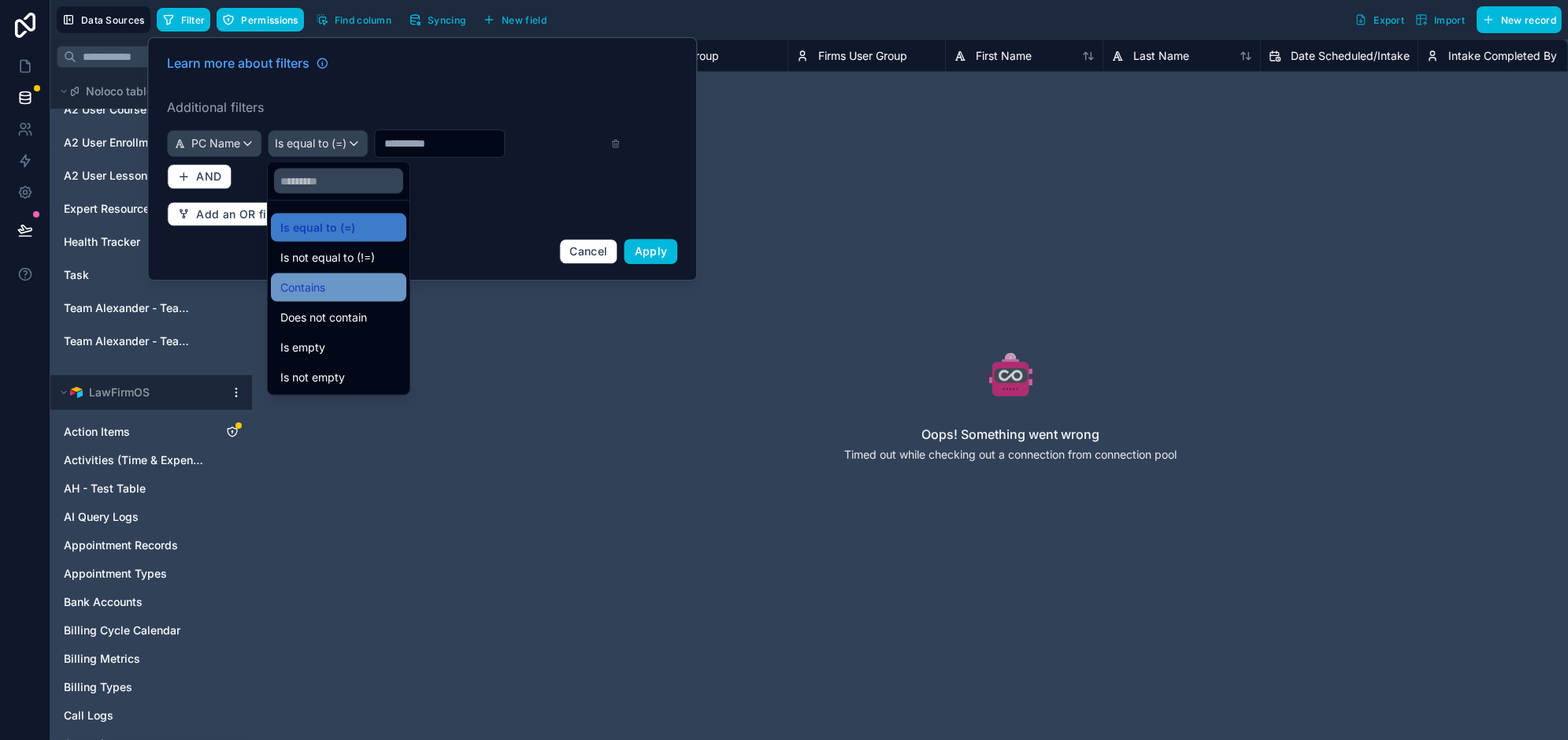
click at [311, 283] on span "Contains" at bounding box center [303, 288] width 45 height 19
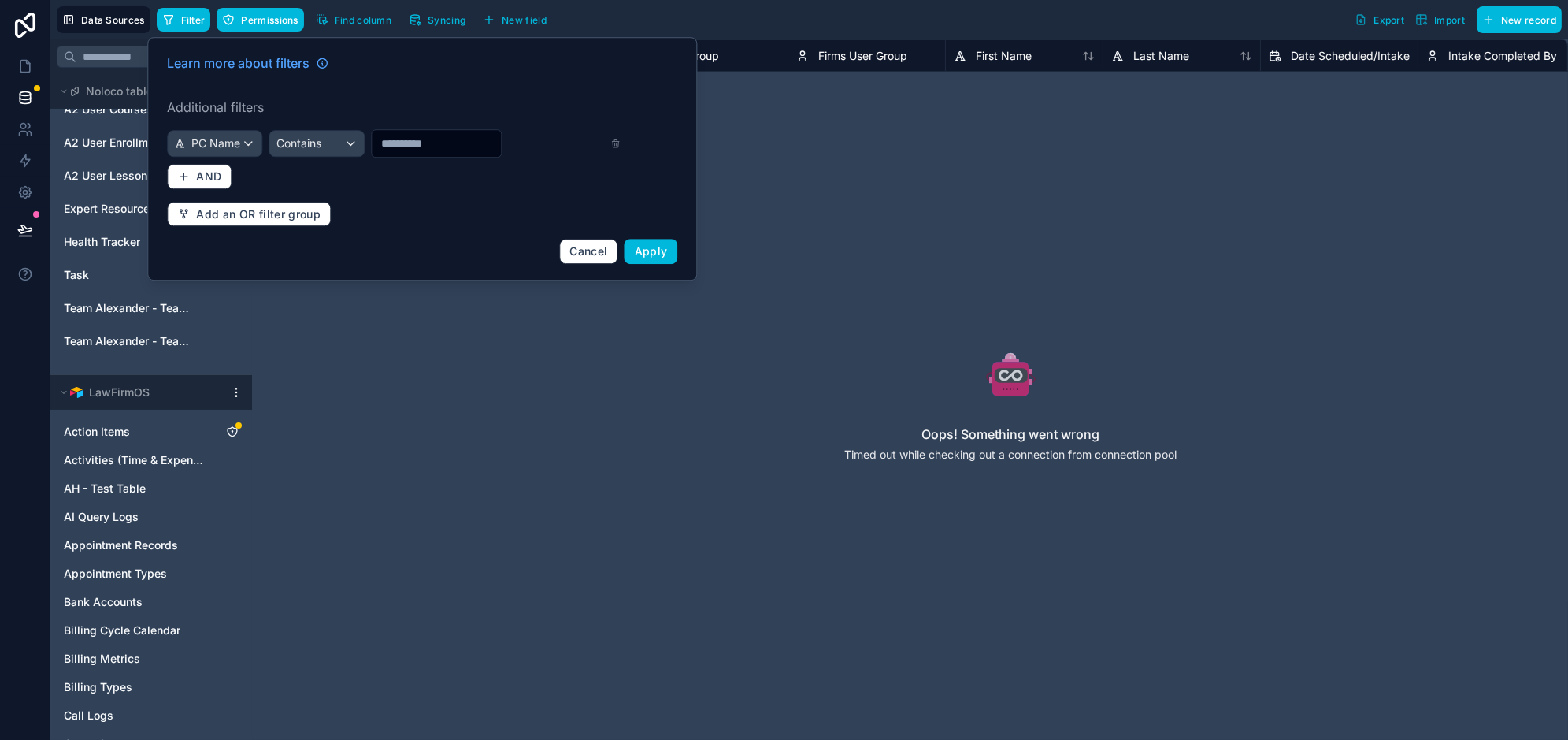
click at [414, 133] on input "text" at bounding box center [436, 143] width 129 height 22
type input "********"
click at [663, 239] on button "Apply" at bounding box center [651, 251] width 54 height 25
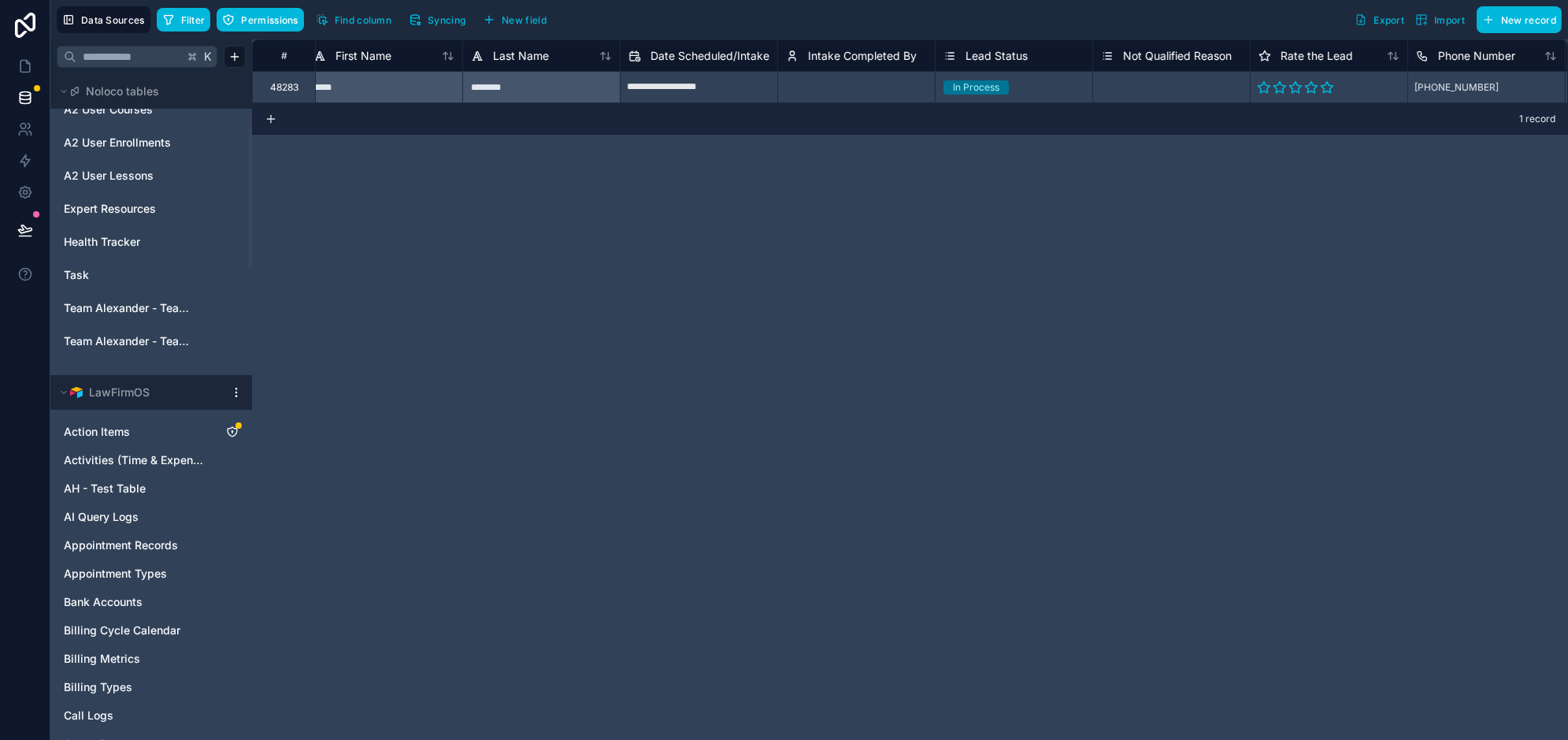
scroll to position [0, 743]
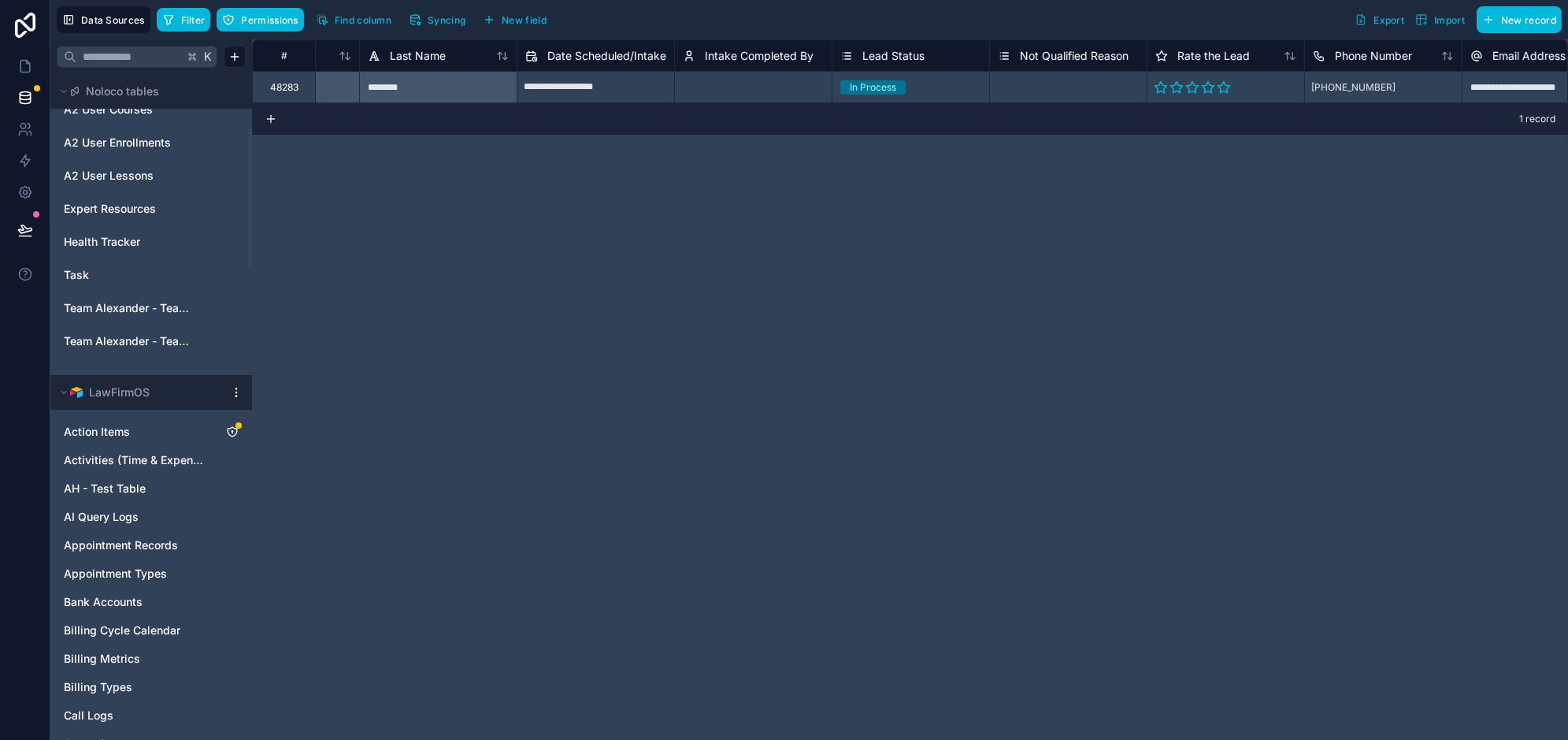
click at [367, 13] on button "Find column" at bounding box center [353, 19] width 87 height 23
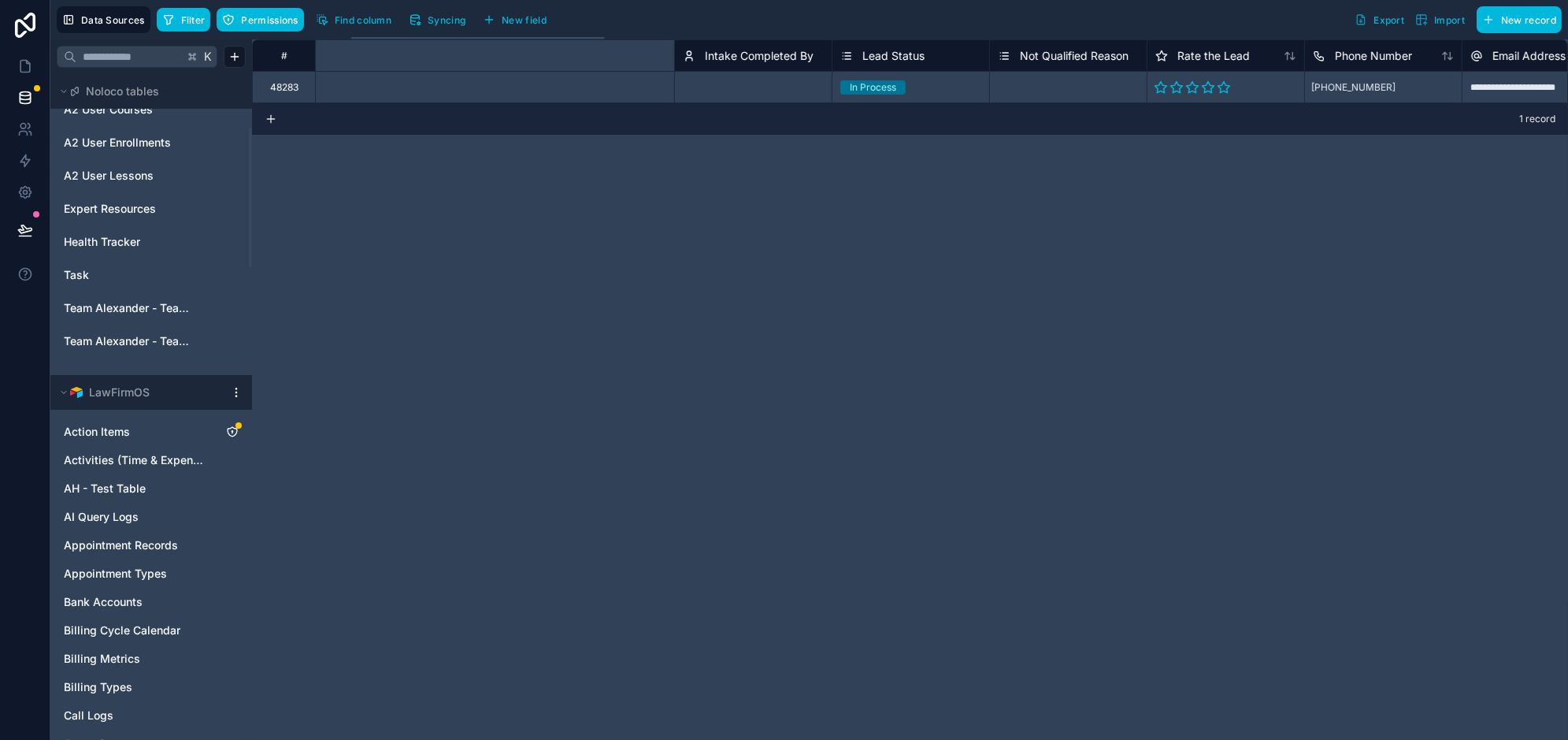
scroll to position [0, 1458]
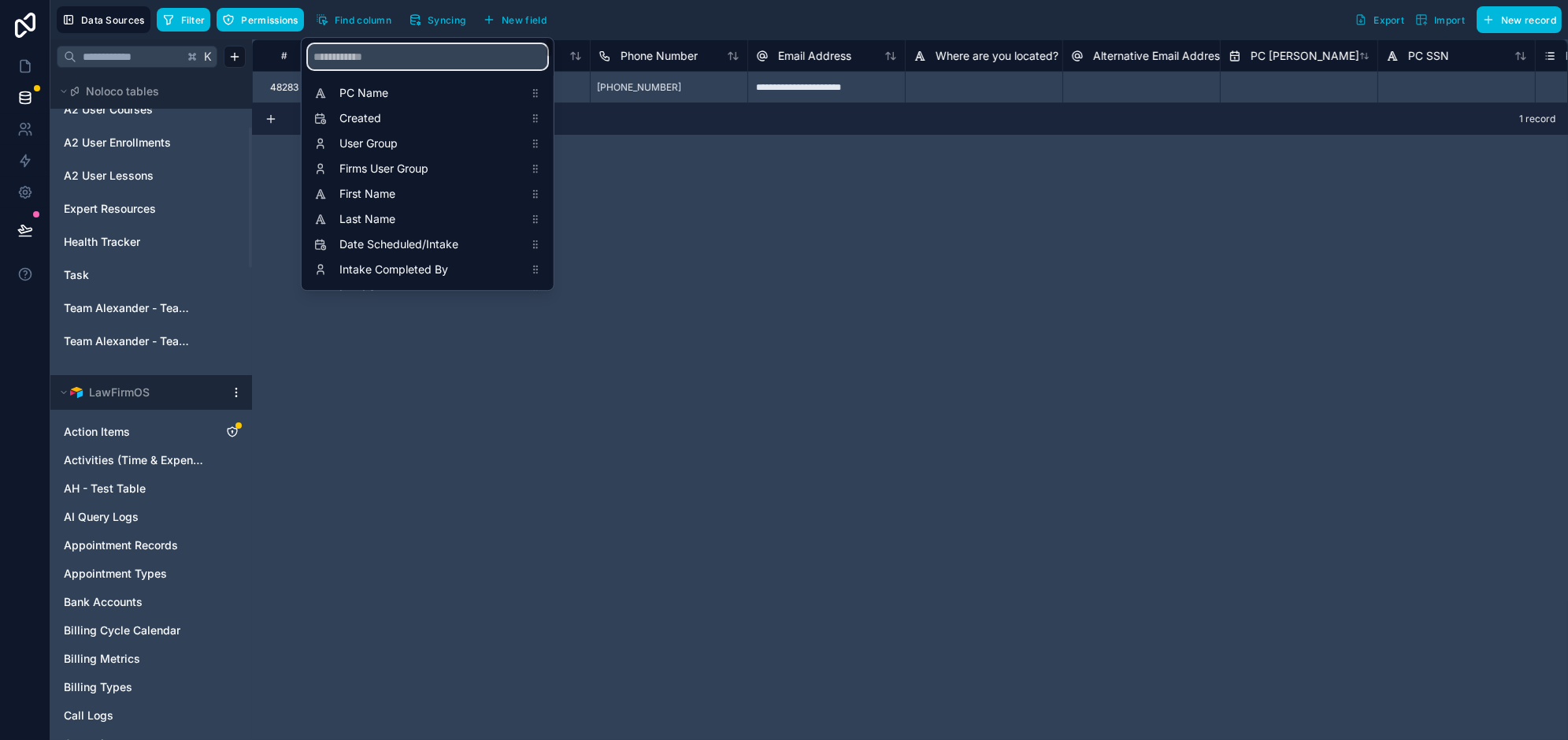
click at [387, 63] on input "scrollable content" at bounding box center [427, 56] width 239 height 25
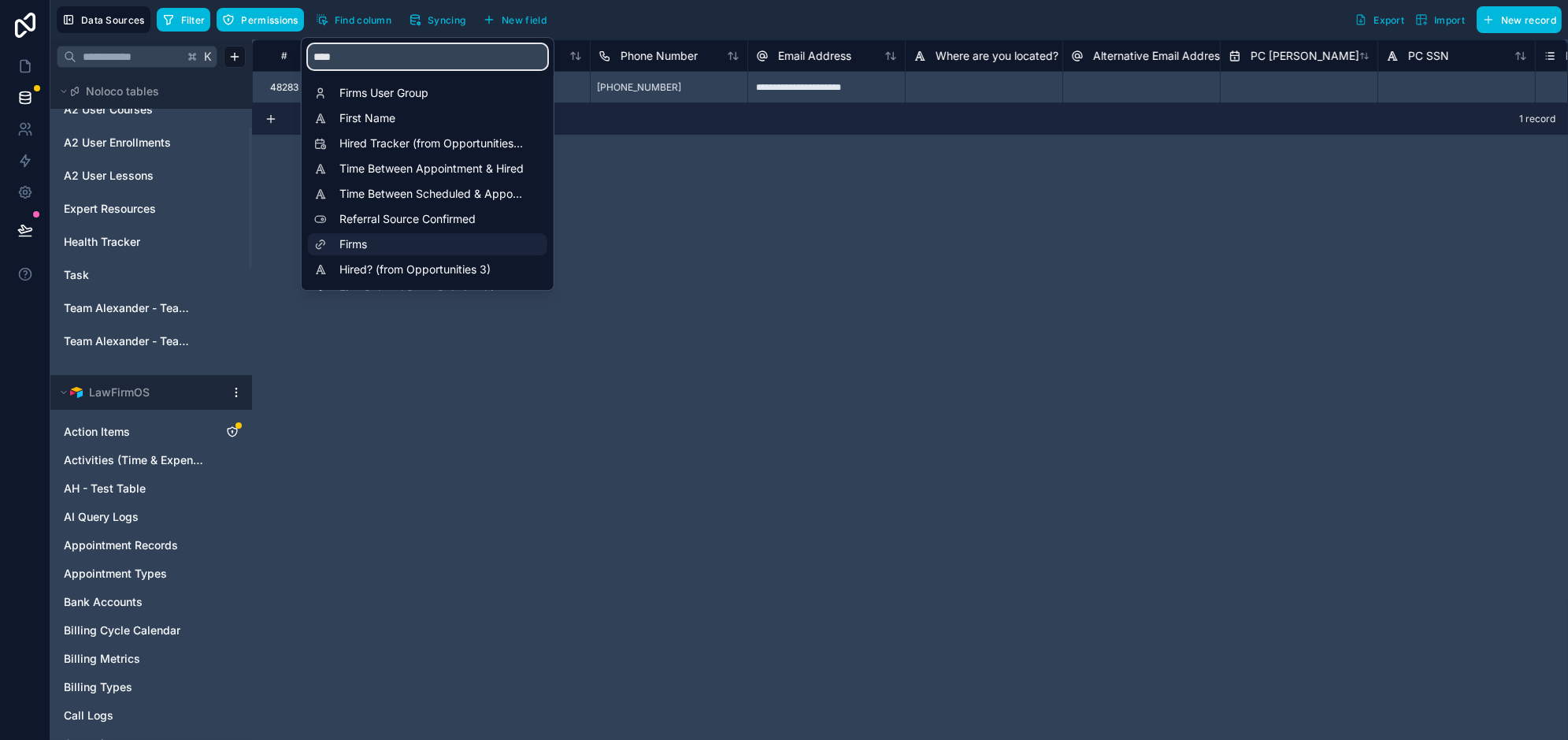
type input "****"
click at [354, 243] on span "Firms" at bounding box center [431, 244] width 184 height 16
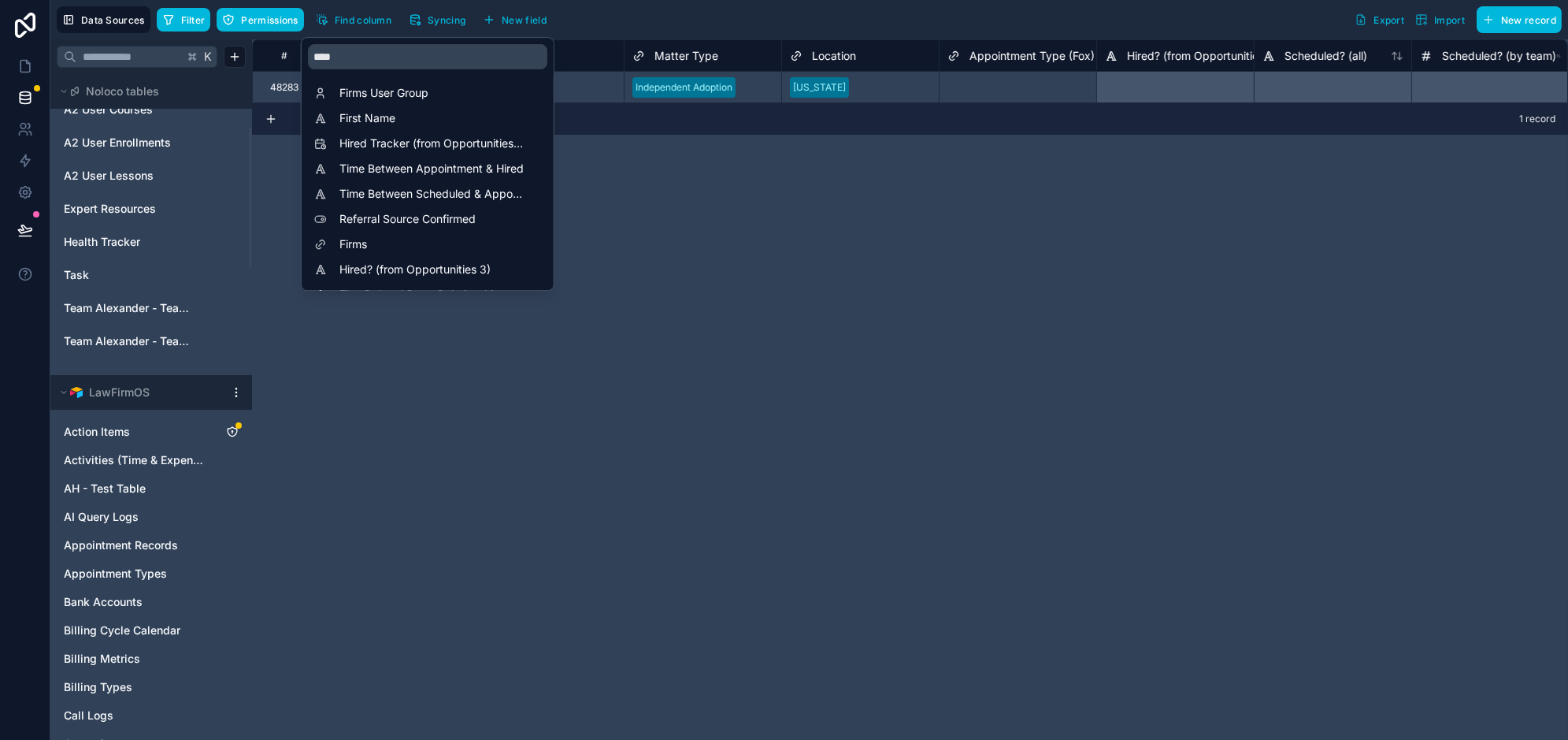
scroll to position [0, 29294]
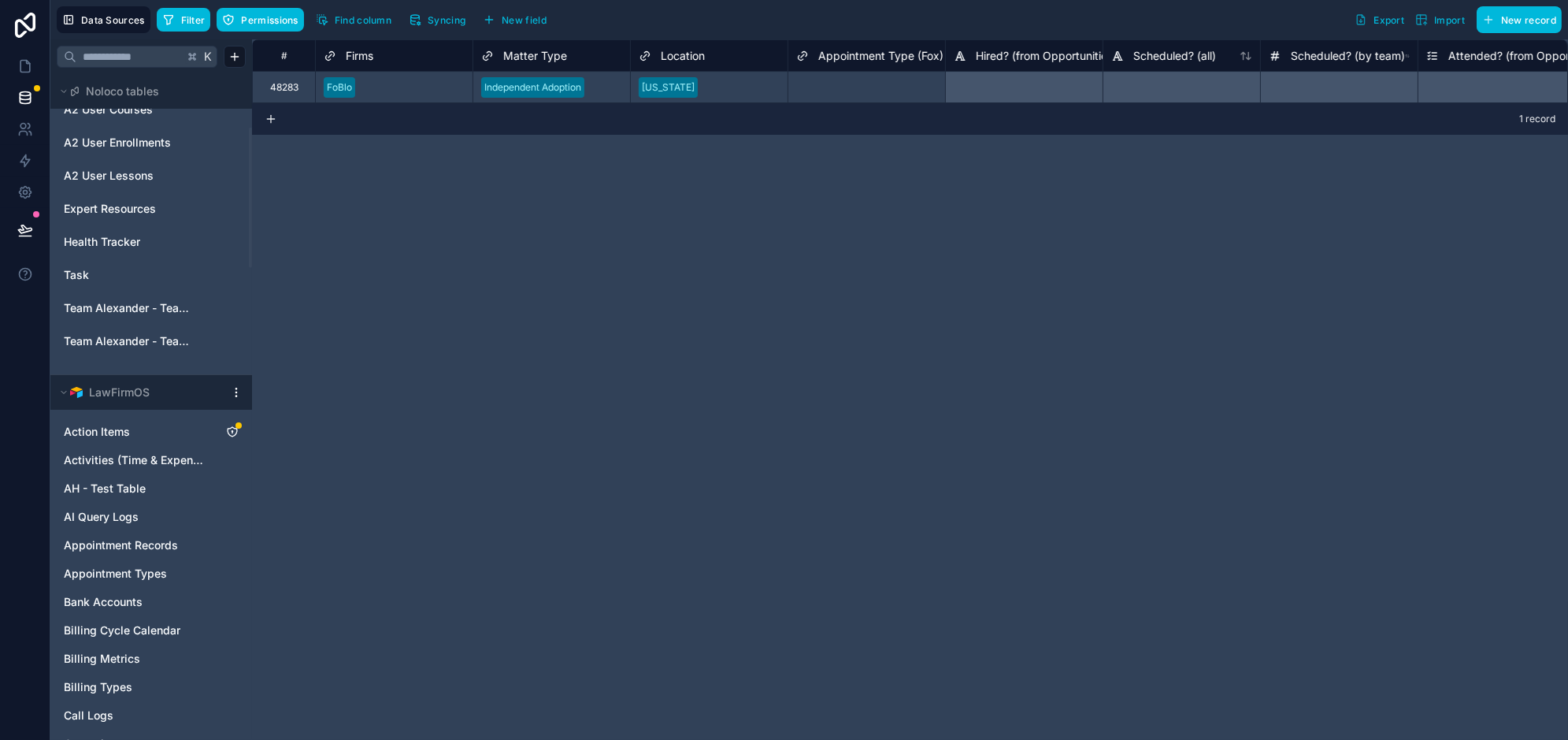
click at [880, 186] on div "# PBD Lead? AZ Case? Firms Matter Type Location Appointment Type (Fox) Hired? (…" at bounding box center [910, 389] width 1316 height 700
click at [404, 80] on div at bounding box center [413, 88] width 103 height 16
click at [486, 223] on div "# PBD Lead? AZ Case? Firms Matter Type Location Appointment Type (Fox) Hired? (…" at bounding box center [910, 389] width 1316 height 700
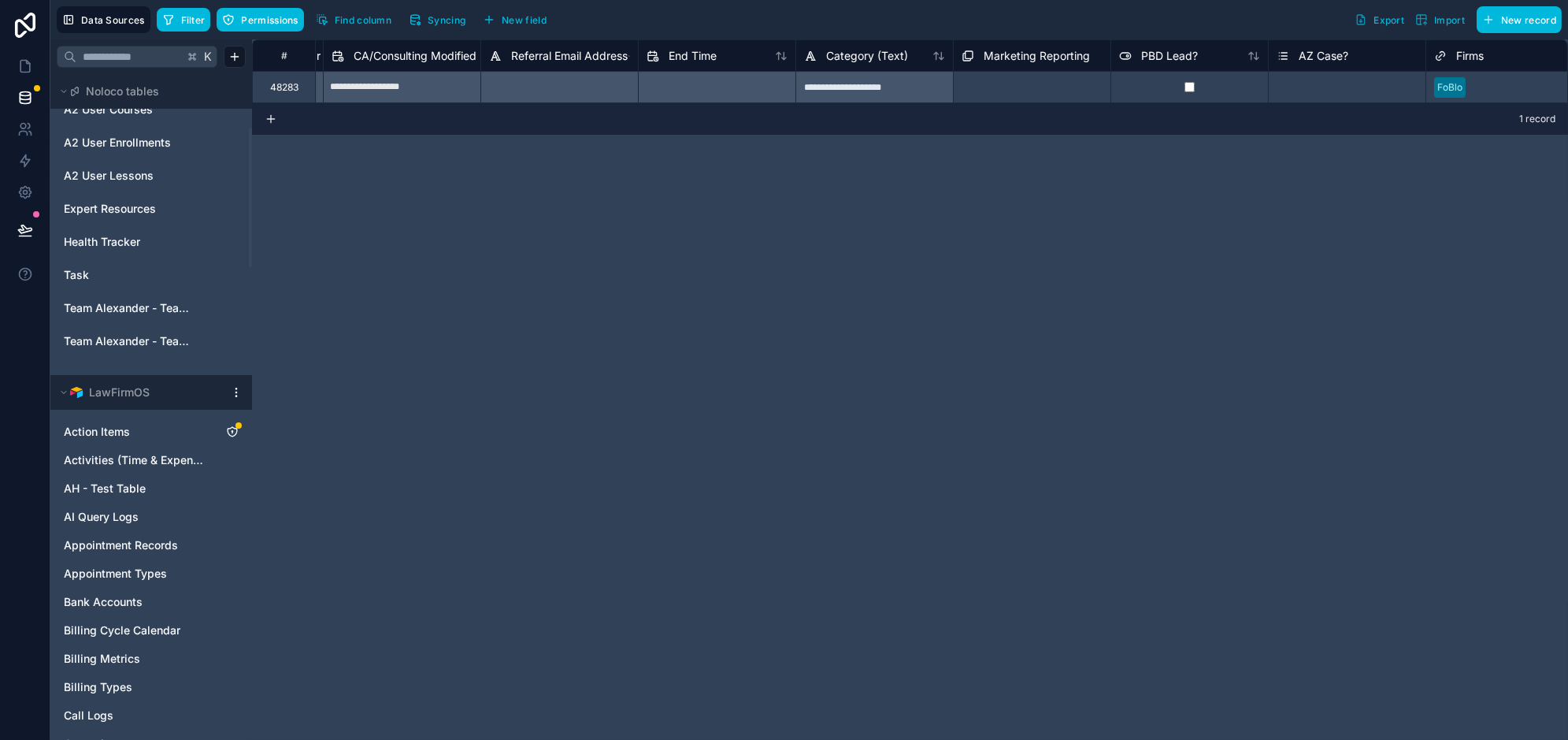
scroll to position [0, 28158]
click at [692, 167] on div "**********" at bounding box center [910, 389] width 1316 height 700
click at [31, 59] on icon at bounding box center [26, 67] width 16 height 16
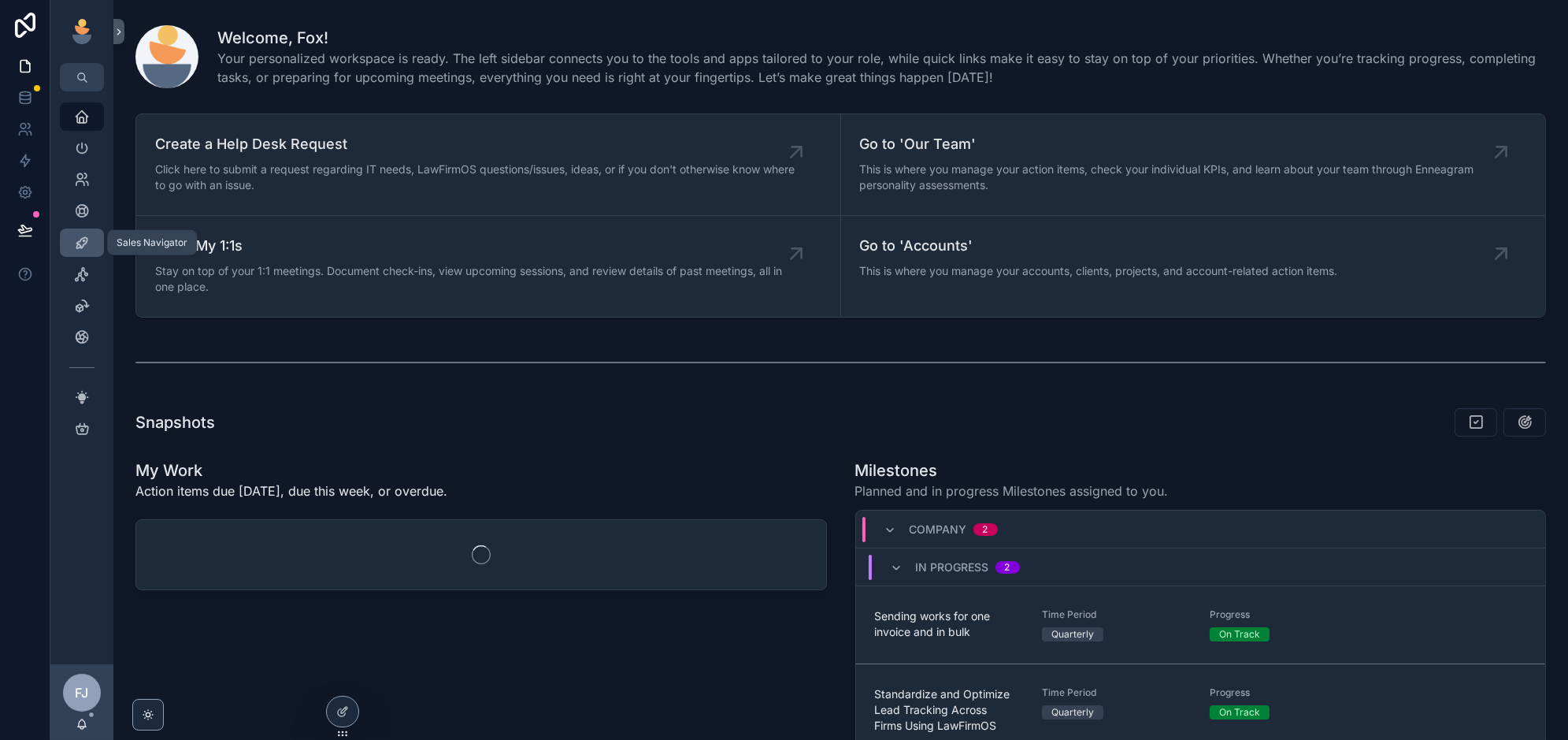
click at [84, 243] on icon "scrollable content" at bounding box center [82, 243] width 16 height 16
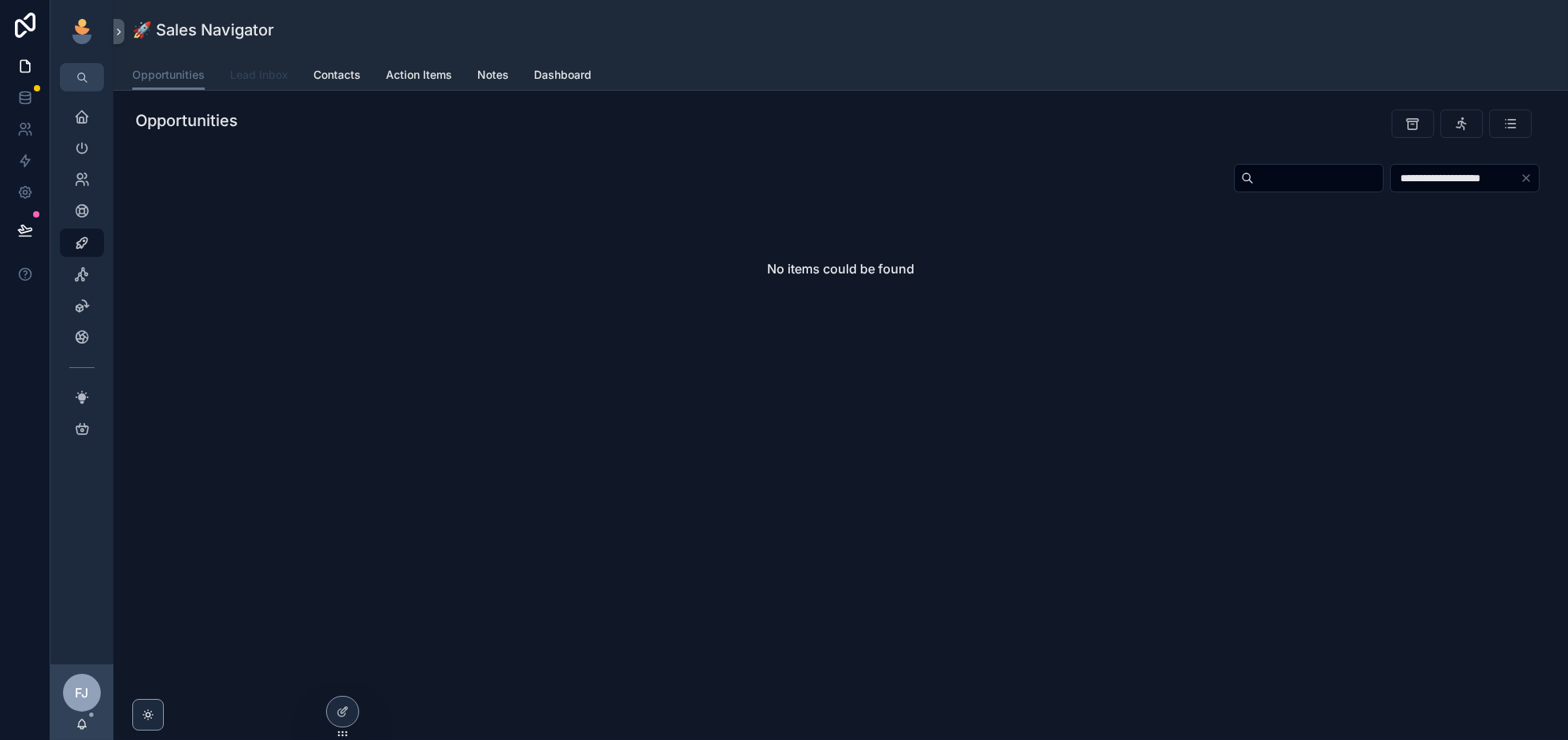
click at [264, 60] on link "Lead Inbox" at bounding box center [259, 76] width 59 height 31
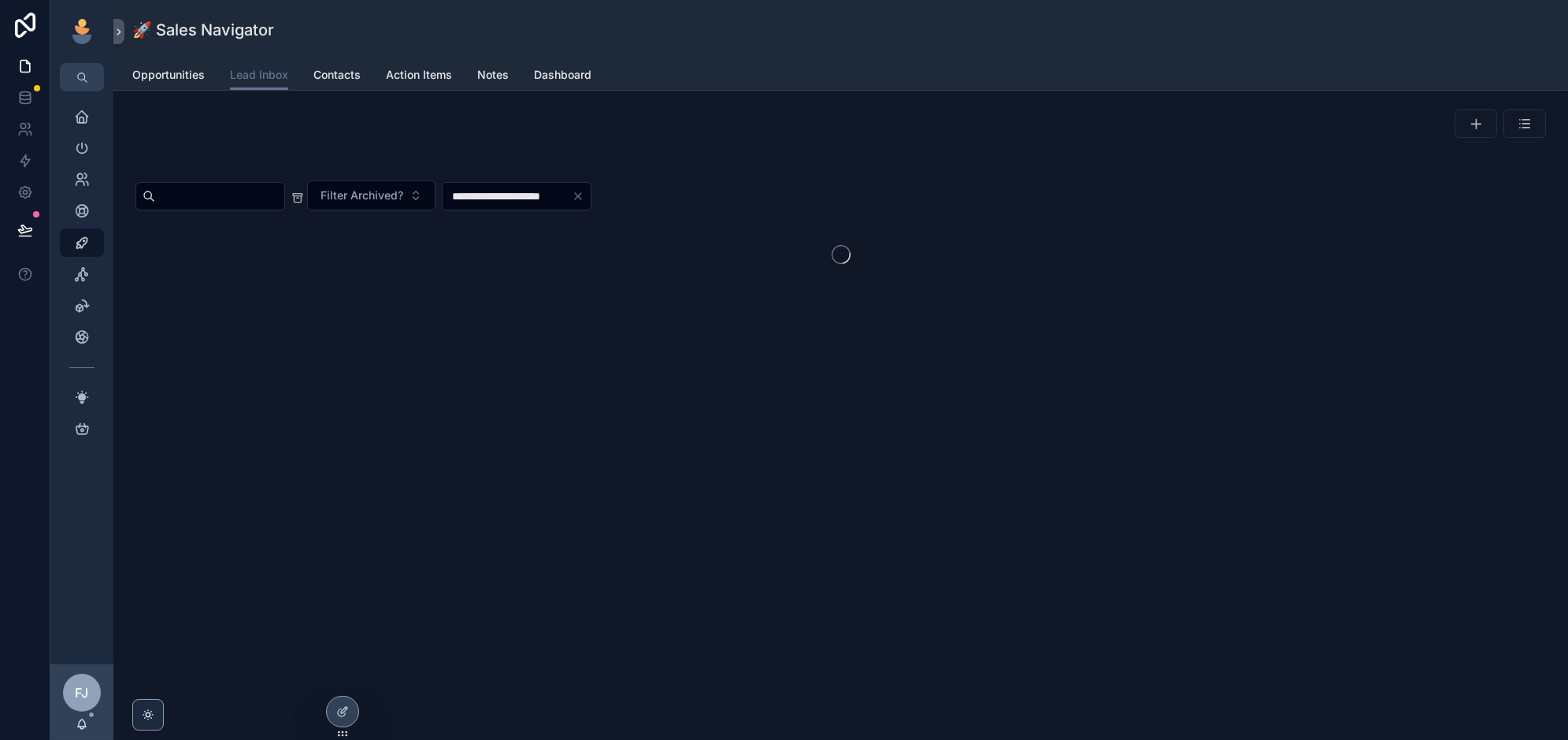
click at [0, 0] on icon at bounding box center [0, 0] width 0 height 0
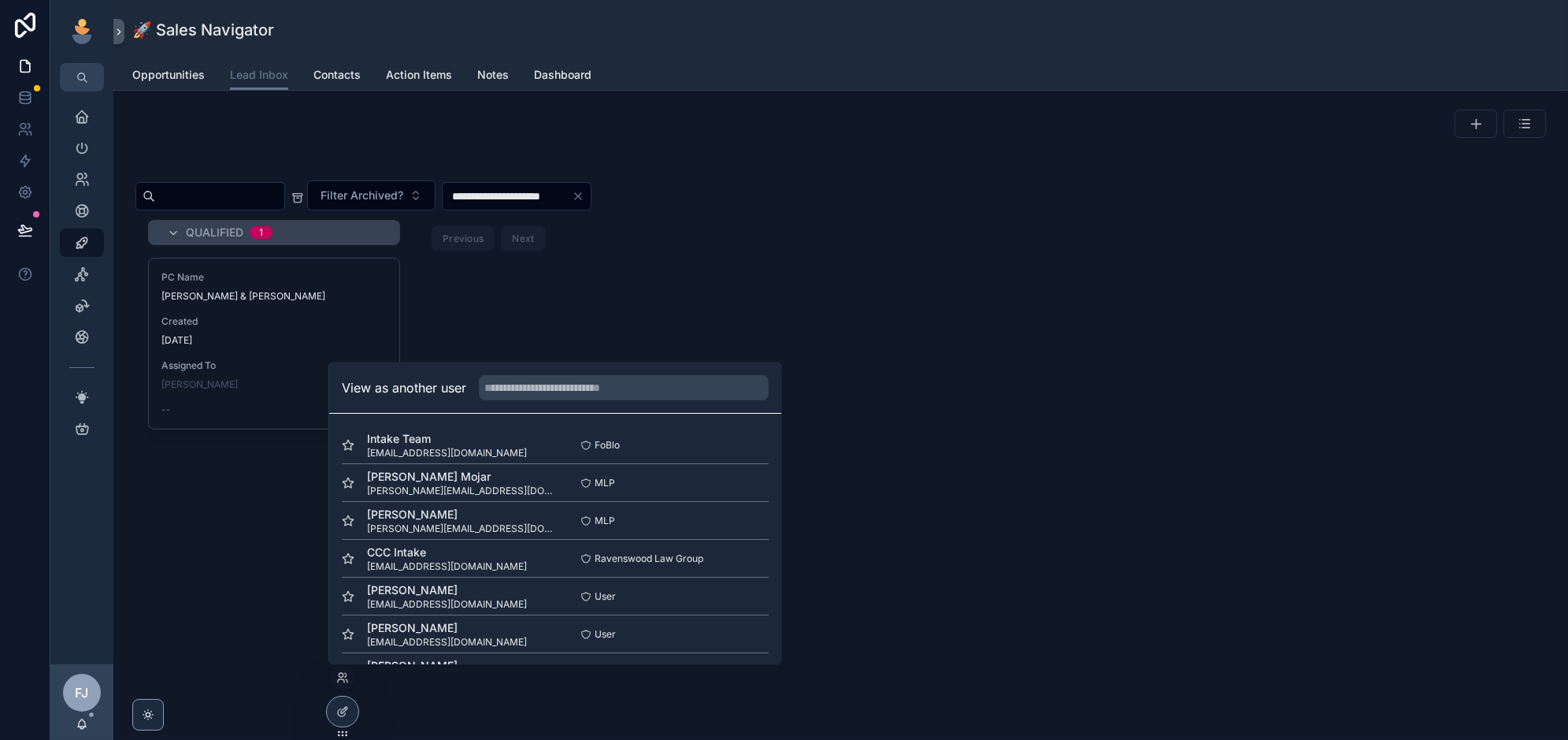
click at [0, 0] on button "Select" at bounding box center [0, 0] width 0 height 0
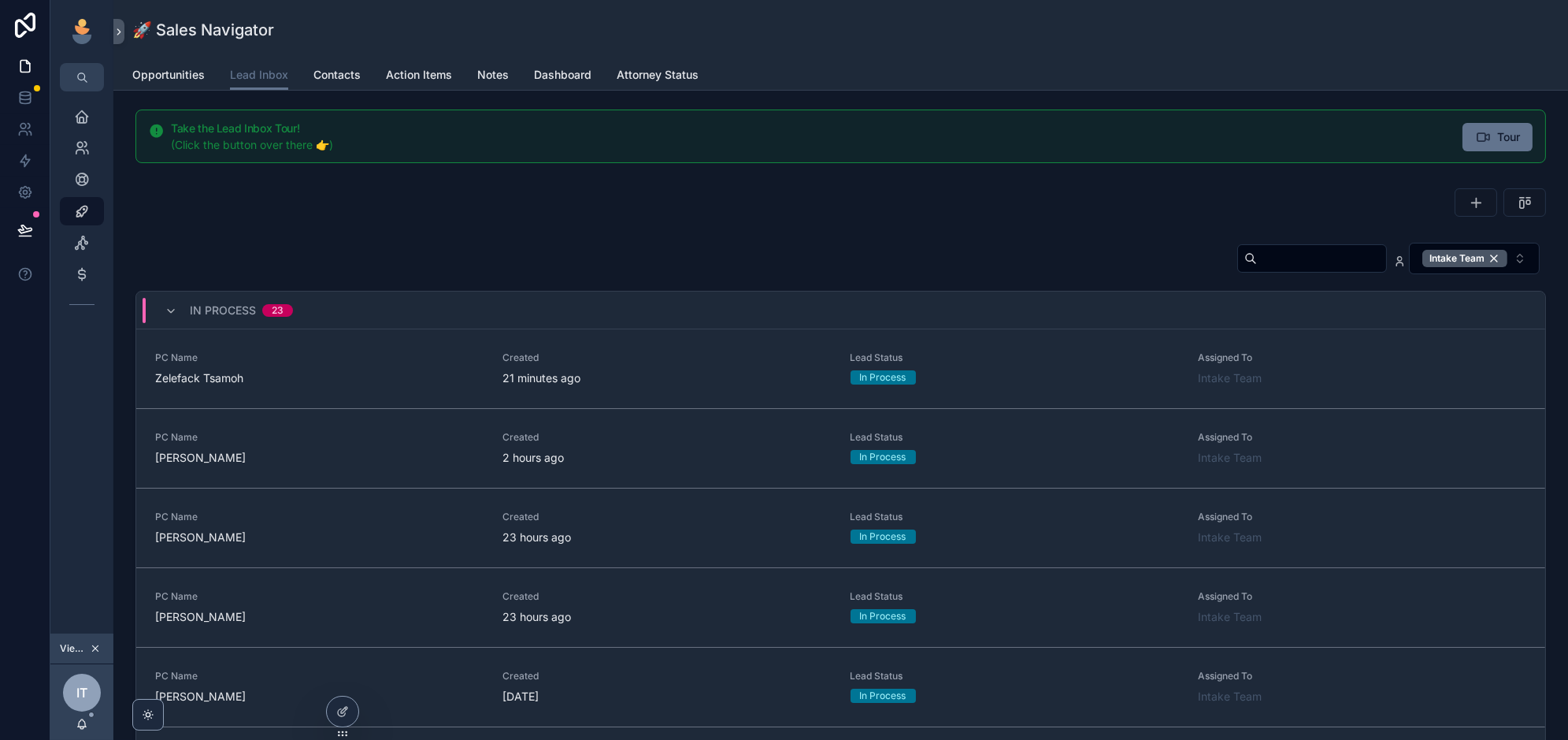
click at [1310, 252] on input "scrollable content" at bounding box center [1321, 258] width 129 height 22
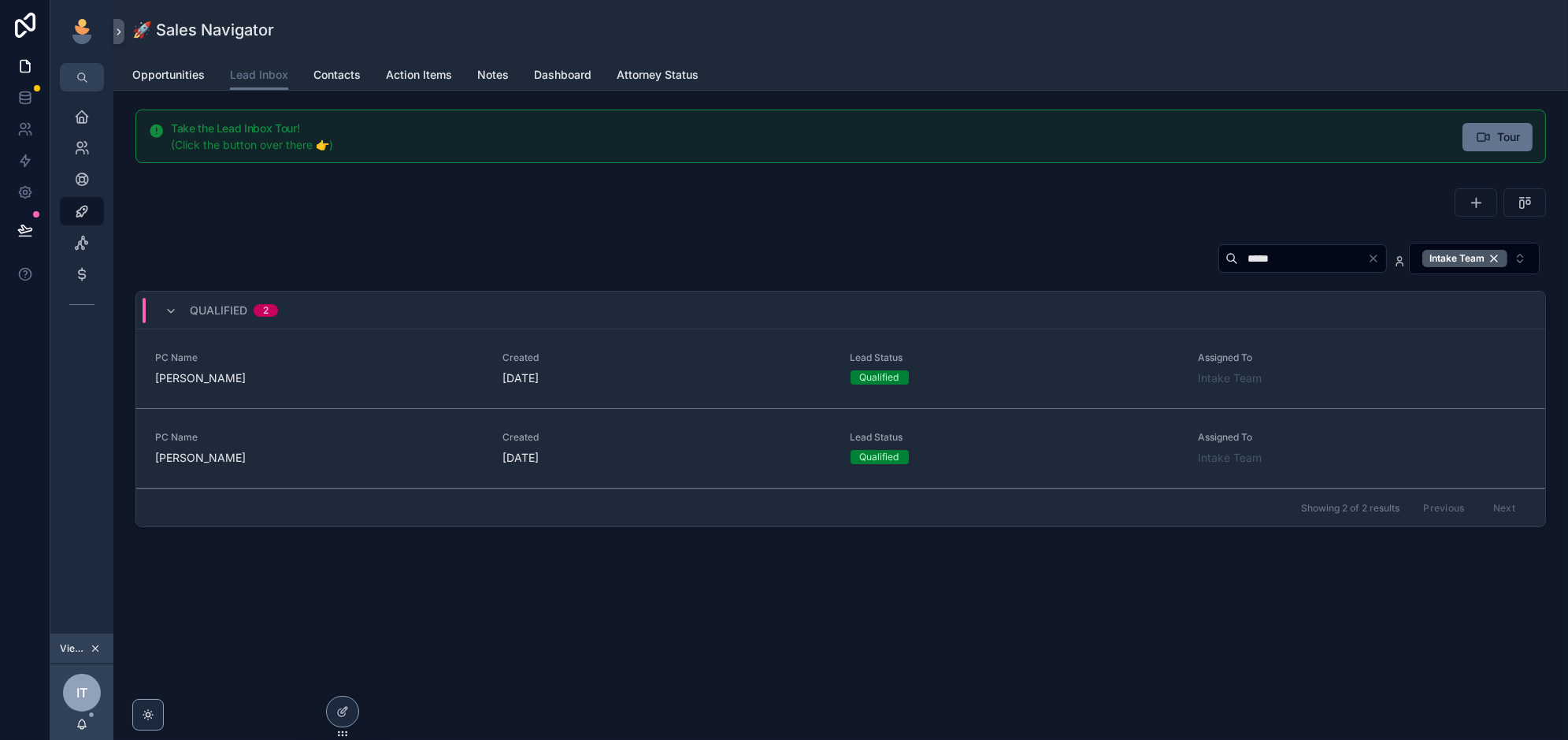
type input "*****"
click at [422, 223] on div "Take the Lead Inbox Tour! (Click the button over there 👉) Tour ***** Intake Tea…" at bounding box center [840, 366] width 1455 height 550
click at [31, 96] on icon at bounding box center [26, 98] width 16 height 16
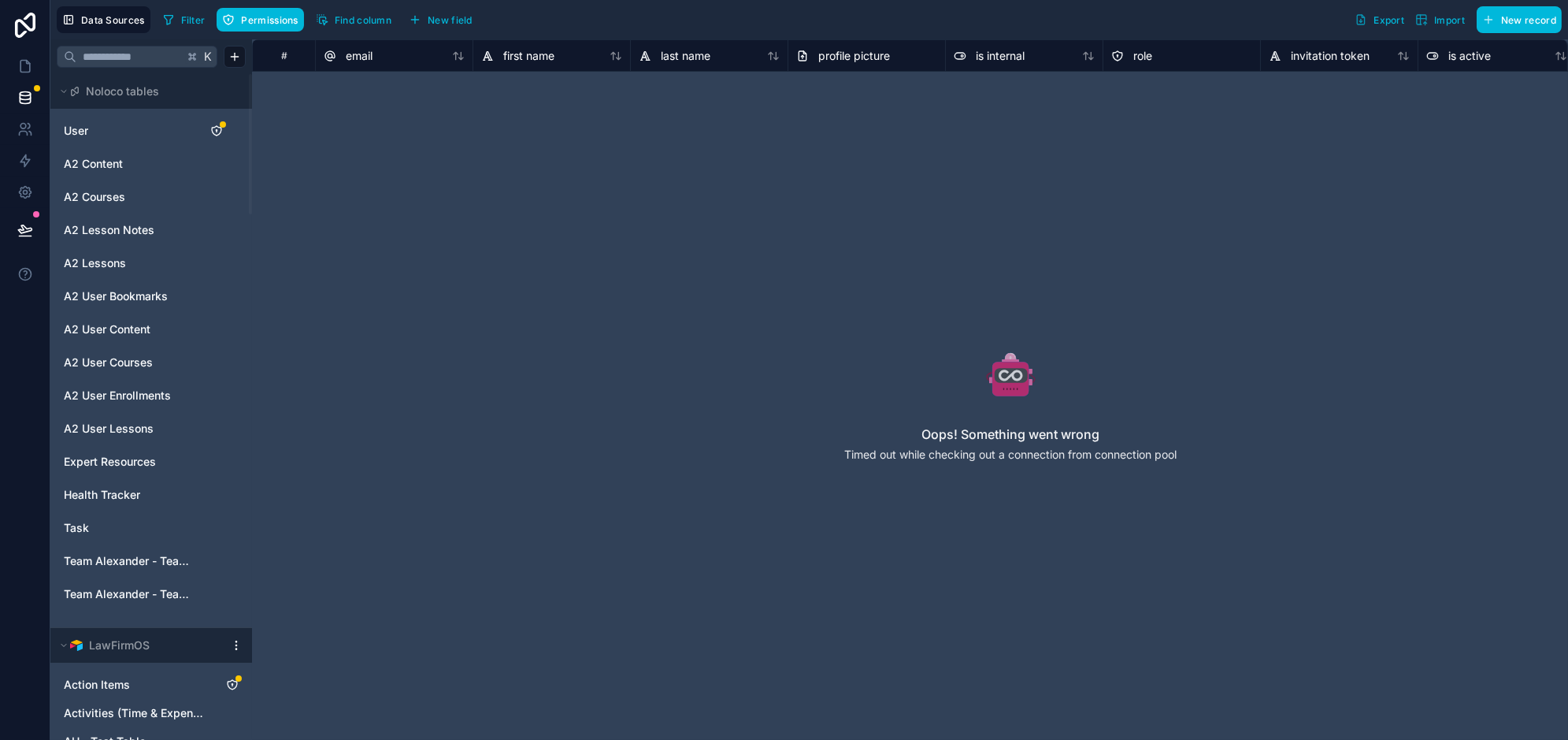
click at [182, 20] on span "Filter" at bounding box center [193, 20] width 24 height 12
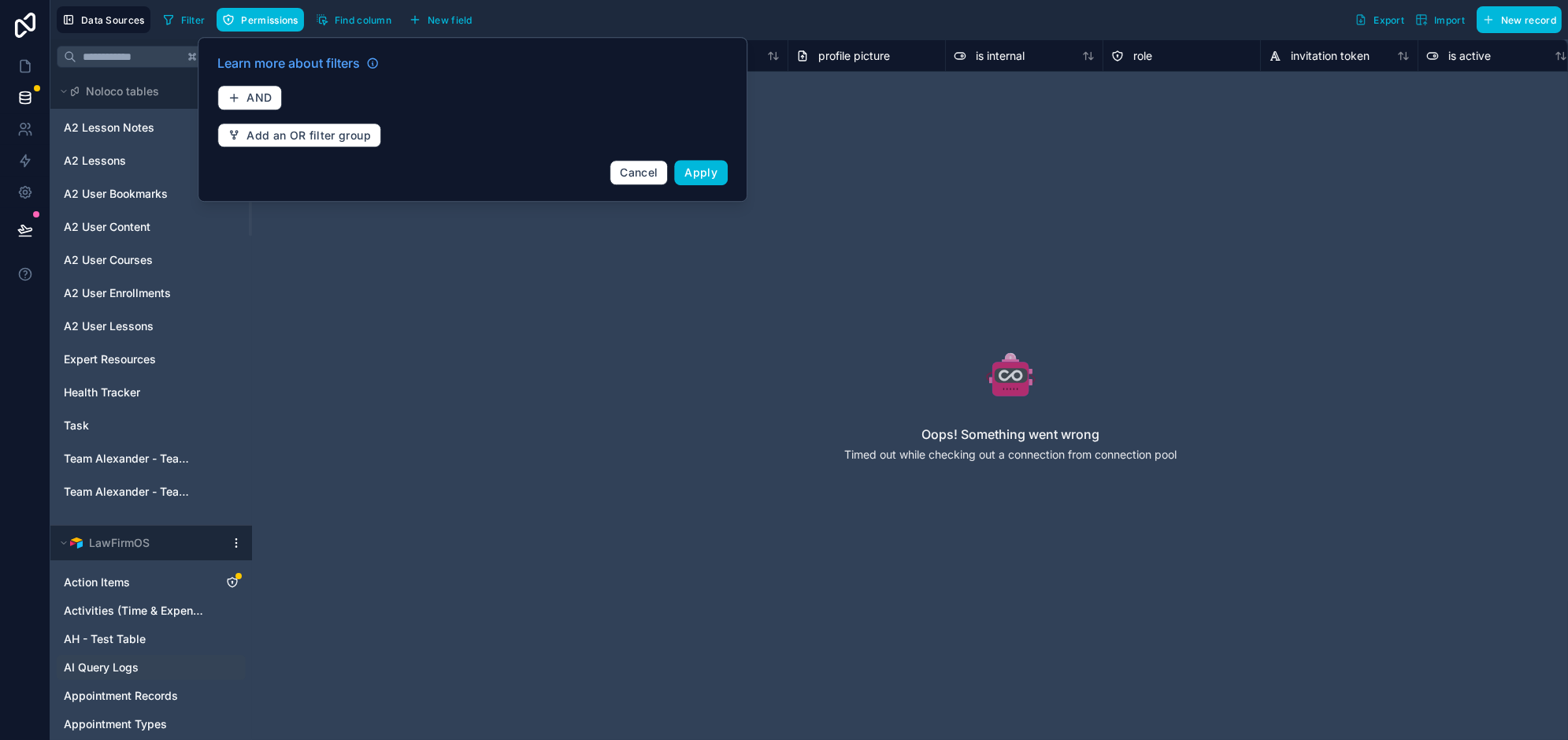
scroll to position [796, 0]
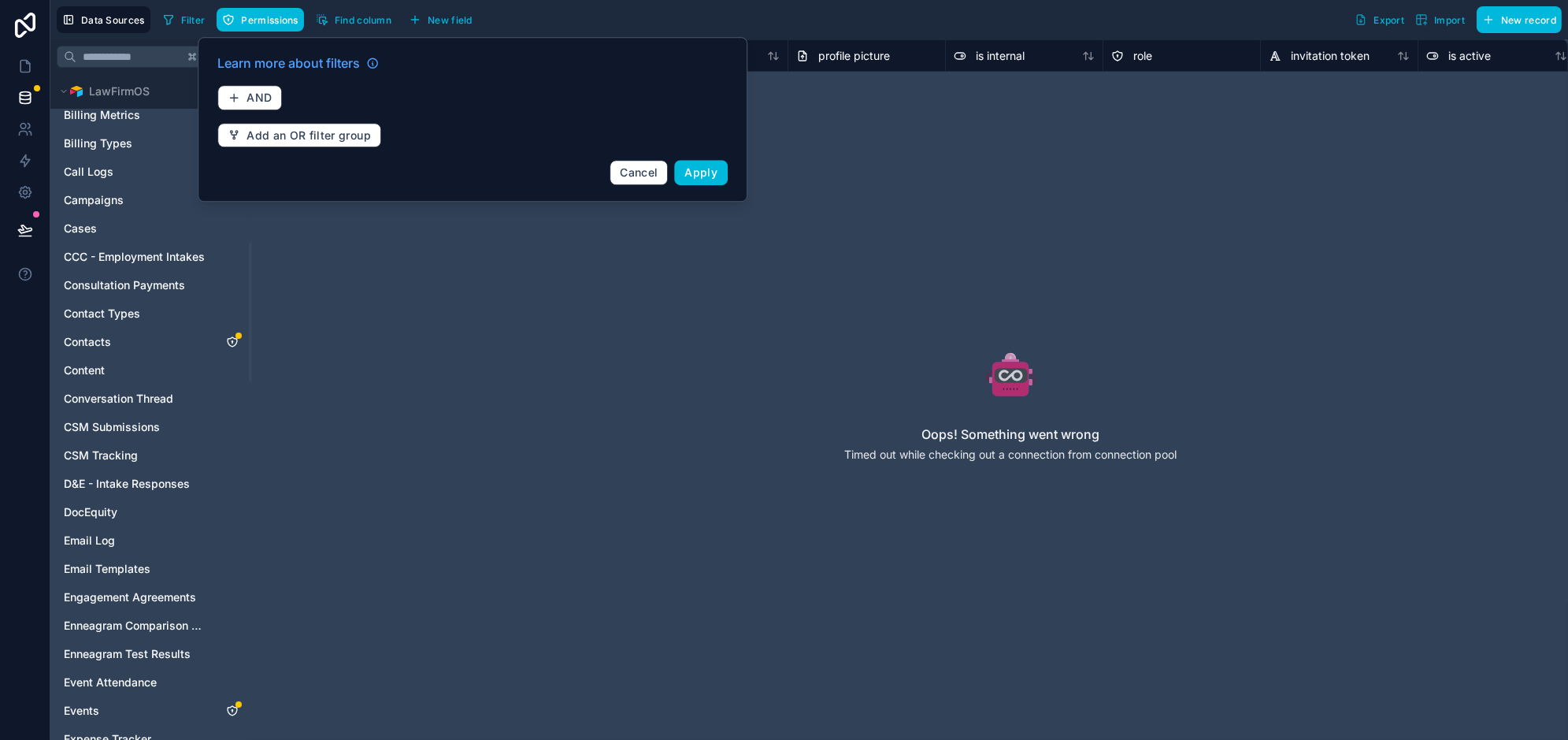
click at [448, 414] on div "# email first name last name profile picture is internal role invitation token …" at bounding box center [910, 389] width 1316 height 700
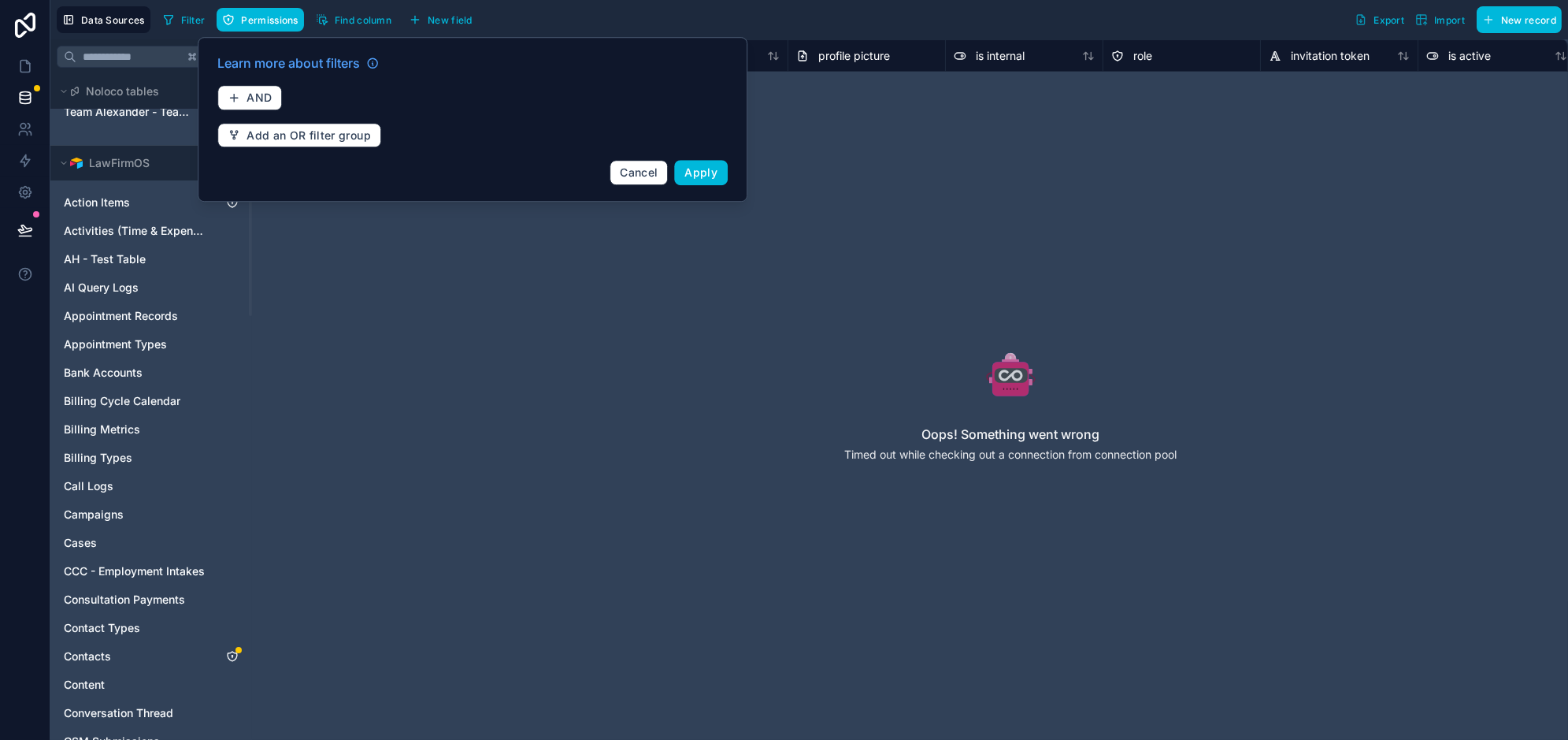
scroll to position [226, 0]
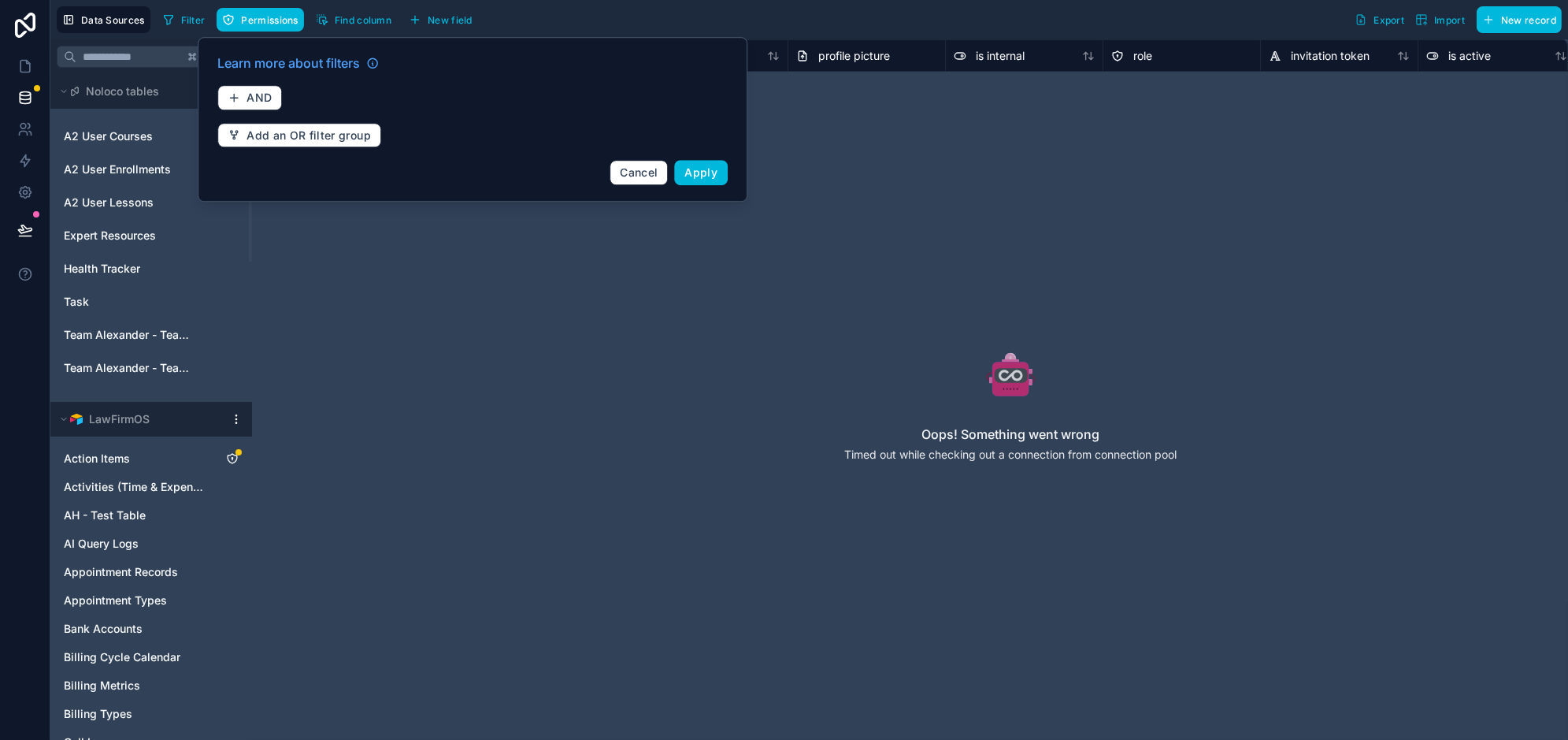
click at [240, 418] on html "Data Sources Filter Permissions Find column New field Export Import New record …" at bounding box center [784, 429] width 1568 height 858
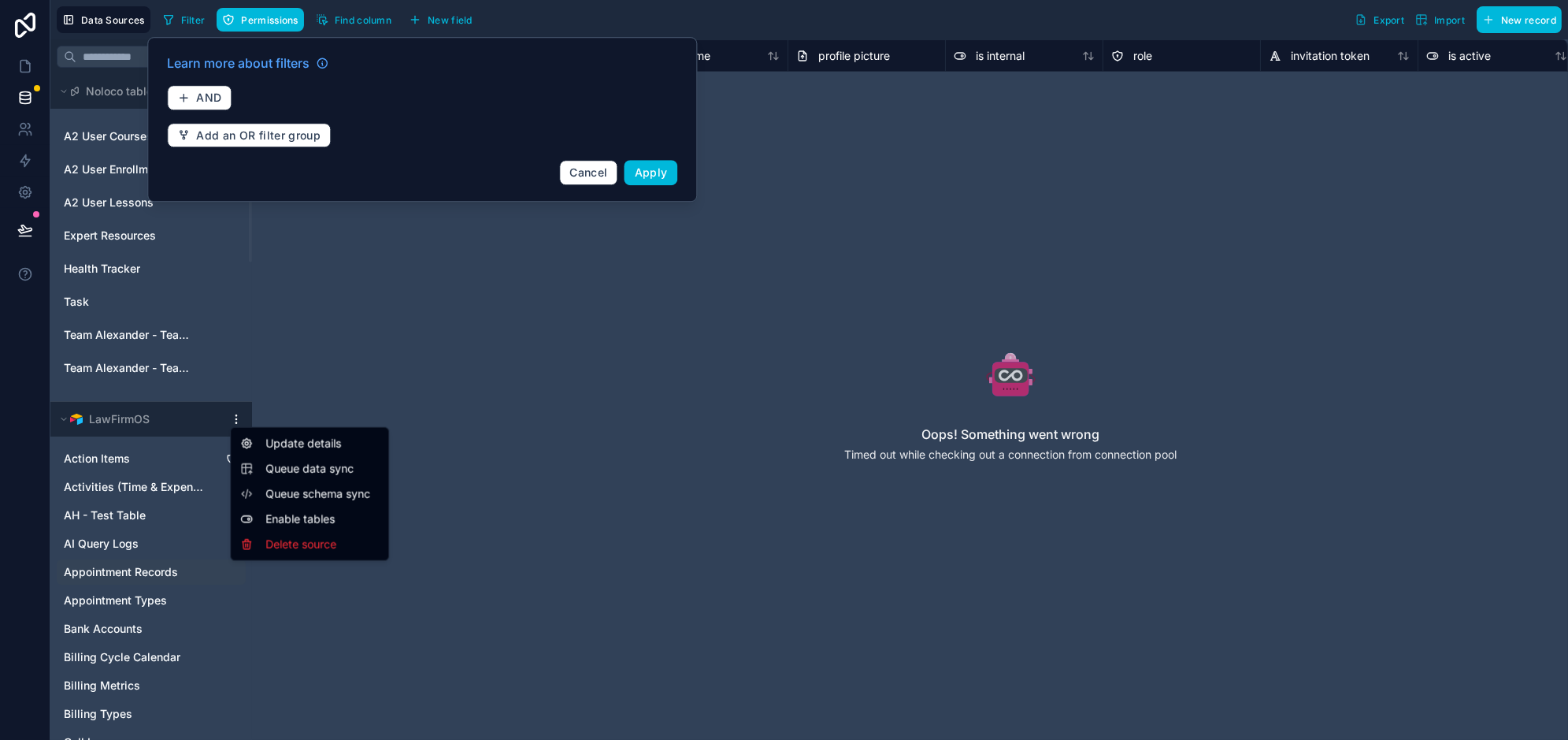
click at [452, 445] on html "Data Sources Filter Permissions Find column New field Export Import New record …" at bounding box center [784, 429] width 1568 height 858
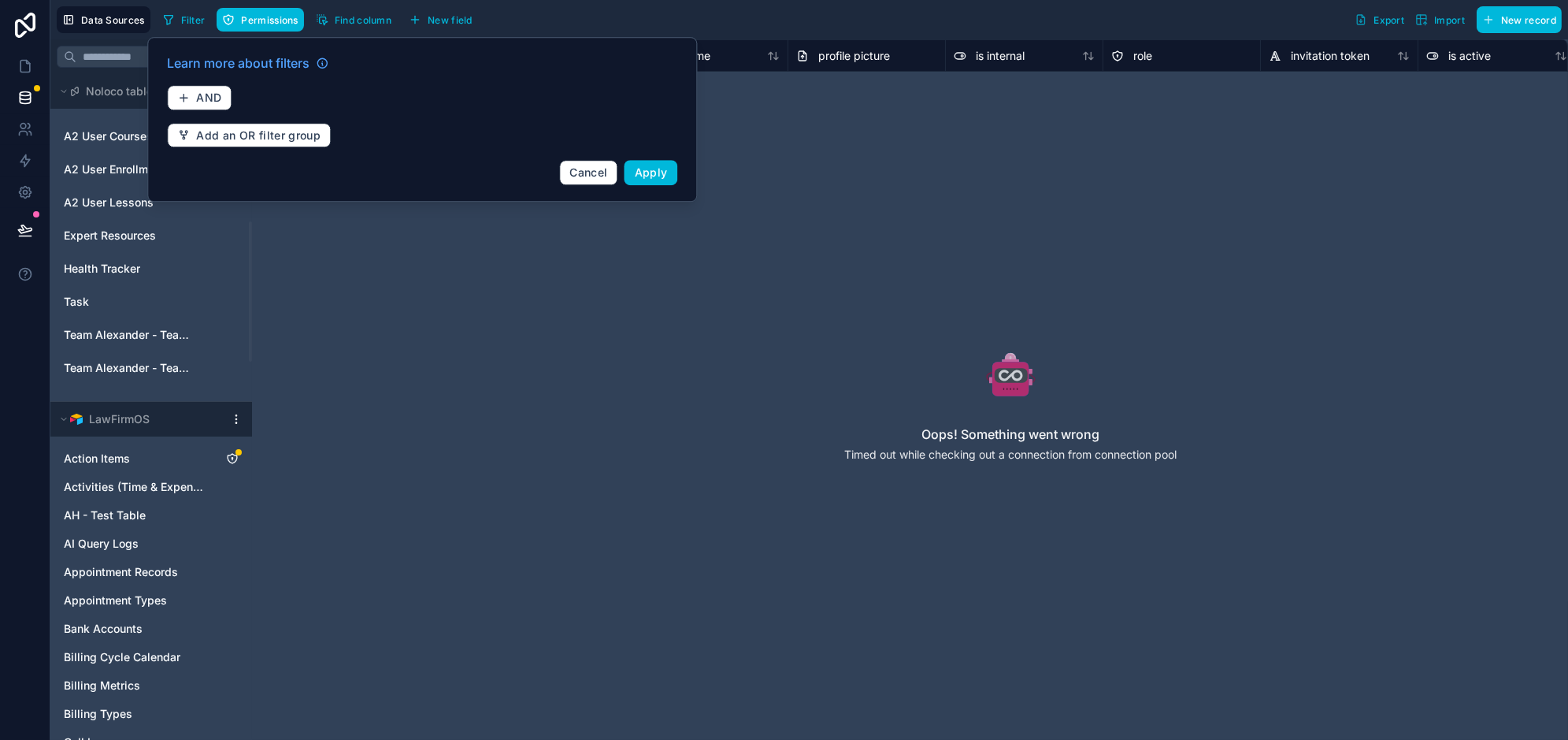
scroll to position [699, 0]
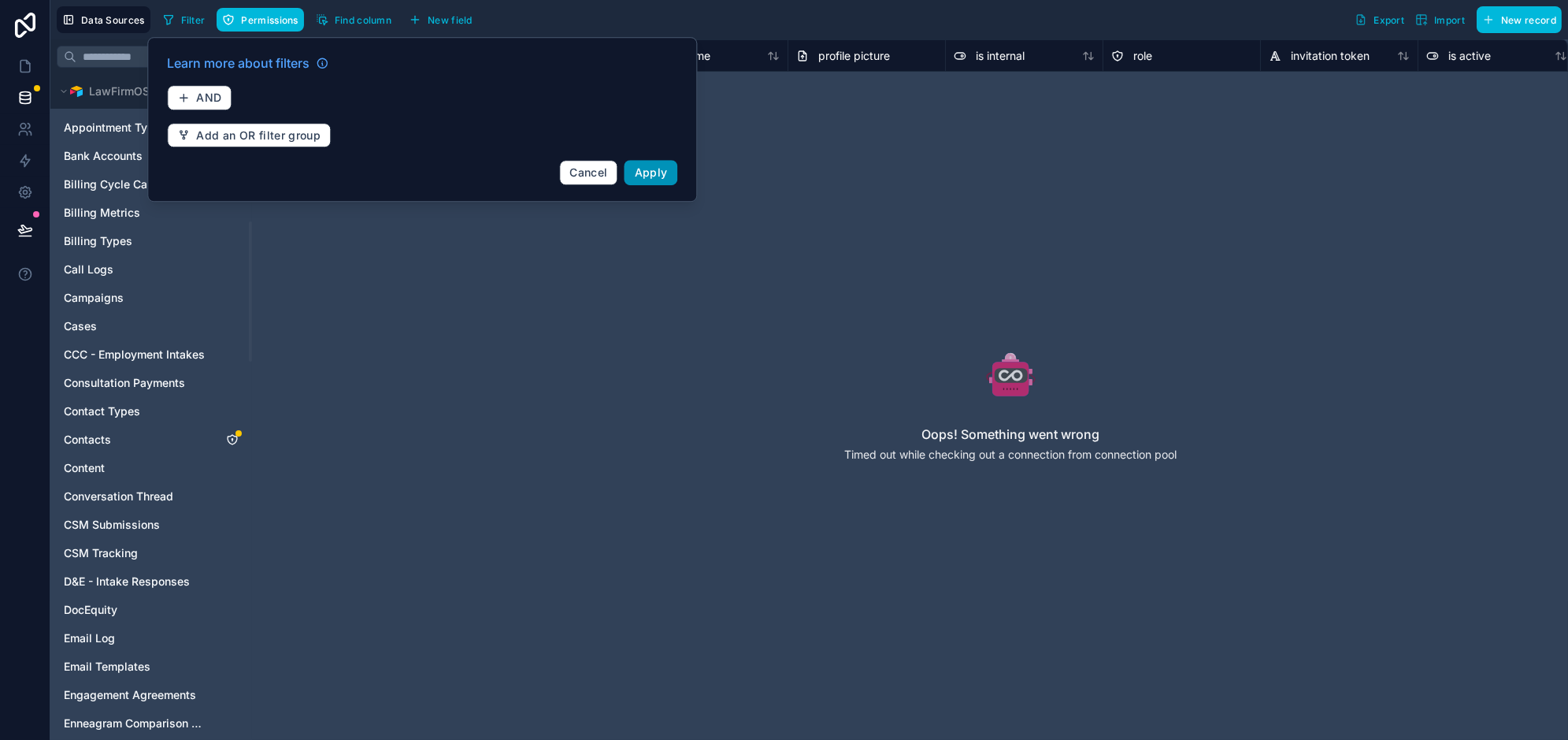
click at [655, 170] on span "Apply" at bounding box center [651, 172] width 33 height 14
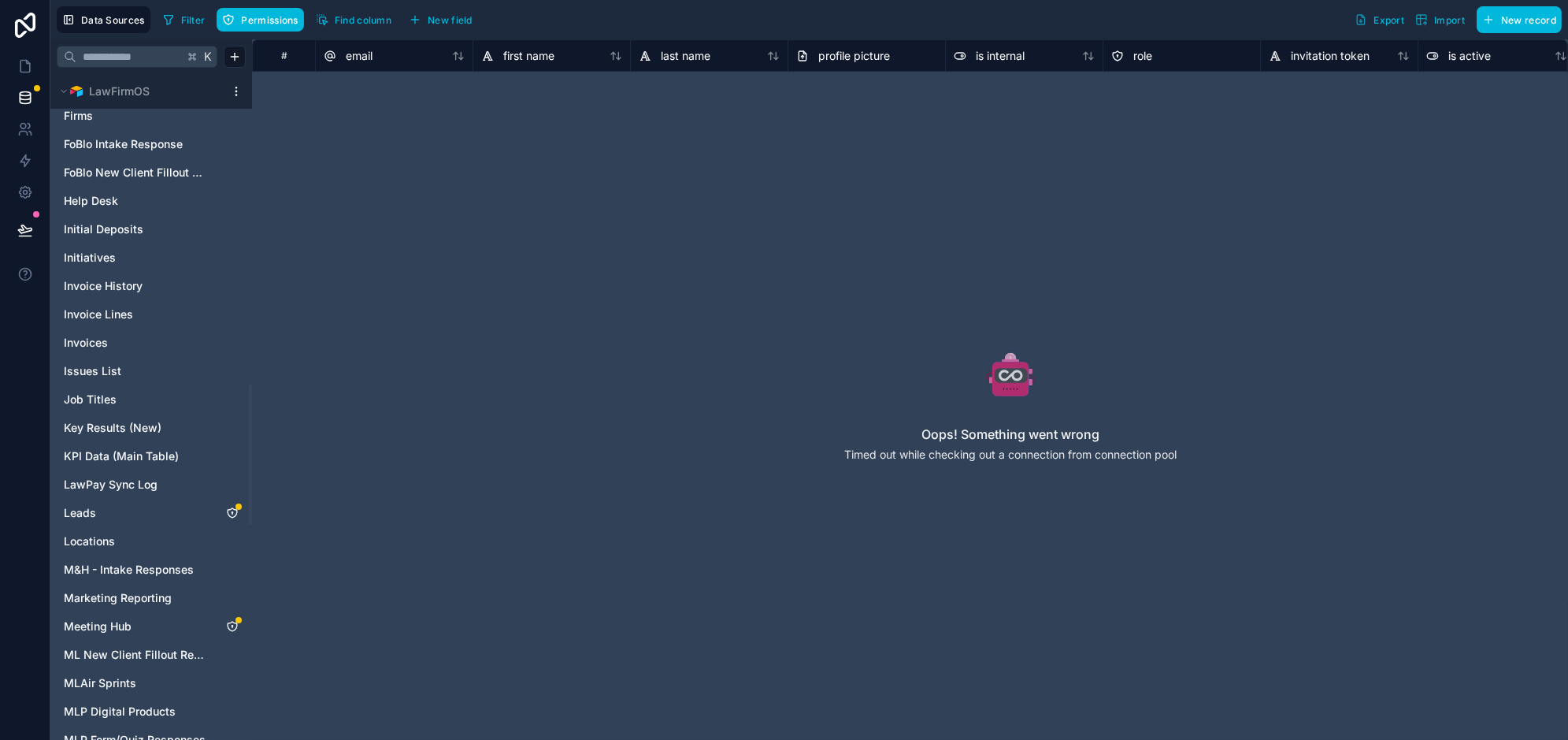
scroll to position [1476, 0]
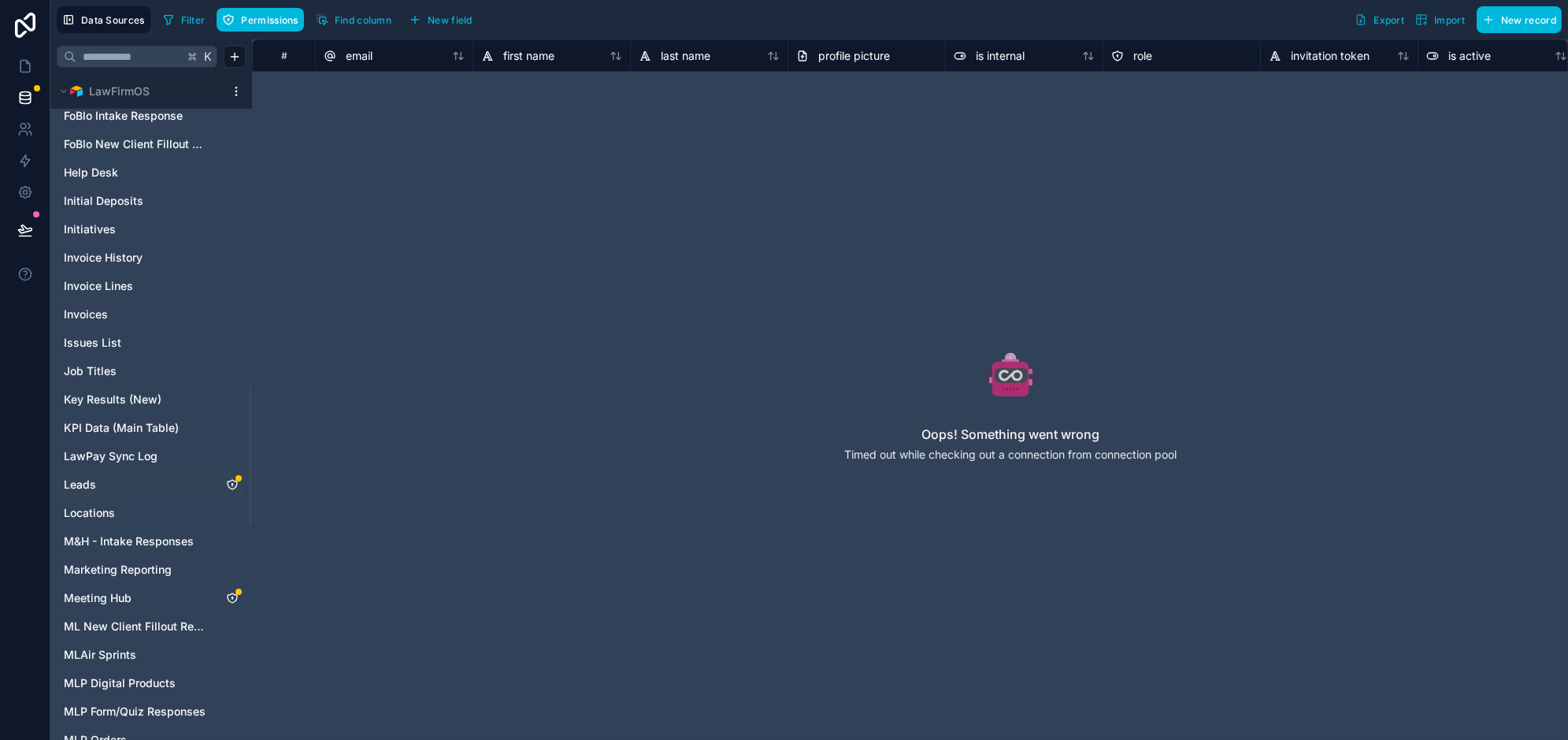
click at [152, 482] on link "Leads" at bounding box center [135, 484] width 143 height 16
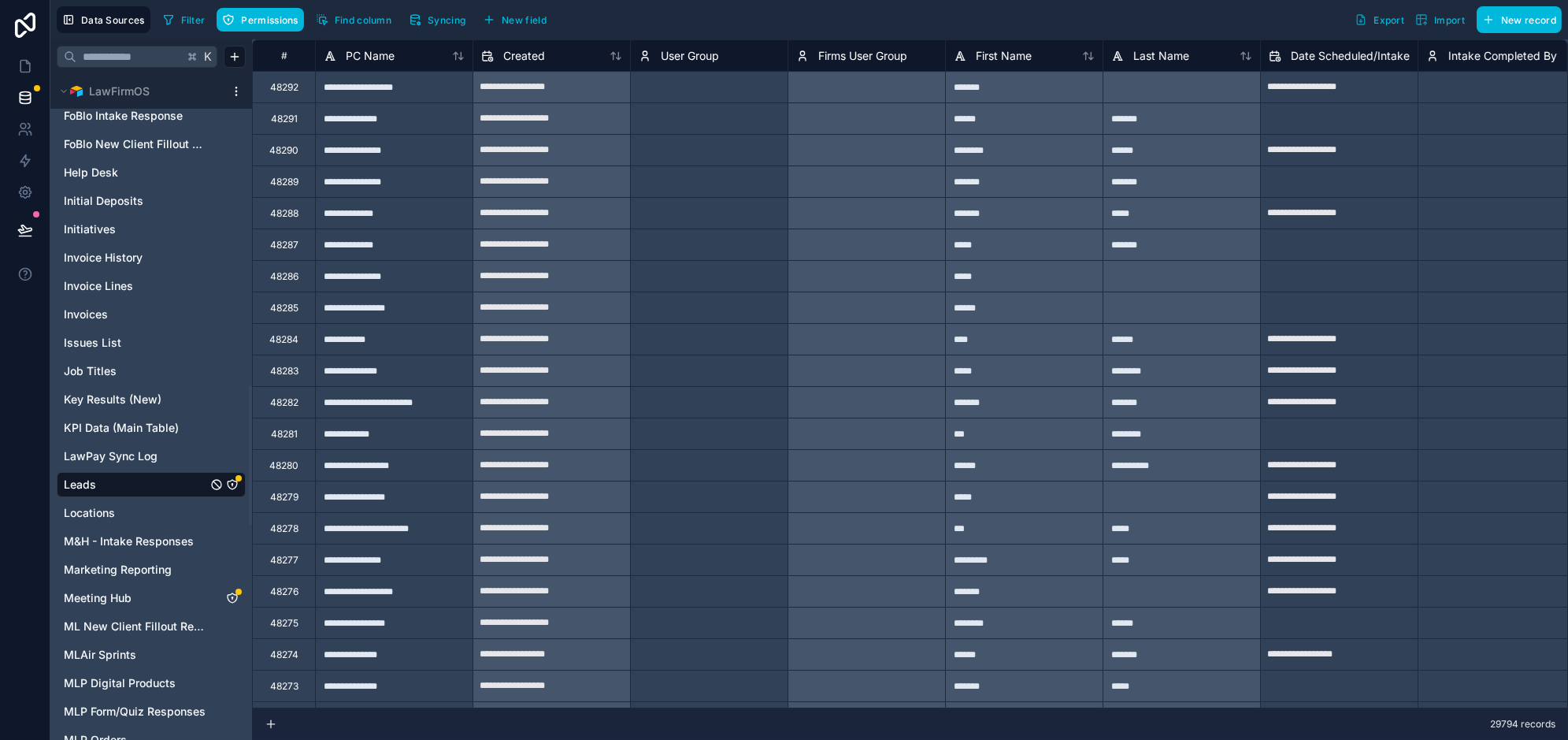
click at [1073, 387] on div "*******" at bounding box center [1023, 401] width 157 height 31
click at [1073, 382] on div "*****" at bounding box center [1023, 370] width 157 height 31
click at [1060, 375] on div "*****" at bounding box center [1023, 370] width 157 height 31
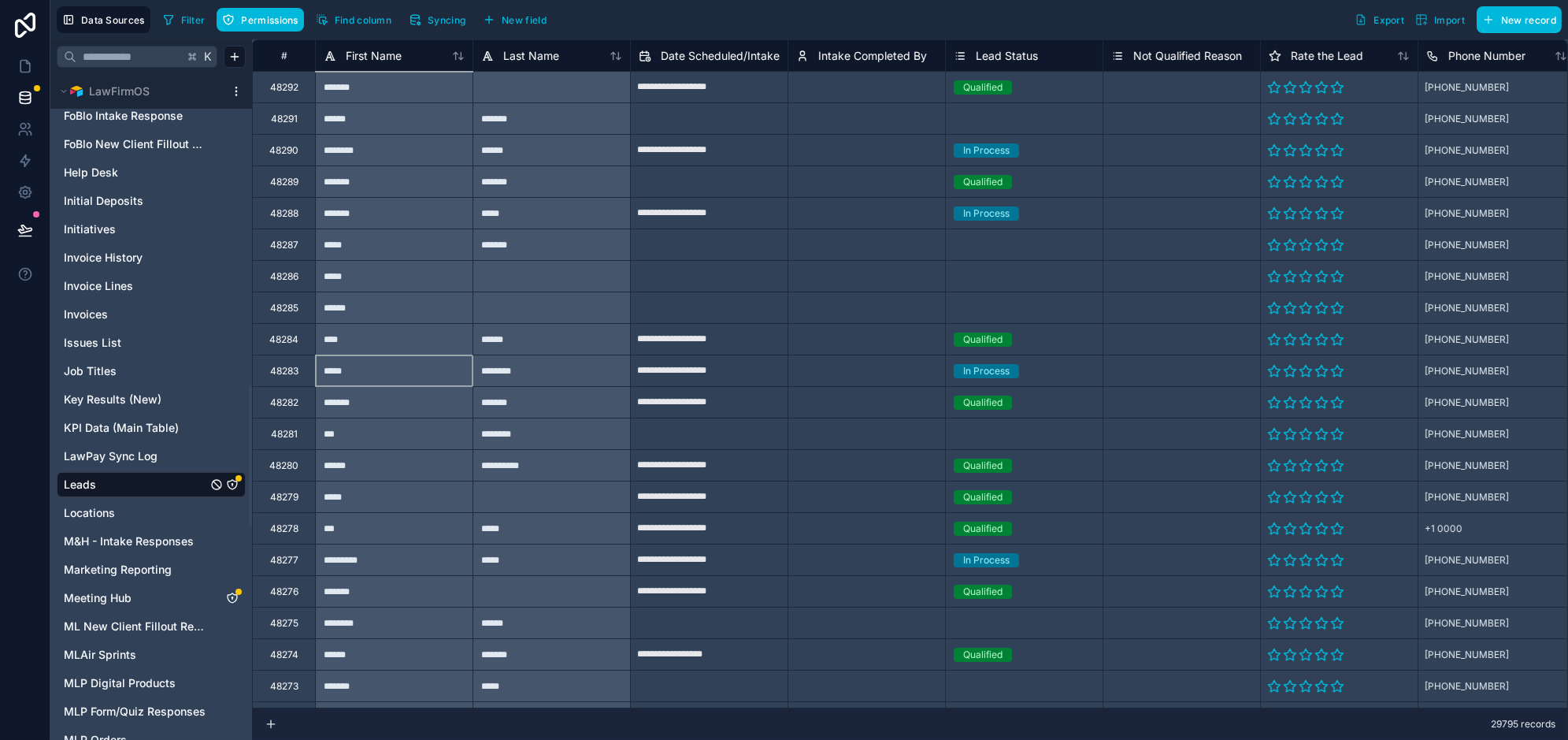
scroll to position [0, 689]
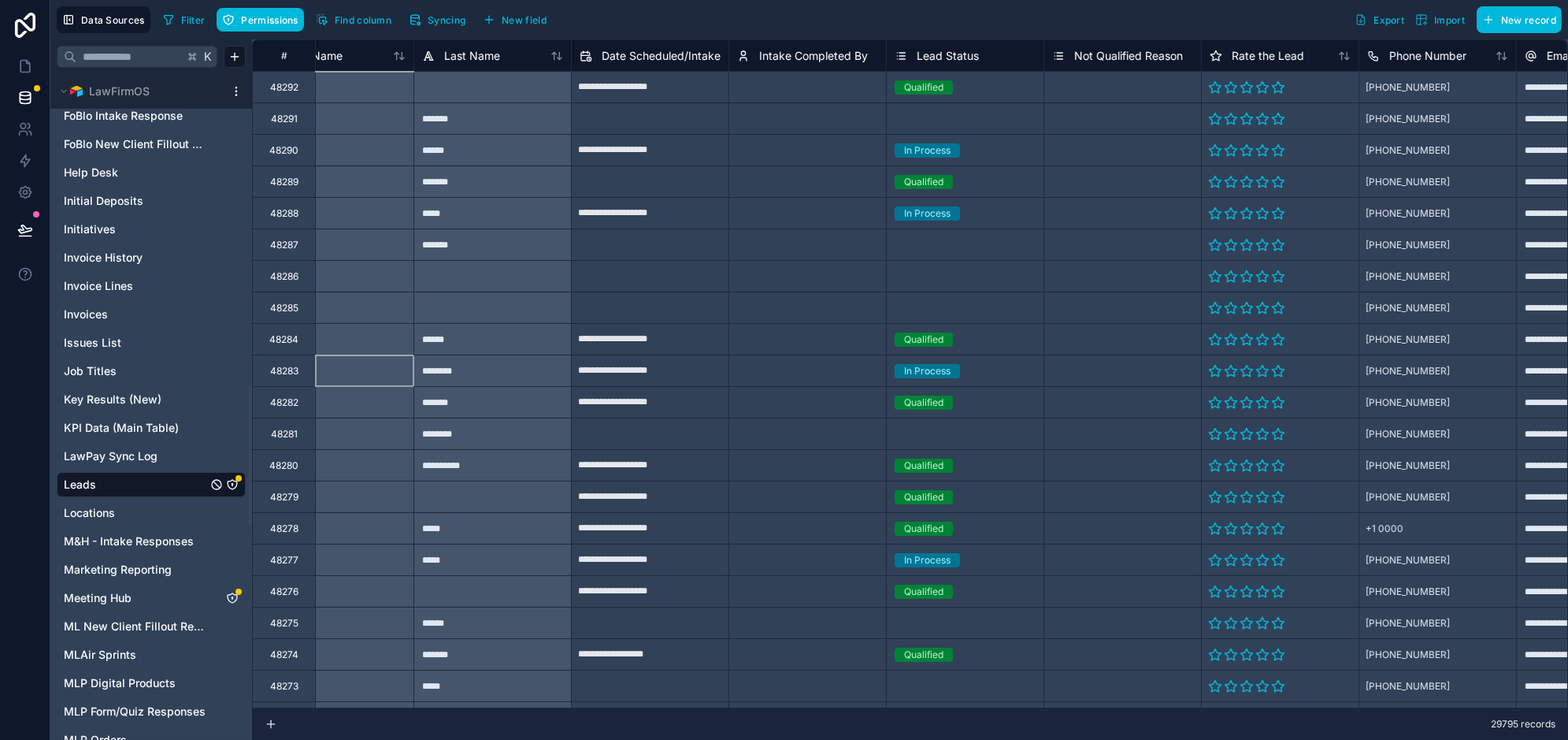
click at [350, 16] on span "Find column" at bounding box center [363, 20] width 57 height 12
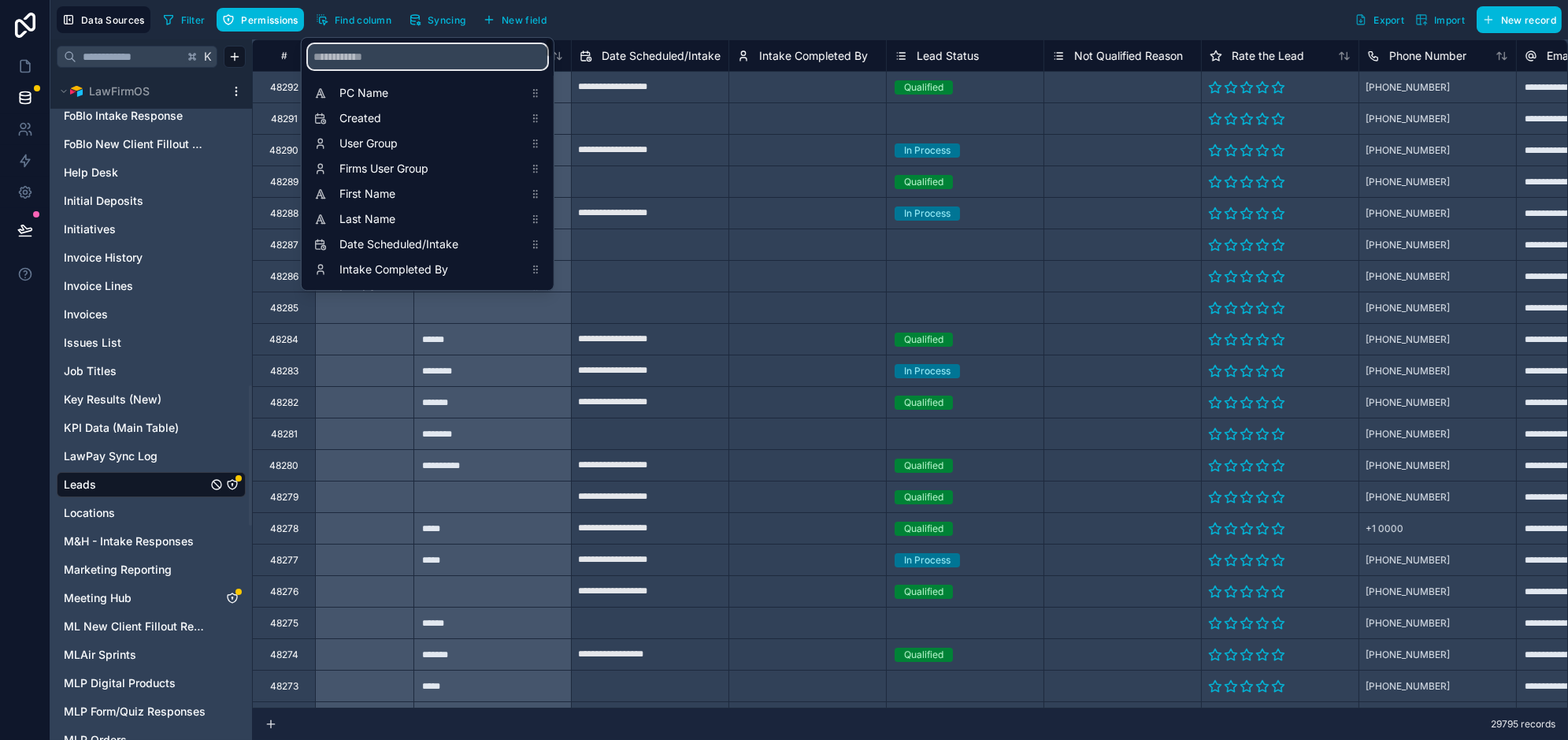
click at [389, 61] on input "scrollable content" at bounding box center [427, 56] width 239 height 25
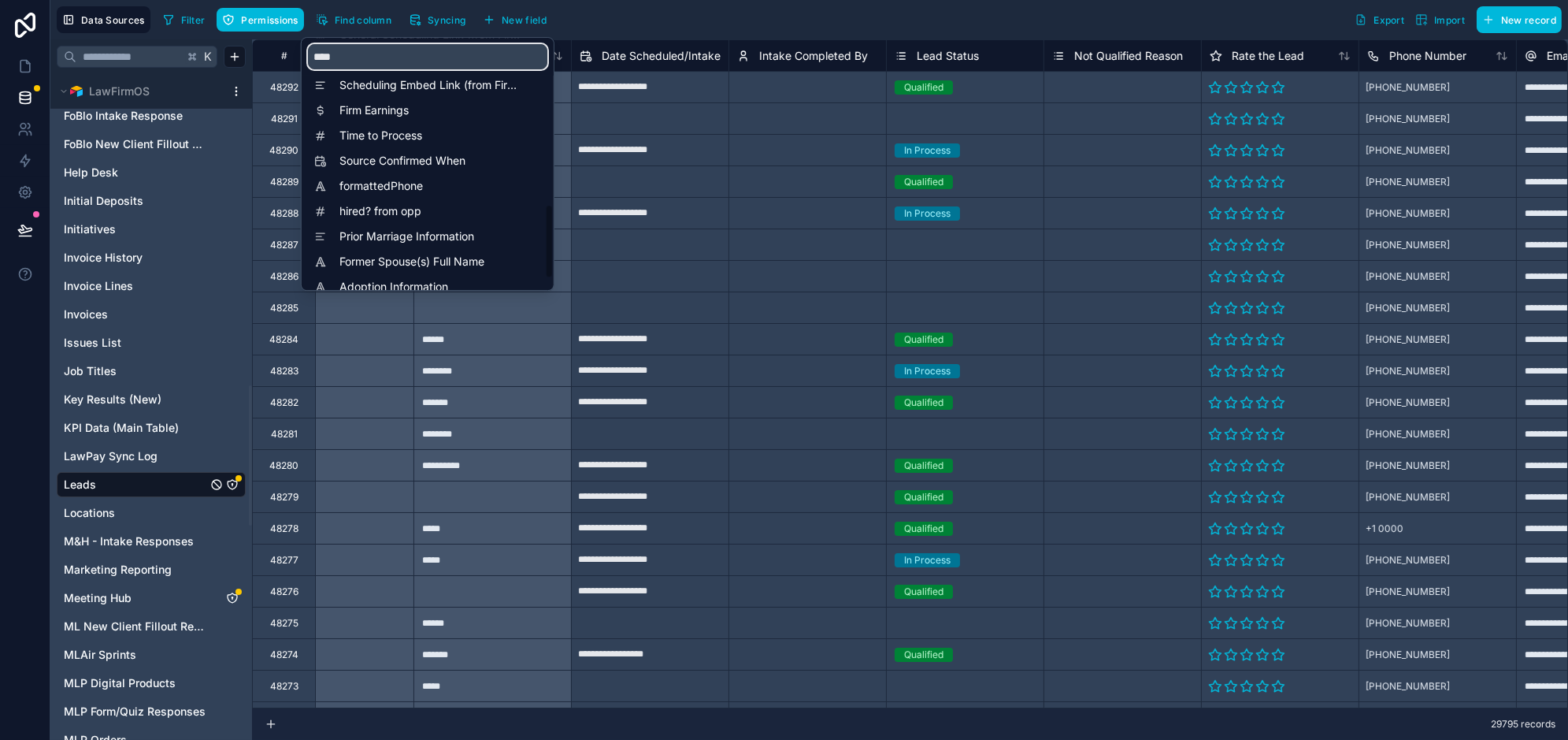
scroll to position [604, 0]
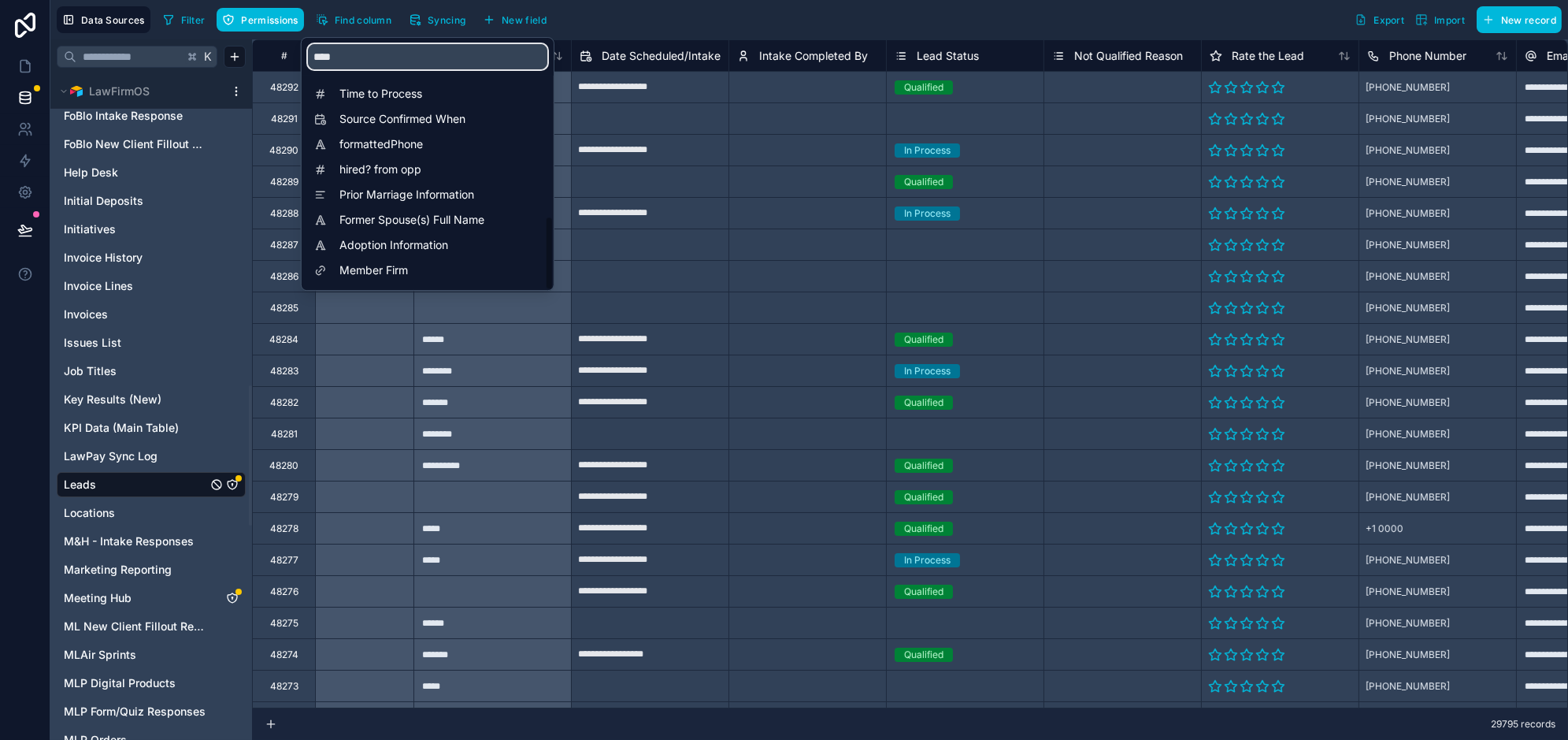
type input "****"
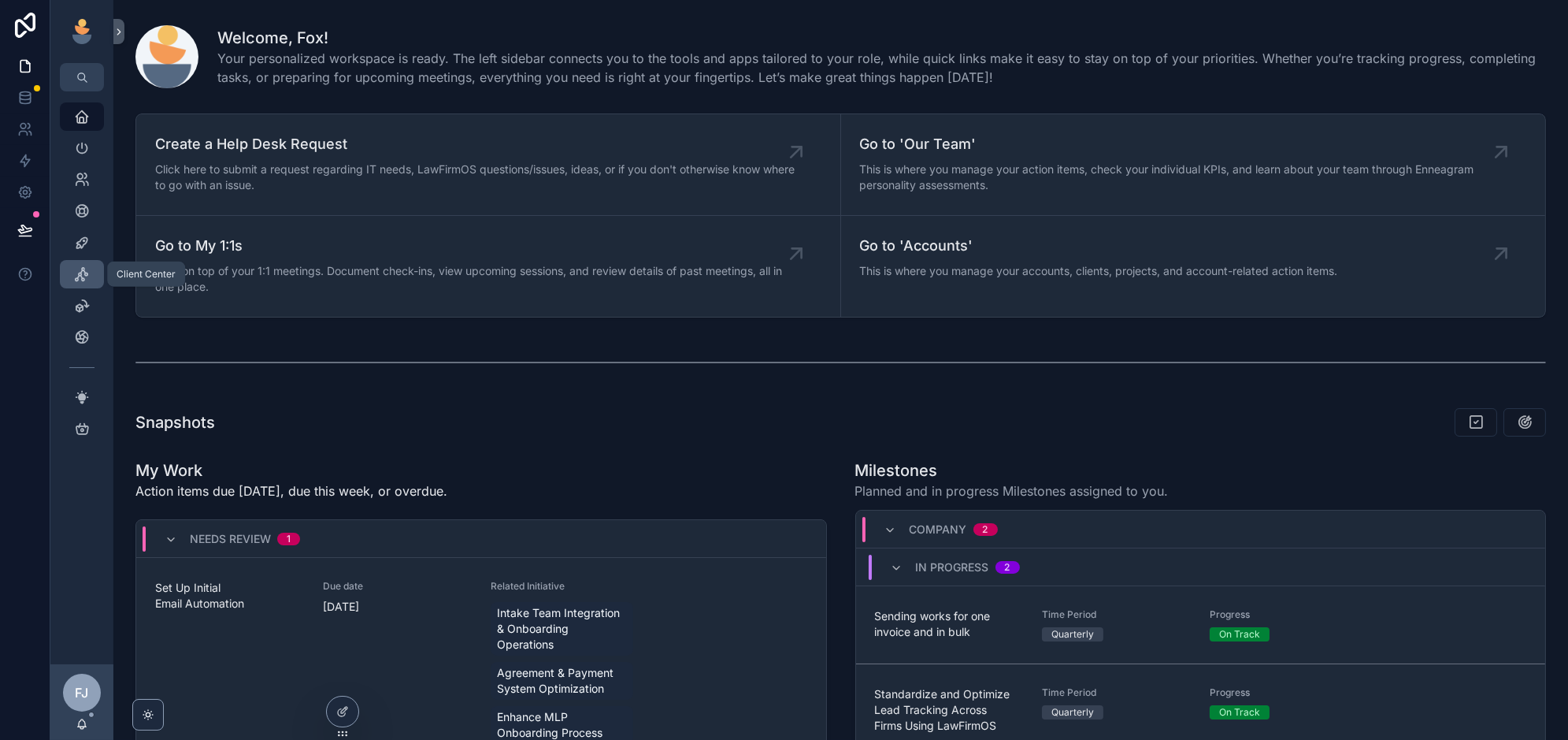
click at [81, 279] on icon "scrollable content" at bounding box center [82, 274] width 16 height 16
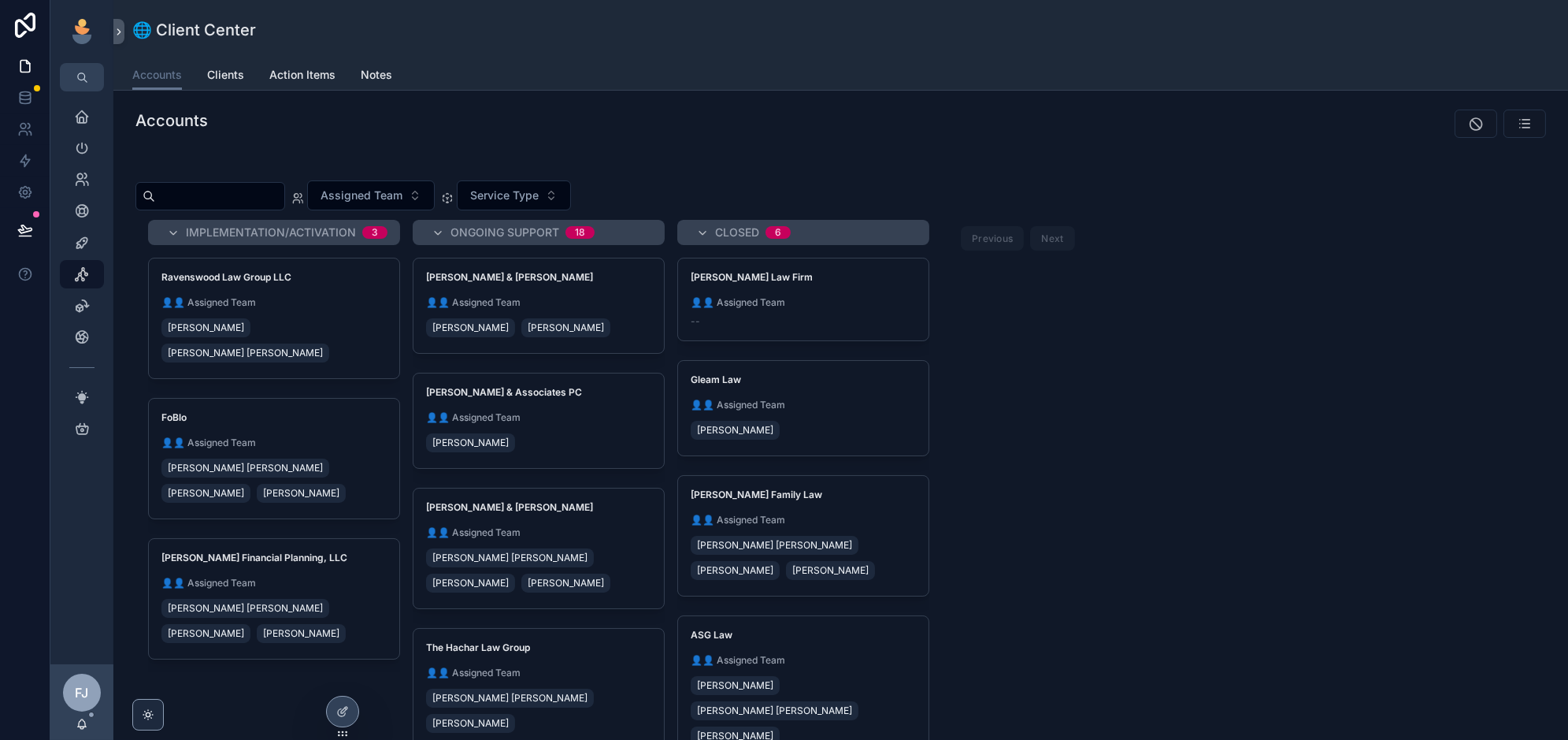
click at [0, 0] on icon at bounding box center [0, 0] width 0 height 0
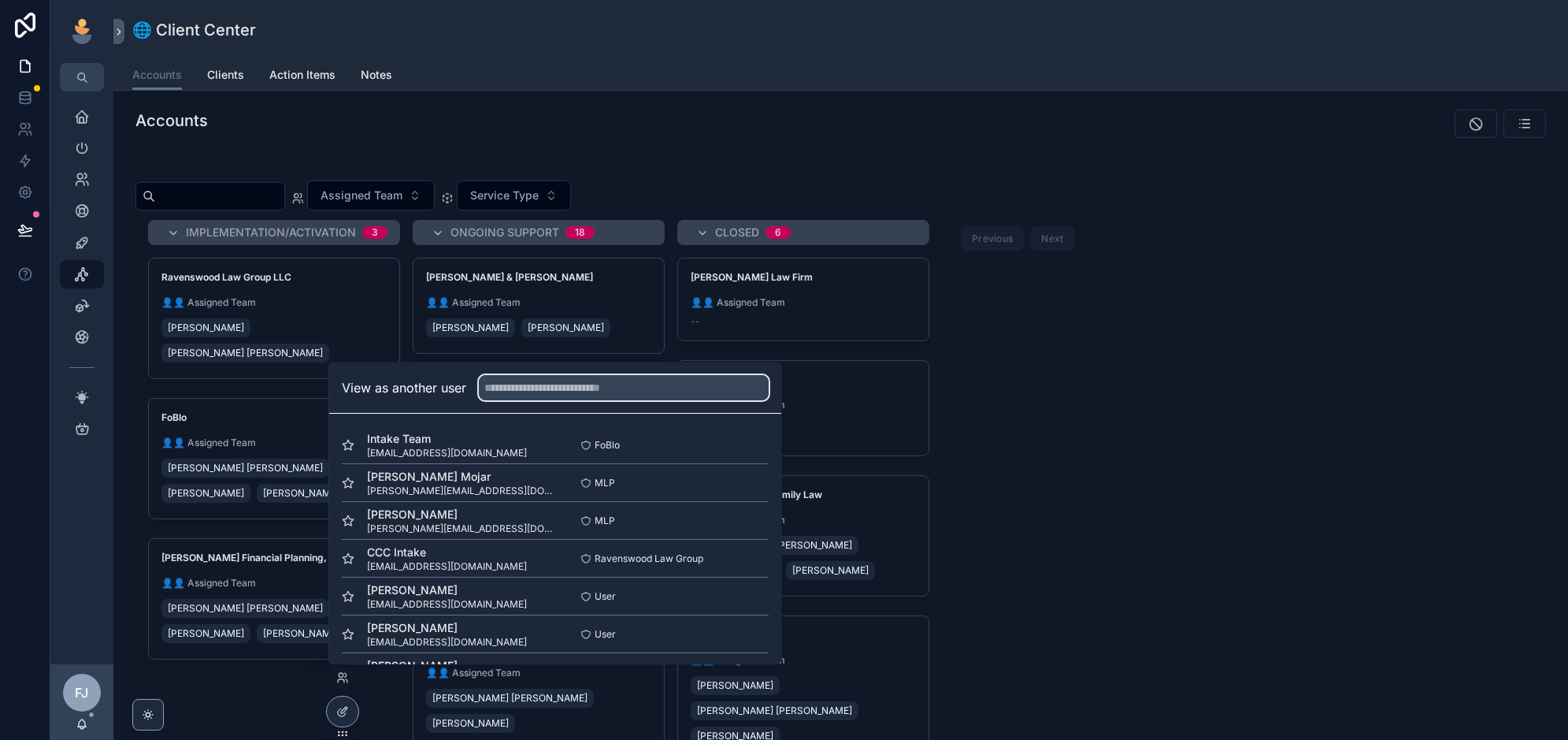
click at [590, 384] on input "text" at bounding box center [623, 387] width 290 height 25
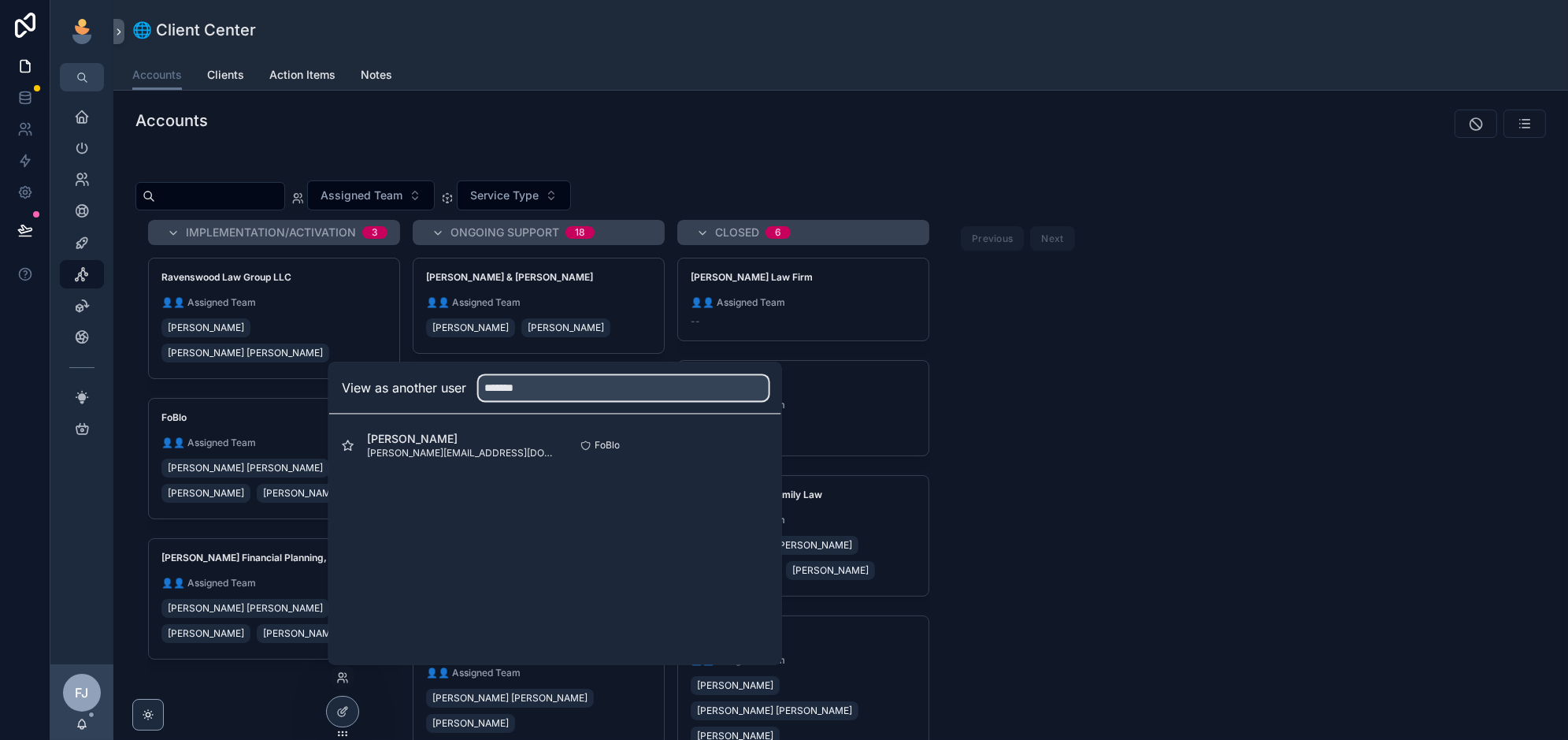
type input "*******"
click at [0, 0] on button "Select" at bounding box center [0, 0] width 0 height 0
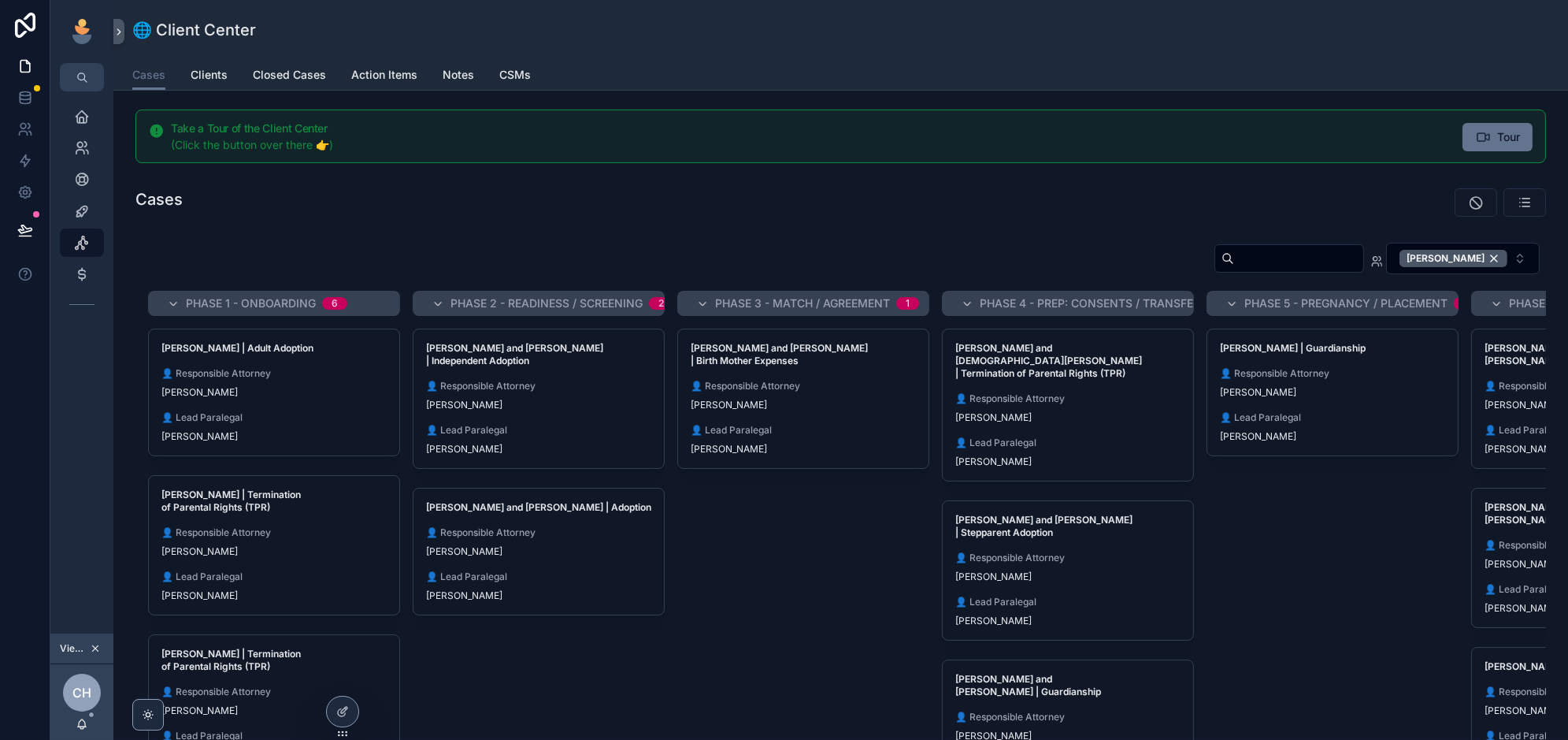
click at [1281, 260] on input "scrollable content" at bounding box center [1298, 258] width 129 height 22
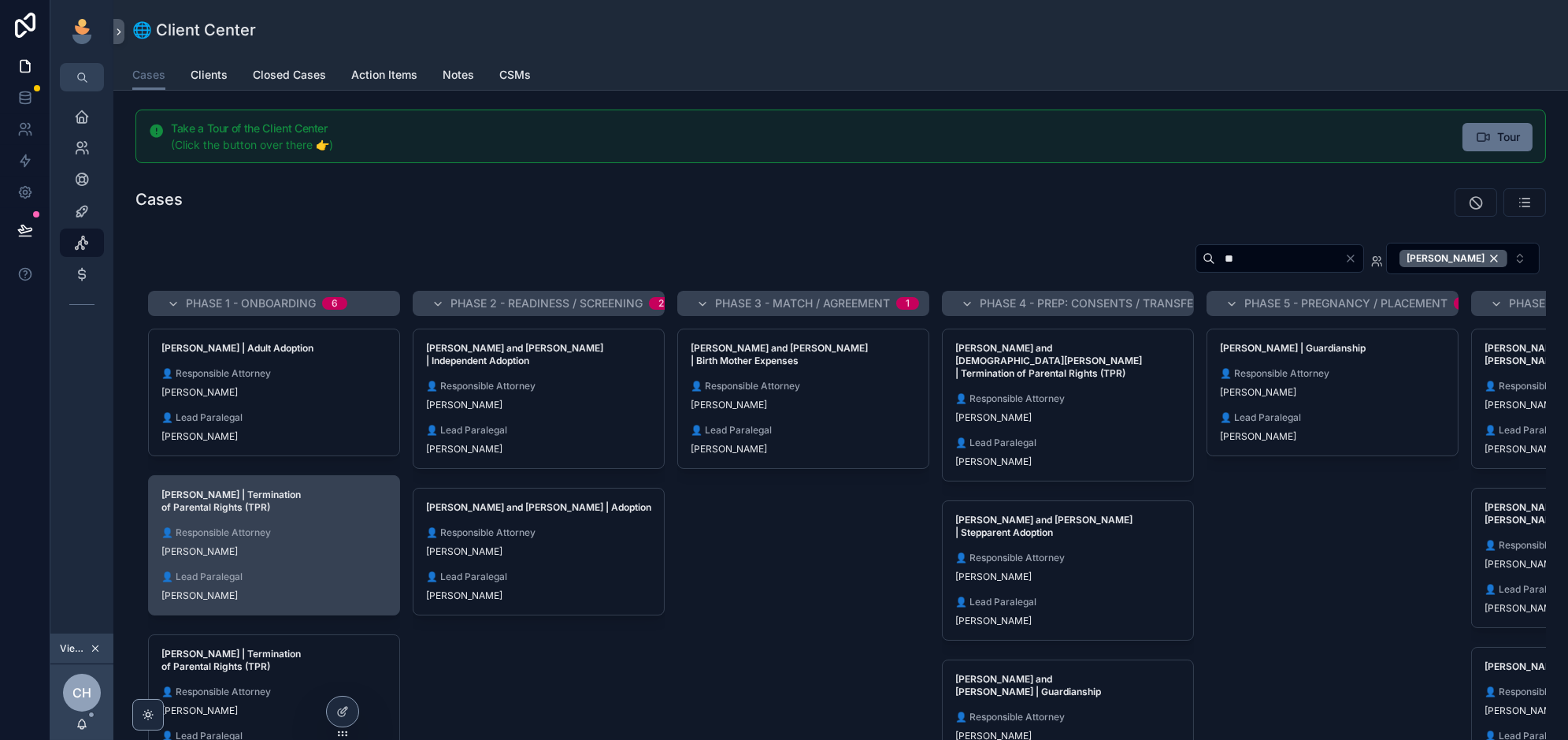
type input "**"
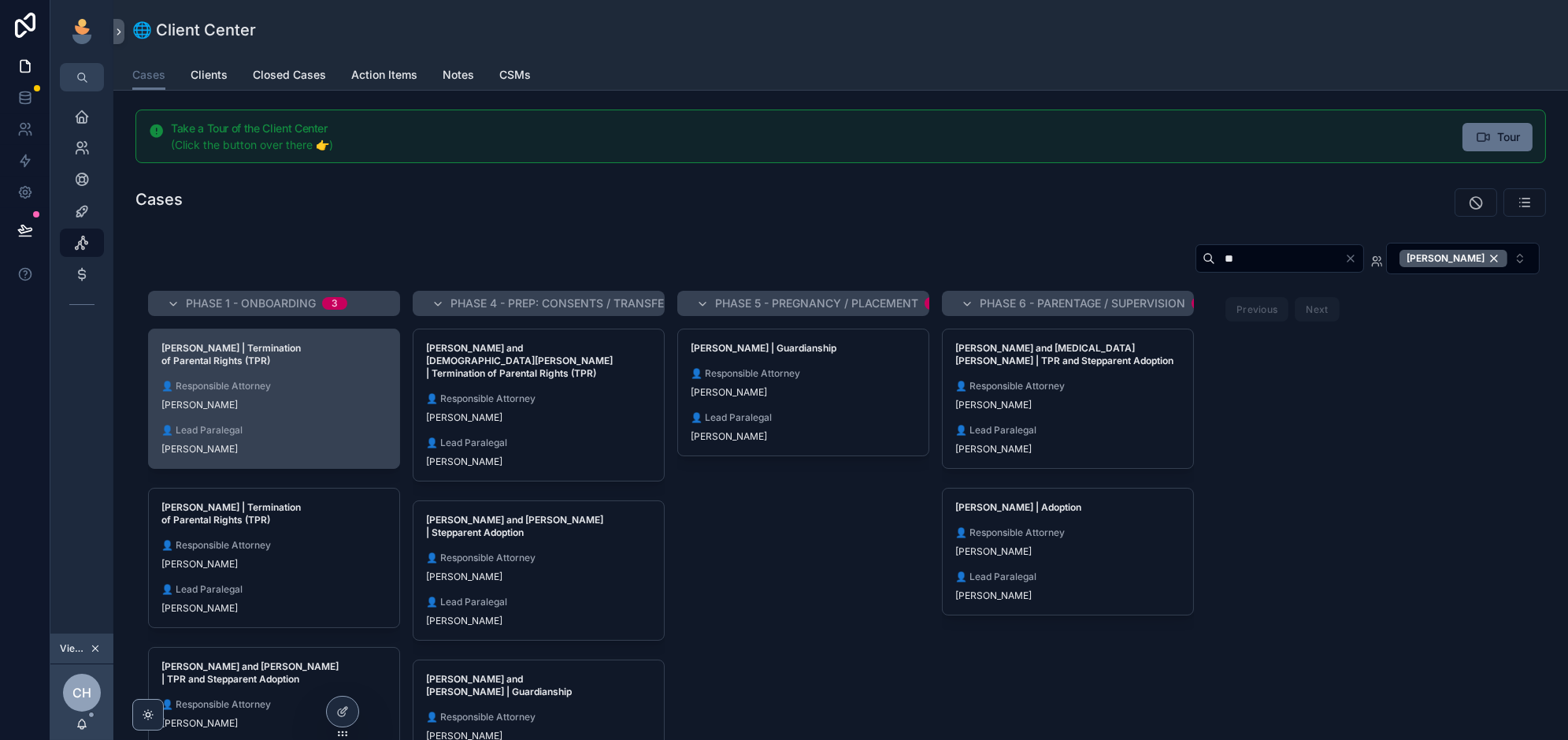
click at [277, 390] on div "👤 Responsible Attorney [PERSON_NAME]" at bounding box center [274, 395] width 225 height 31
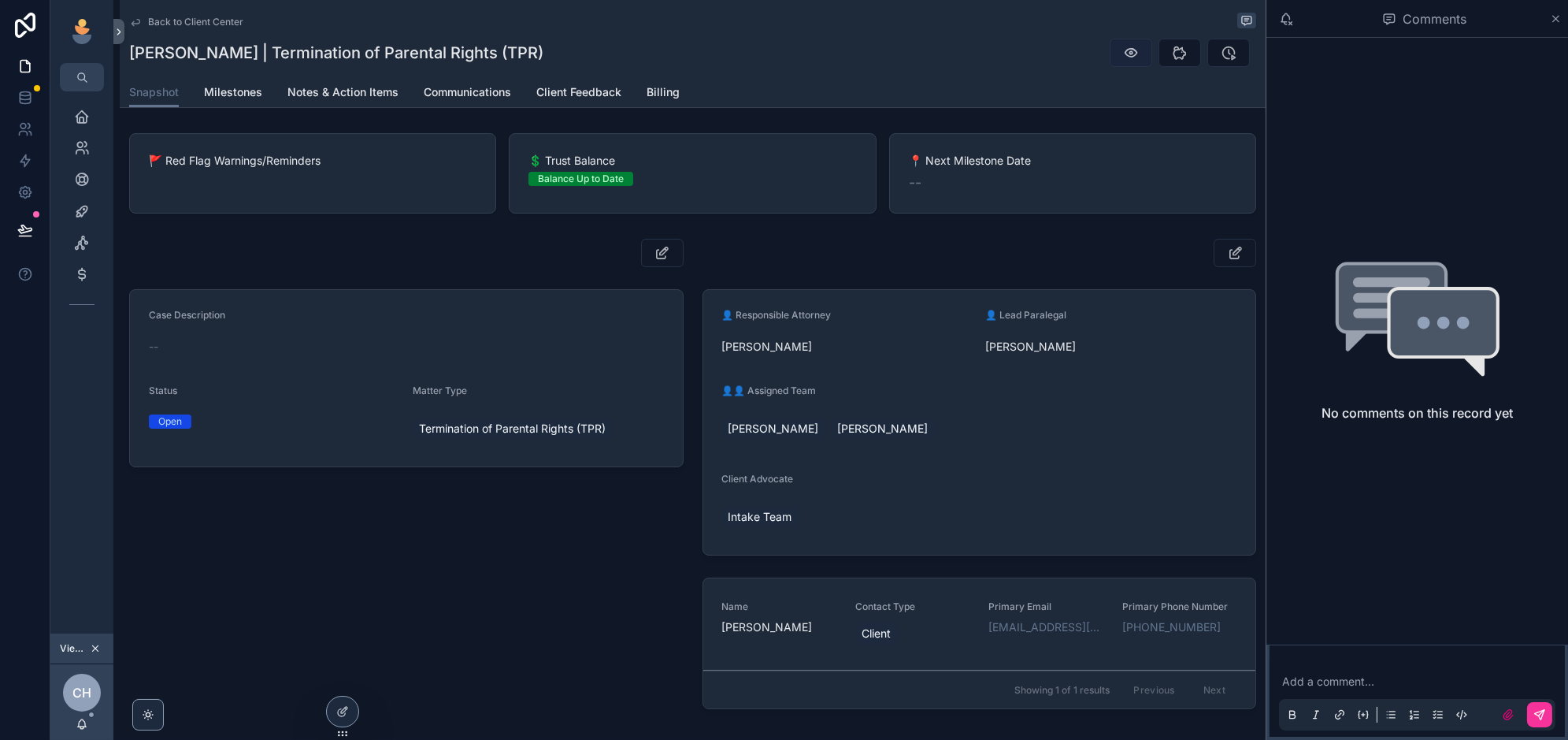
click at [1127, 50] on icon "scrollable content" at bounding box center [1131, 53] width 16 height 16
